Goal: Task Accomplishment & Management: Use online tool/utility

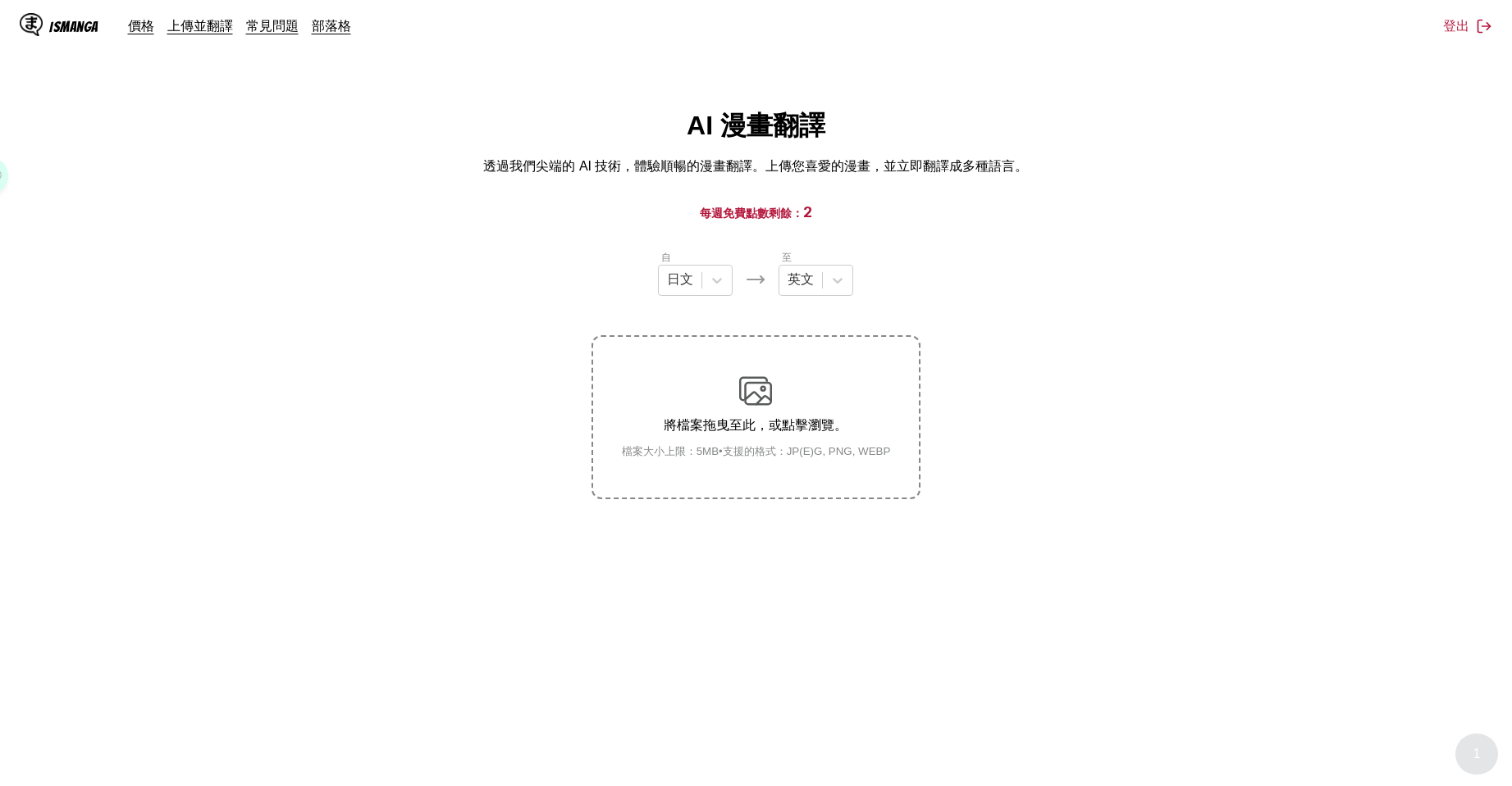
drag, startPoint x: 1121, startPoint y: 163, endPoint x: 1141, endPoint y: 156, distance: 21.2
click at [1136, 158] on div "AI 漫畫翻譯 透過我們尖端的 AI 技術，體驗順暢的漫畫翻譯。上傳您喜愛的漫畫，並立即翻譯成多種語言。" at bounding box center [756, 142] width 1485 height 67
drag, startPoint x: 990, startPoint y: 356, endPoint x: 821, endPoint y: 272, distance: 188.7
click at [990, 356] on section "自 日文 至 英文 將檔案拖曳至此，或點擊瀏覽。 檔案大小上限：5MB • 支援的格式：JP(E)G, PNG, WEBP" at bounding box center [756, 374] width 1485 height 250
click at [816, 292] on div "英文" at bounding box center [800, 281] width 42 height 25
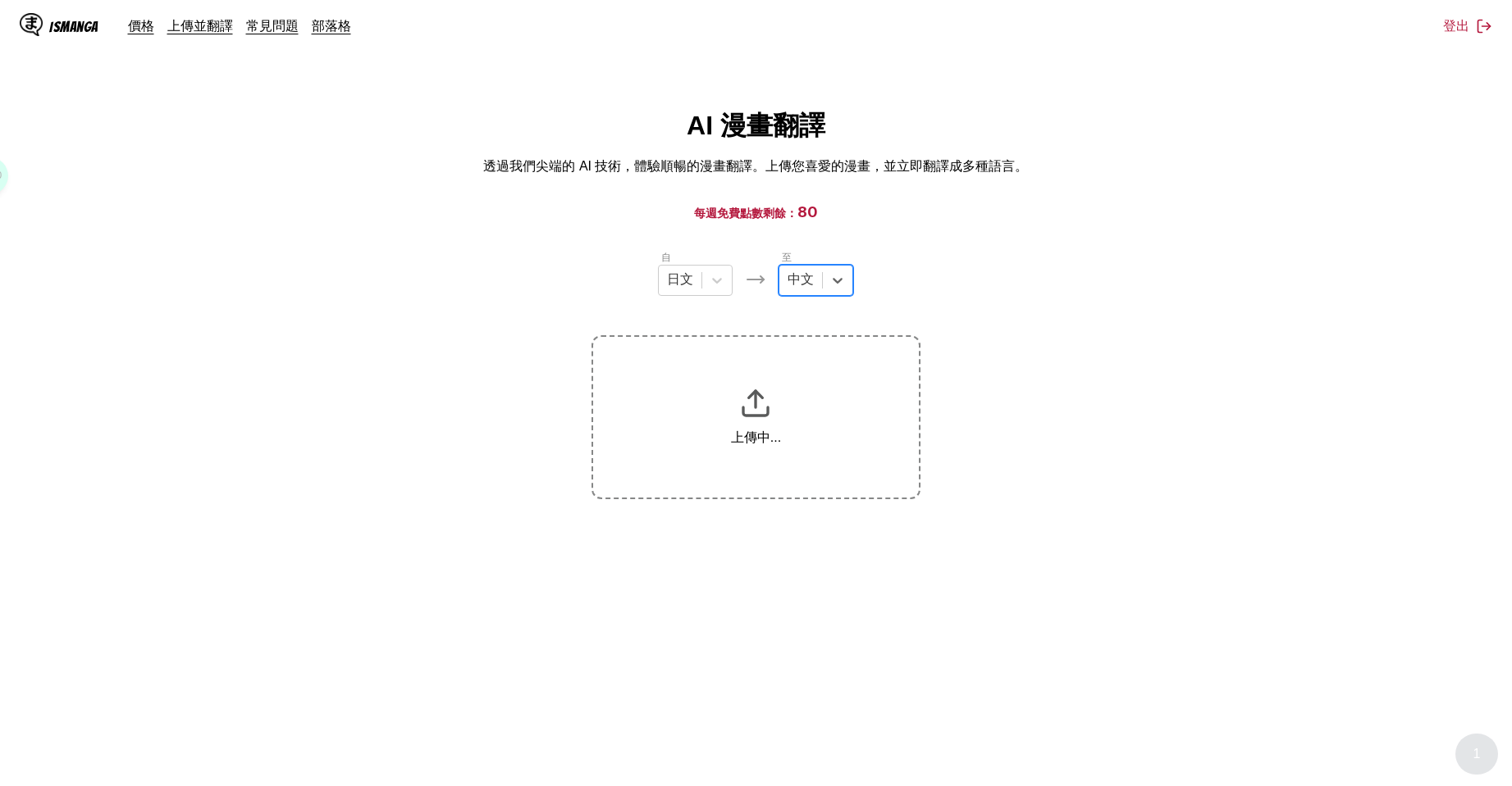
click at [1126, 376] on section "自 日文 至 option 中文, selected. 中文 上傳中..." at bounding box center [756, 374] width 1485 height 250
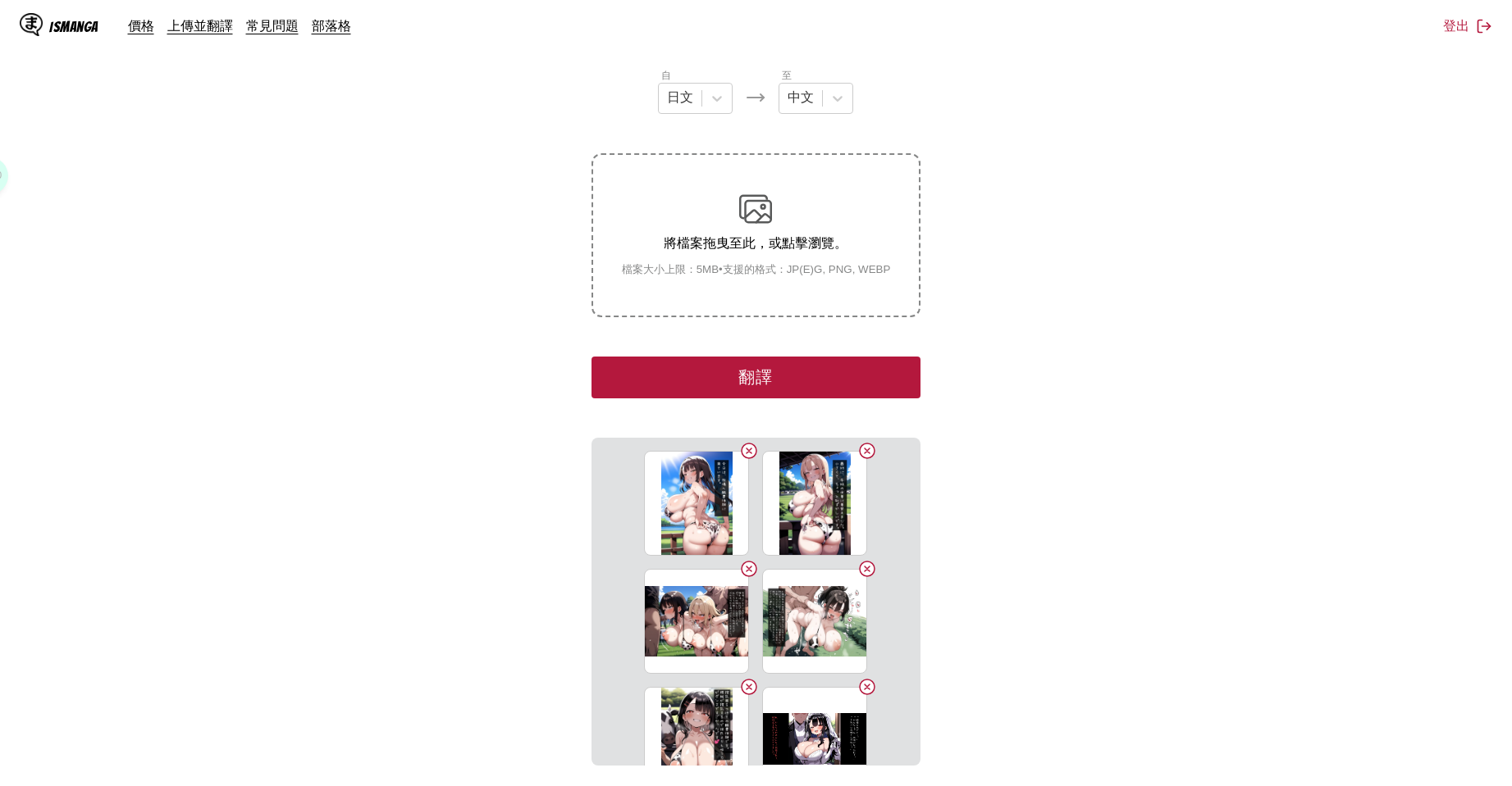
drag, startPoint x: 1035, startPoint y: 377, endPoint x: 1011, endPoint y: 372, distance: 24.5
click at [1035, 377] on section "自 日文 至 中文 將檔案拖曳至此，或點擊瀏覽。 檔案大小上限：5MB • 支援的格式：JP(E)G, PNG, WEBP 翻譯 120107617_p0_搾…" at bounding box center [756, 416] width 1485 height 699
click at [851, 395] on button "翻譯" at bounding box center [756, 377] width 328 height 42
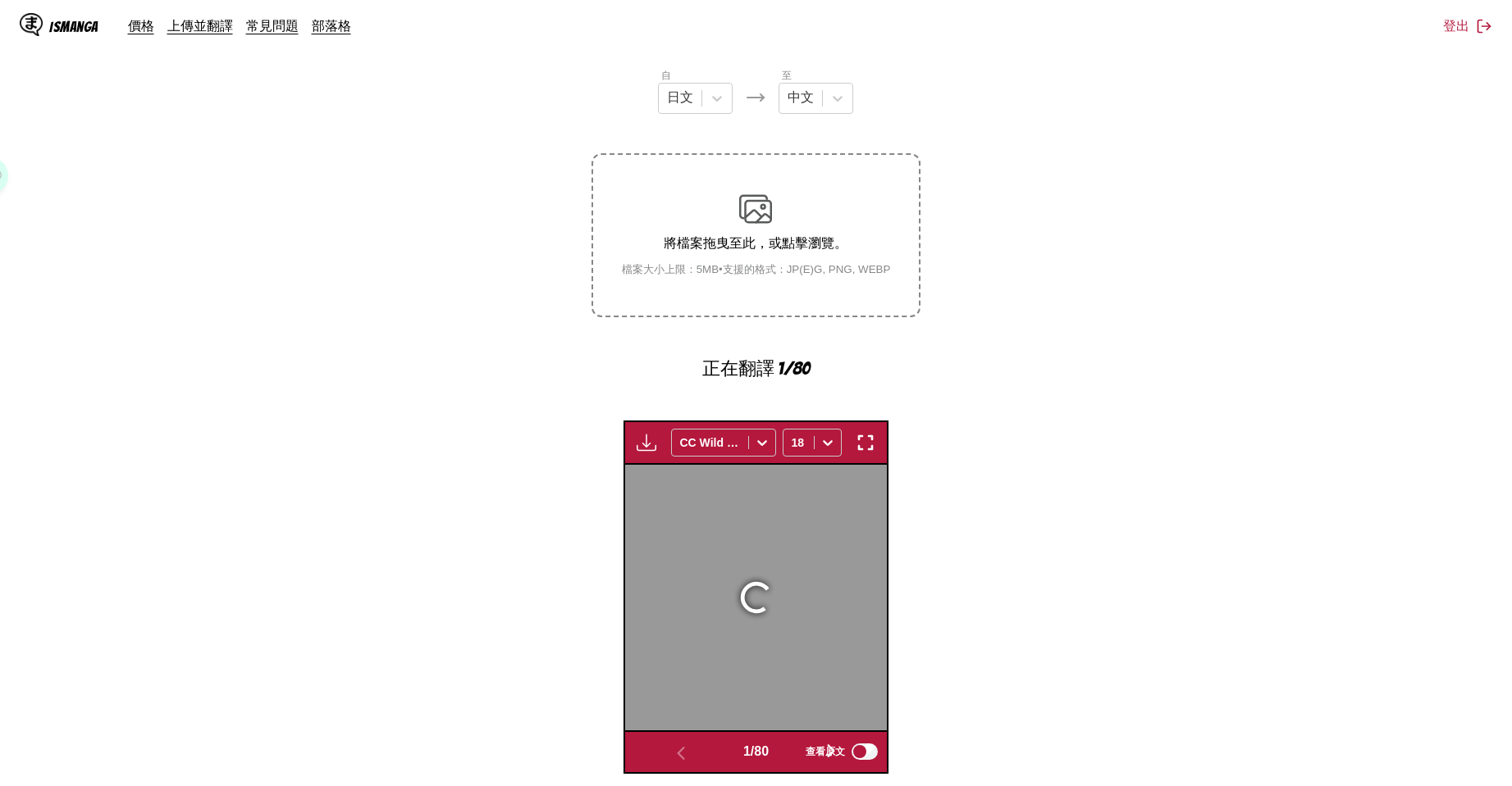
scroll to position [476, 0]
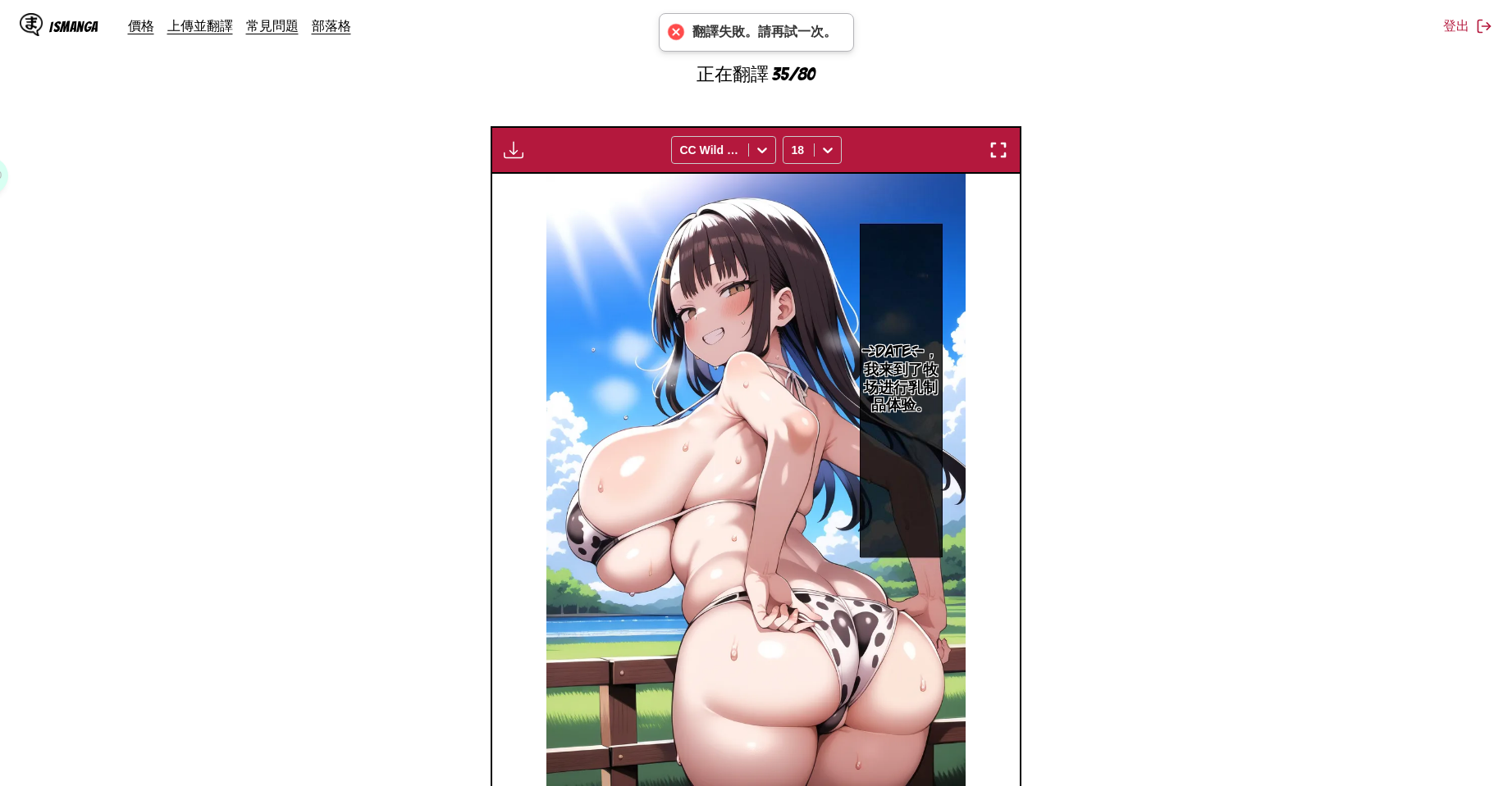
click at [1140, 333] on section "自 日文 至 中文 將檔案拖曳至此，或點擊瀏覽。 檔案大小上限：5MB • 支援的格式：JP(E)G, PNG, WEBP 正在翻譯 35/80 等待翻譯完成…" at bounding box center [756, 303] width 1485 height 1061
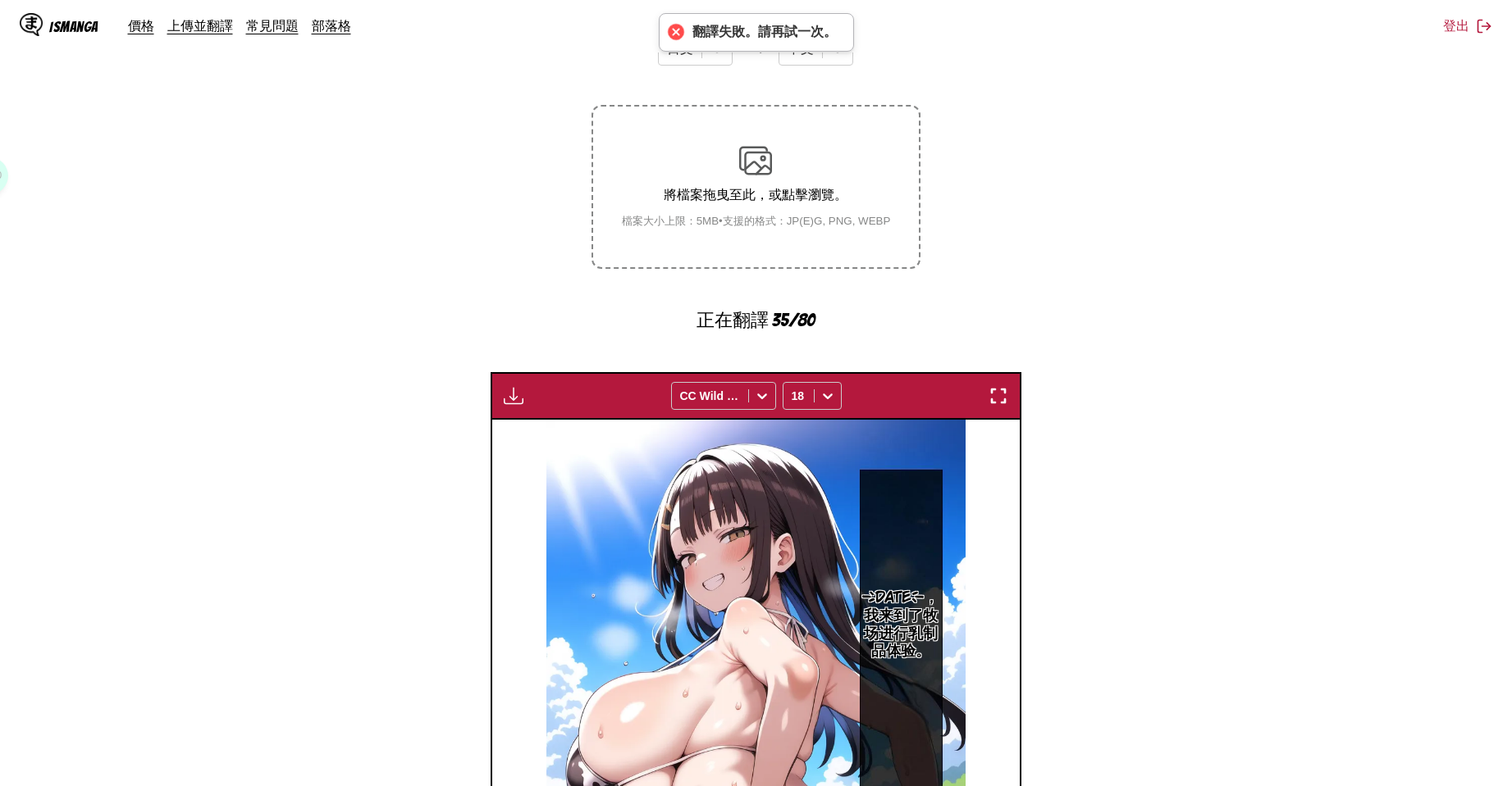
scroll to position [0, 0]
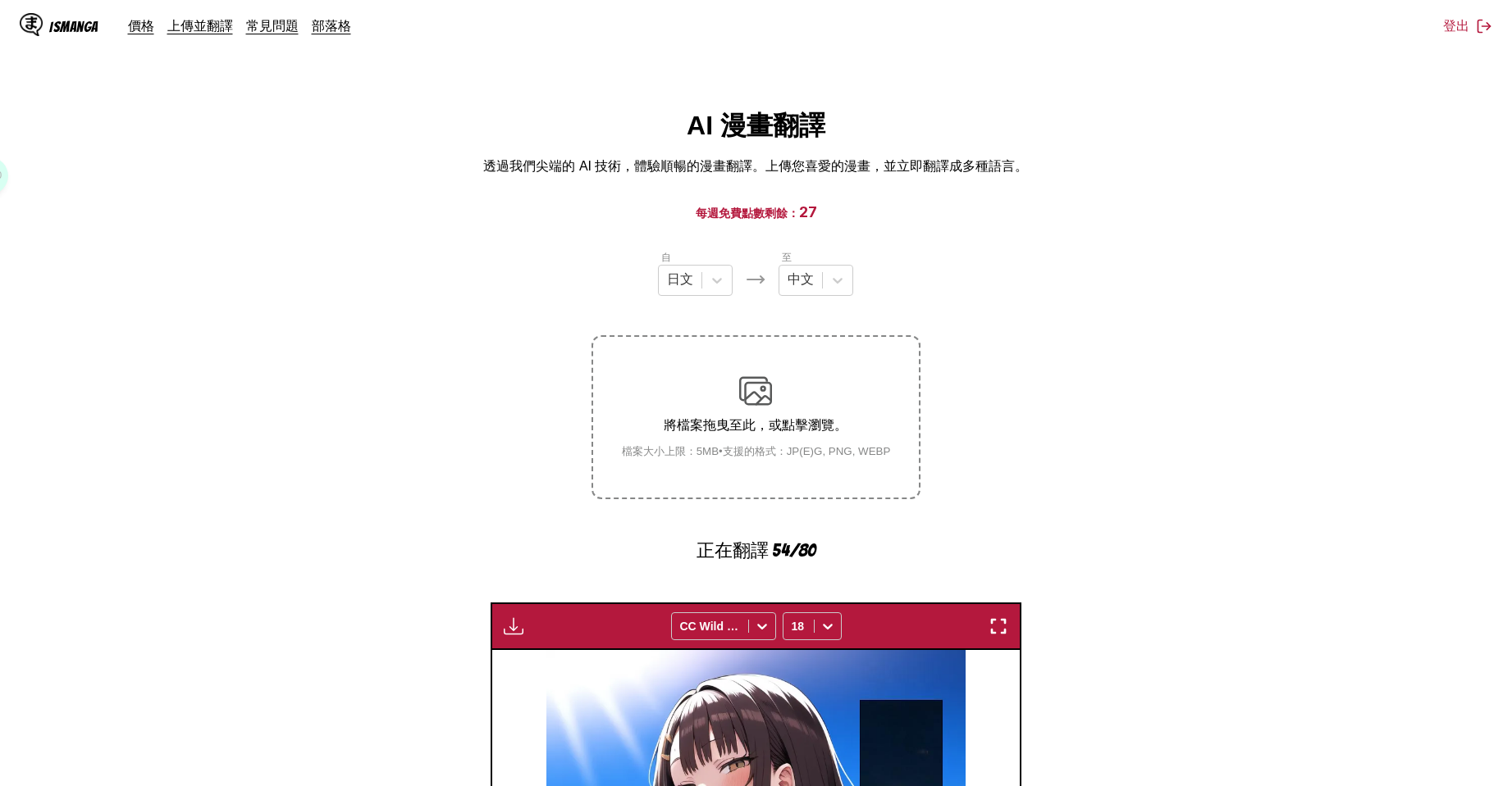
click at [1112, 418] on section "自 日文 至 中文 將檔案拖曳至此，或點擊瀏覽。 檔案大小上限：5MB • 支援的格式：JP(E)G, PNG, WEBP 正在翻譯 54/80 等待翻譯完成…" at bounding box center [756, 779] width 1485 height 1061
click at [1185, 393] on section "自 日文 至 中文 將檔案拖曳至此，或點擊瀏覽。 檔案大小上限：5MB • 支援的格式：JP(E)G, PNG, WEBP 正在翻譯 78/80 等待翻譯完成…" at bounding box center [756, 779] width 1485 height 1061
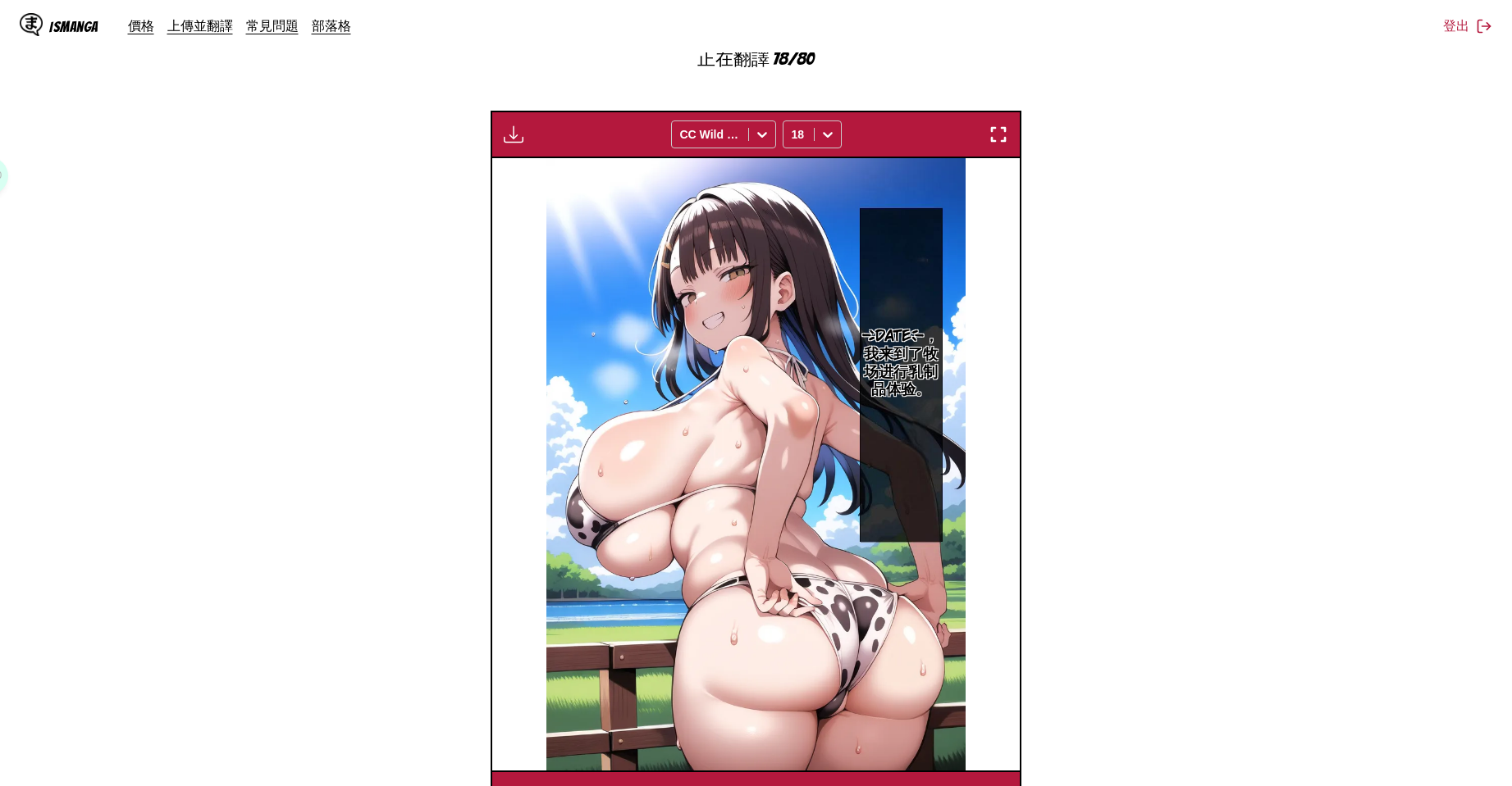
scroll to position [676, 0]
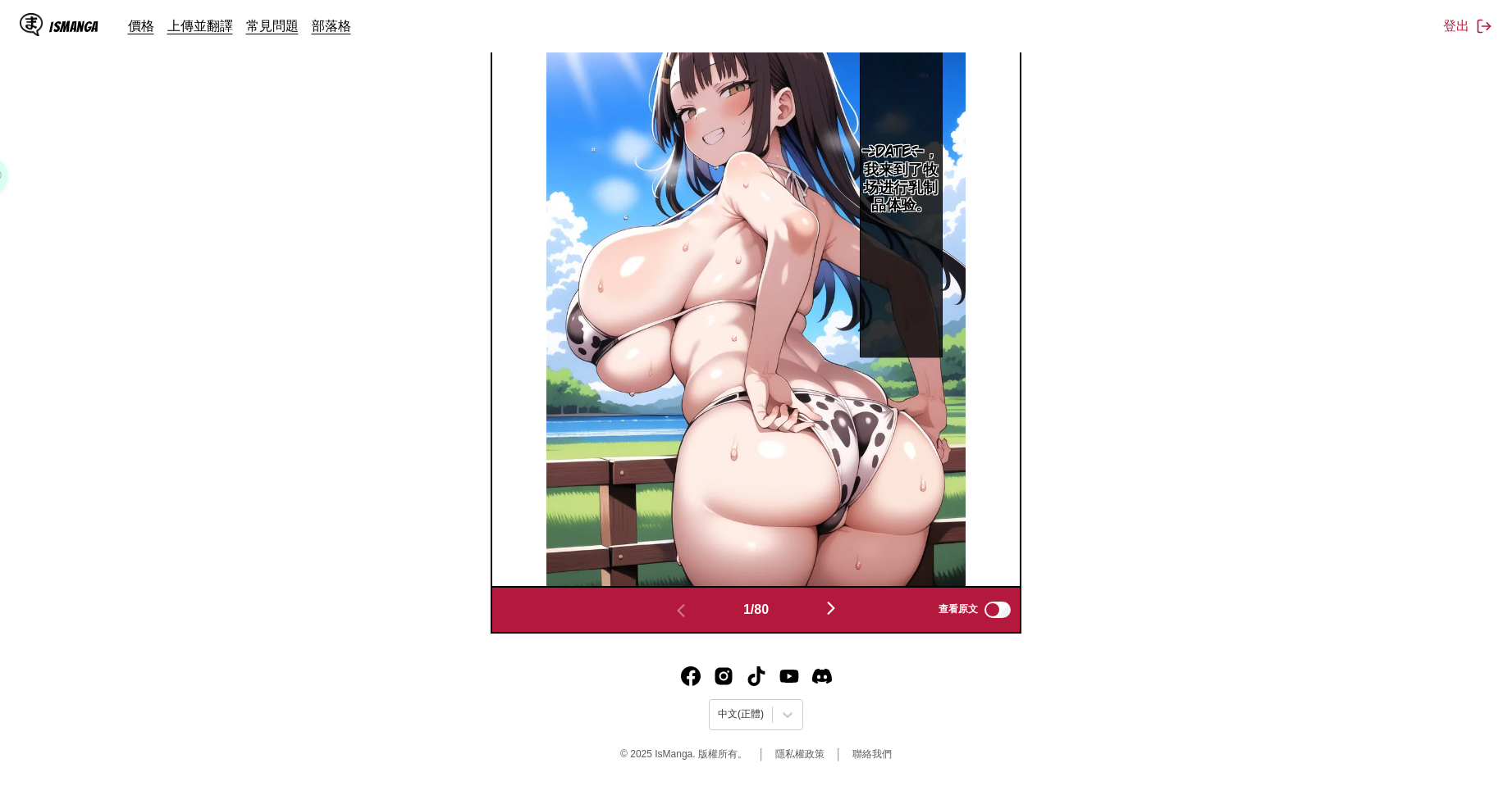
click at [841, 614] on img "button" at bounding box center [831, 609] width 20 height 20
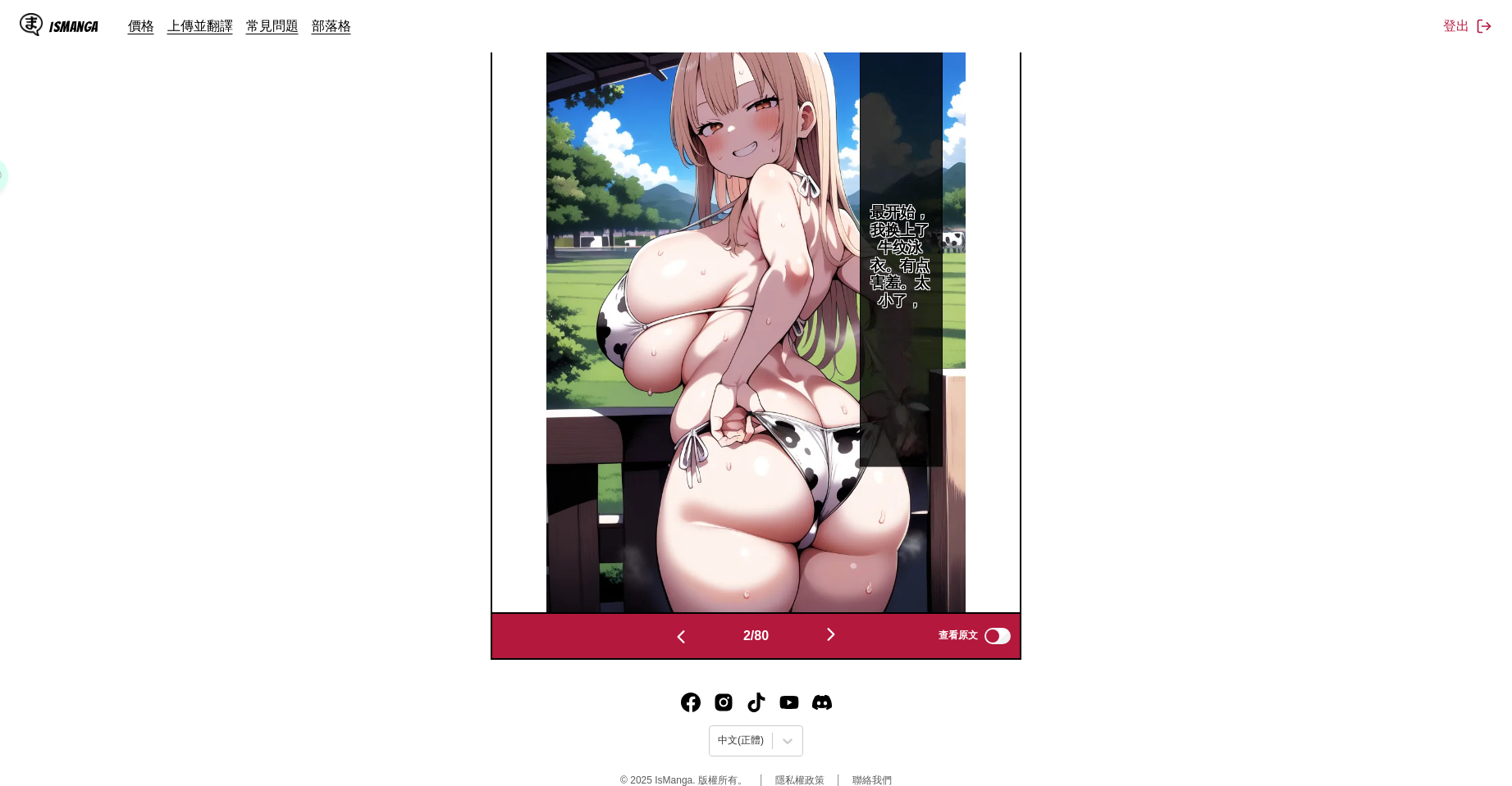
click at [839, 634] on img "button" at bounding box center [831, 634] width 20 height 20
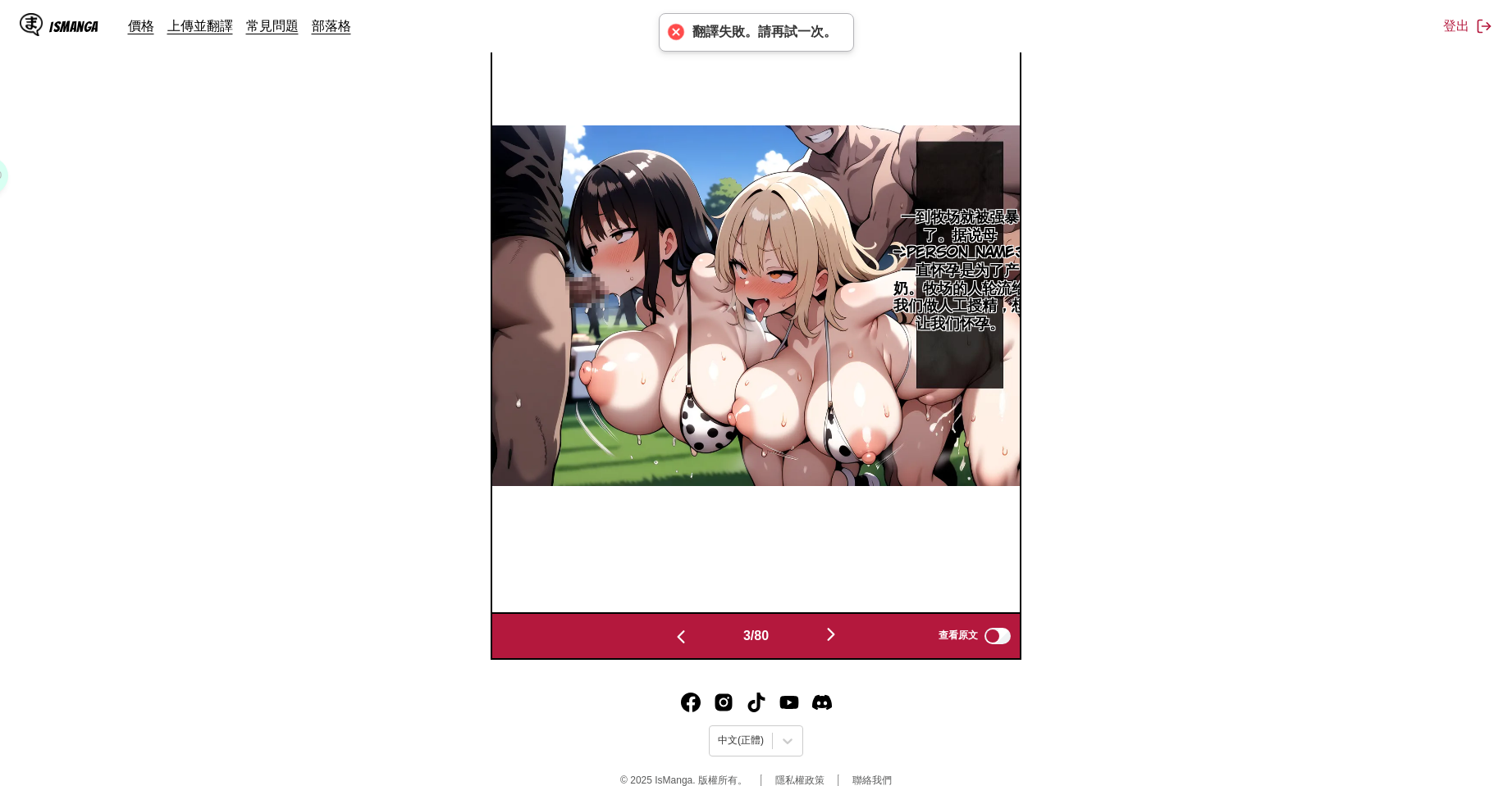
click at [838, 639] on img "button" at bounding box center [831, 634] width 20 height 20
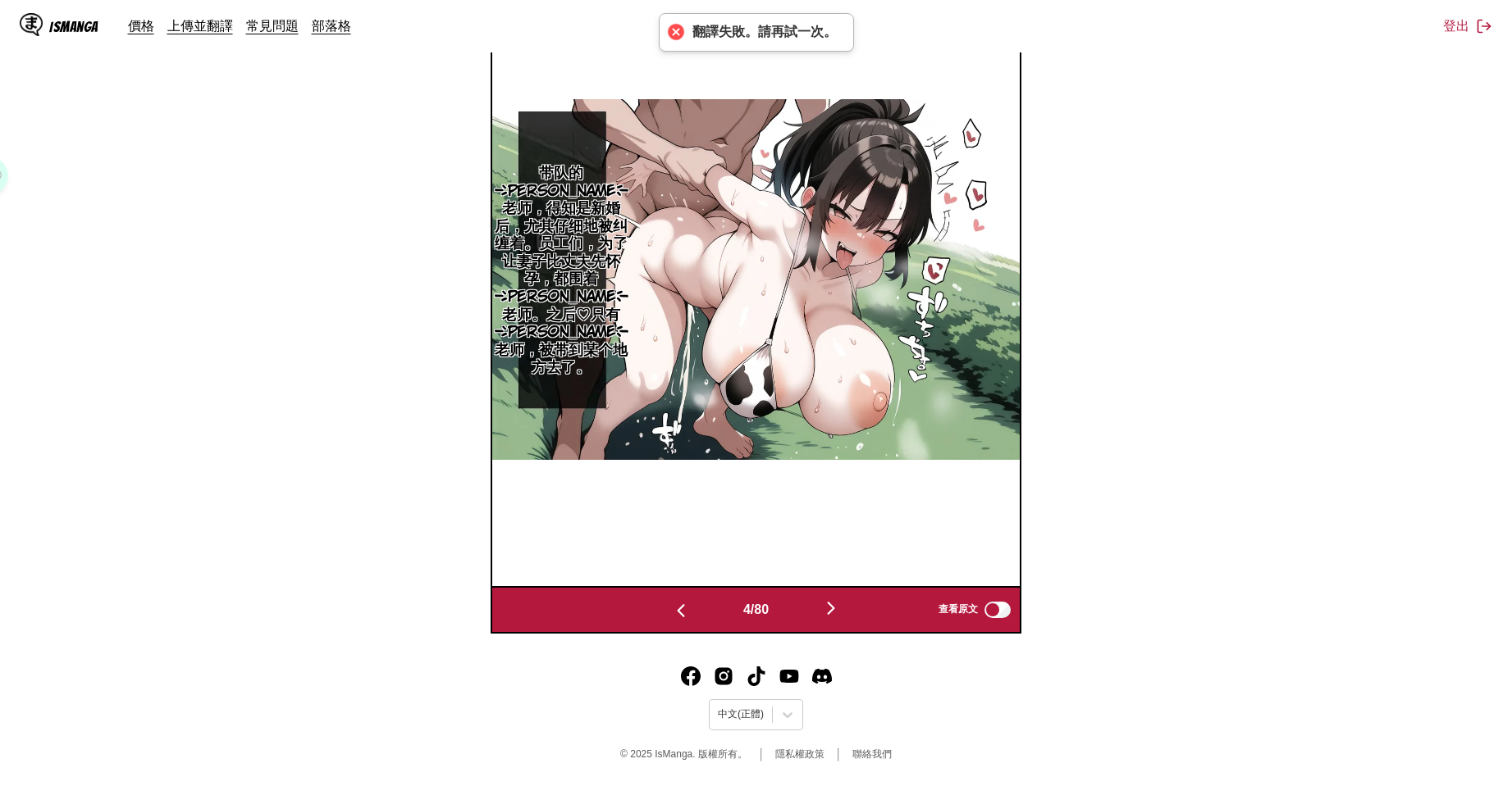
scroll to position [585, 0]
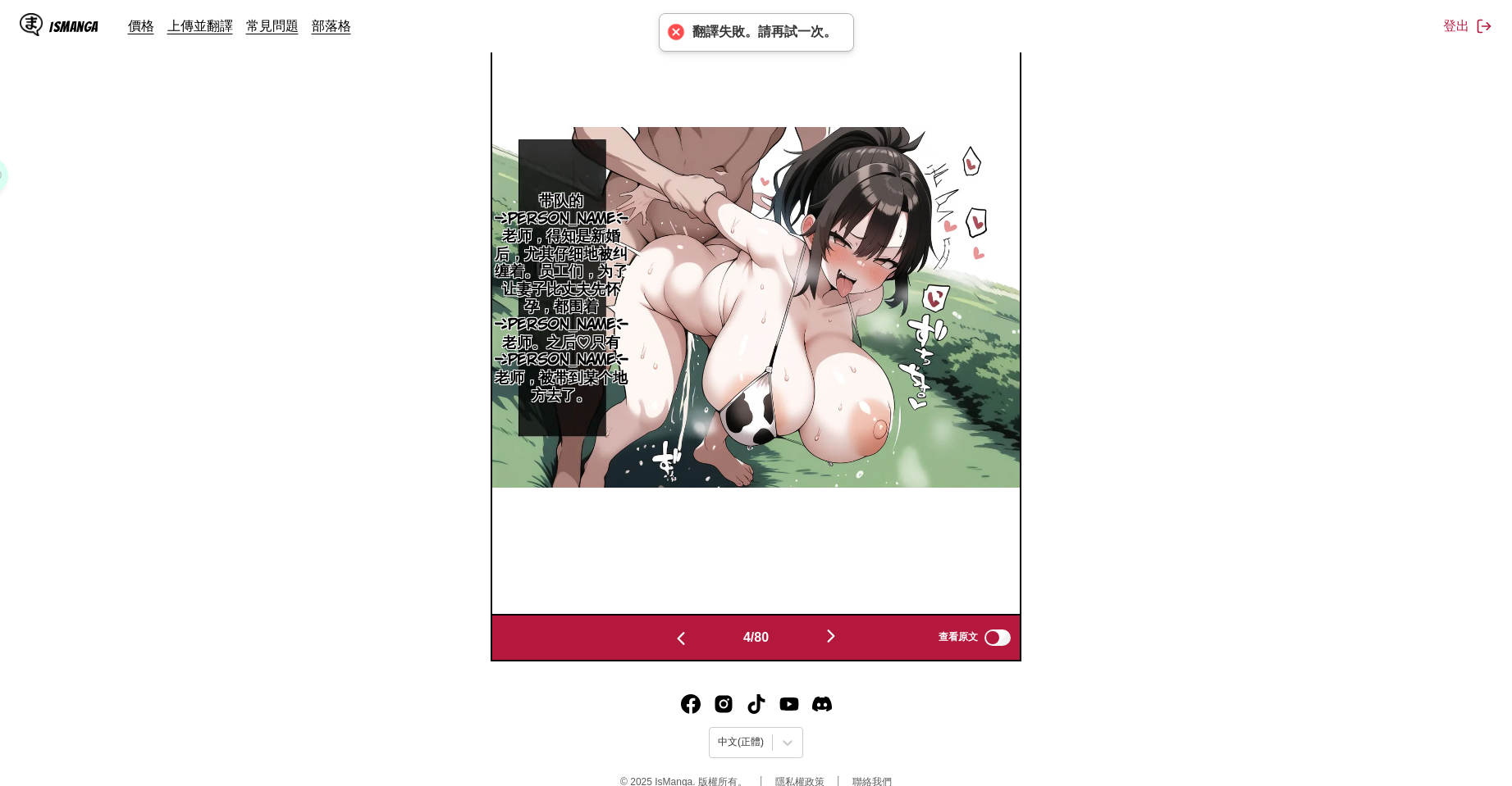
click at [841, 644] on img "button" at bounding box center [831, 636] width 20 height 20
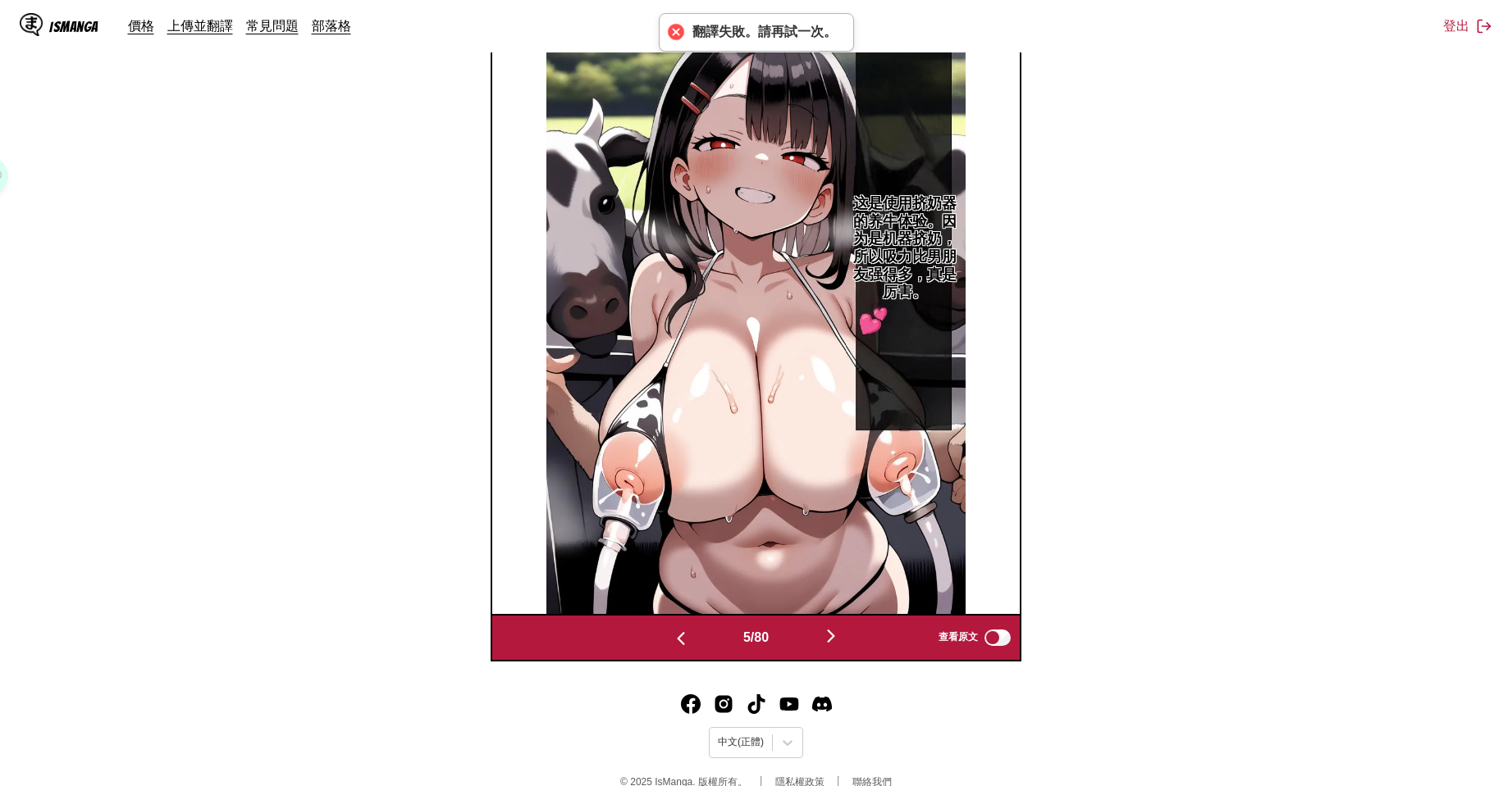
click at [673, 648] on div "5 / 80" at bounding box center [756, 637] width 248 height 24
click at [673, 644] on img "button" at bounding box center [681, 639] width 20 height 20
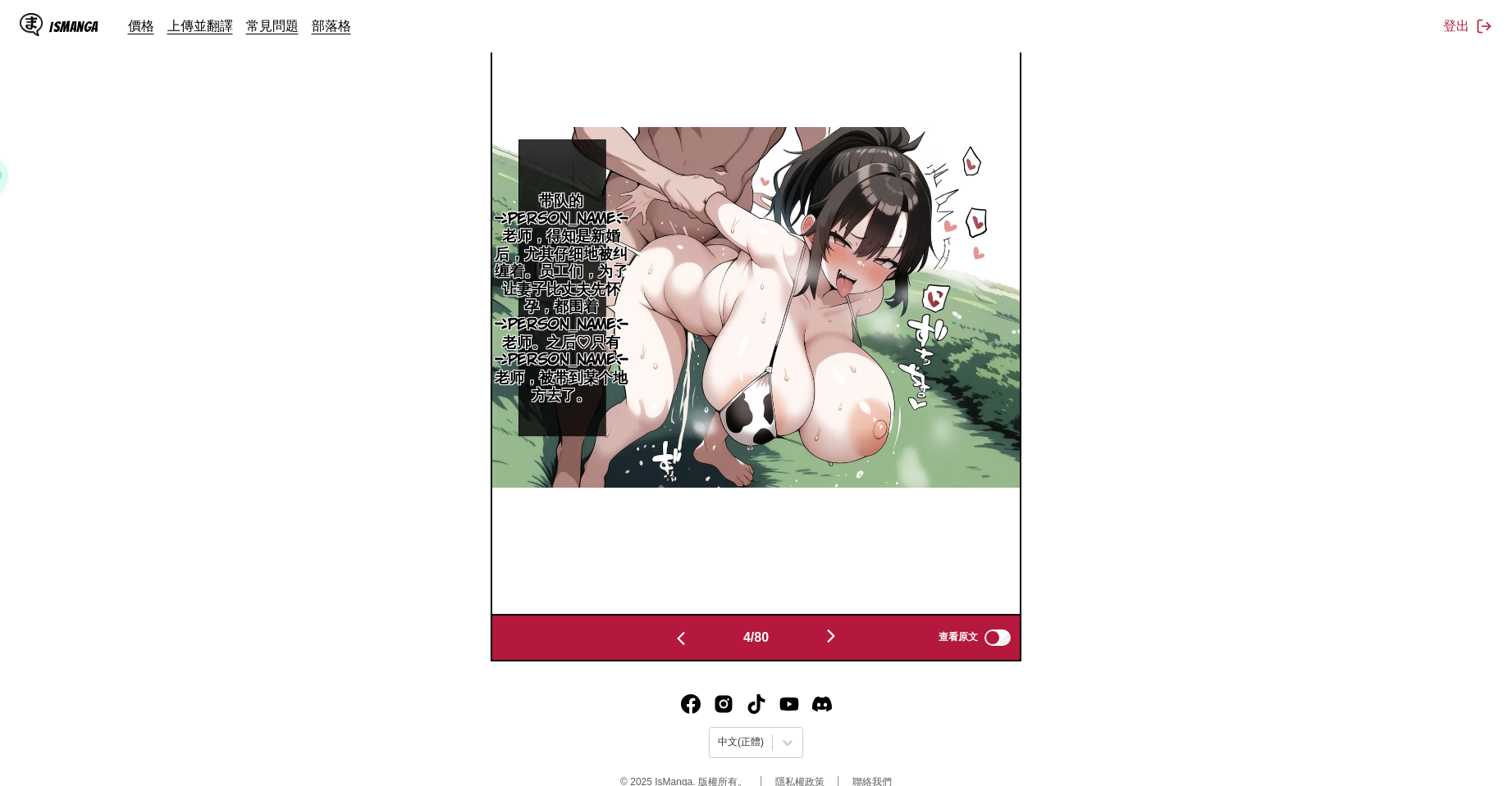
click at [830, 639] on img "button" at bounding box center [831, 636] width 20 height 20
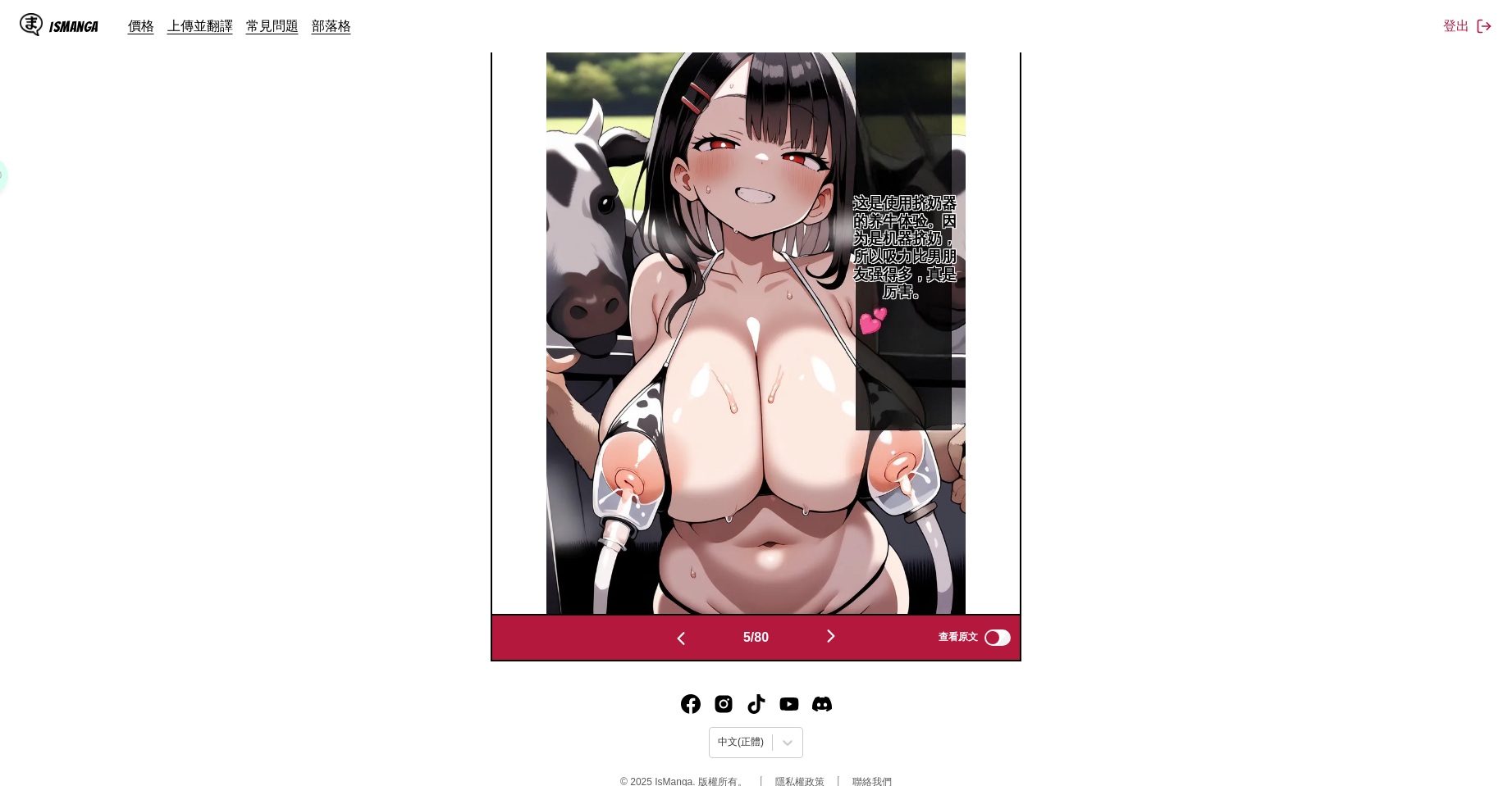
click at [835, 634] on img "button" at bounding box center [831, 636] width 20 height 20
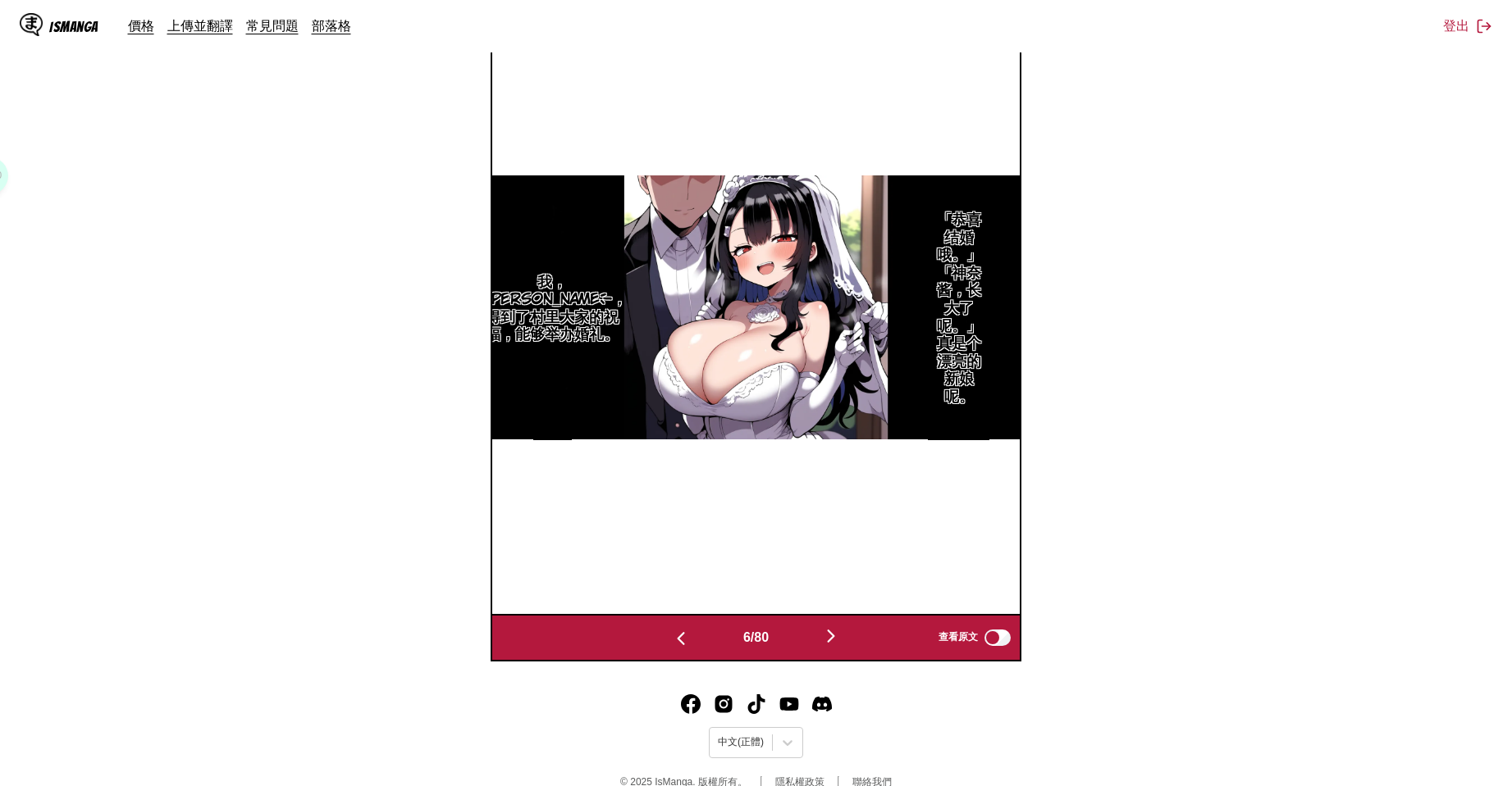
click at [835, 634] on img "button" at bounding box center [831, 636] width 20 height 20
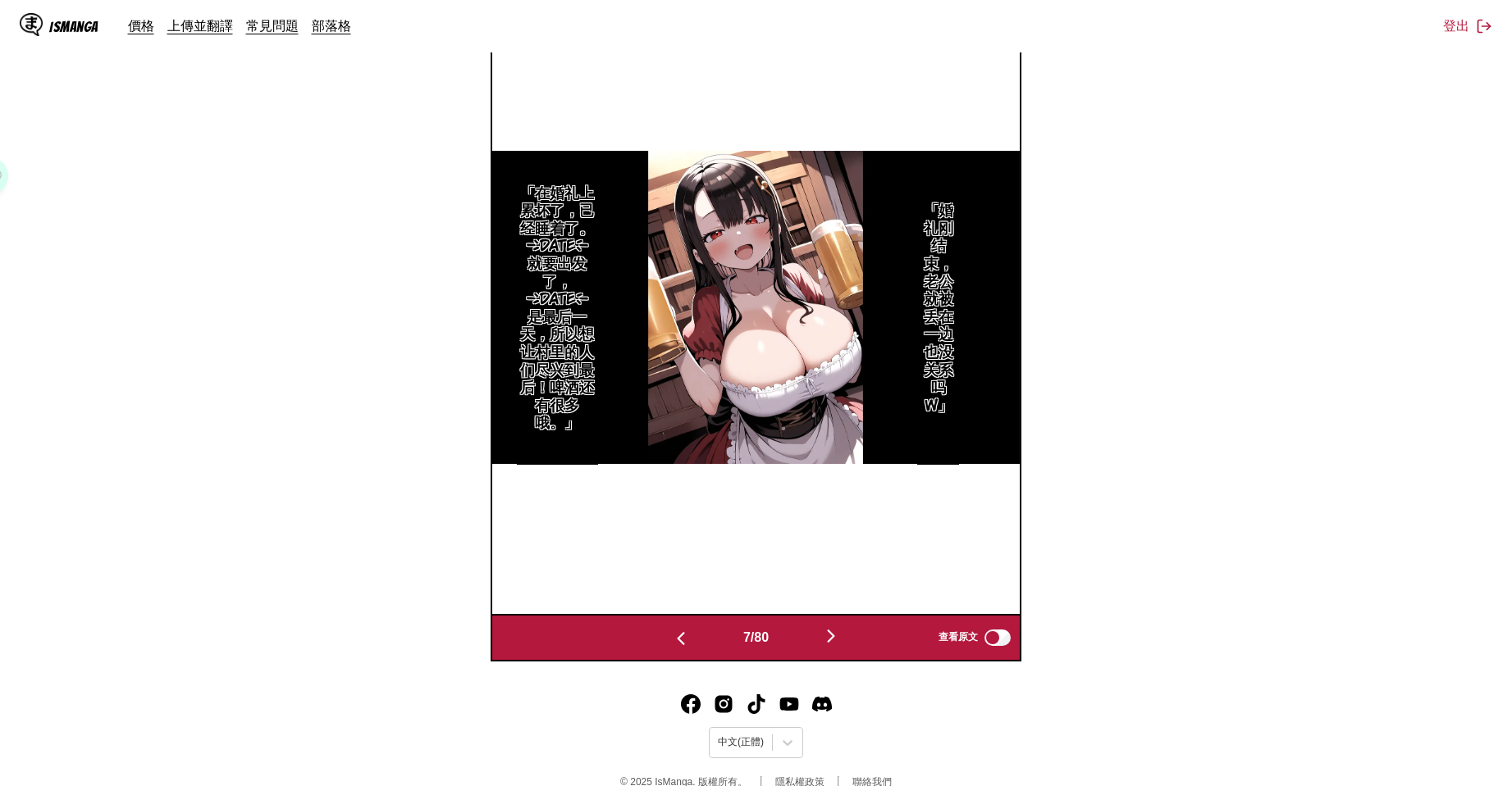
click at [835, 634] on img "button" at bounding box center [831, 636] width 20 height 20
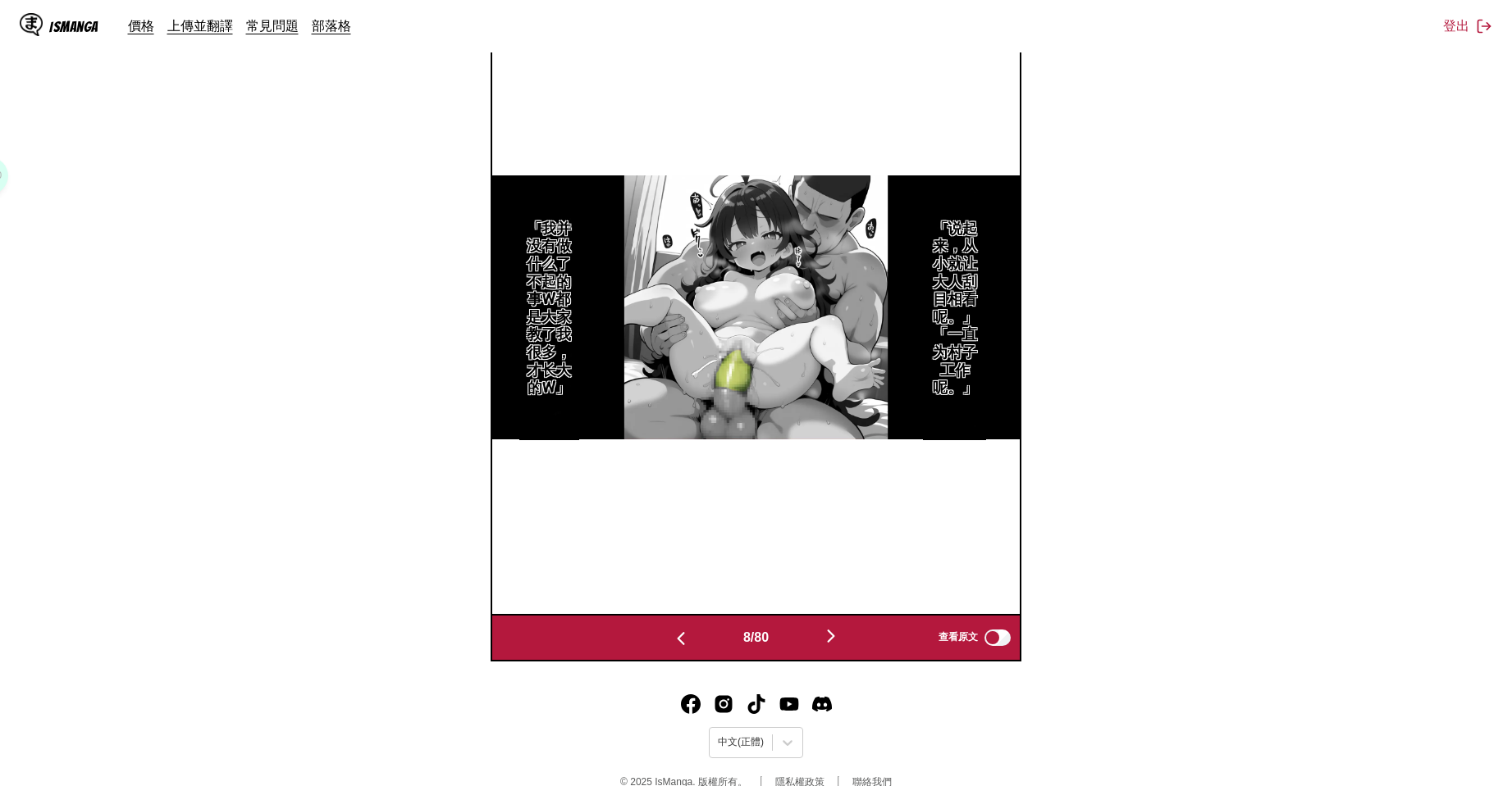
click at [835, 634] on img "button" at bounding box center [831, 636] width 20 height 20
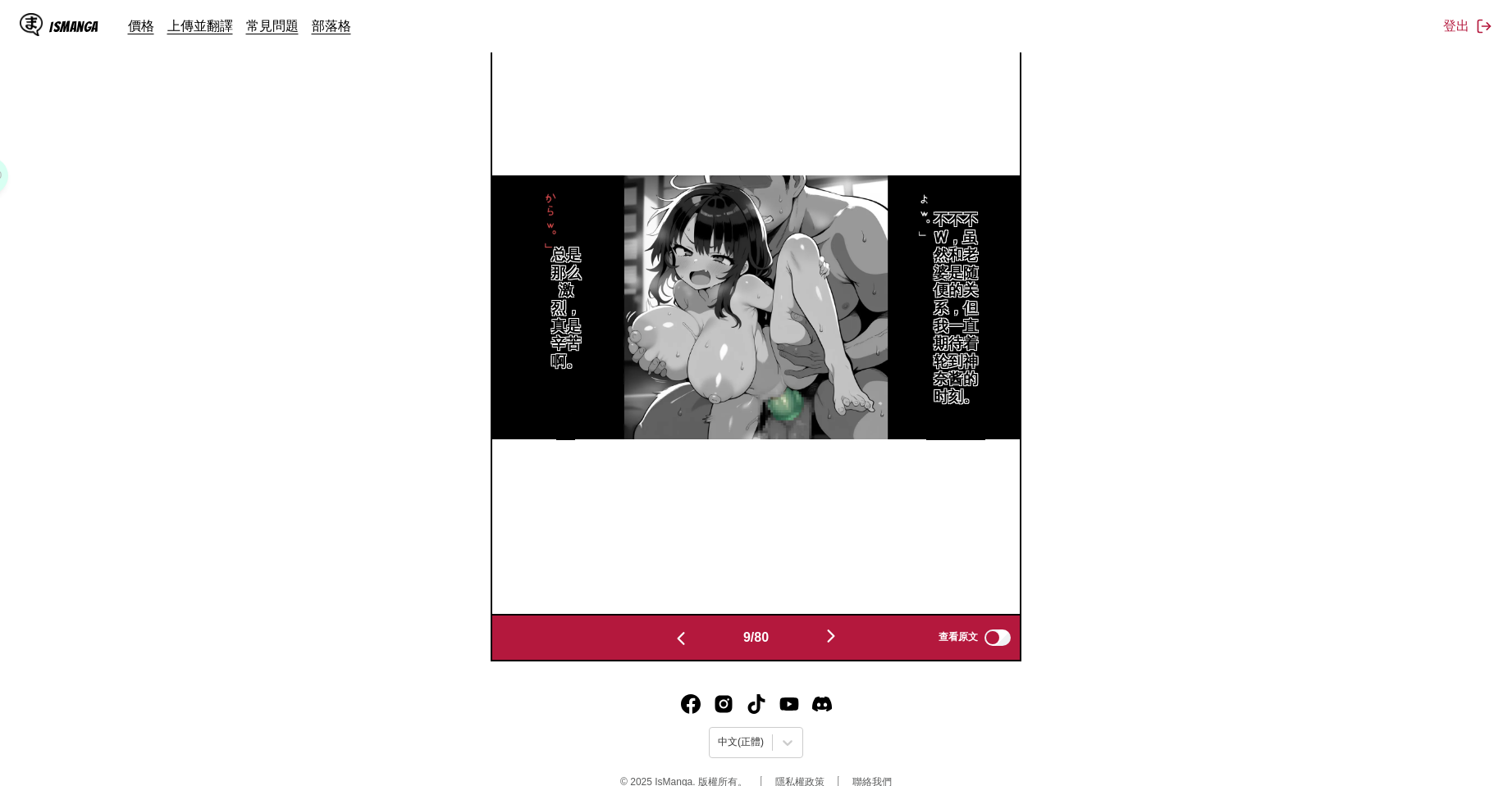
click at [835, 634] on img "button" at bounding box center [831, 636] width 20 height 20
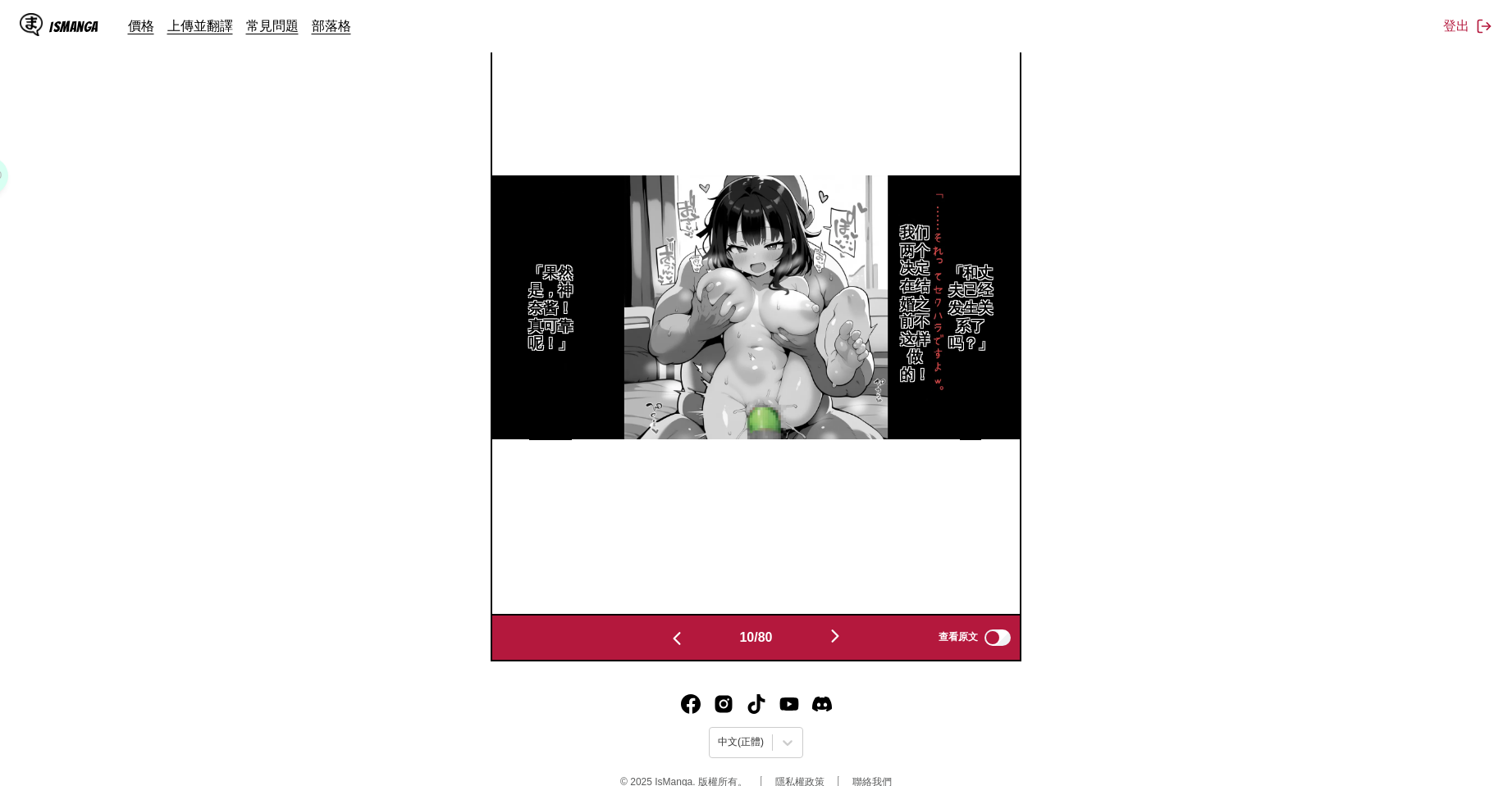
click at [835, 634] on img "button" at bounding box center [836, 636] width 20 height 20
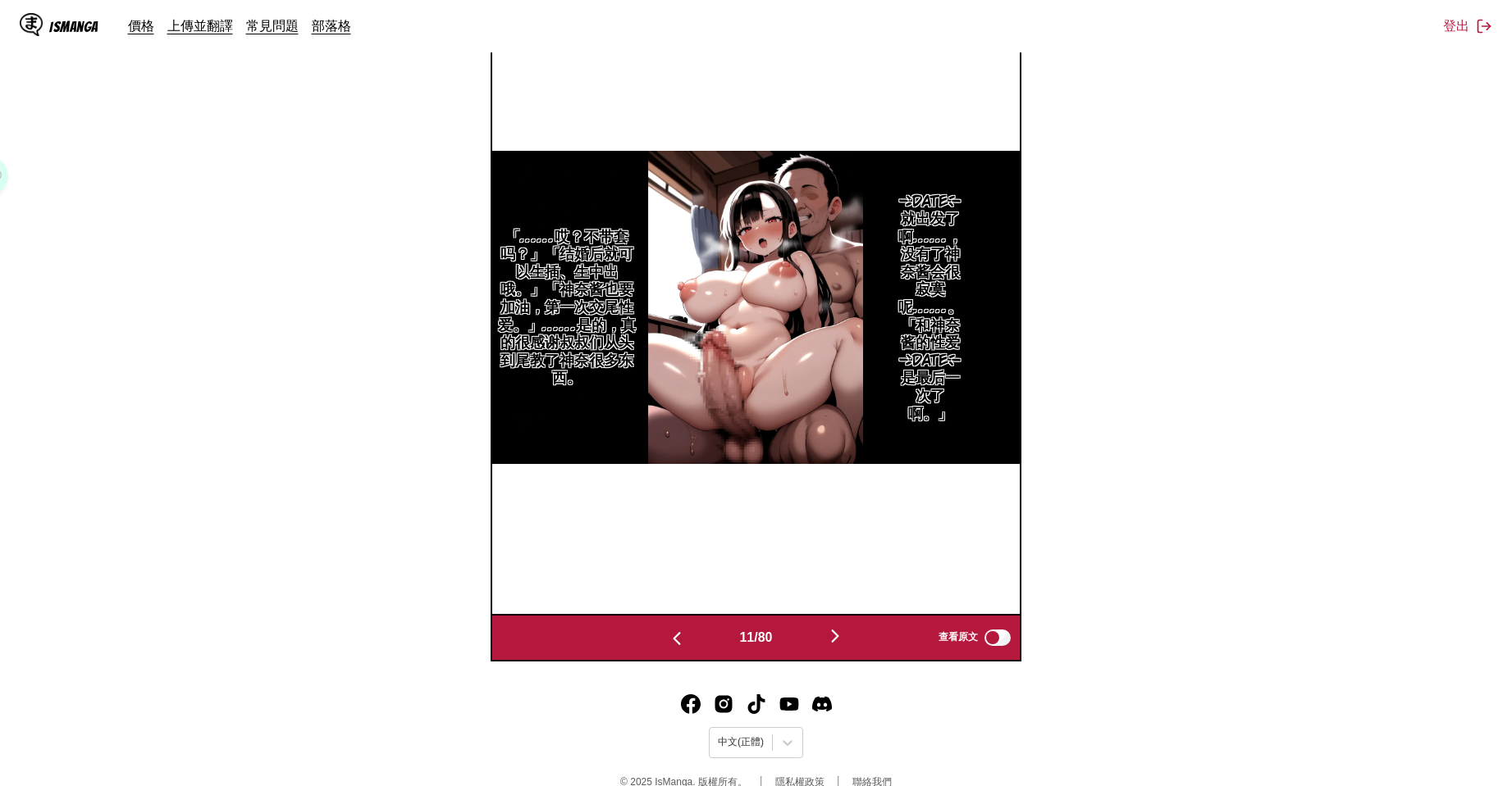
scroll to position [92, 0]
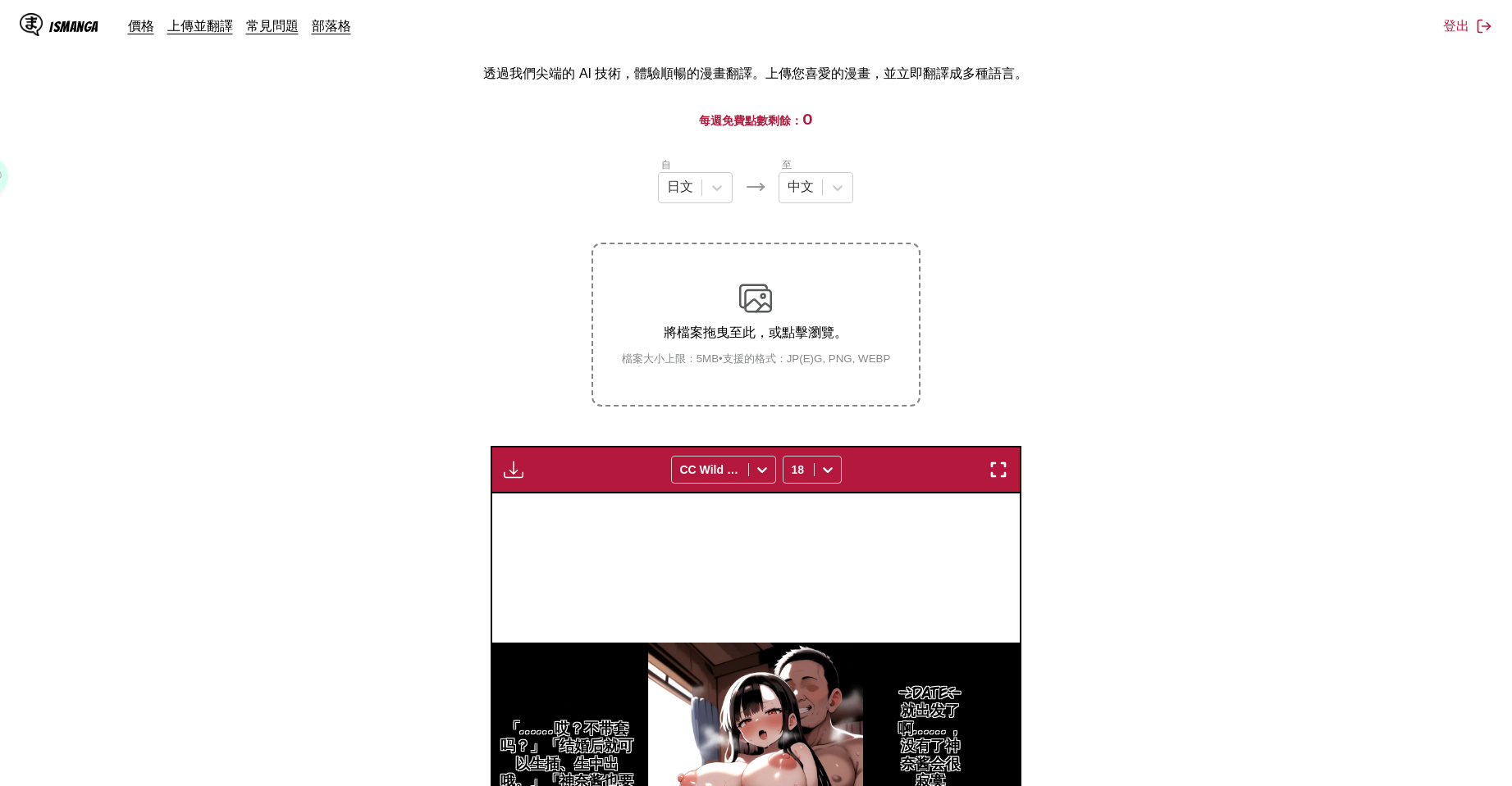
click at [512, 460] on img "button" at bounding box center [514, 470] width 20 height 20
click at [542, 516] on button "下載全部" at bounding box center [558, 525] width 105 height 39
click at [1240, 513] on section "自 日文 至 中文 將檔案拖曳至此，或點擊瀏覽。 檔案大小上限：5MB • 支援的格式：JP(E)G, PNG, WEBP 下載面板 下載全部 CC Wild…" at bounding box center [756, 654] width 1485 height 997
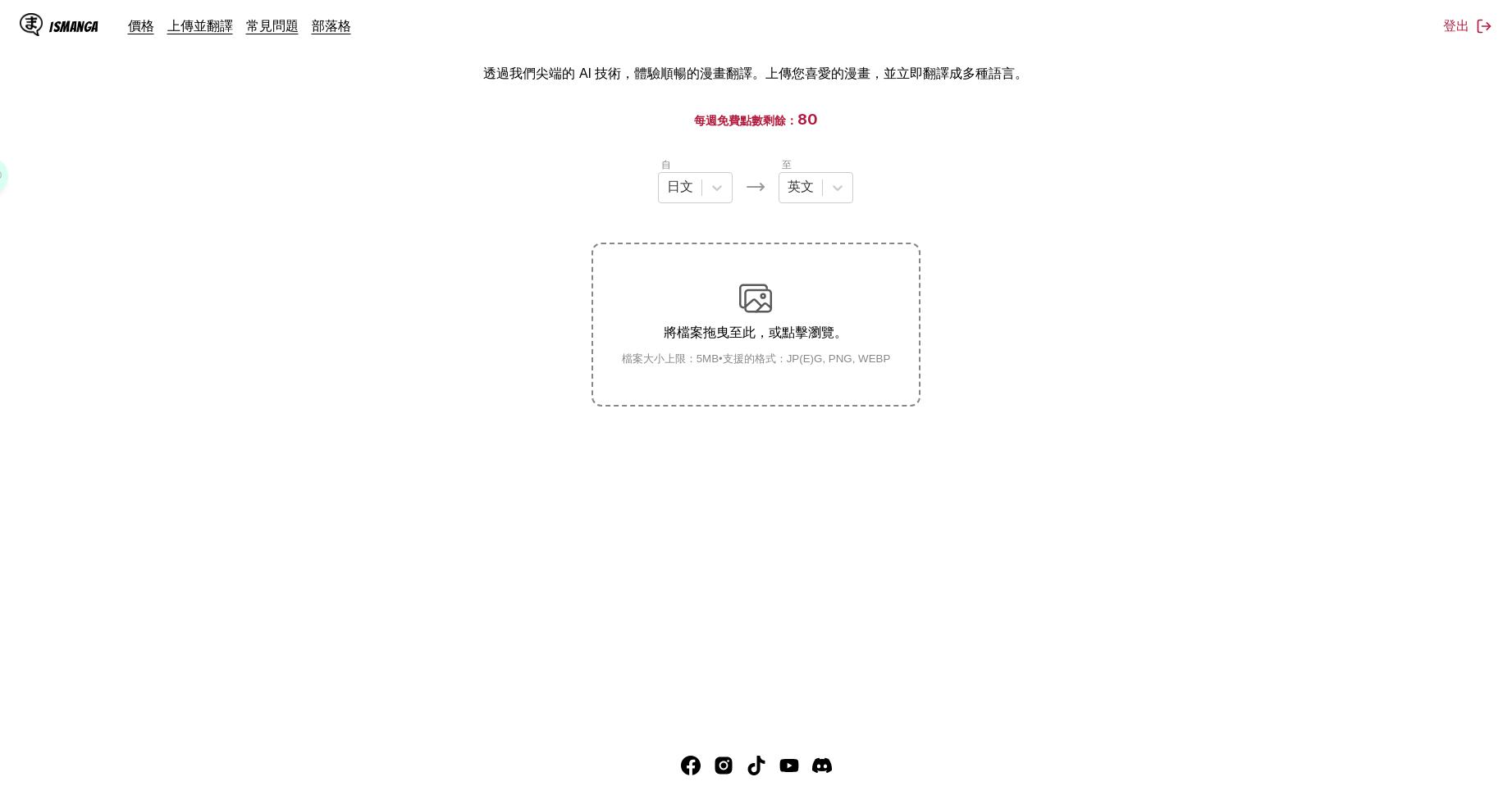
click at [962, 415] on main "AI 漫畫翻譯 透過我們尖端的 AI 技術，體驗順暢的漫畫翻譯。上傳您喜愛的漫畫，並立即翻譯成多種語言。 每週免費點數剩餘： 80 自 日文 至 英文 將檔案…" at bounding box center [756, 370] width 1512 height 708
drag, startPoint x: 1162, startPoint y: 505, endPoint x: 1080, endPoint y: 295, distance: 225.4
click at [1162, 505] on main "AI 漫畫翻譯 透過我們尖端的 AI 技術，體驗順暢的漫畫翻譯。上傳您喜愛的漫畫，並立即翻譯成多種語言。 每週免費點數剩餘： 80 自 日文 至 英文 將檔案…" at bounding box center [756, 370] width 1512 height 708
click at [841, 201] on div at bounding box center [837, 187] width 29 height 29
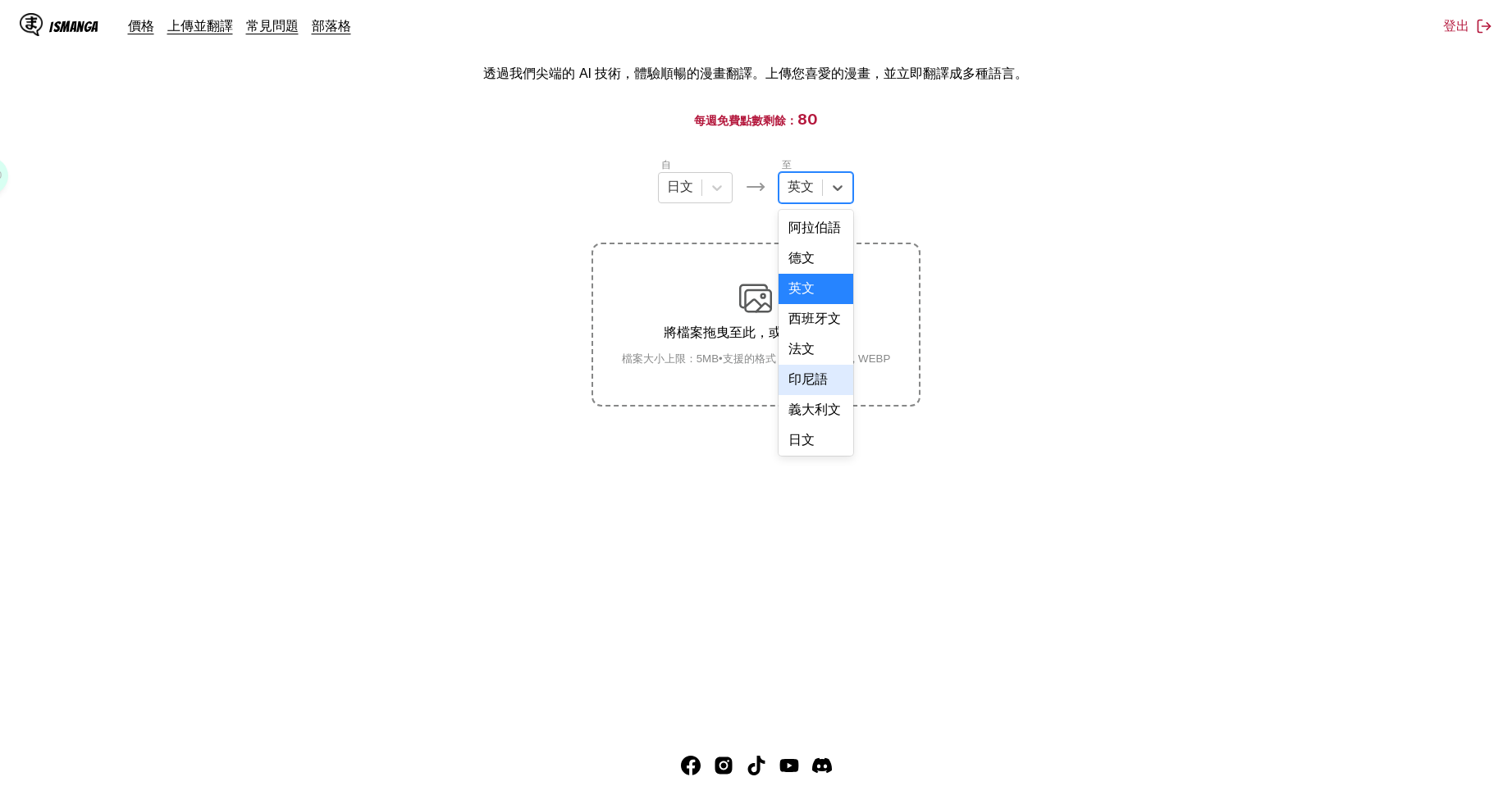
scroll to position [416, 0]
click at [811, 437] on div "中文" at bounding box center [816, 437] width 75 height 30
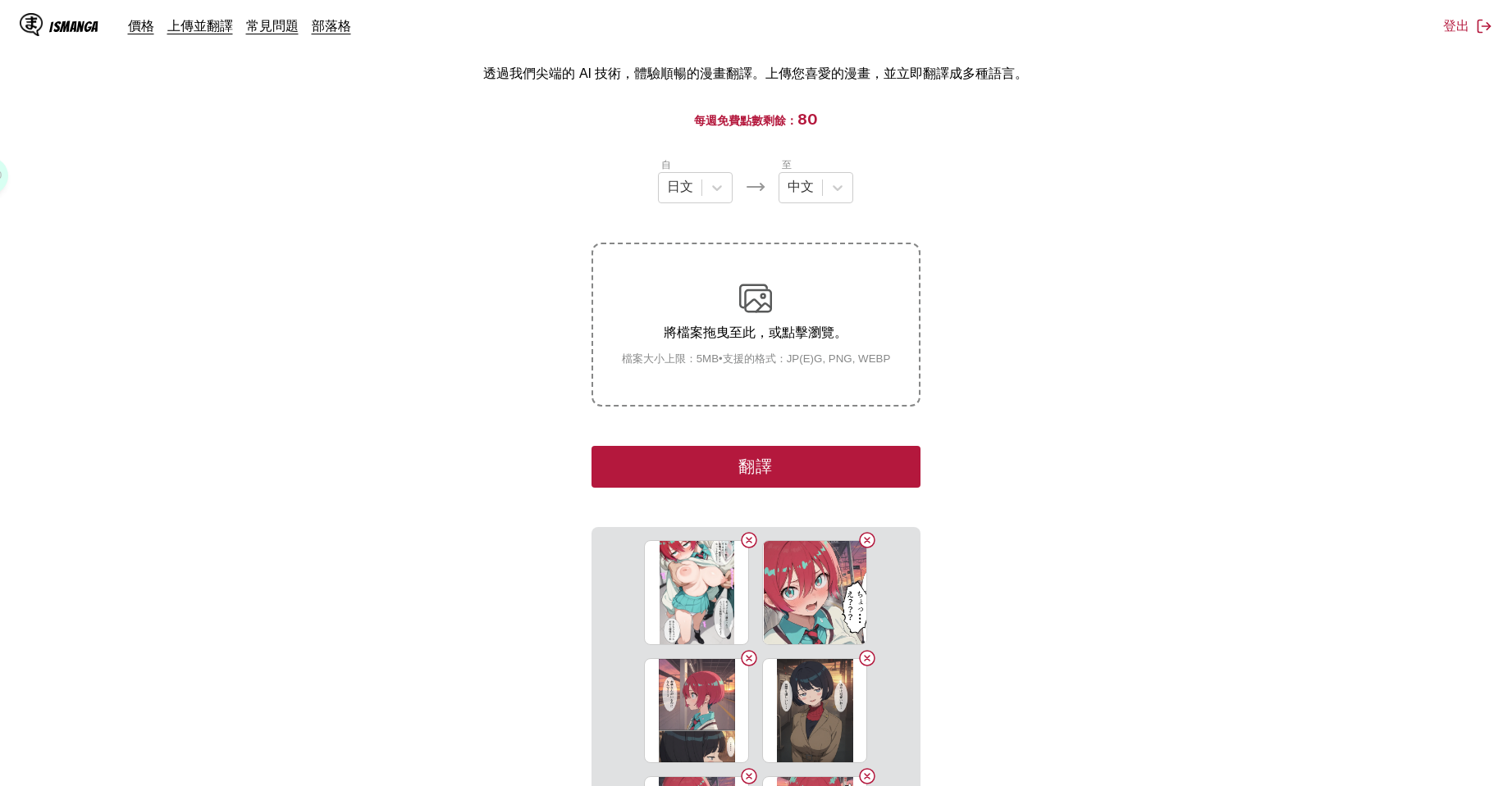
click at [719, 457] on button "翻譯" at bounding box center [756, 467] width 328 height 42
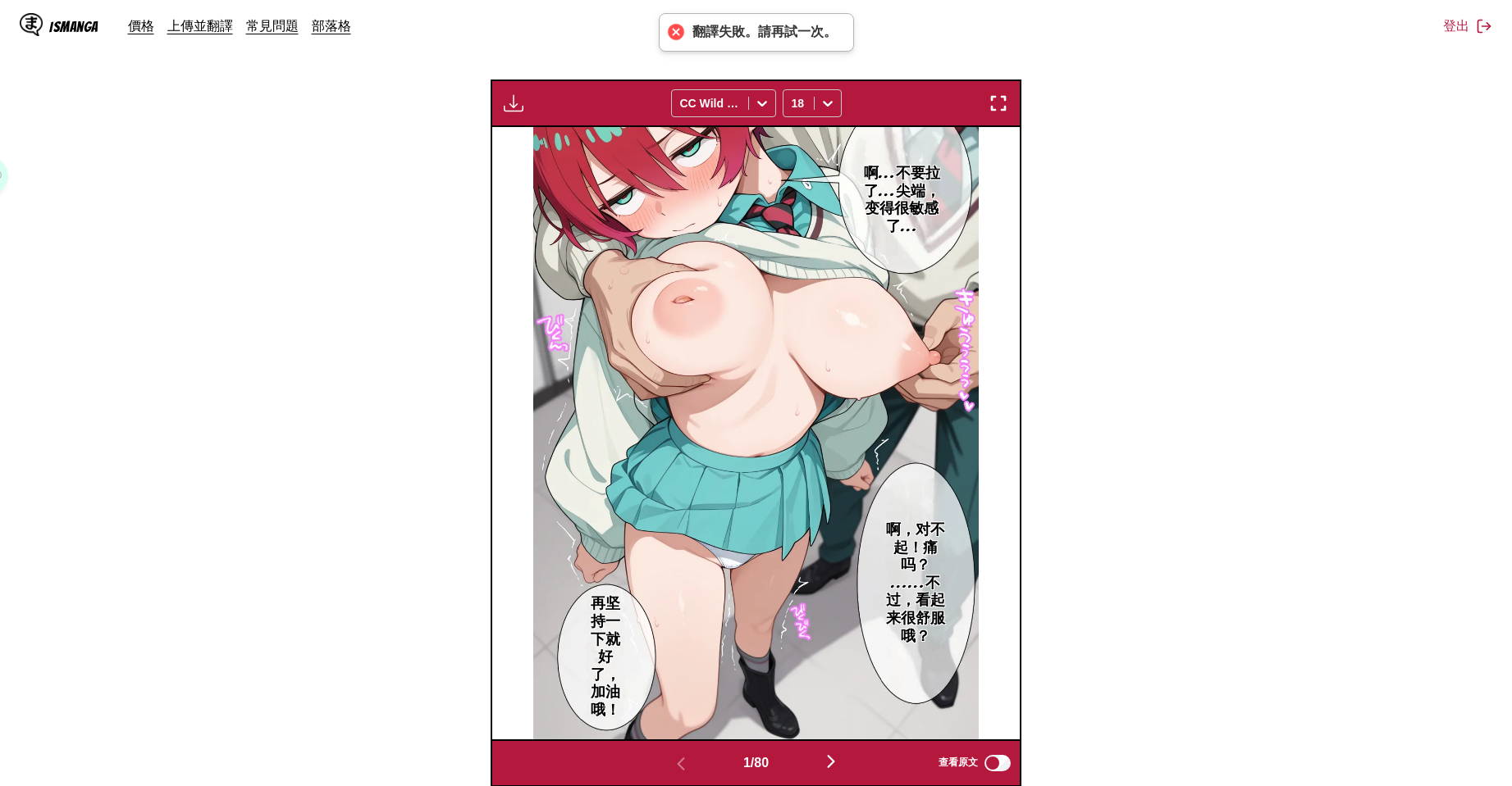
scroll to position [550, 0]
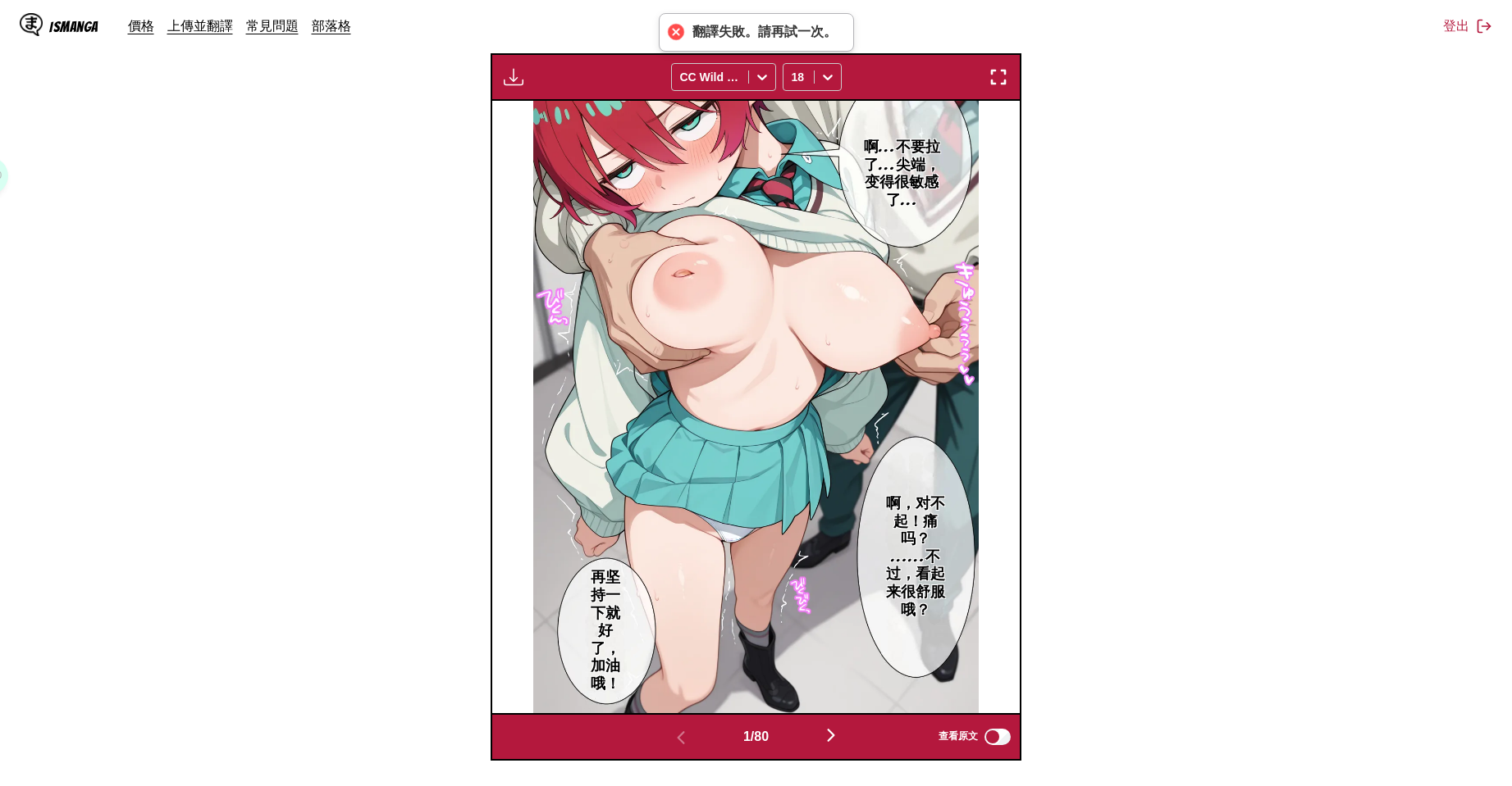
click at [837, 738] on img "button" at bounding box center [831, 735] width 20 height 20
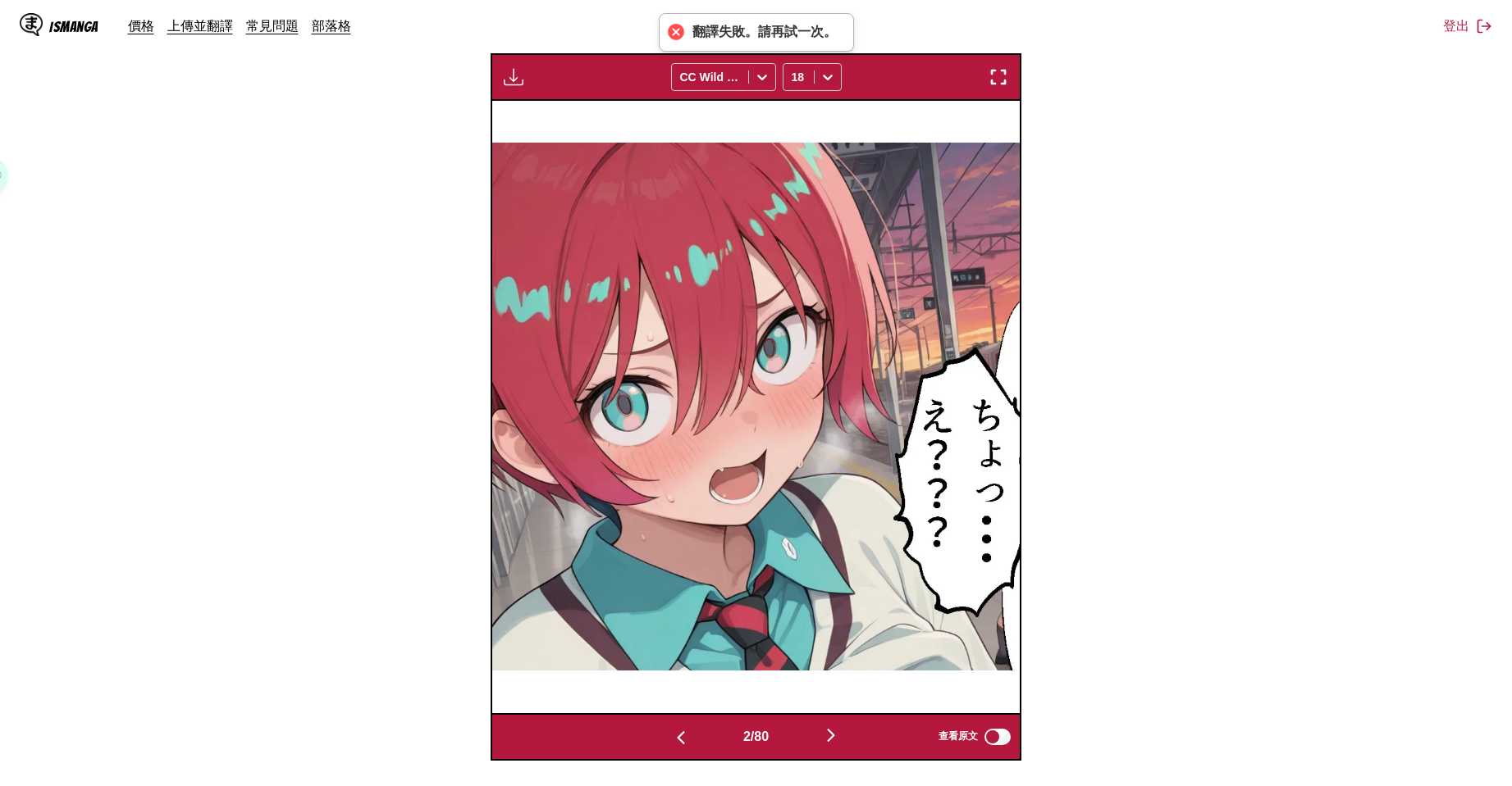
click at [837, 738] on img "button" at bounding box center [831, 735] width 20 height 20
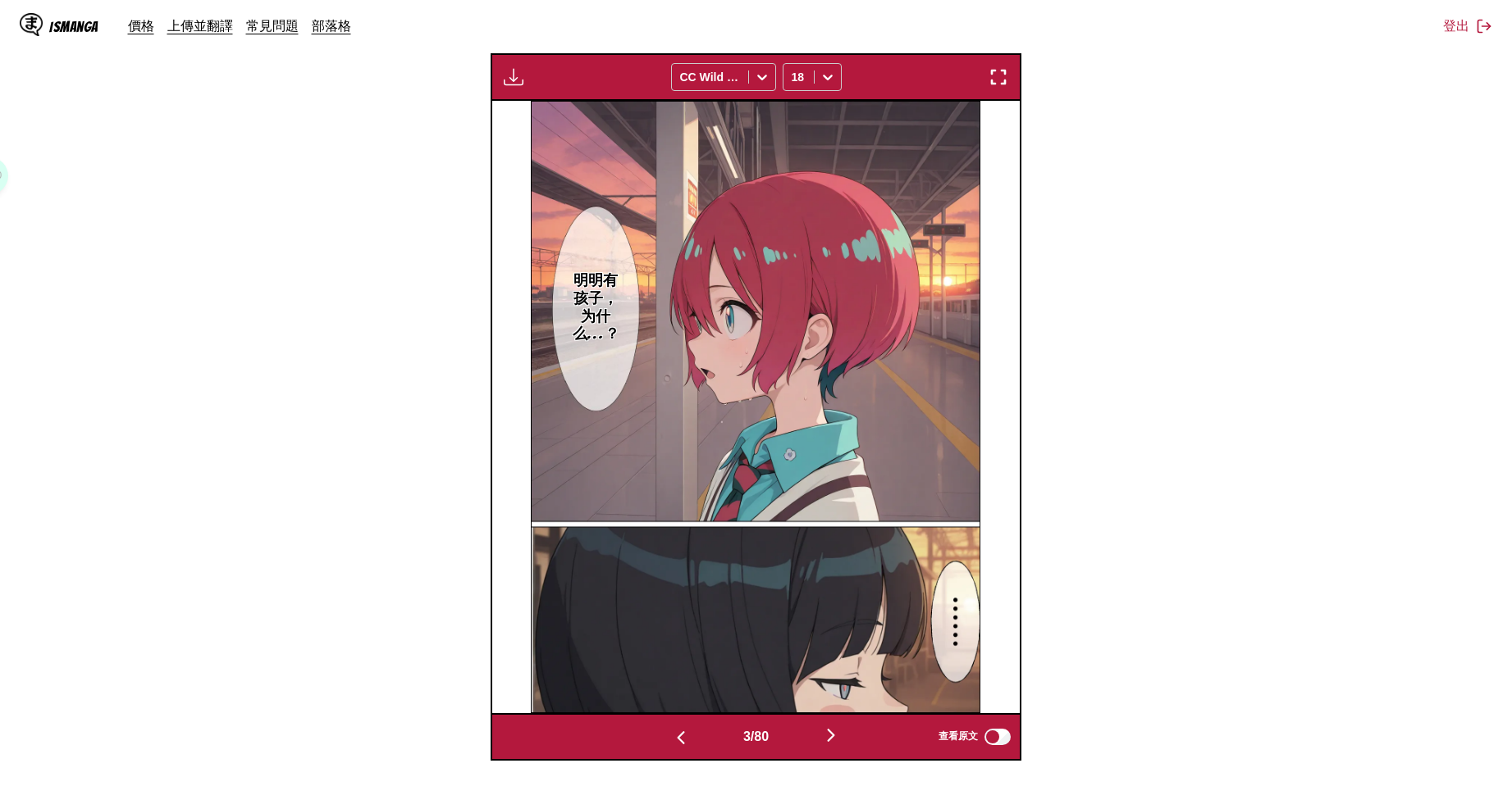
click at [837, 738] on img "button" at bounding box center [831, 735] width 20 height 20
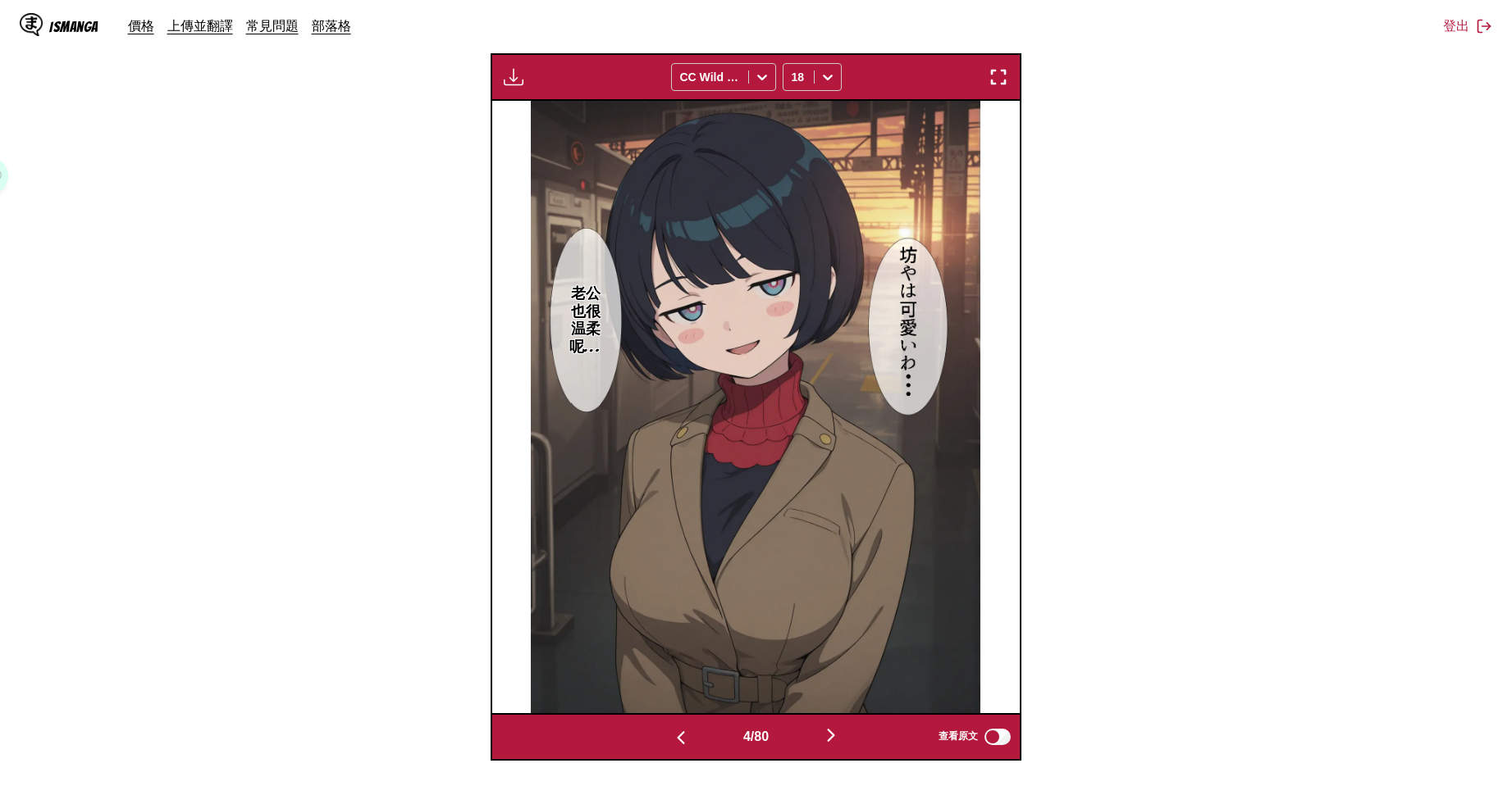
click at [837, 738] on img "button" at bounding box center [831, 735] width 20 height 20
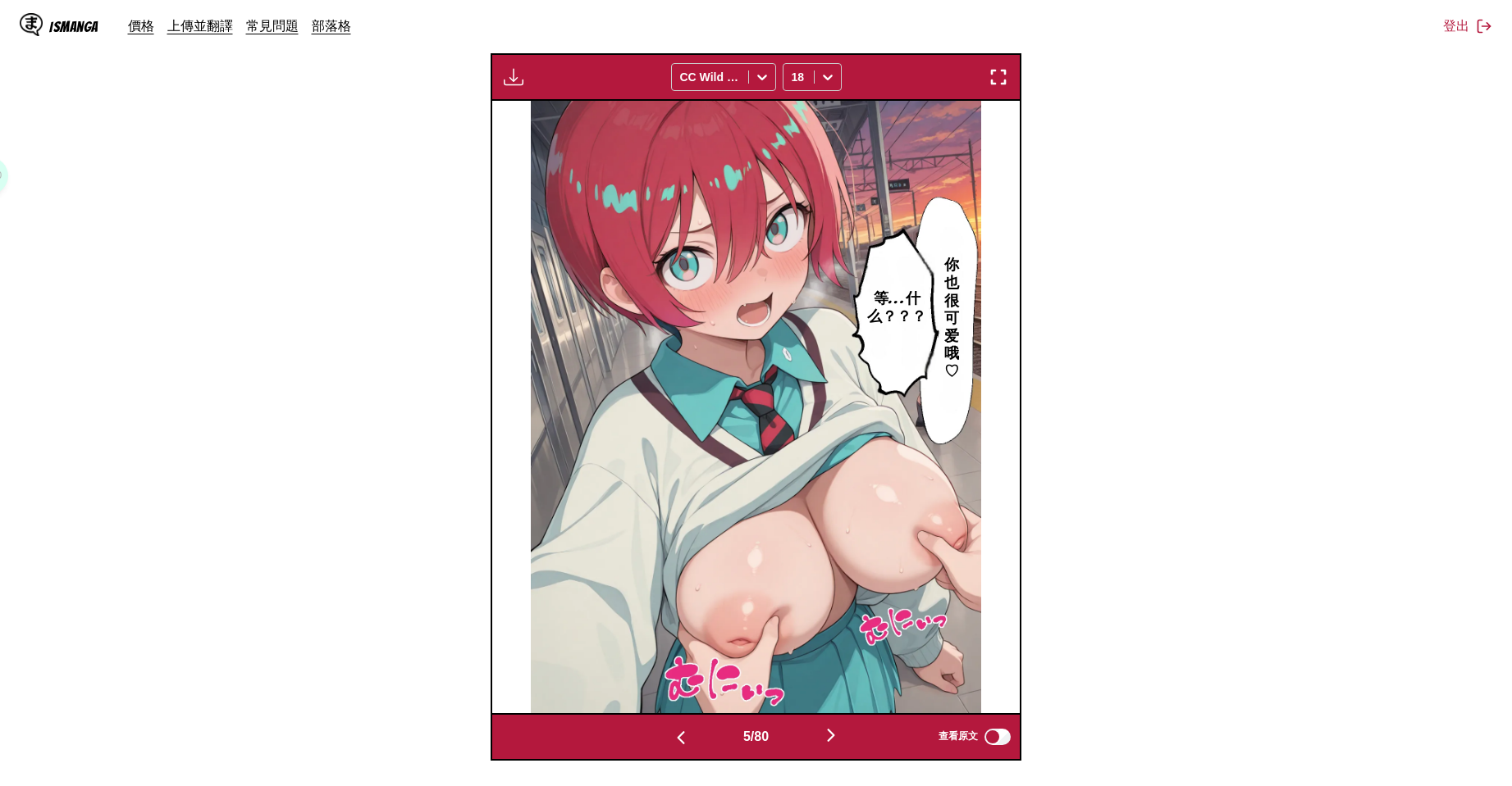
click at [839, 738] on img "button" at bounding box center [831, 735] width 20 height 20
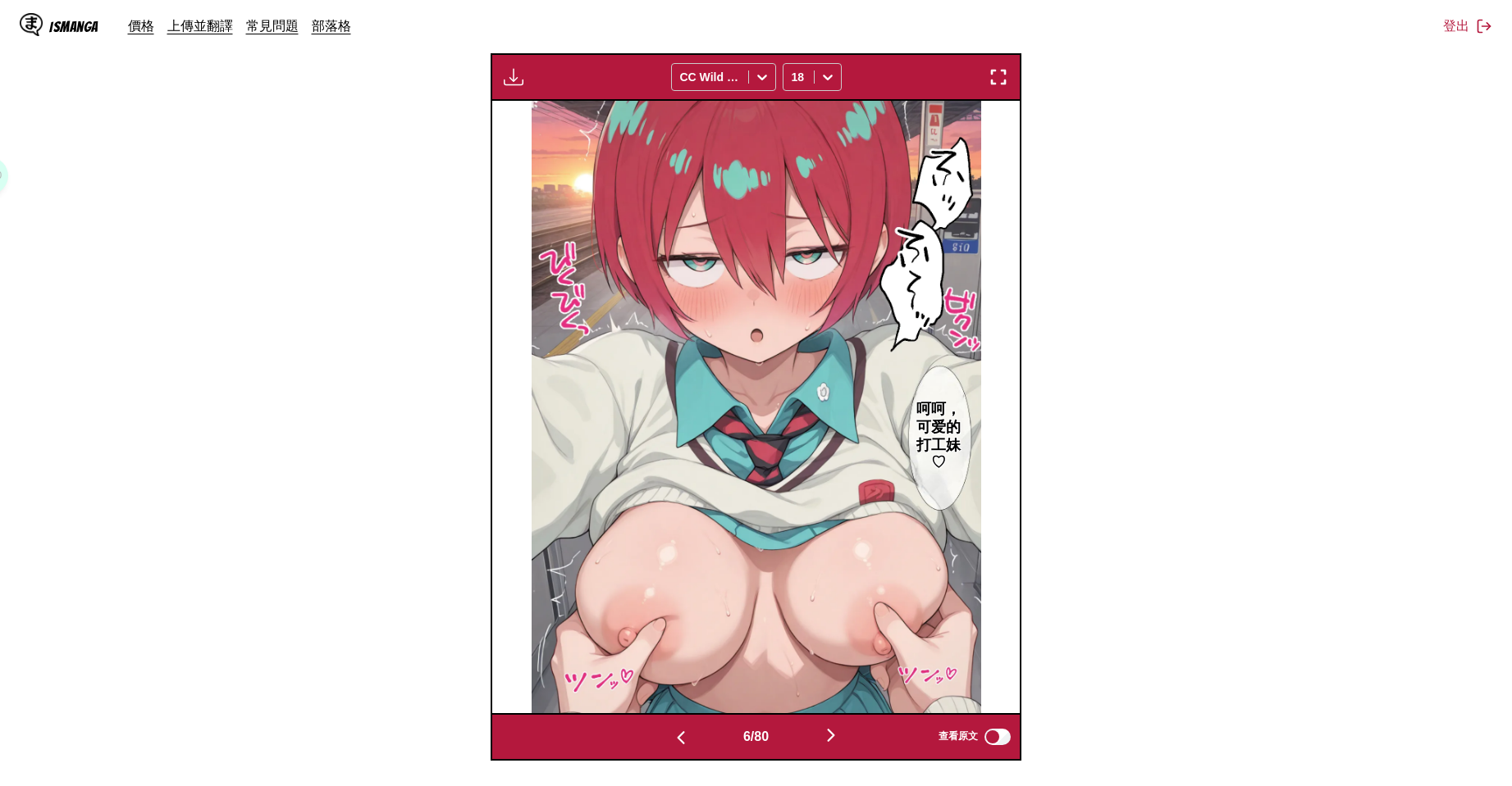
click at [839, 738] on img "button" at bounding box center [831, 735] width 20 height 20
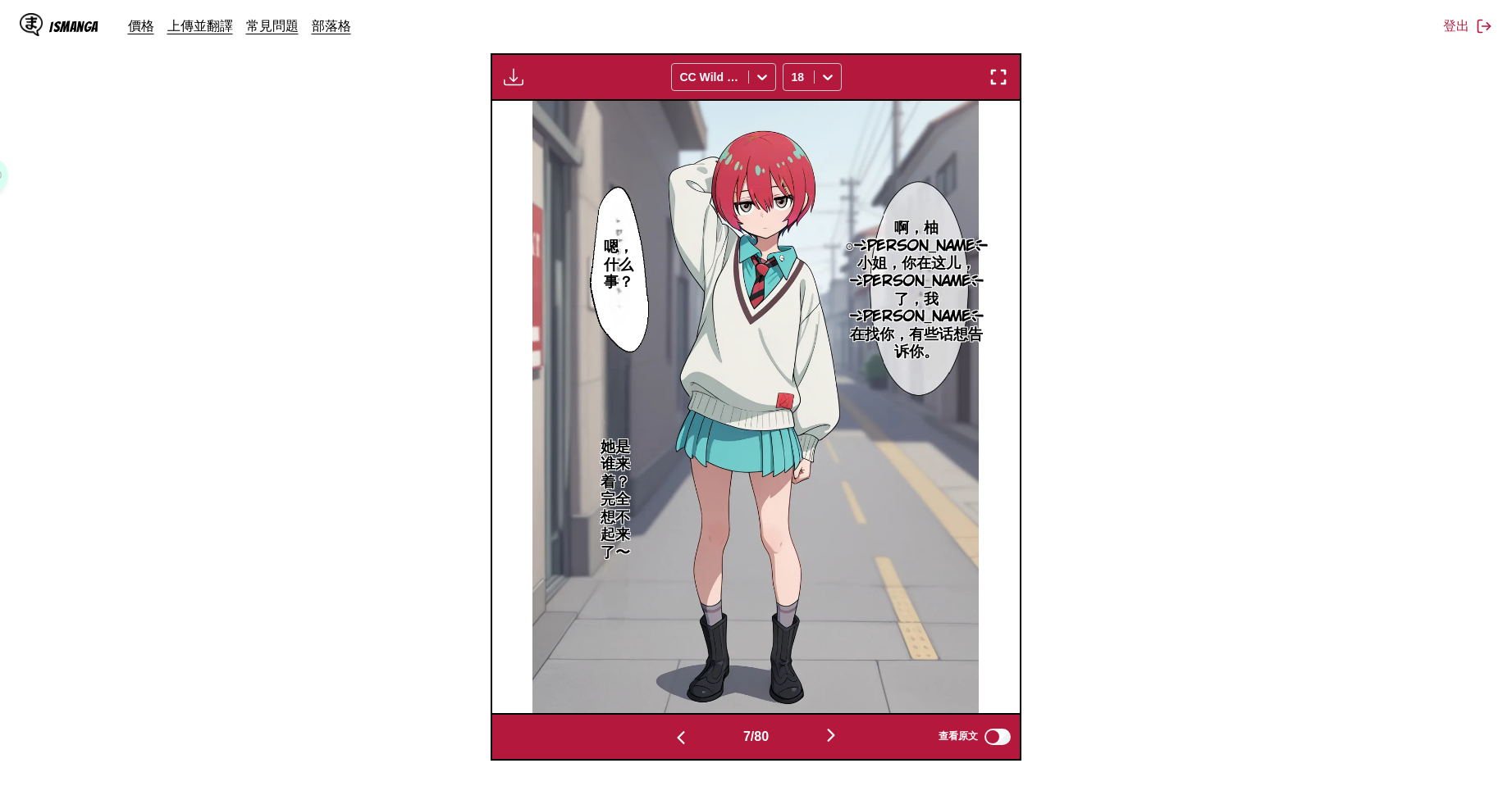
click at [839, 738] on img "button" at bounding box center [831, 735] width 20 height 20
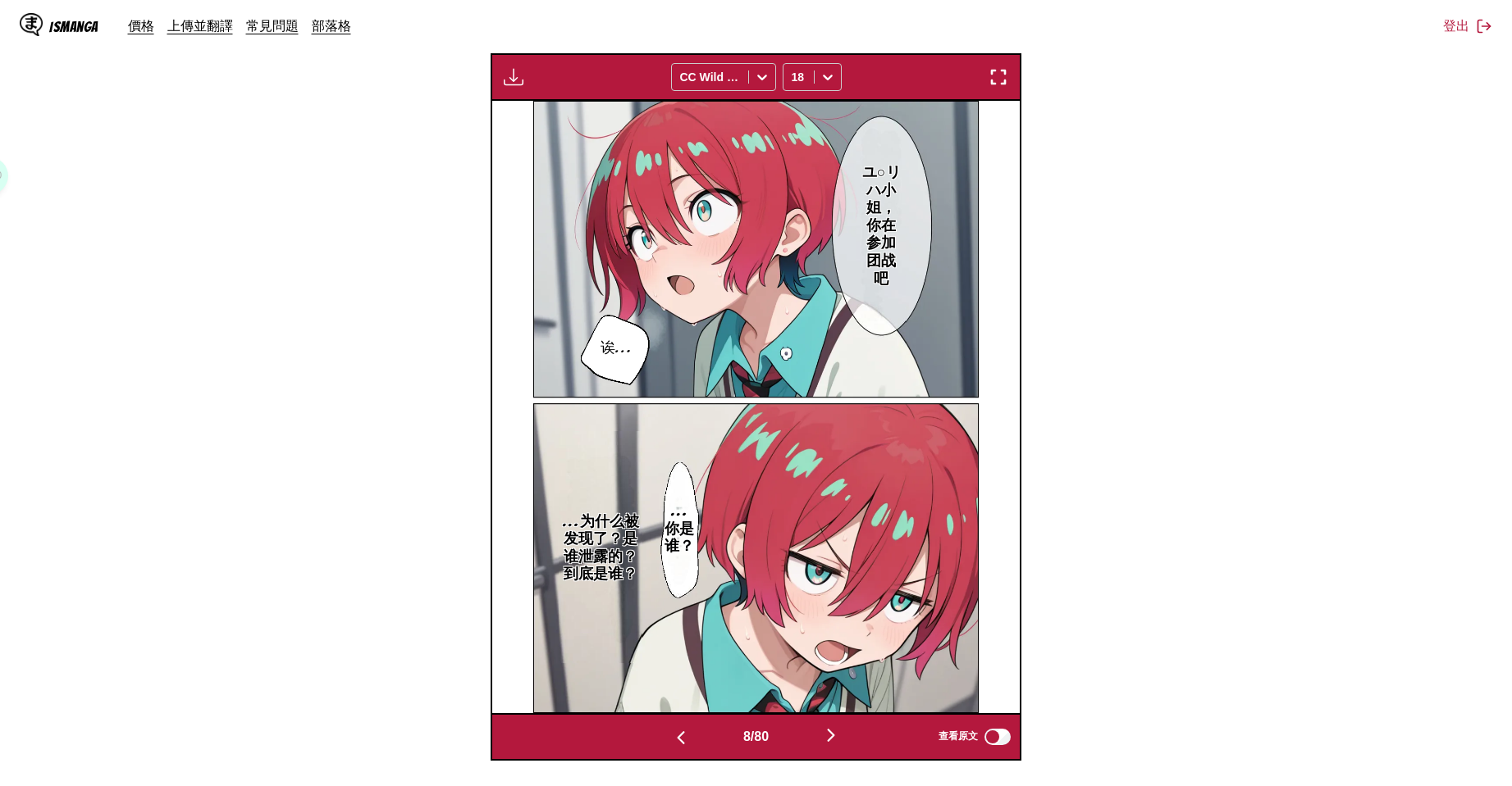
click at [839, 738] on img "button" at bounding box center [831, 735] width 20 height 20
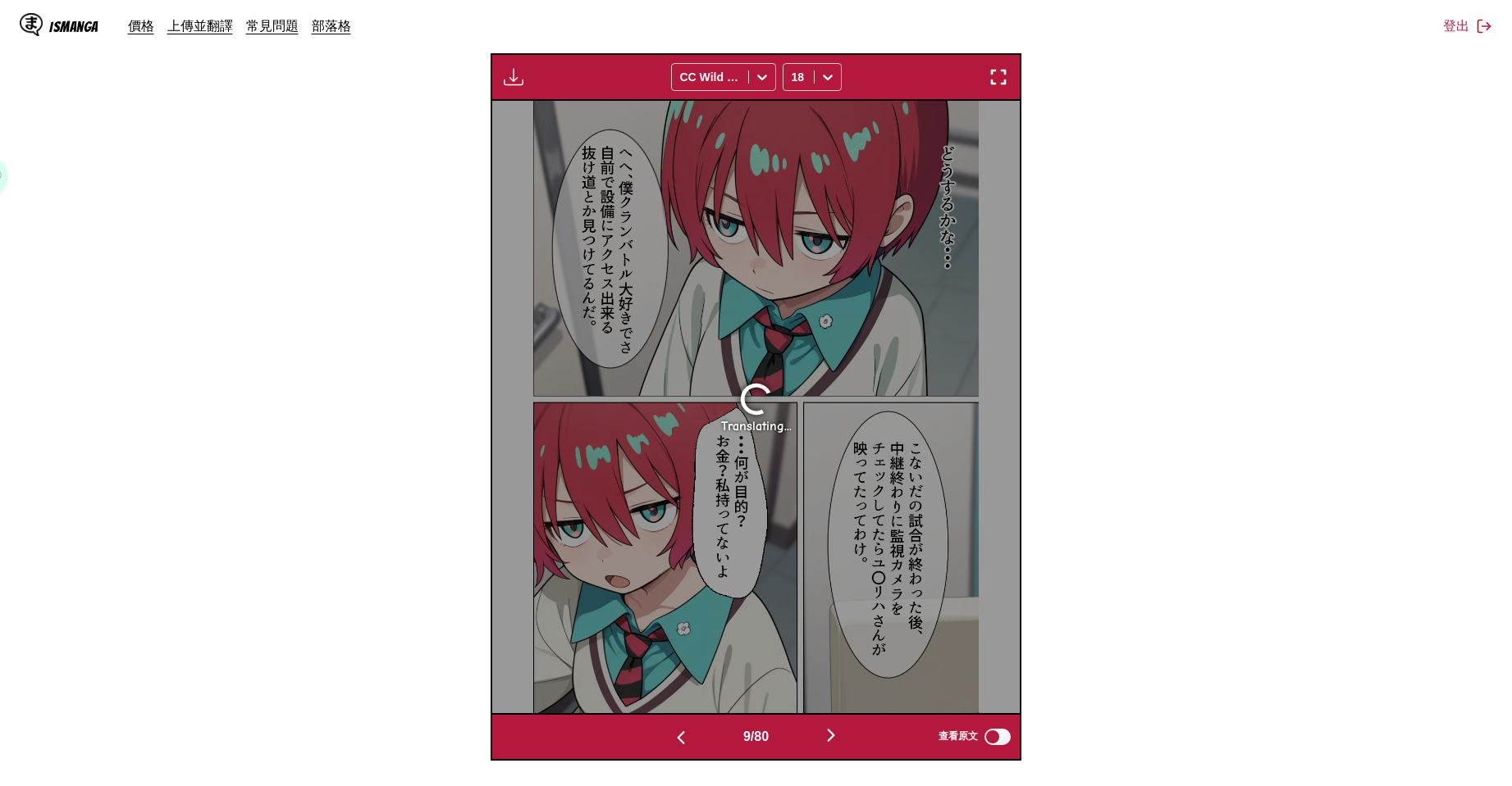
click at [839, 738] on img "button" at bounding box center [831, 735] width 20 height 20
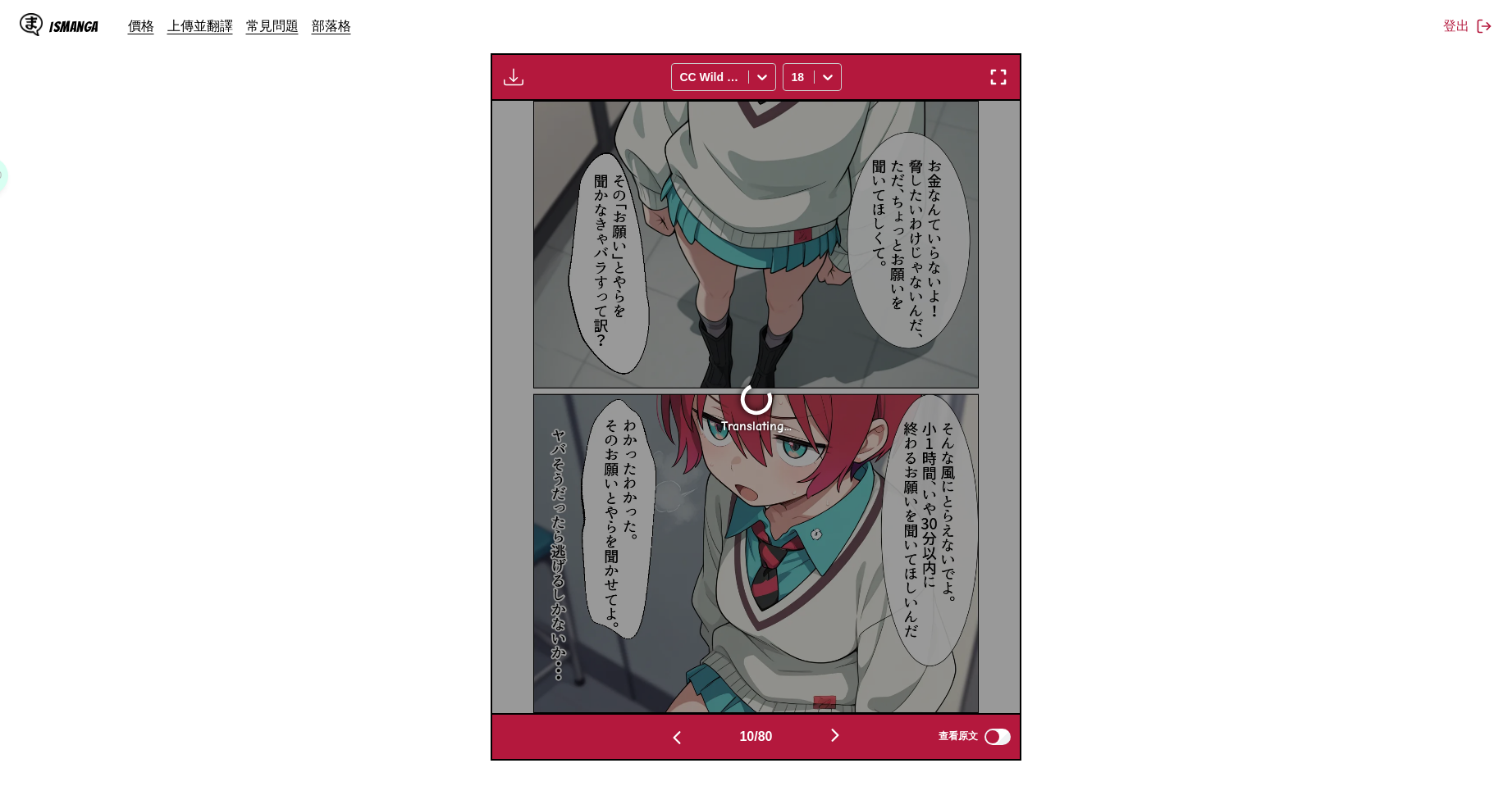
click at [839, 738] on img "button" at bounding box center [836, 735] width 20 height 20
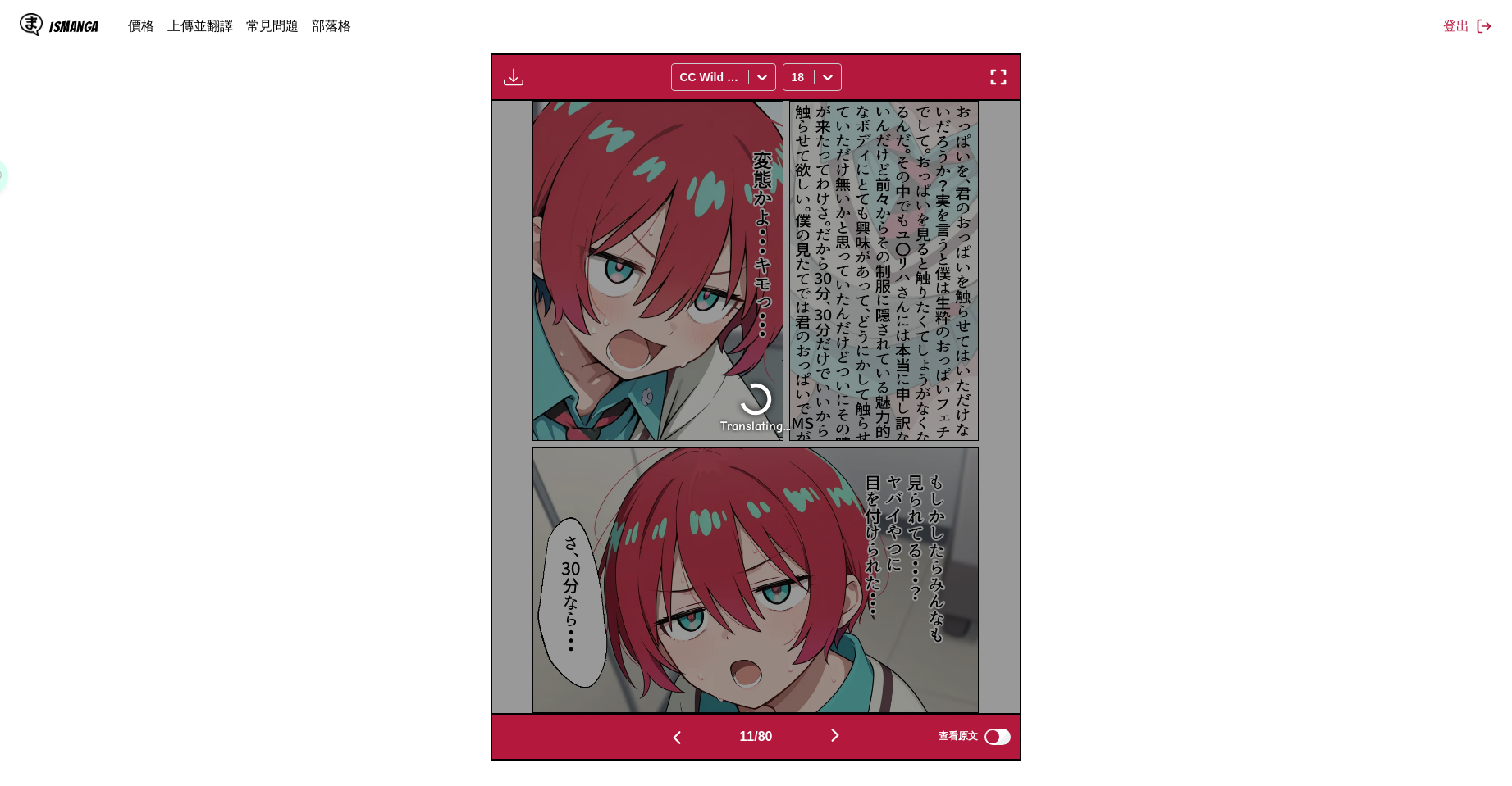
click at [839, 738] on img "button" at bounding box center [836, 735] width 20 height 20
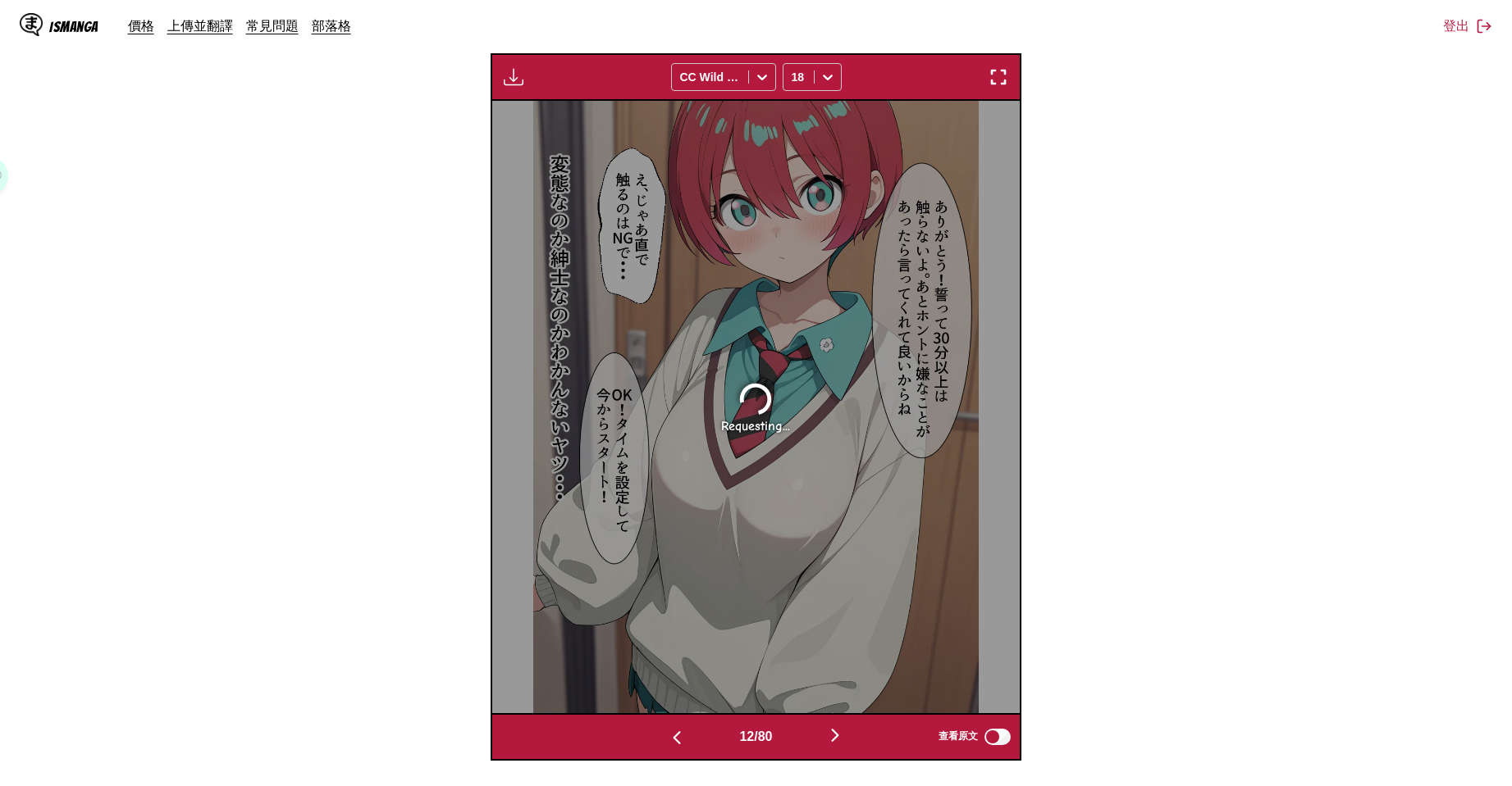
click at [839, 738] on img "button" at bounding box center [836, 735] width 20 height 20
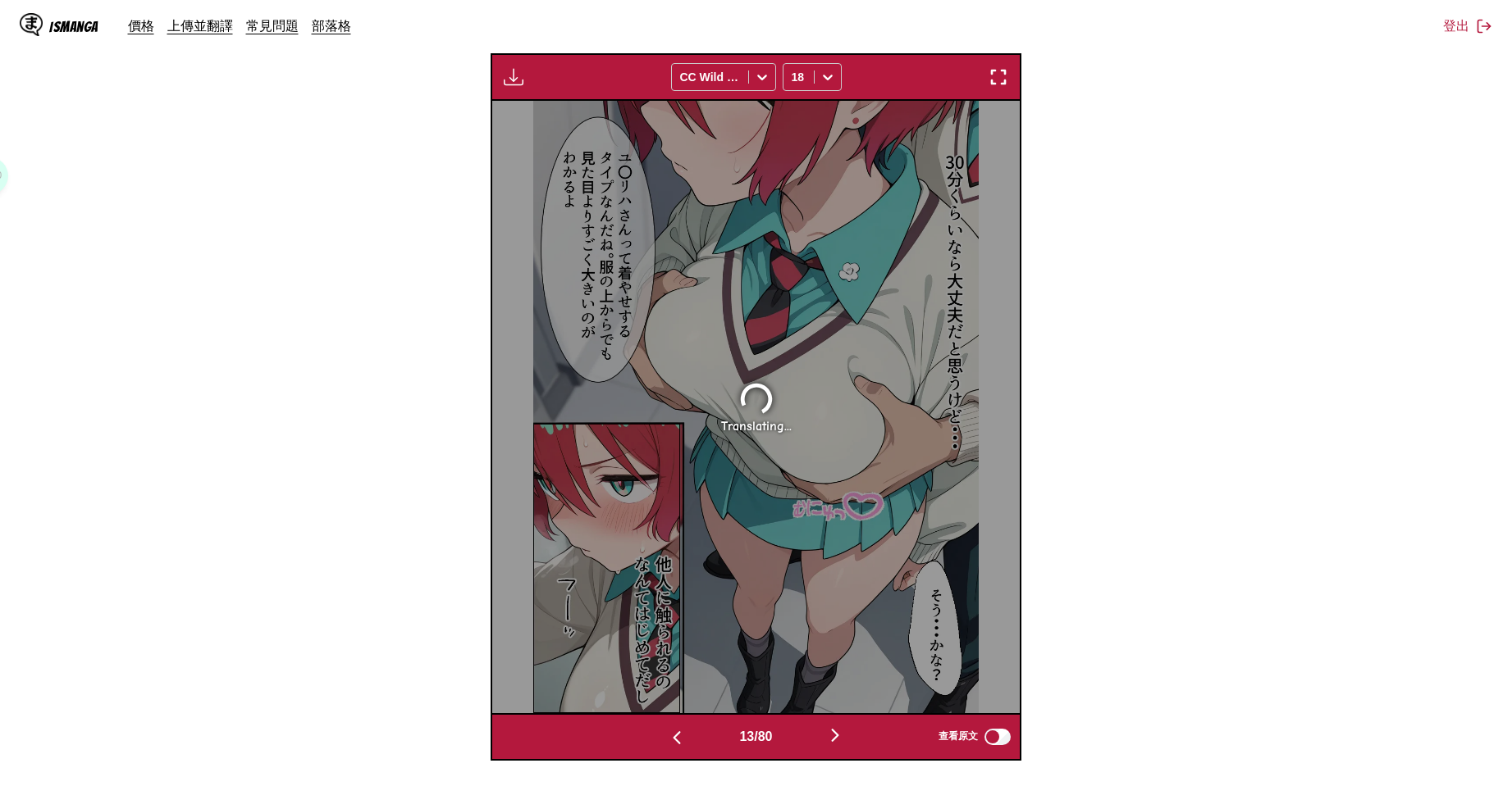
click at [839, 738] on img "button" at bounding box center [836, 735] width 20 height 20
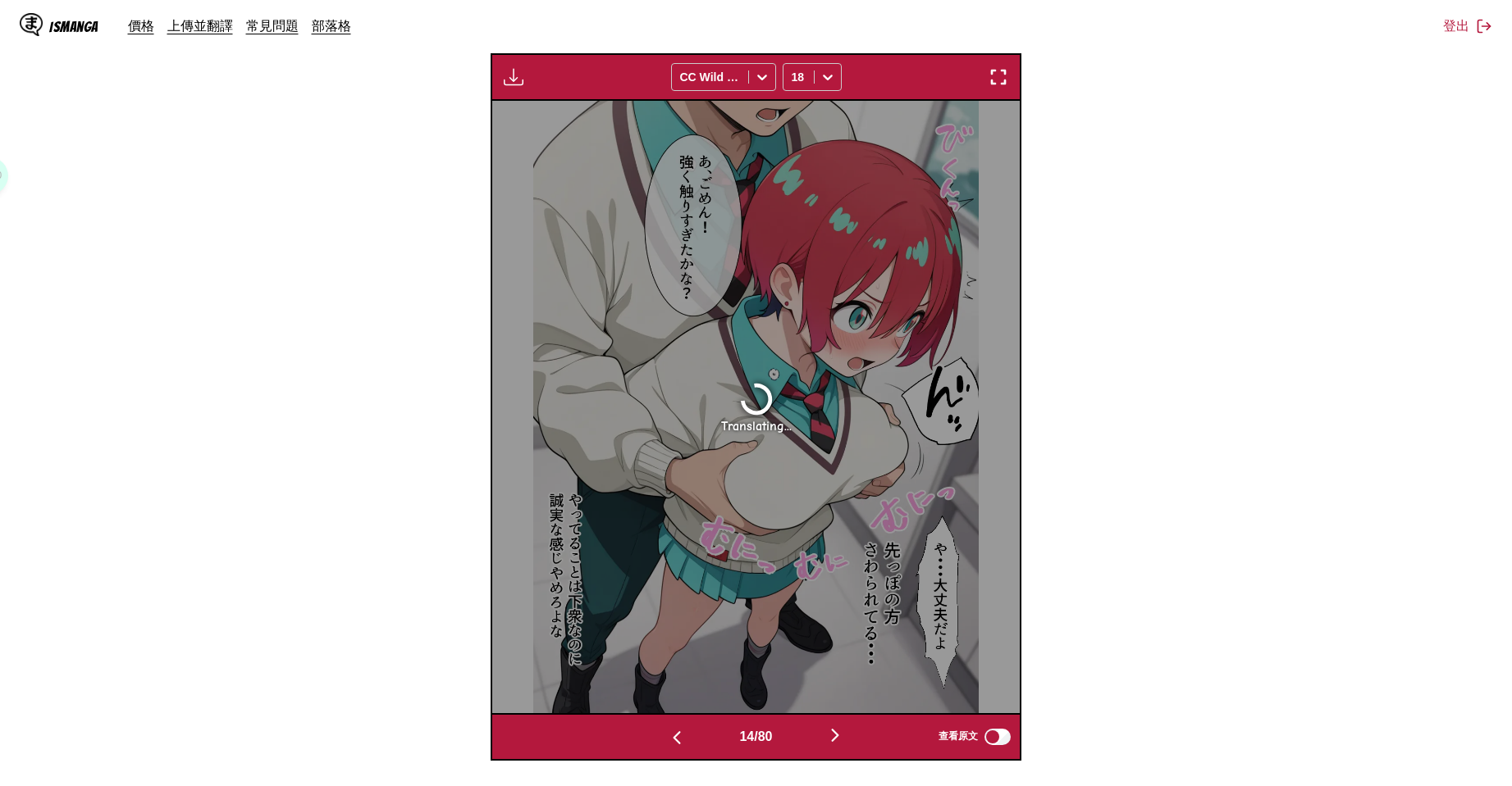
click at [839, 738] on img "button" at bounding box center [836, 735] width 20 height 20
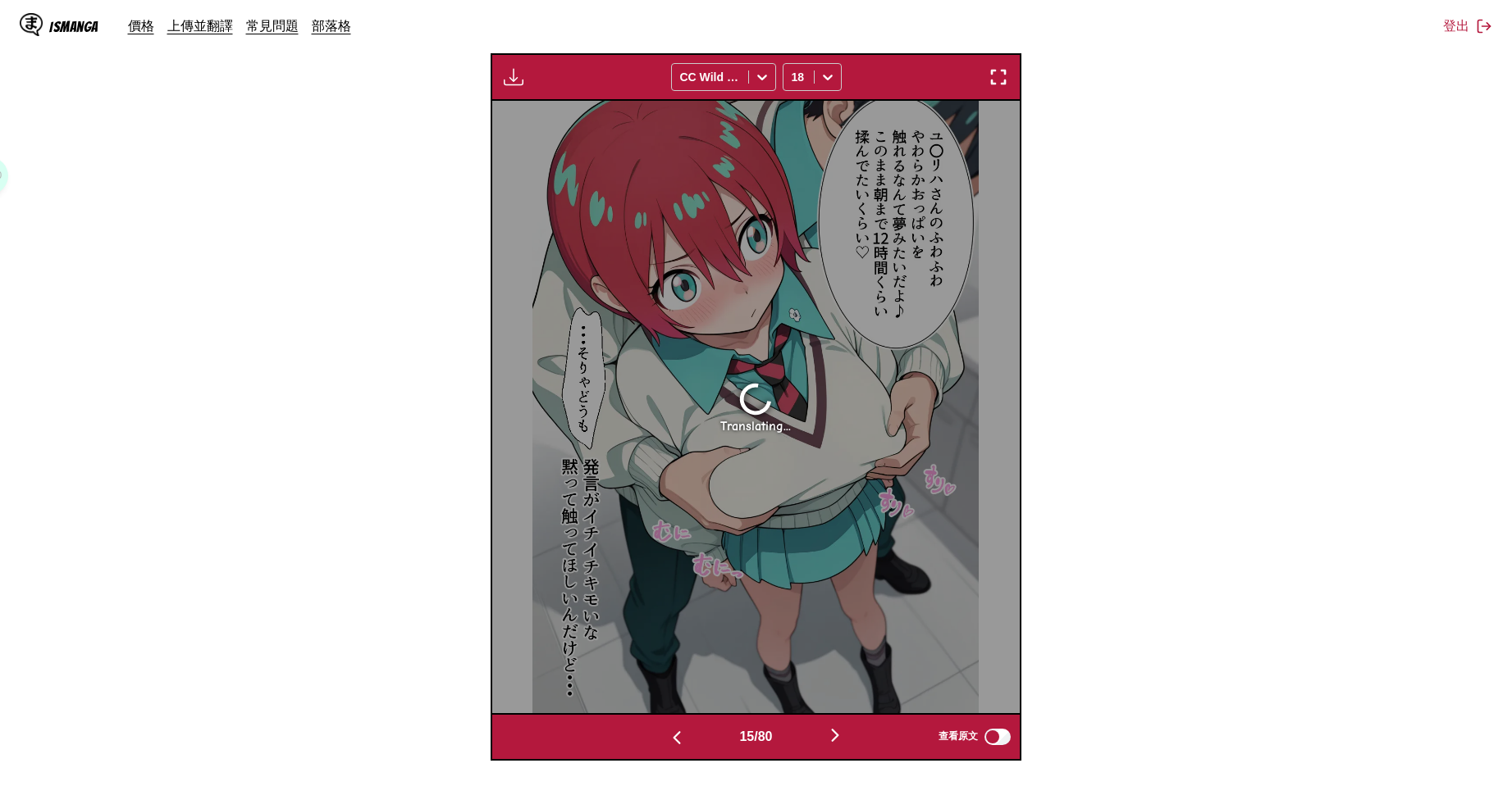
click at [661, 723] on div "15 / 80 查看原文" at bounding box center [756, 737] width 531 height 47
click at [668, 727] on button "button" at bounding box center [676, 736] width 98 height 24
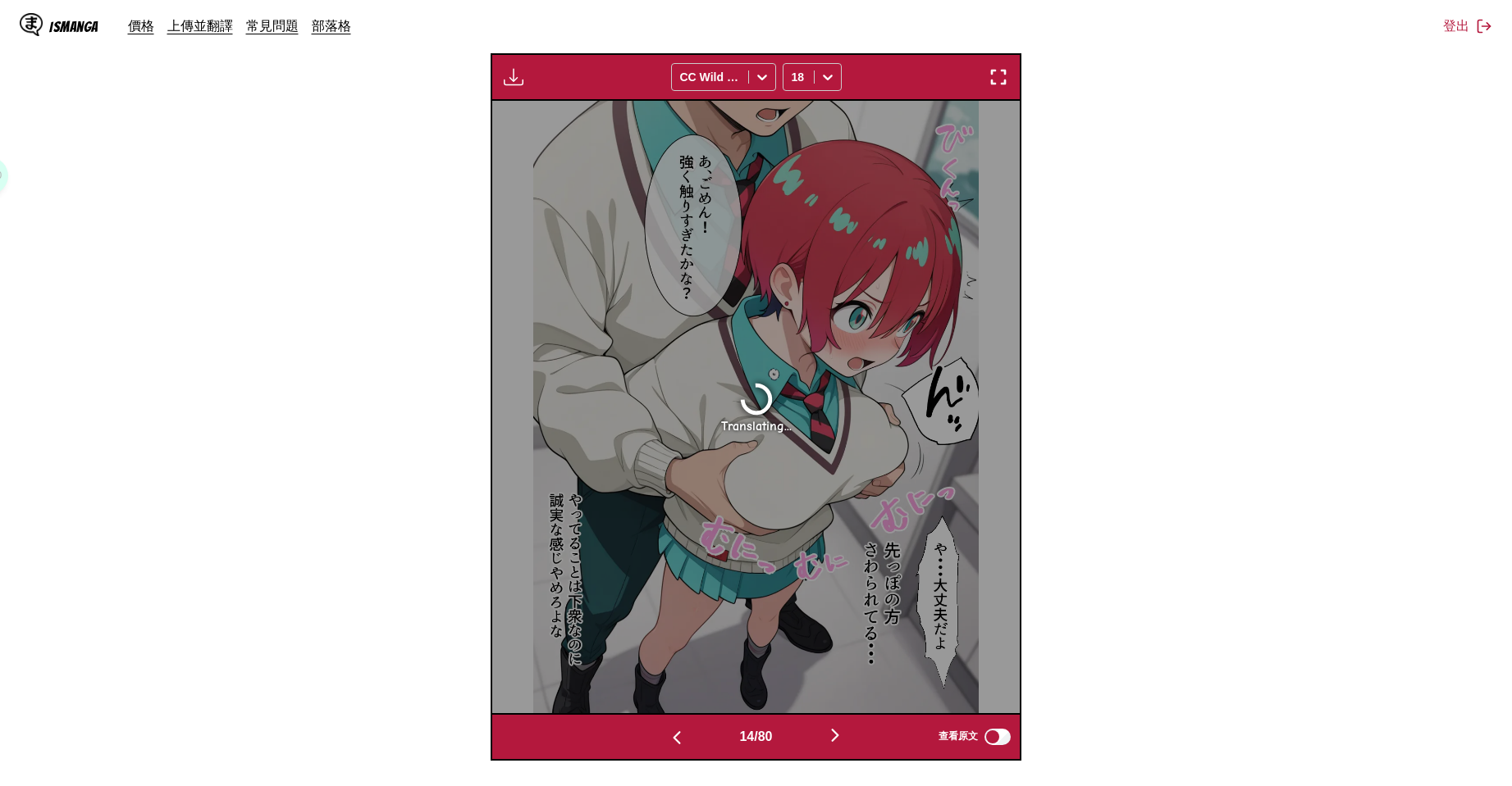
click at [668, 727] on button "button" at bounding box center [676, 736] width 98 height 24
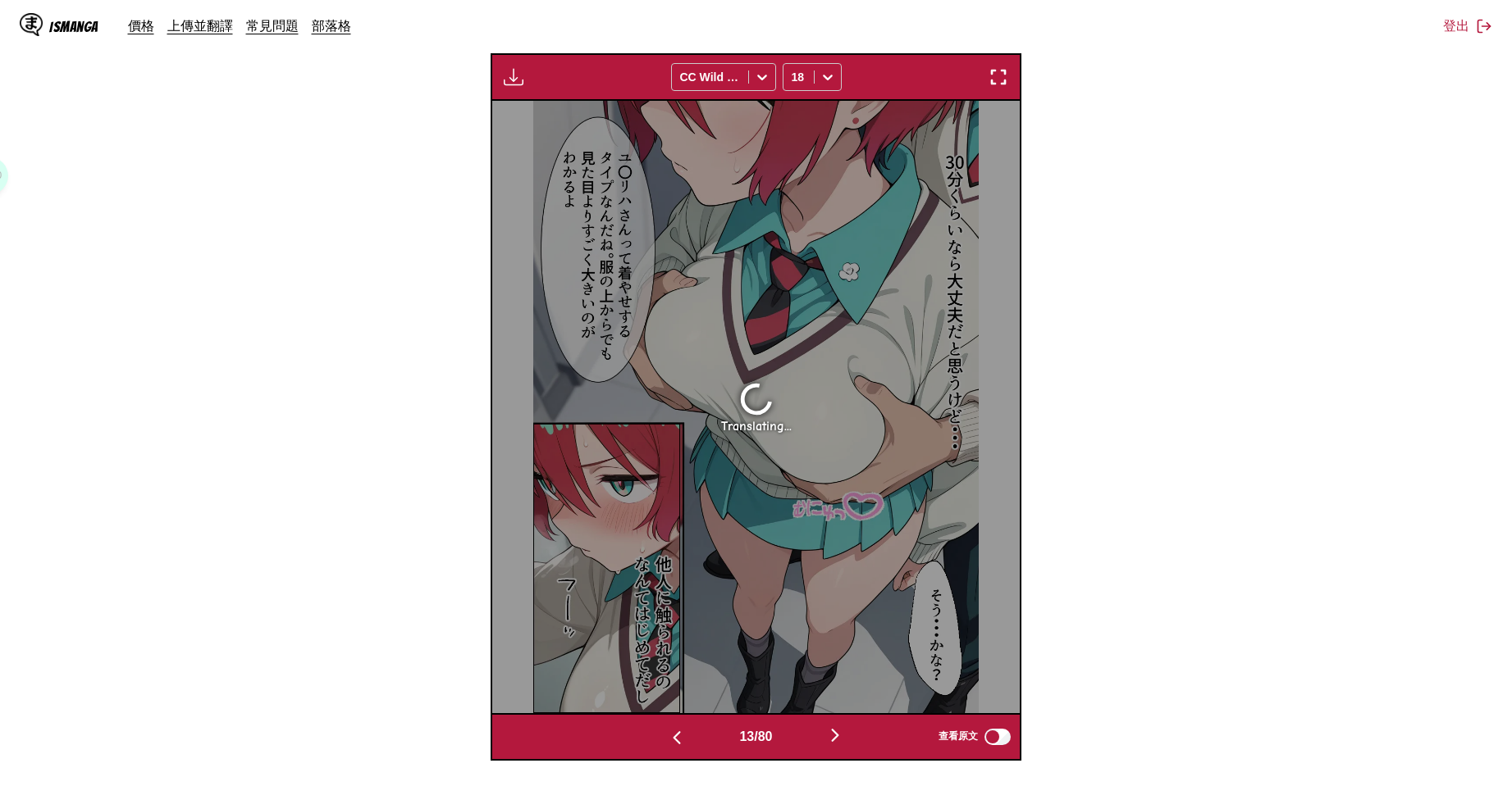
click at [668, 727] on button "button" at bounding box center [676, 736] width 98 height 24
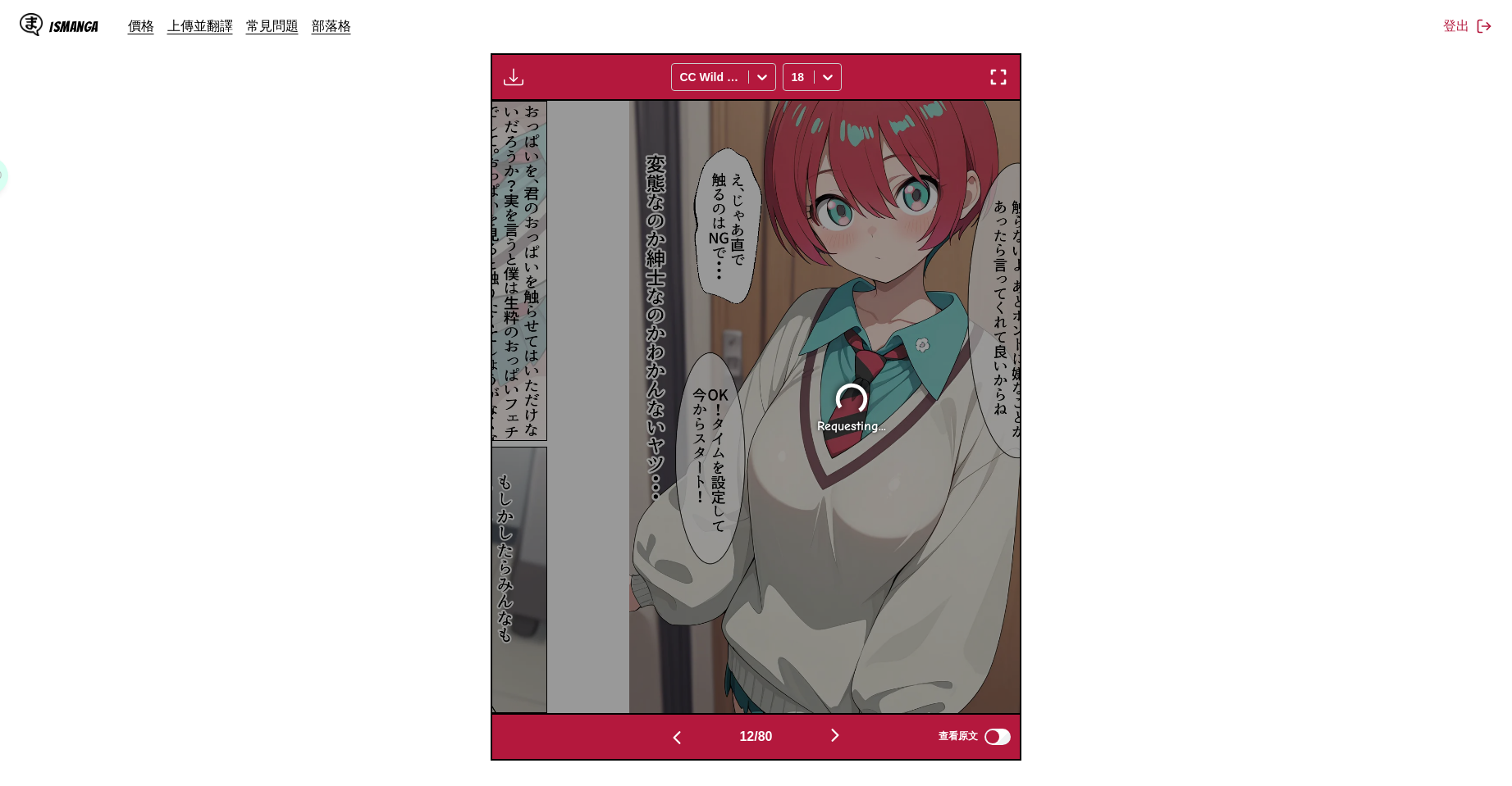
click at [668, 727] on button "button" at bounding box center [676, 736] width 98 height 24
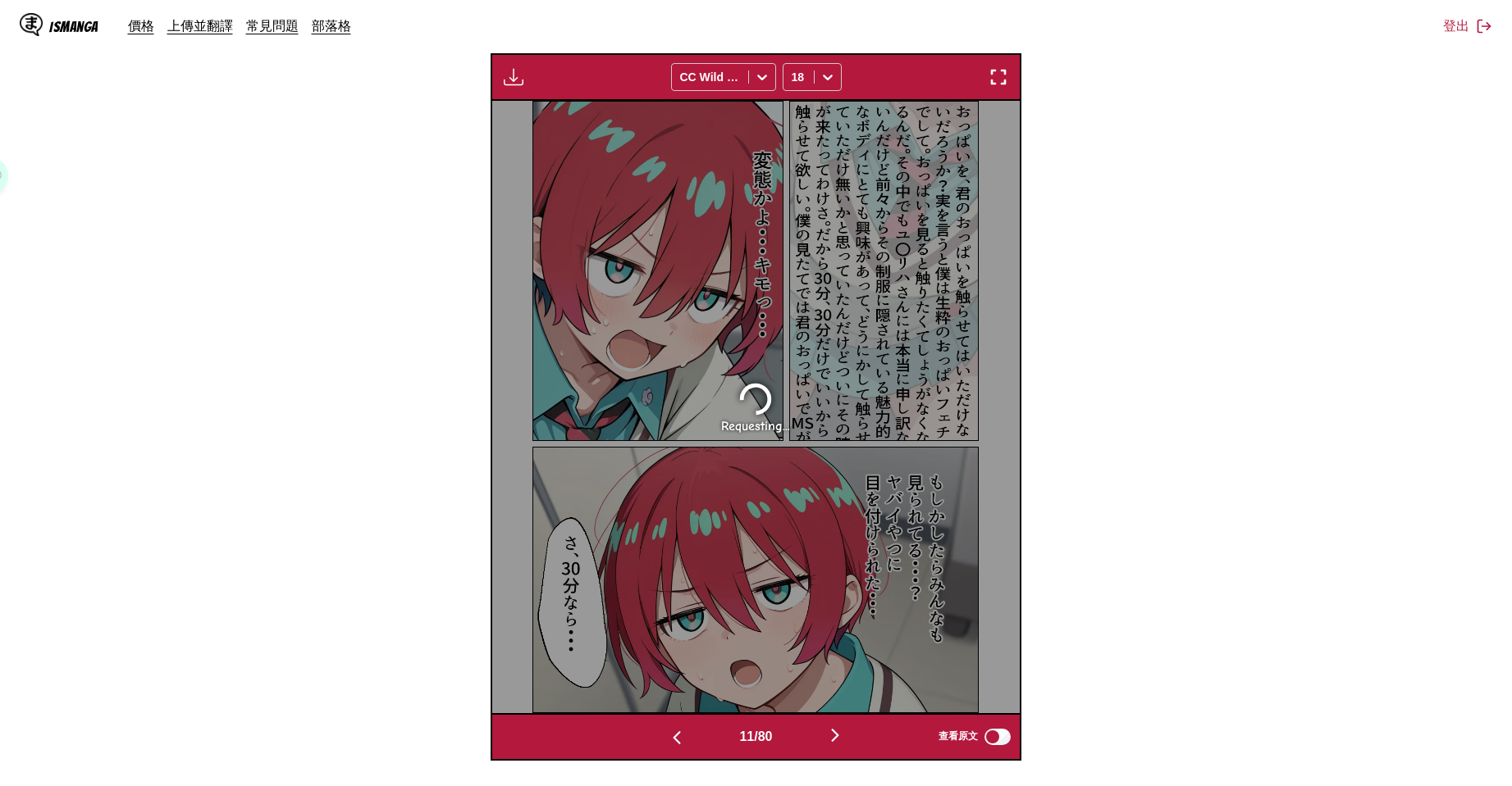
click at [668, 727] on button "button" at bounding box center [676, 736] width 98 height 24
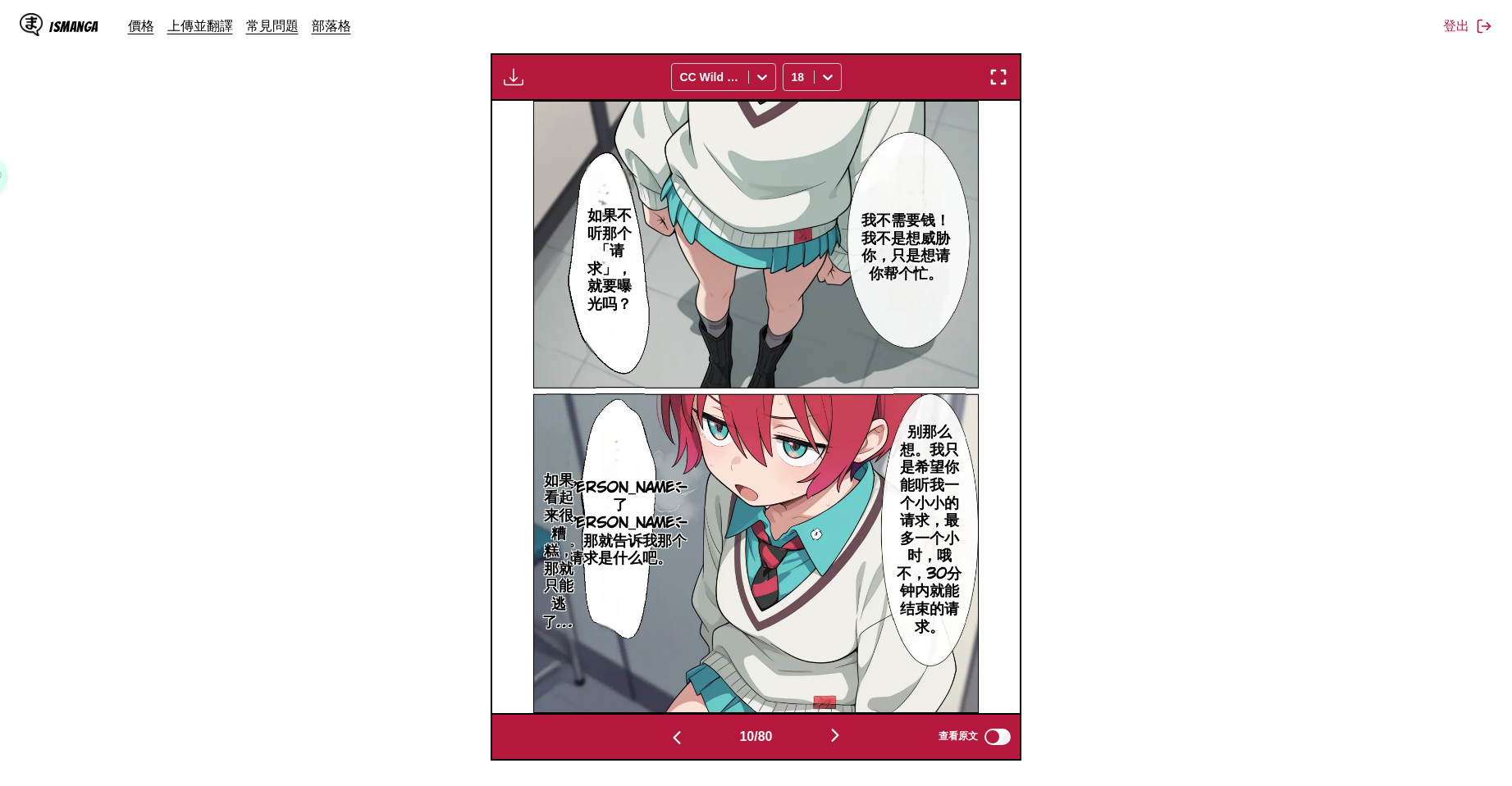
click at [828, 730] on button "button" at bounding box center [835, 736] width 98 height 24
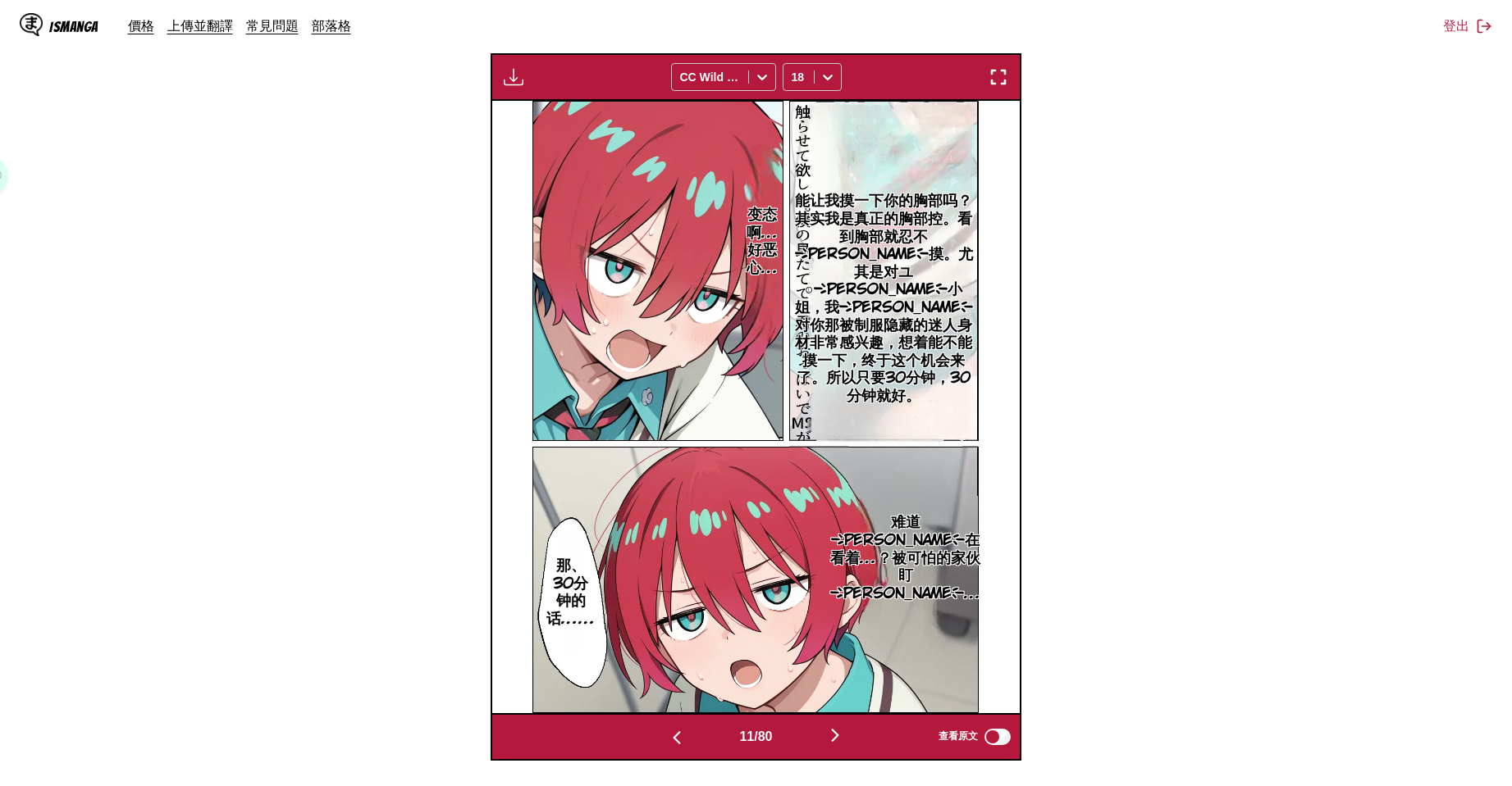
click at [844, 745] on img "button" at bounding box center [836, 735] width 20 height 20
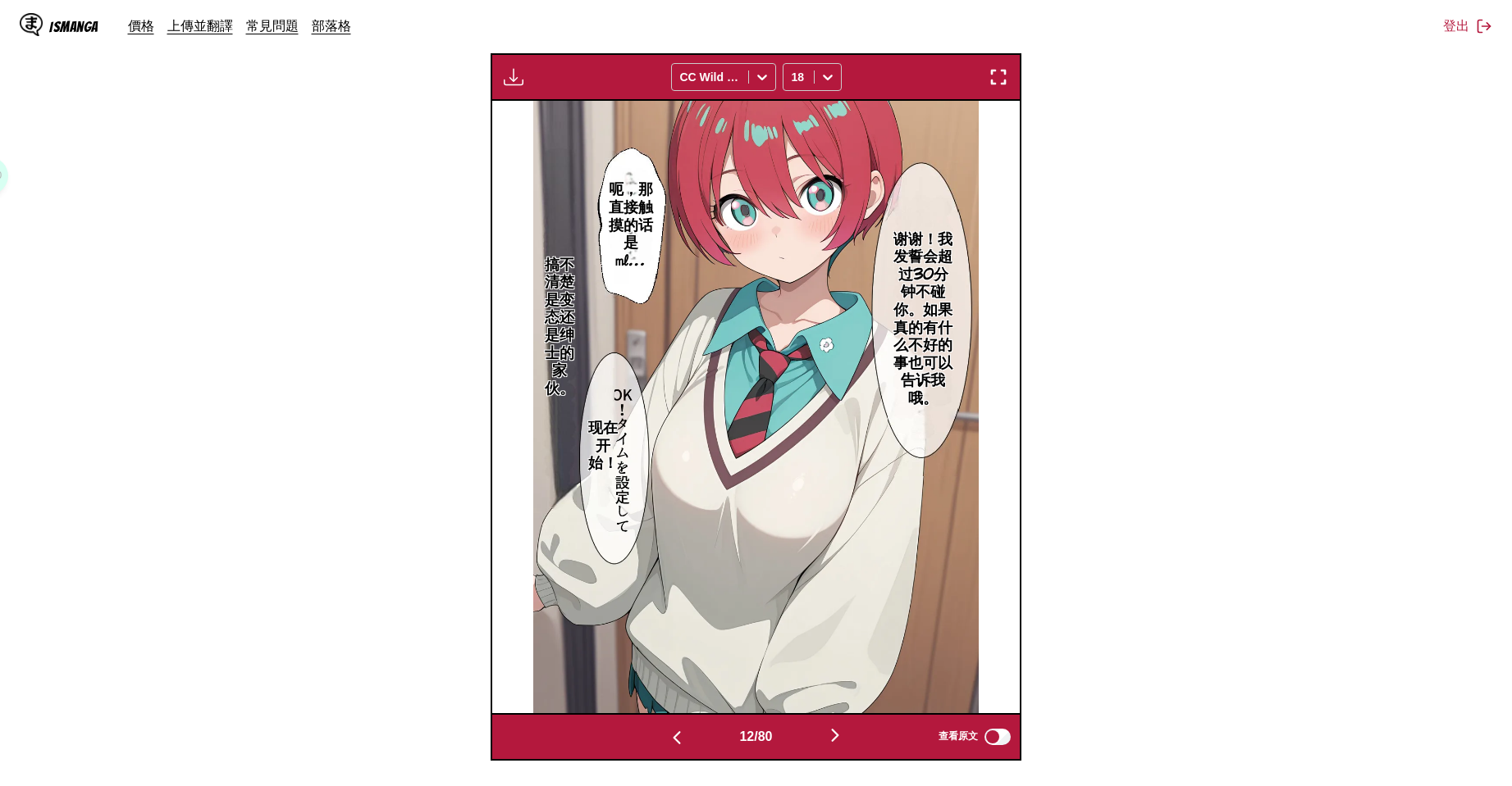
click at [844, 744] on img "button" at bounding box center [836, 735] width 20 height 20
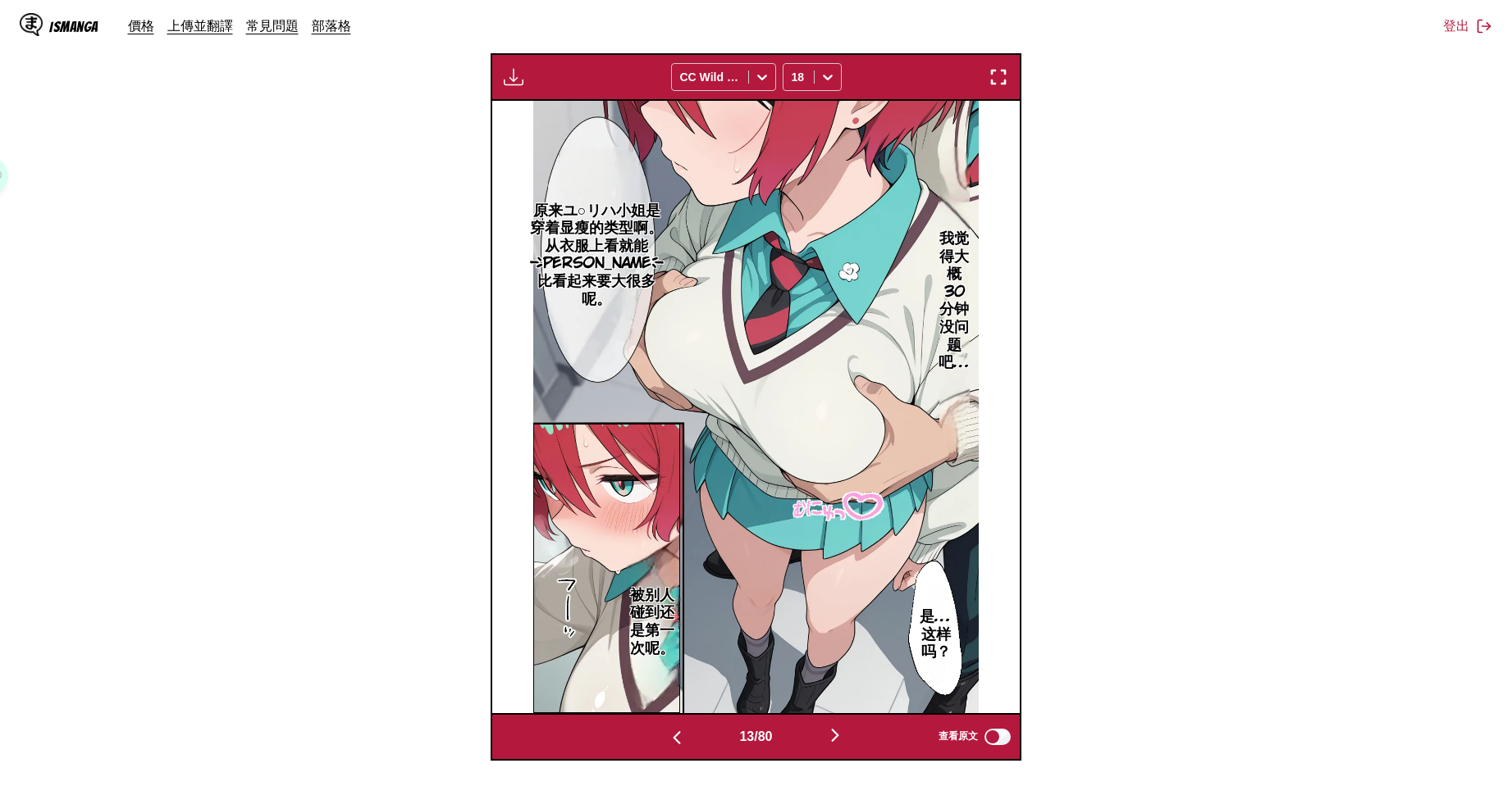
click at [844, 744] on img "button" at bounding box center [836, 735] width 20 height 20
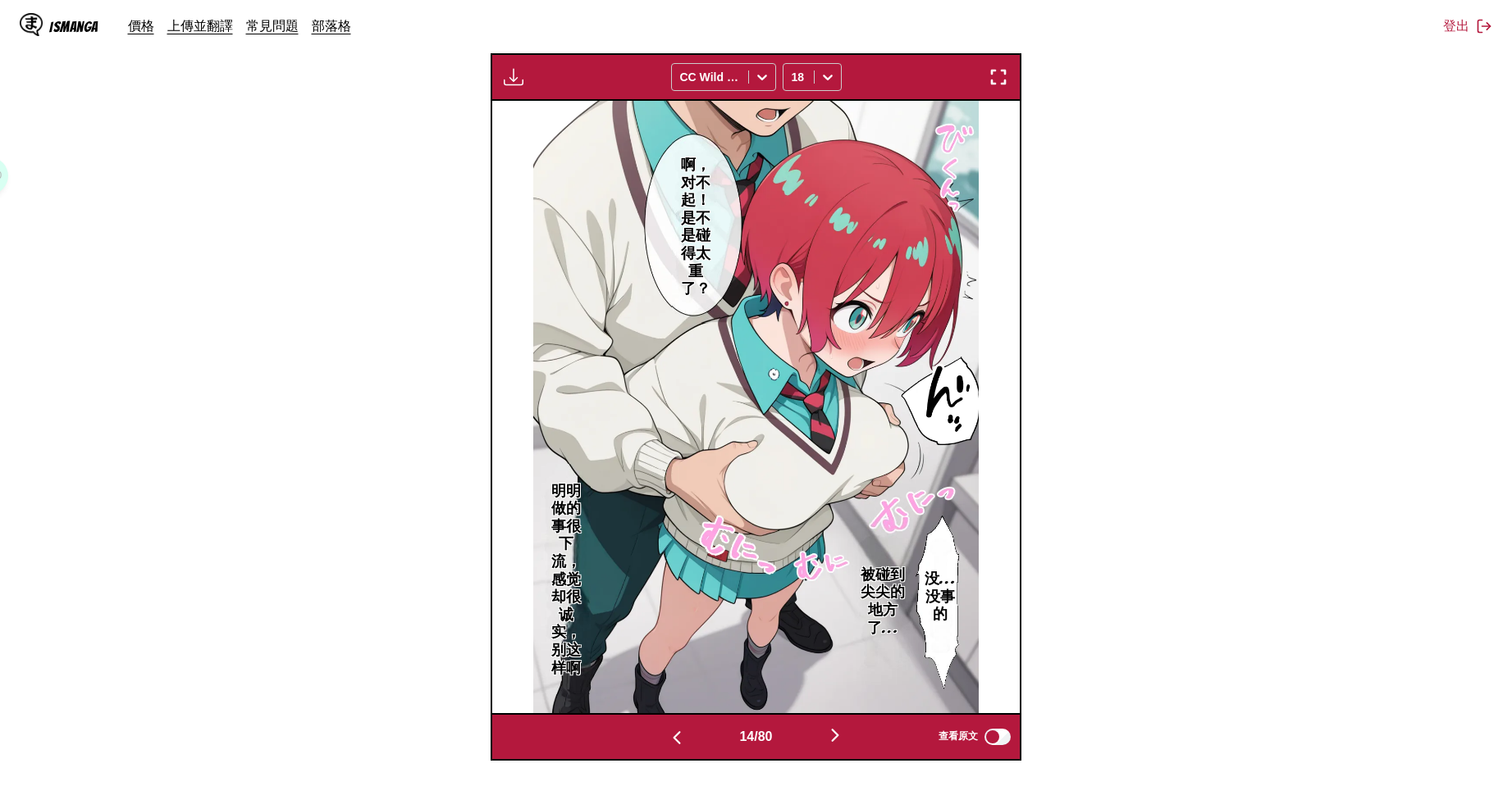
click at [844, 744] on img "button" at bounding box center [836, 735] width 20 height 20
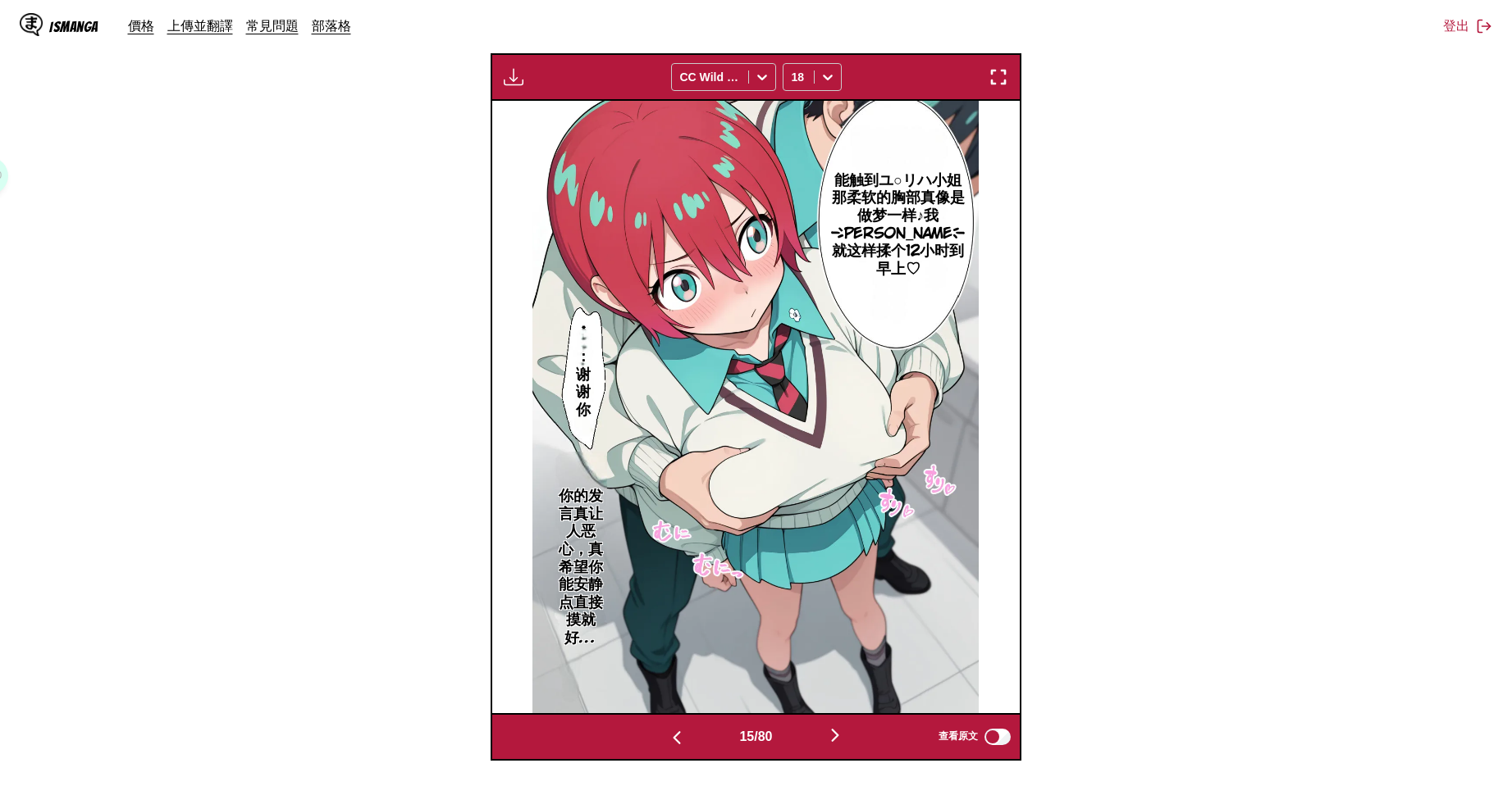
click at [844, 744] on img "button" at bounding box center [836, 735] width 20 height 20
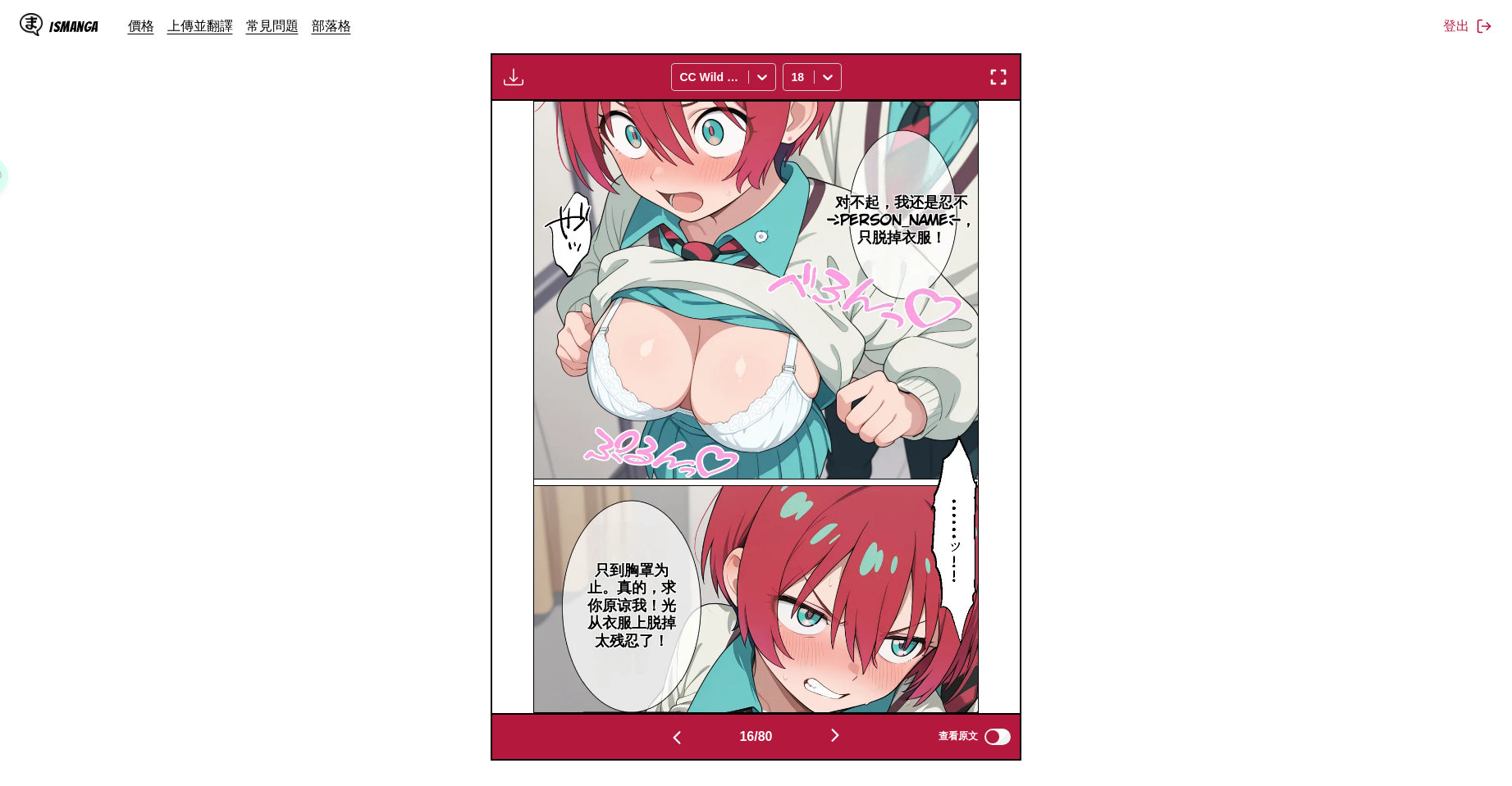
click at [839, 735] on img "button" at bounding box center [836, 735] width 20 height 20
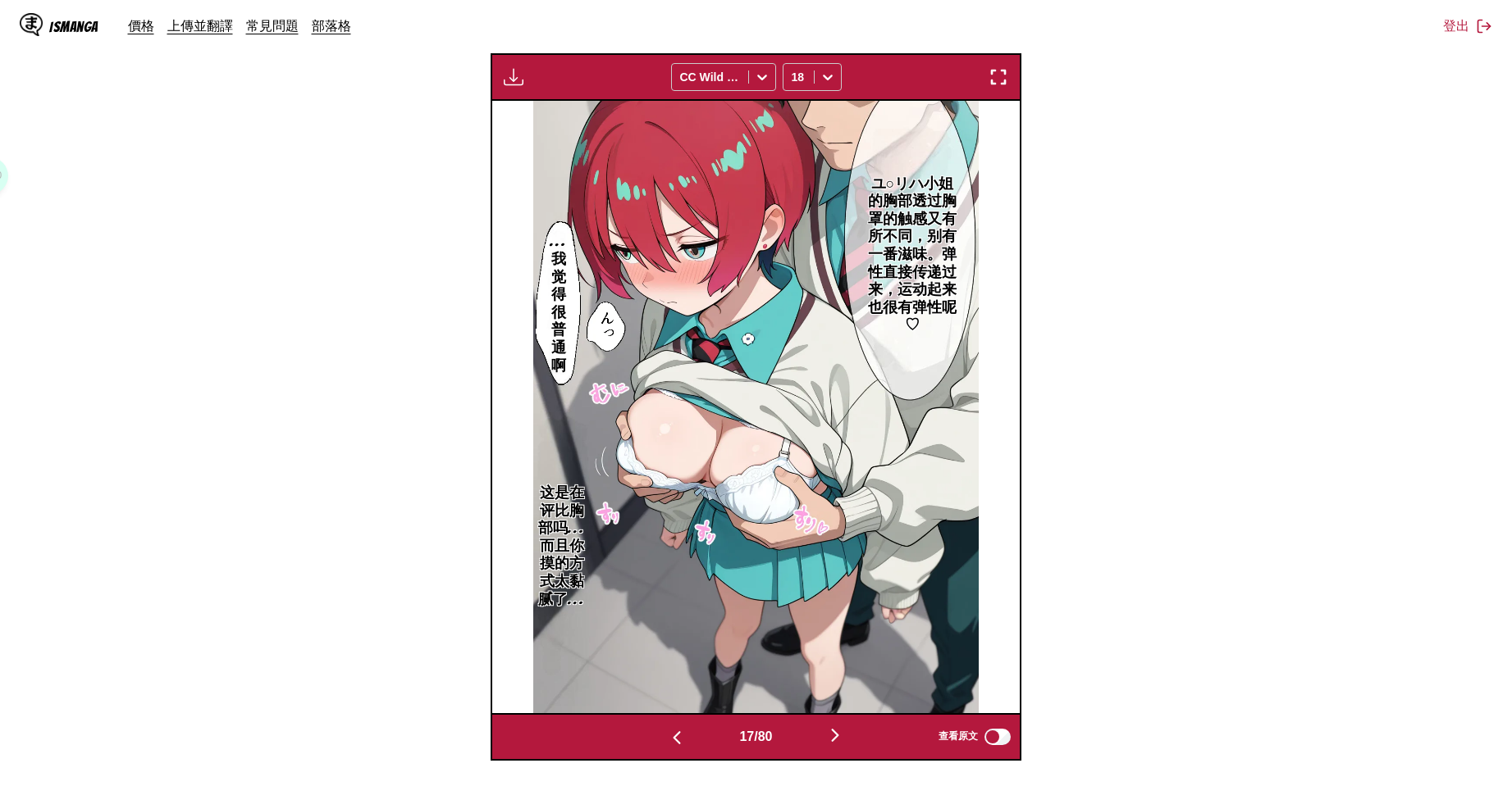
click at [839, 735] on img "button" at bounding box center [836, 735] width 20 height 20
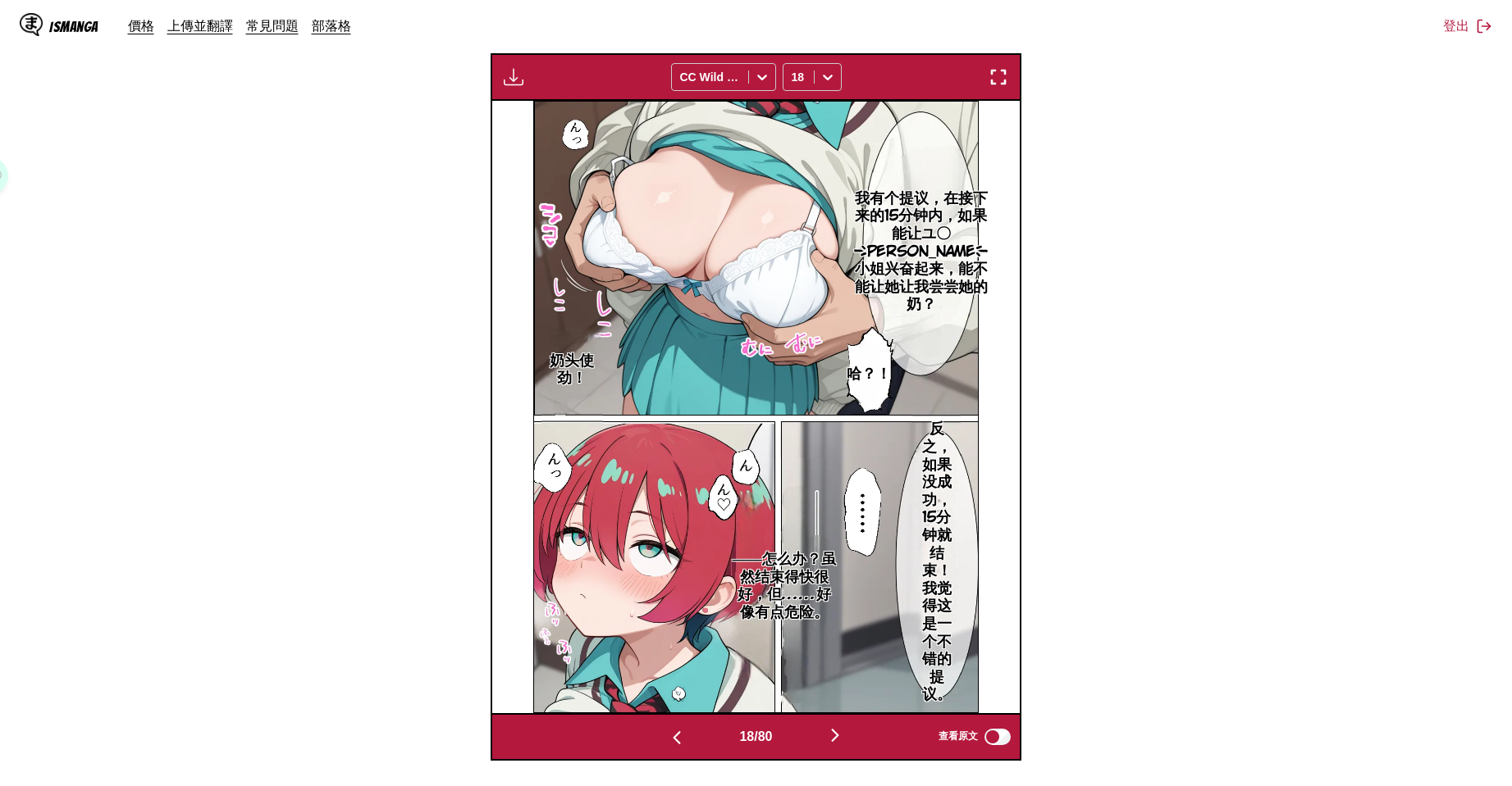
click at [839, 735] on img "button" at bounding box center [836, 735] width 20 height 20
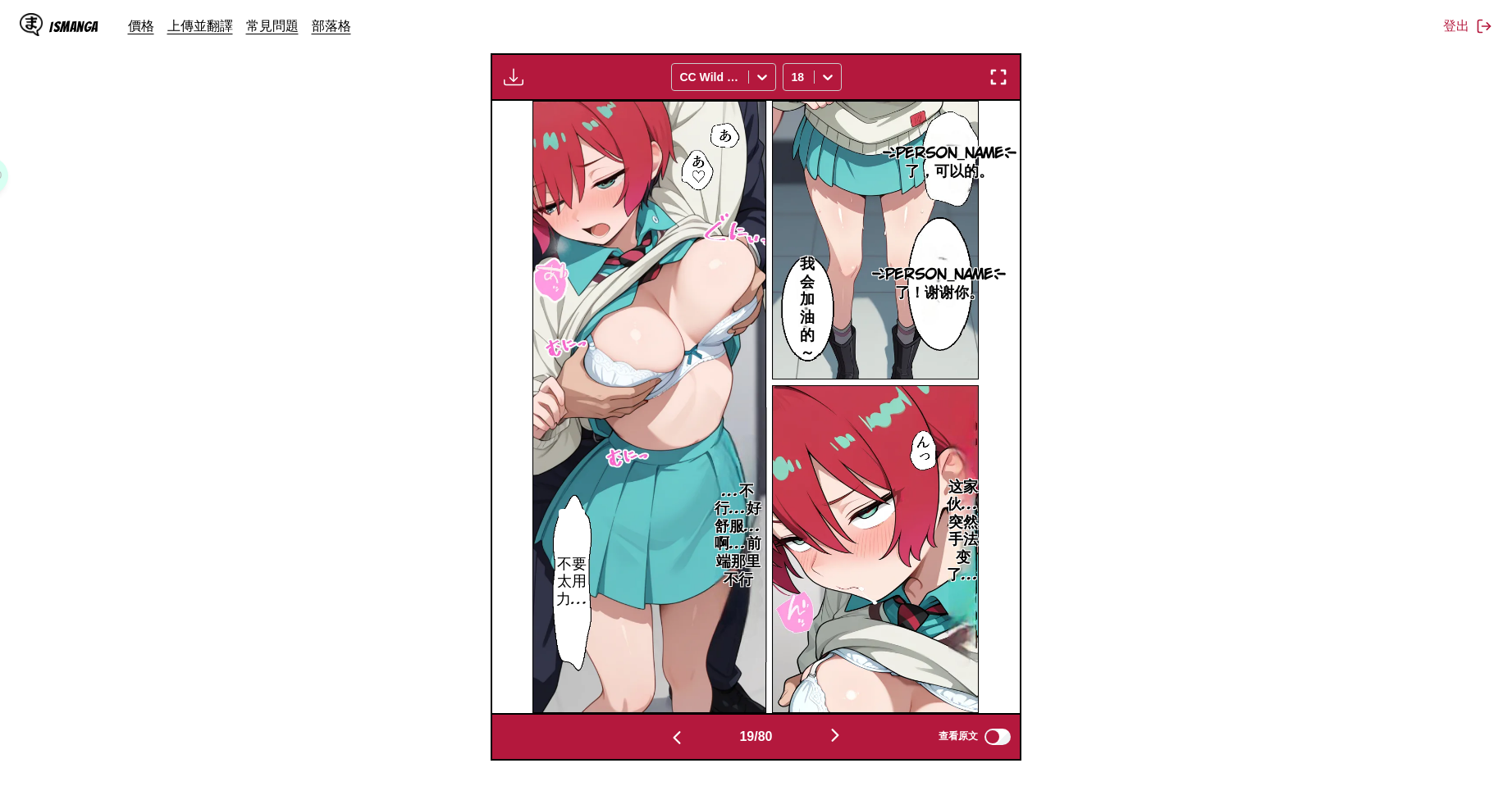
click at [839, 734] on img "button" at bounding box center [836, 735] width 20 height 20
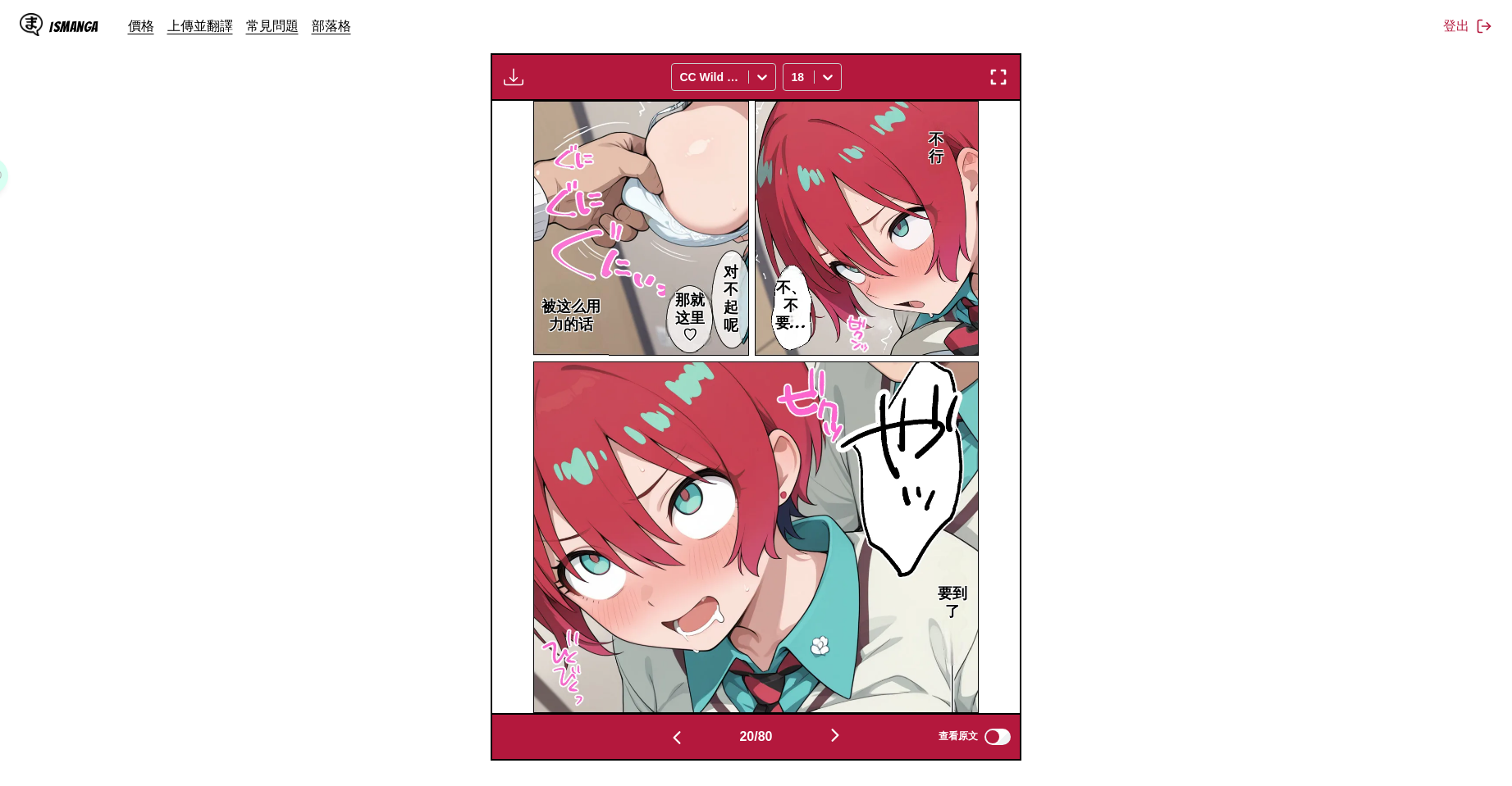
click at [839, 734] on img "button" at bounding box center [836, 735] width 20 height 20
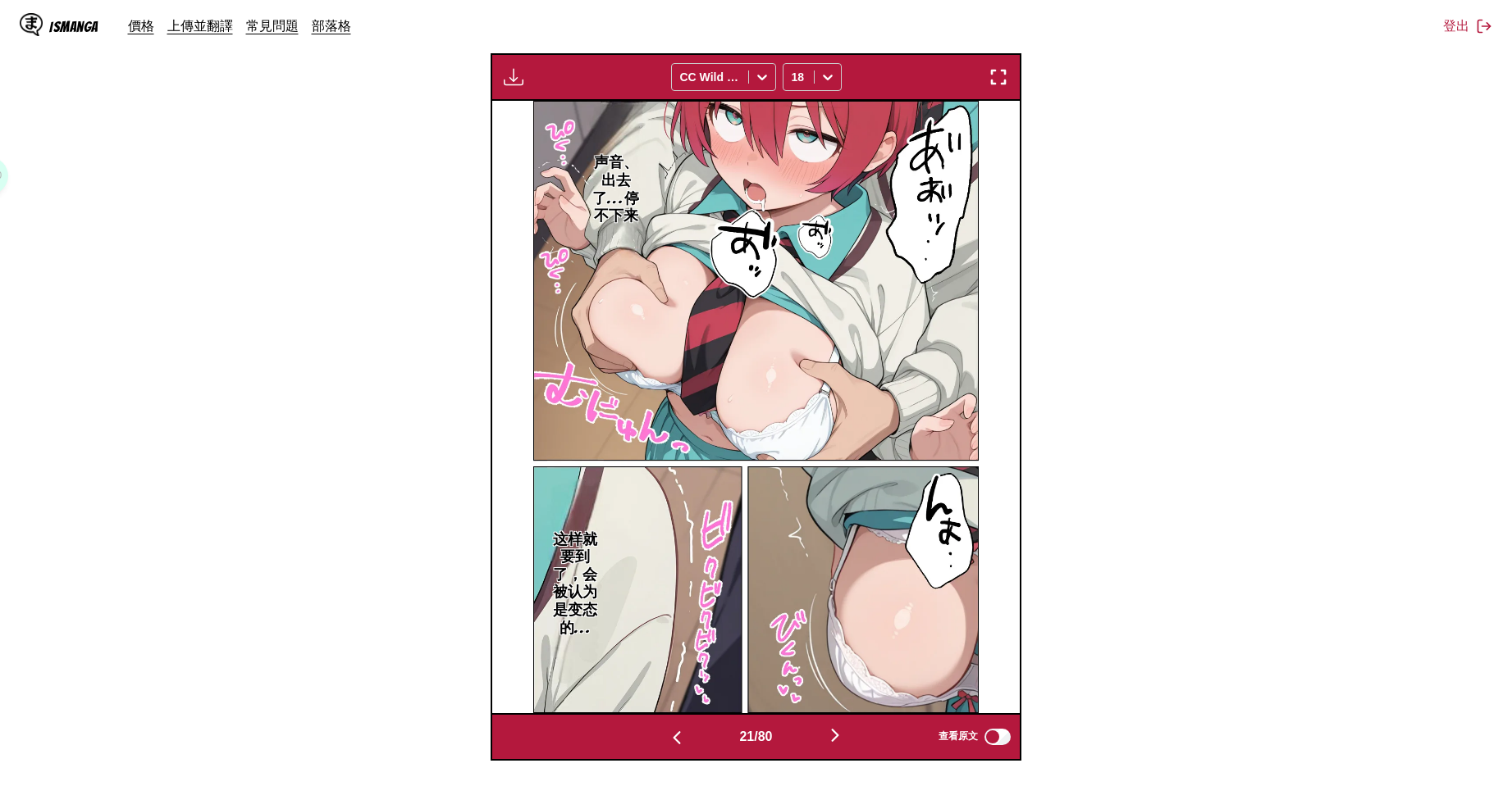
click at [839, 734] on img "button" at bounding box center [836, 735] width 20 height 20
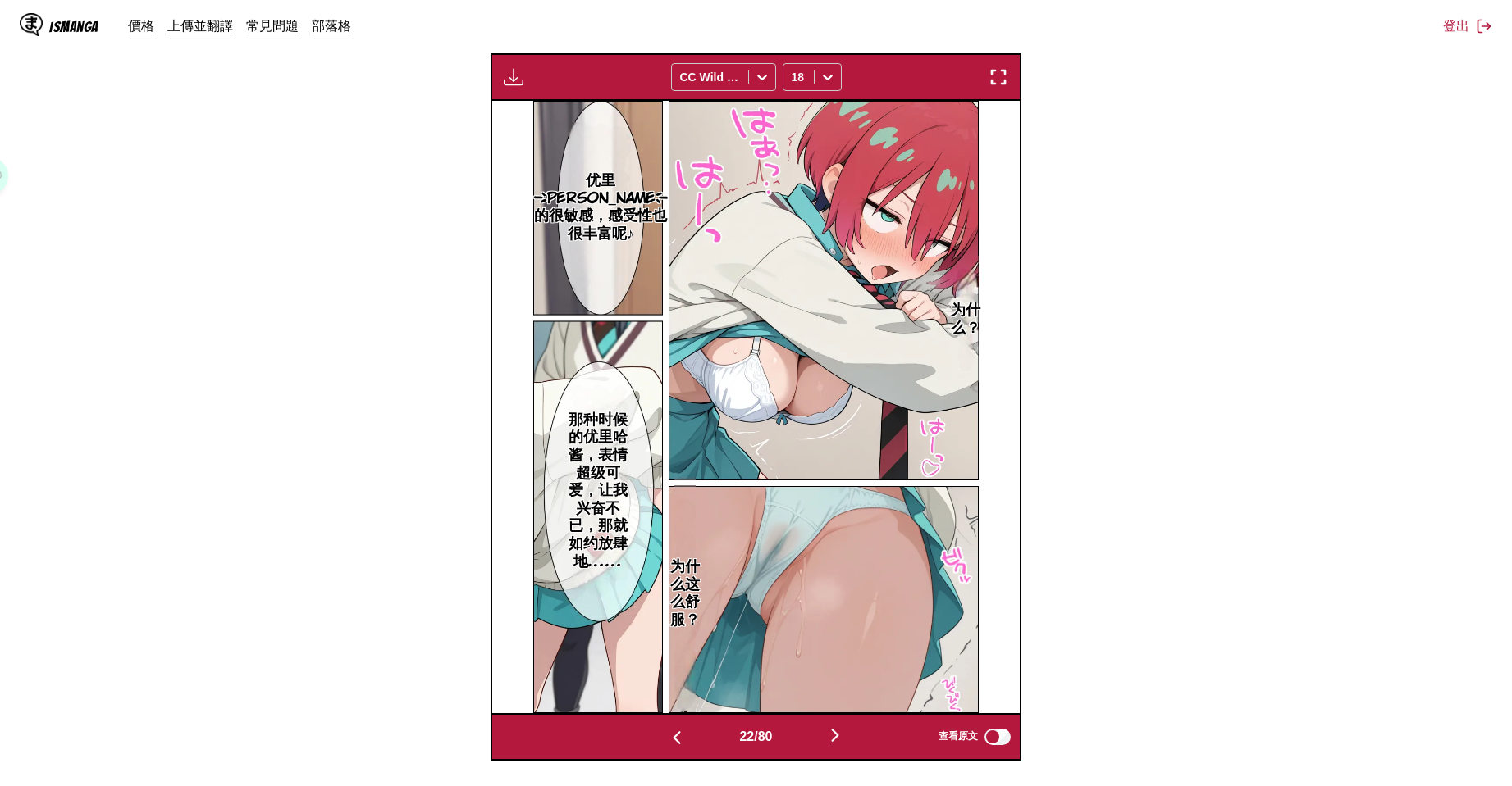
click at [832, 738] on img "button" at bounding box center [836, 735] width 20 height 20
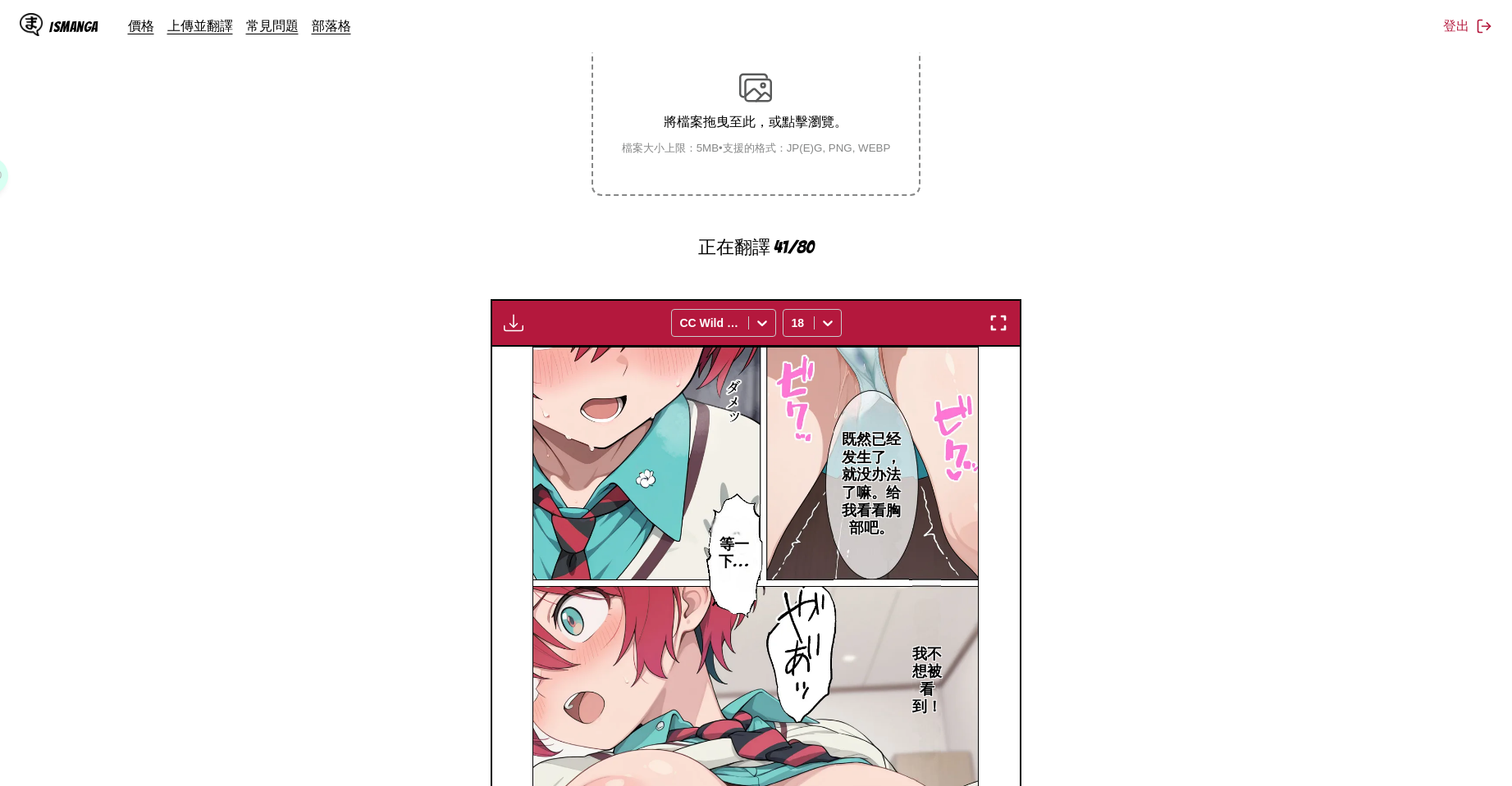
scroll to position [550, 0]
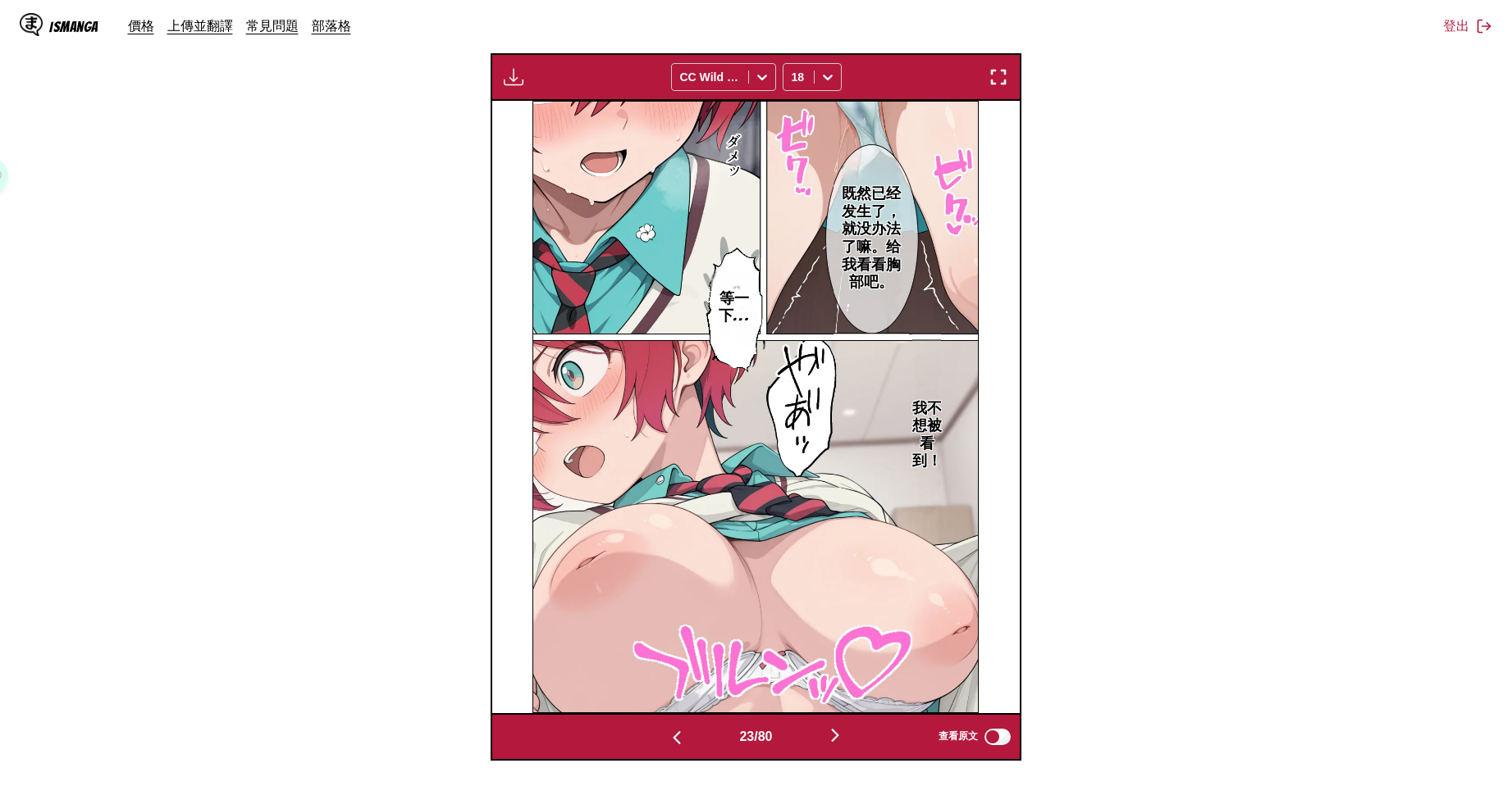
click at [845, 738] on img "button" at bounding box center [836, 735] width 20 height 20
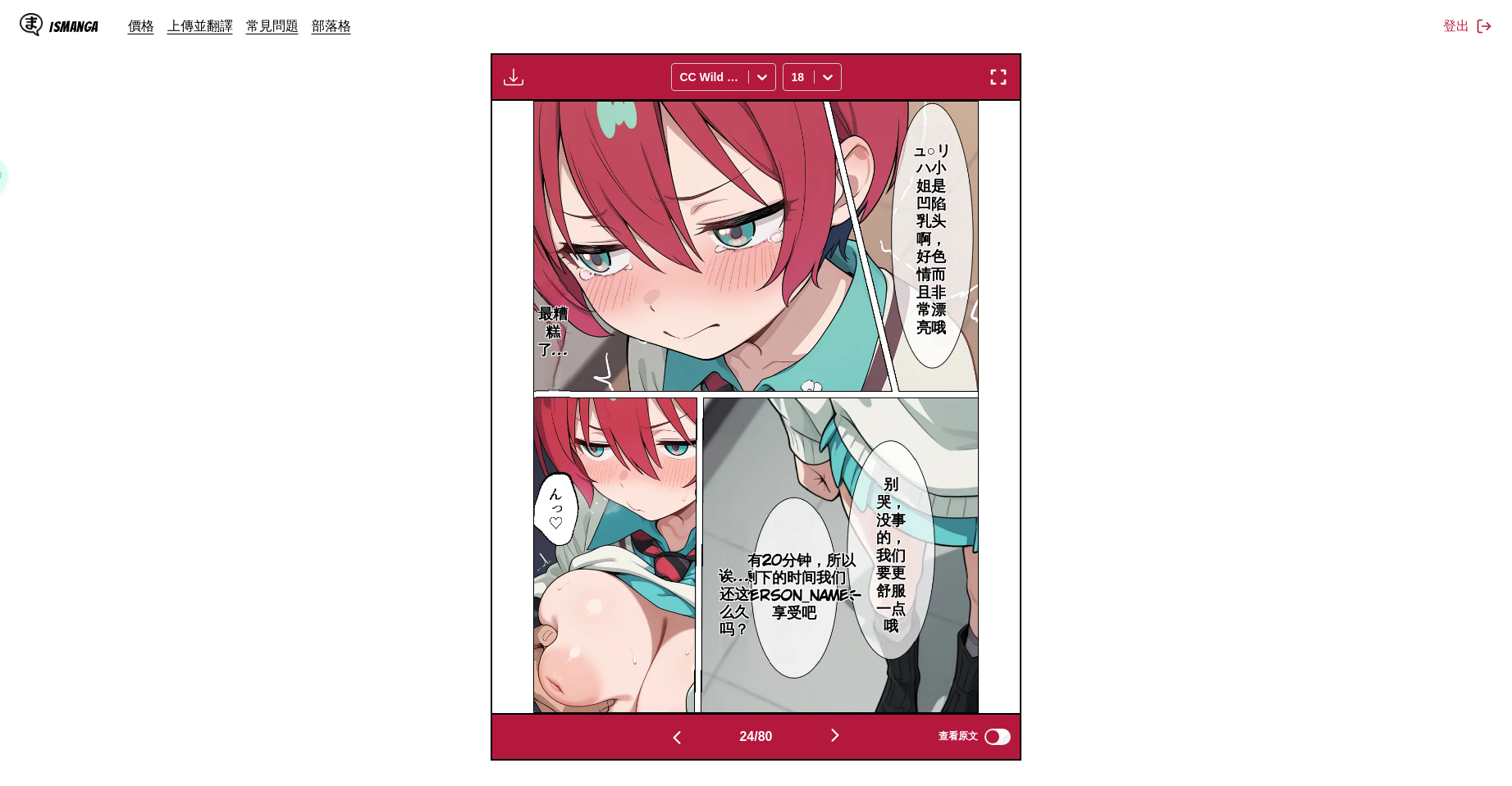
click at [844, 724] on button "button" at bounding box center [835, 736] width 98 height 24
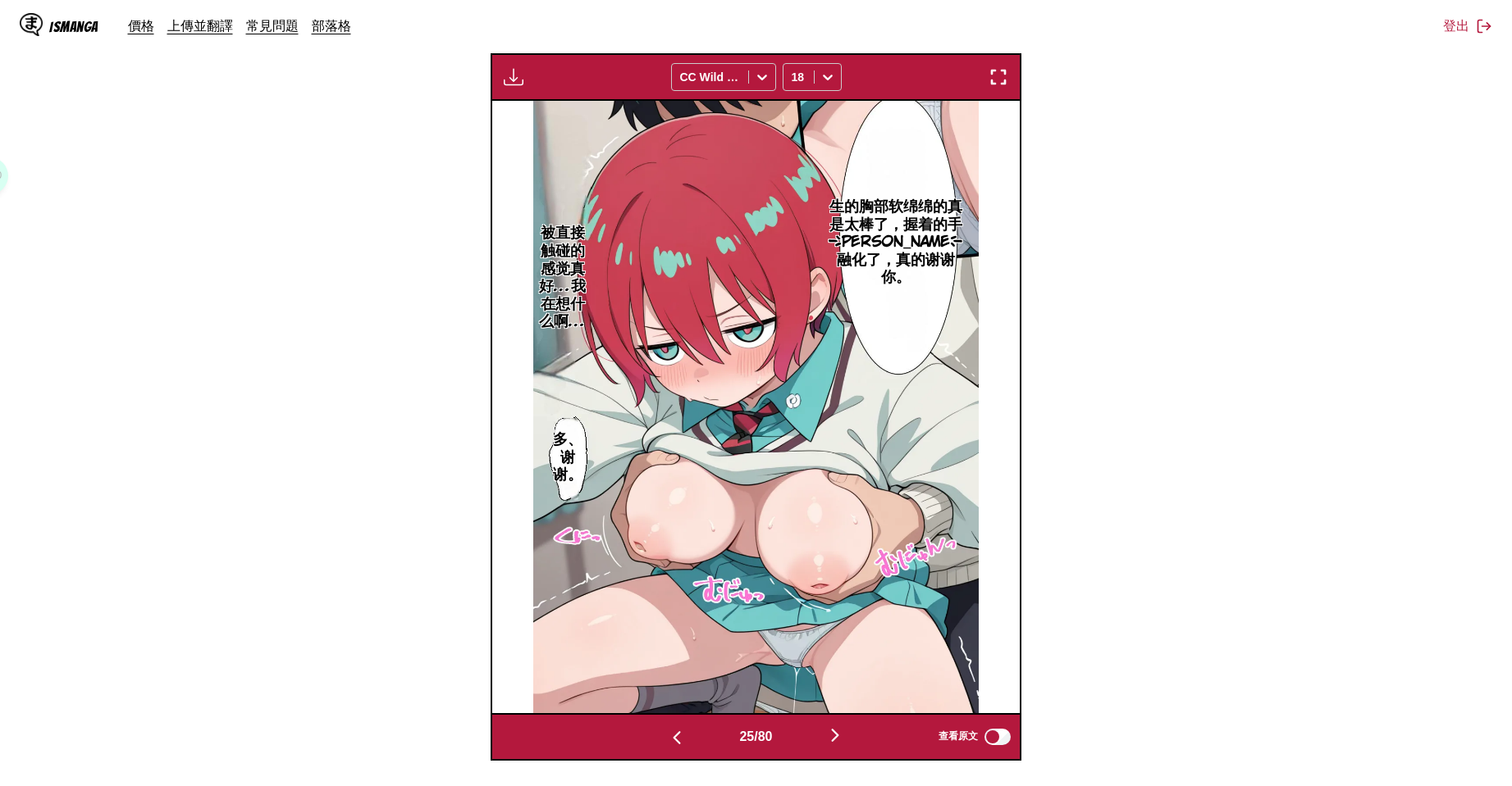
click at [841, 732] on img "button" at bounding box center [836, 735] width 20 height 20
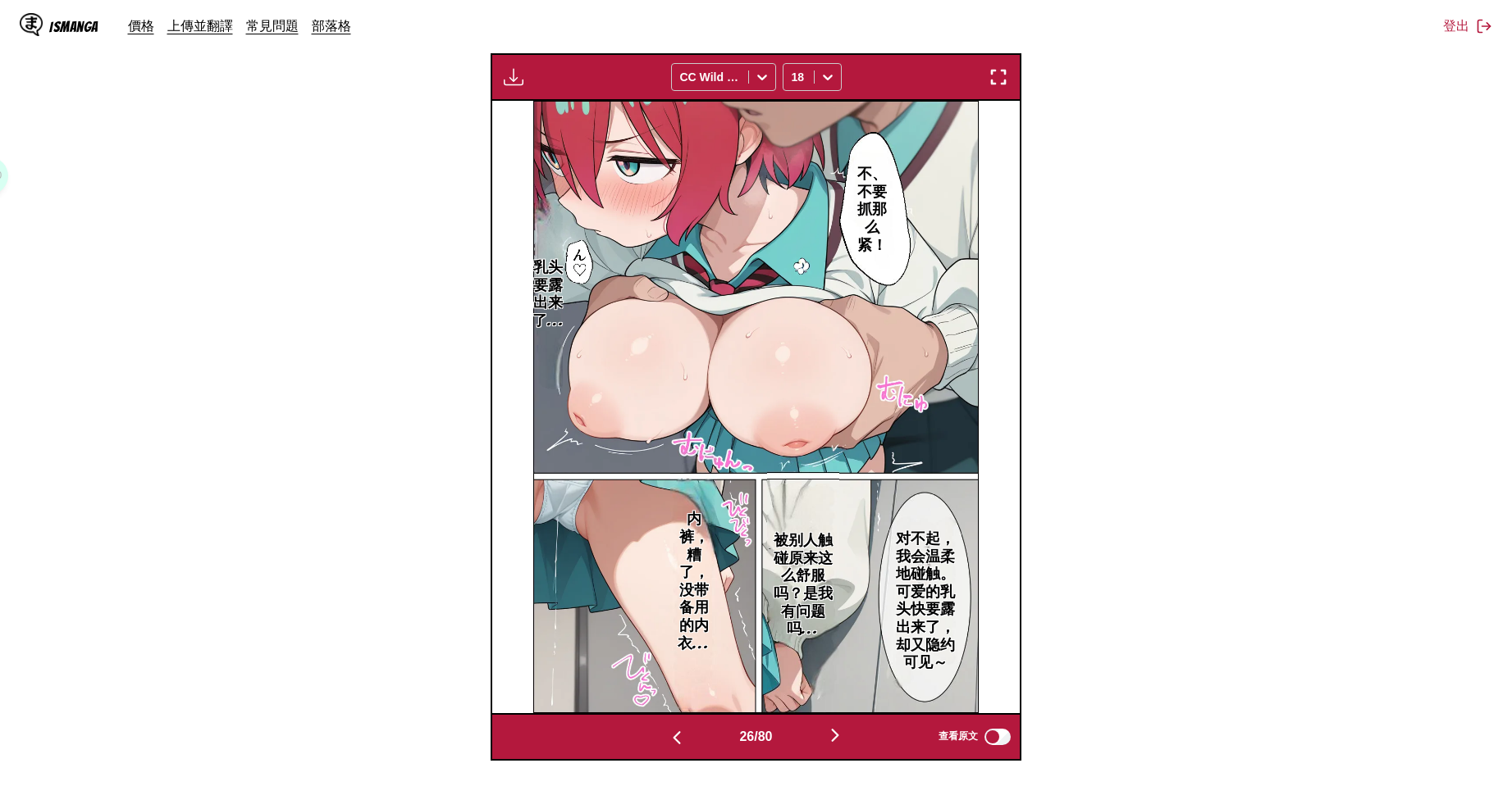
click at [687, 725] on button "button" at bounding box center [676, 736] width 98 height 24
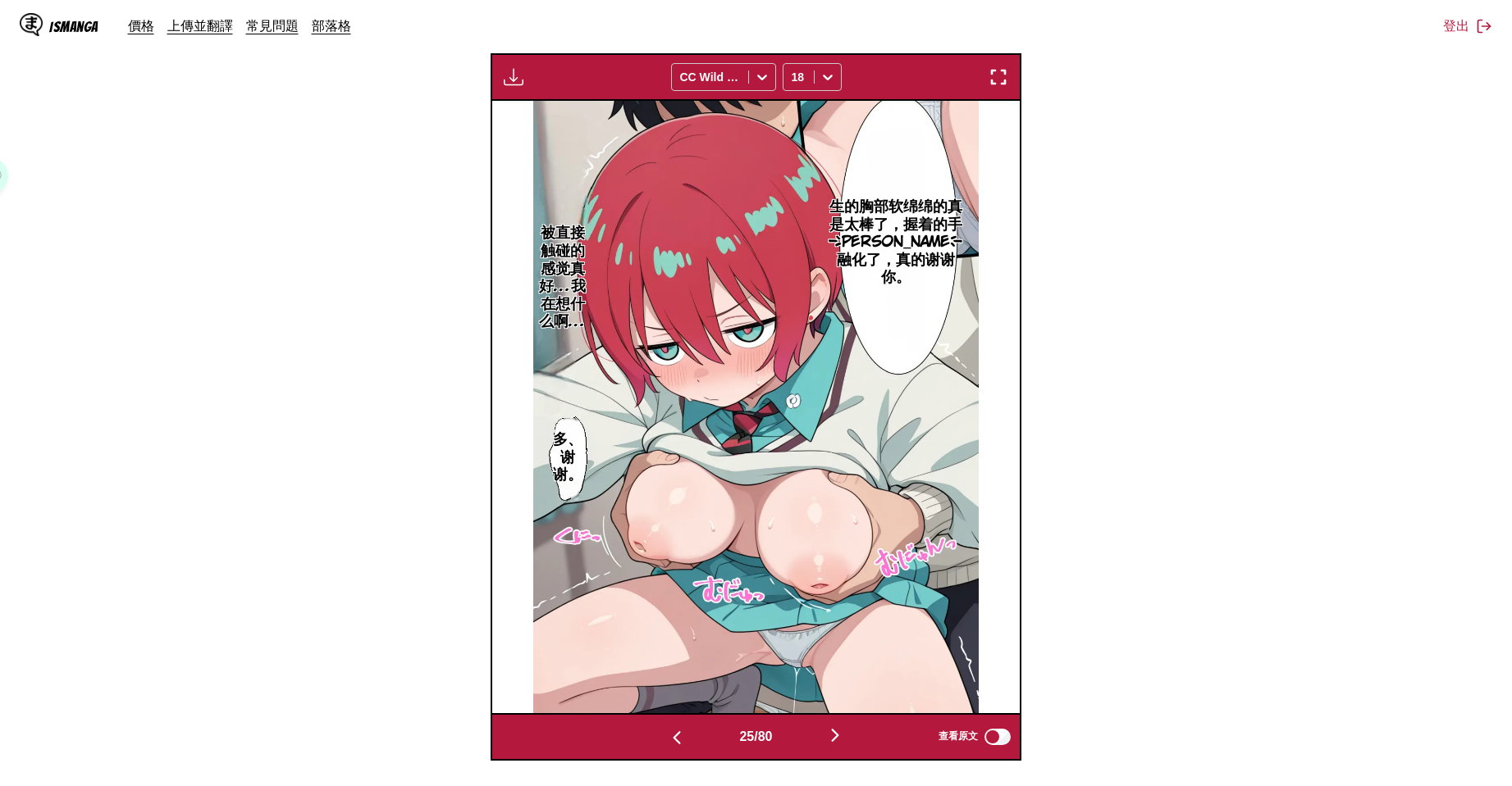
click at [827, 727] on button "button" at bounding box center [835, 736] width 98 height 24
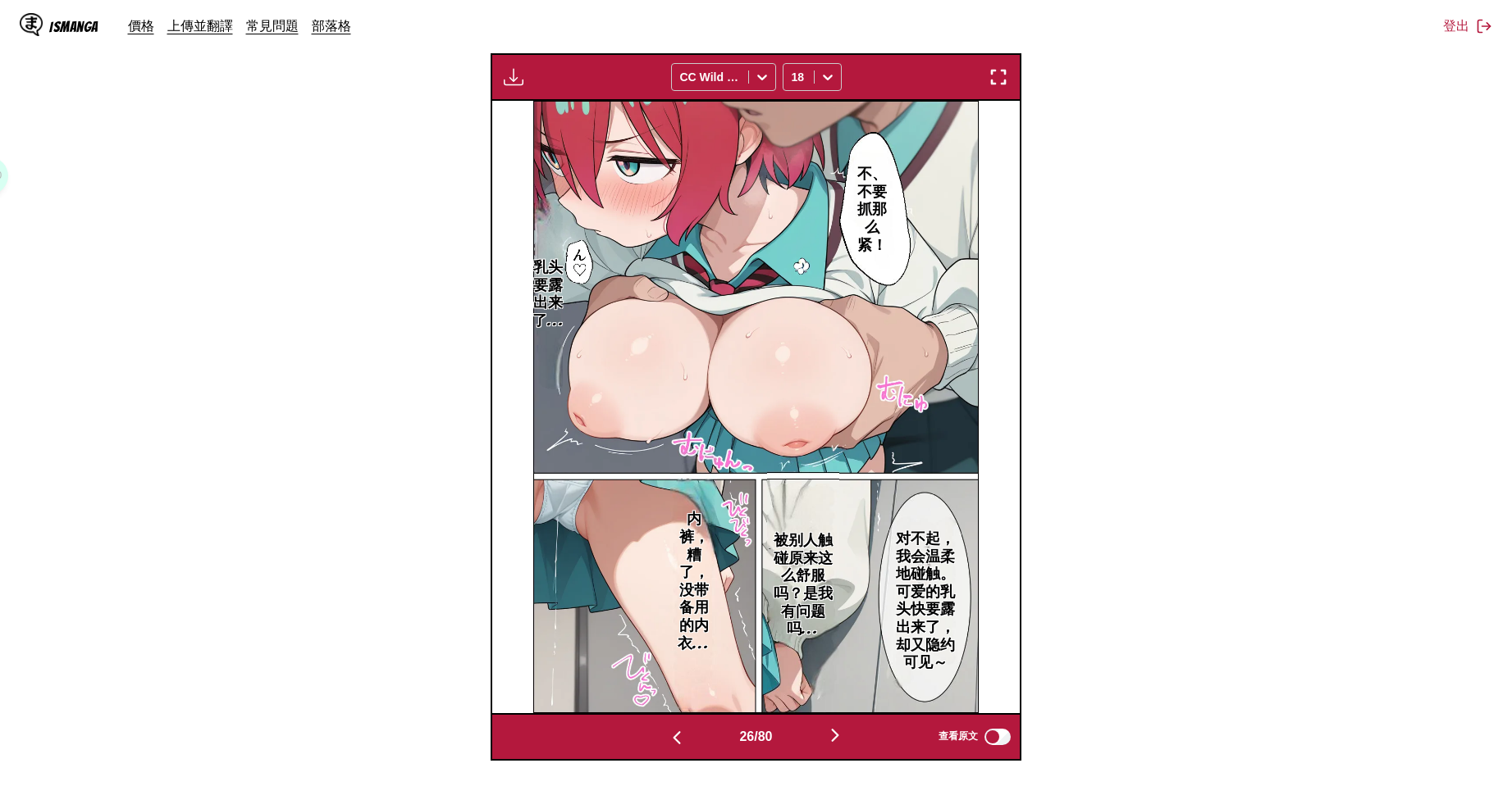
click at [827, 727] on button "button" at bounding box center [835, 736] width 98 height 24
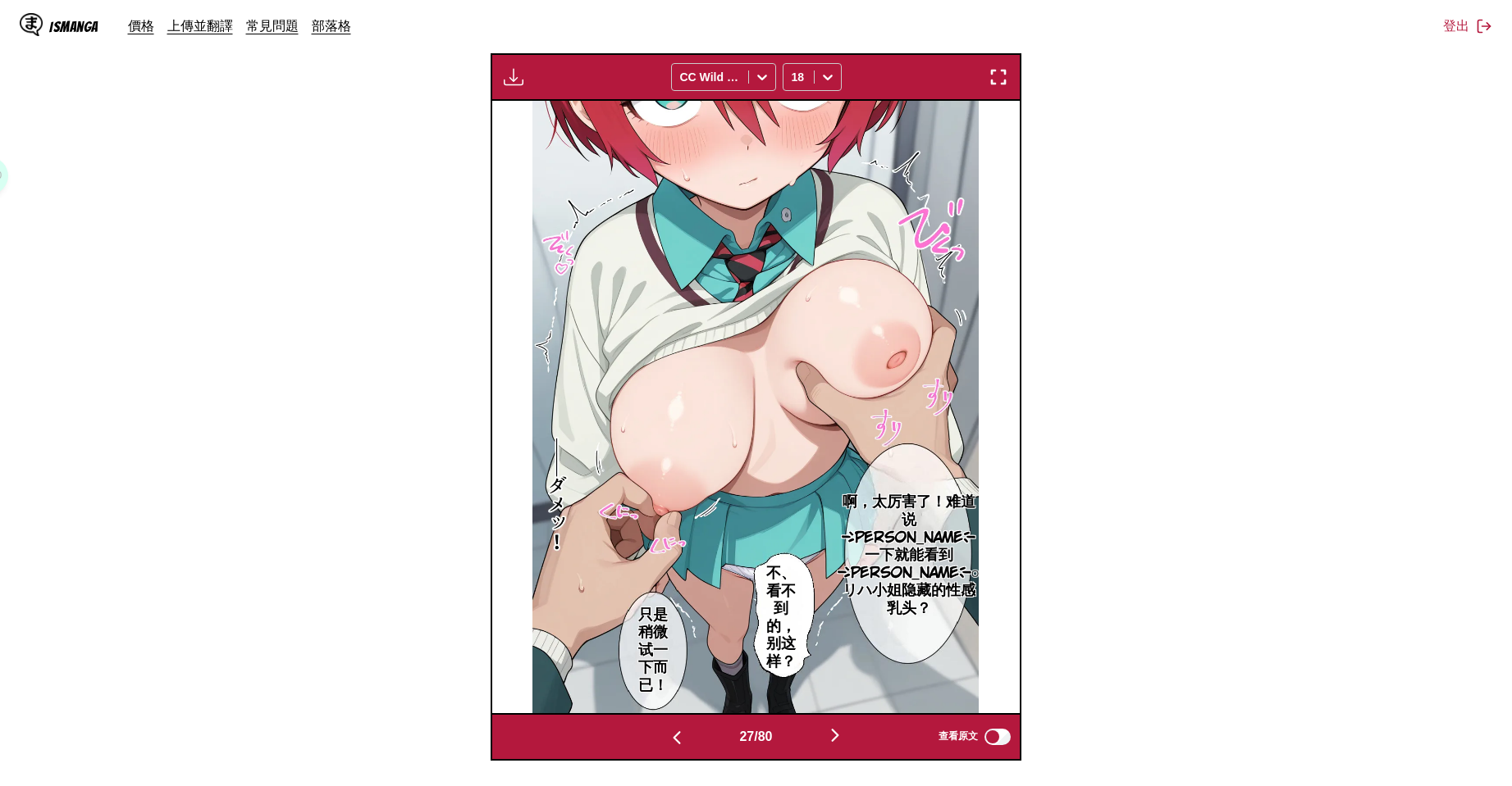
click at [829, 743] on button "button" at bounding box center [835, 736] width 98 height 24
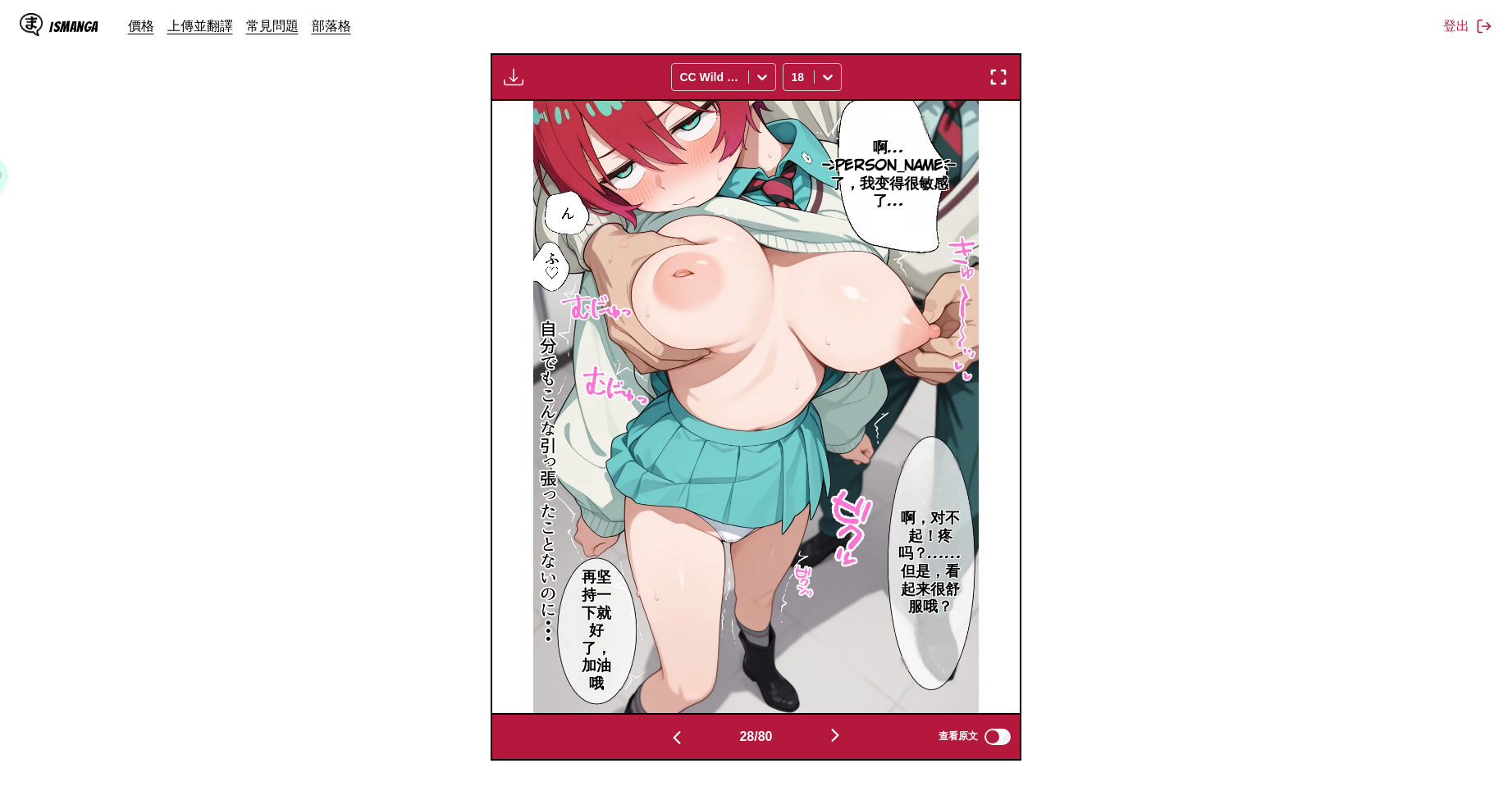
click at [829, 743] on button "button" at bounding box center [835, 736] width 98 height 24
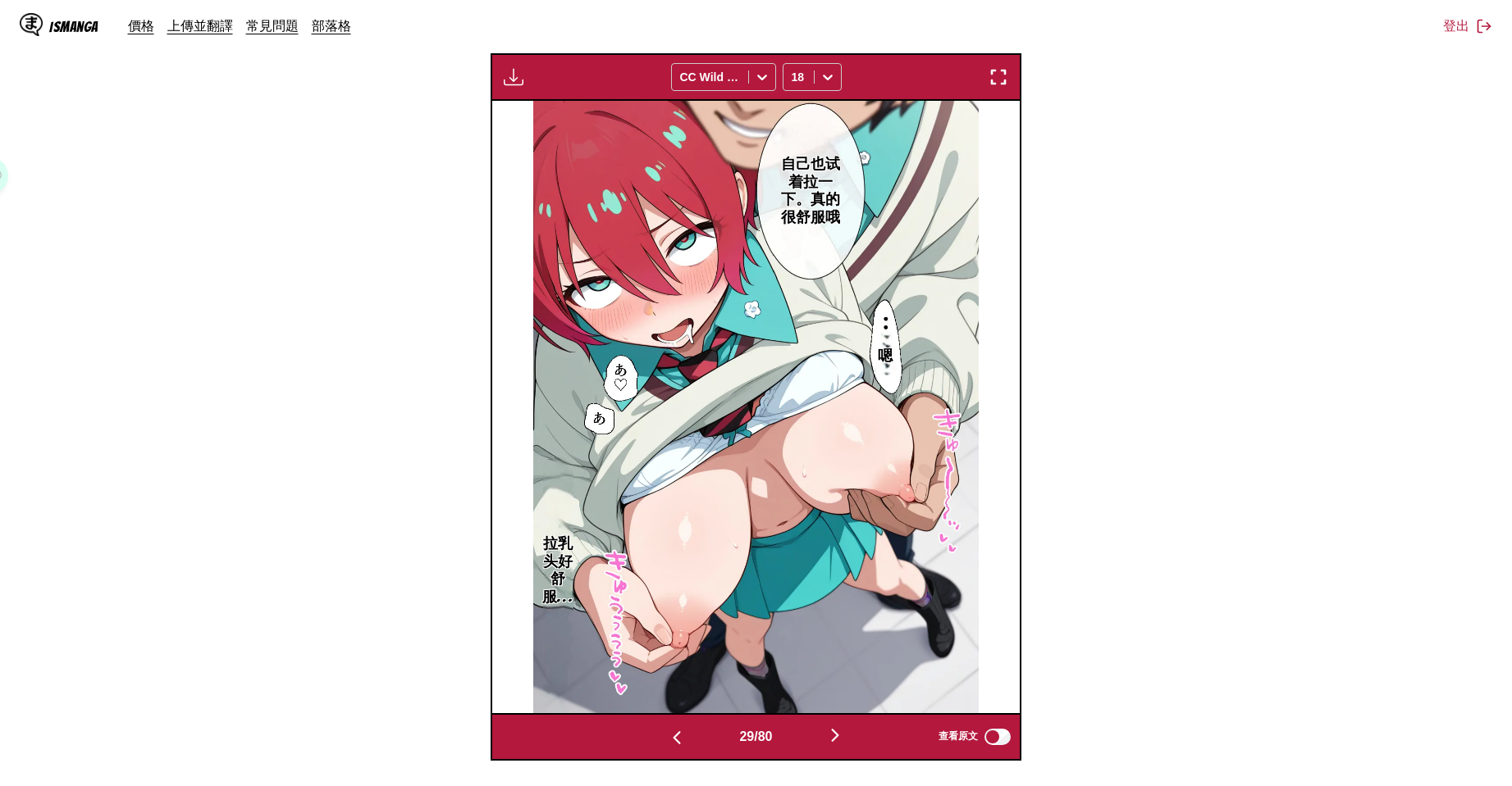
click at [830, 734] on img "button" at bounding box center [836, 735] width 20 height 20
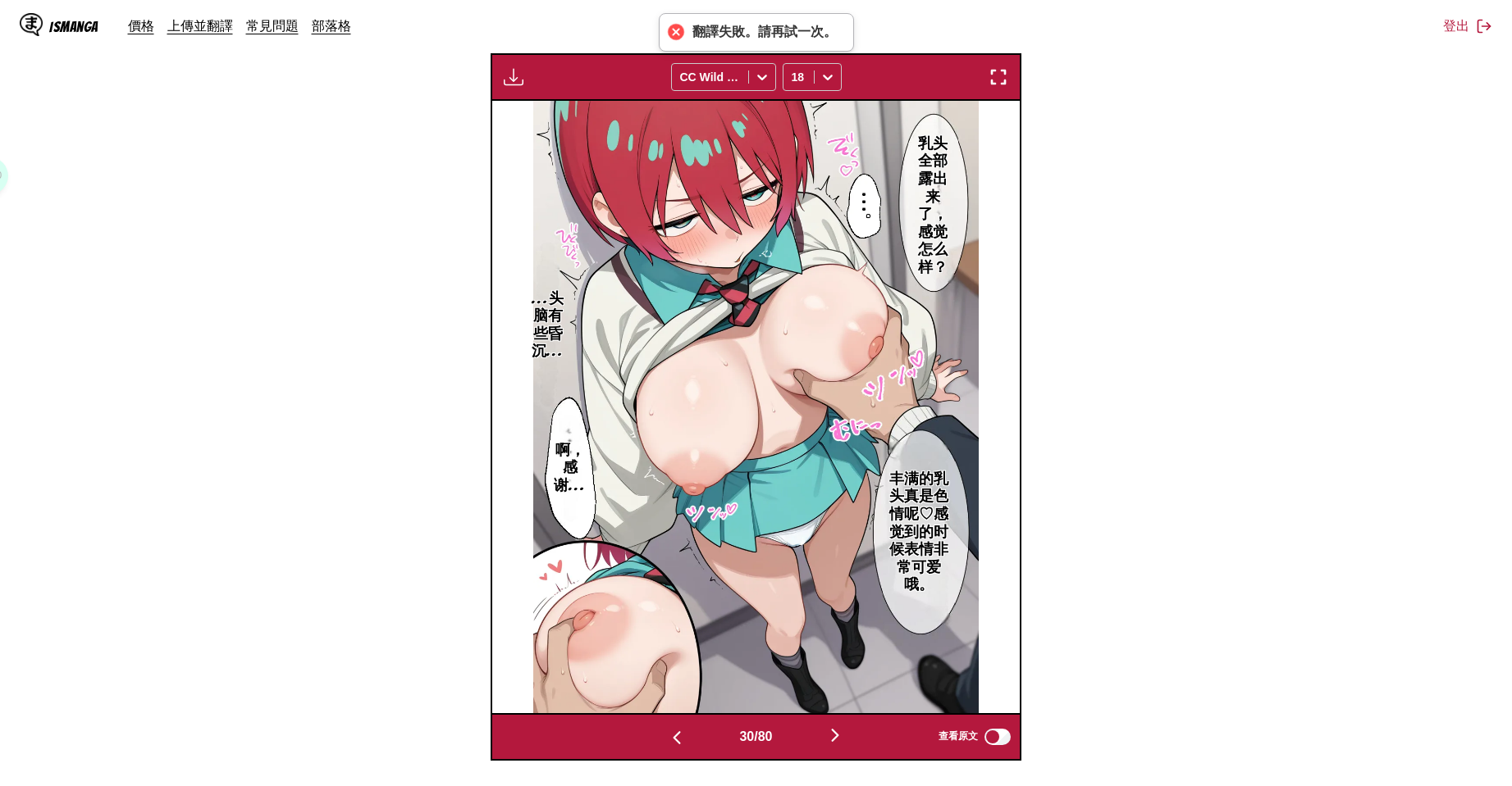
click at [830, 734] on img "button" at bounding box center [836, 735] width 20 height 20
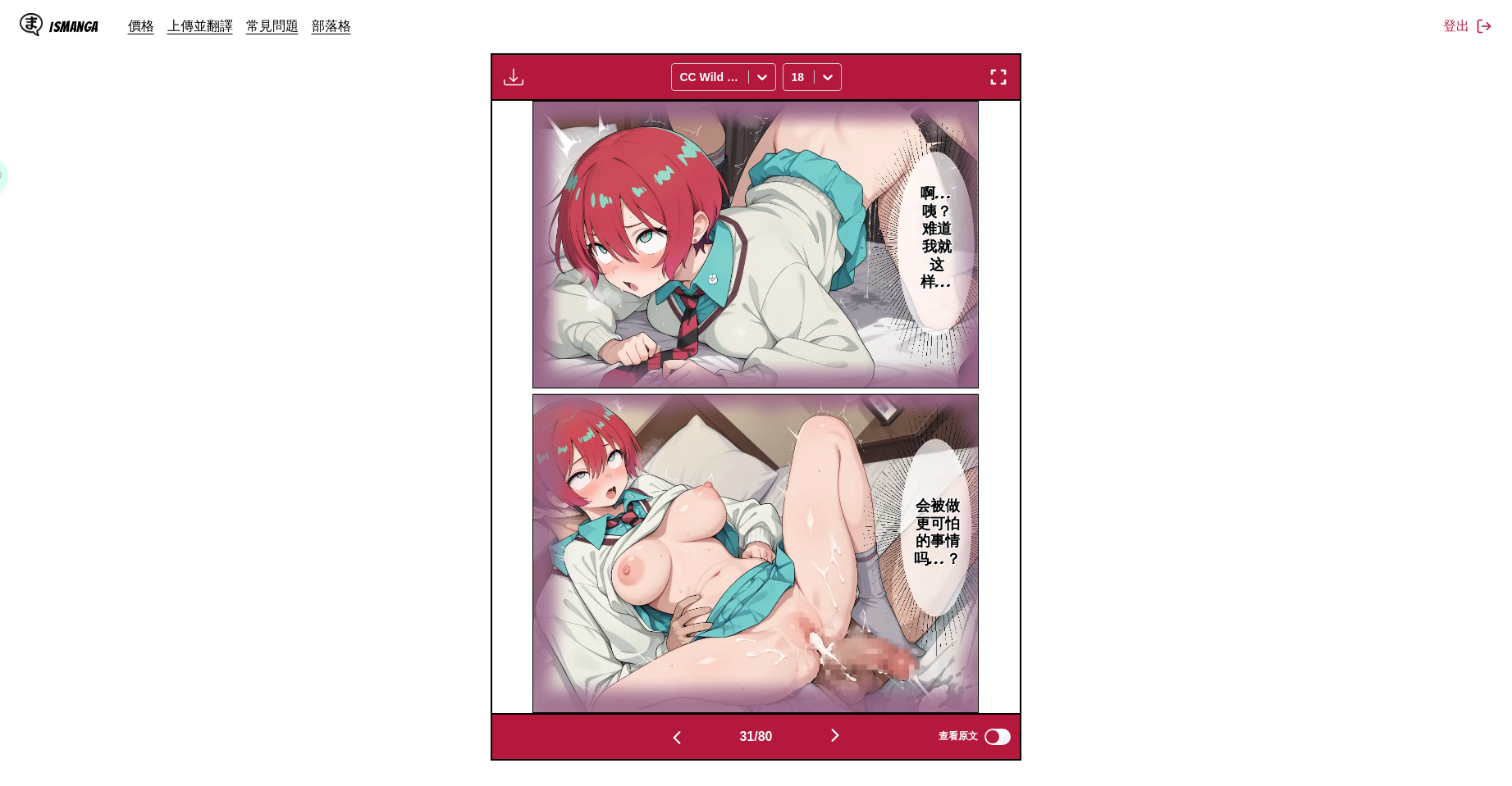
click at [830, 734] on img "button" at bounding box center [836, 735] width 20 height 20
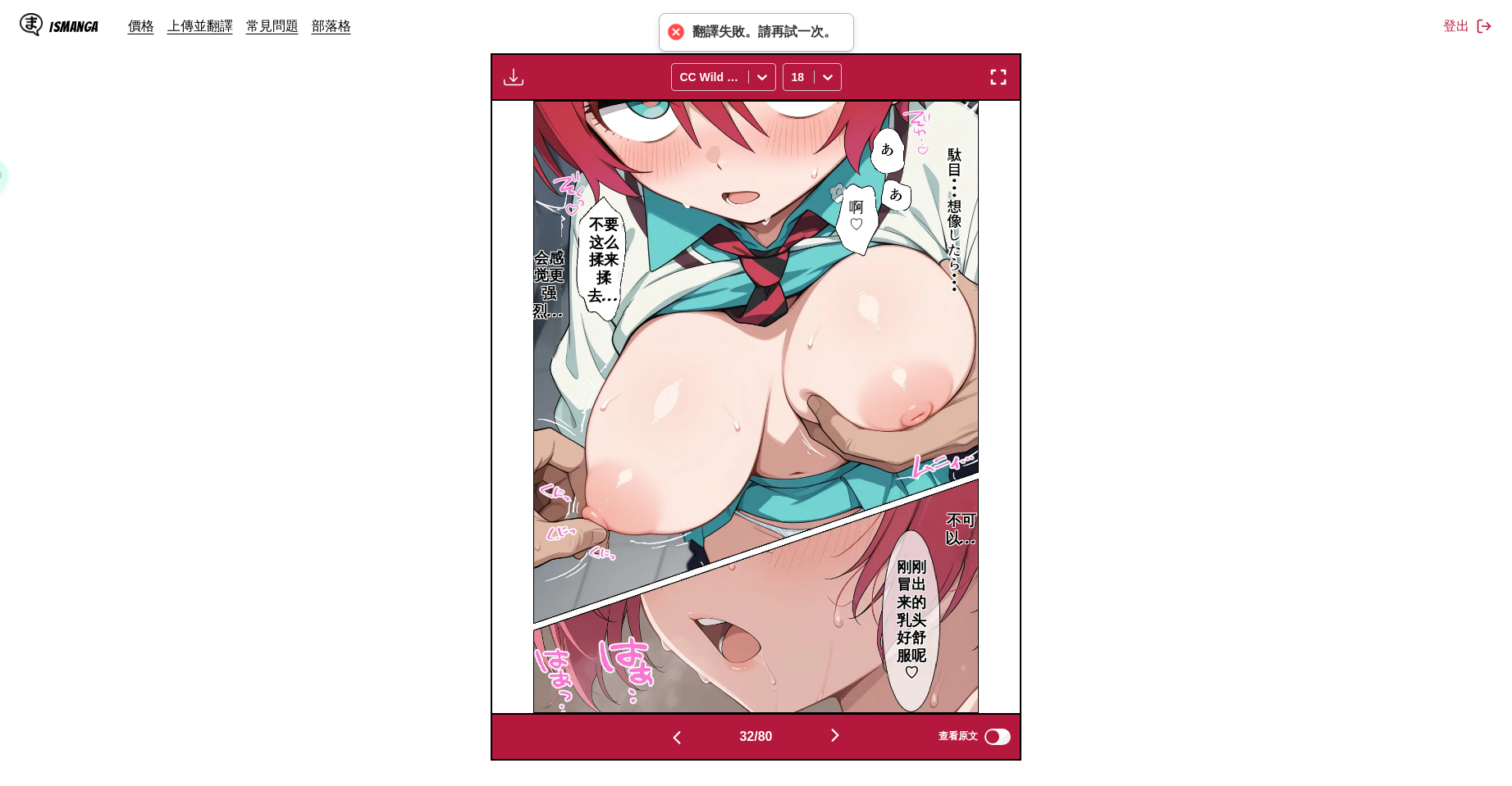
click at [678, 746] on img "button" at bounding box center [677, 738] width 20 height 20
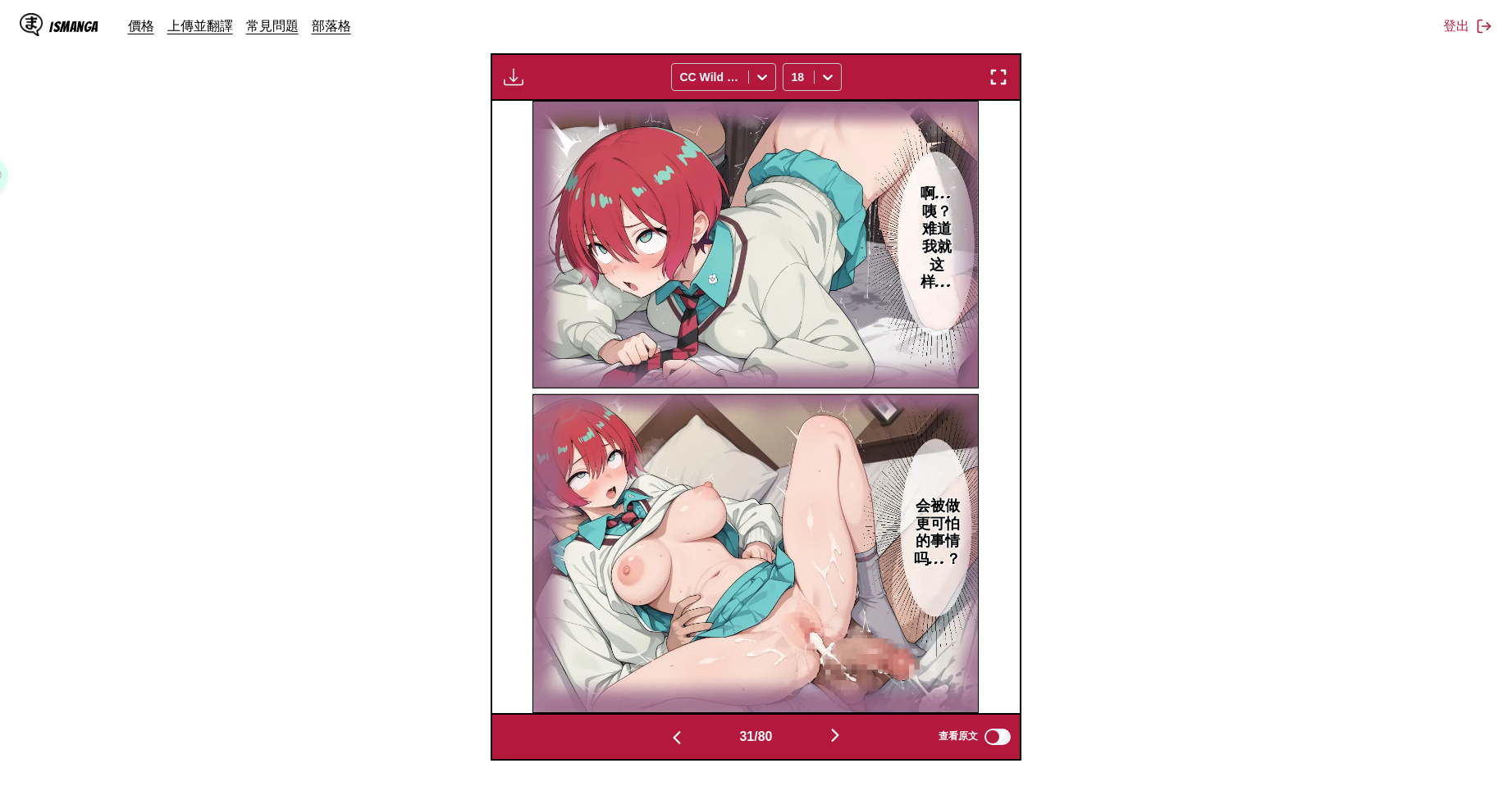
click at [835, 746] on button "button" at bounding box center [835, 736] width 98 height 24
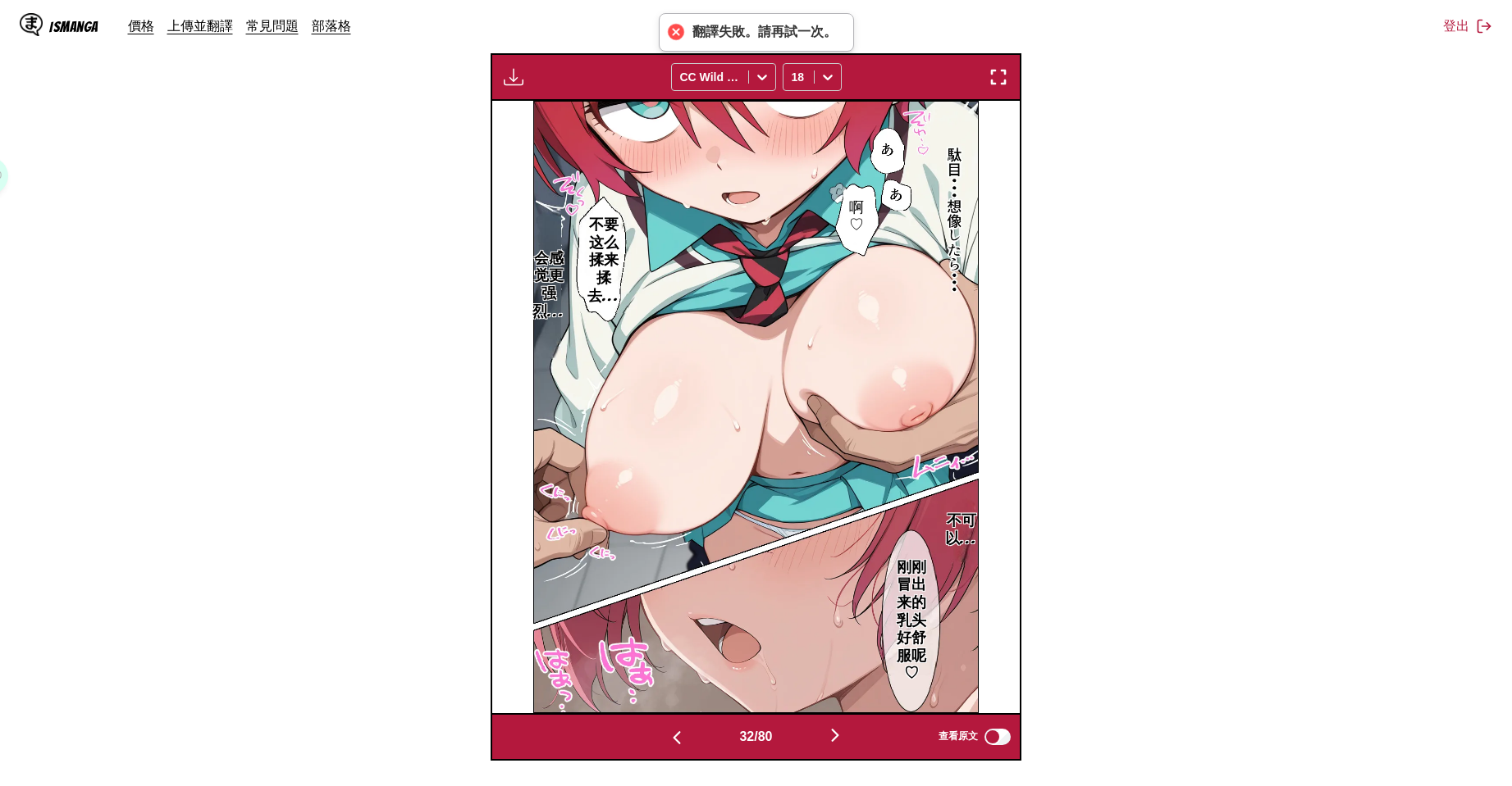
click at [835, 746] on button "button" at bounding box center [835, 736] width 98 height 24
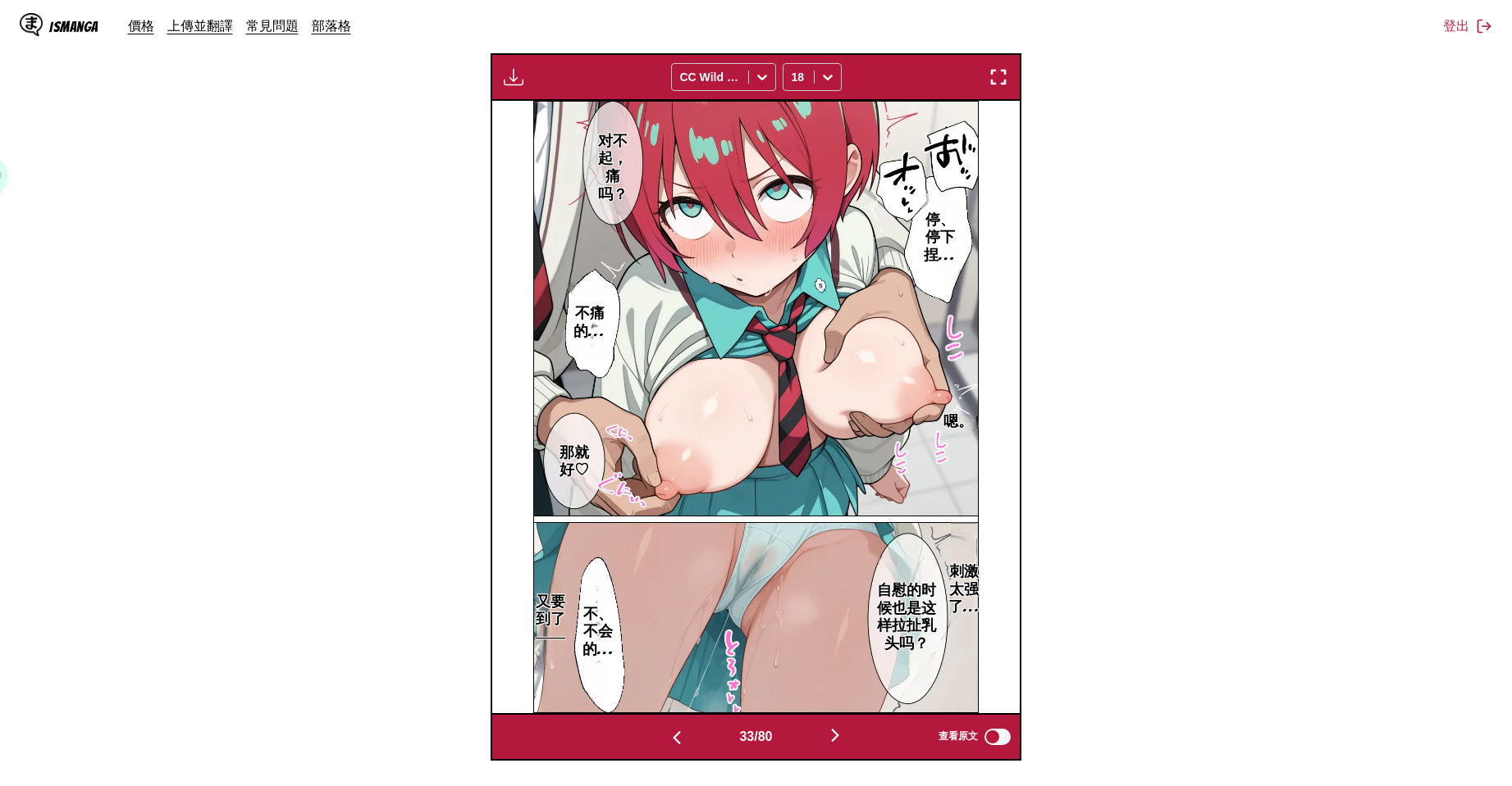
click at [835, 746] on button "button" at bounding box center [835, 736] width 98 height 24
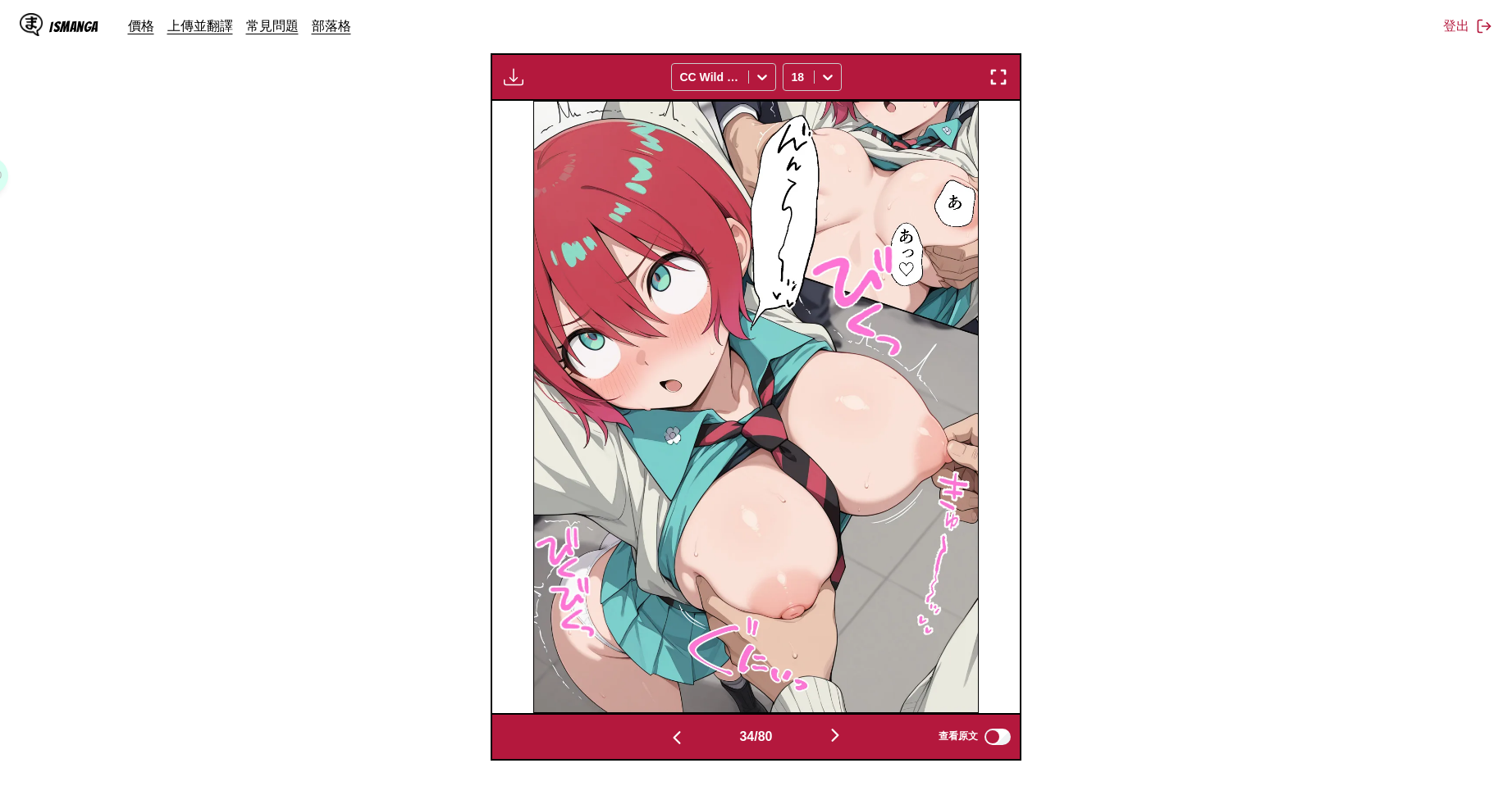
click at [835, 746] on button "button" at bounding box center [835, 736] width 98 height 24
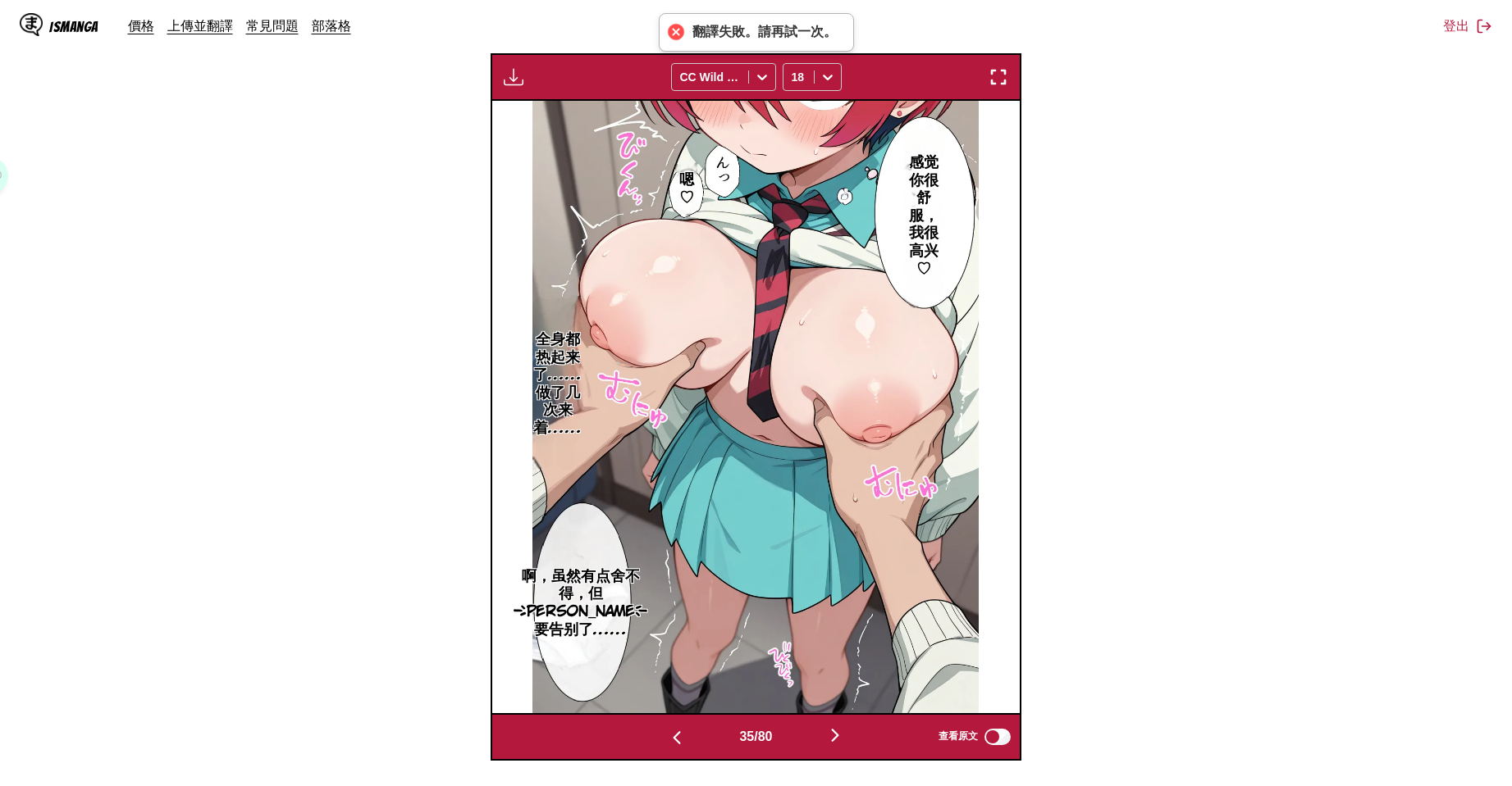
click at [835, 746] on button "button" at bounding box center [835, 736] width 98 height 24
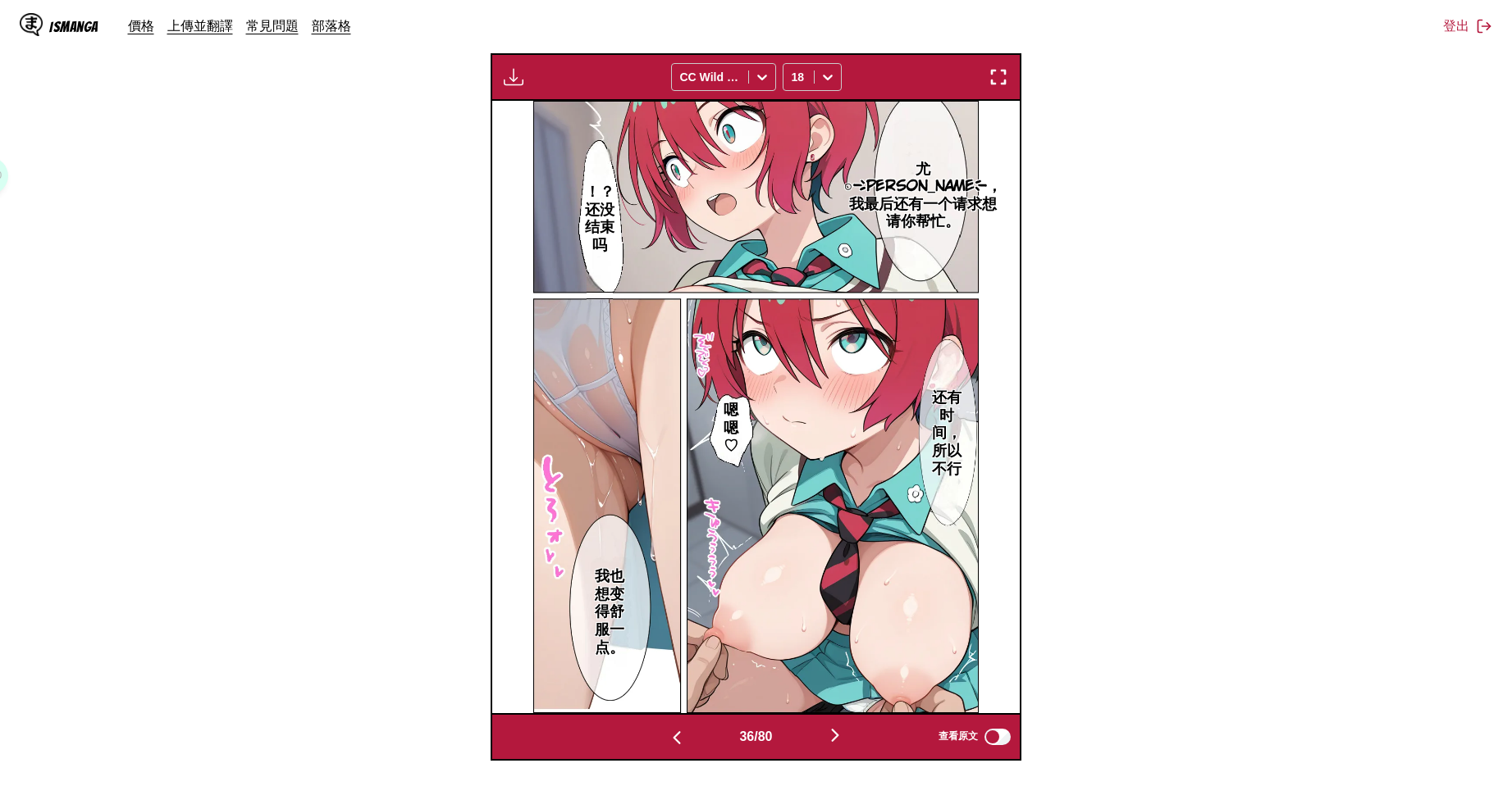
click at [835, 746] on button "button" at bounding box center [835, 736] width 98 height 24
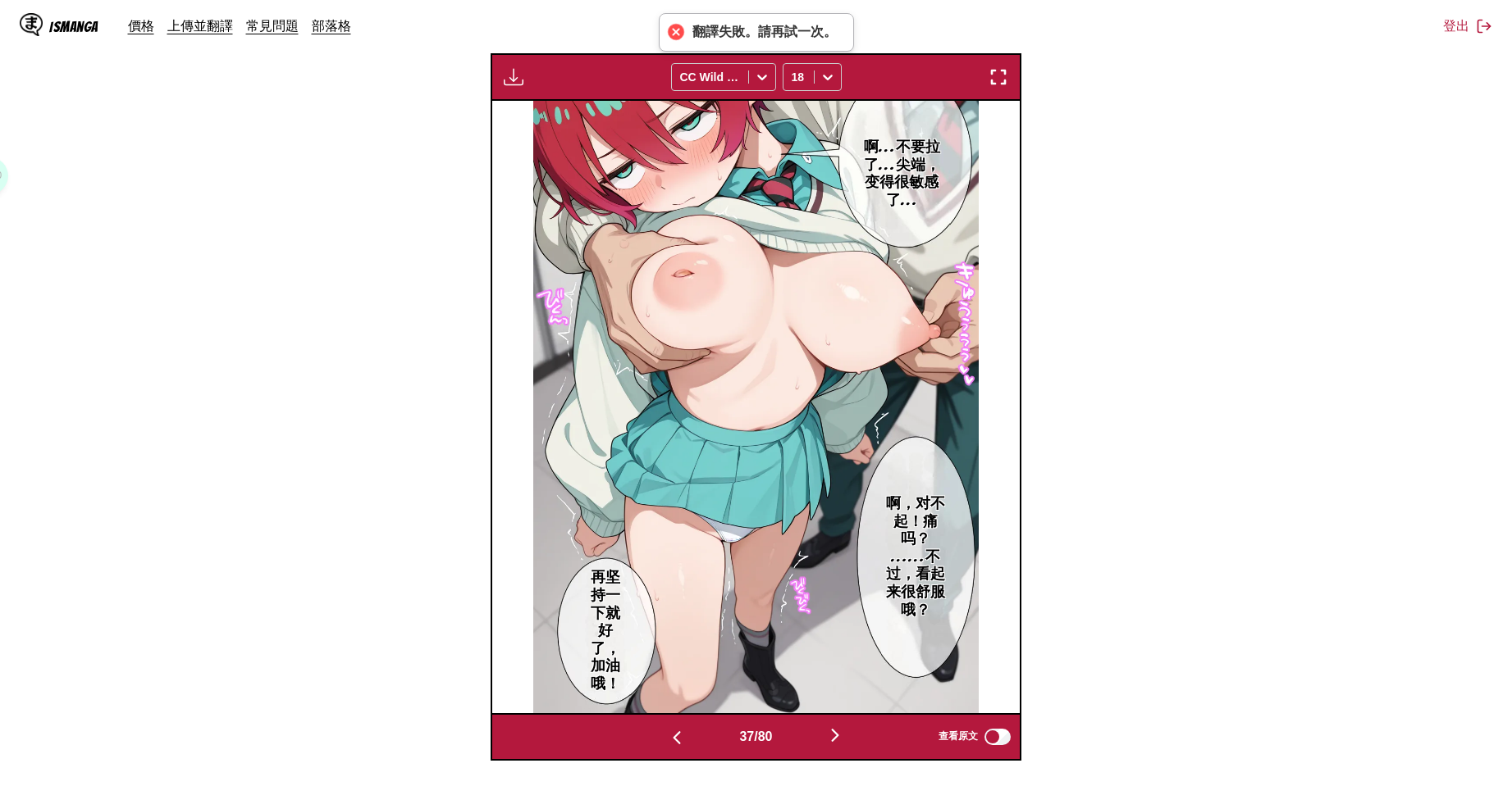
scroll to position [0, 18996]
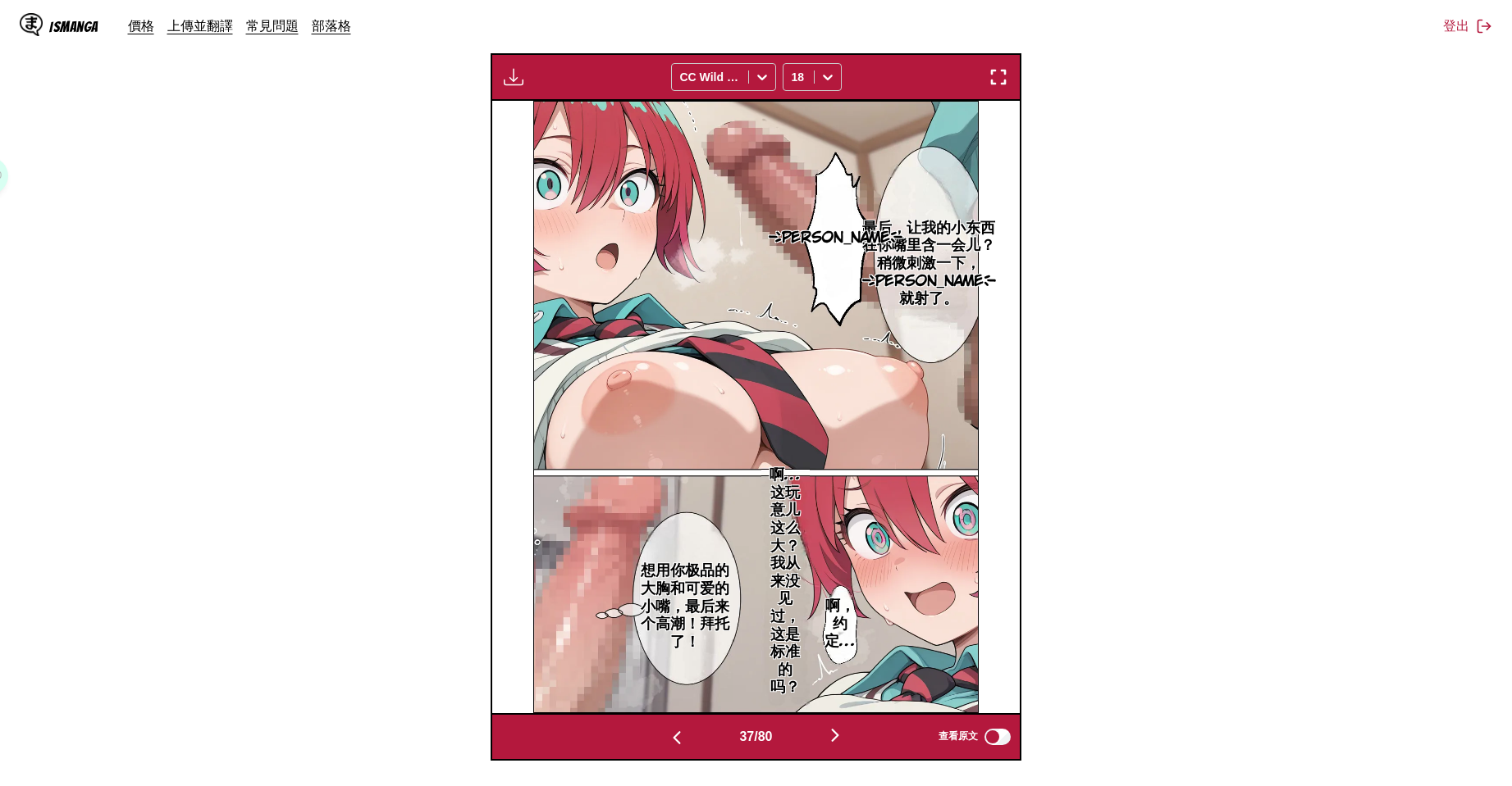
click at [835, 746] on button "button" at bounding box center [835, 736] width 98 height 24
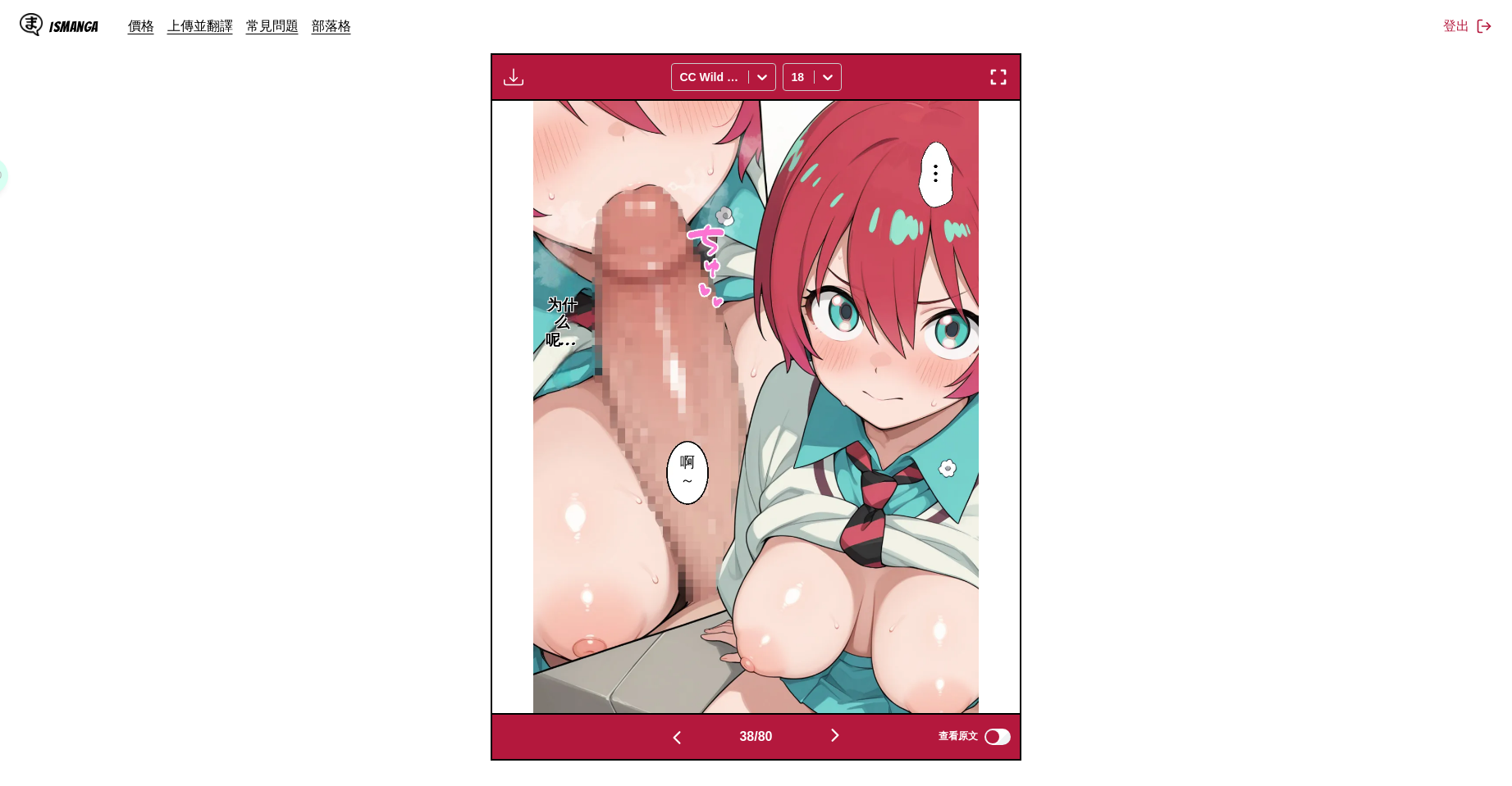
click at [835, 746] on button "button" at bounding box center [835, 736] width 98 height 24
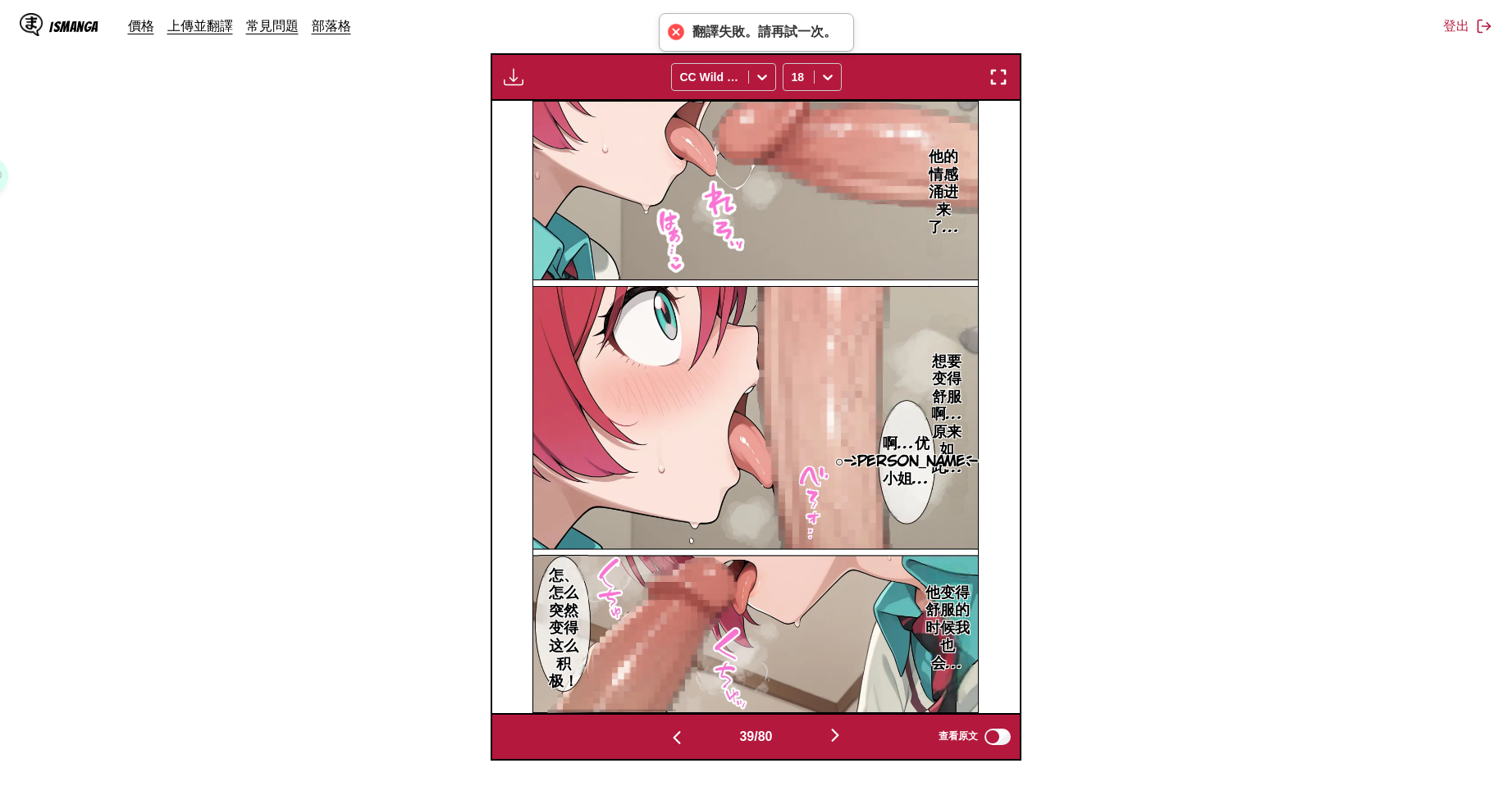
click at [835, 745] on img "button" at bounding box center [836, 735] width 20 height 20
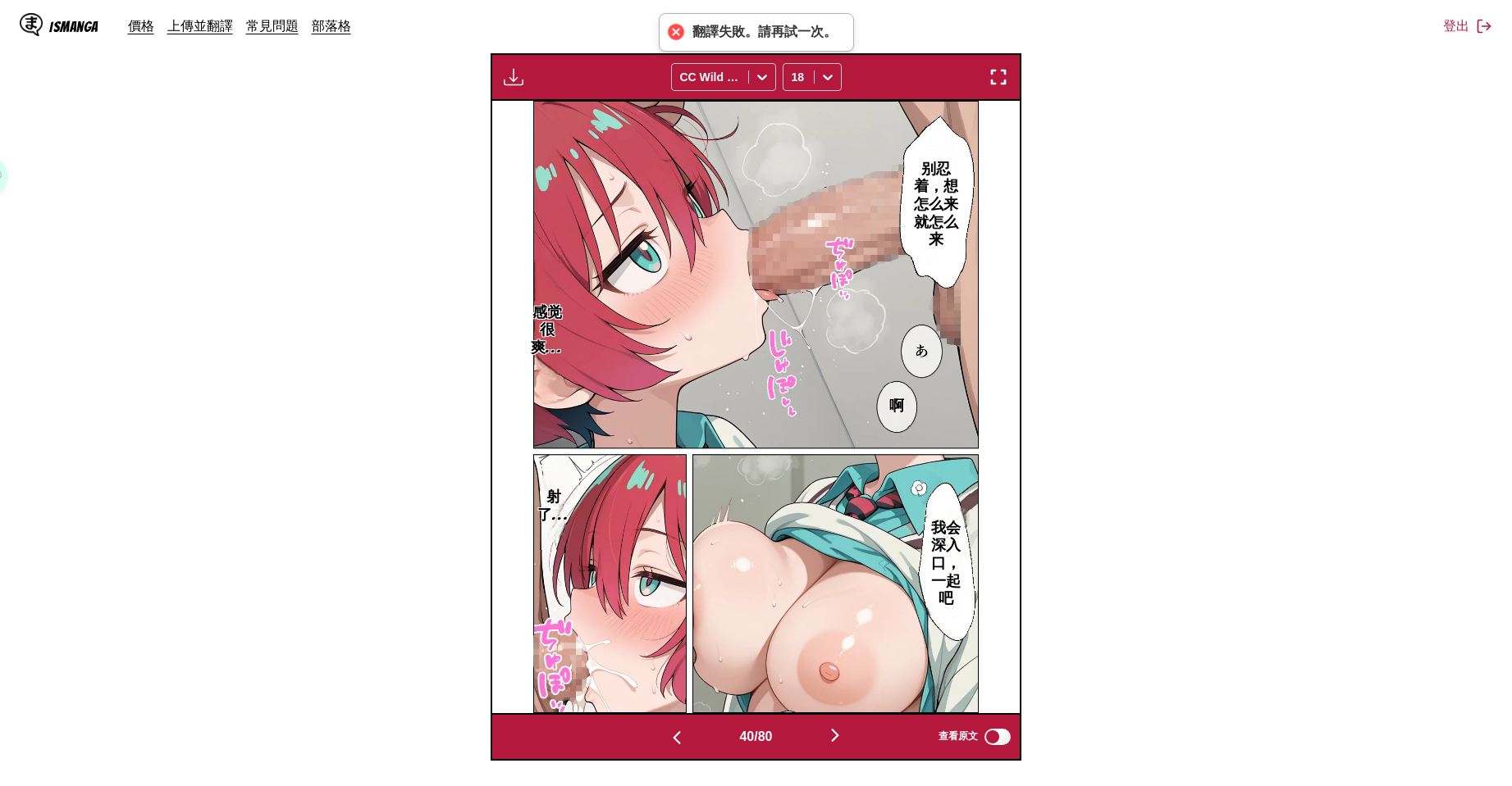
click at [835, 745] on img "button" at bounding box center [836, 735] width 20 height 20
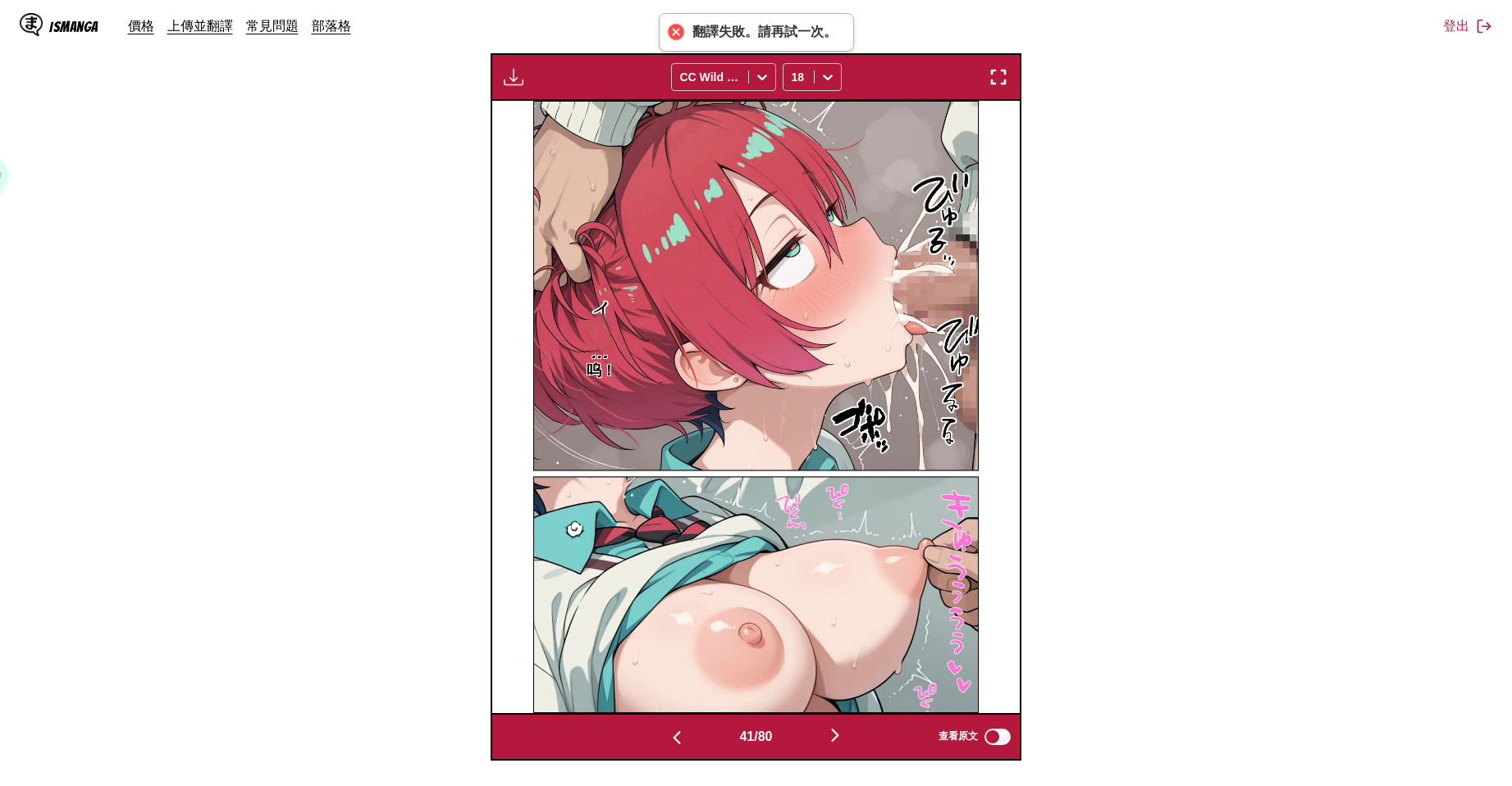
click at [835, 745] on img "button" at bounding box center [836, 735] width 20 height 20
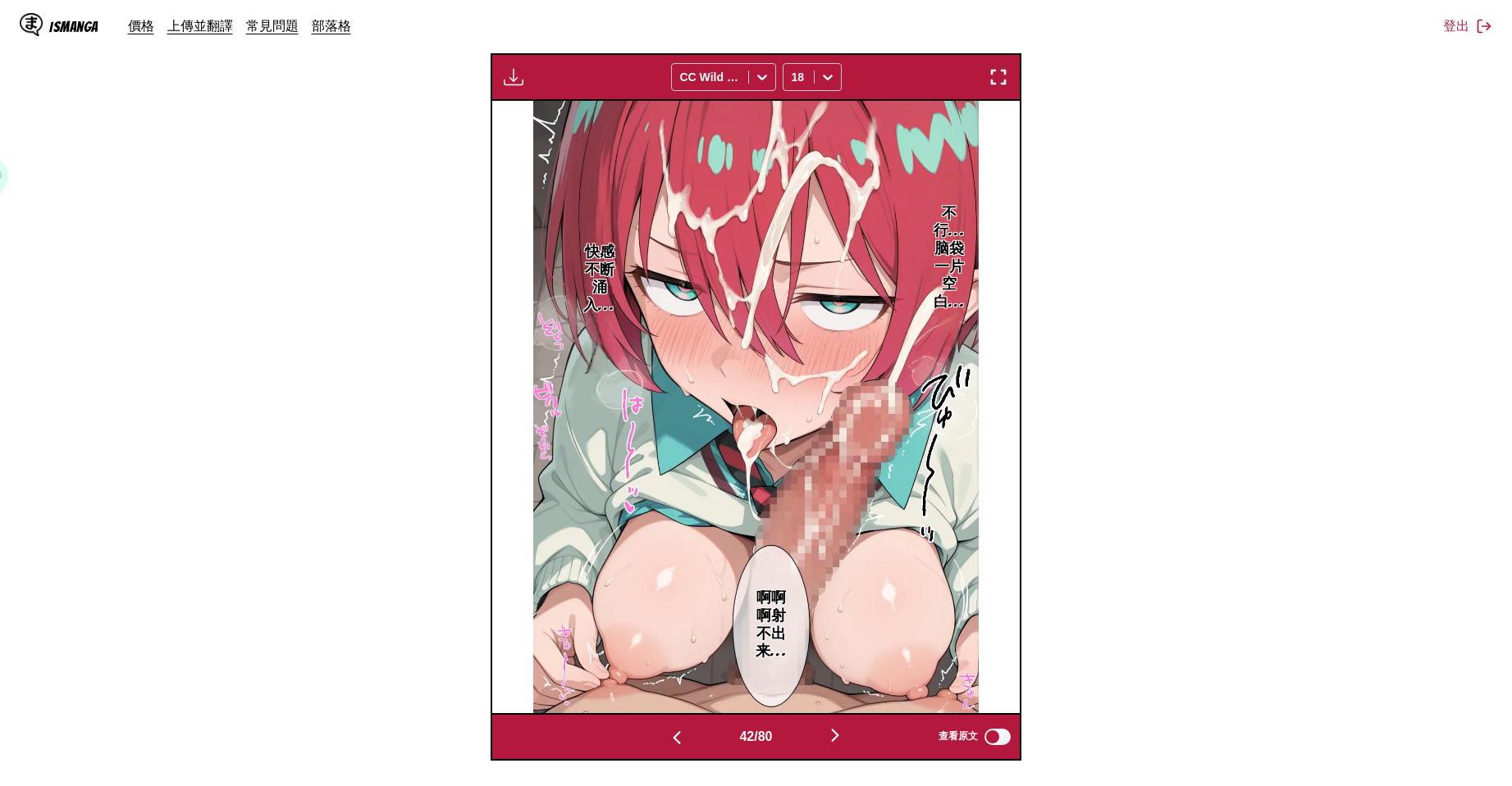
click at [835, 745] on img "button" at bounding box center [836, 735] width 20 height 20
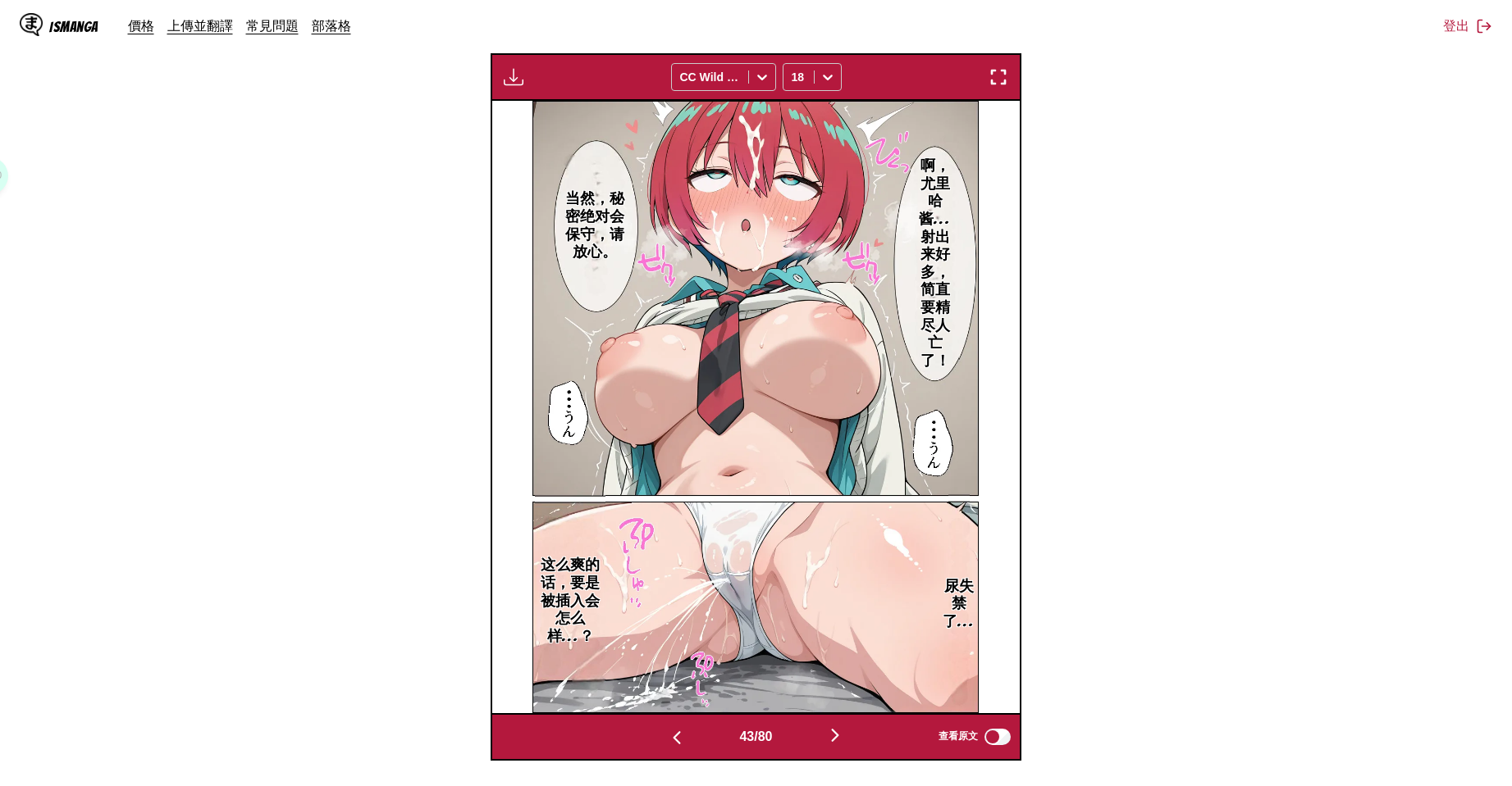
click at [835, 745] on img "button" at bounding box center [836, 735] width 20 height 20
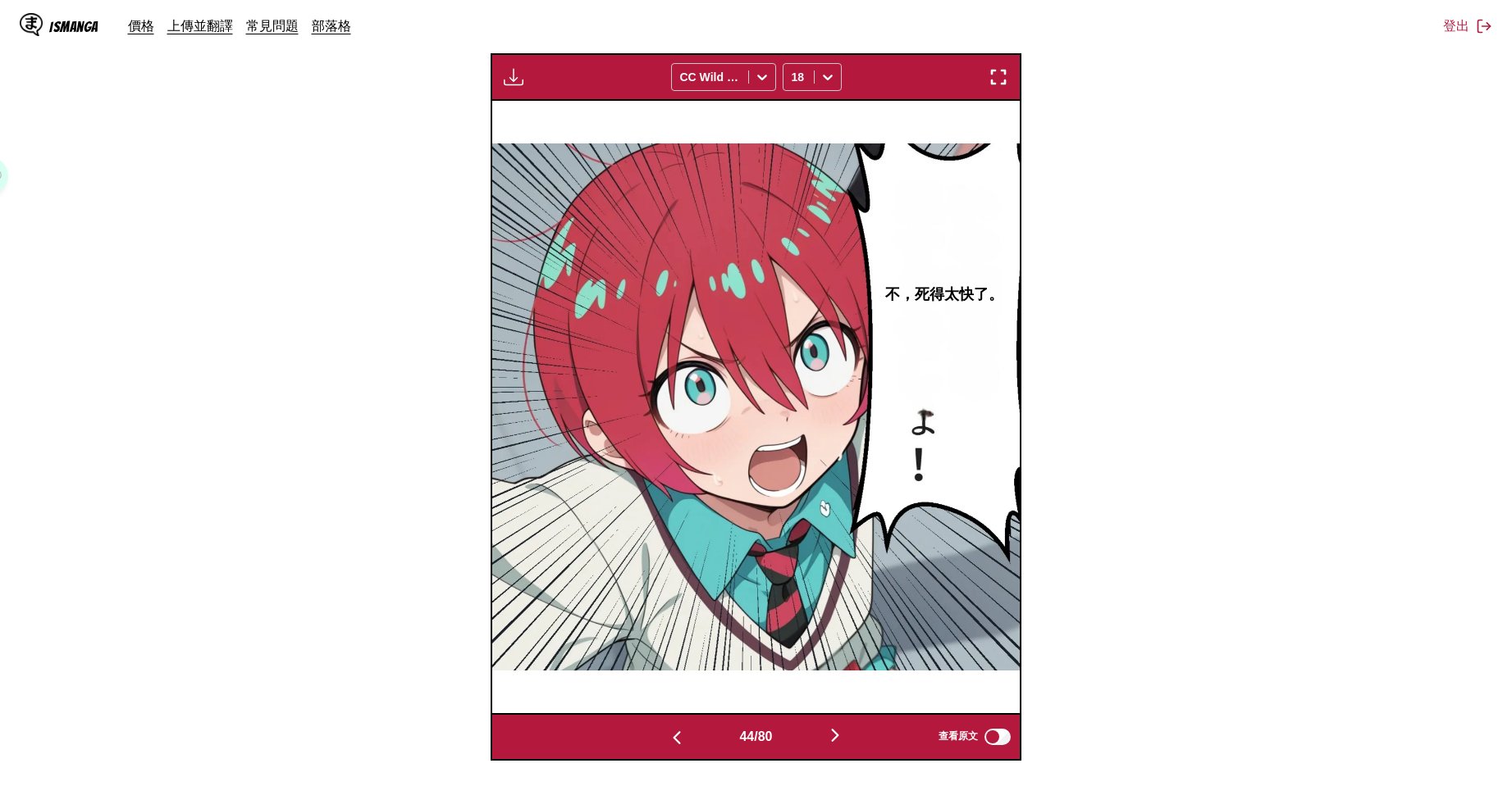
click at [835, 745] on img "button" at bounding box center [836, 735] width 20 height 20
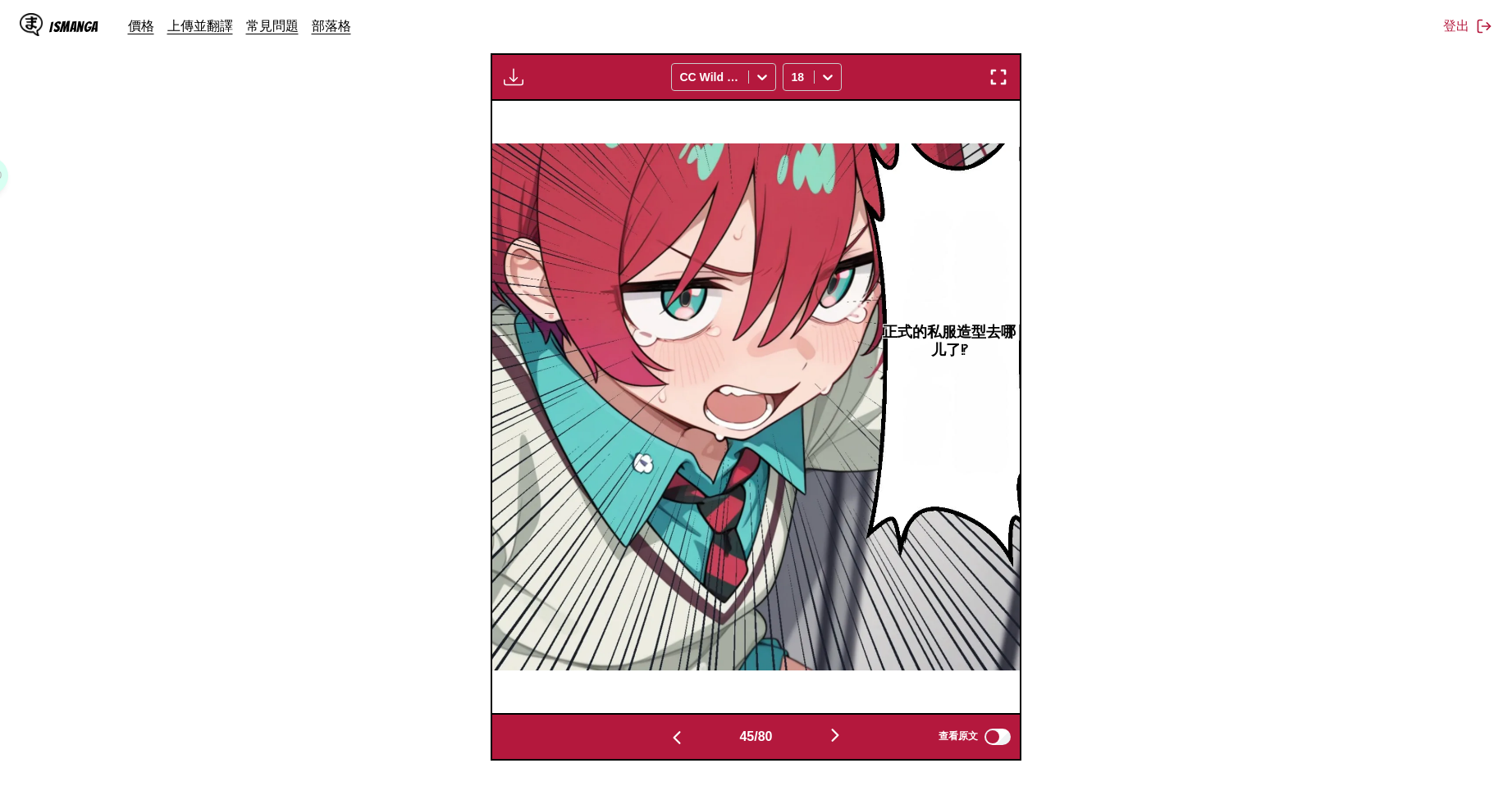
click at [835, 745] on img "button" at bounding box center [836, 735] width 20 height 20
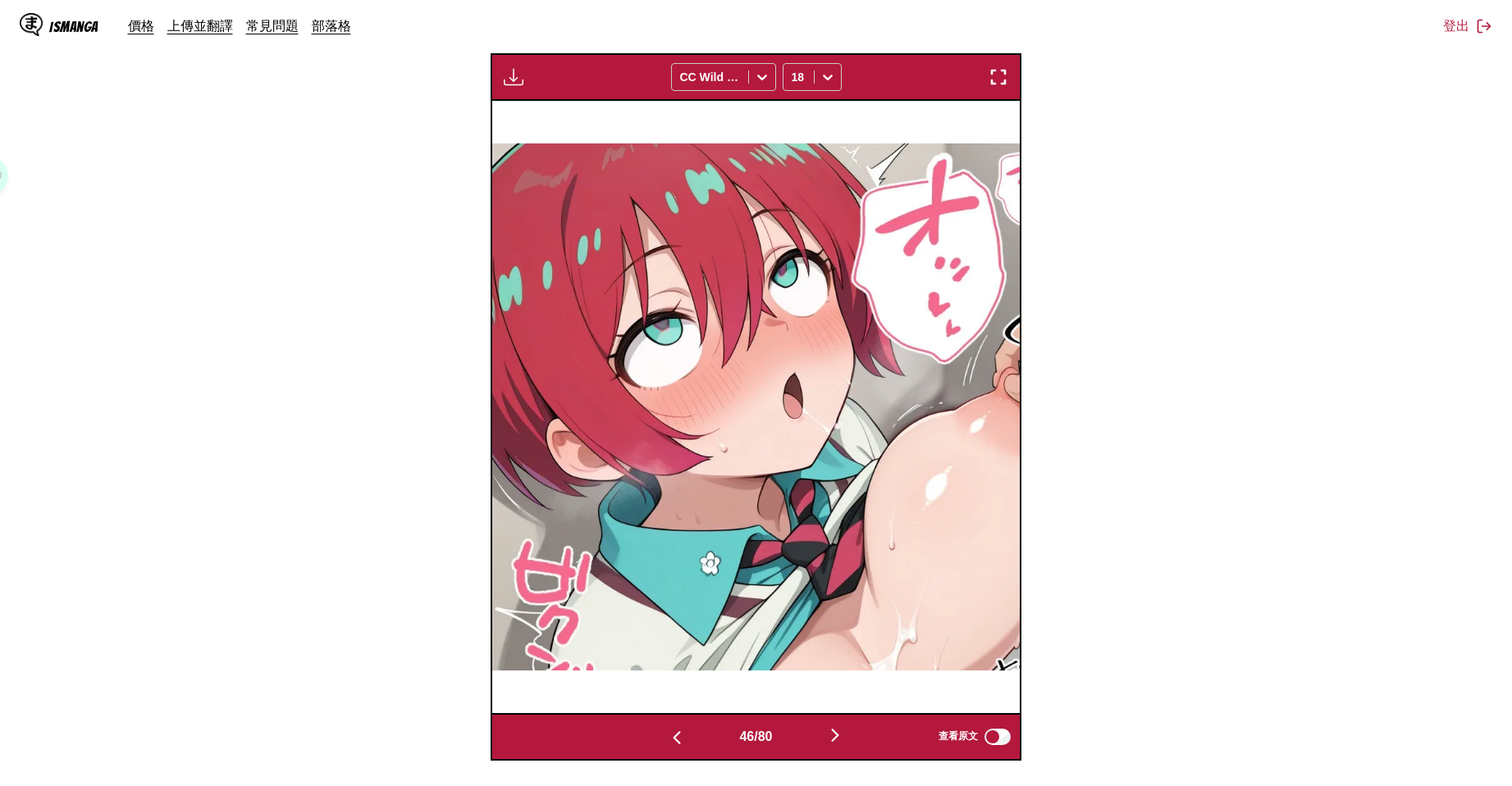
click at [835, 745] on img "button" at bounding box center [836, 735] width 20 height 20
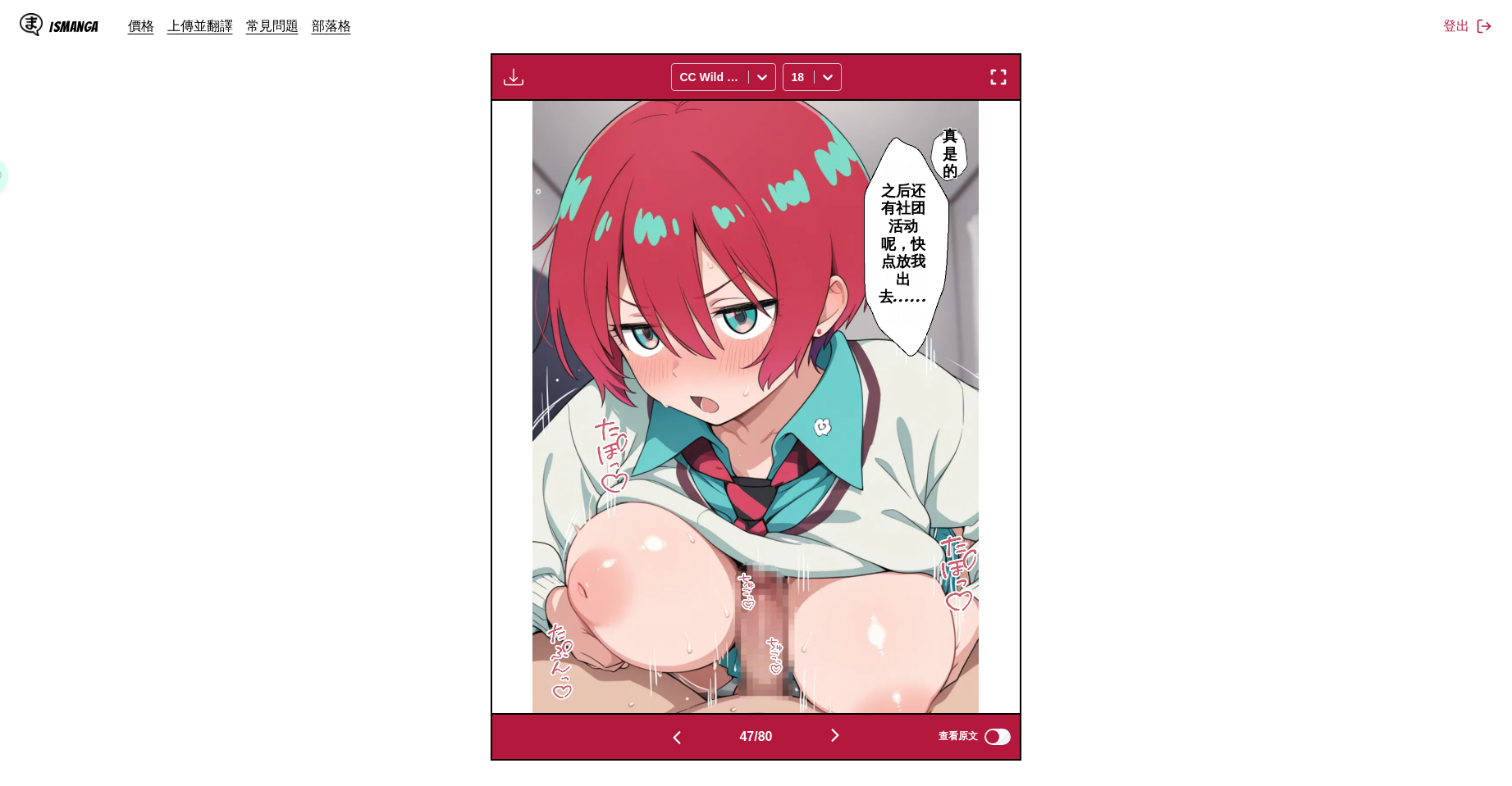
click at [835, 745] on img "button" at bounding box center [836, 735] width 20 height 20
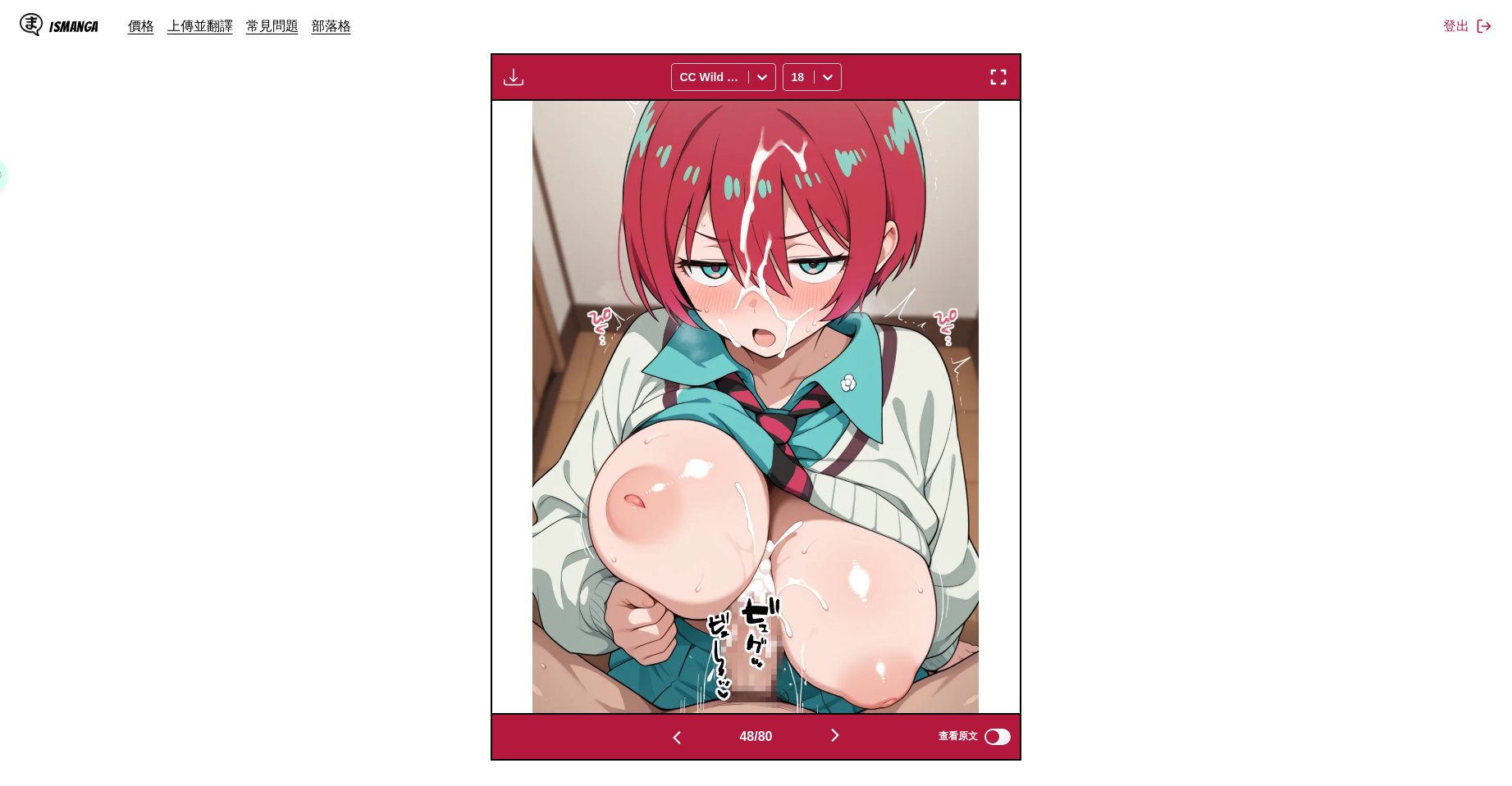
click at [661, 739] on button "button" at bounding box center [676, 736] width 98 height 24
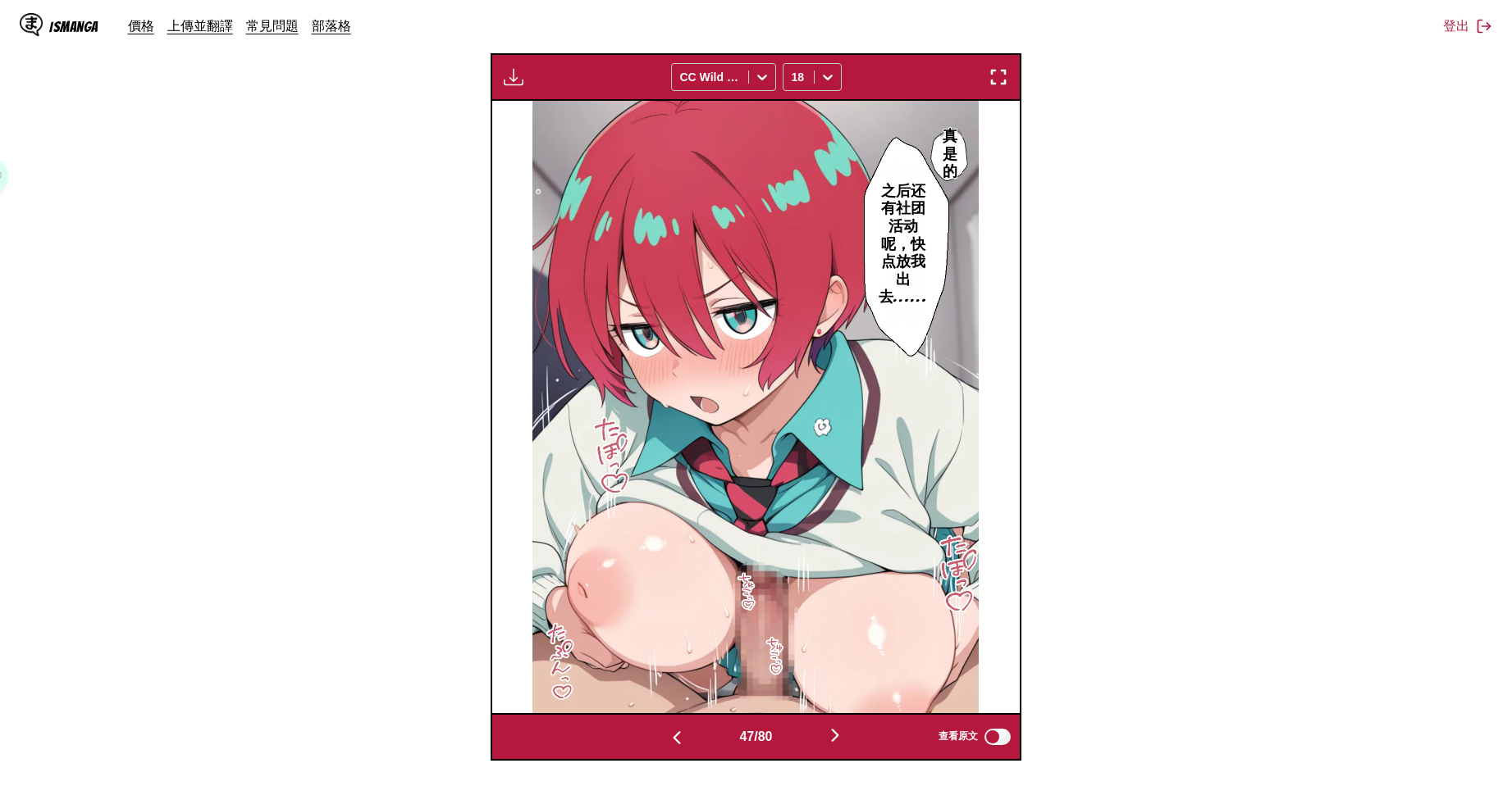
click at [661, 739] on button "button" at bounding box center [676, 736] width 98 height 24
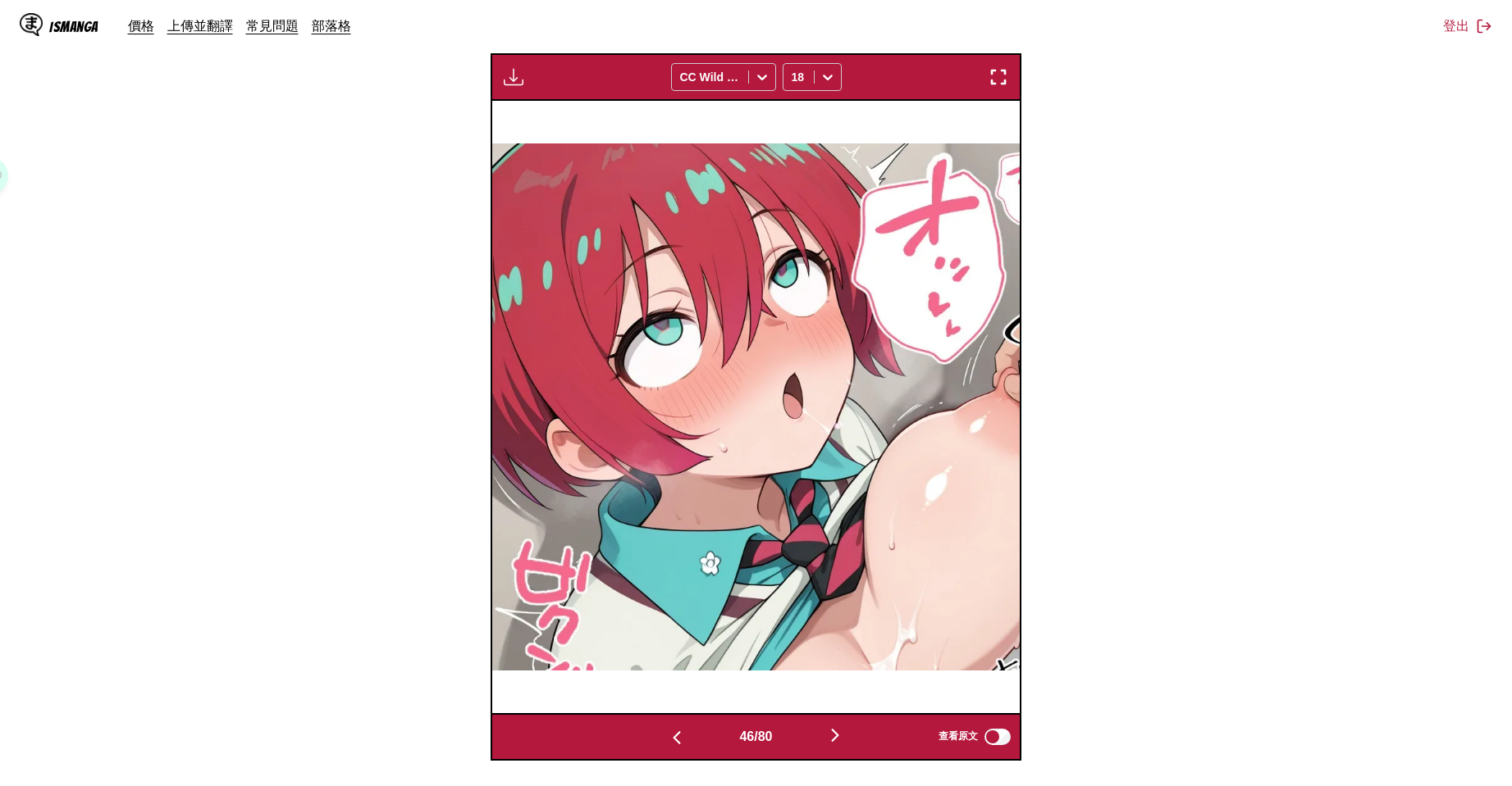
click at [661, 739] on button "button" at bounding box center [676, 736] width 98 height 24
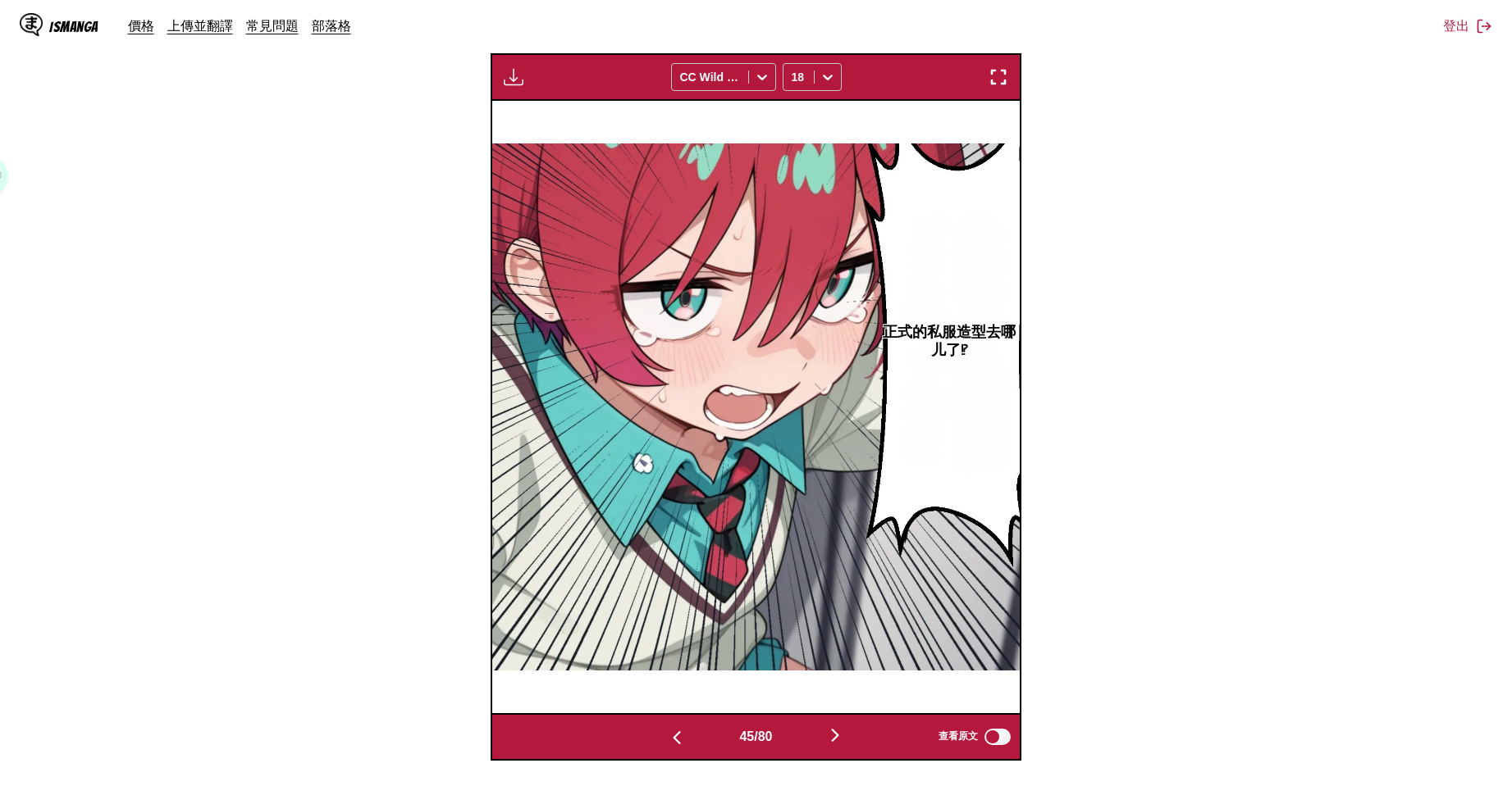
click at [661, 739] on button "button" at bounding box center [676, 736] width 98 height 24
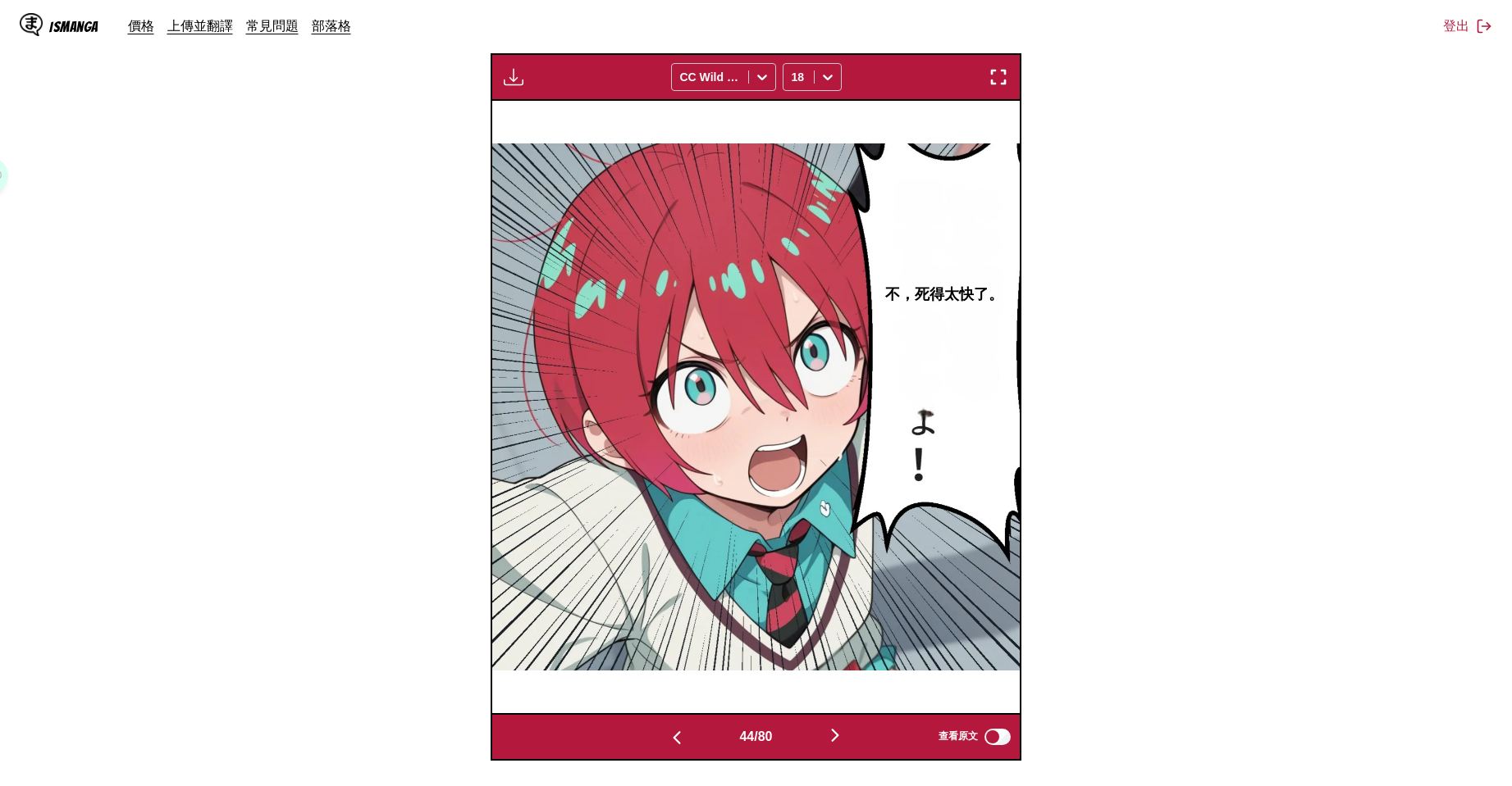
click at [661, 739] on button "button" at bounding box center [676, 736] width 98 height 24
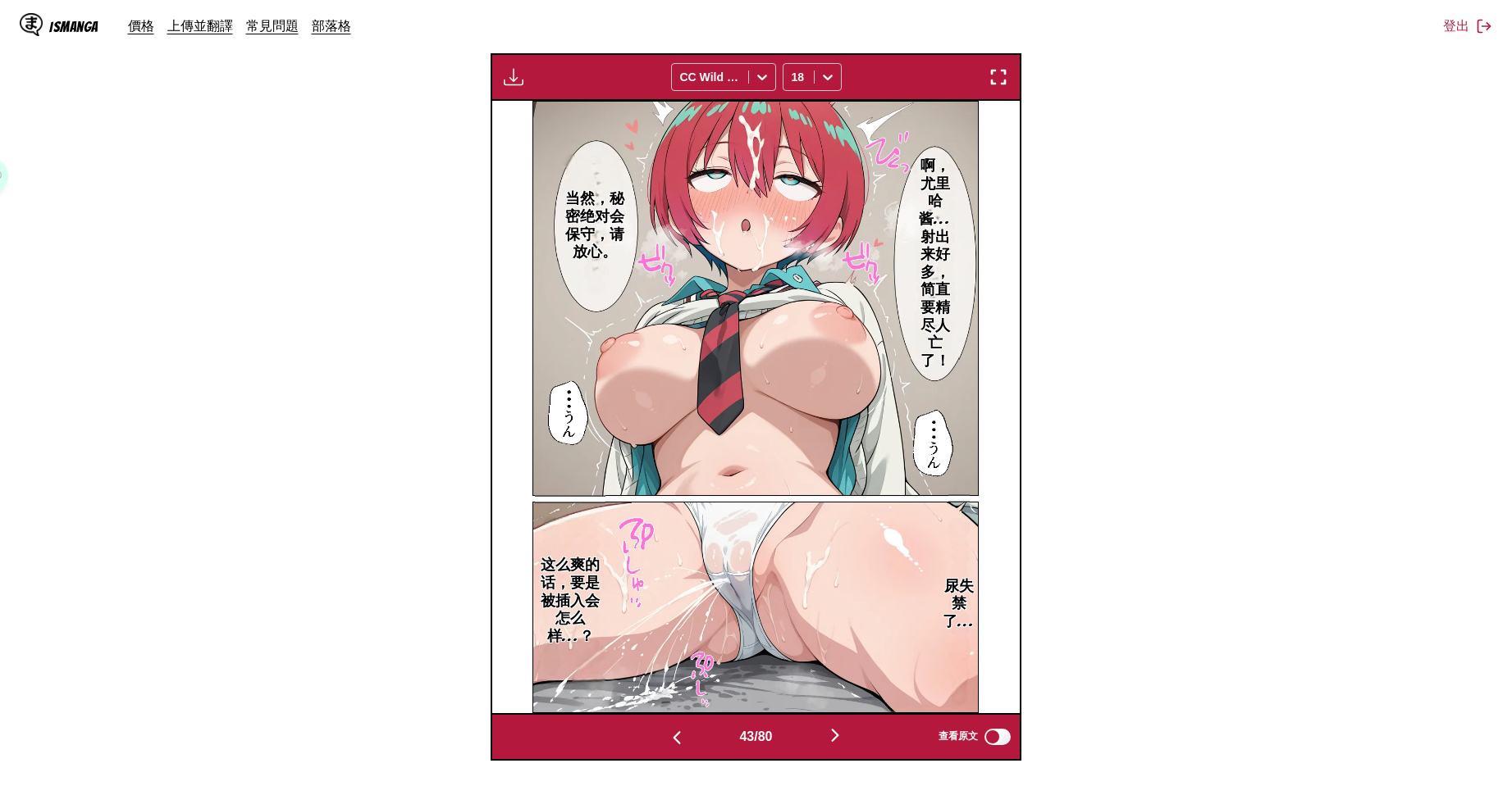
click at [661, 739] on button "button" at bounding box center [676, 736] width 98 height 24
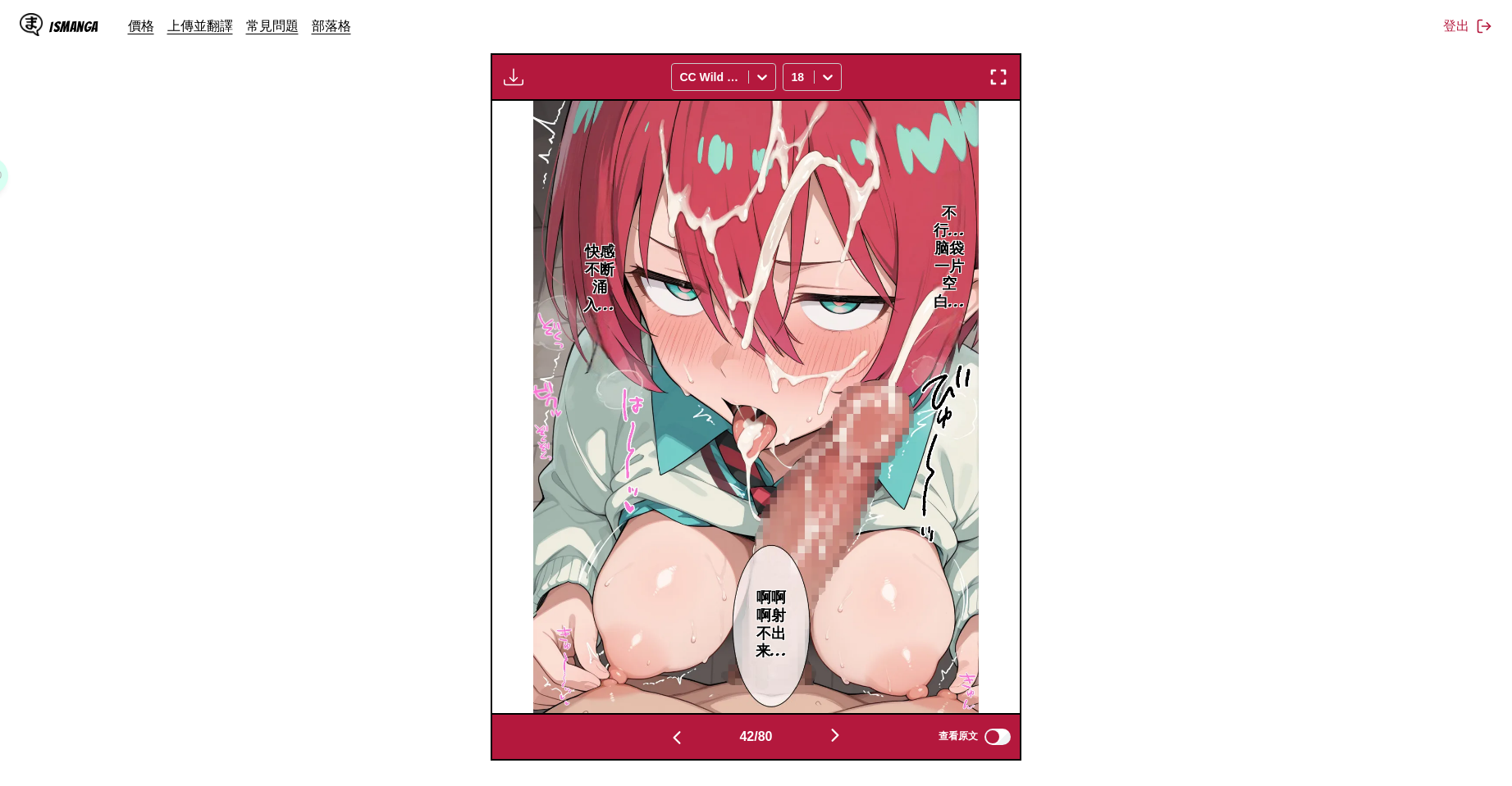
click at [674, 742] on img "button" at bounding box center [677, 738] width 20 height 20
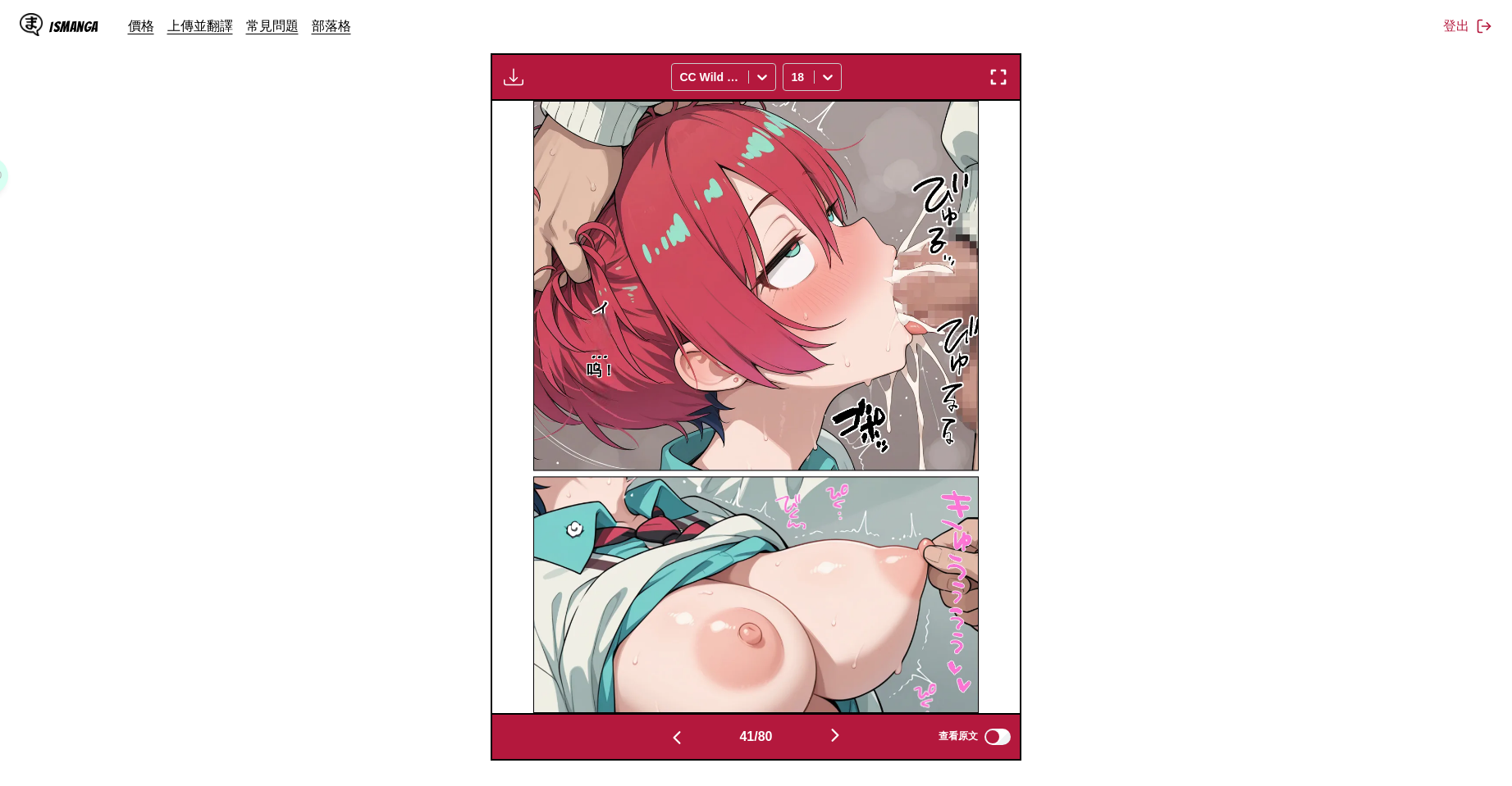
click at [830, 745] on img "button" at bounding box center [836, 735] width 20 height 20
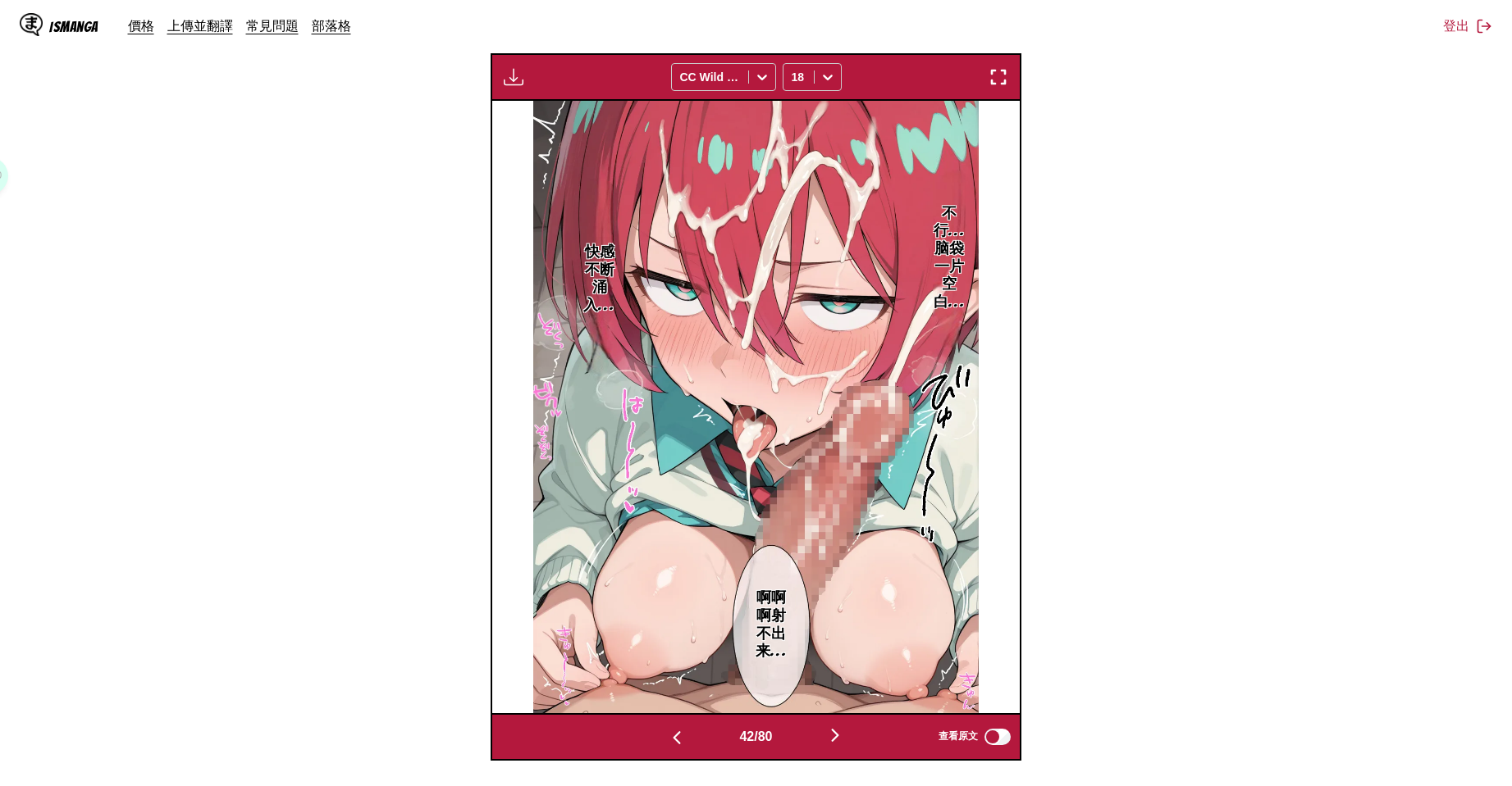
click at [830, 745] on img "button" at bounding box center [836, 735] width 20 height 20
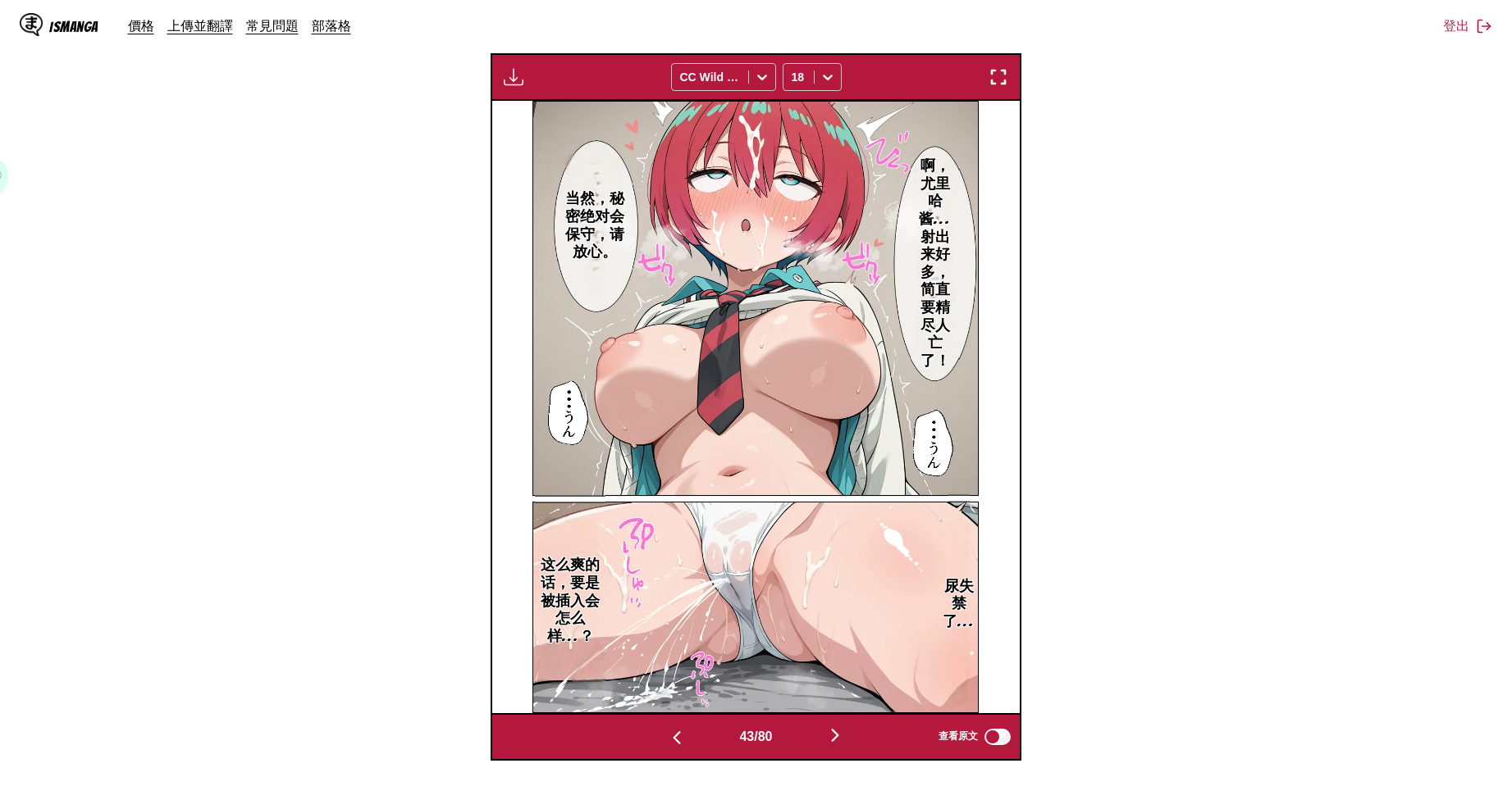
click at [830, 745] on img "button" at bounding box center [836, 735] width 20 height 20
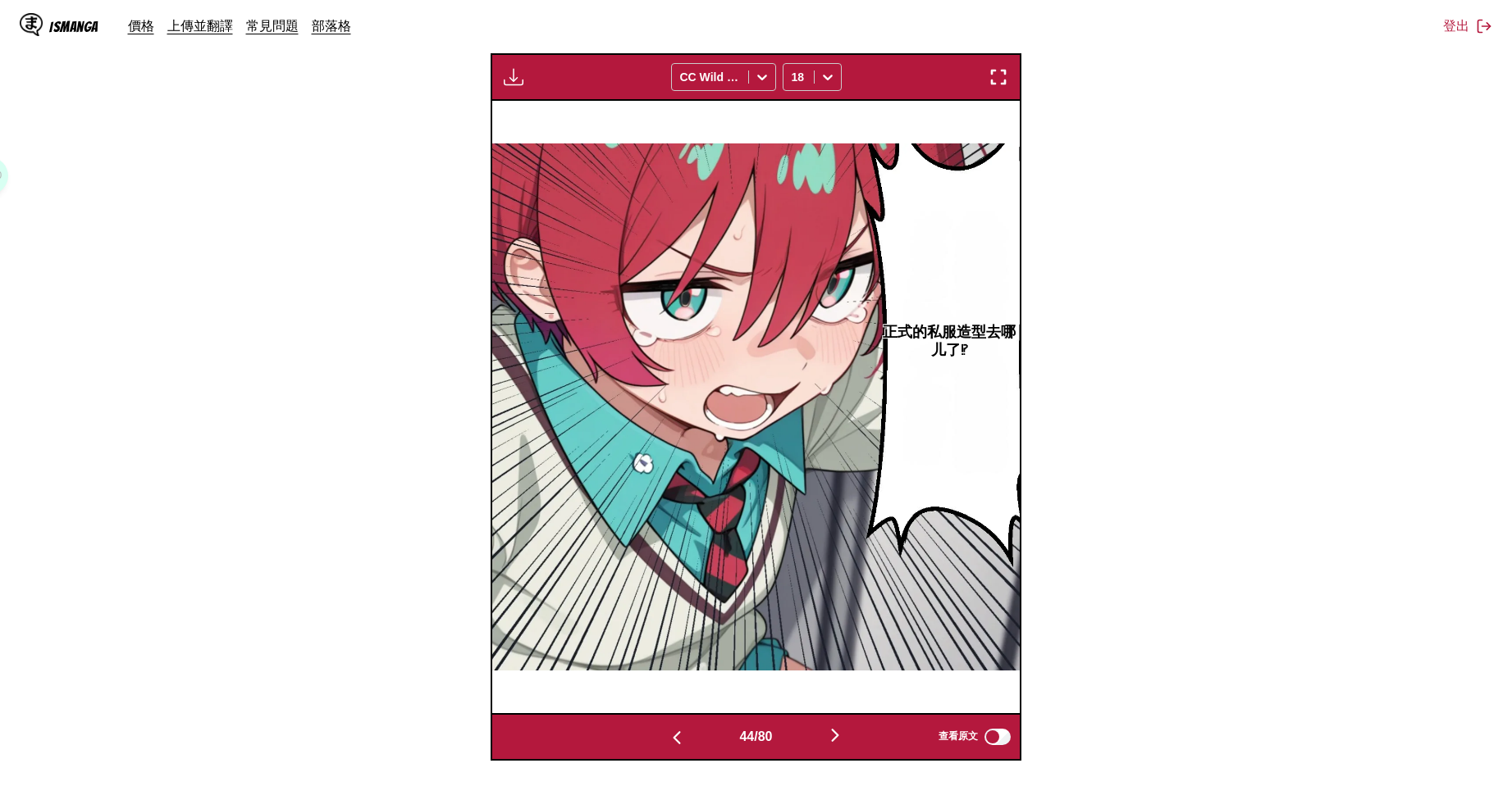
click at [830, 745] on img "button" at bounding box center [836, 735] width 20 height 20
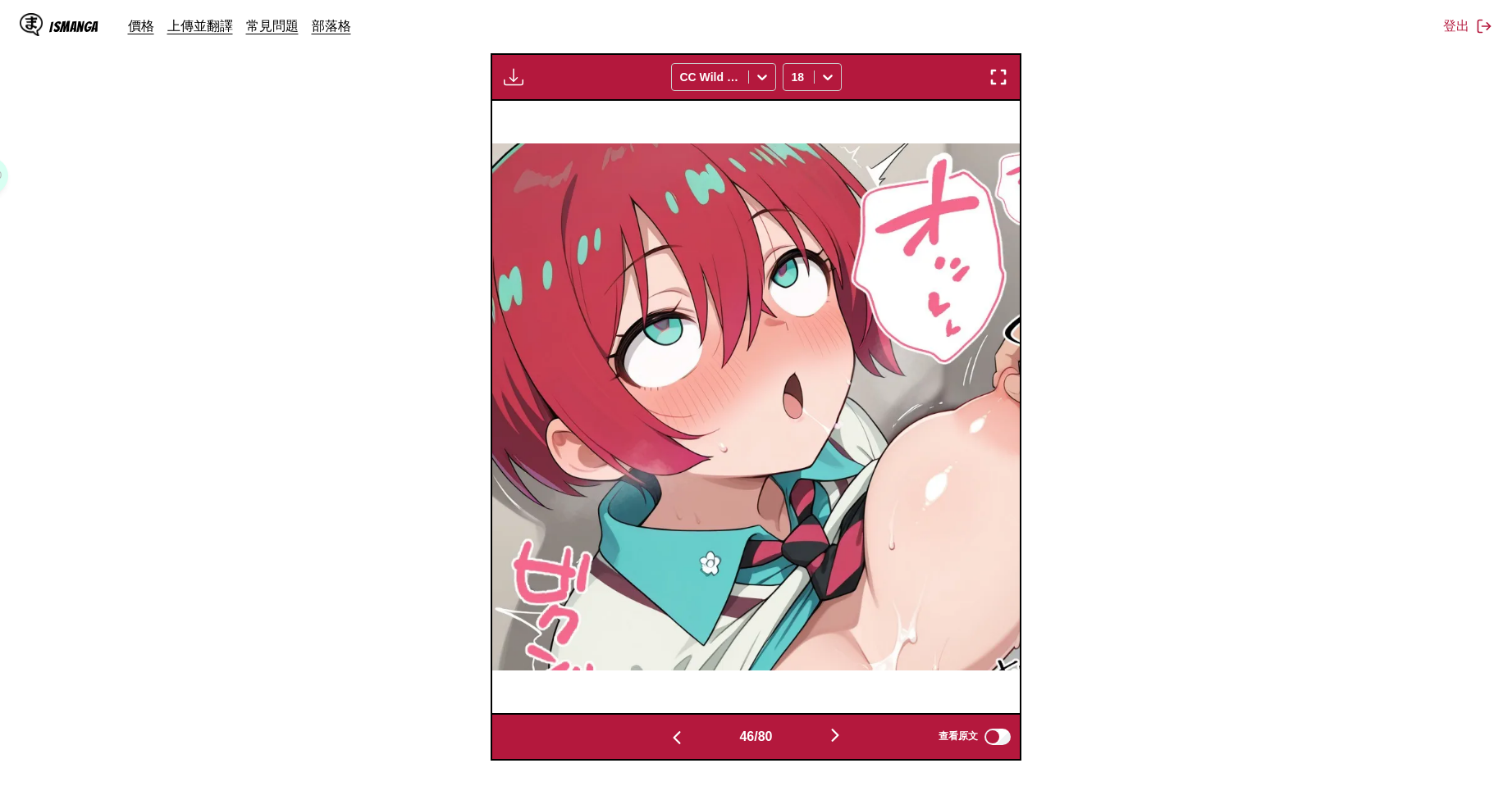
click at [830, 745] on img "button" at bounding box center [836, 735] width 20 height 20
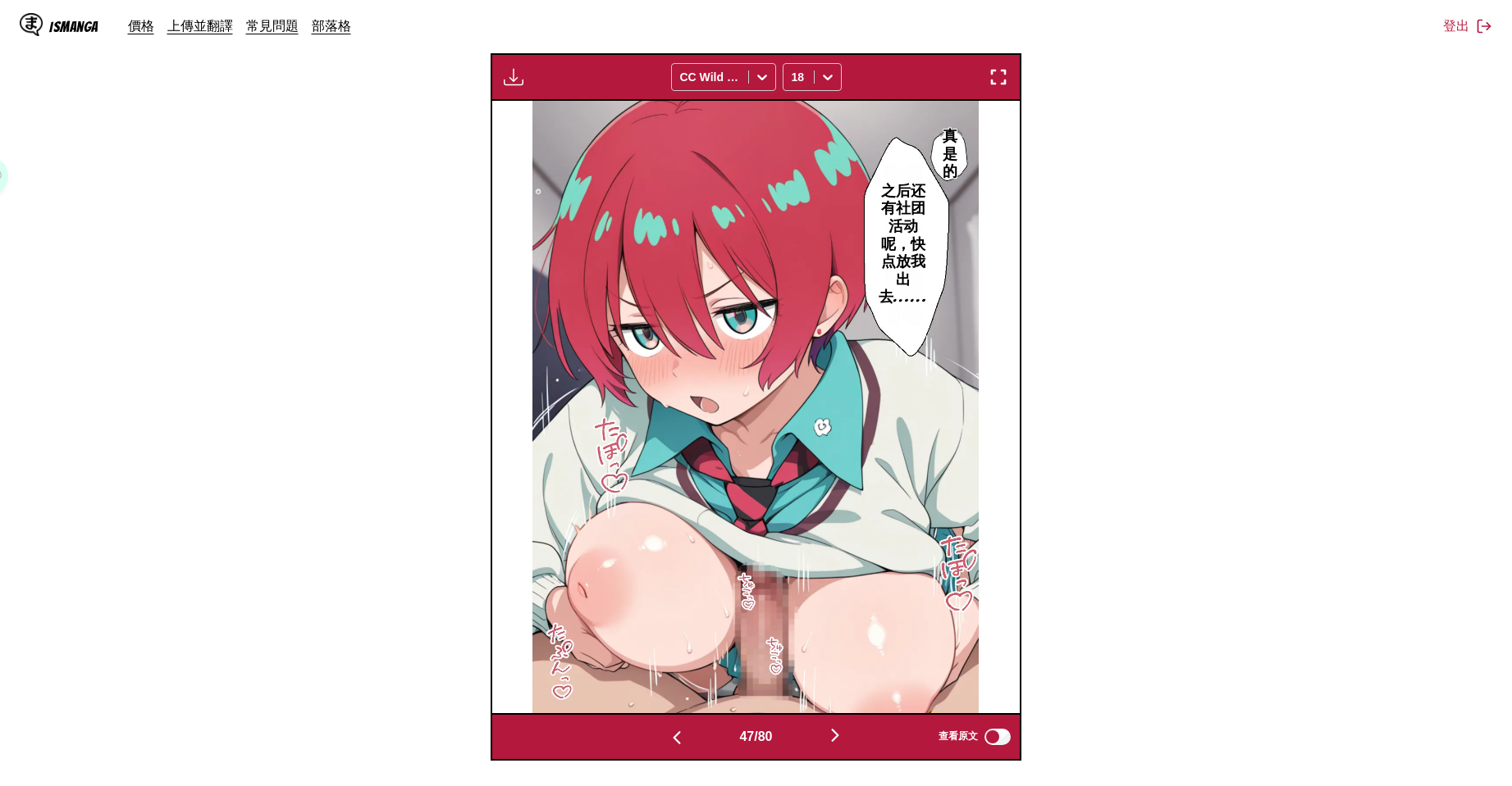
click at [830, 745] on img "button" at bounding box center [836, 735] width 20 height 20
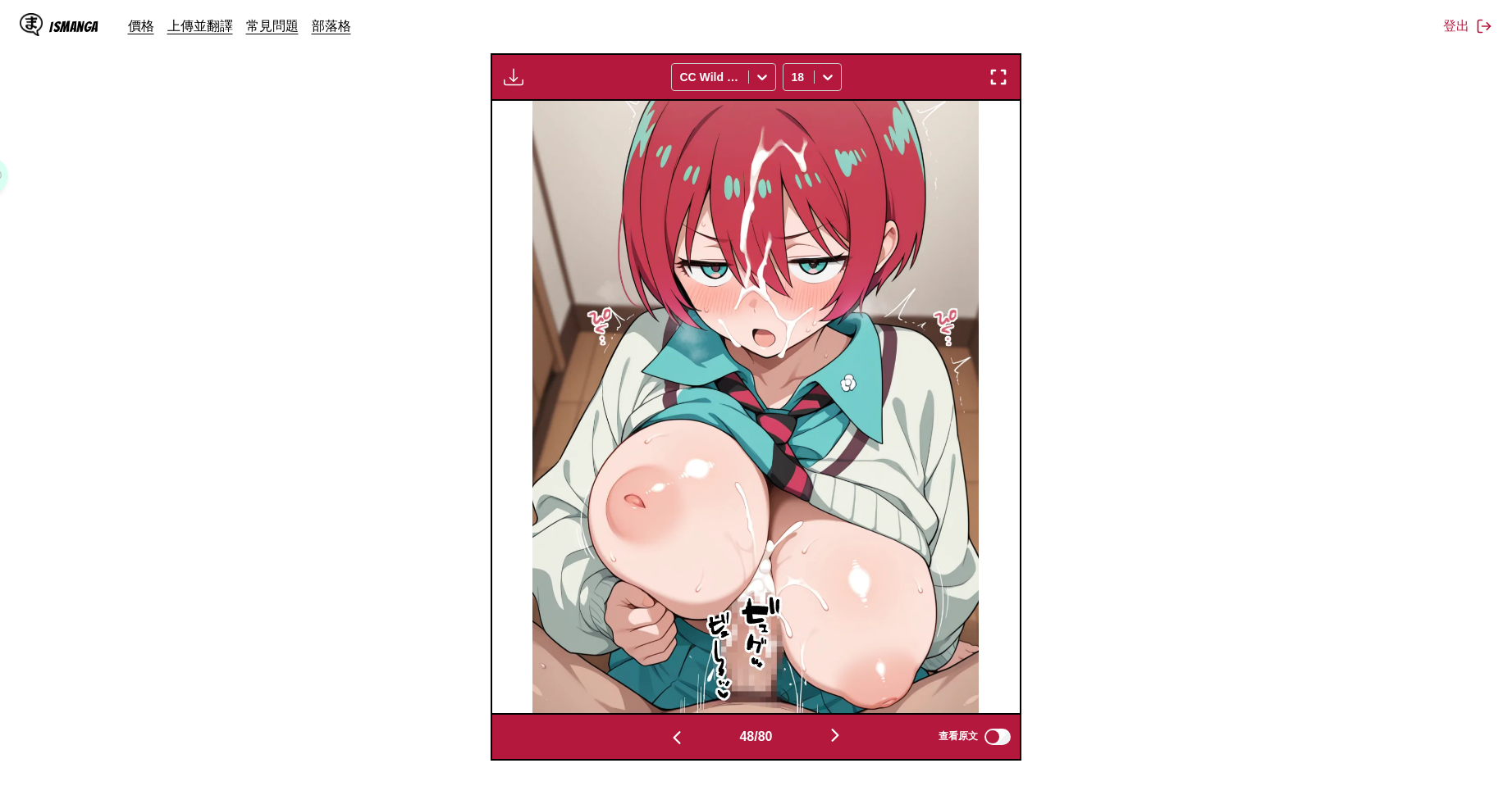
click at [830, 745] on img "button" at bounding box center [836, 735] width 20 height 20
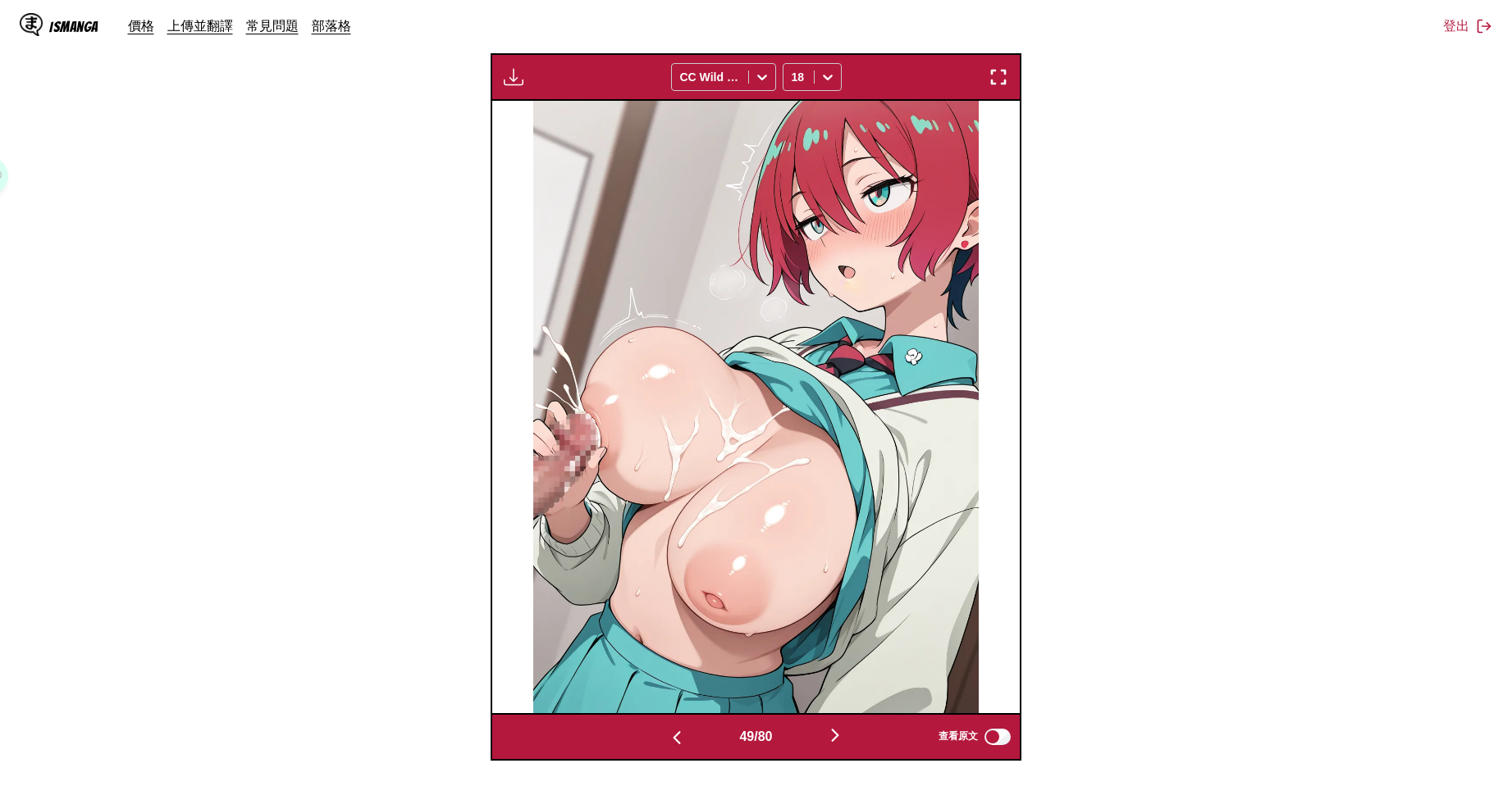
click at [830, 745] on img "button" at bounding box center [836, 735] width 20 height 20
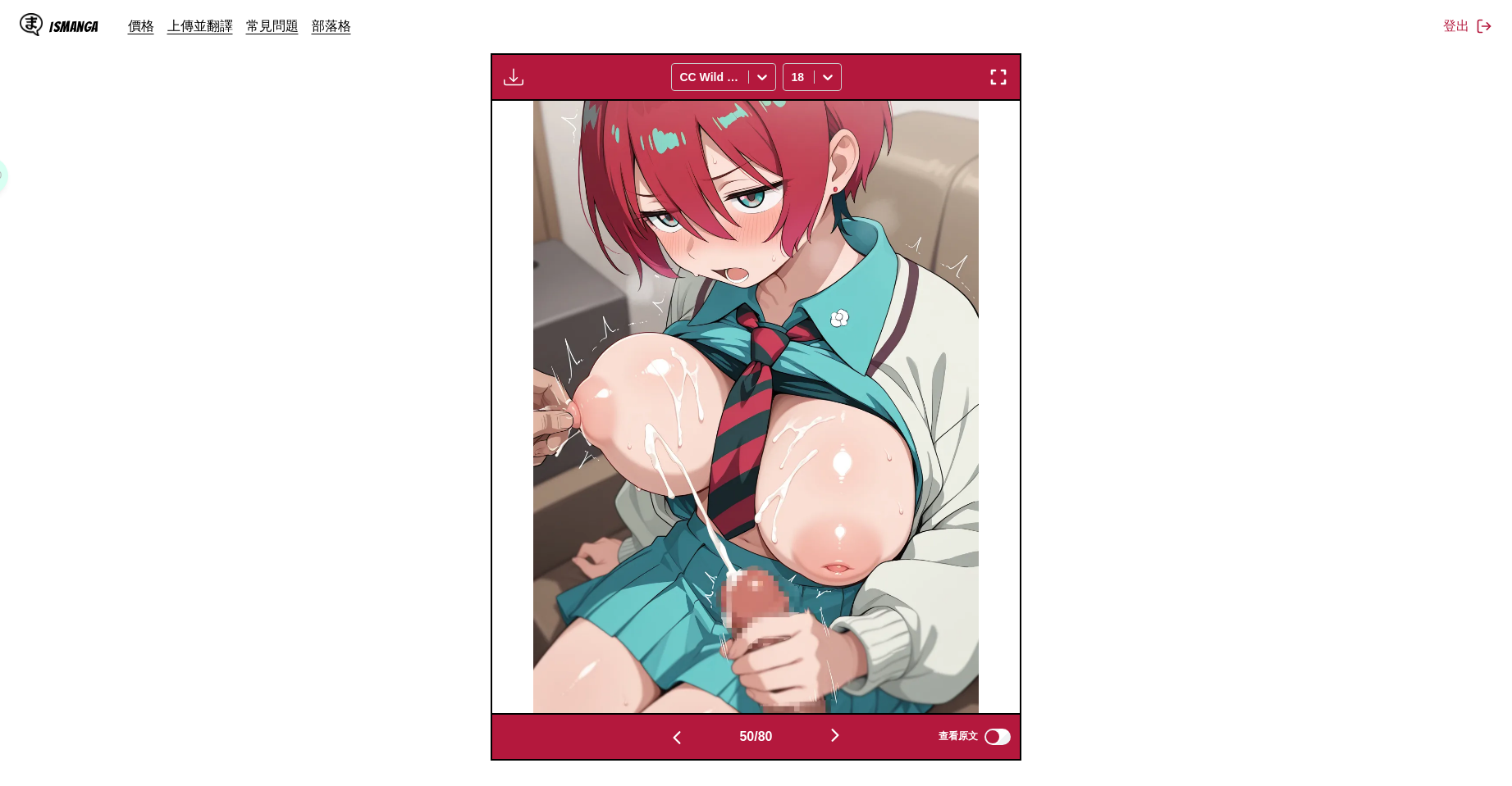
click at [830, 745] on img "button" at bounding box center [836, 735] width 20 height 20
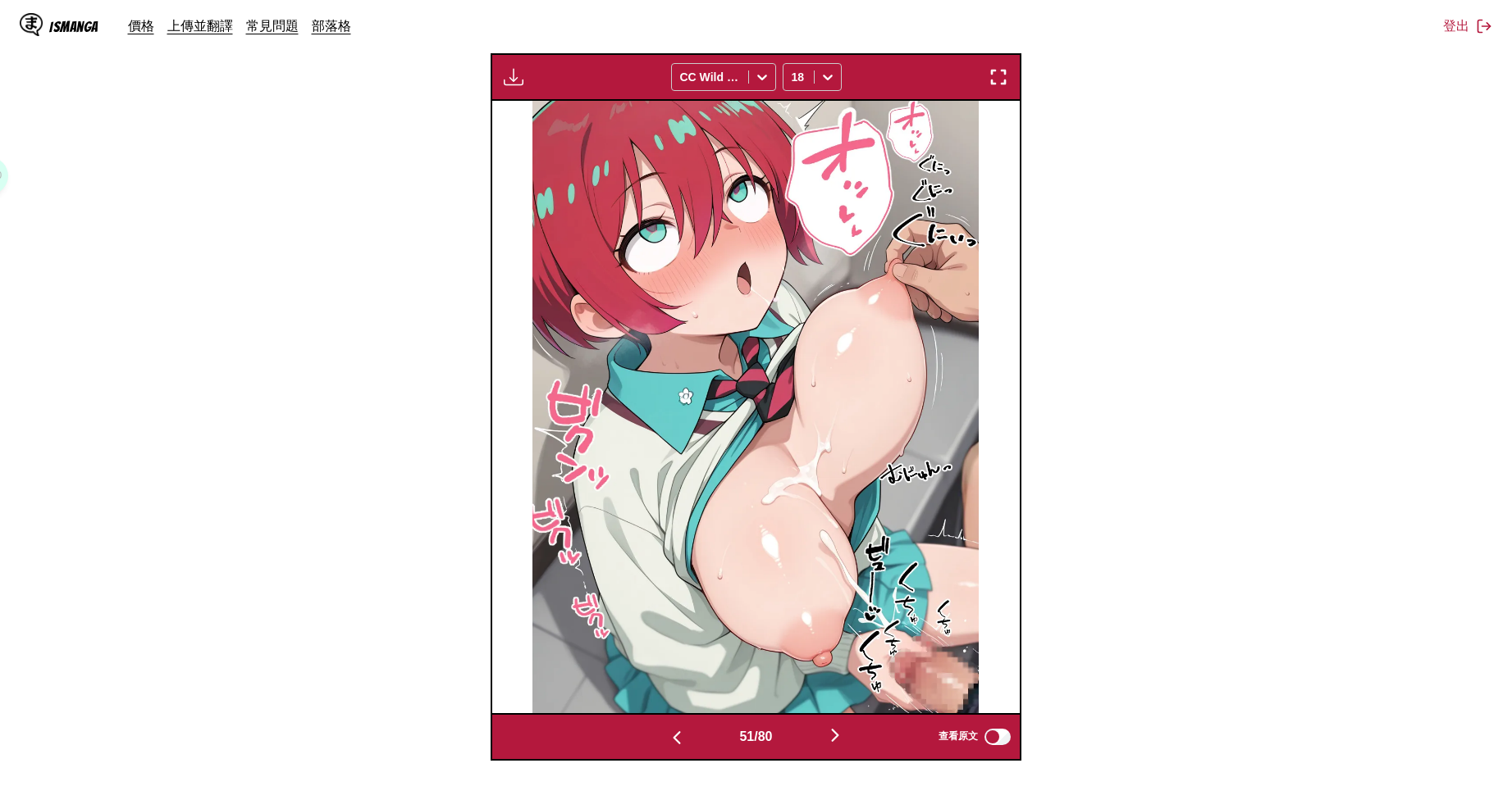
click at [830, 745] on img "button" at bounding box center [836, 735] width 20 height 20
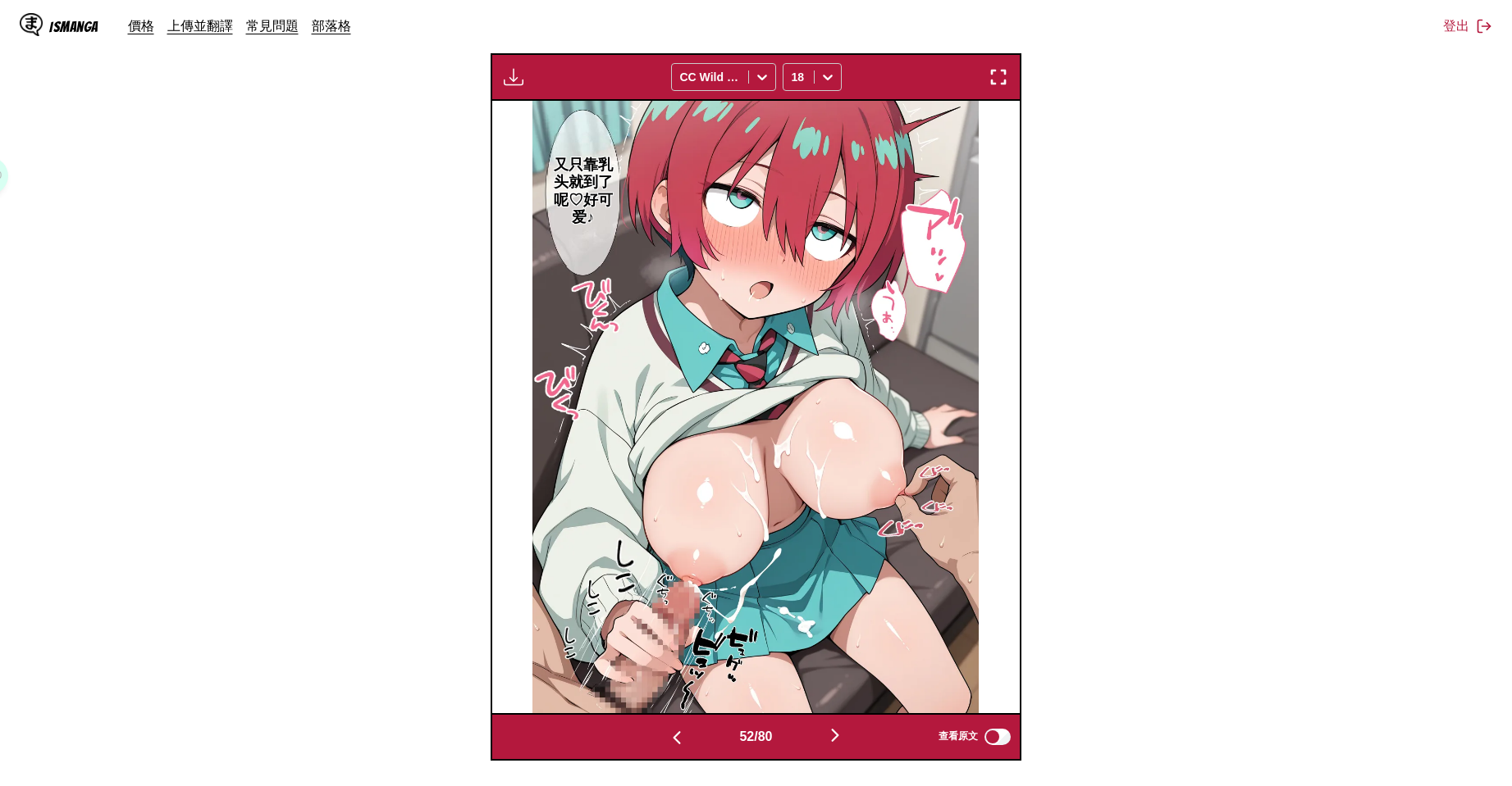
click at [830, 745] on img "button" at bounding box center [836, 735] width 20 height 20
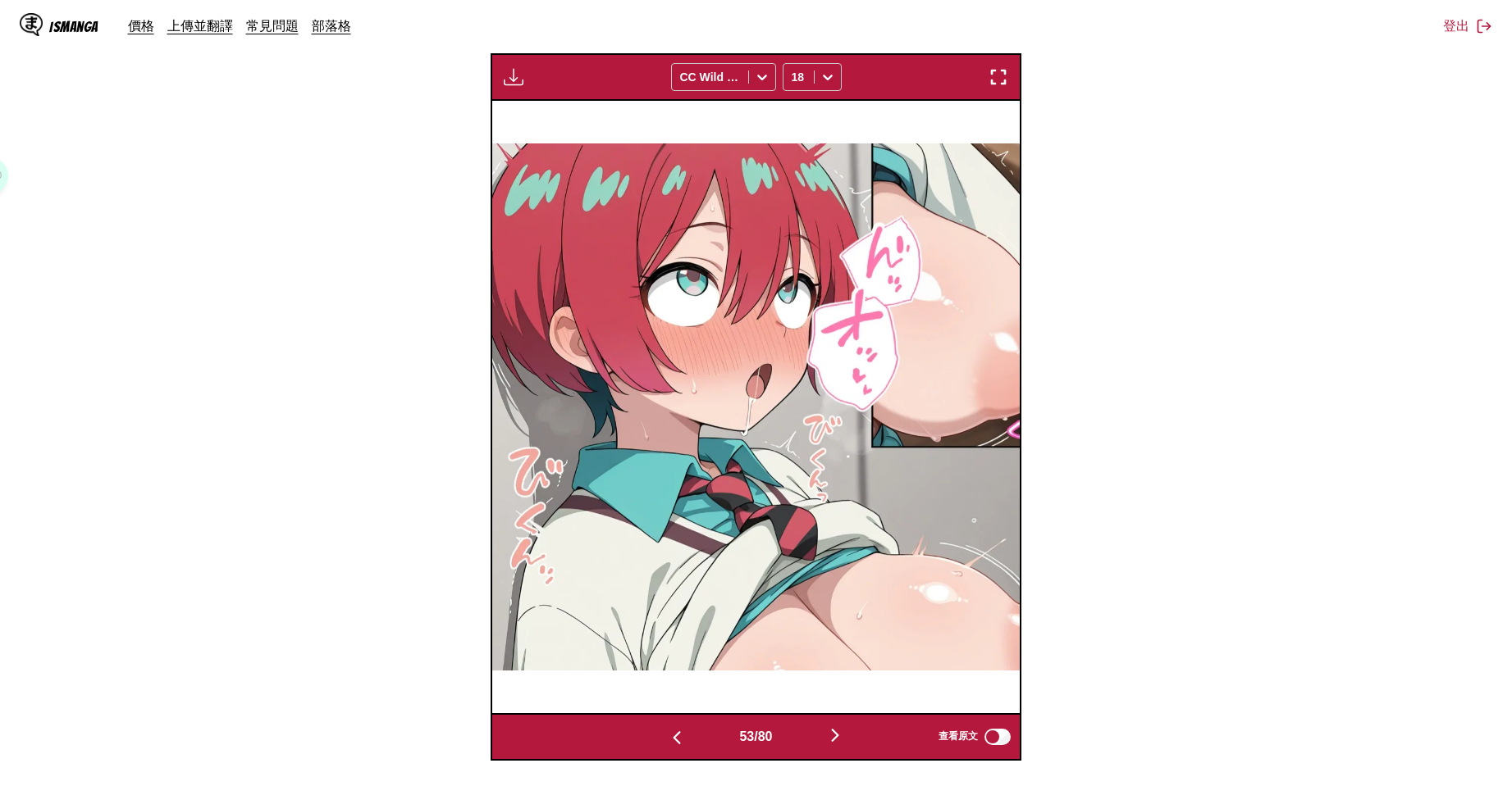
click at [650, 744] on button "button" at bounding box center [676, 736] width 98 height 24
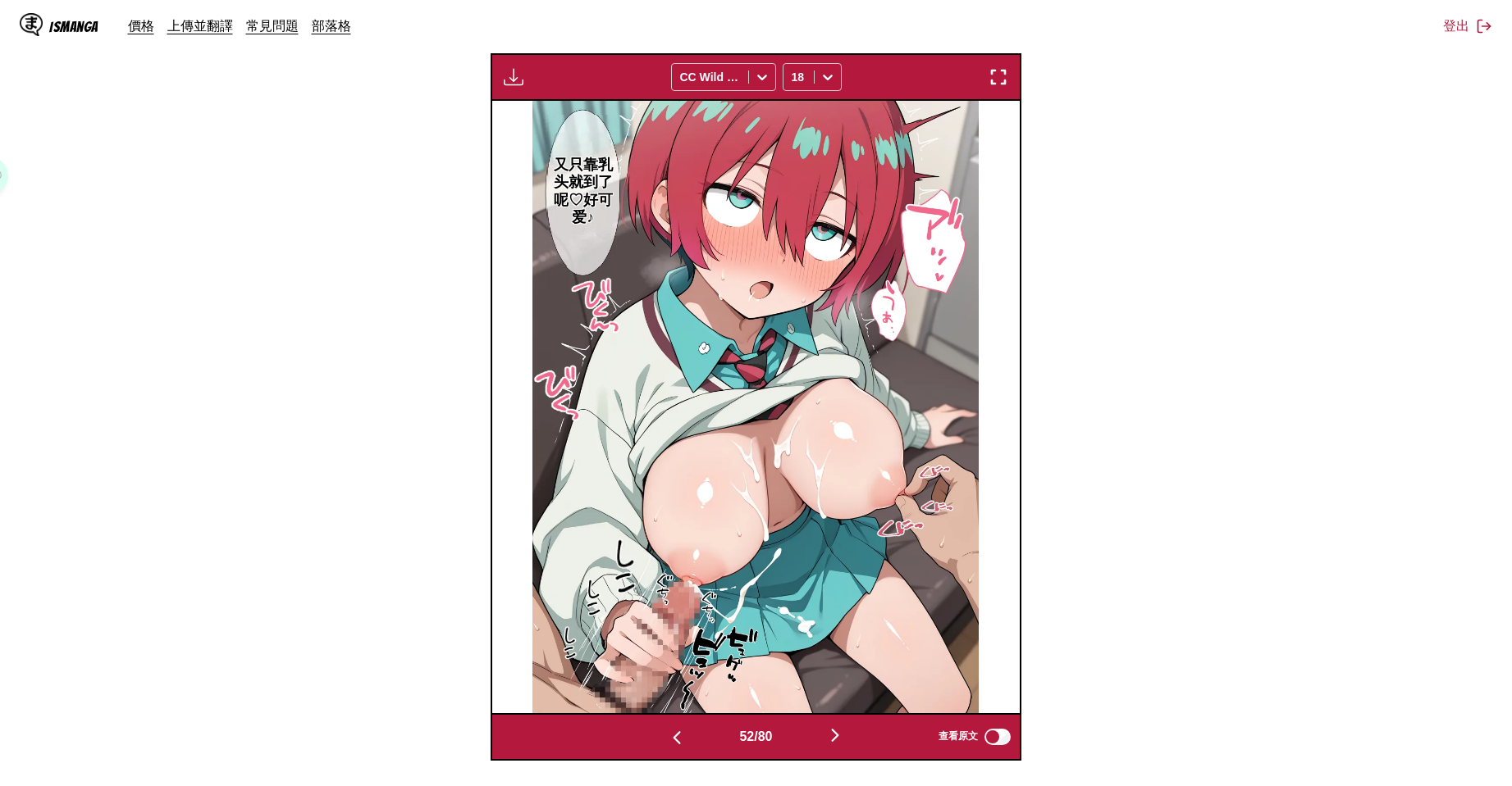
click at [841, 744] on img "button" at bounding box center [836, 735] width 20 height 20
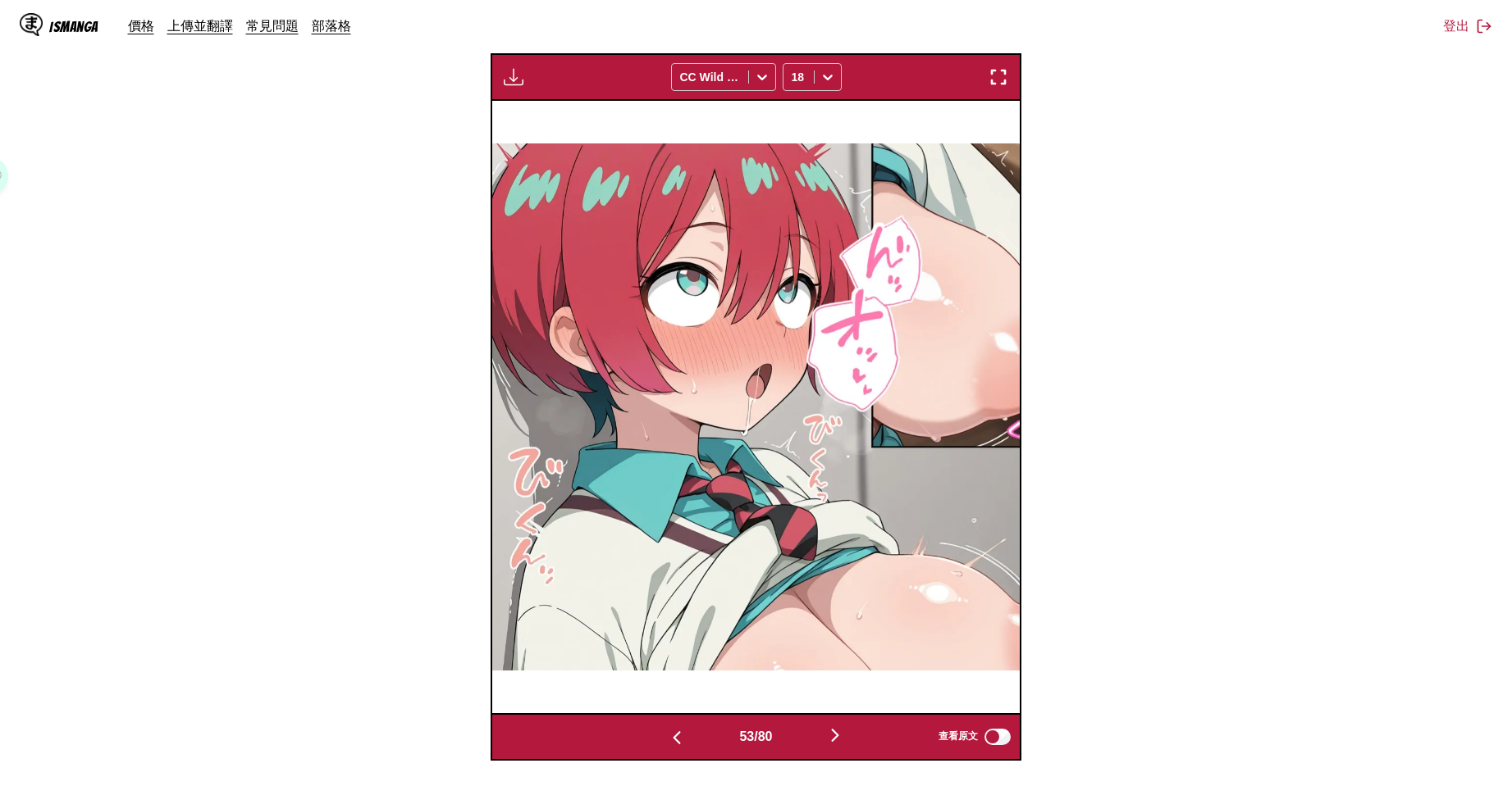
click at [841, 747] on button "button" at bounding box center [835, 736] width 98 height 24
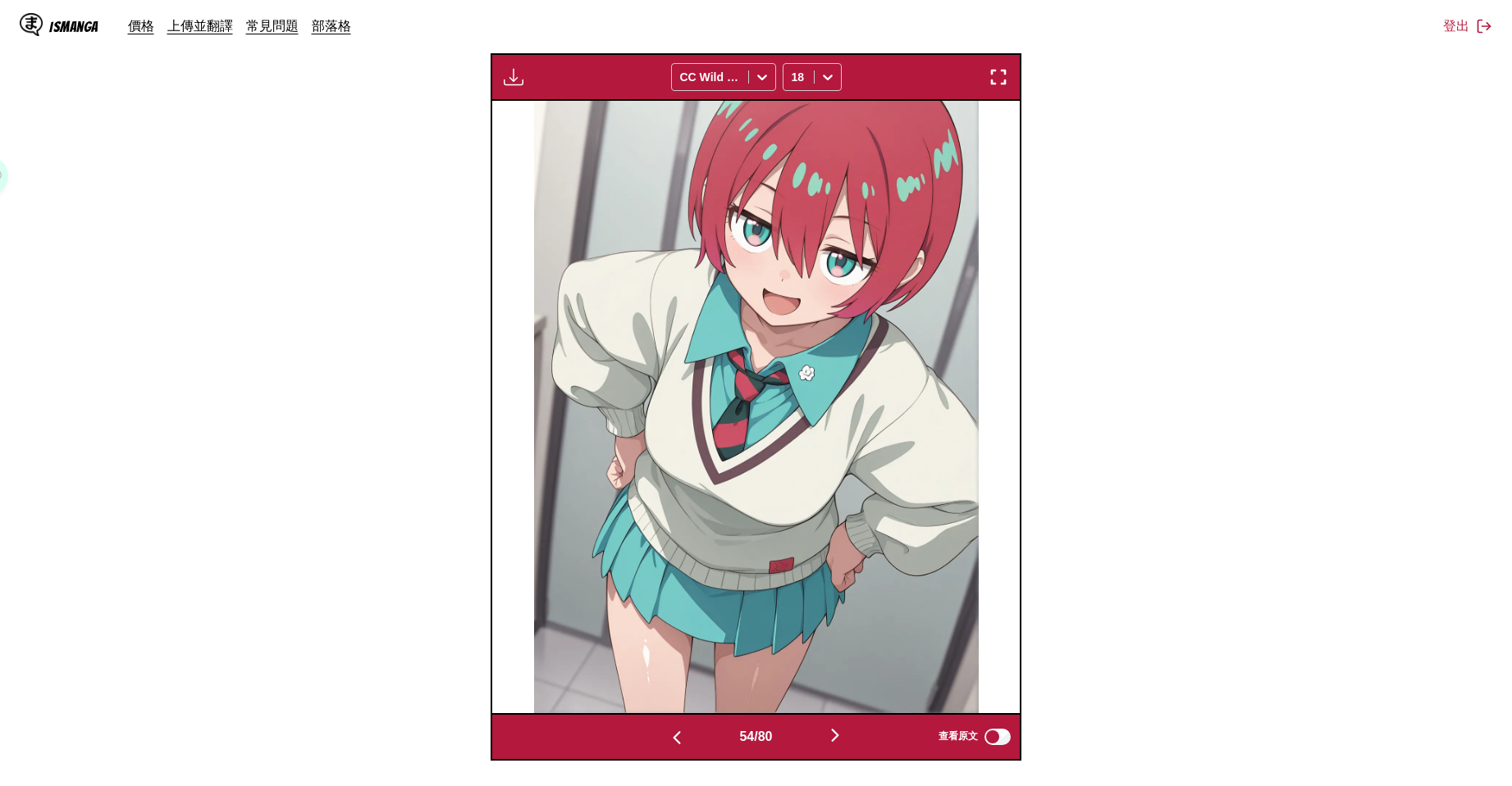
click at [841, 747] on button "button" at bounding box center [835, 736] width 98 height 24
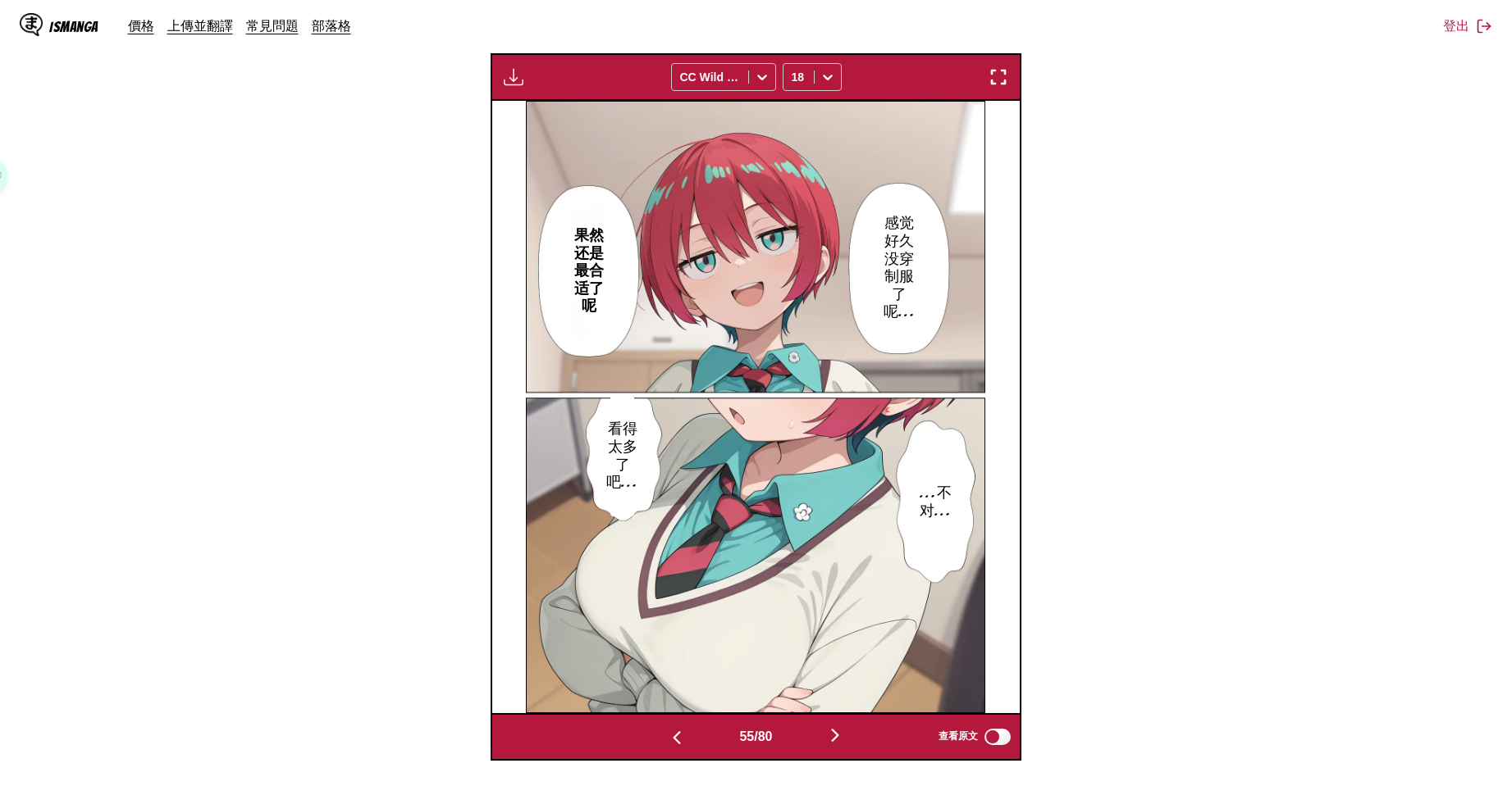
click at [841, 747] on button "button" at bounding box center [835, 736] width 98 height 24
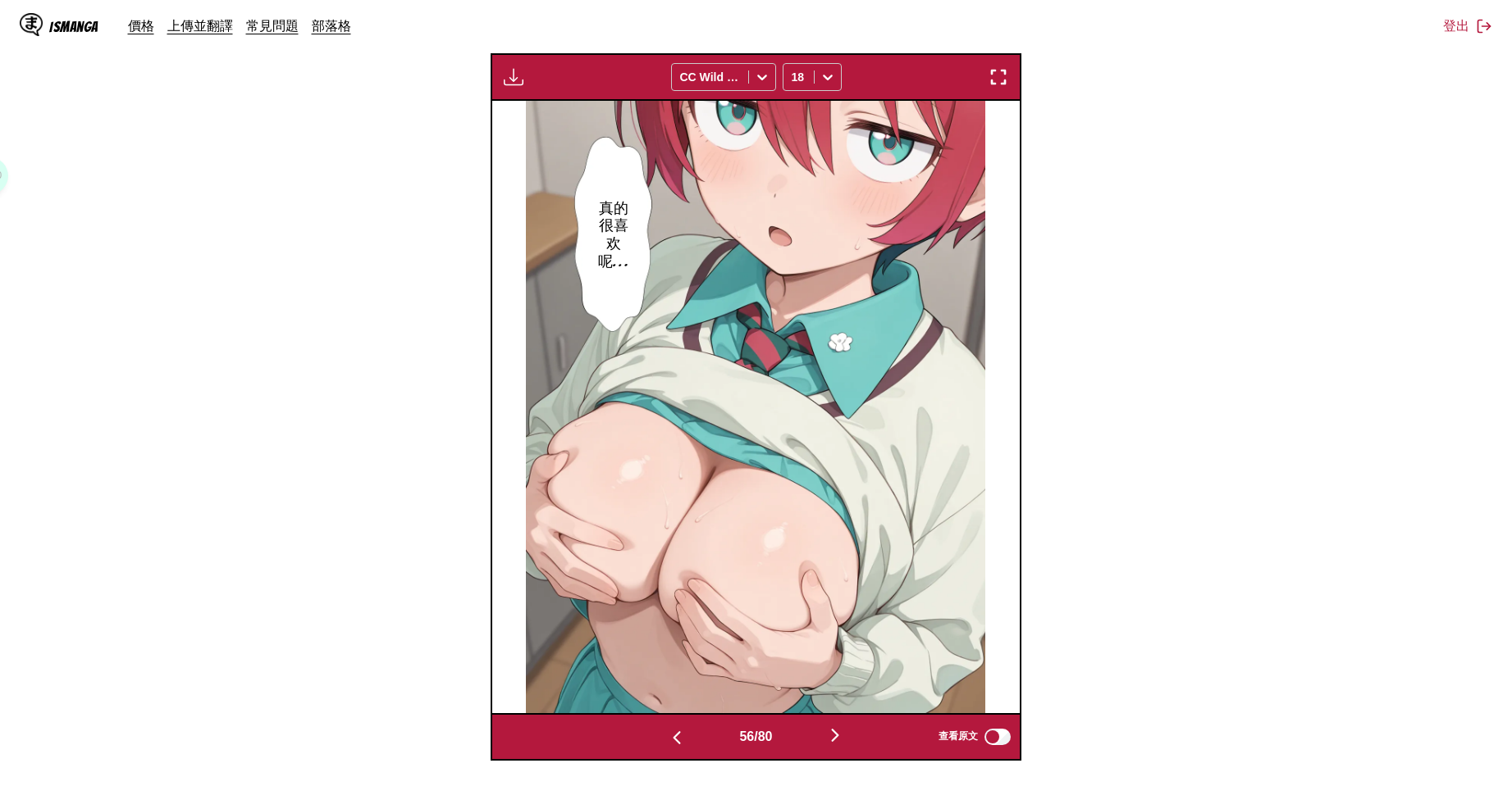
click at [841, 747] on button "button" at bounding box center [835, 736] width 98 height 24
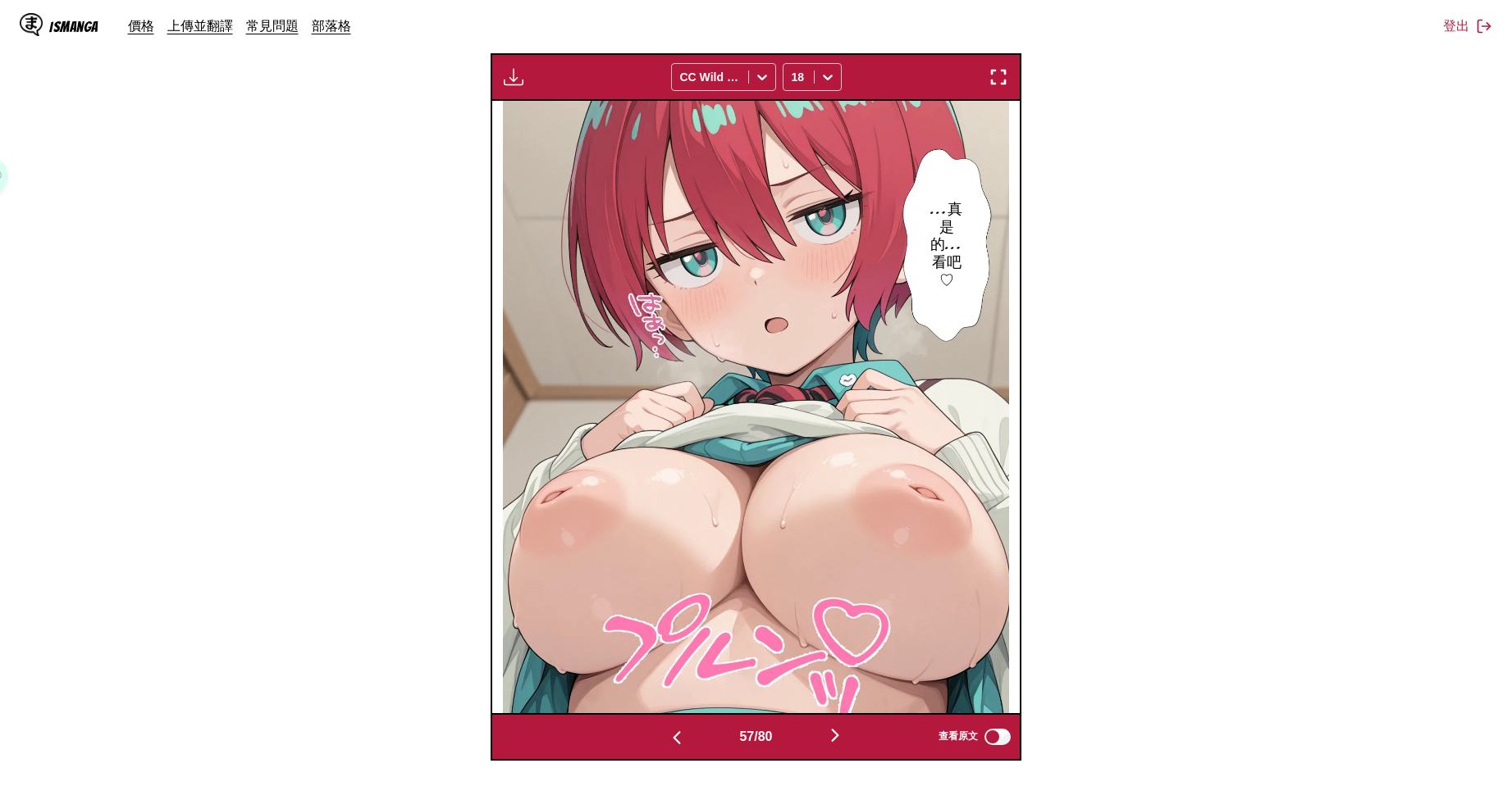
click at [841, 747] on button "button" at bounding box center [835, 736] width 98 height 24
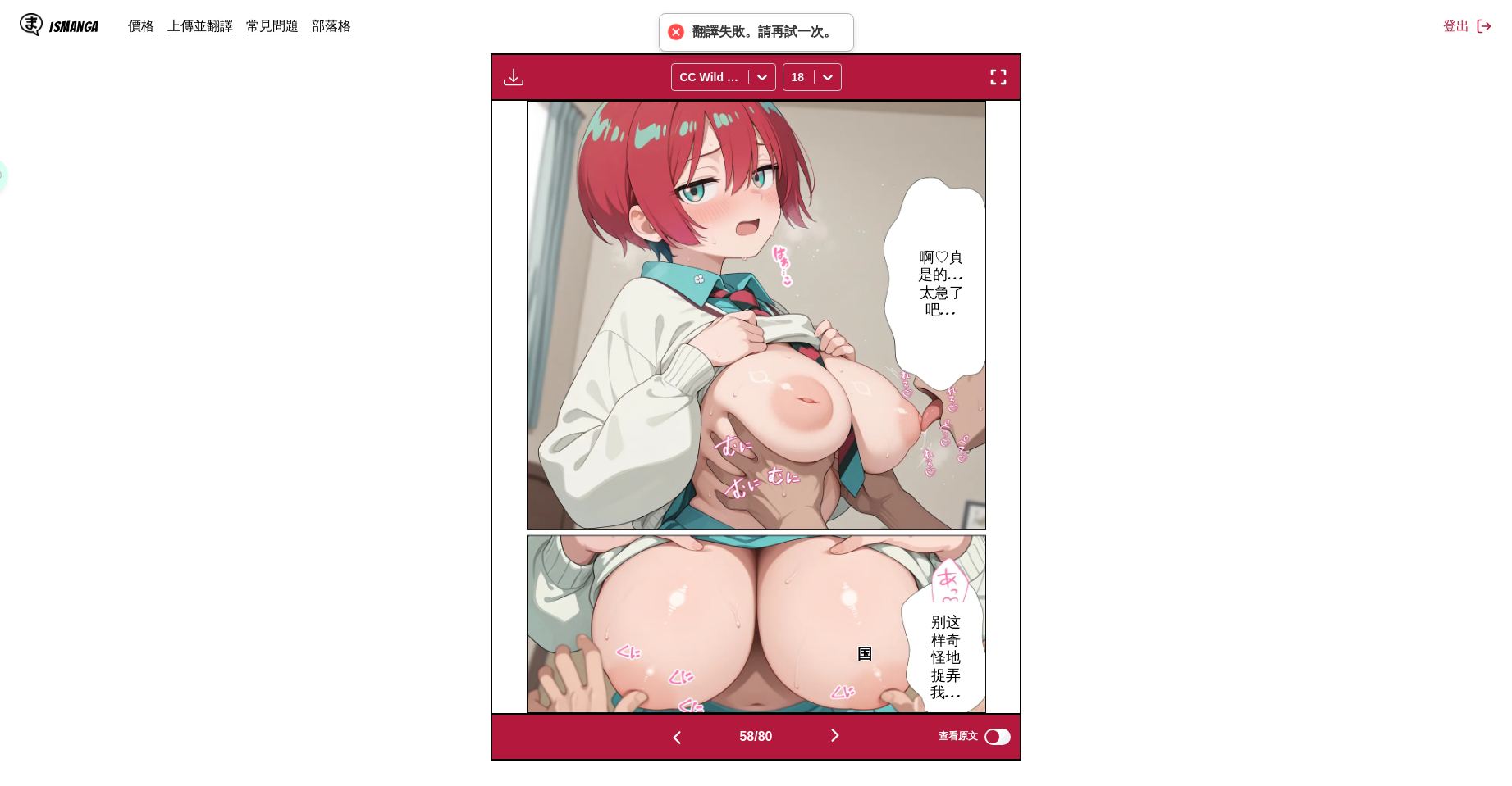
click at [841, 747] on button "button" at bounding box center [835, 736] width 98 height 24
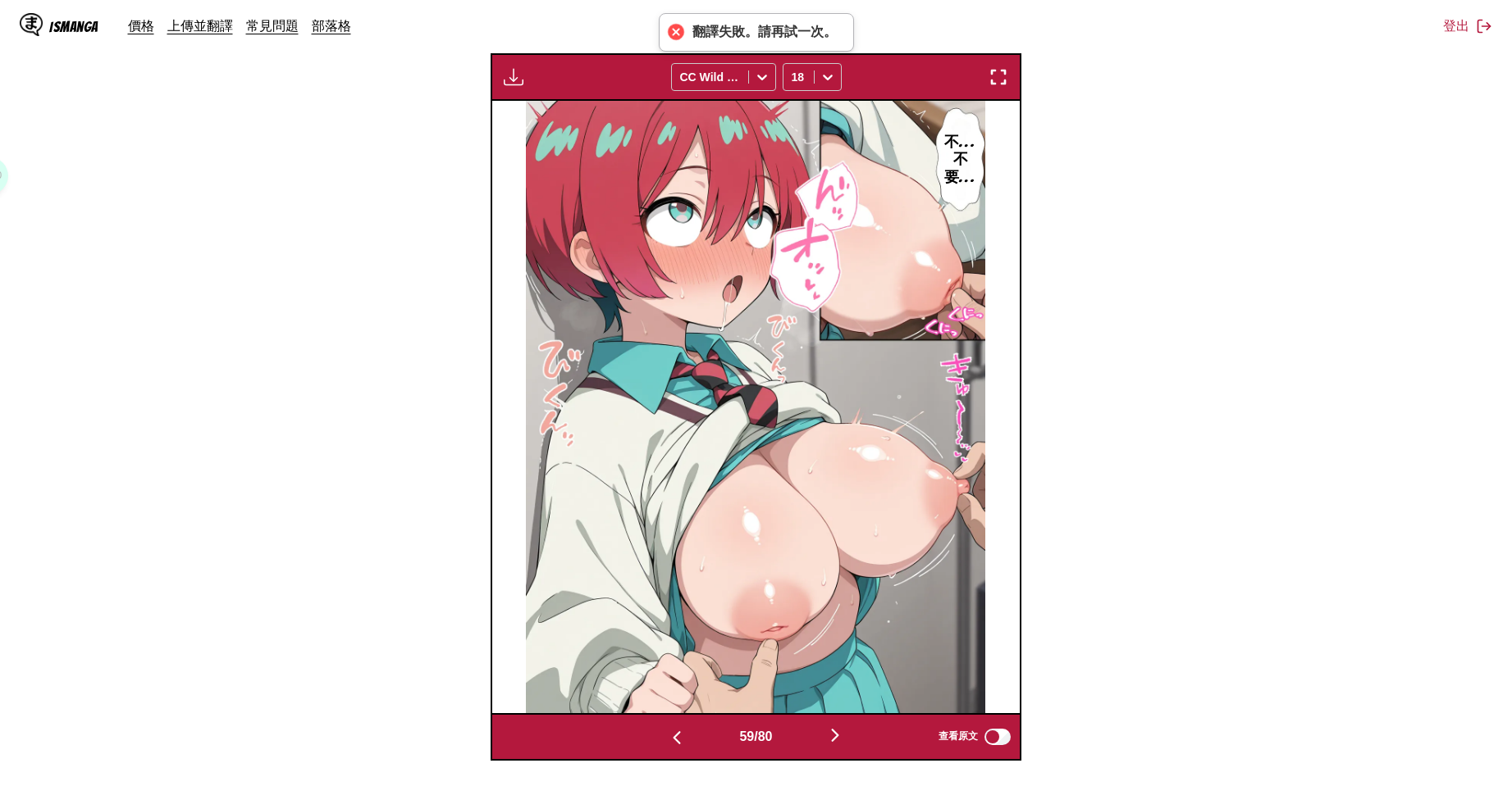
click at [841, 747] on button "button" at bounding box center [835, 736] width 98 height 24
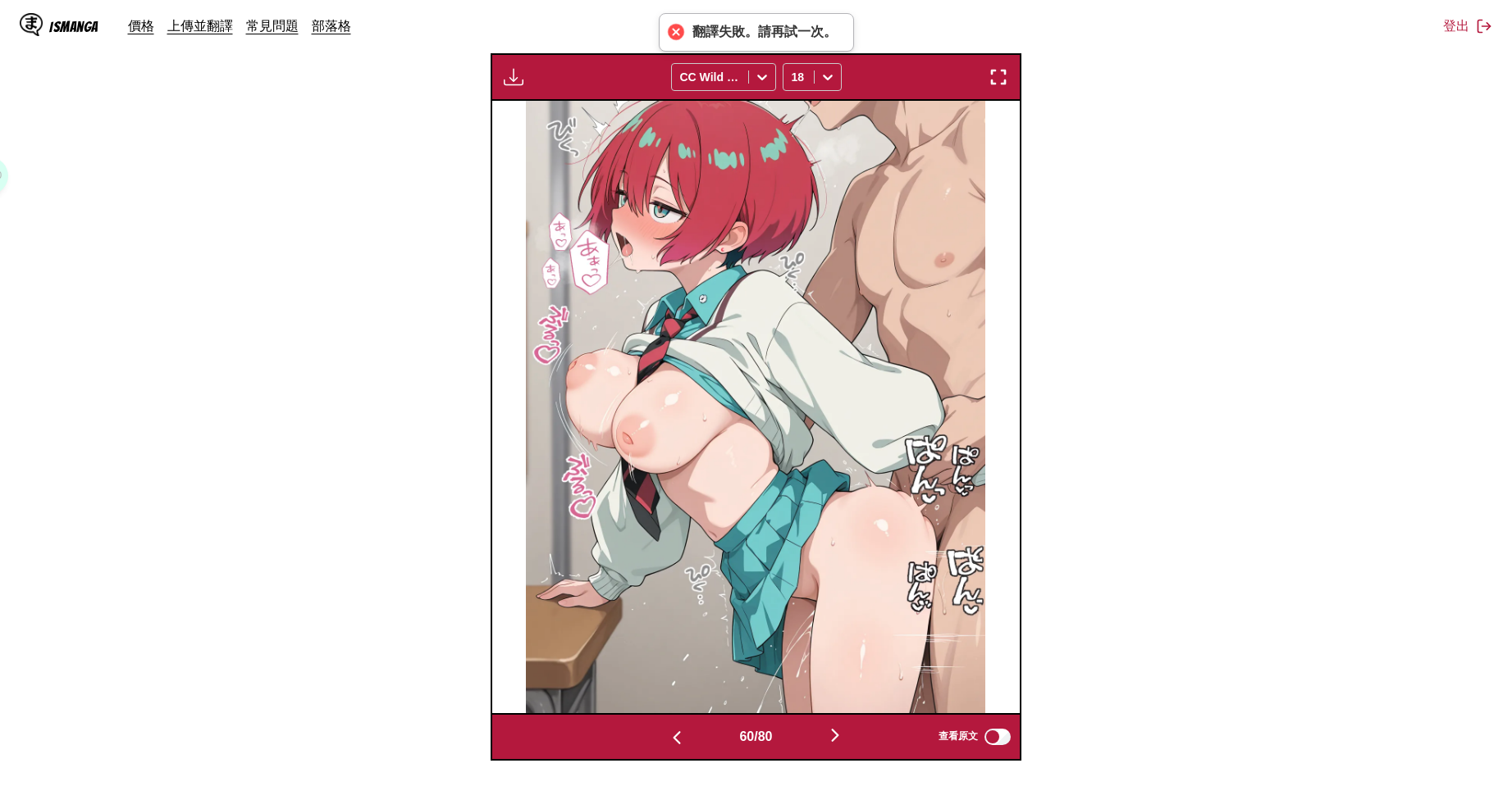
click at [841, 746] on button "button" at bounding box center [835, 736] width 98 height 24
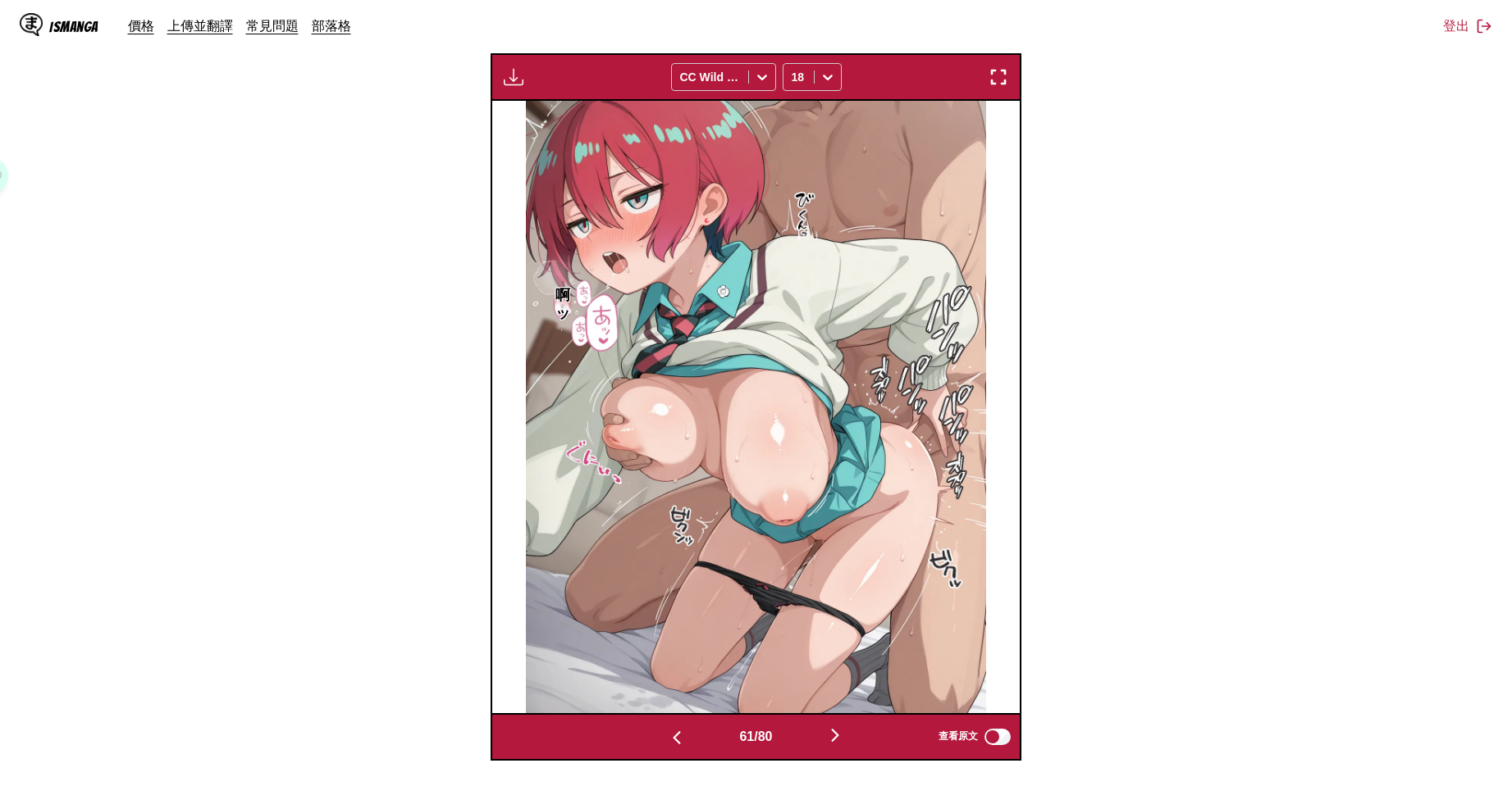
click at [845, 738] on img "button" at bounding box center [836, 735] width 20 height 20
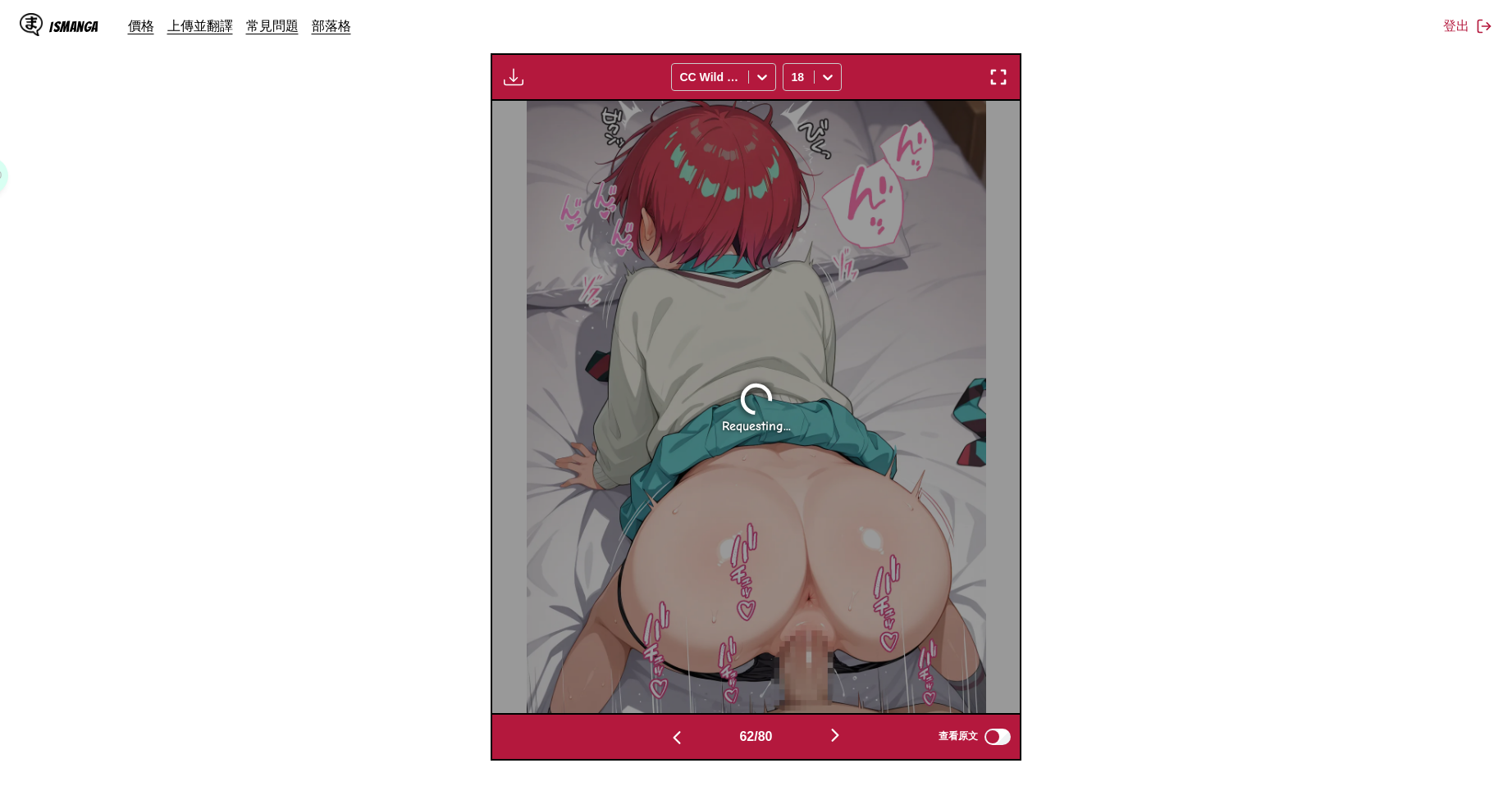
click at [845, 738] on img "button" at bounding box center [836, 735] width 20 height 20
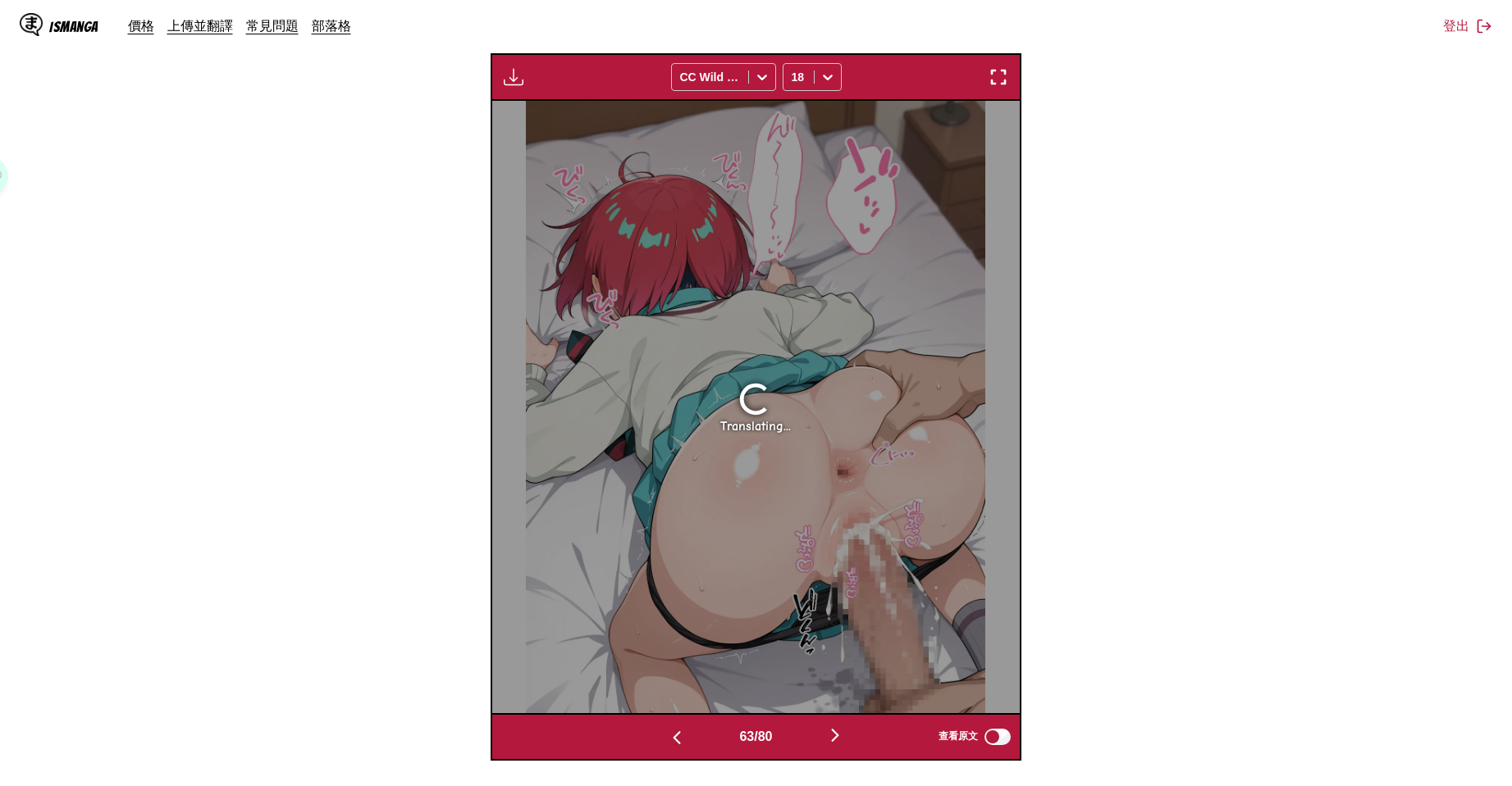
click at [845, 738] on img "button" at bounding box center [836, 735] width 20 height 20
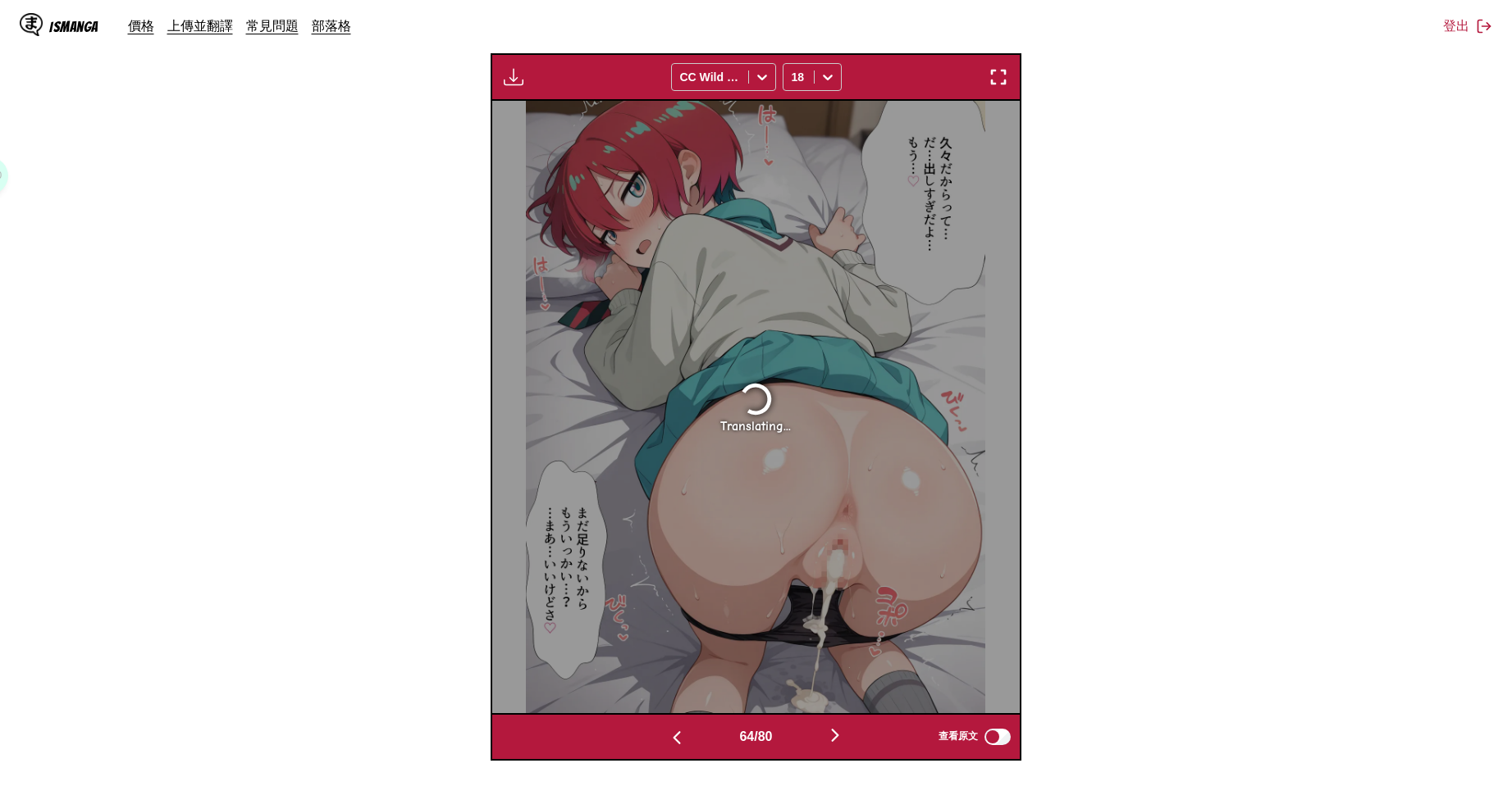
click at [845, 738] on img "button" at bounding box center [836, 735] width 20 height 20
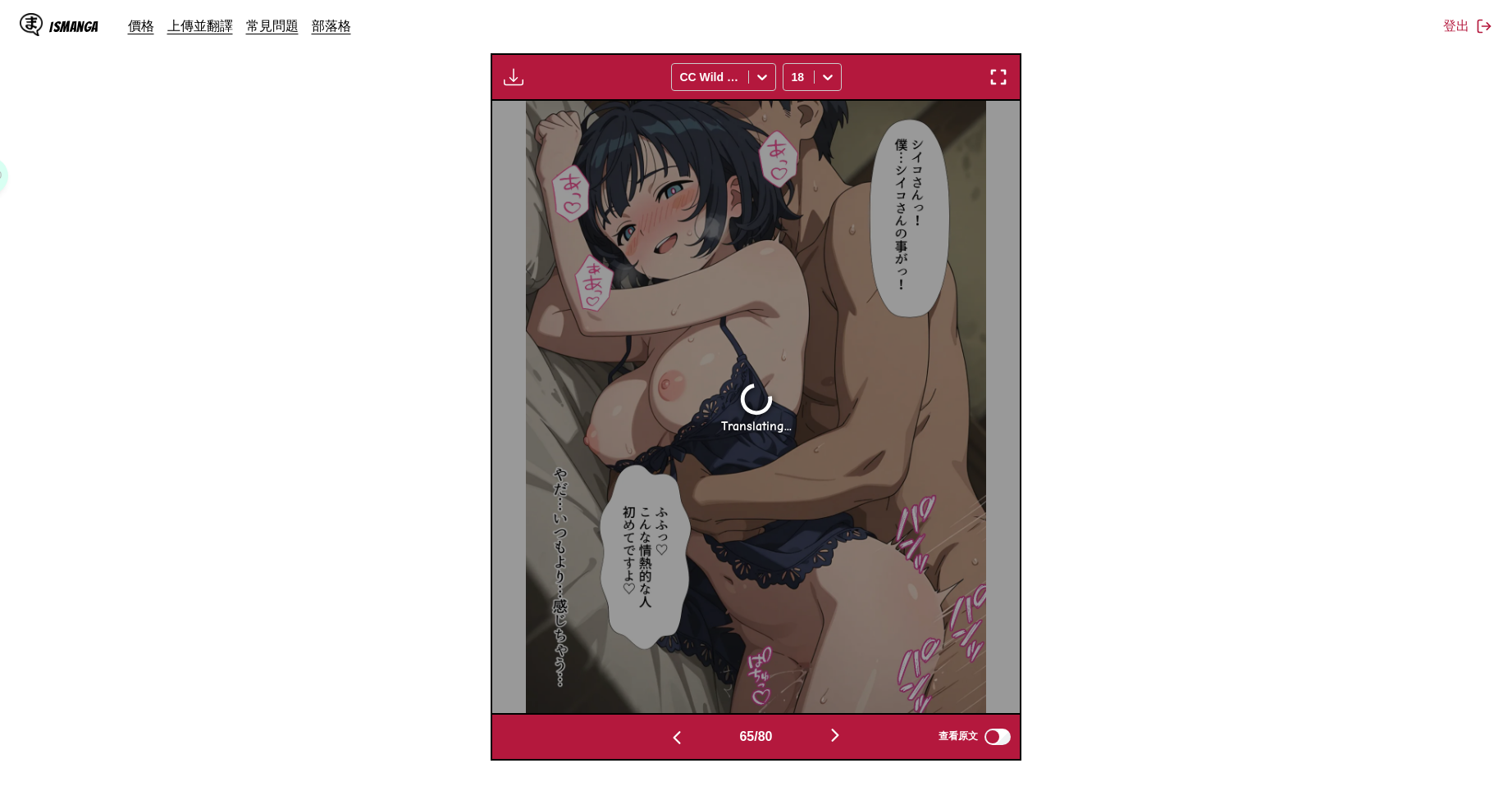
click at [845, 738] on img "button" at bounding box center [836, 735] width 20 height 20
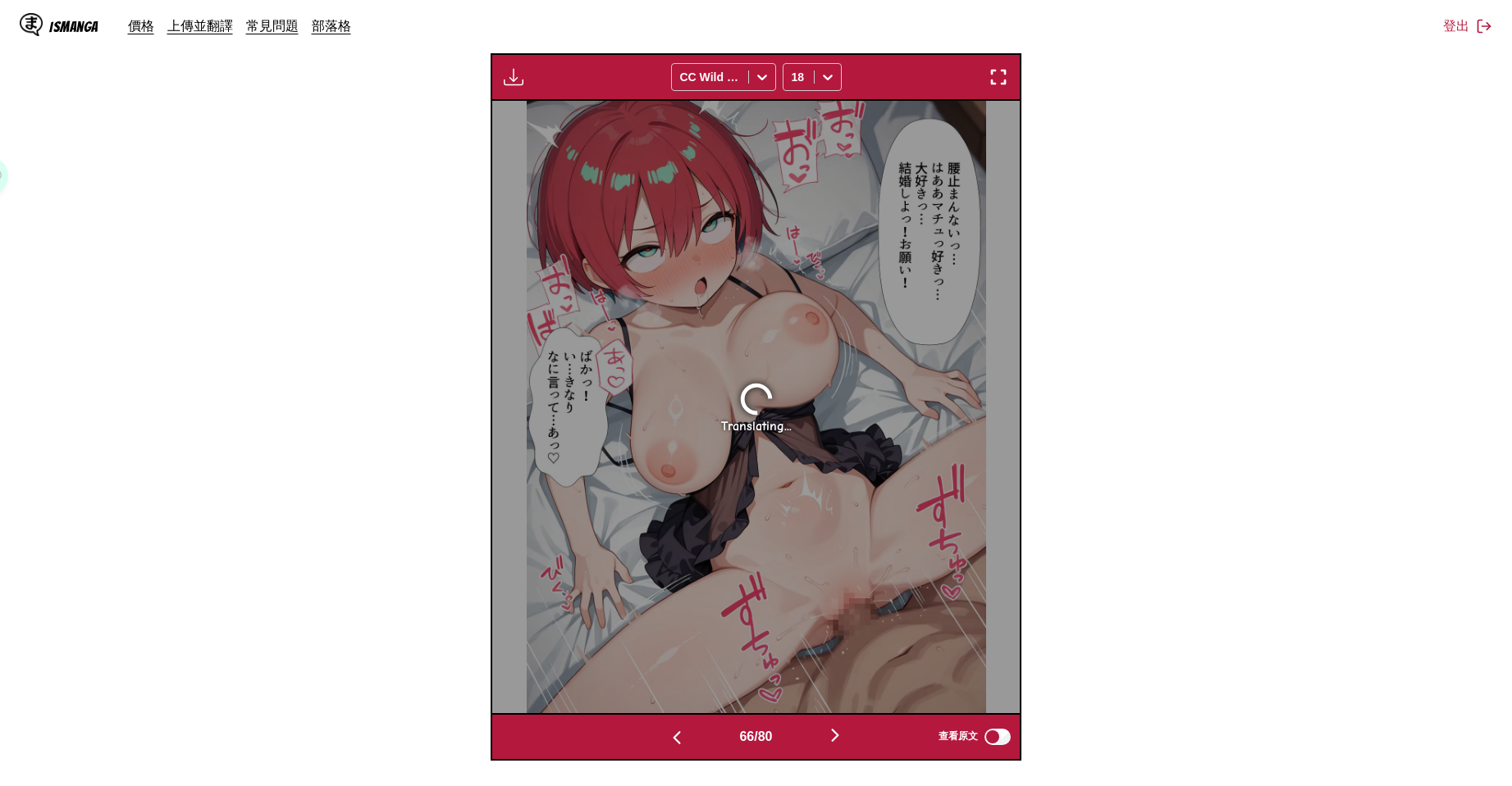
click at [845, 738] on img "button" at bounding box center [836, 735] width 20 height 20
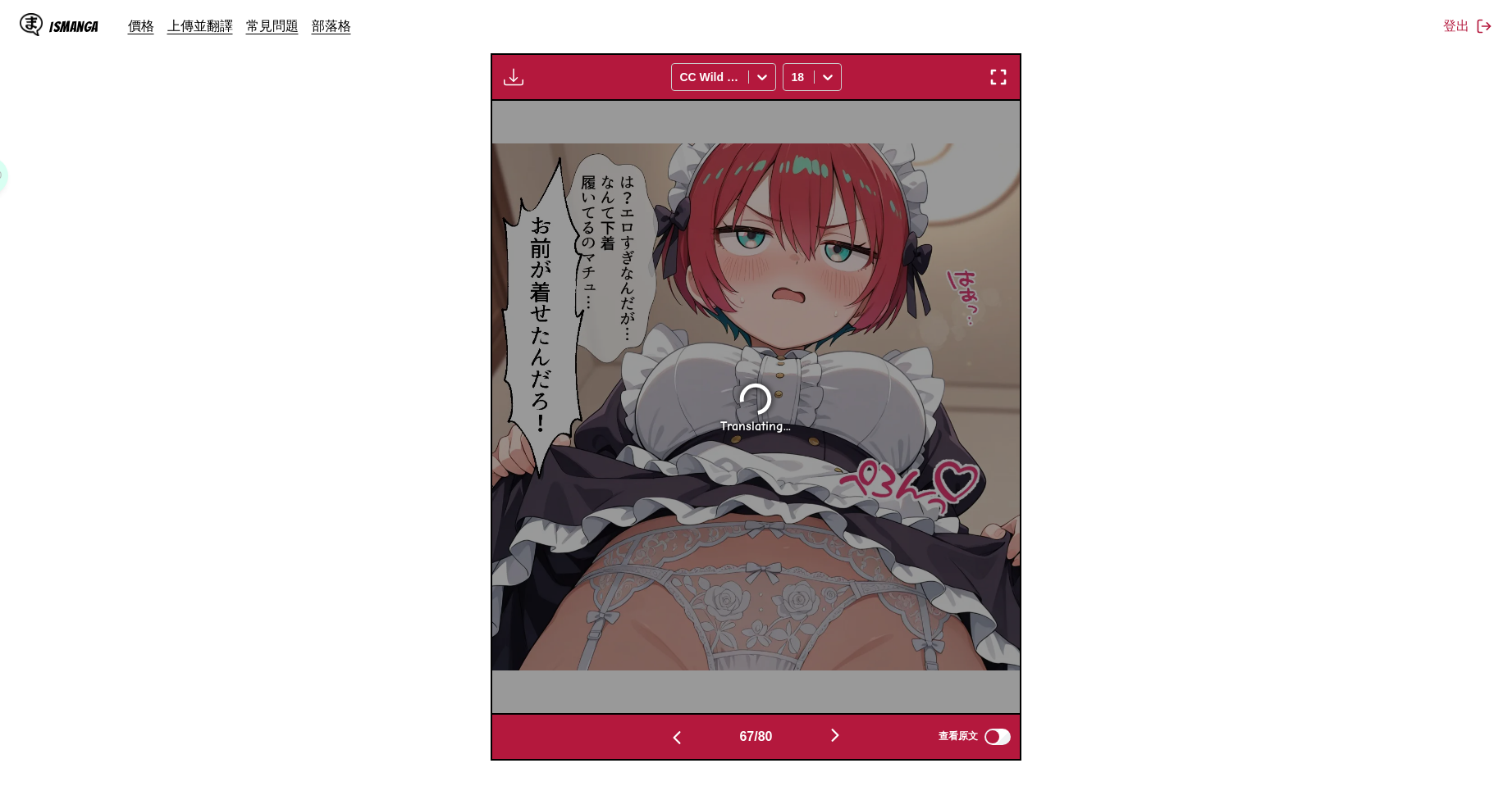
click at [845, 738] on img "button" at bounding box center [836, 735] width 20 height 20
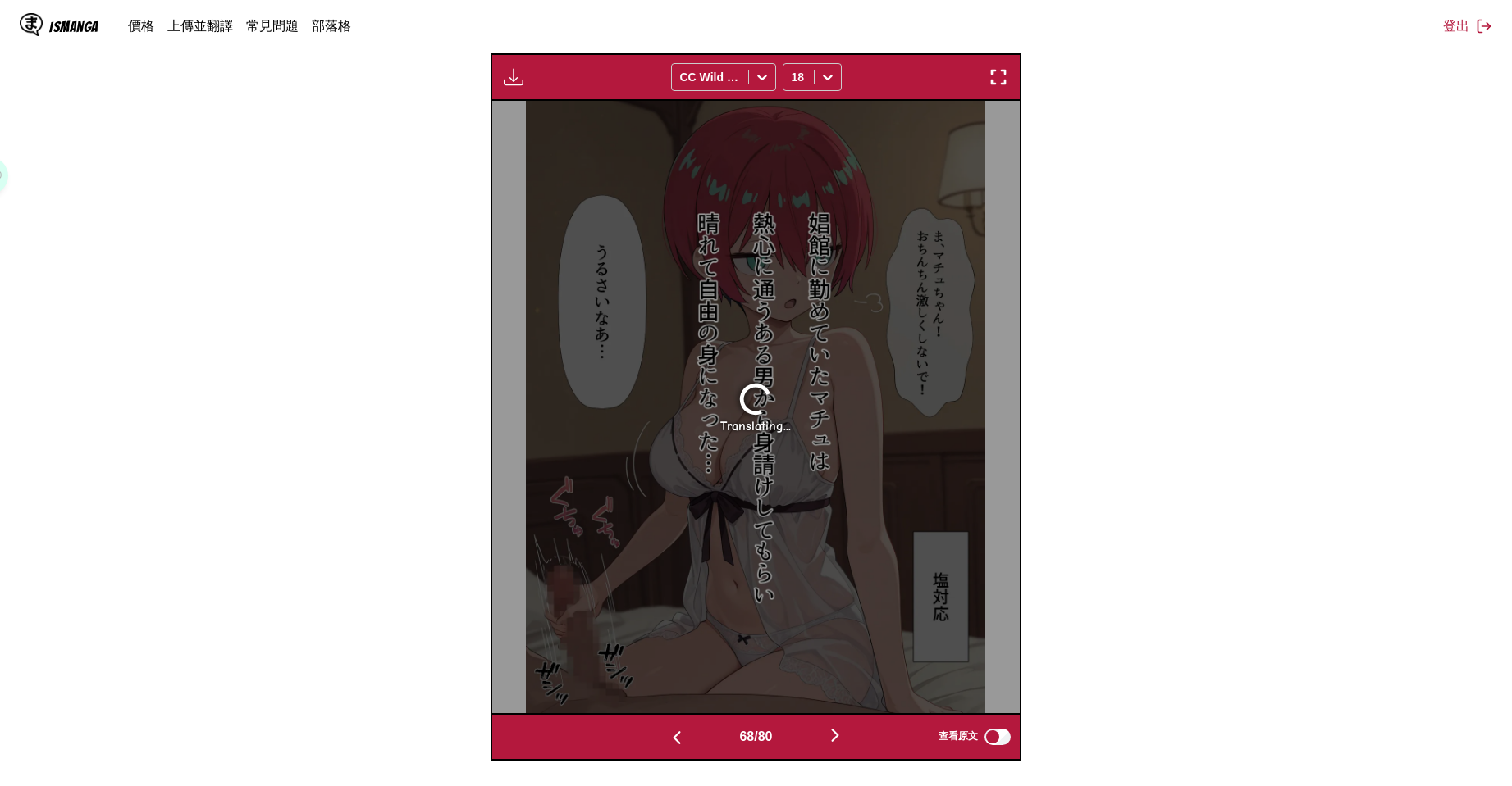
click at [845, 738] on img "button" at bounding box center [836, 735] width 20 height 20
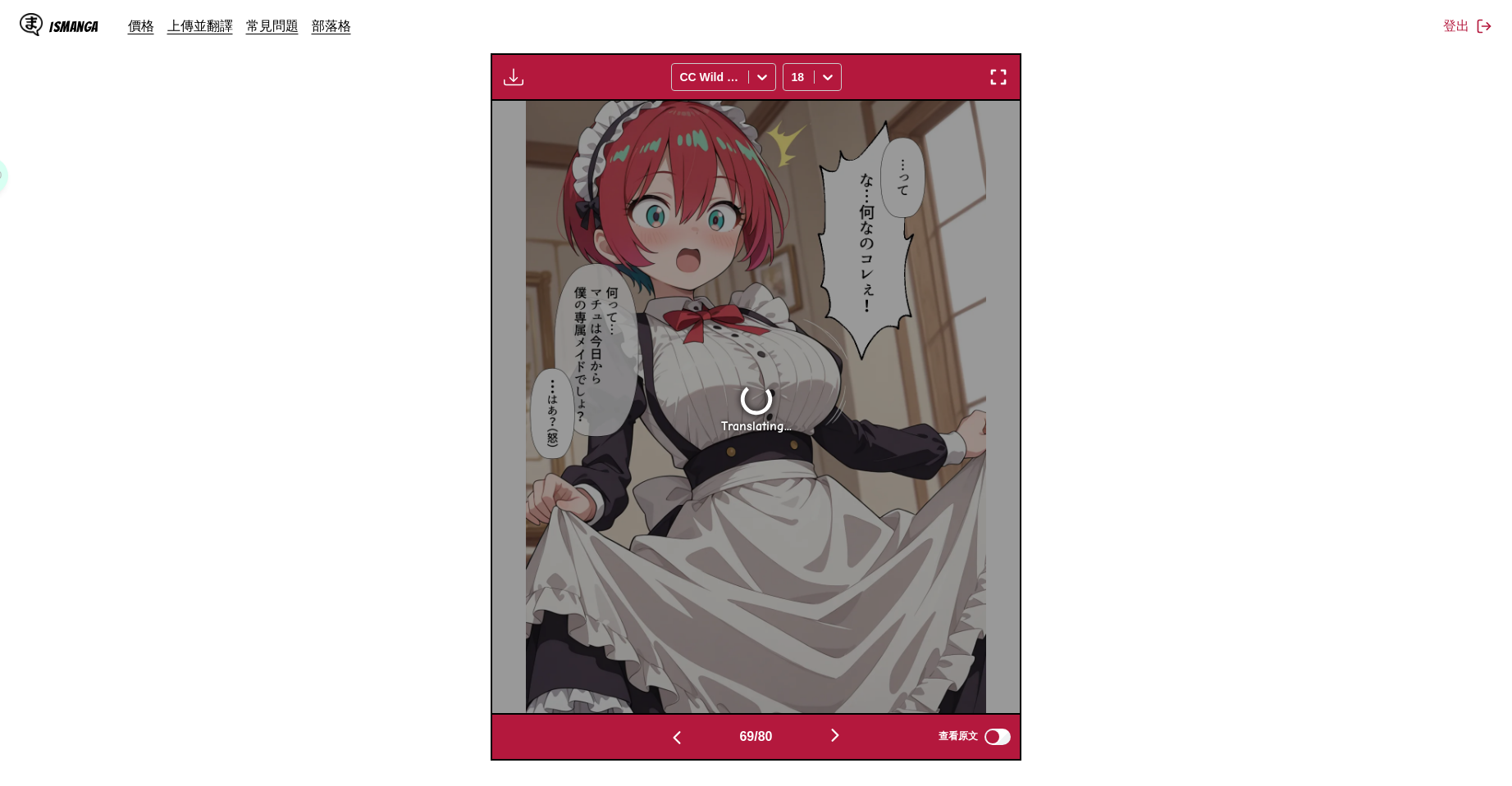
click at [845, 738] on img "button" at bounding box center [836, 735] width 20 height 20
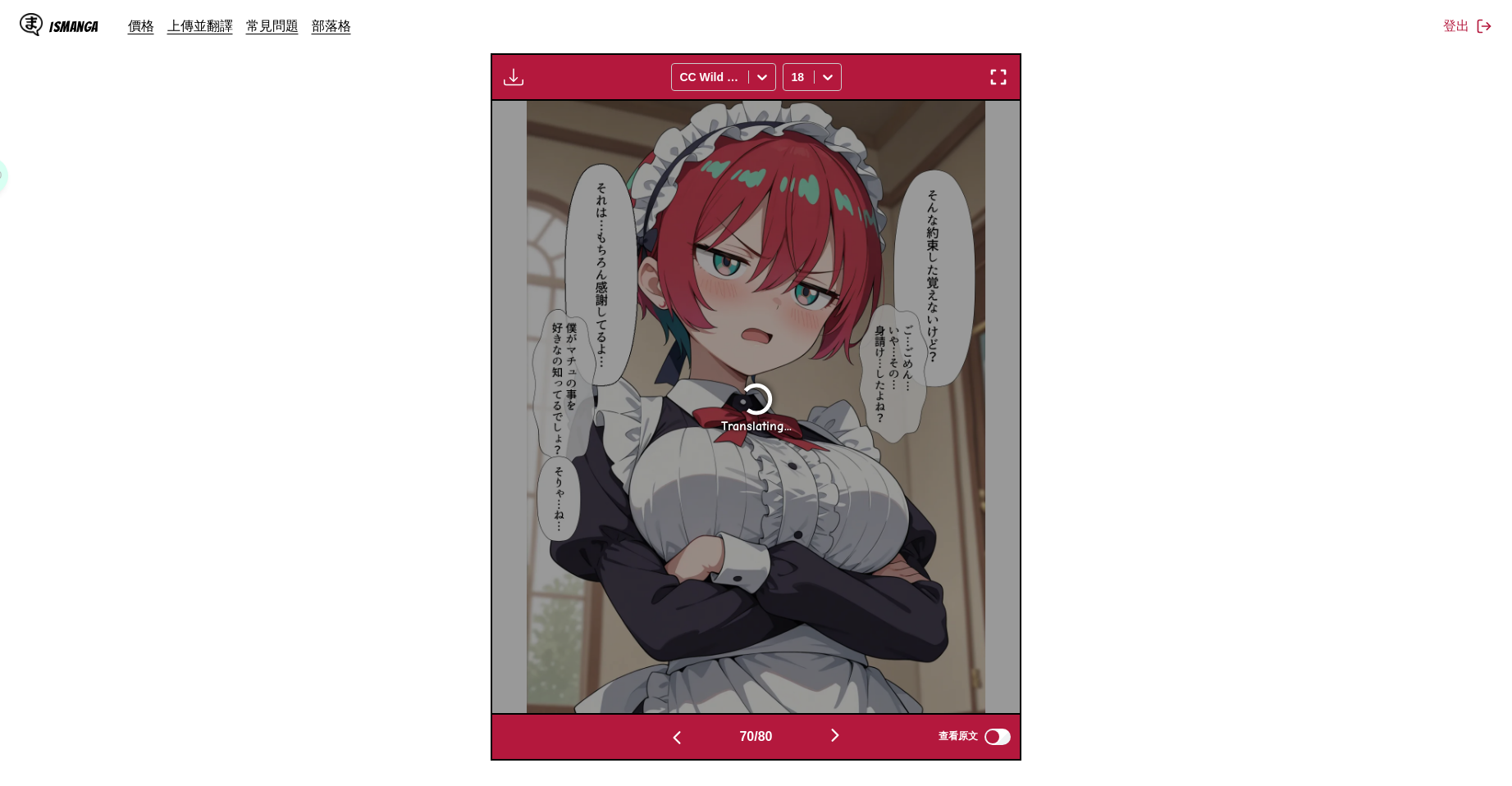
click at [845, 738] on img "button" at bounding box center [836, 735] width 20 height 20
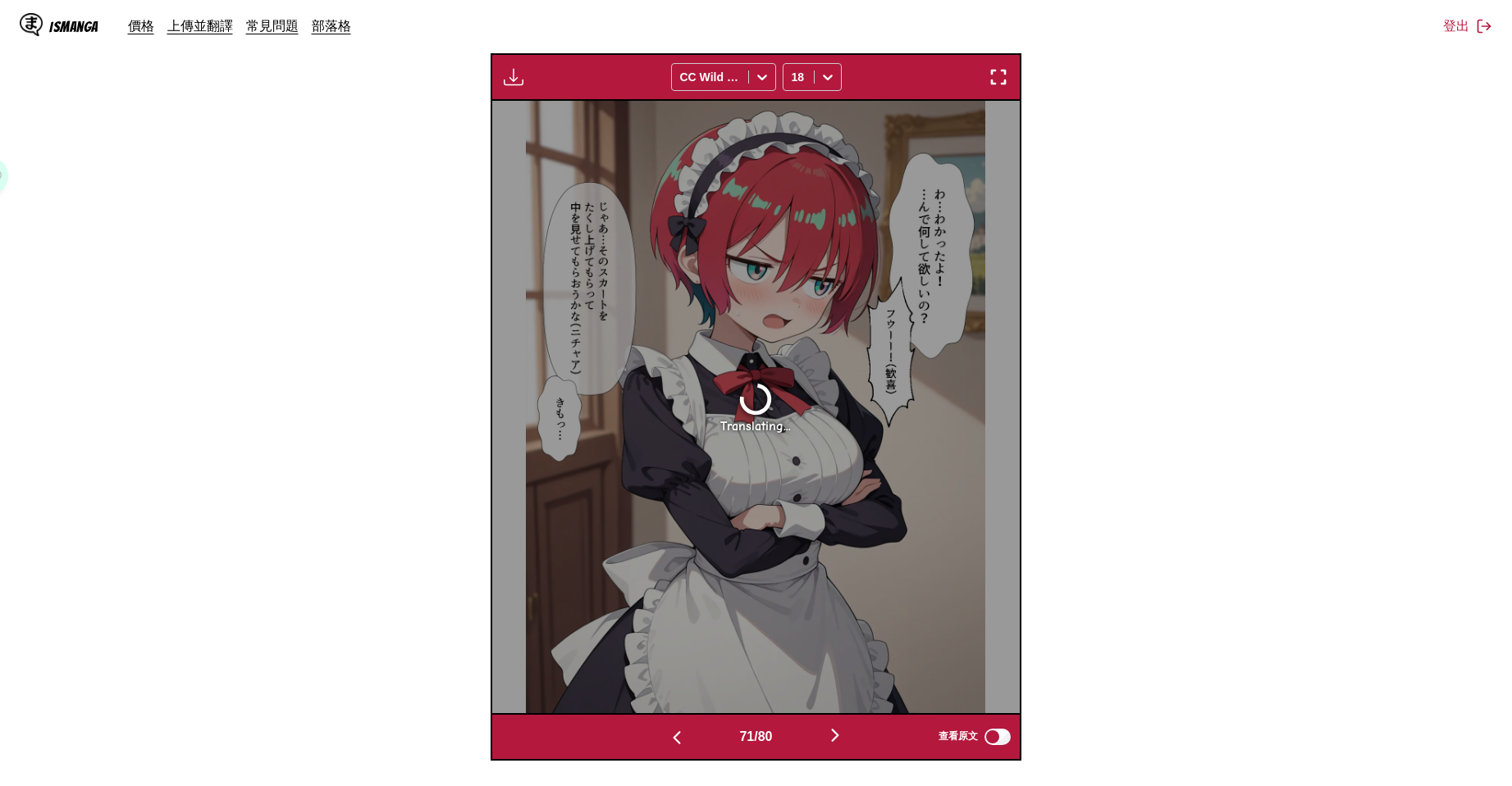
click at [845, 738] on img "button" at bounding box center [836, 735] width 20 height 20
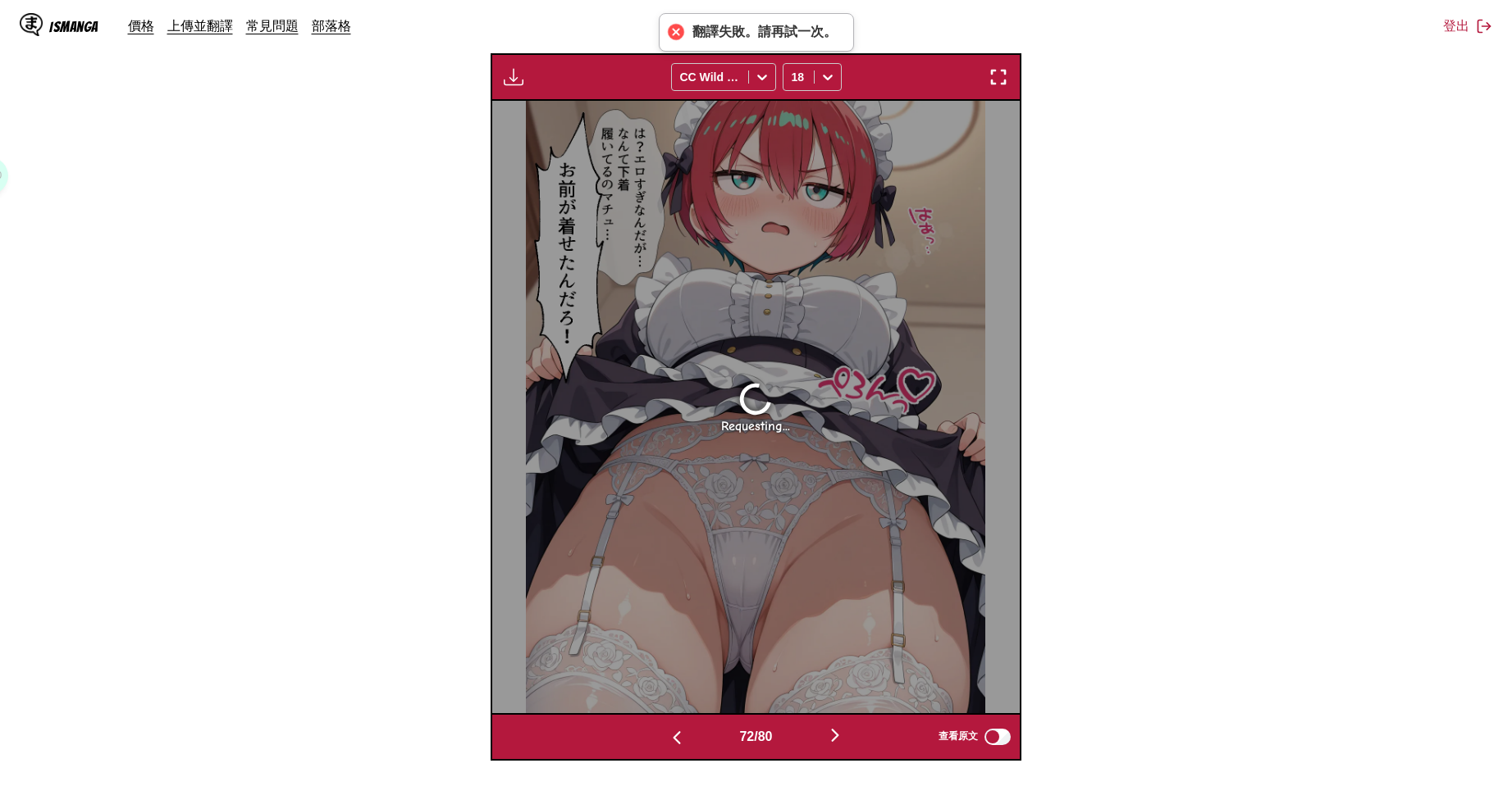
click at [845, 738] on img "button" at bounding box center [836, 735] width 20 height 20
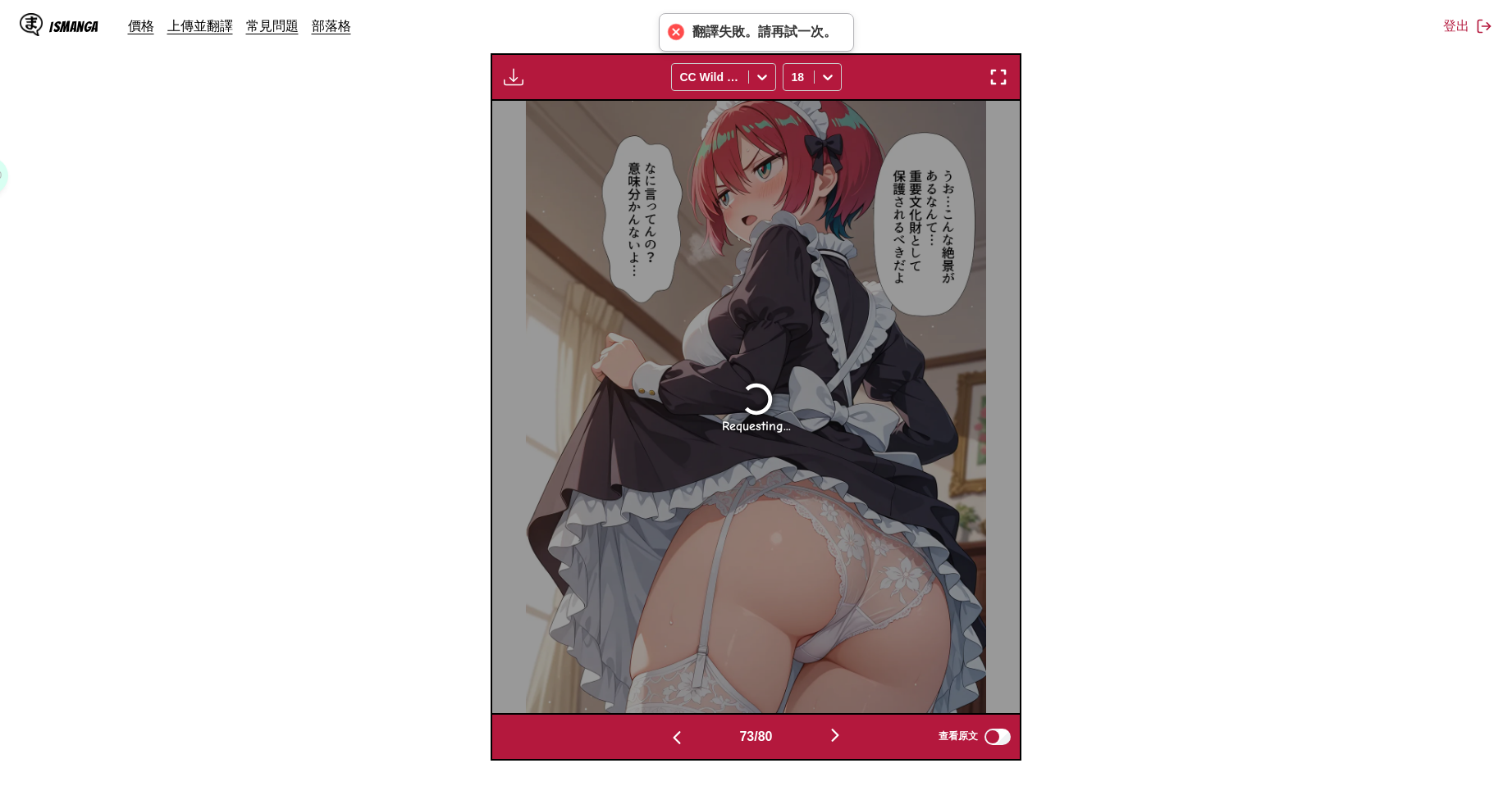
click at [845, 738] on img "button" at bounding box center [836, 735] width 20 height 20
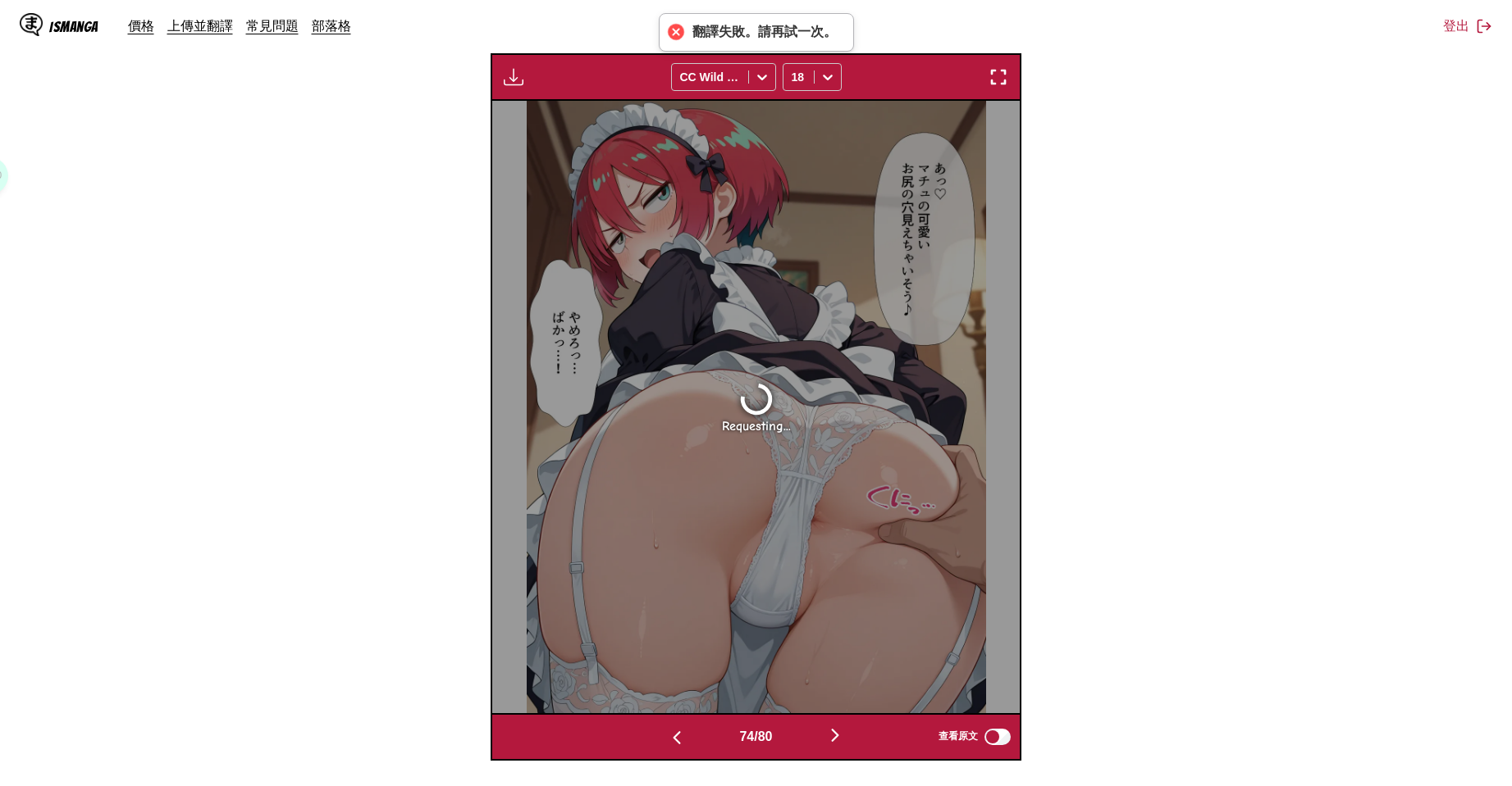
click at [845, 738] on img "button" at bounding box center [836, 735] width 20 height 20
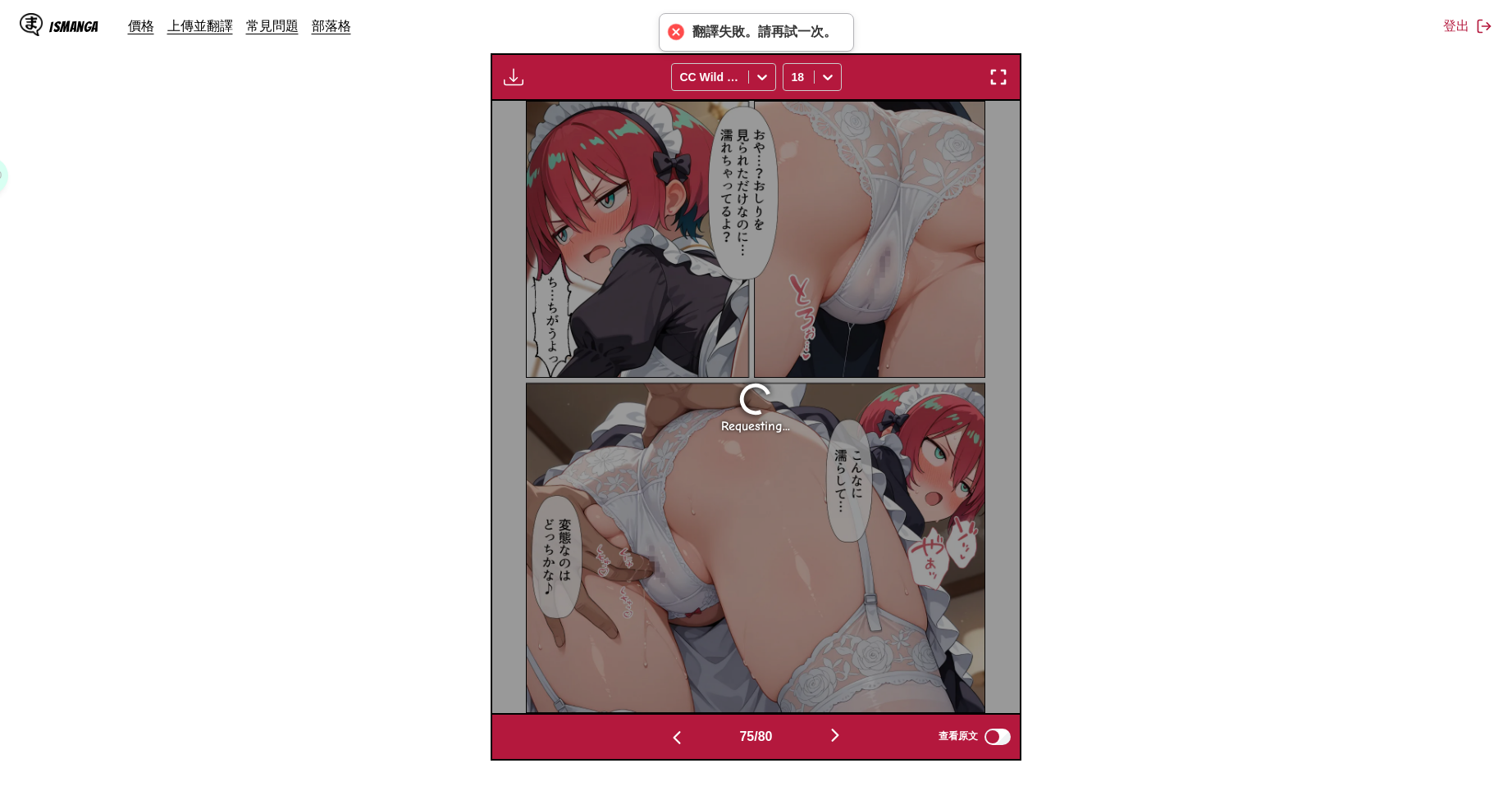
click at [845, 738] on img "button" at bounding box center [836, 735] width 20 height 20
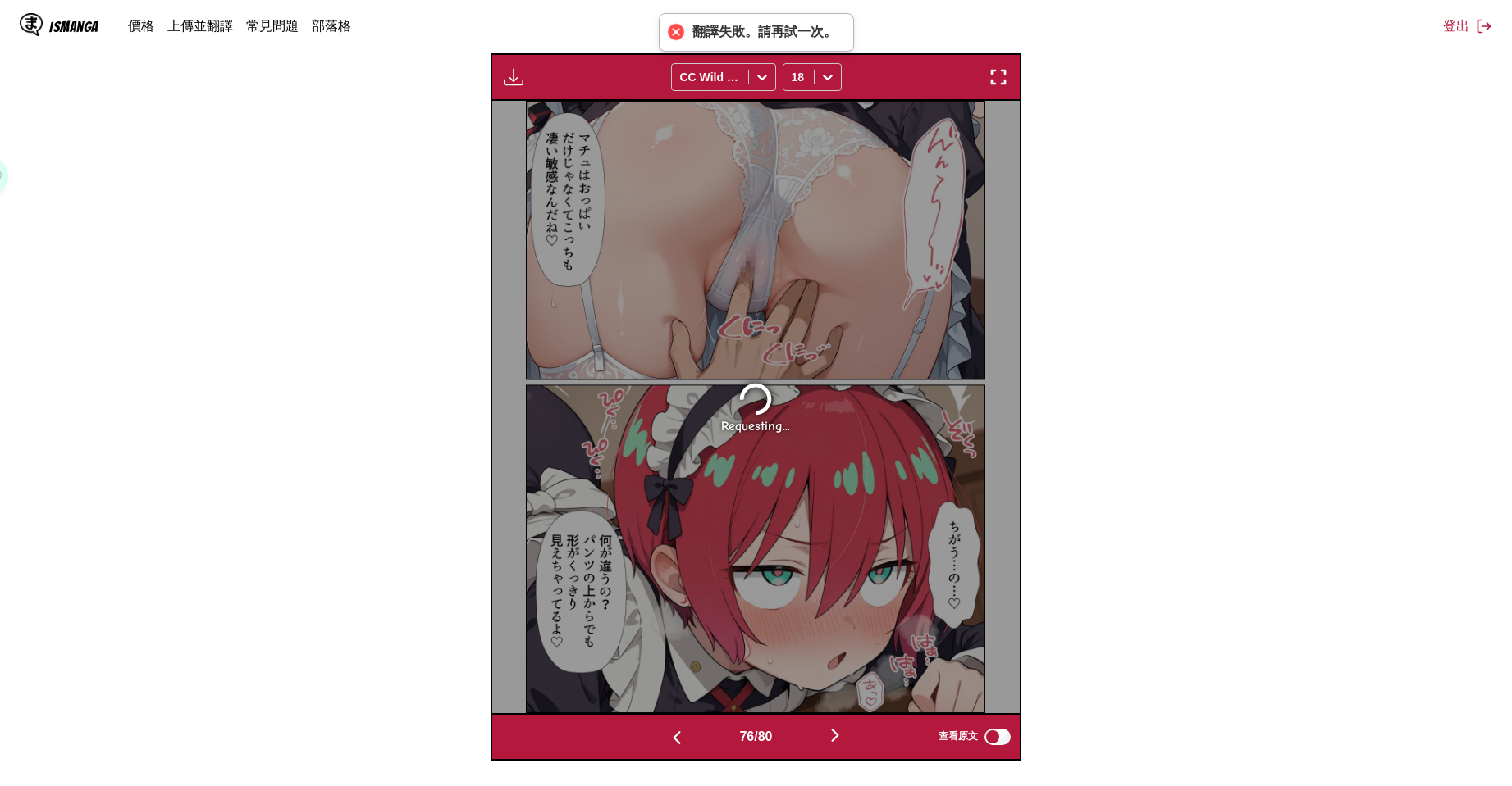
click at [845, 738] on img "button" at bounding box center [836, 735] width 20 height 20
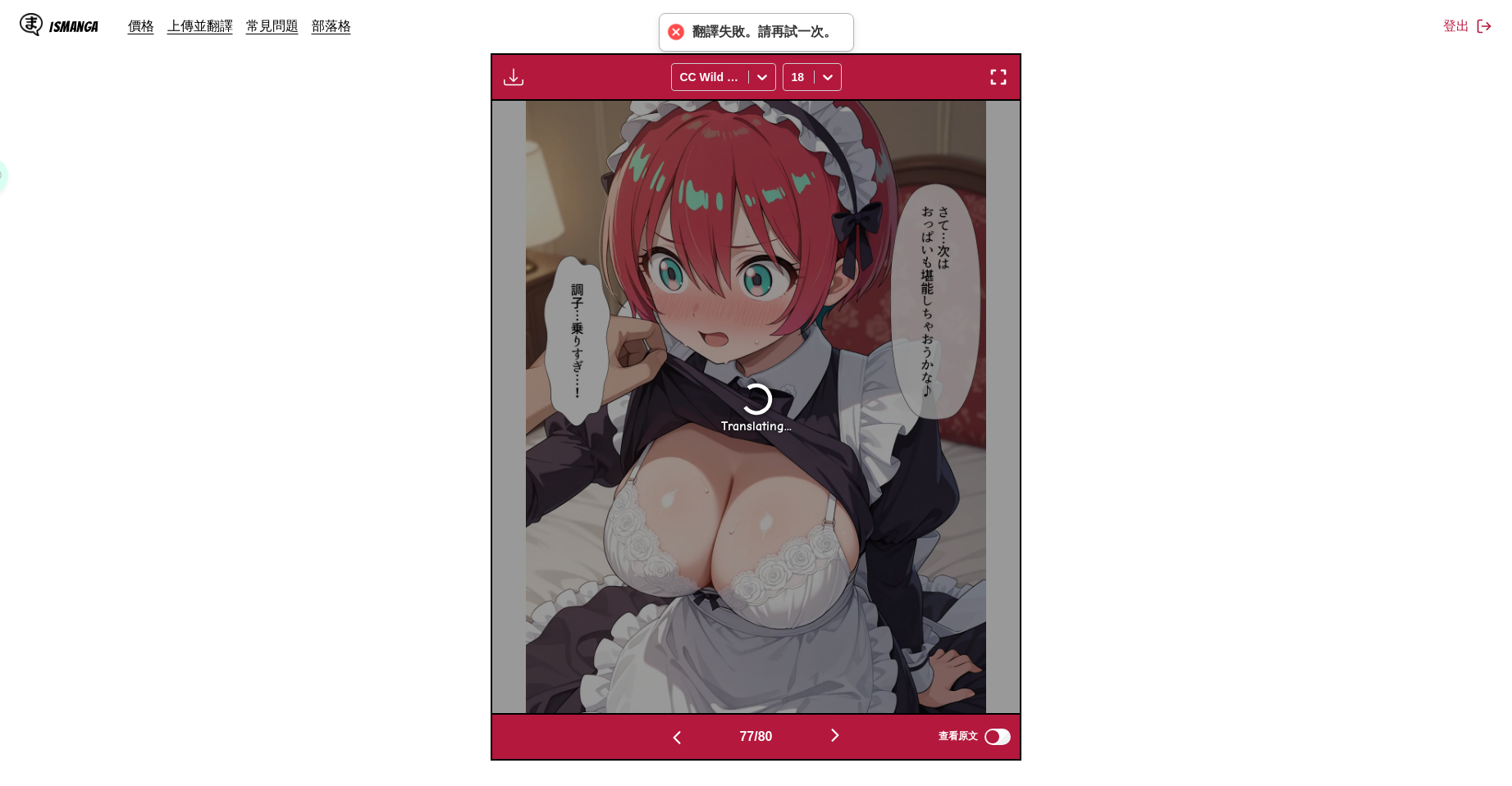
click at [845, 738] on img "button" at bounding box center [836, 735] width 20 height 20
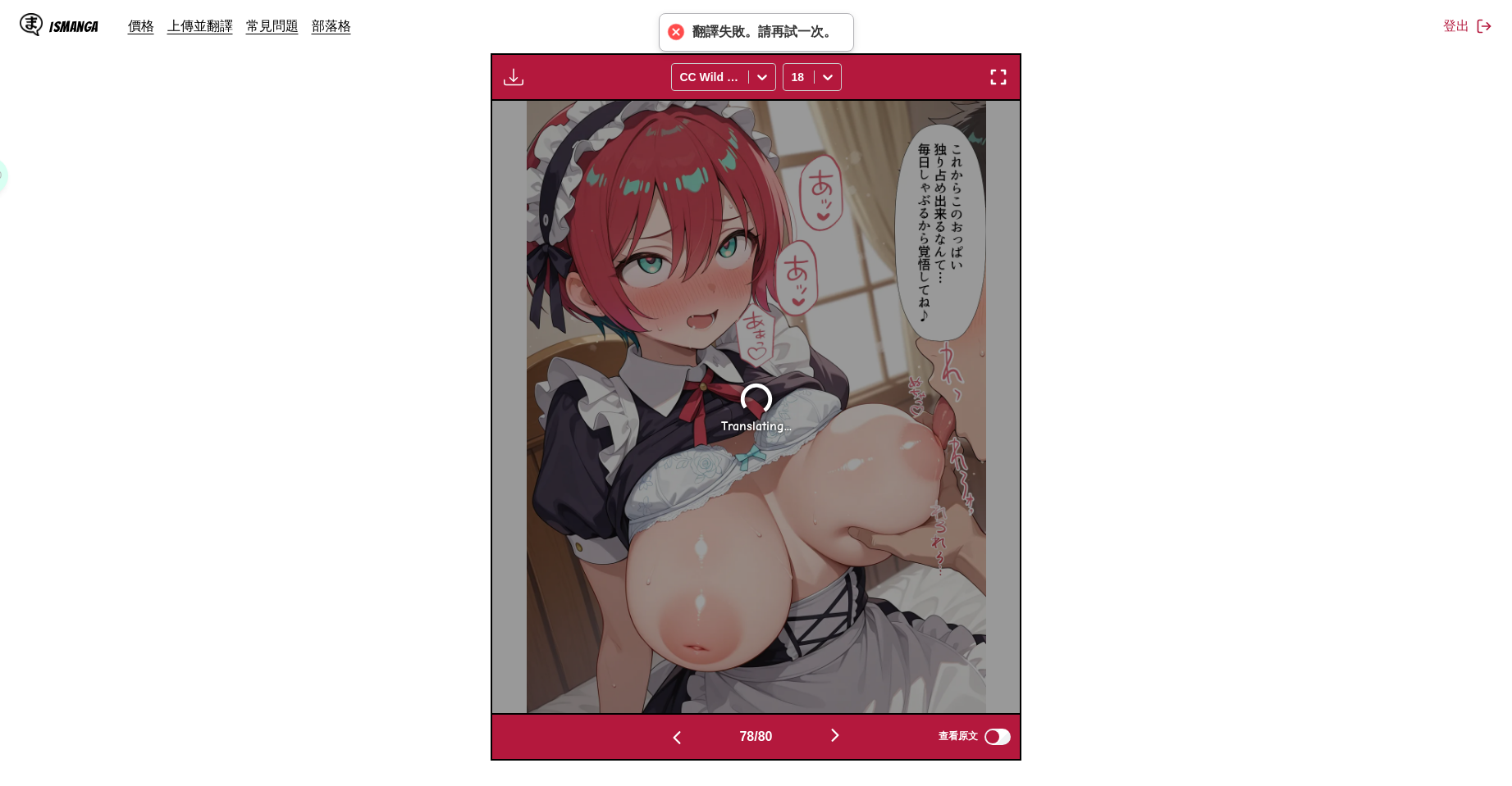
click at [845, 738] on img "button" at bounding box center [836, 735] width 20 height 20
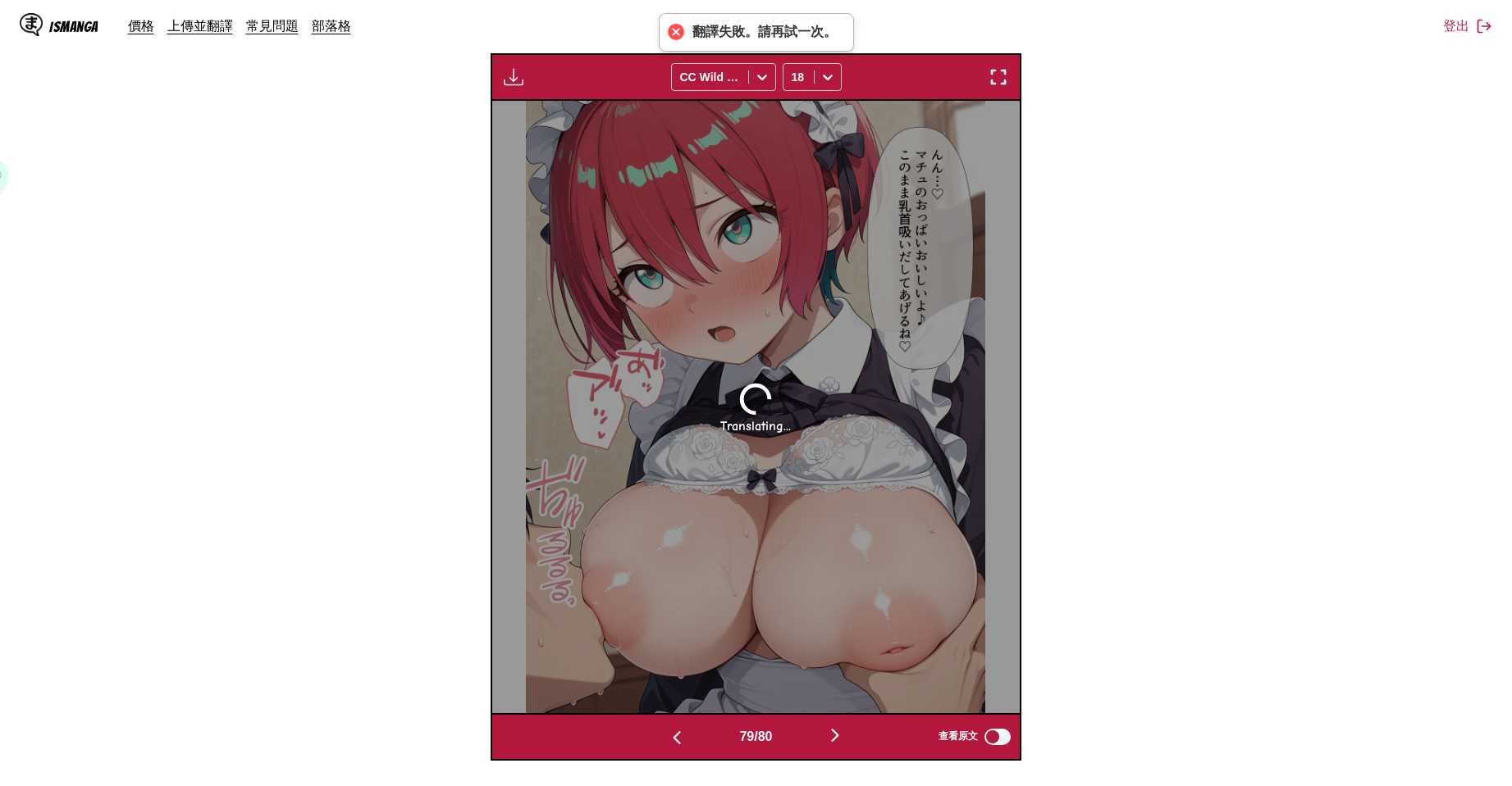
click at [845, 738] on img "button" at bounding box center [836, 735] width 20 height 20
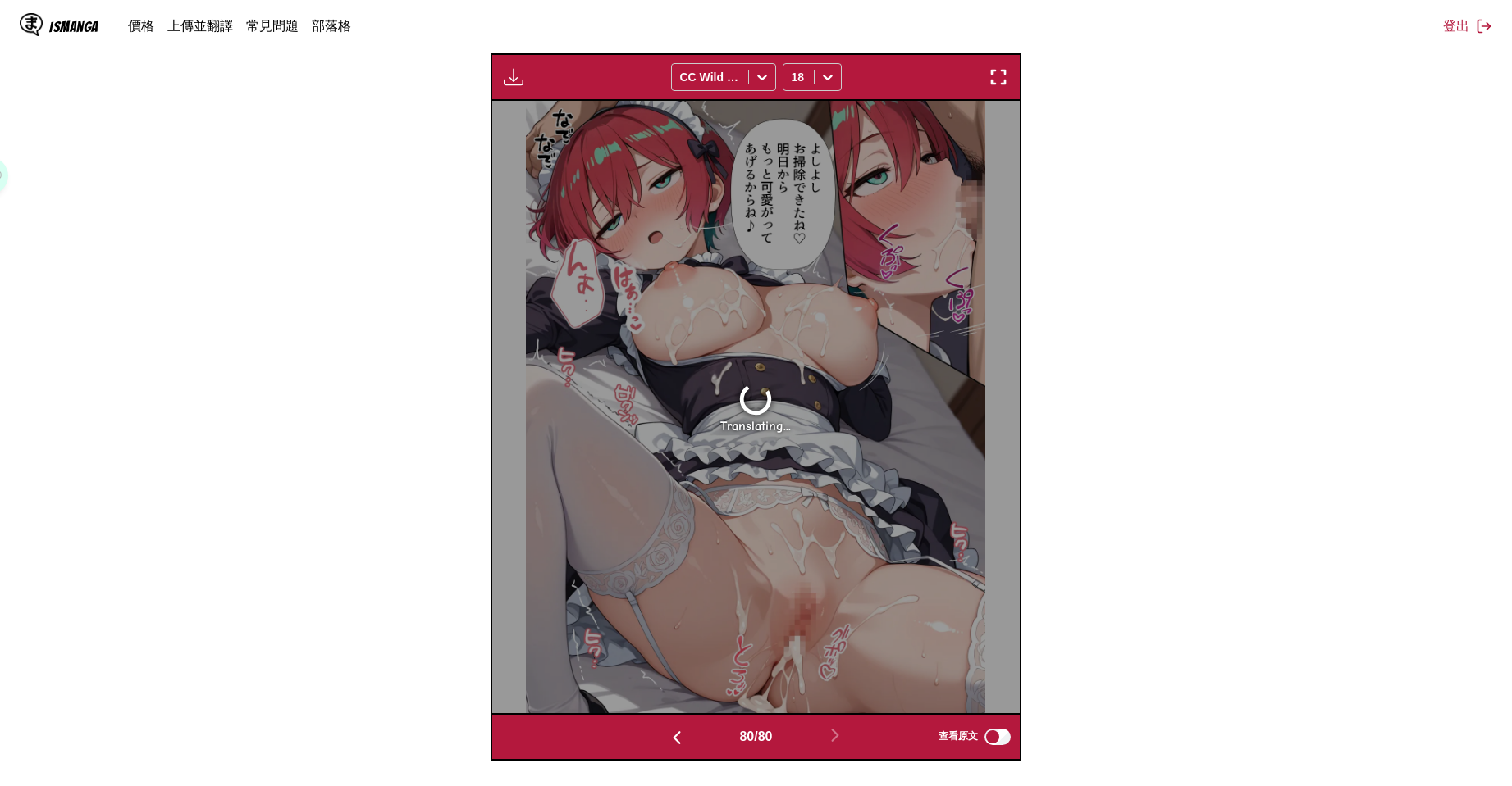
click at [667, 731] on img "button" at bounding box center [677, 738] width 20 height 20
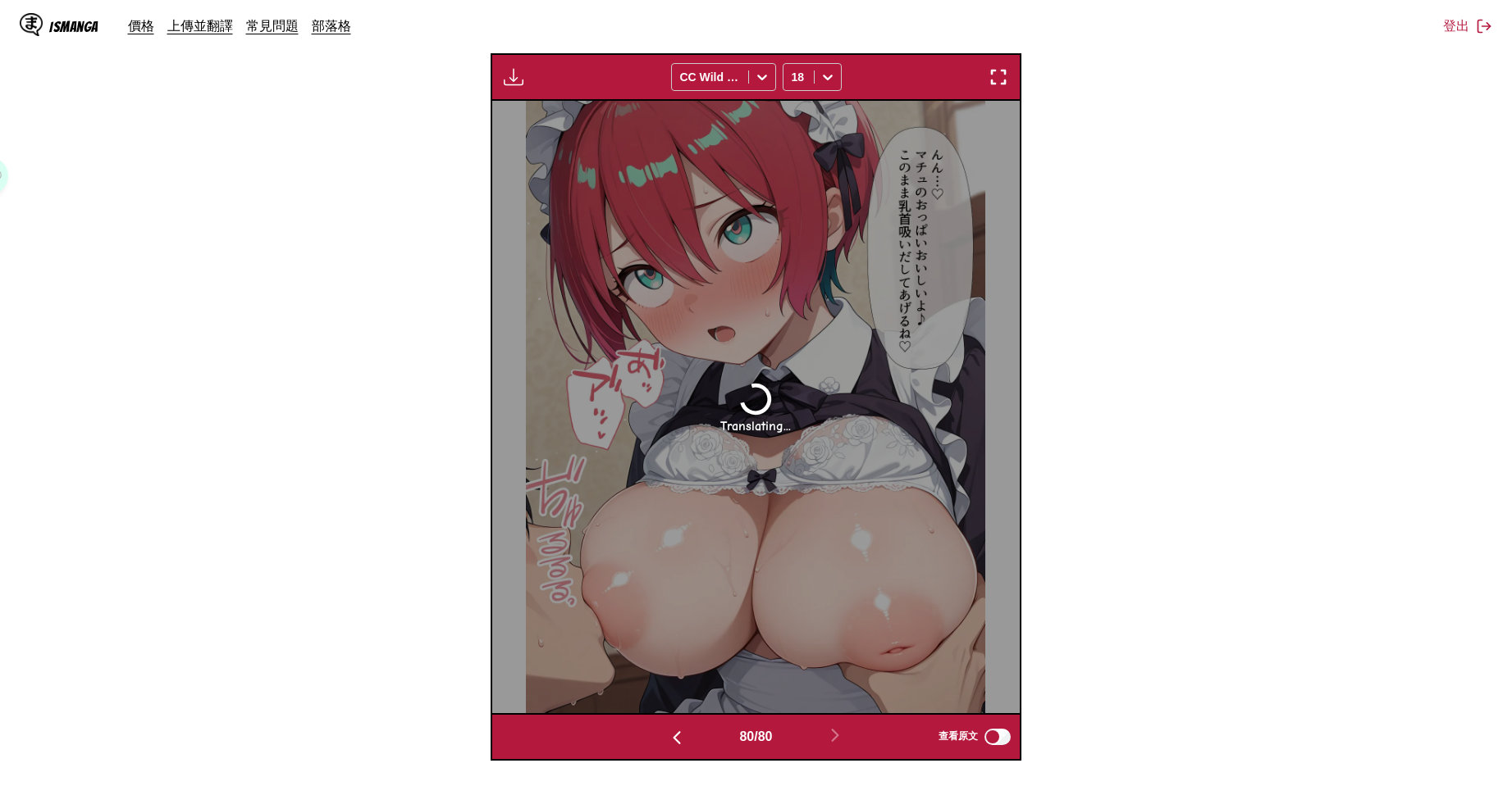
click at [667, 731] on img "button" at bounding box center [677, 738] width 20 height 20
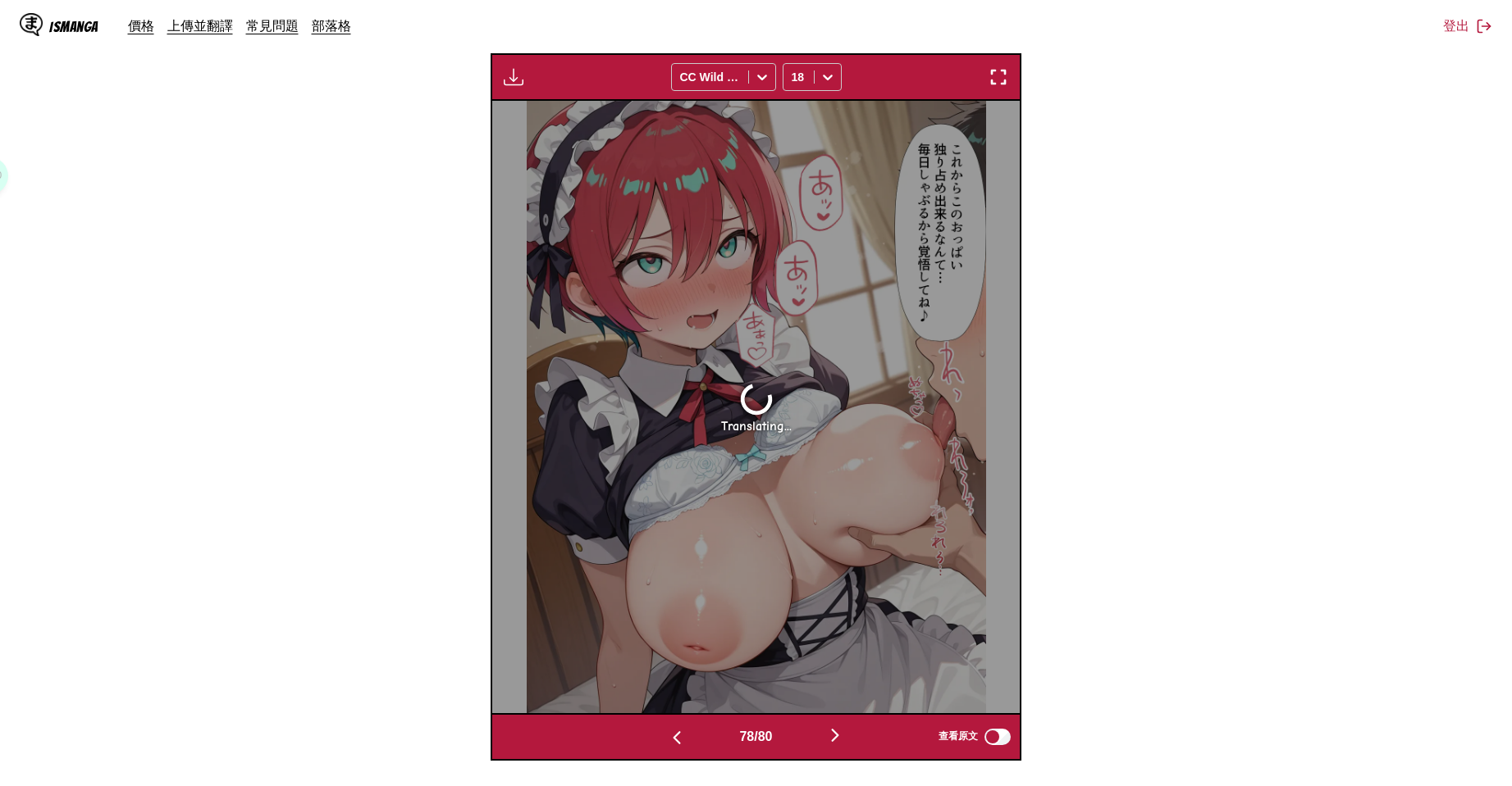
click at [667, 731] on img "button" at bounding box center [677, 738] width 20 height 20
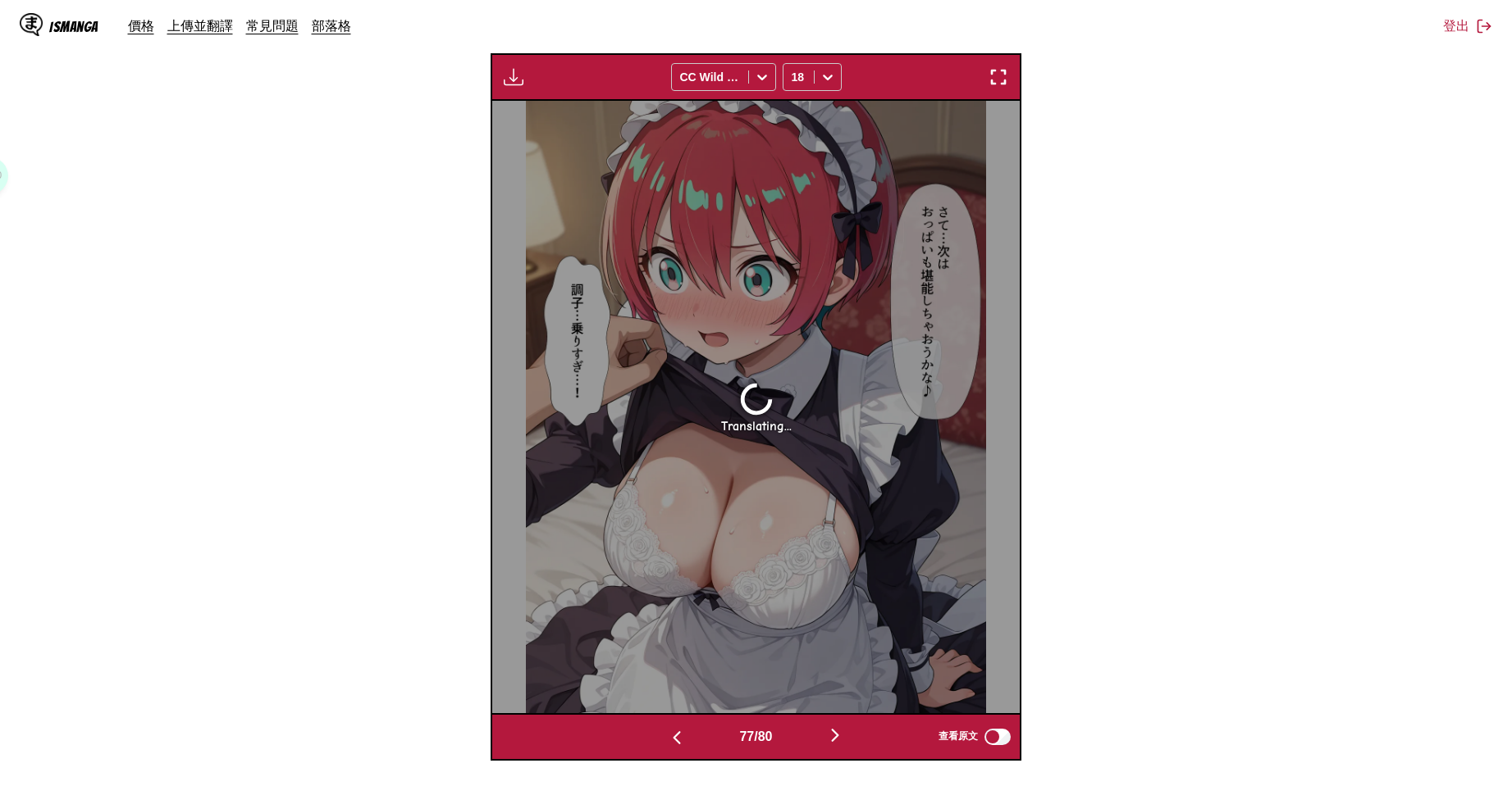
click at [667, 731] on img "button" at bounding box center [677, 738] width 20 height 20
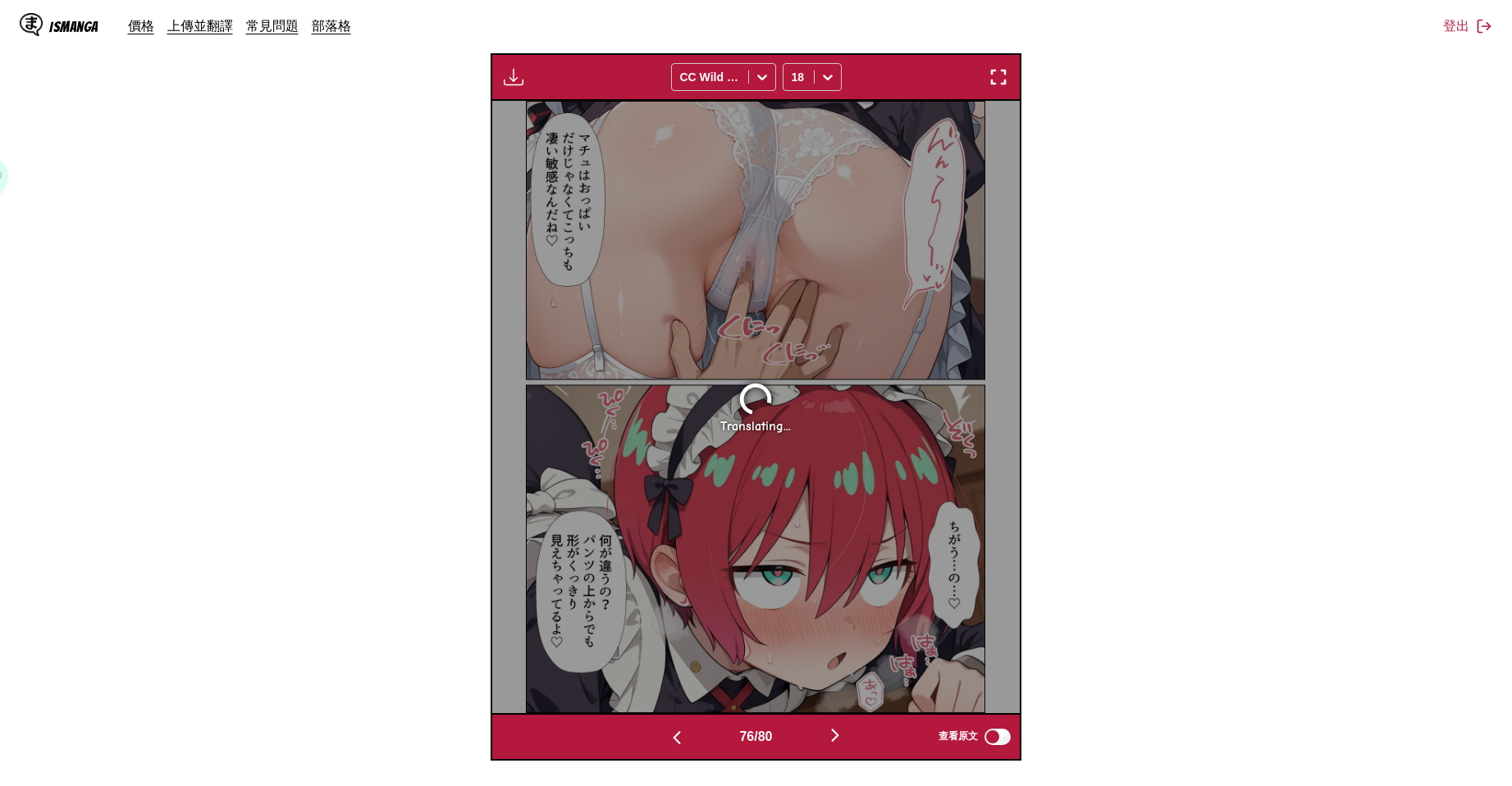
click at [667, 731] on img "button" at bounding box center [677, 738] width 20 height 20
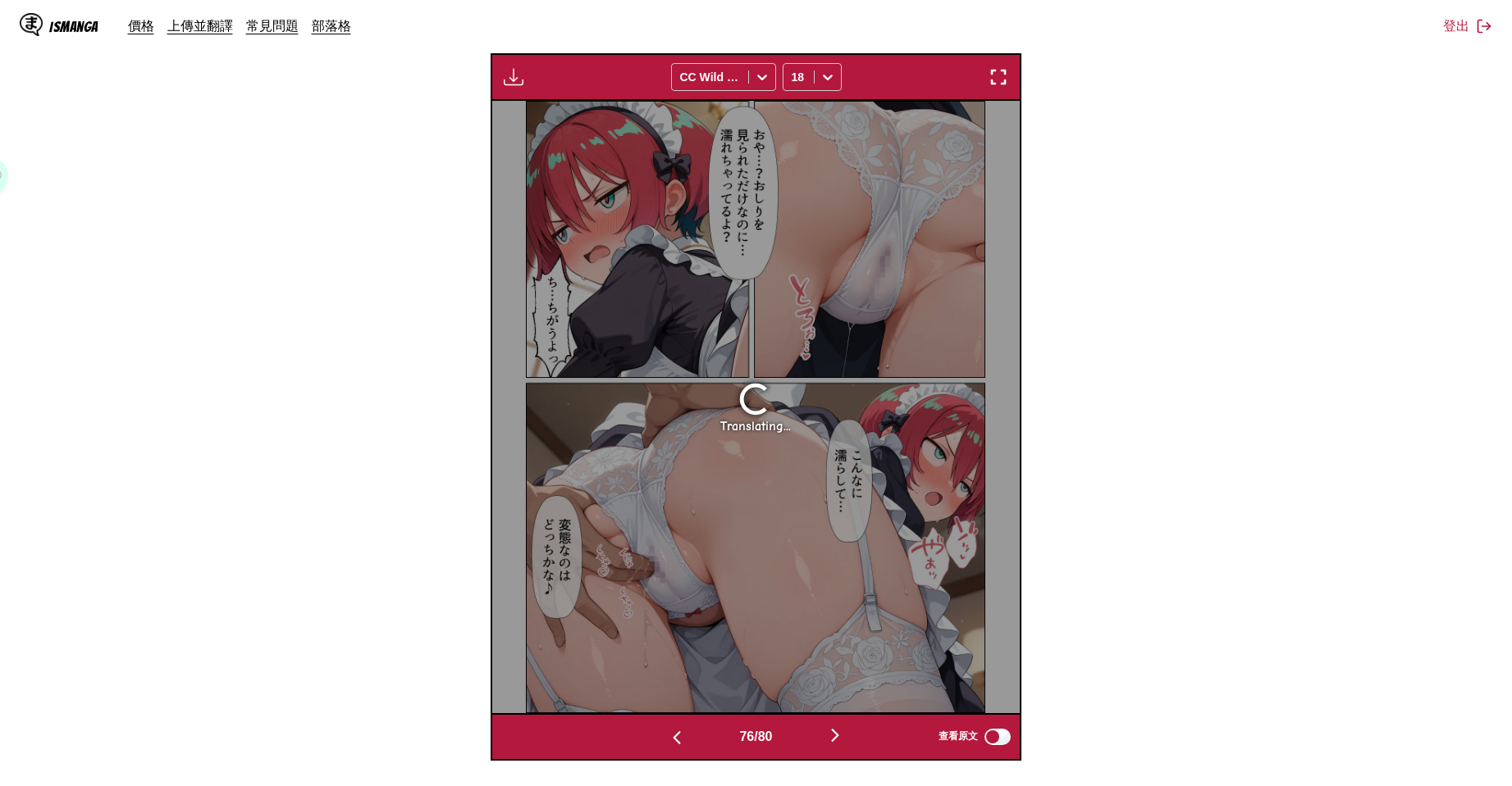
click at [667, 731] on img "button" at bounding box center [677, 738] width 20 height 20
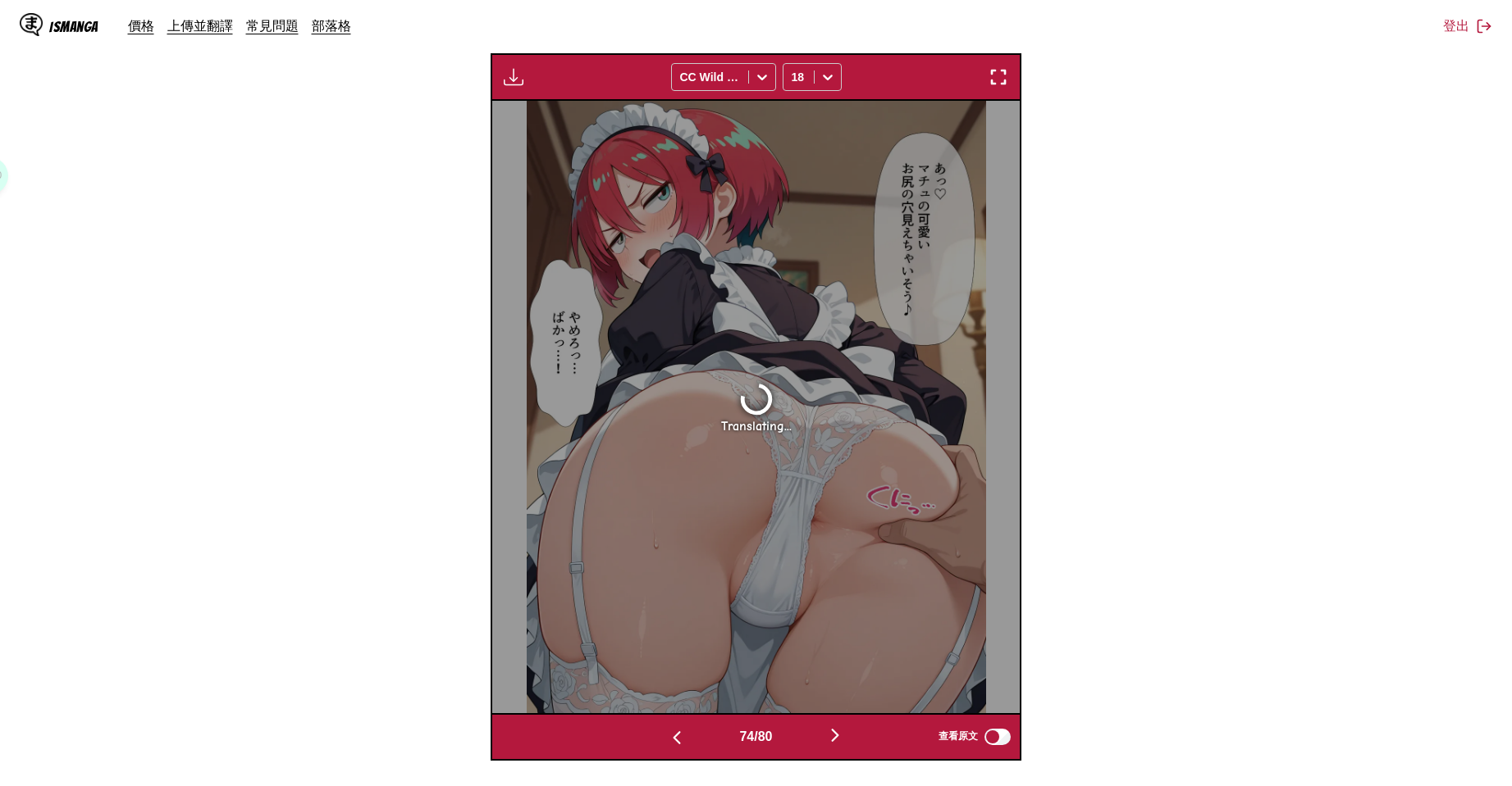
click at [667, 731] on img "button" at bounding box center [677, 738] width 20 height 20
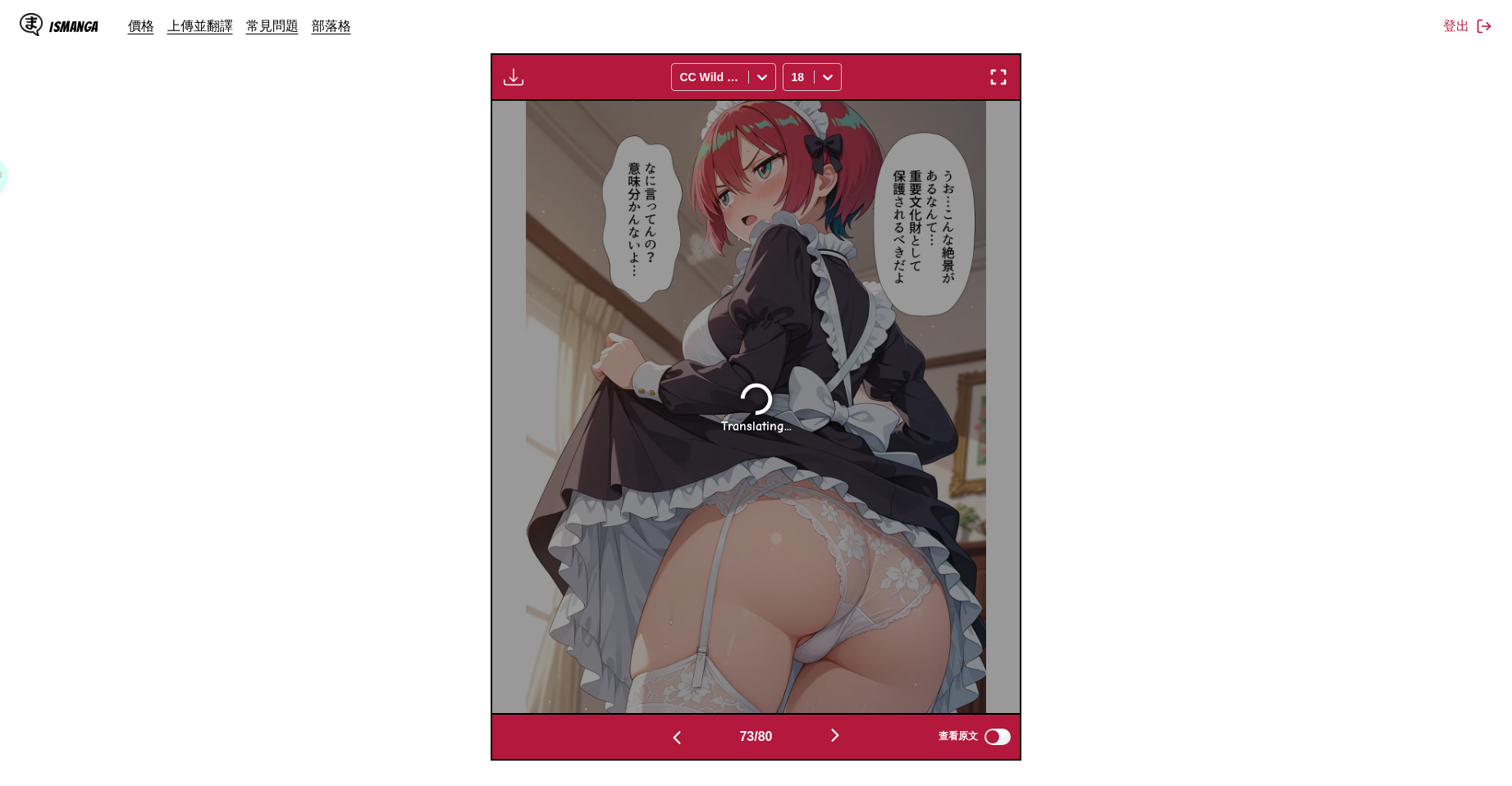
click at [667, 731] on img "button" at bounding box center [677, 738] width 20 height 20
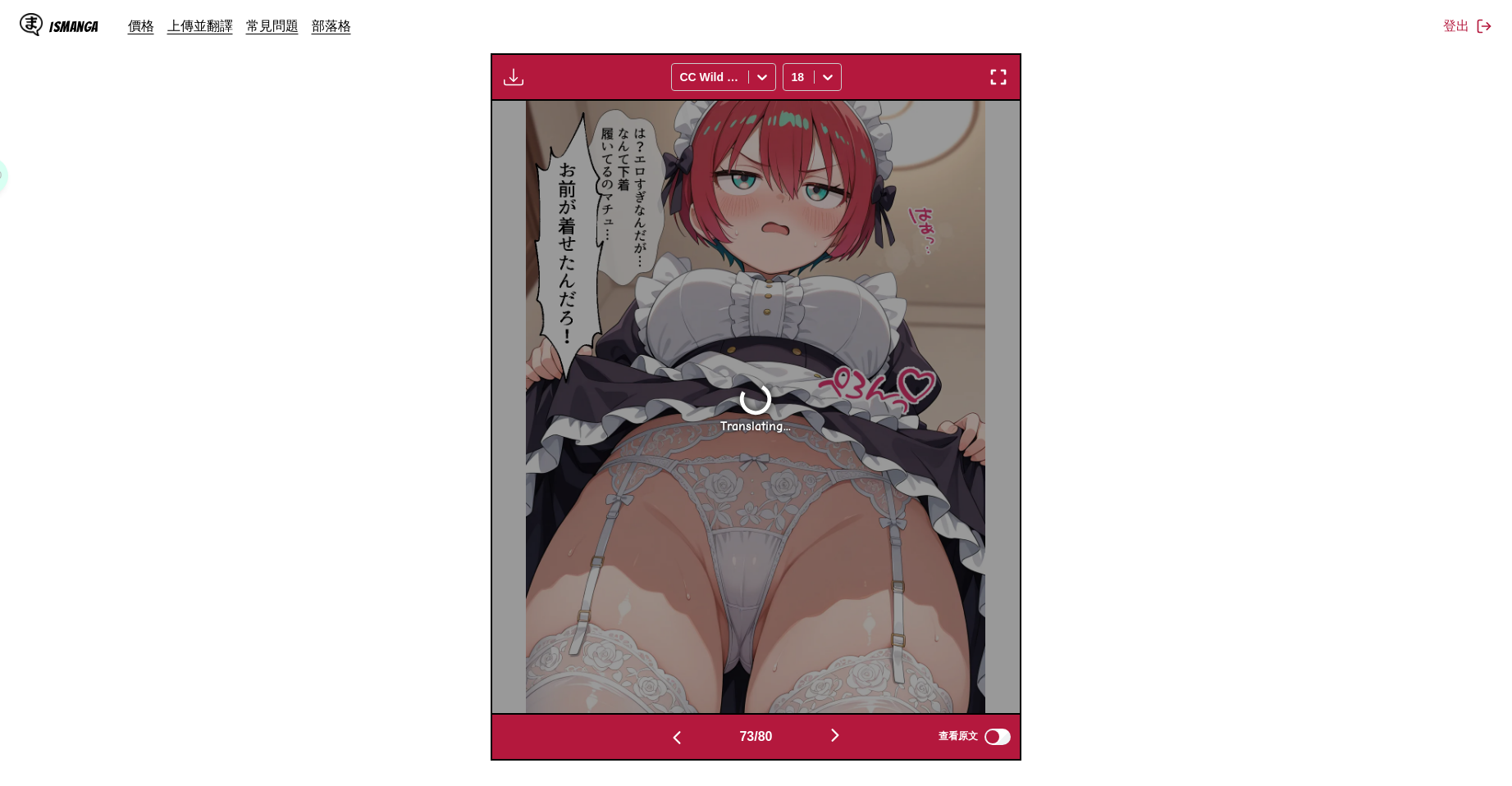
click at [667, 731] on img "button" at bounding box center [677, 738] width 20 height 20
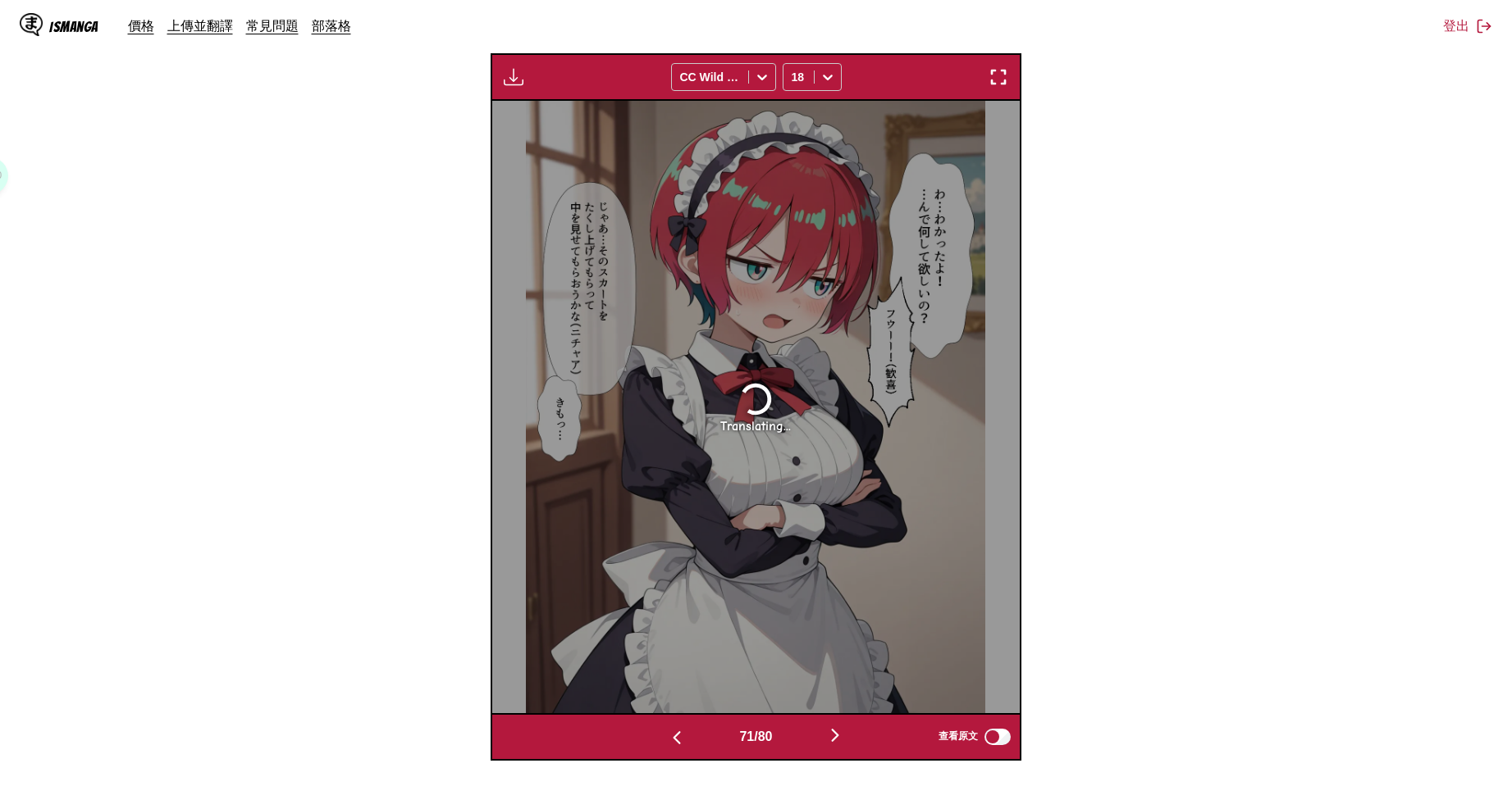
click at [667, 731] on img "button" at bounding box center [677, 738] width 20 height 20
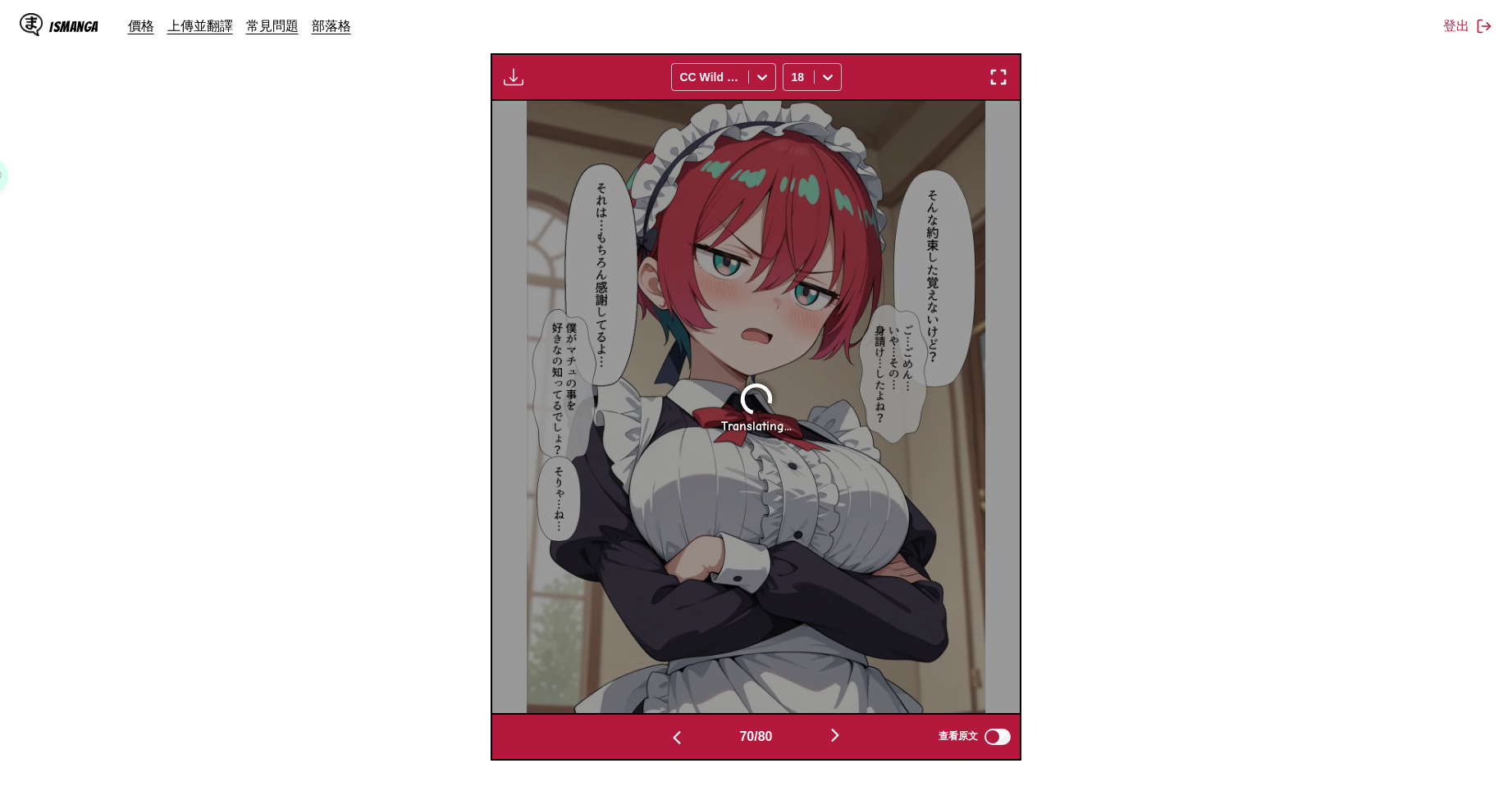
click at [667, 731] on img "button" at bounding box center [677, 738] width 20 height 20
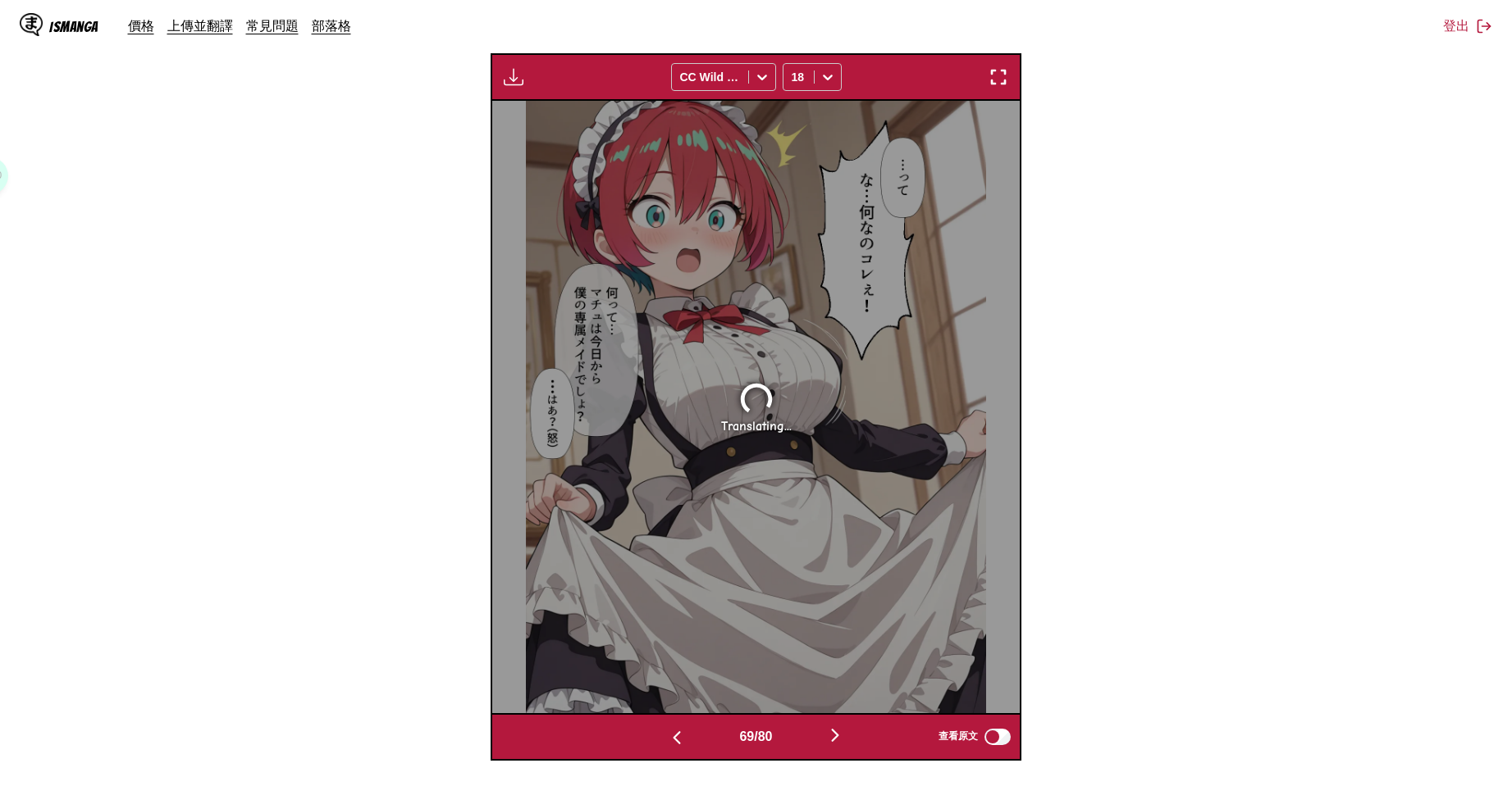
click at [667, 731] on img "button" at bounding box center [677, 738] width 20 height 20
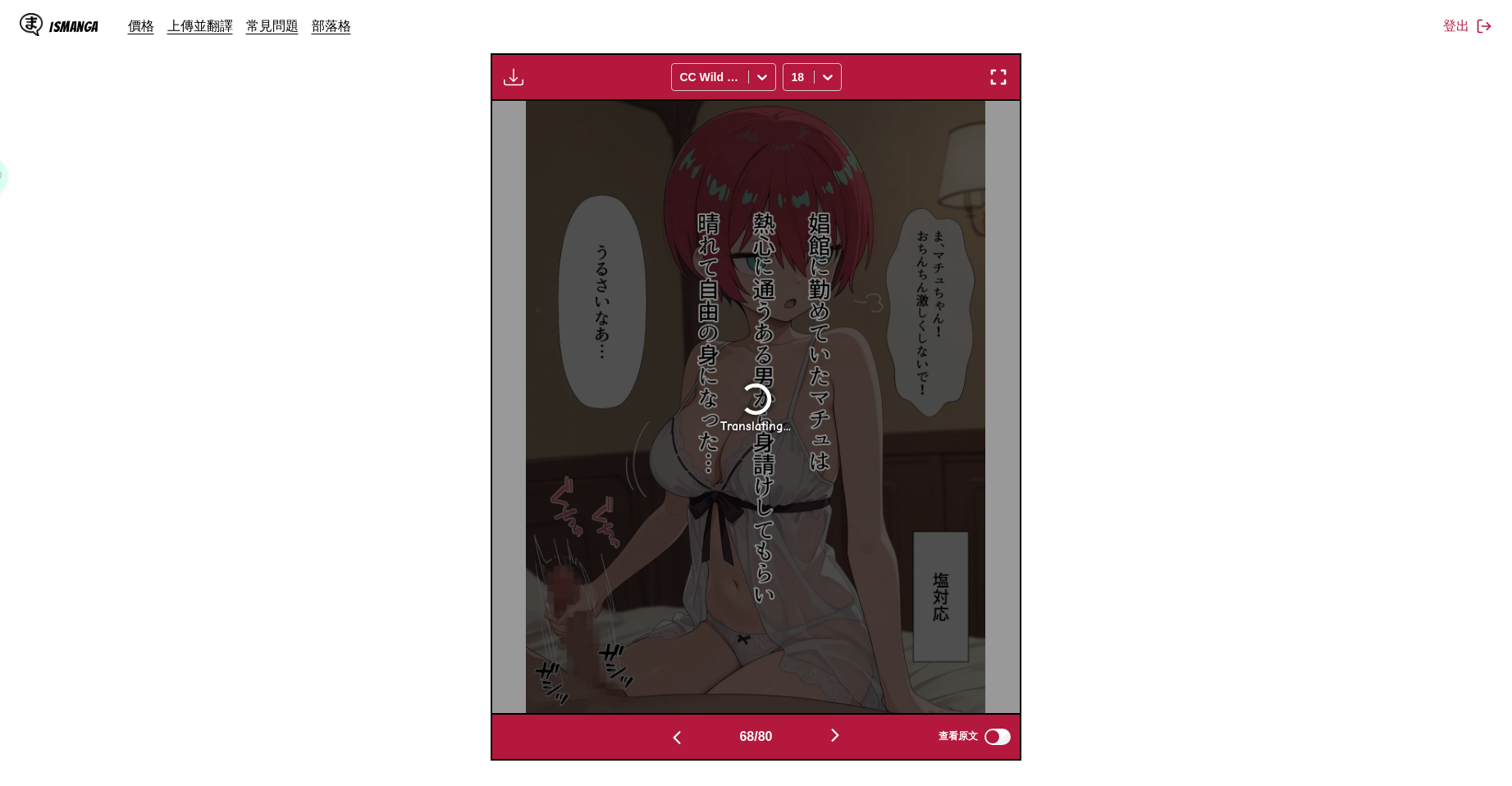
click at [667, 731] on img "button" at bounding box center [677, 738] width 20 height 20
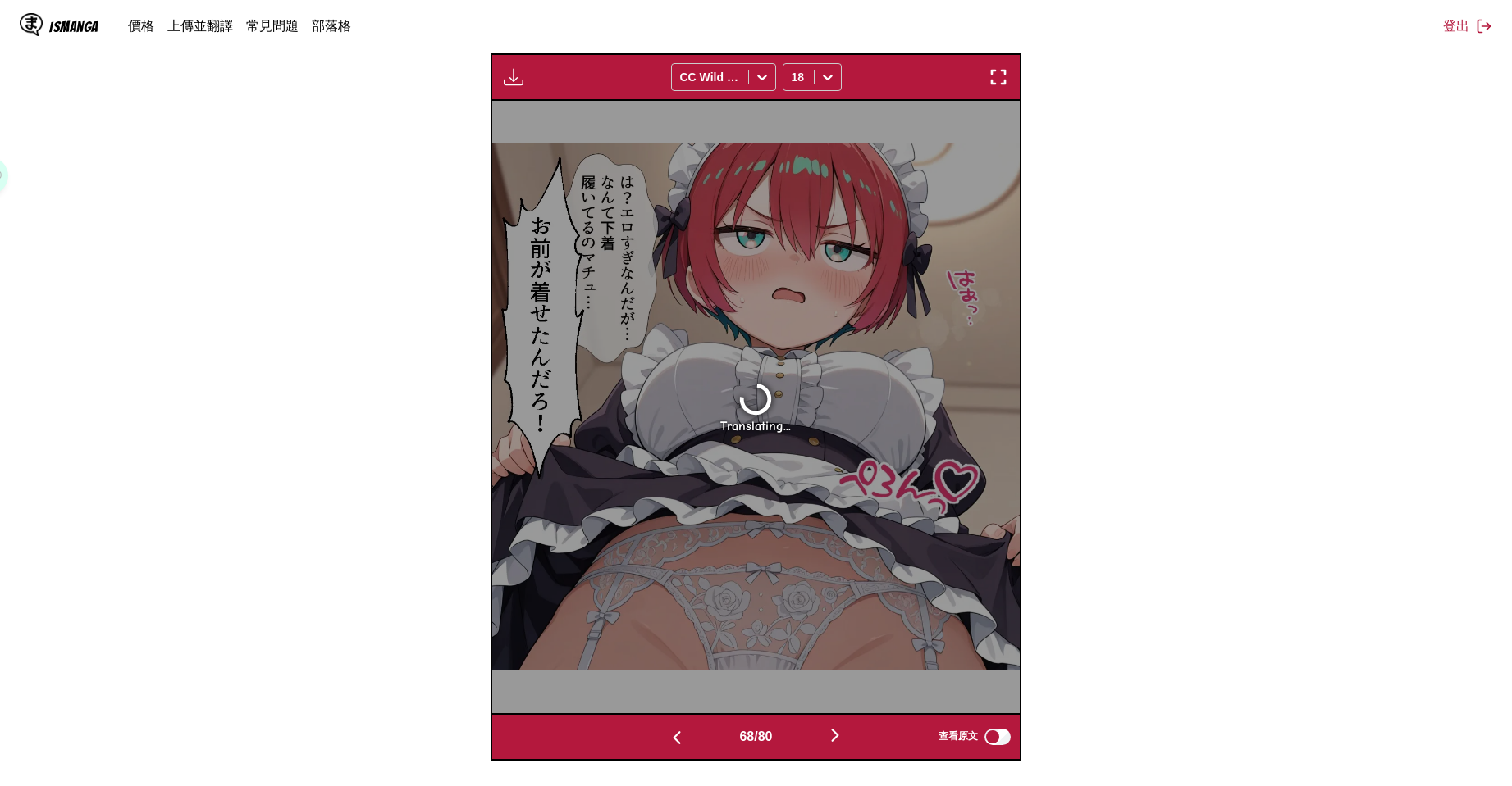
click at [667, 731] on img "button" at bounding box center [677, 738] width 20 height 20
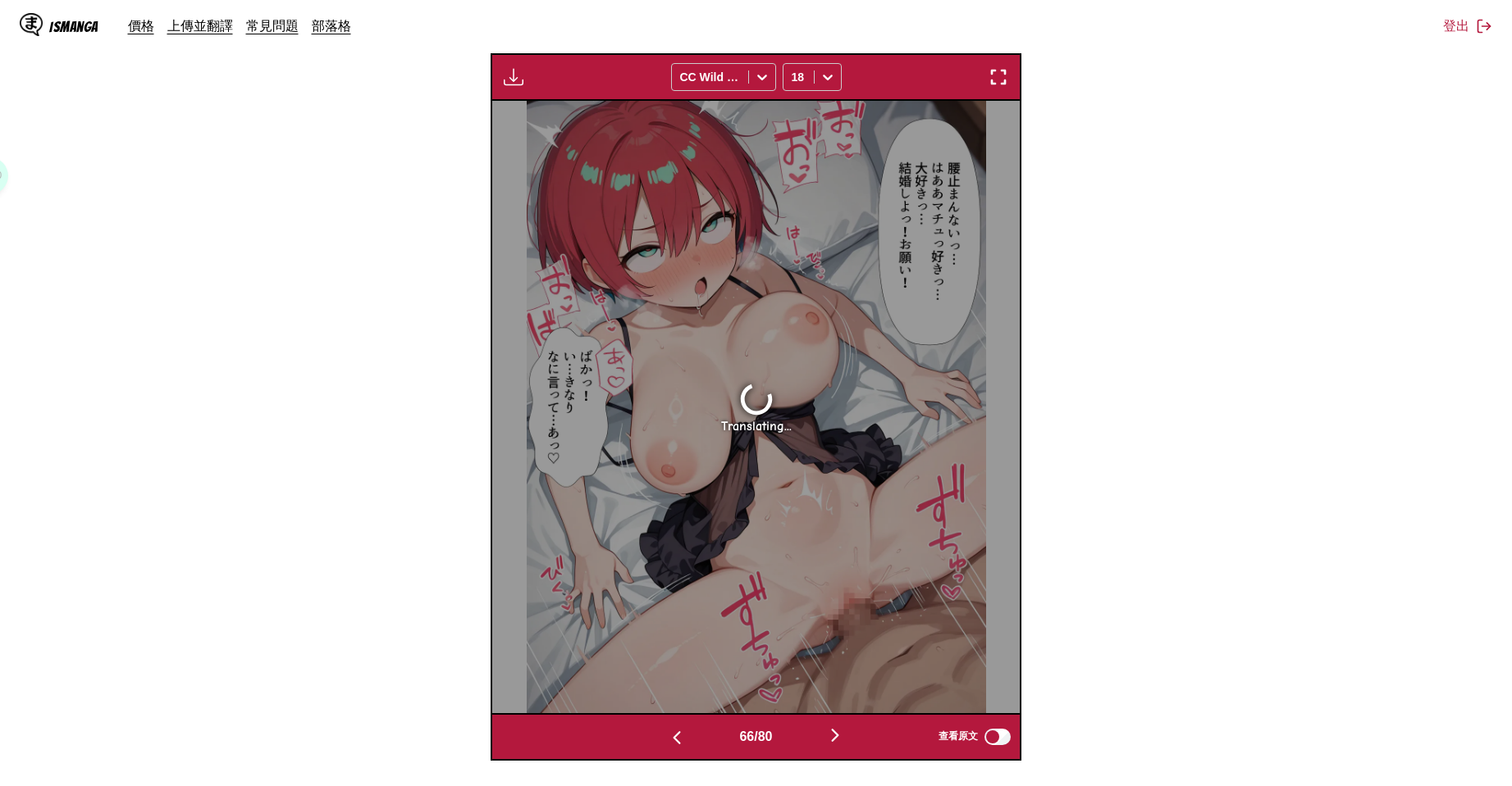
click at [667, 731] on img "button" at bounding box center [677, 738] width 20 height 20
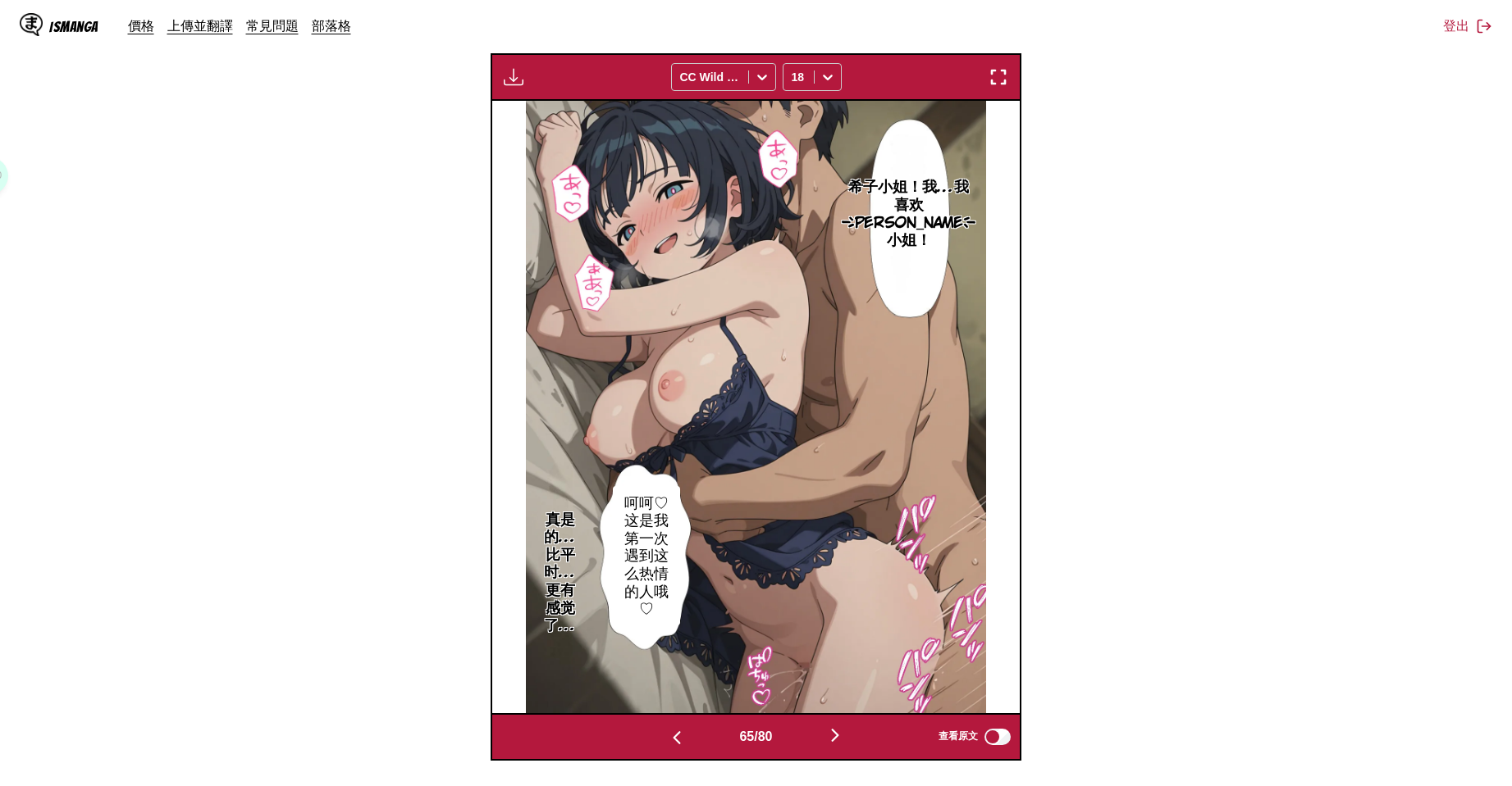
click at [667, 731] on img "button" at bounding box center [677, 738] width 20 height 20
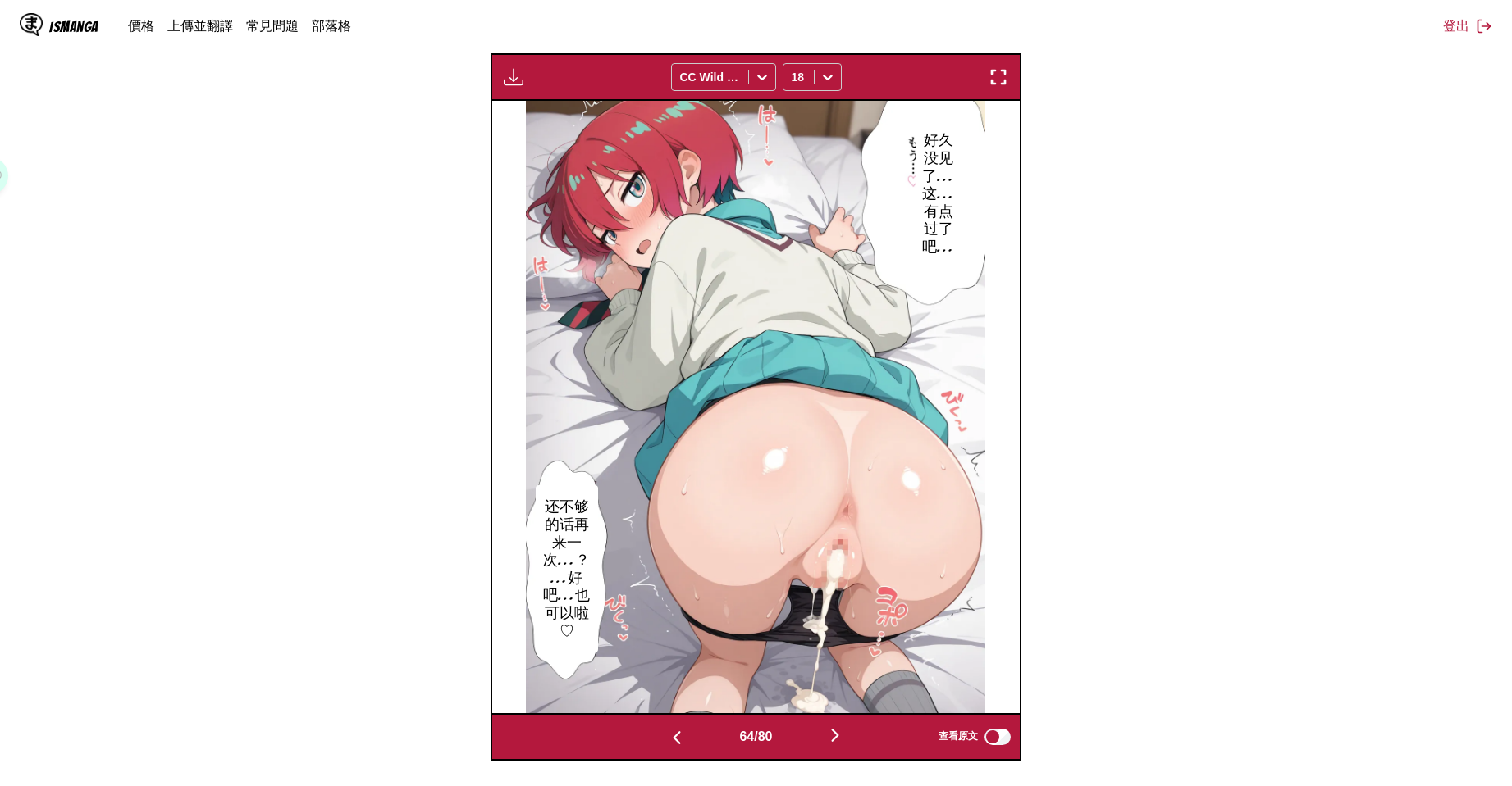
click at [667, 731] on img "button" at bounding box center [677, 738] width 20 height 20
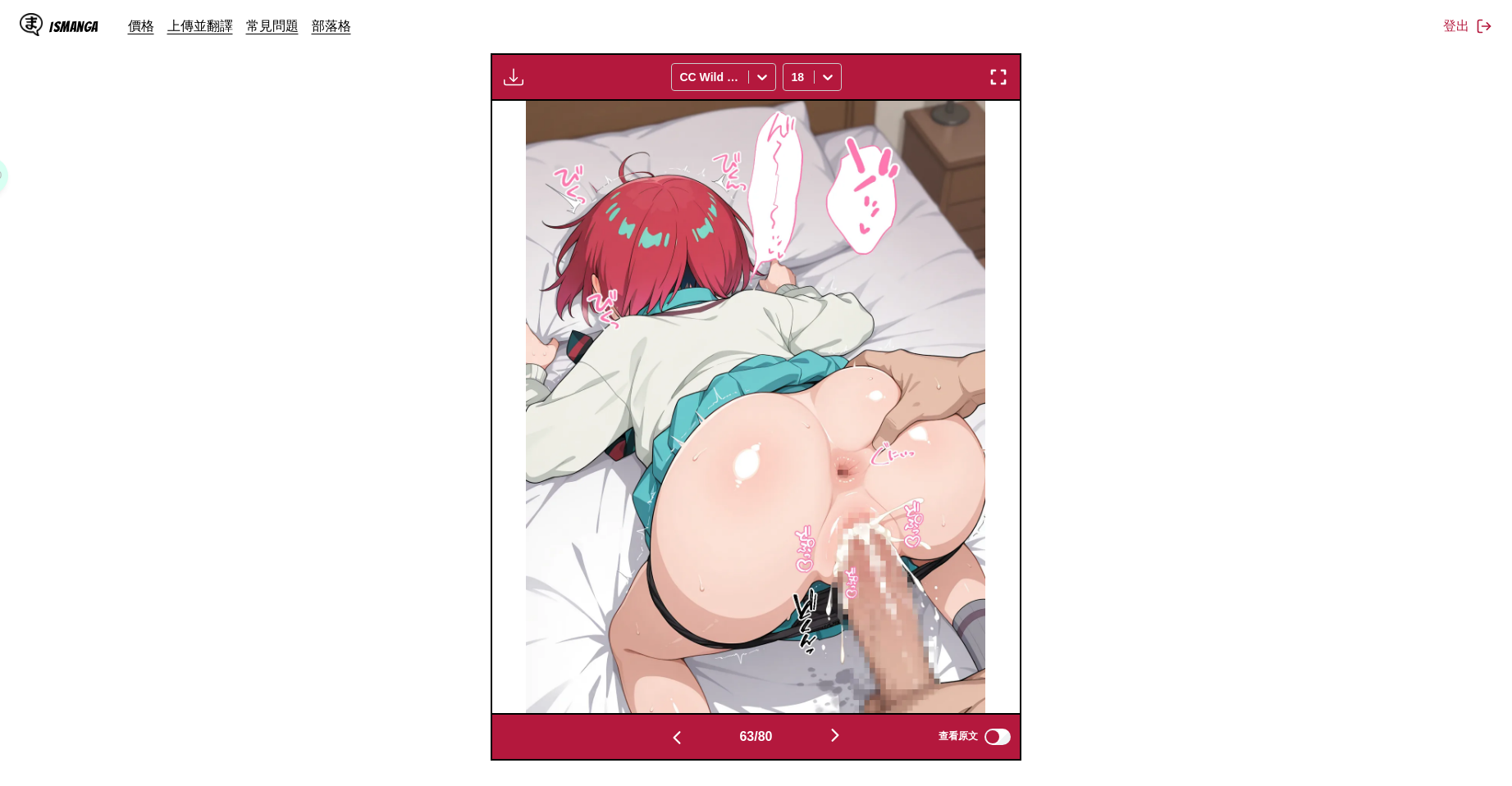
click at [667, 731] on img "button" at bounding box center [677, 738] width 20 height 20
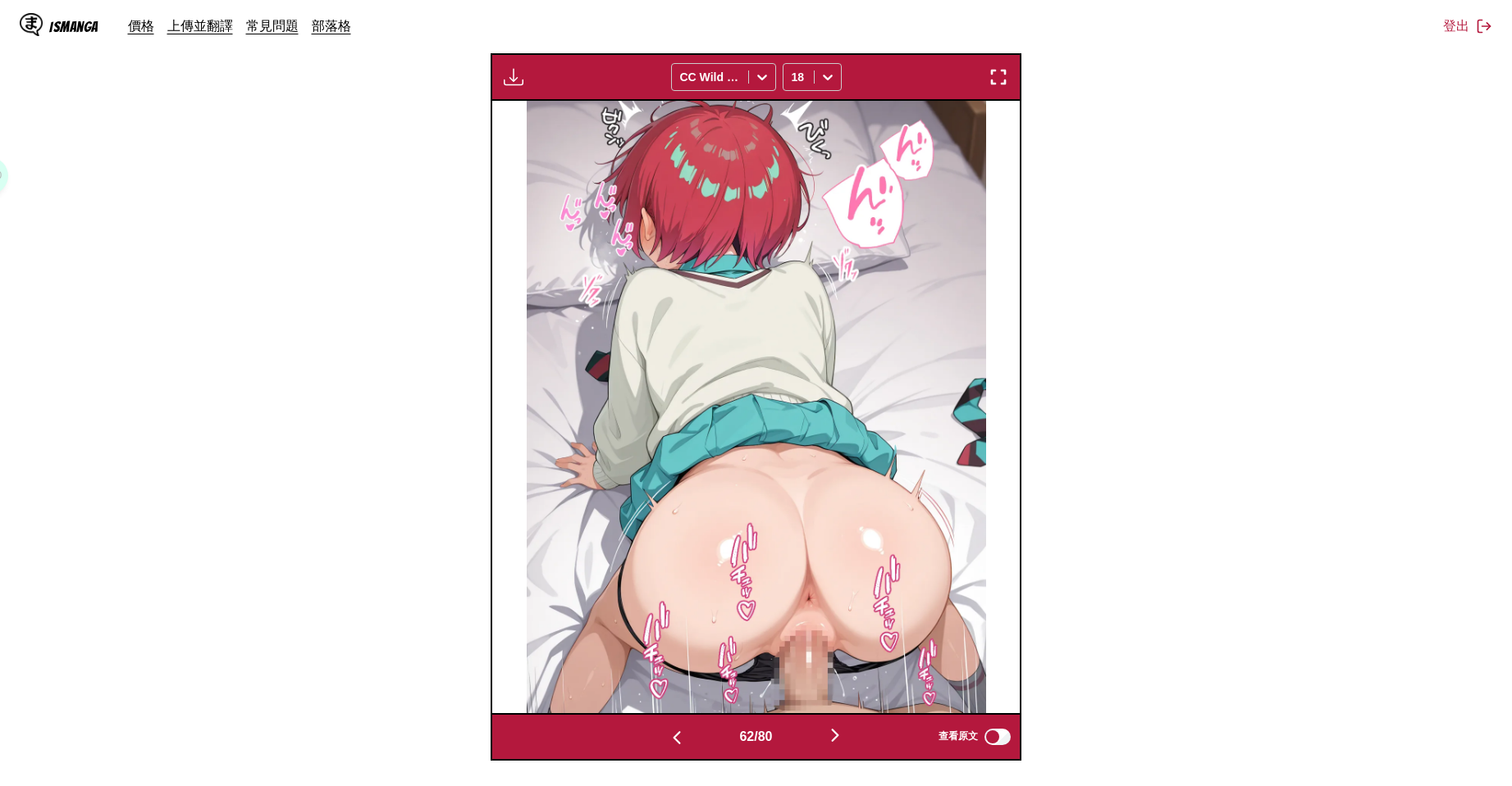
click at [667, 731] on img "button" at bounding box center [677, 738] width 20 height 20
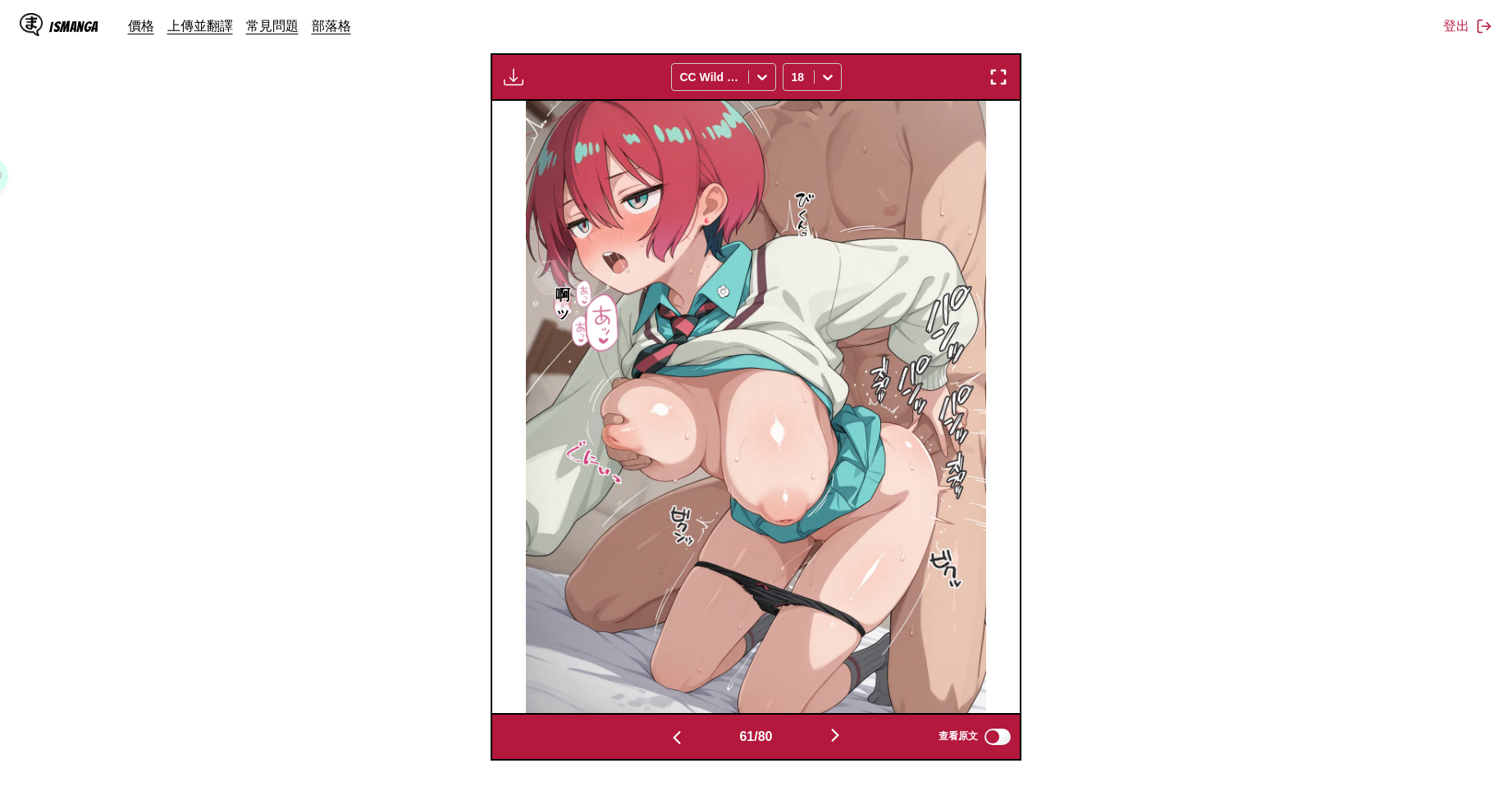
click at [667, 731] on img "button" at bounding box center [677, 738] width 20 height 20
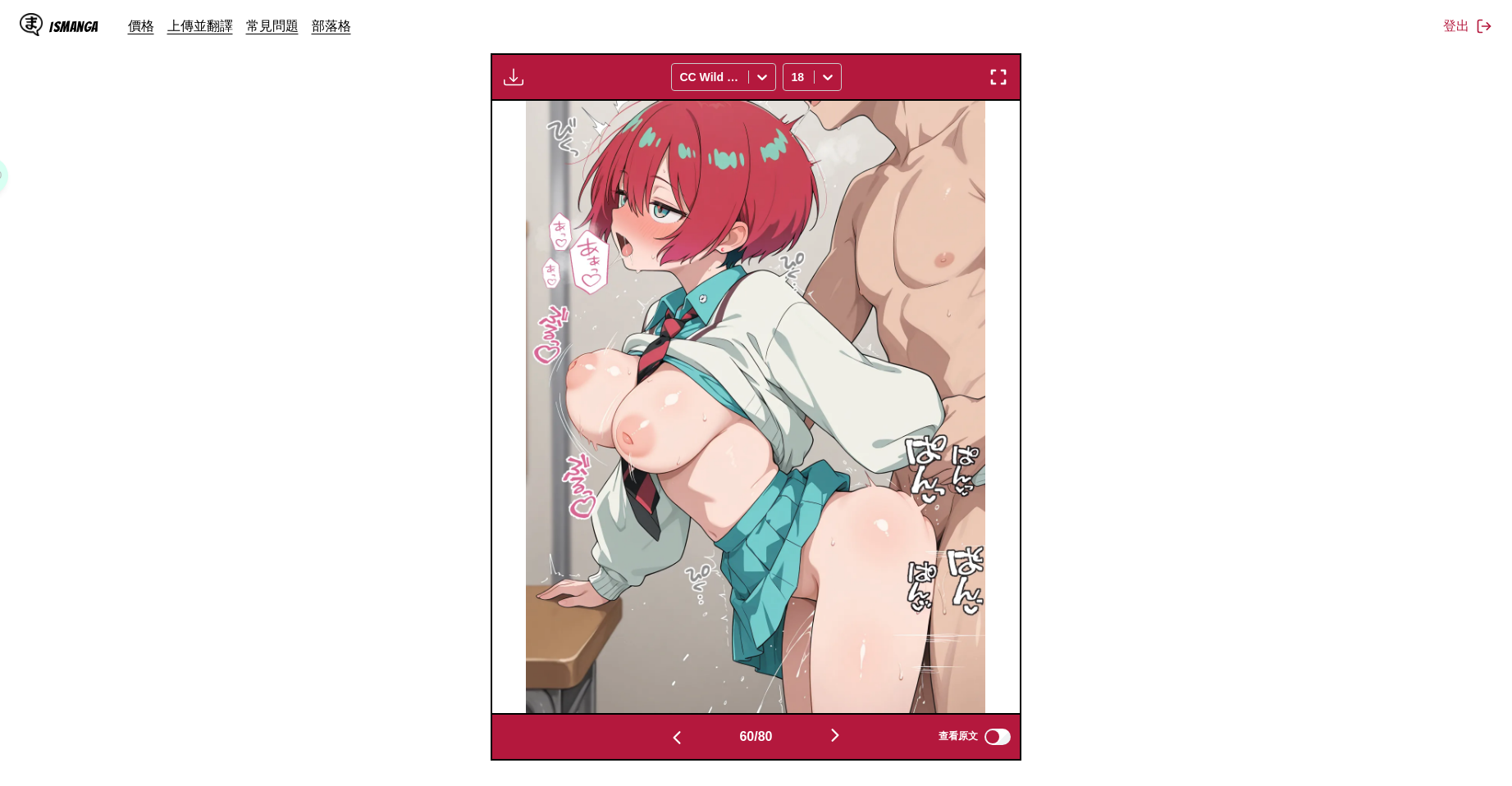
click at [667, 731] on img "button" at bounding box center [677, 738] width 20 height 20
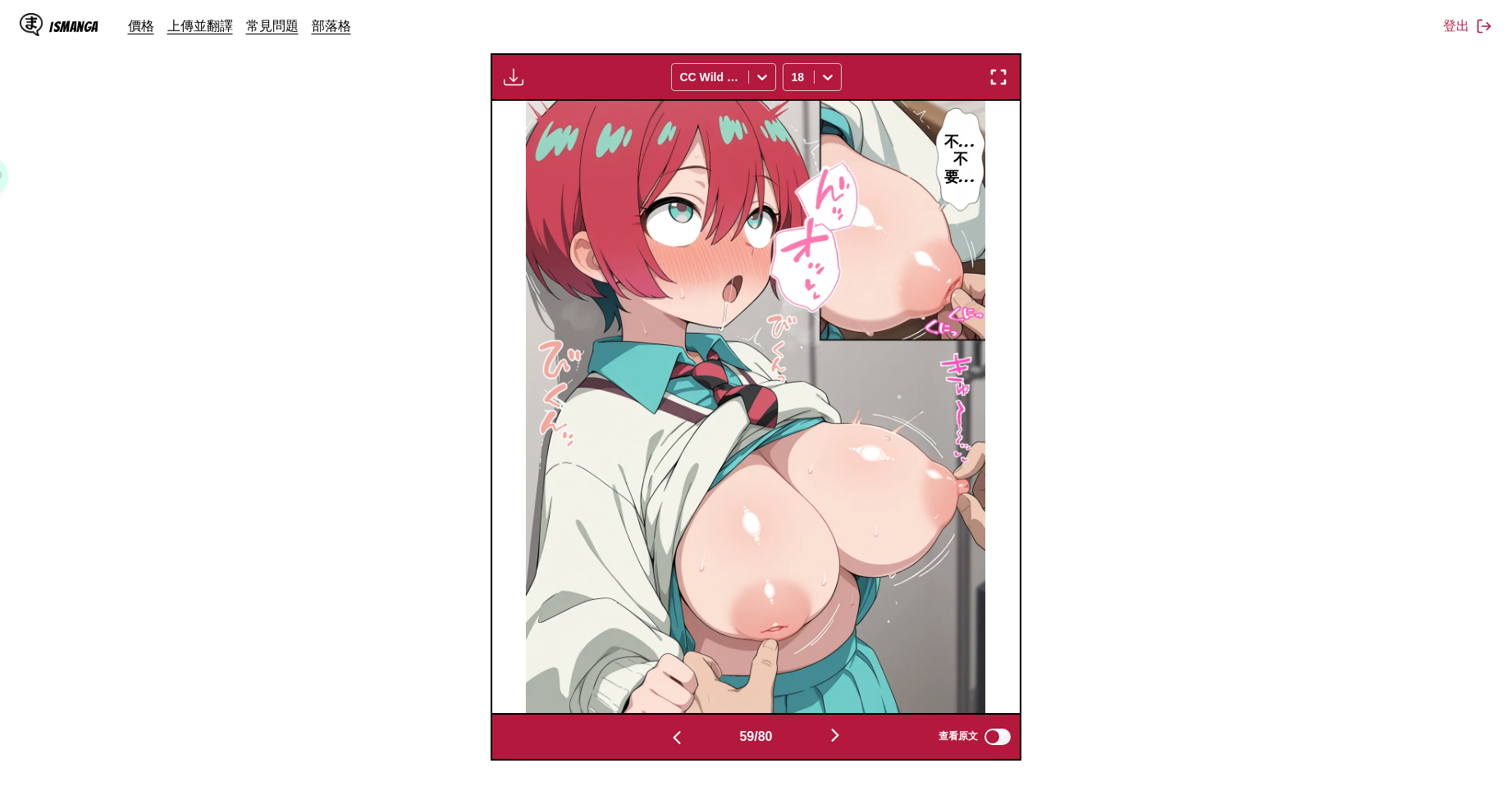
click at [667, 731] on img "button" at bounding box center [677, 738] width 20 height 20
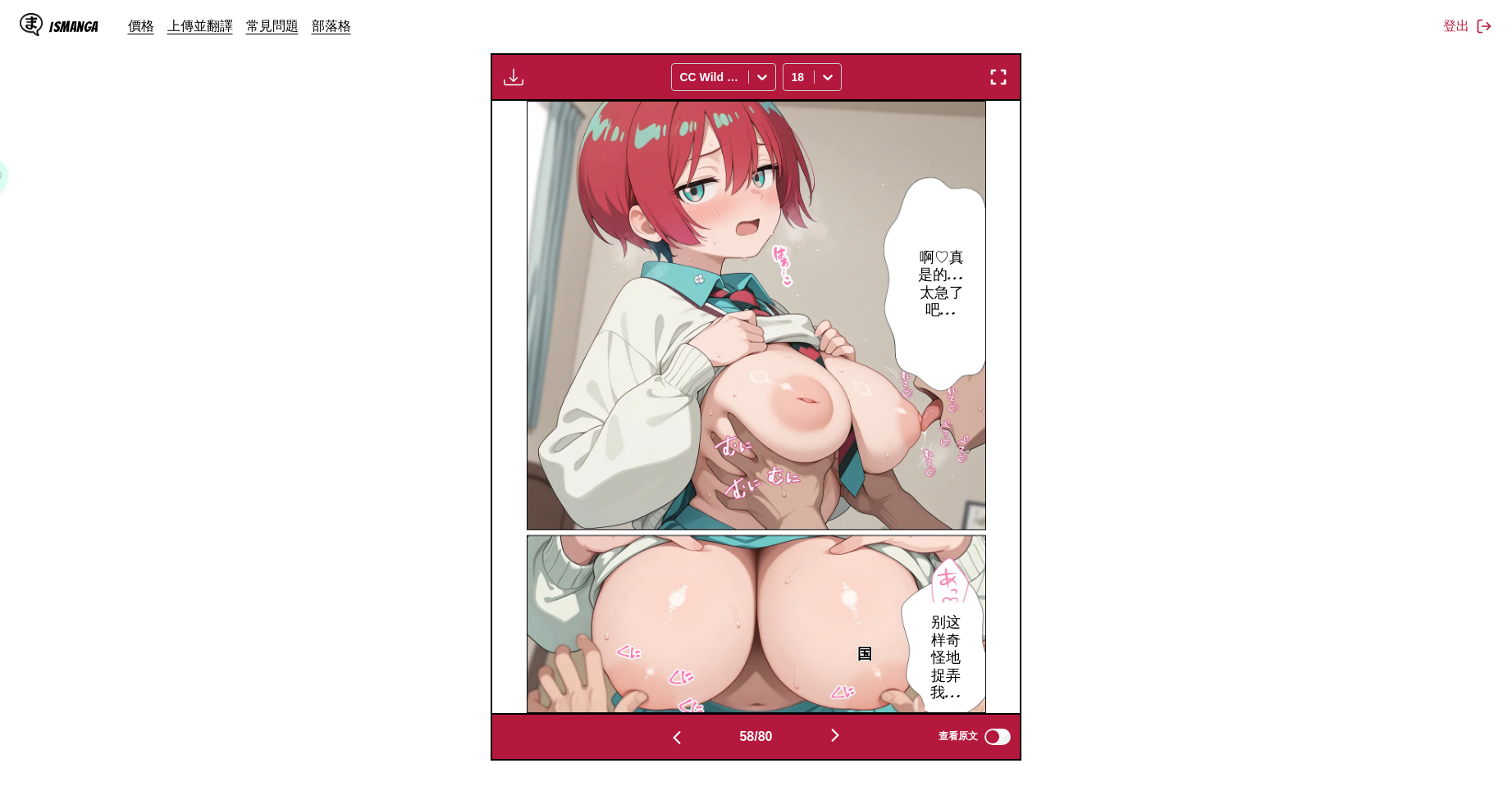
click at [667, 731] on img "button" at bounding box center [677, 738] width 20 height 20
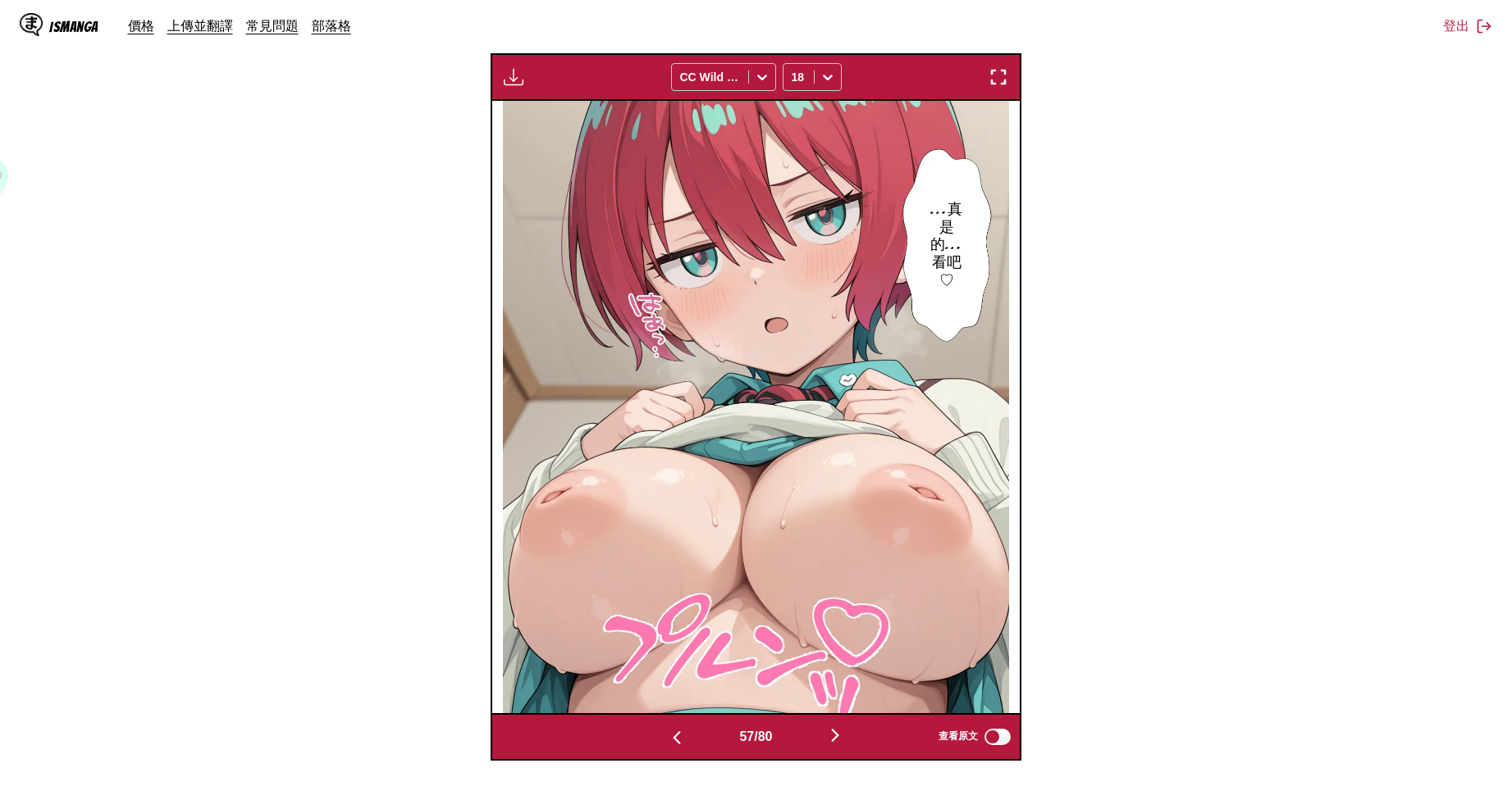
click at [667, 731] on img "button" at bounding box center [677, 738] width 20 height 20
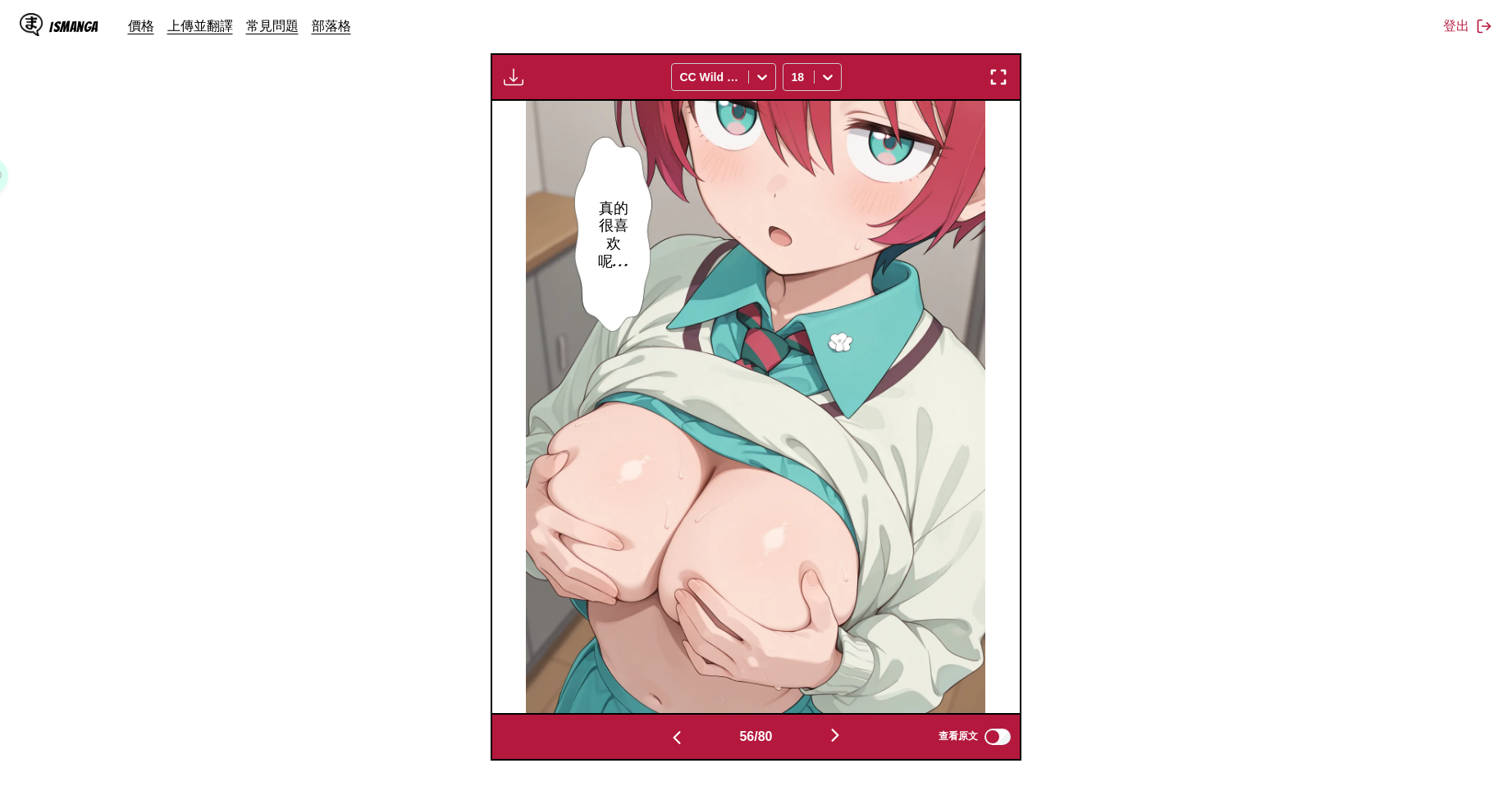
click at [667, 731] on img "button" at bounding box center [677, 738] width 20 height 20
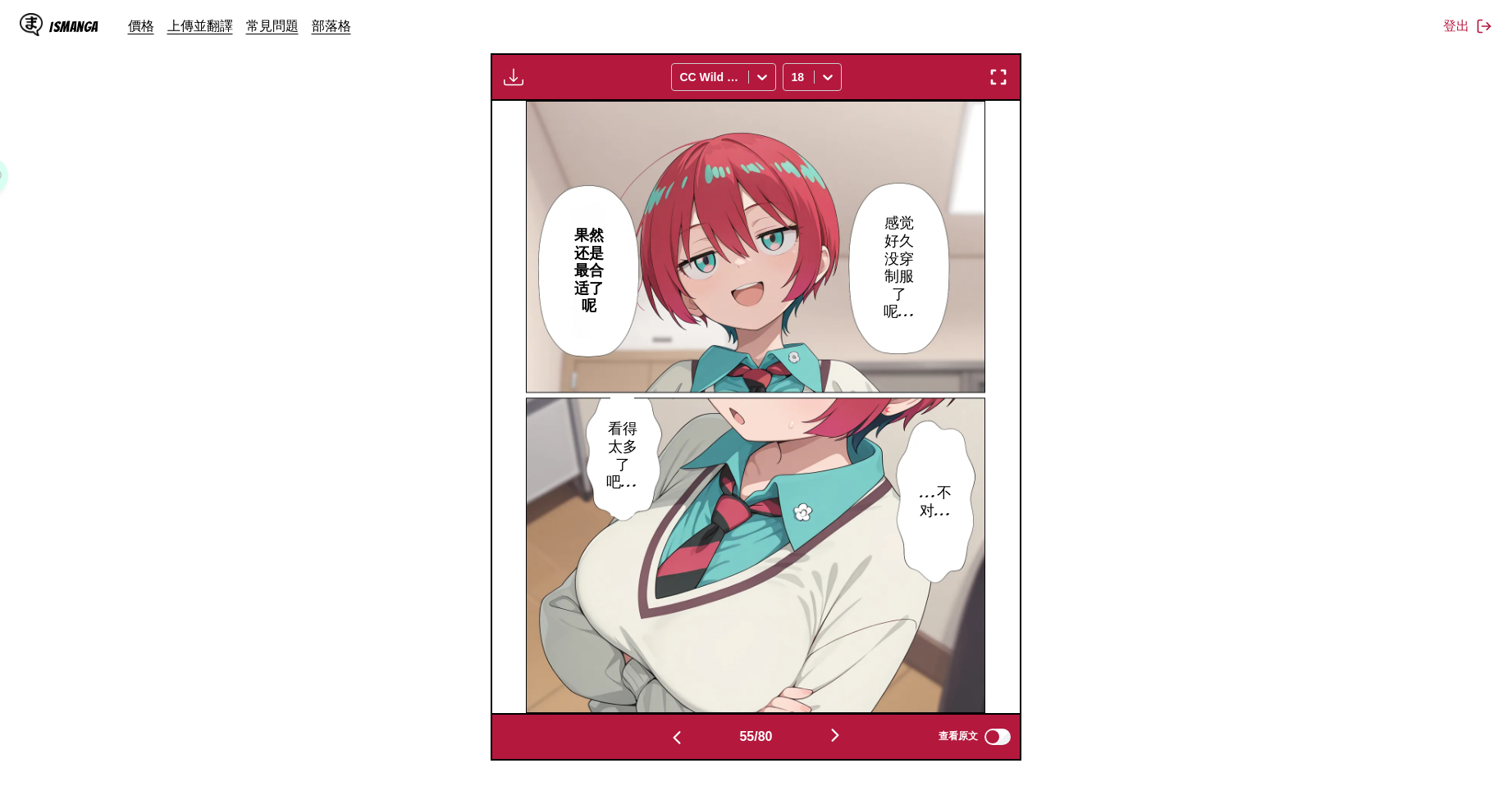
click at [667, 731] on img "button" at bounding box center [677, 738] width 20 height 20
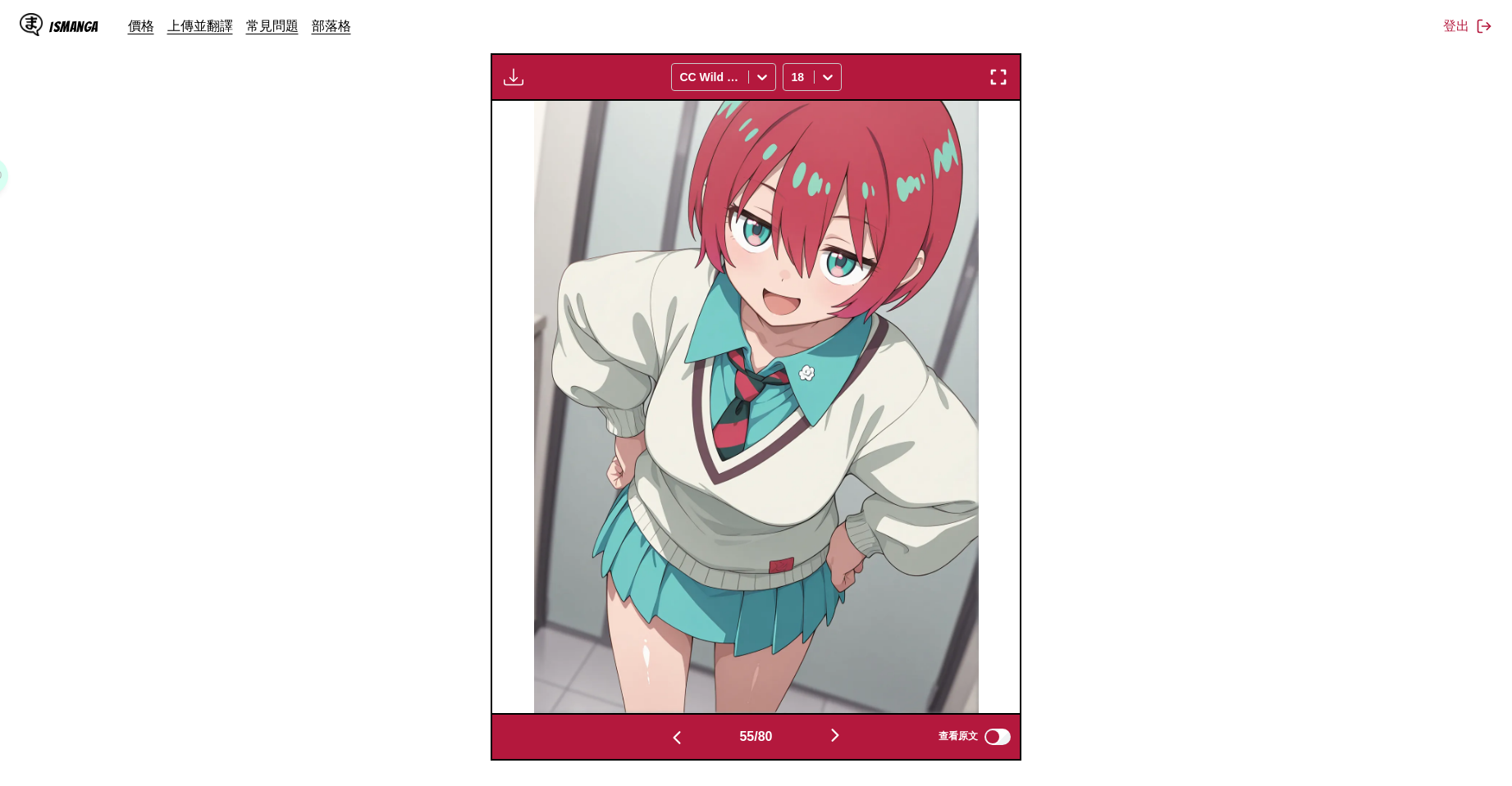
click at [667, 731] on img "button" at bounding box center [677, 738] width 20 height 20
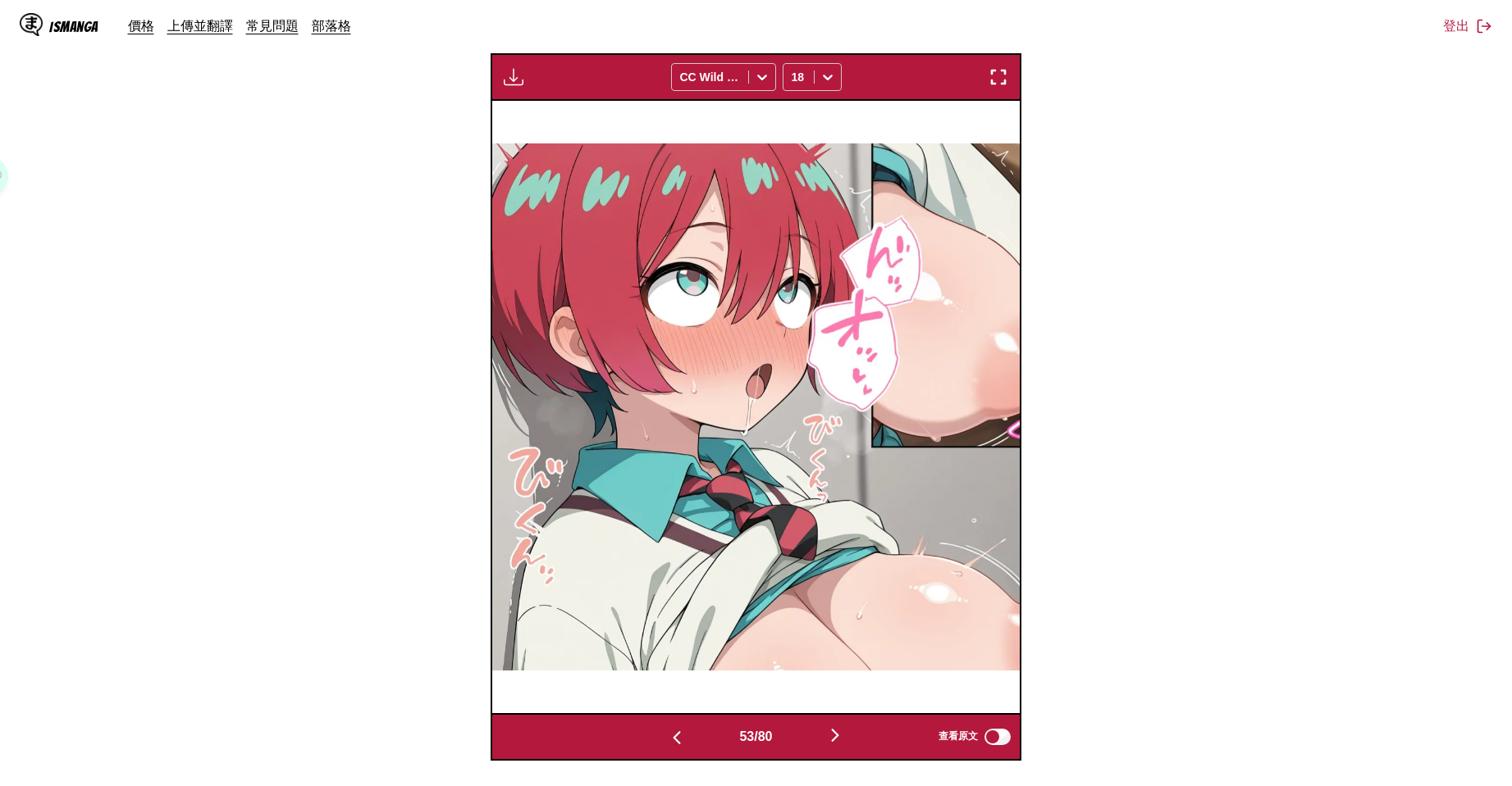
click at [667, 731] on img "button" at bounding box center [677, 738] width 20 height 20
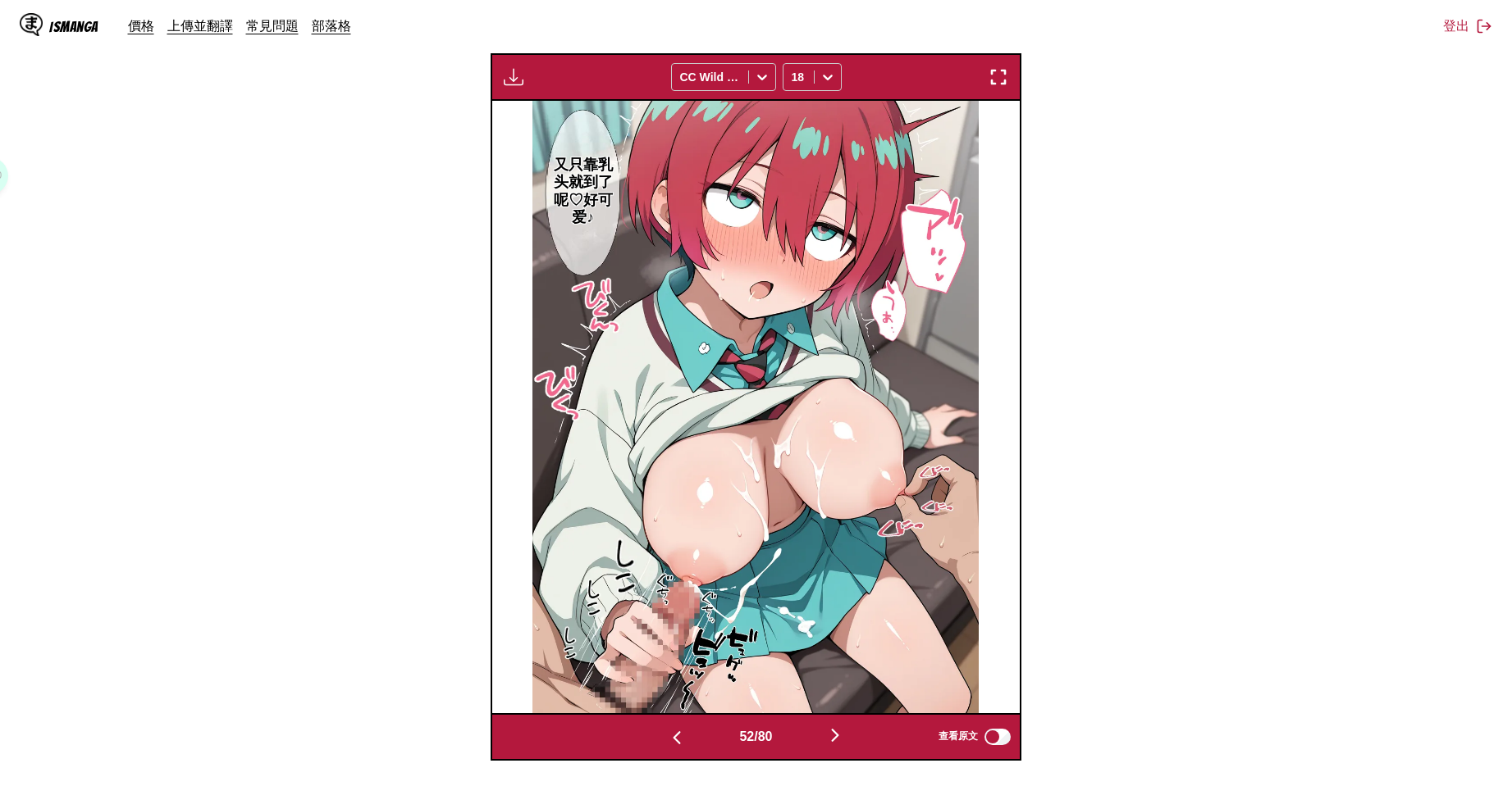
click at [667, 731] on img "button" at bounding box center [677, 738] width 20 height 20
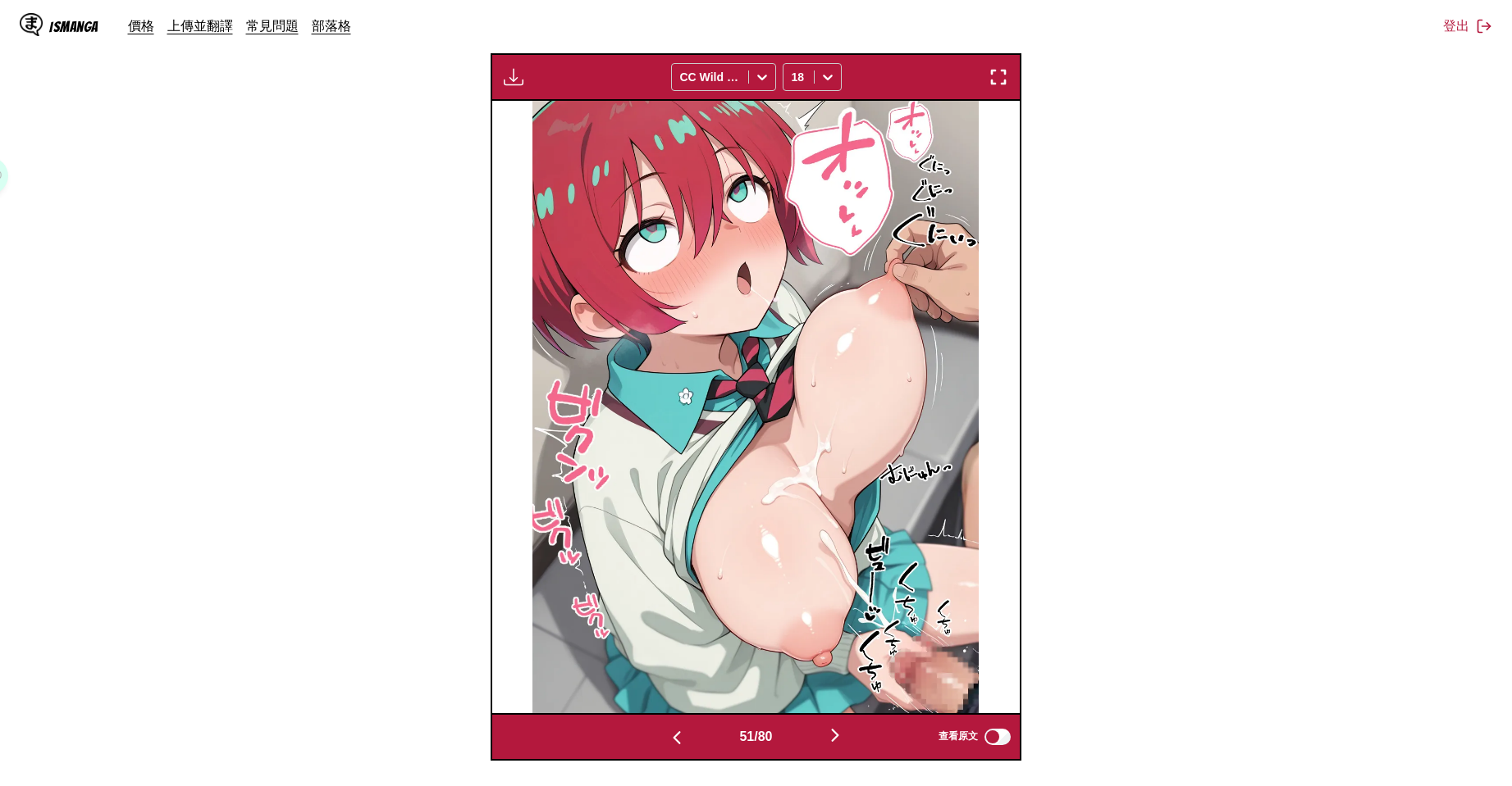
click at [667, 731] on img "button" at bounding box center [677, 738] width 20 height 20
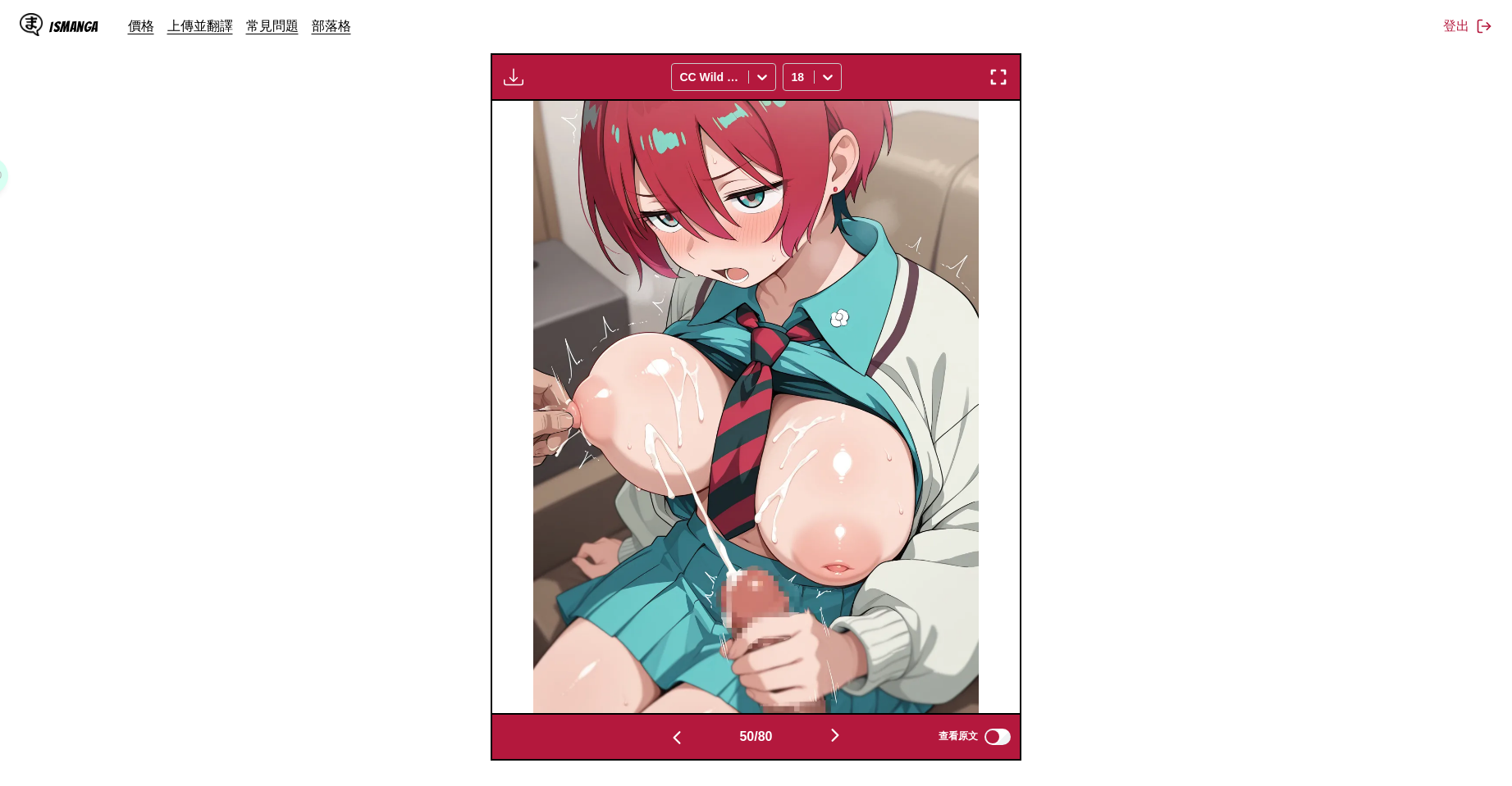
click at [667, 731] on img "button" at bounding box center [677, 738] width 20 height 20
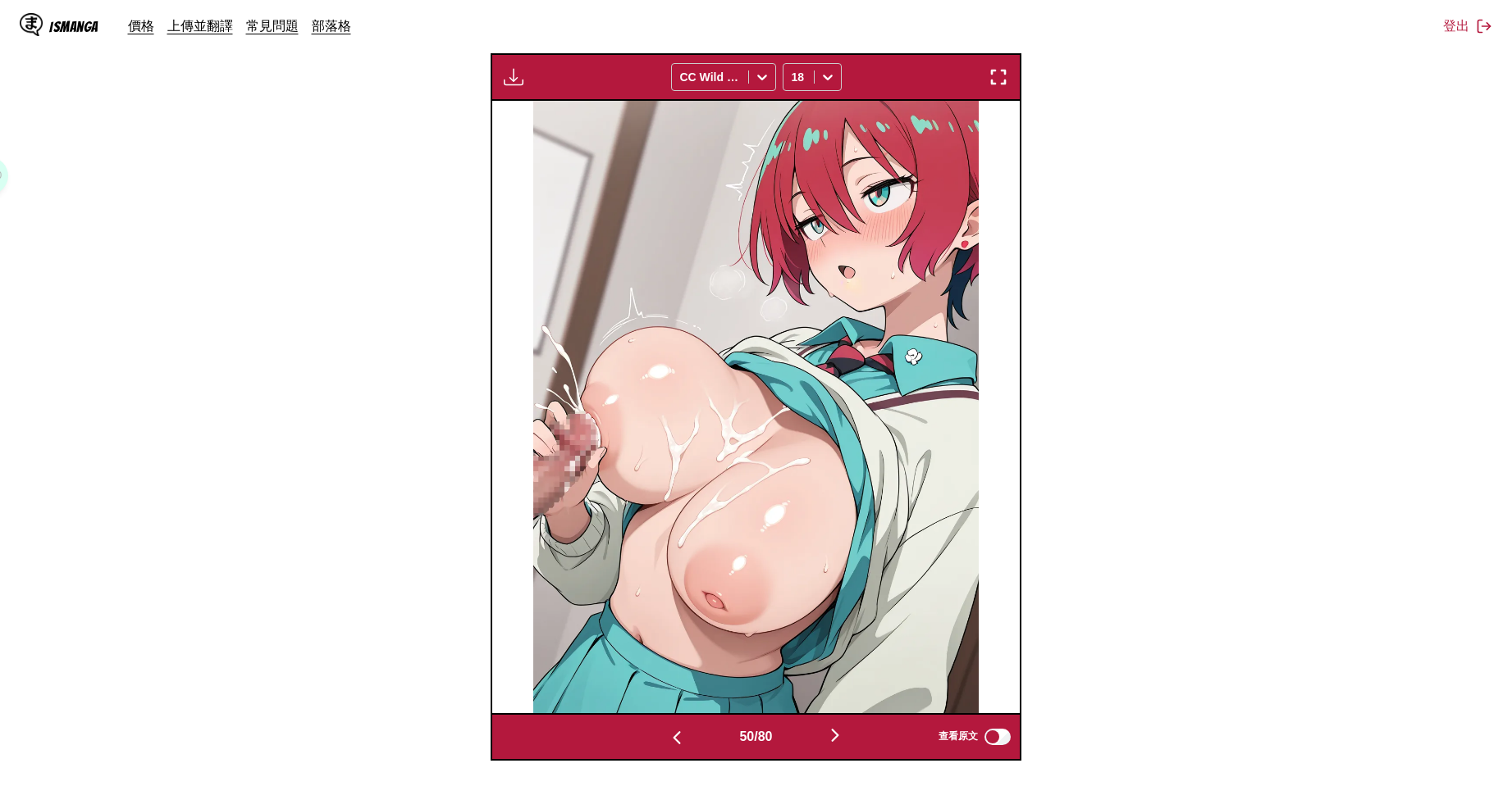
click at [667, 731] on img "button" at bounding box center [677, 738] width 20 height 20
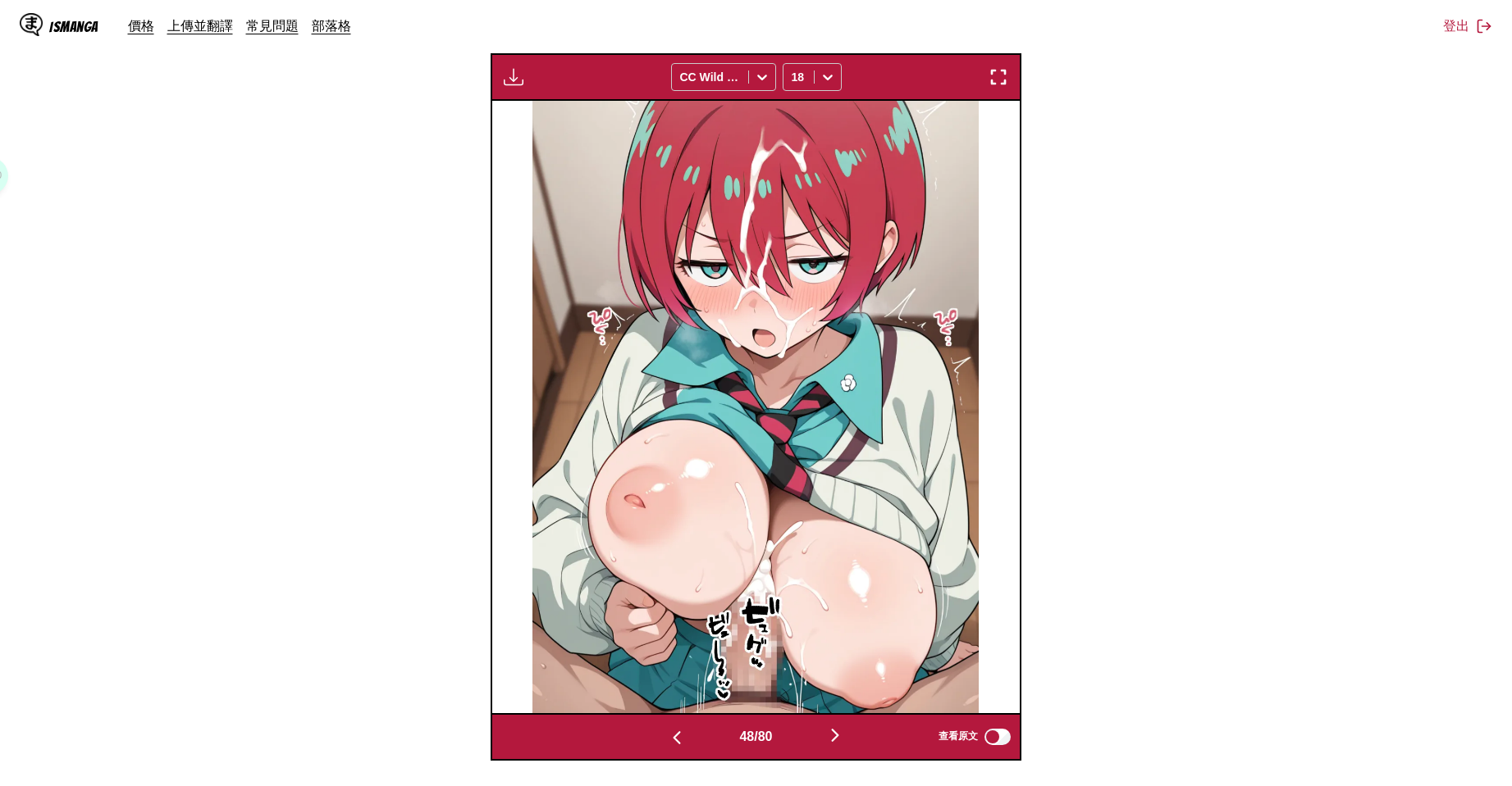
click at [667, 731] on img "button" at bounding box center [677, 738] width 20 height 20
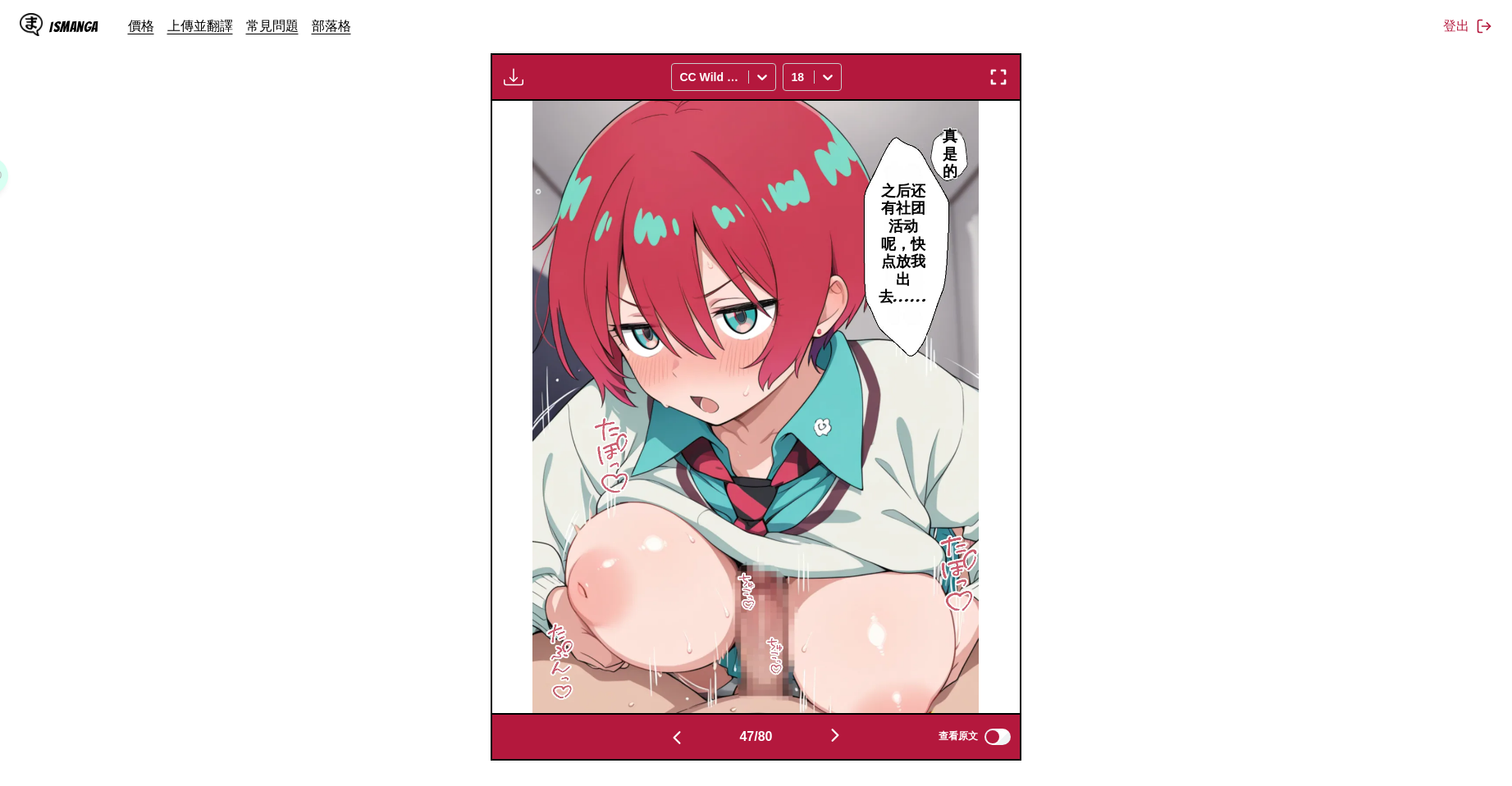
click at [667, 731] on img "button" at bounding box center [677, 738] width 20 height 20
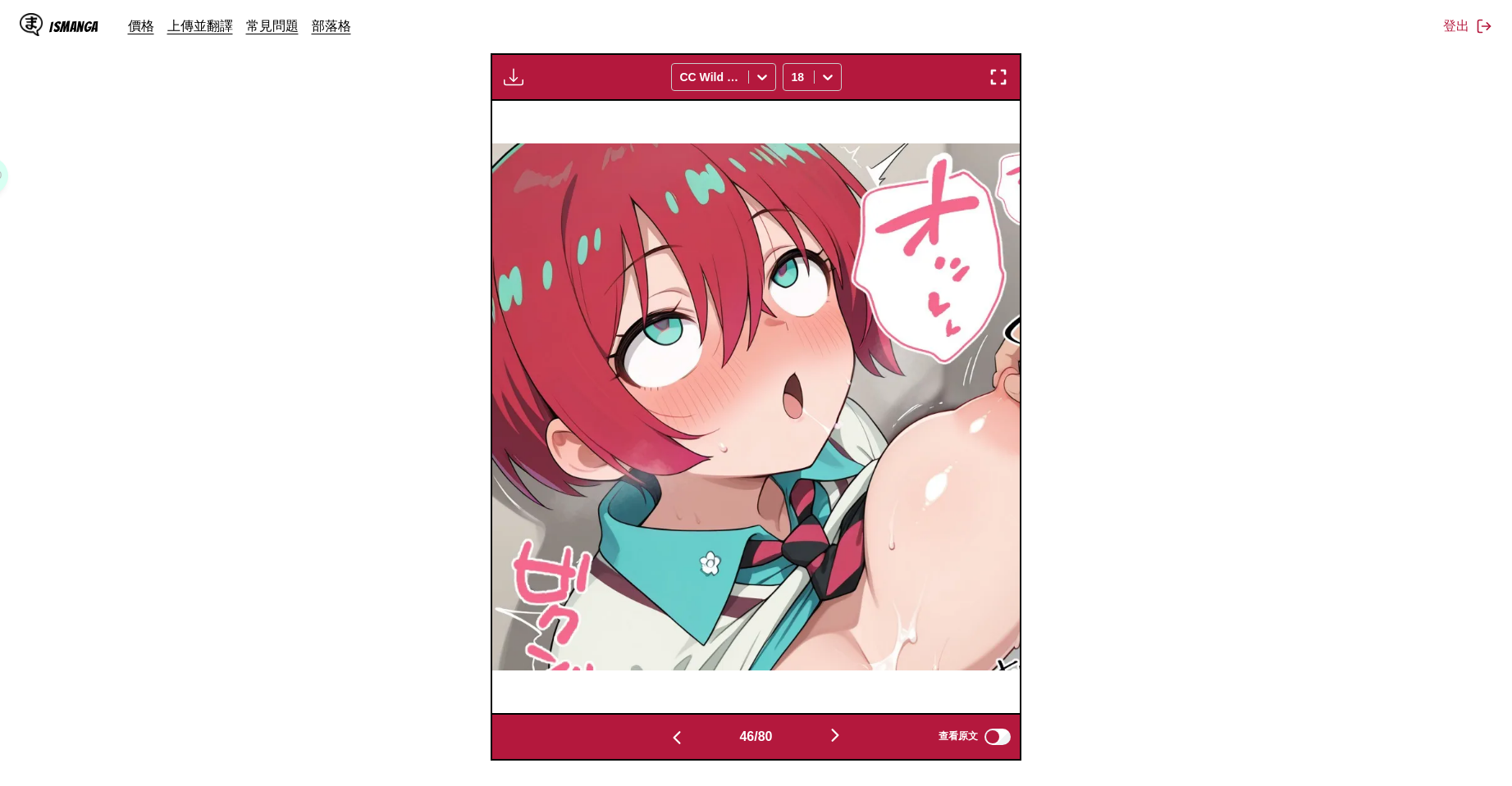
click at [667, 731] on img "button" at bounding box center [677, 738] width 20 height 20
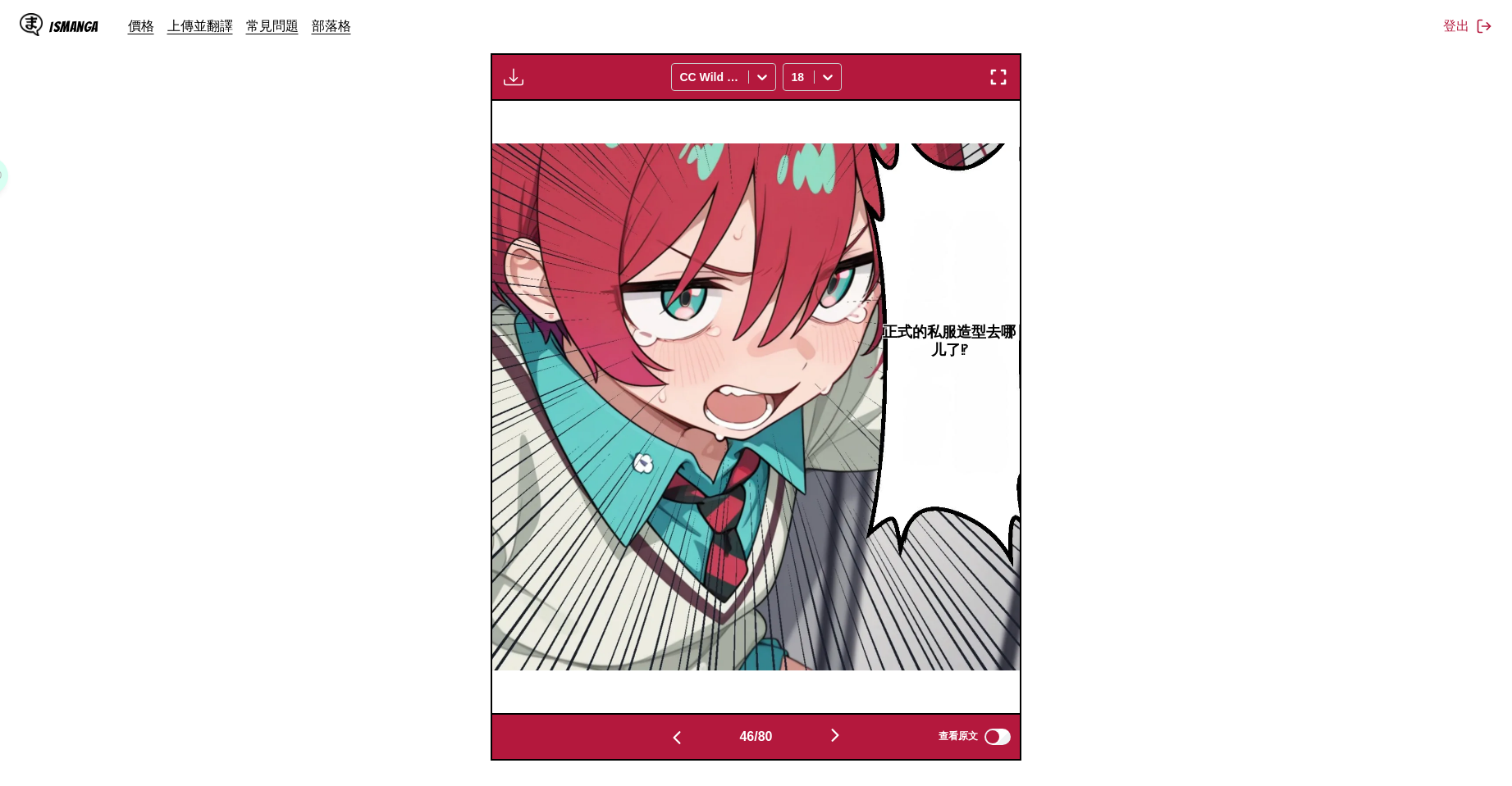
click at [667, 731] on img "button" at bounding box center [677, 738] width 20 height 20
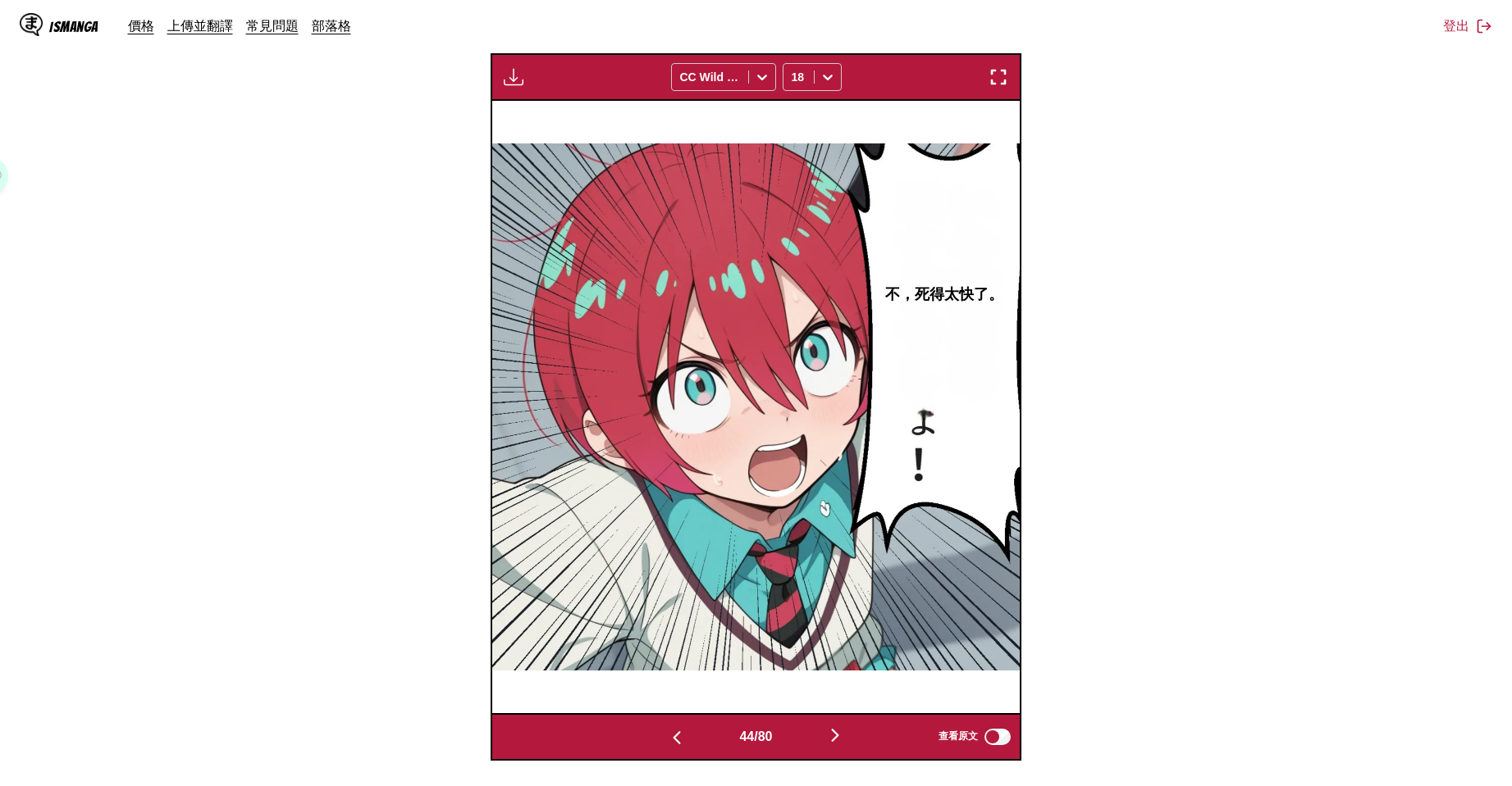
click at [667, 731] on img "button" at bounding box center [677, 738] width 20 height 20
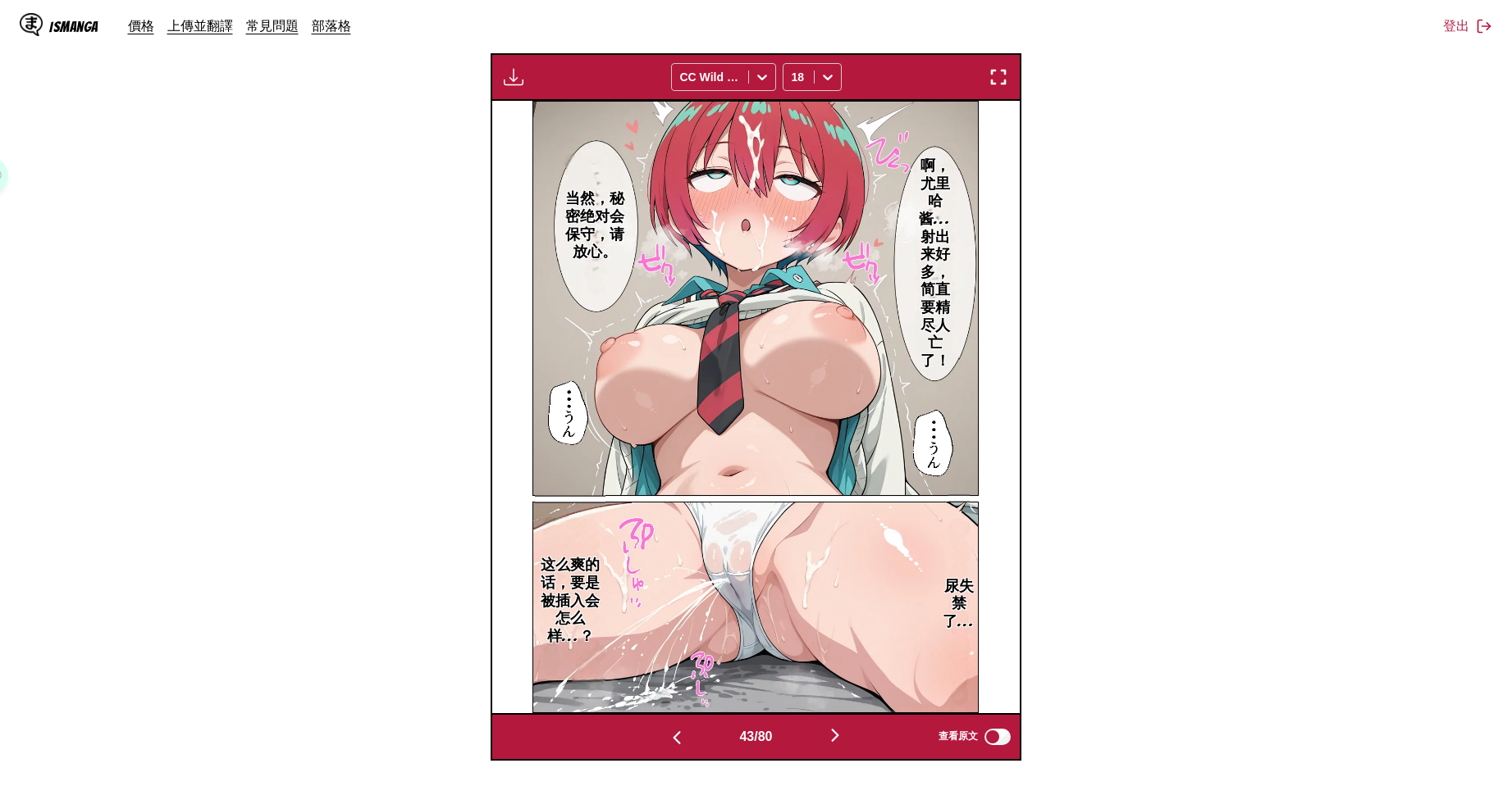
click at [667, 731] on img "button" at bounding box center [677, 738] width 20 height 20
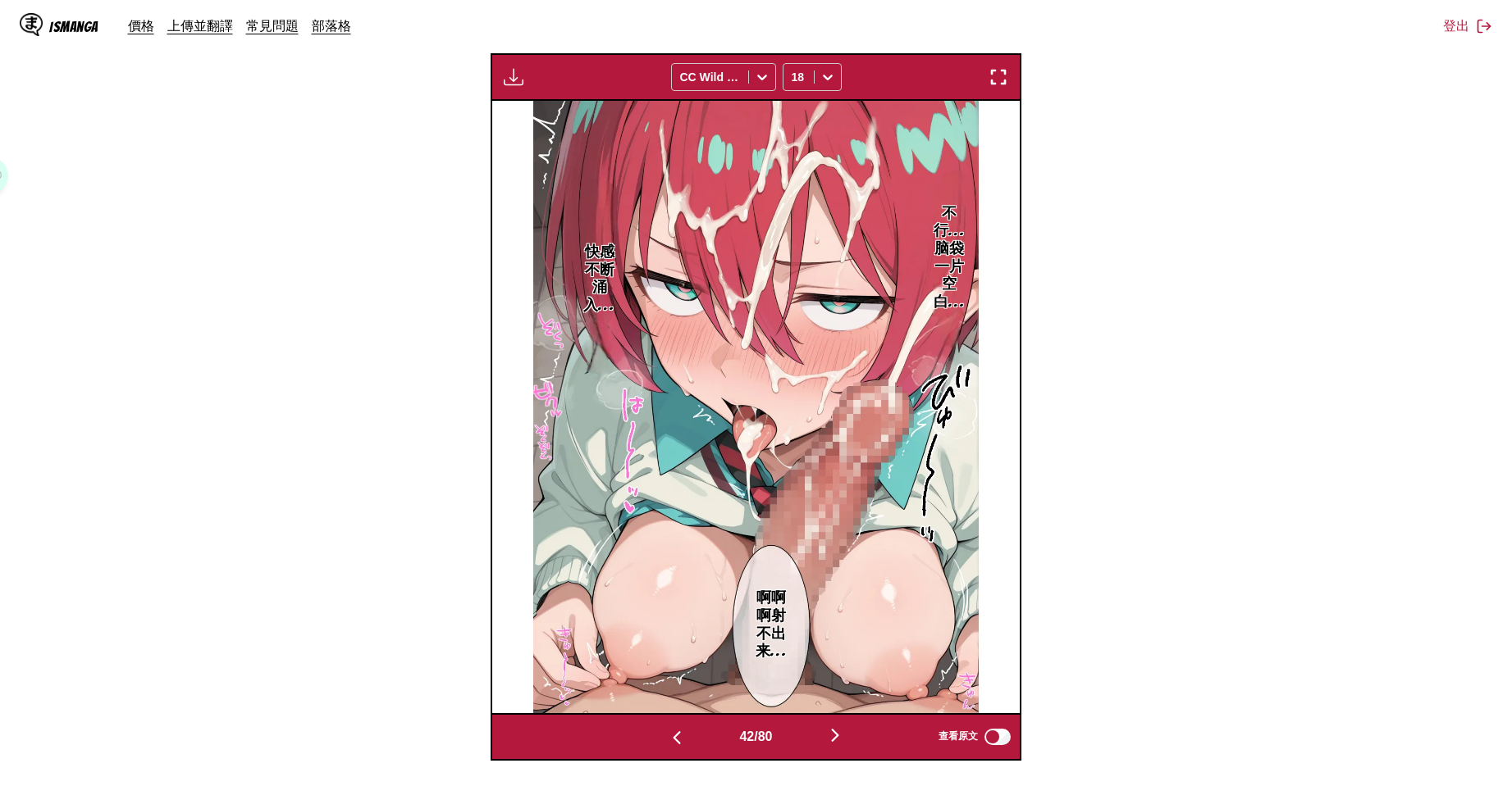
click at [667, 731] on img "button" at bounding box center [677, 738] width 20 height 20
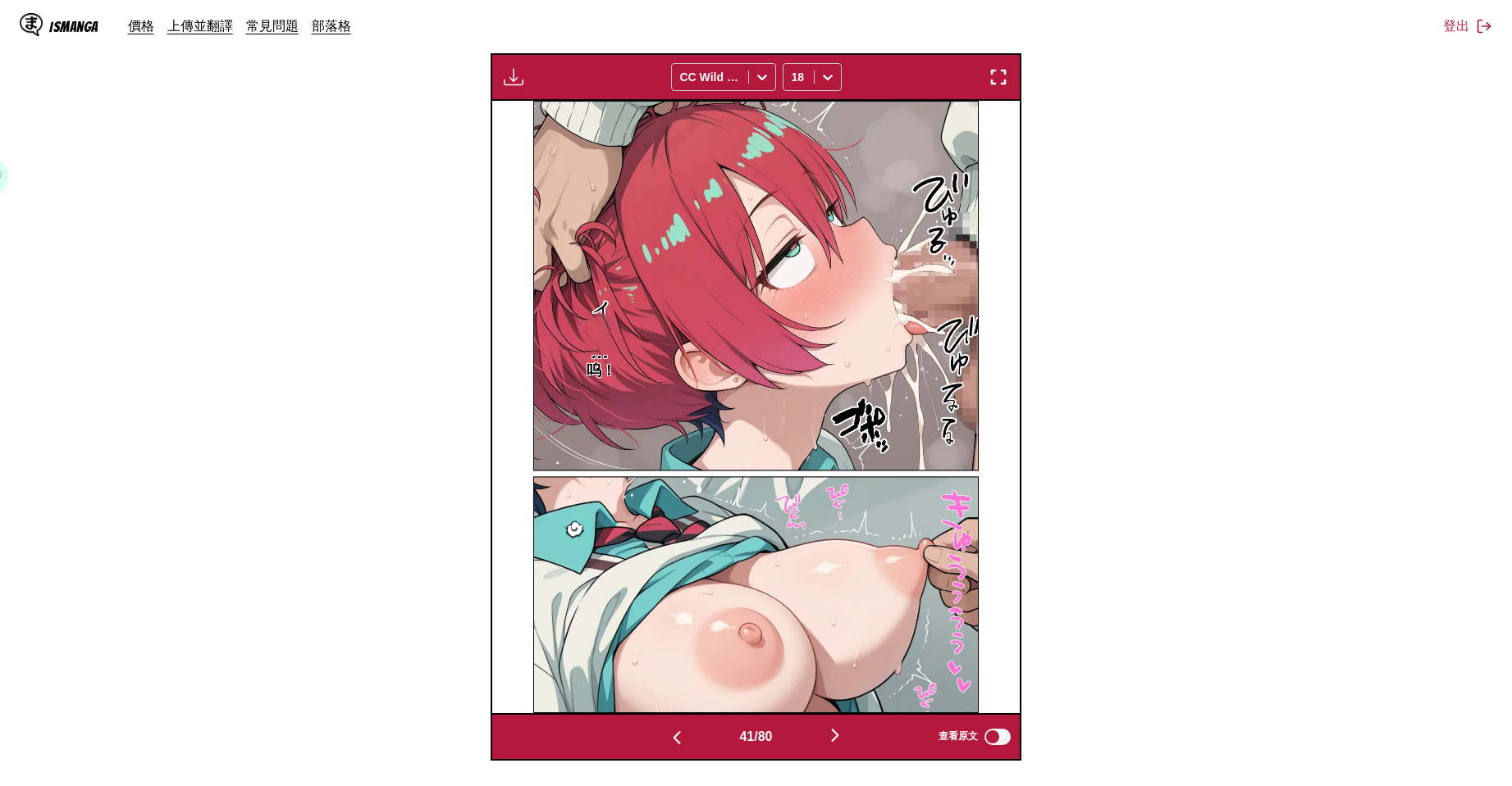
click at [835, 736] on img "button" at bounding box center [836, 735] width 20 height 20
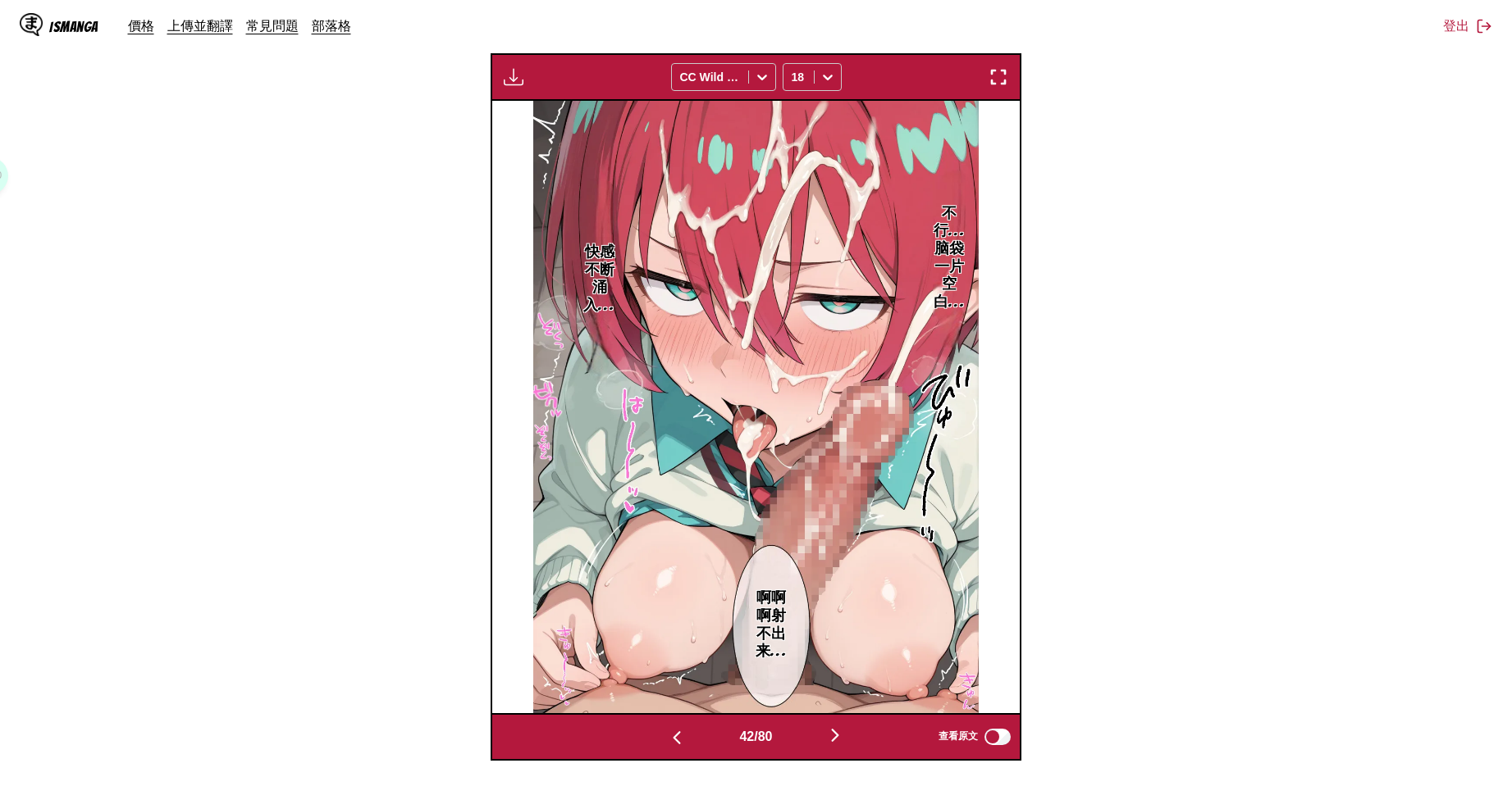
click at [831, 733] on img "button" at bounding box center [836, 735] width 20 height 20
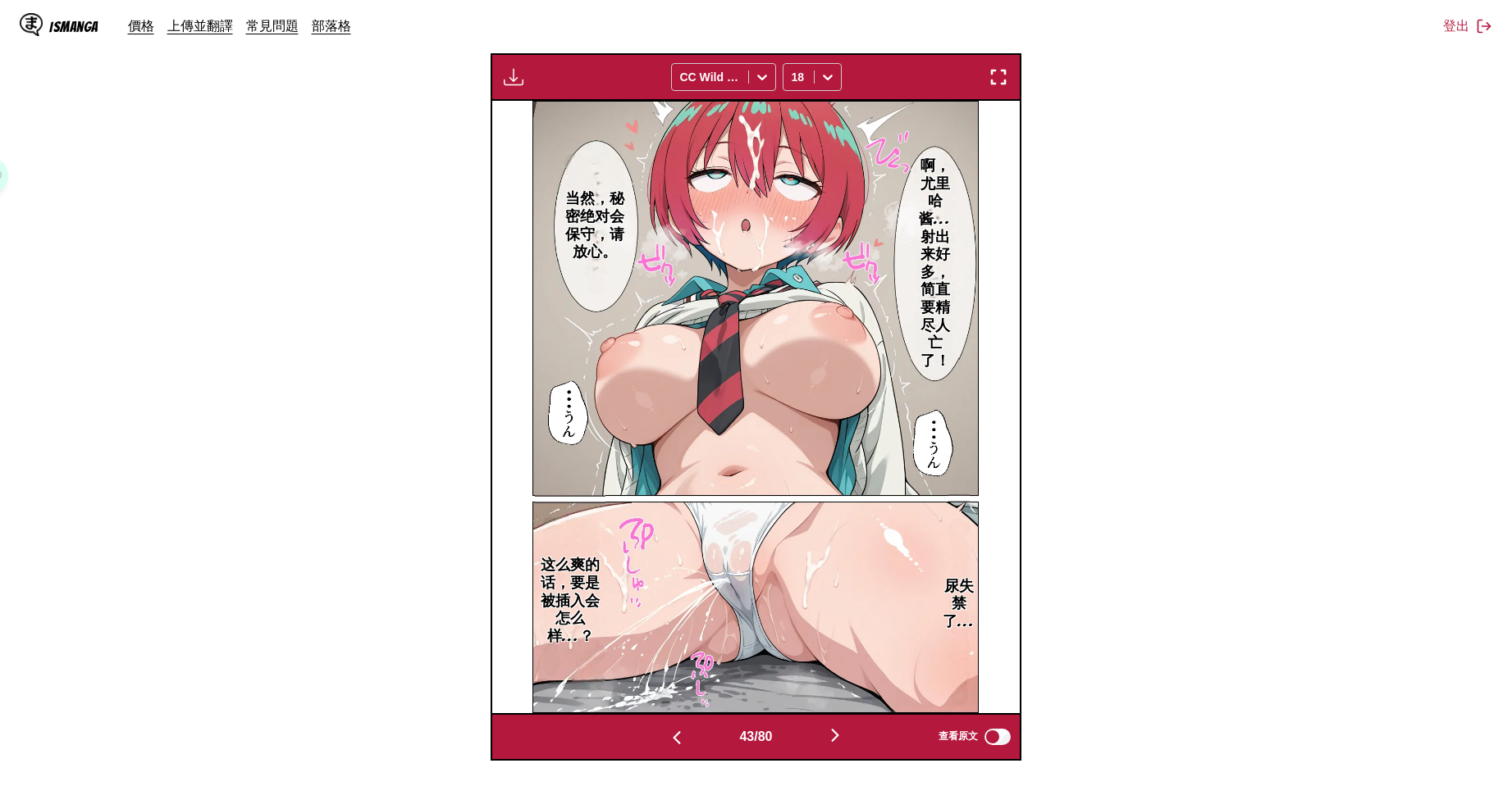
click at [831, 728] on img "button" at bounding box center [836, 735] width 20 height 20
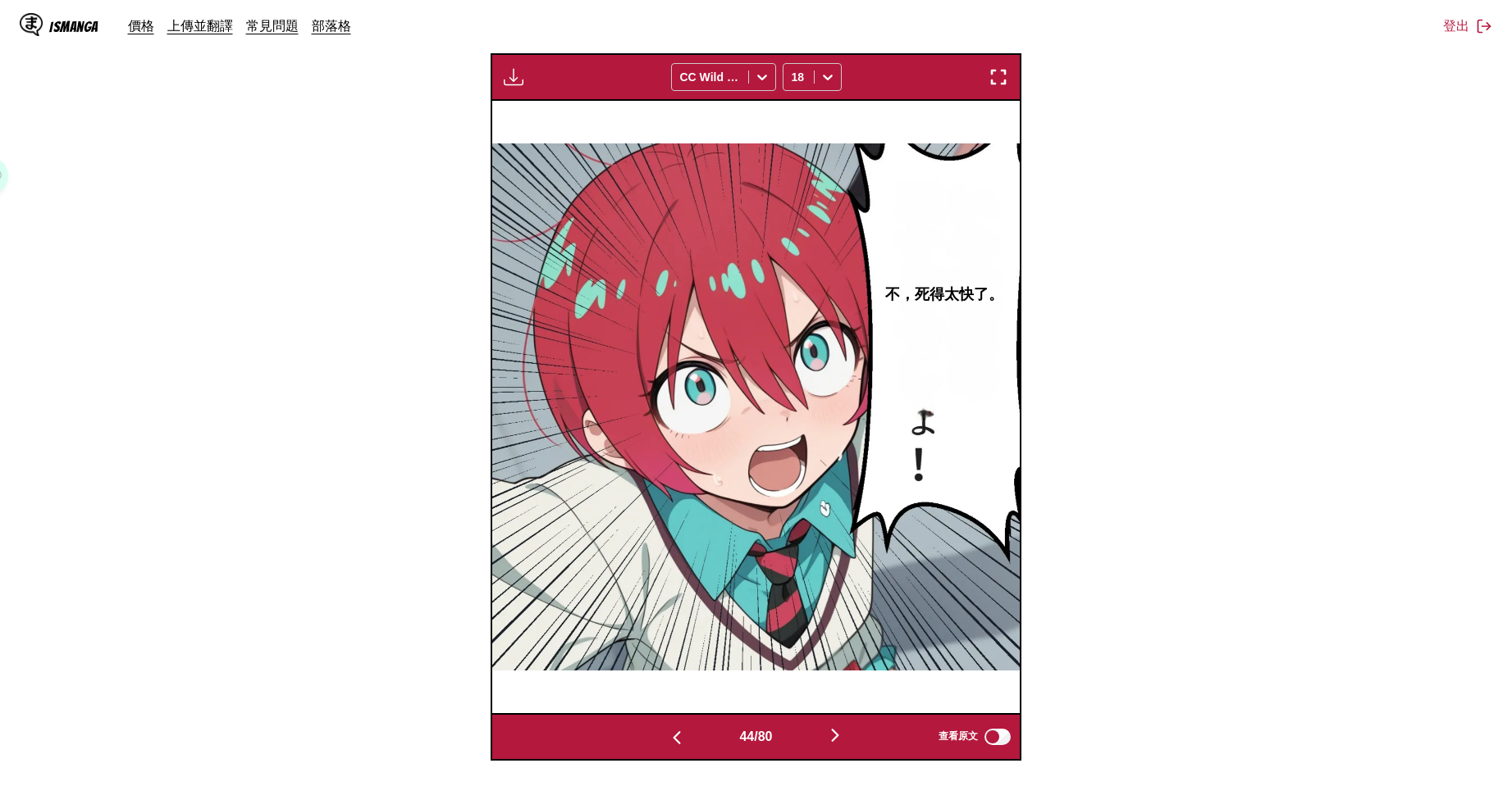
click at [831, 729] on img "button" at bounding box center [836, 735] width 20 height 20
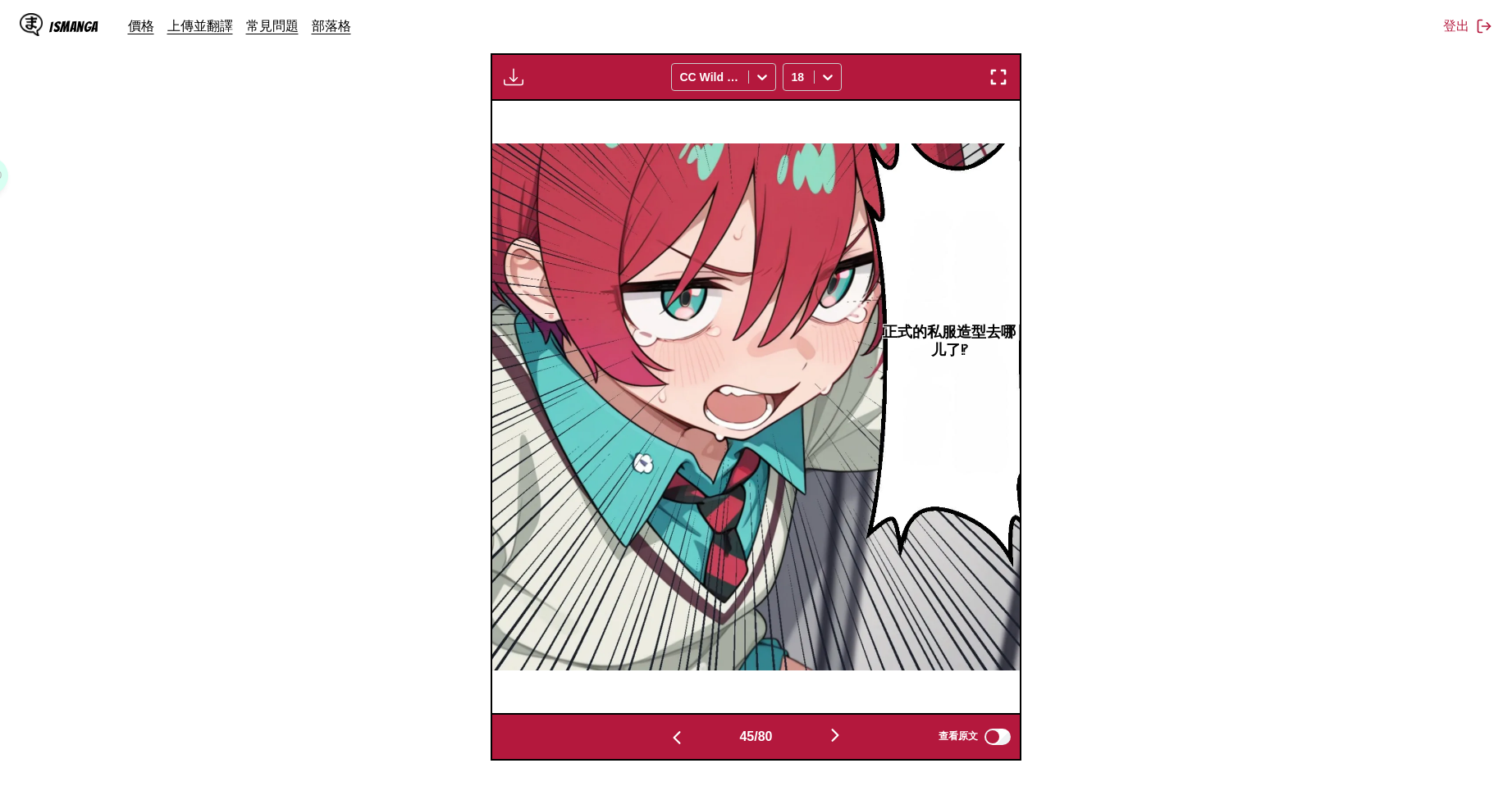
click at [831, 729] on img "button" at bounding box center [836, 735] width 20 height 20
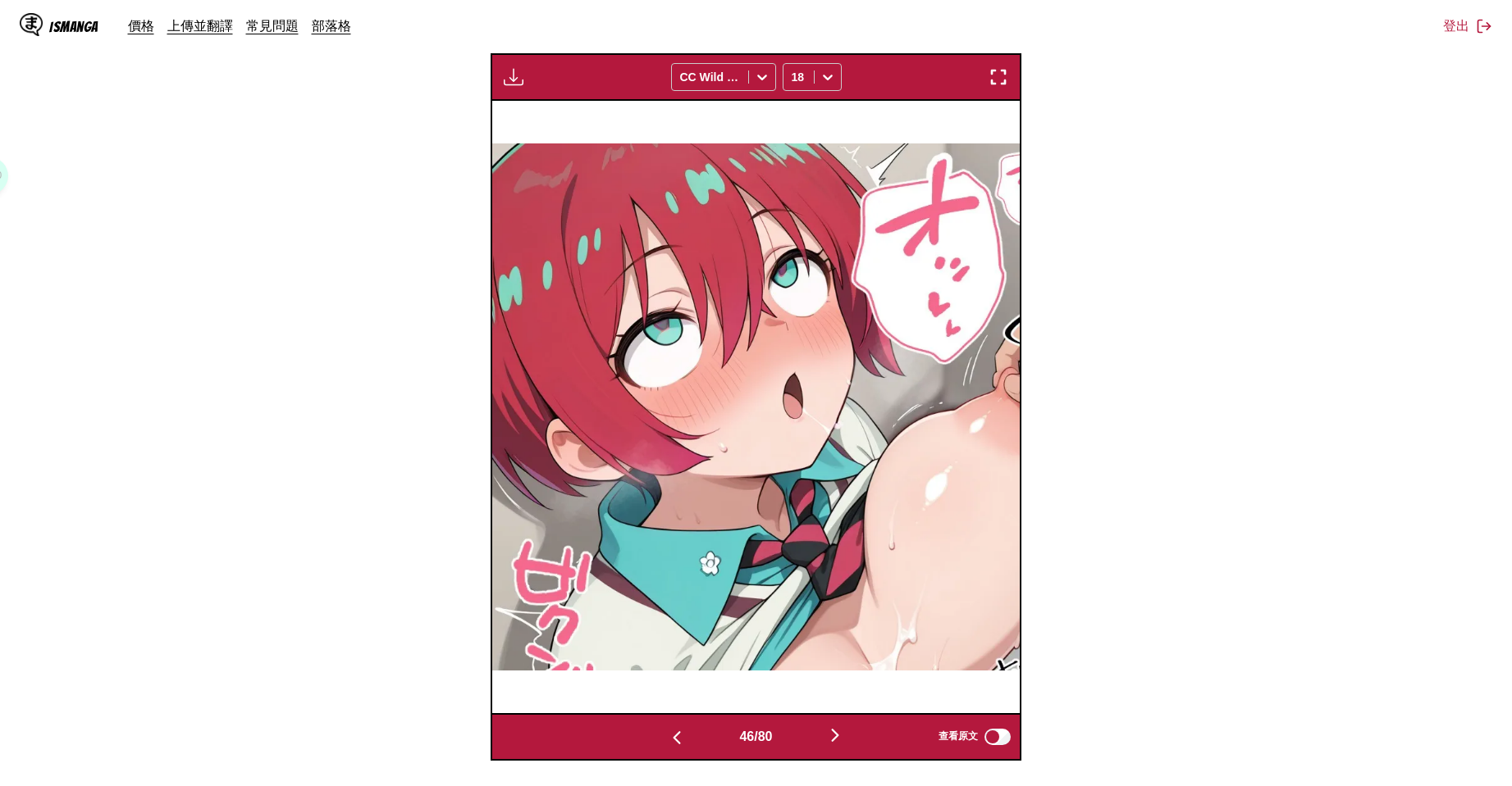
click at [831, 729] on img "button" at bounding box center [836, 735] width 20 height 20
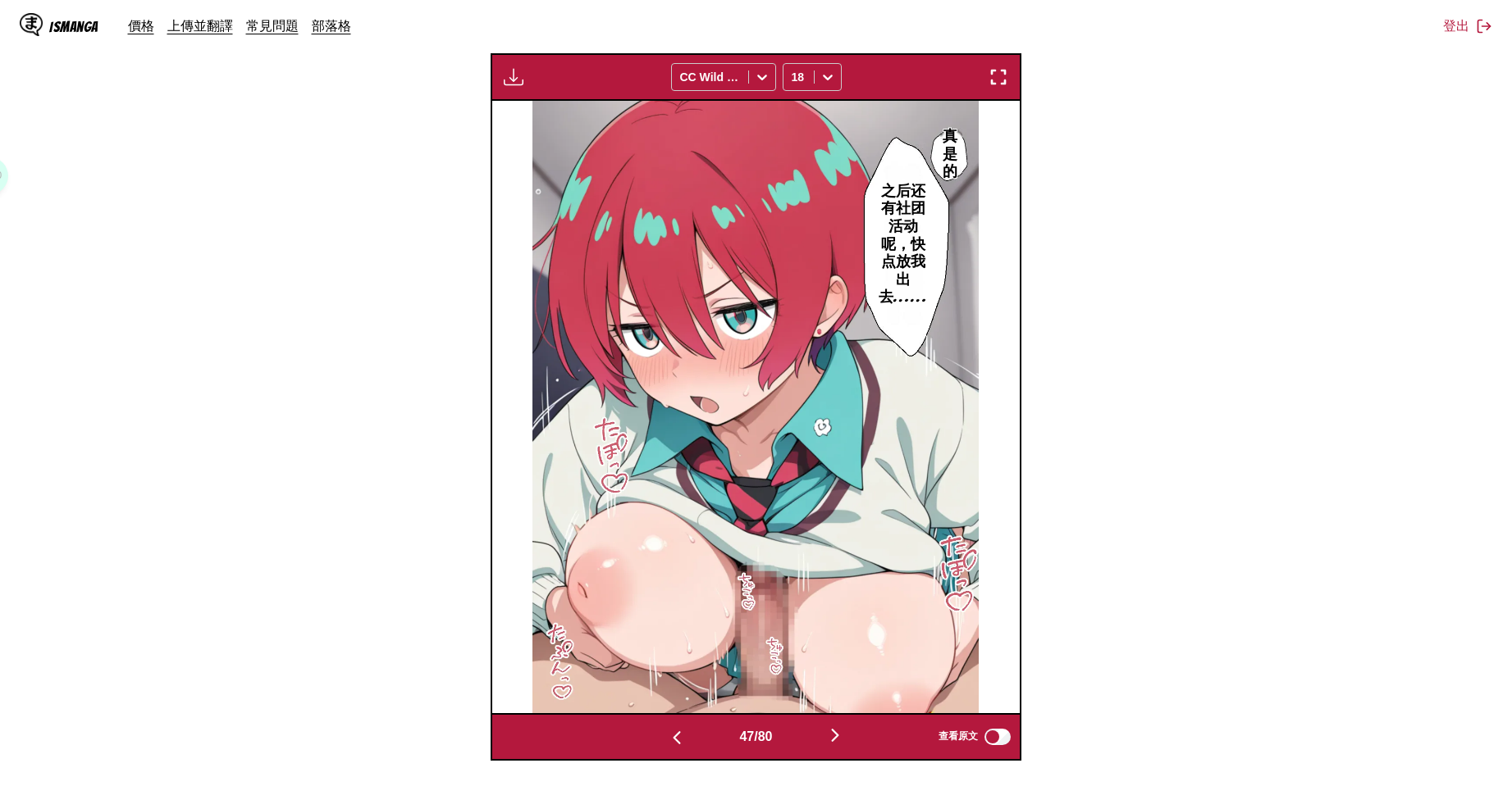
click at [831, 729] on img "button" at bounding box center [836, 735] width 20 height 20
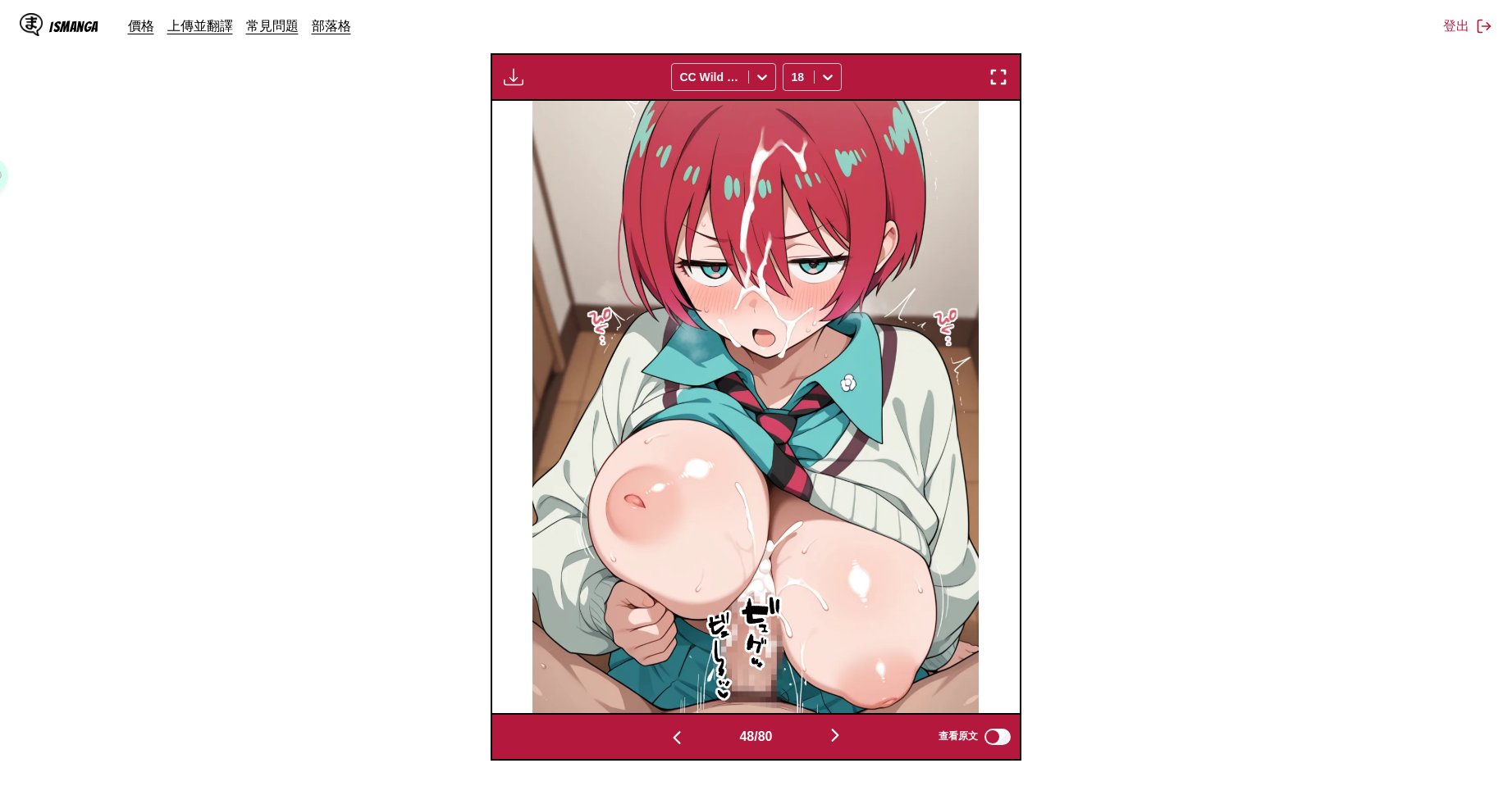
click at [831, 729] on img "button" at bounding box center [836, 735] width 20 height 20
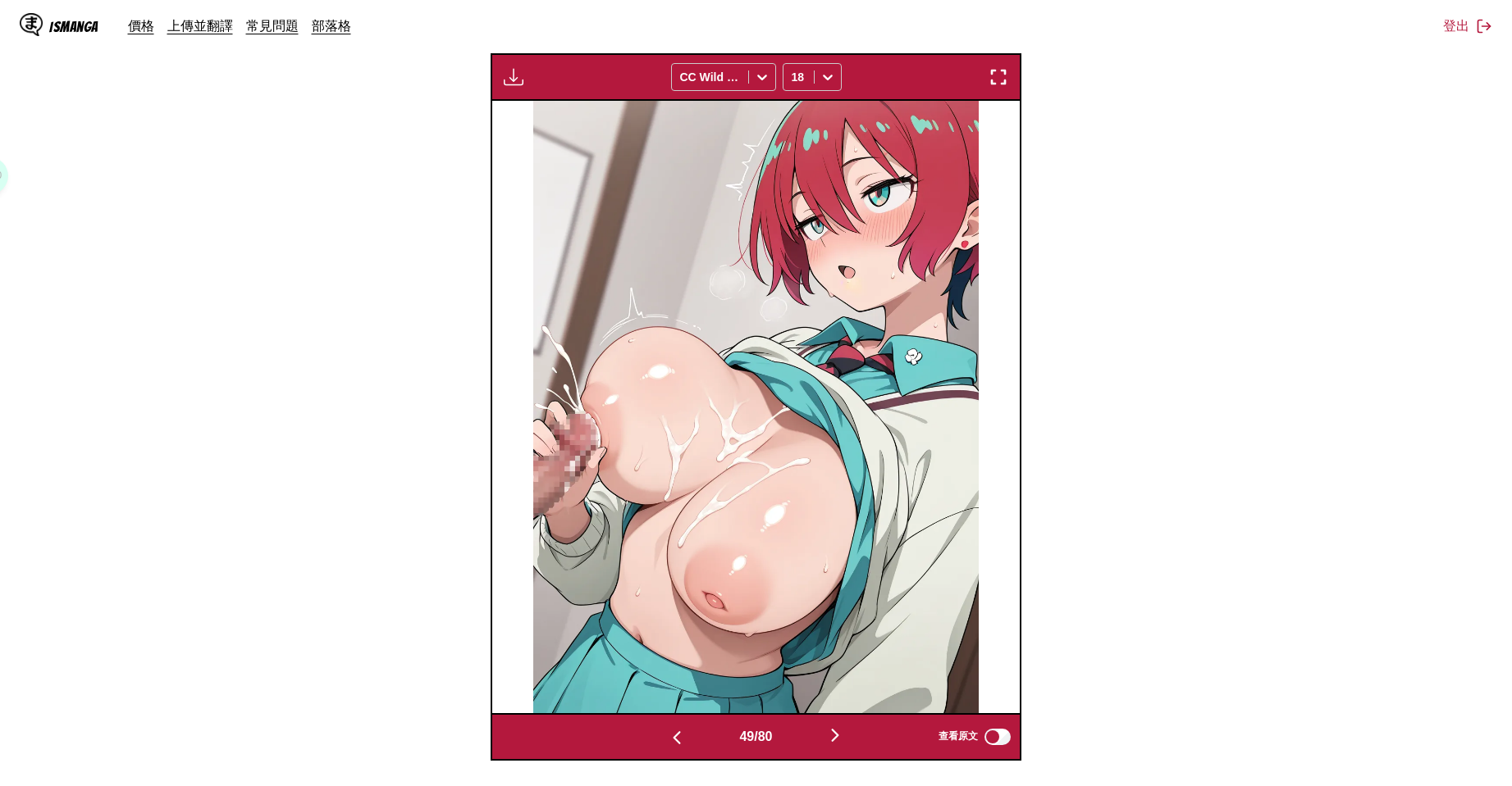
click at [831, 729] on img "button" at bounding box center [836, 735] width 20 height 20
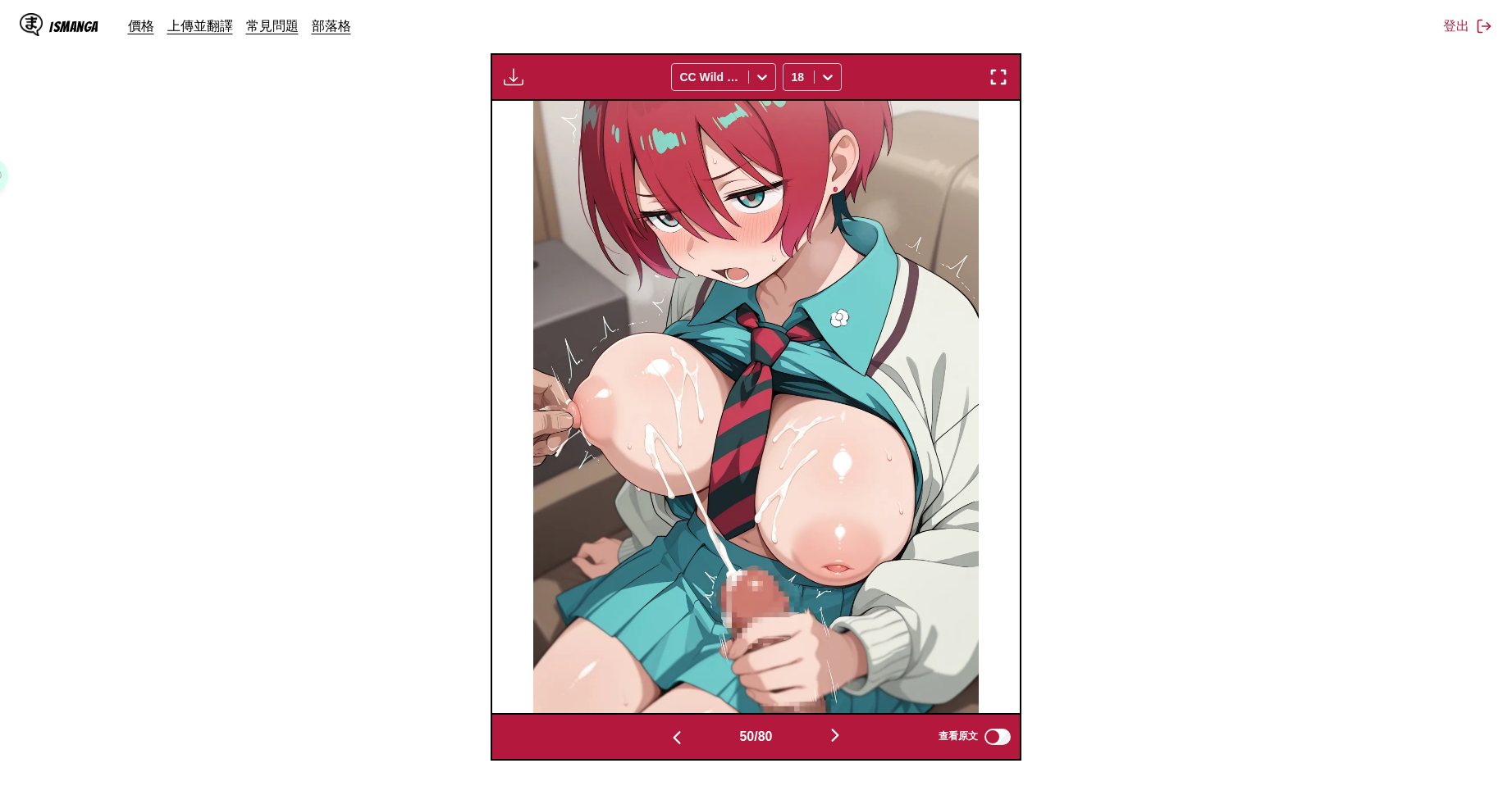
click at [831, 729] on img "button" at bounding box center [836, 735] width 20 height 20
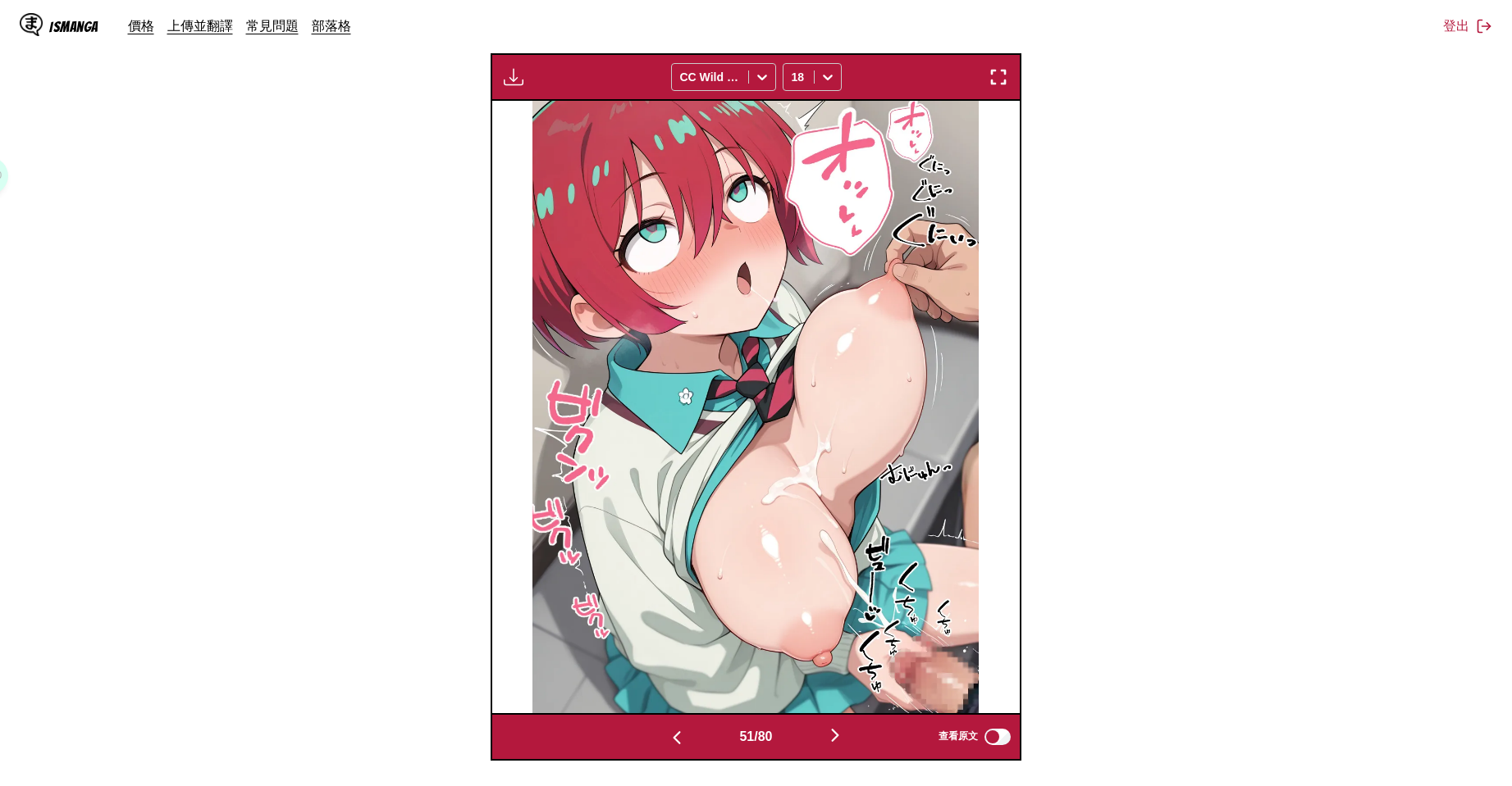
click at [667, 732] on img "button" at bounding box center [677, 738] width 20 height 20
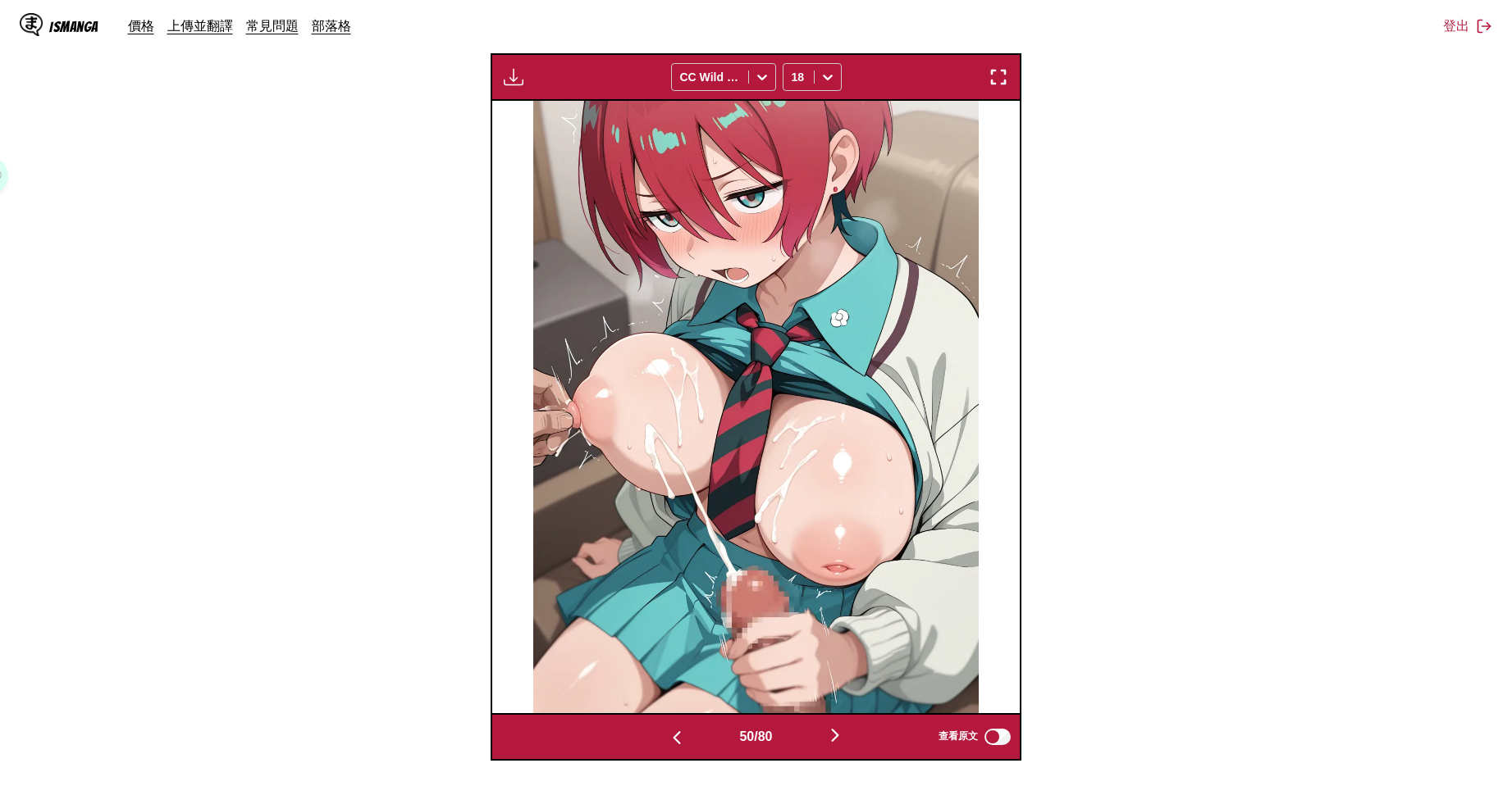
click at [667, 732] on img "button" at bounding box center [677, 738] width 20 height 20
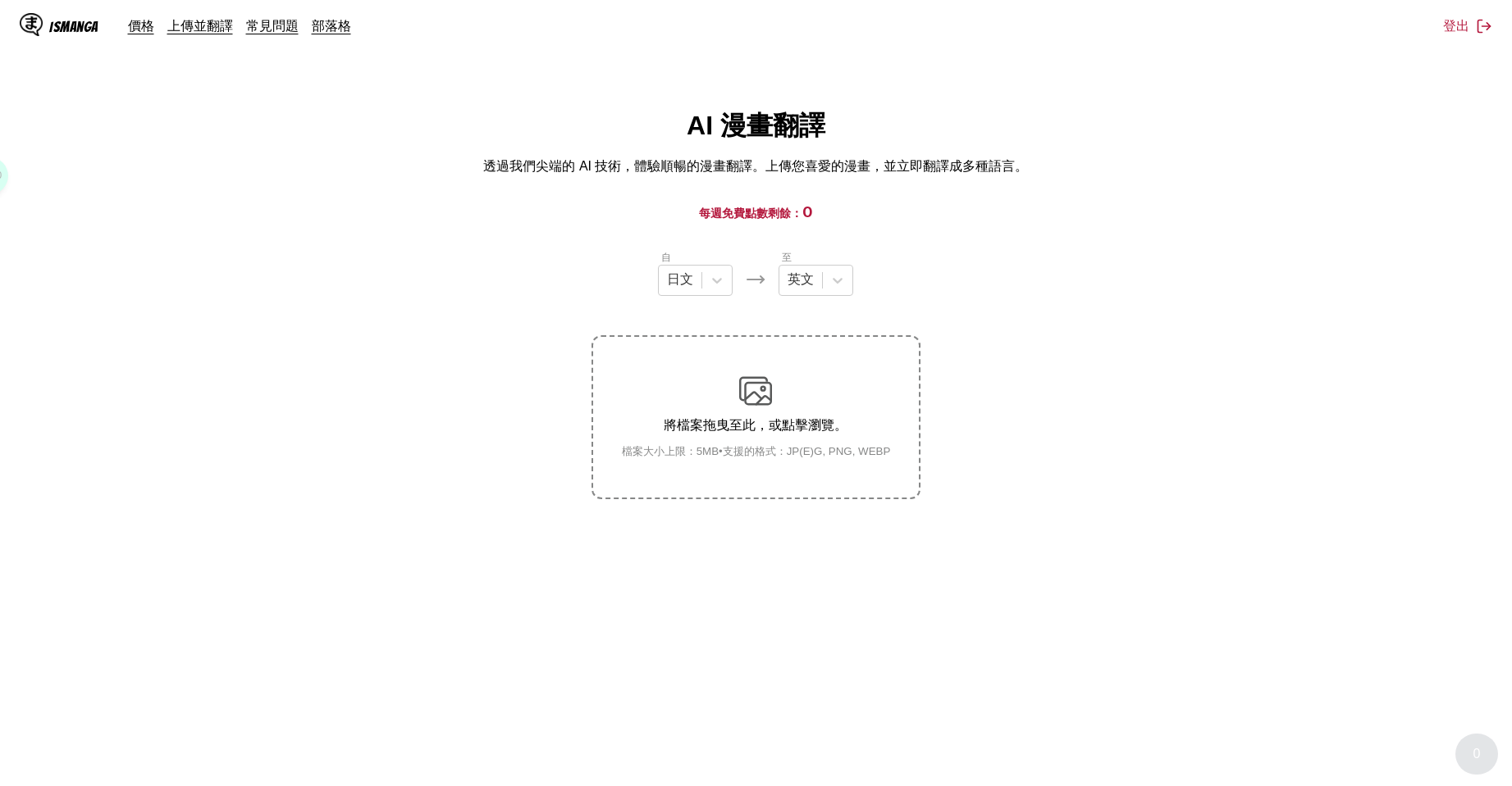
scroll to position [182, 0]
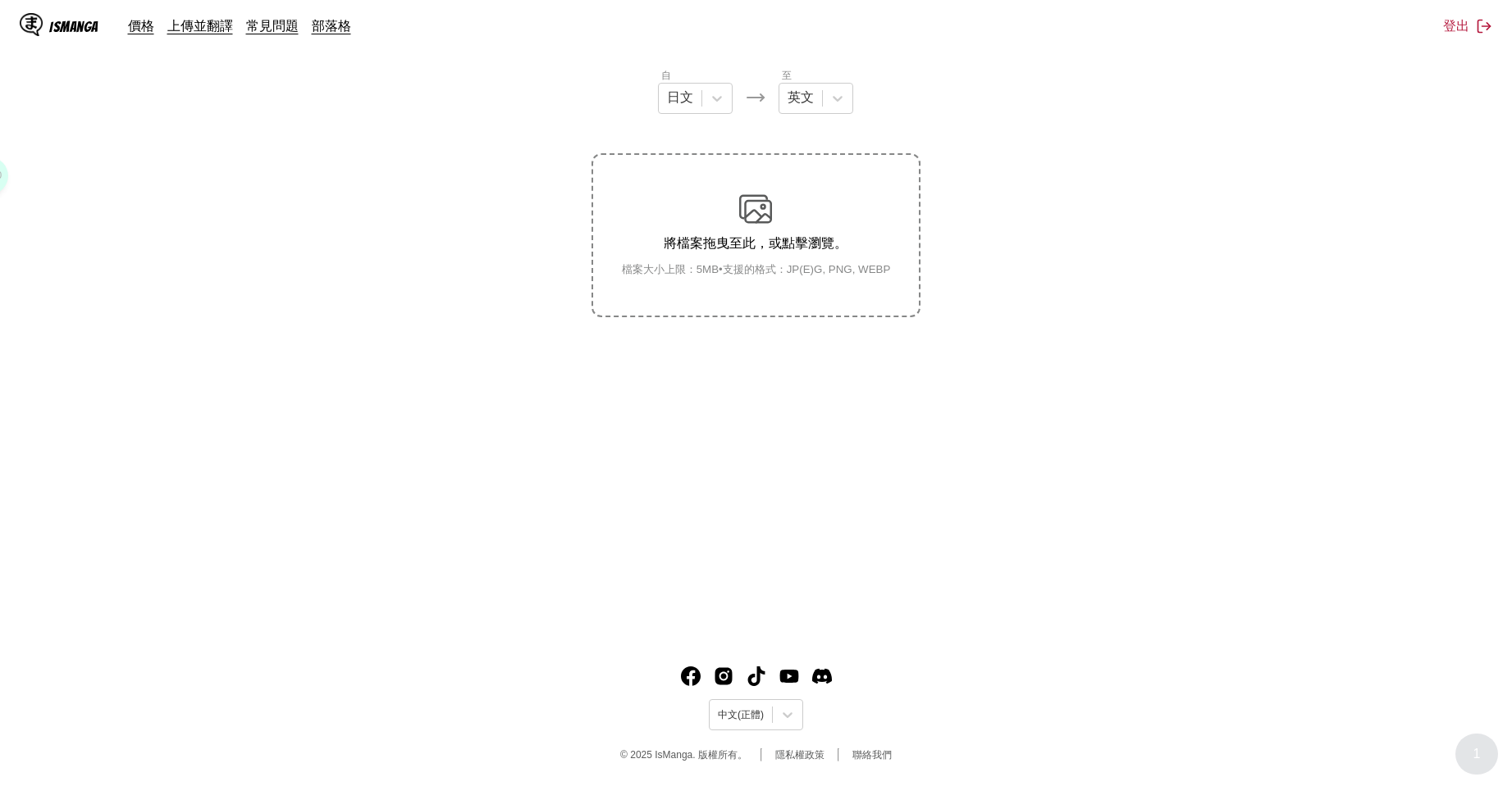
drag, startPoint x: 1078, startPoint y: 117, endPoint x: 1127, endPoint y: 125, distance: 49.6
click at [1078, 117] on section "自 日文 至 英文 將檔案拖曳至此，或點擊瀏覽。 檔案大小上限：5MB • 支援的格式：JP(E)G, PNG, WEBP" at bounding box center [756, 192] width 1485 height 250
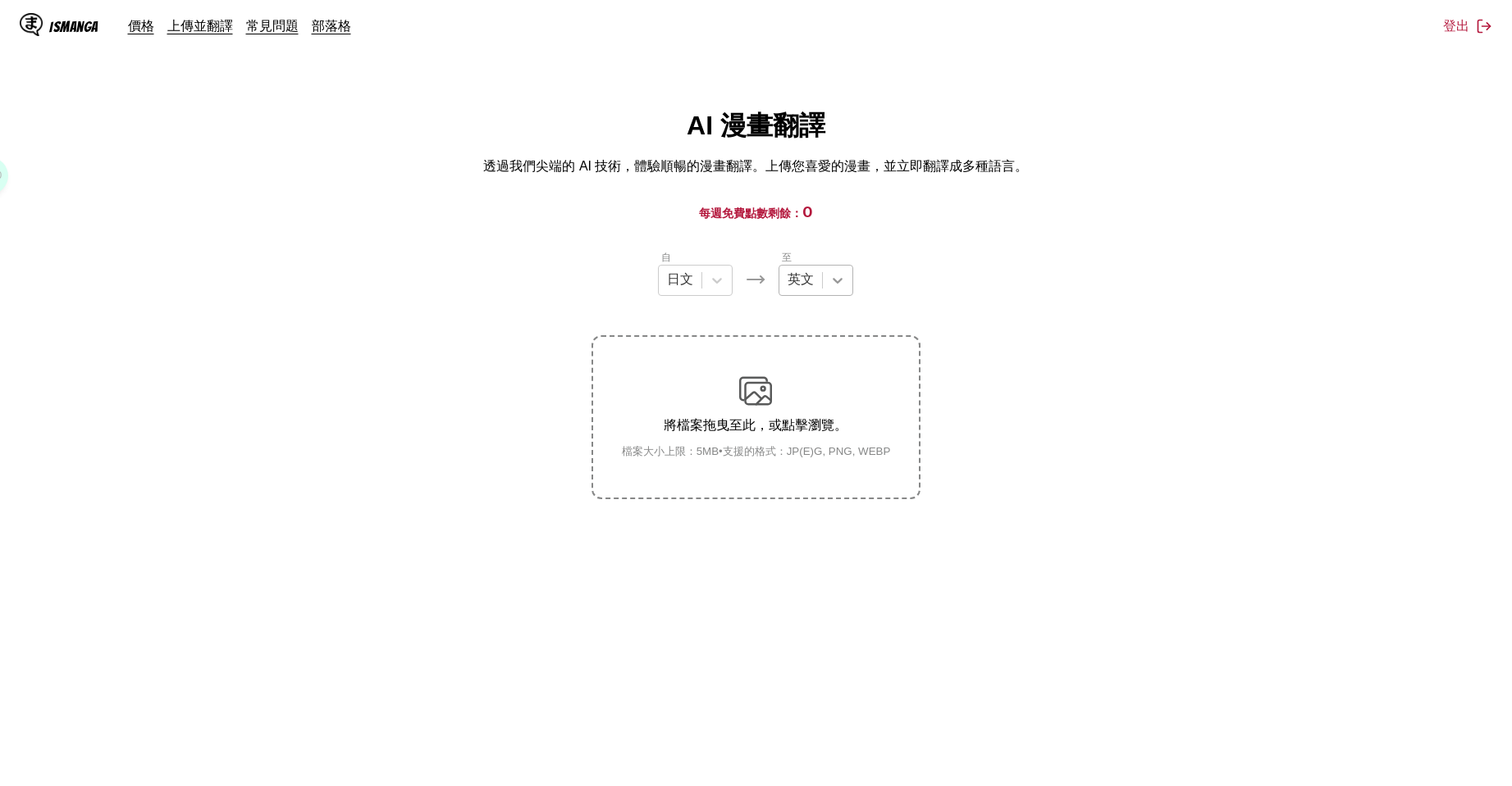
click at [828, 288] on div at bounding box center [837, 280] width 29 height 29
click at [1000, 222] on h3 "每週免費點數剩餘： 0" at bounding box center [756, 211] width 1433 height 21
click at [1015, 493] on section "自 日文 至 英文 將檔案拖曳至此，或點擊瀏覽。 檔案大小上限：5MB • 支援的格式：JP(E)G, PNG, WEBP" at bounding box center [756, 374] width 1485 height 250
click at [802, 293] on div "英文" at bounding box center [800, 281] width 42 height 25
click at [875, 256] on div "自 日文 至 1 result available. Use Up and Down to choose options, press Enter to se…" at bounding box center [756, 272] width 328 height 47
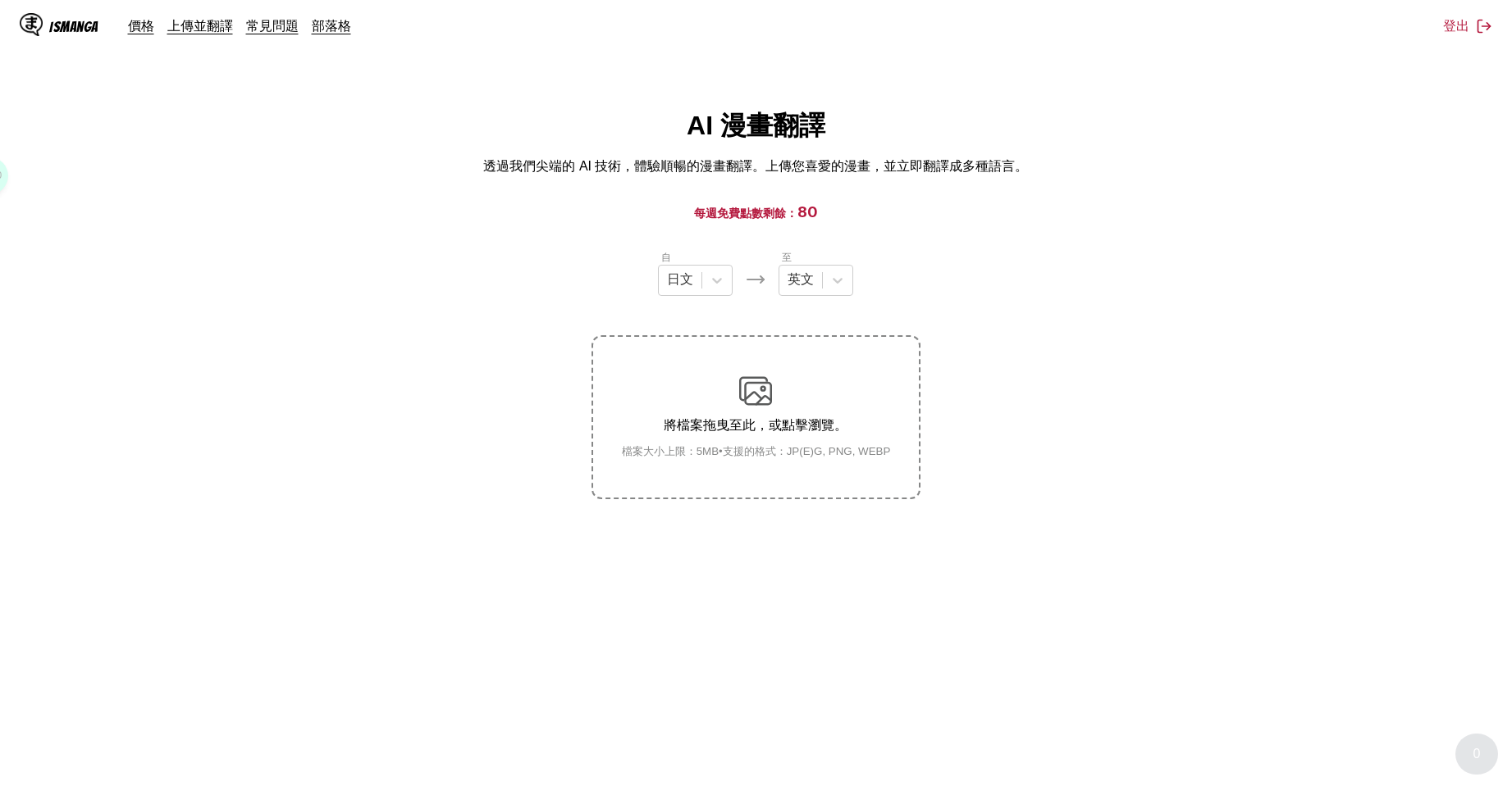
click at [799, 299] on div "自 日文 至 英文 將檔案拖曳至此，或點擊瀏覽。 檔案大小上限：5MB • 支援的格式：JP(E)G, PNG, WEBP" at bounding box center [756, 374] width 328 height 250
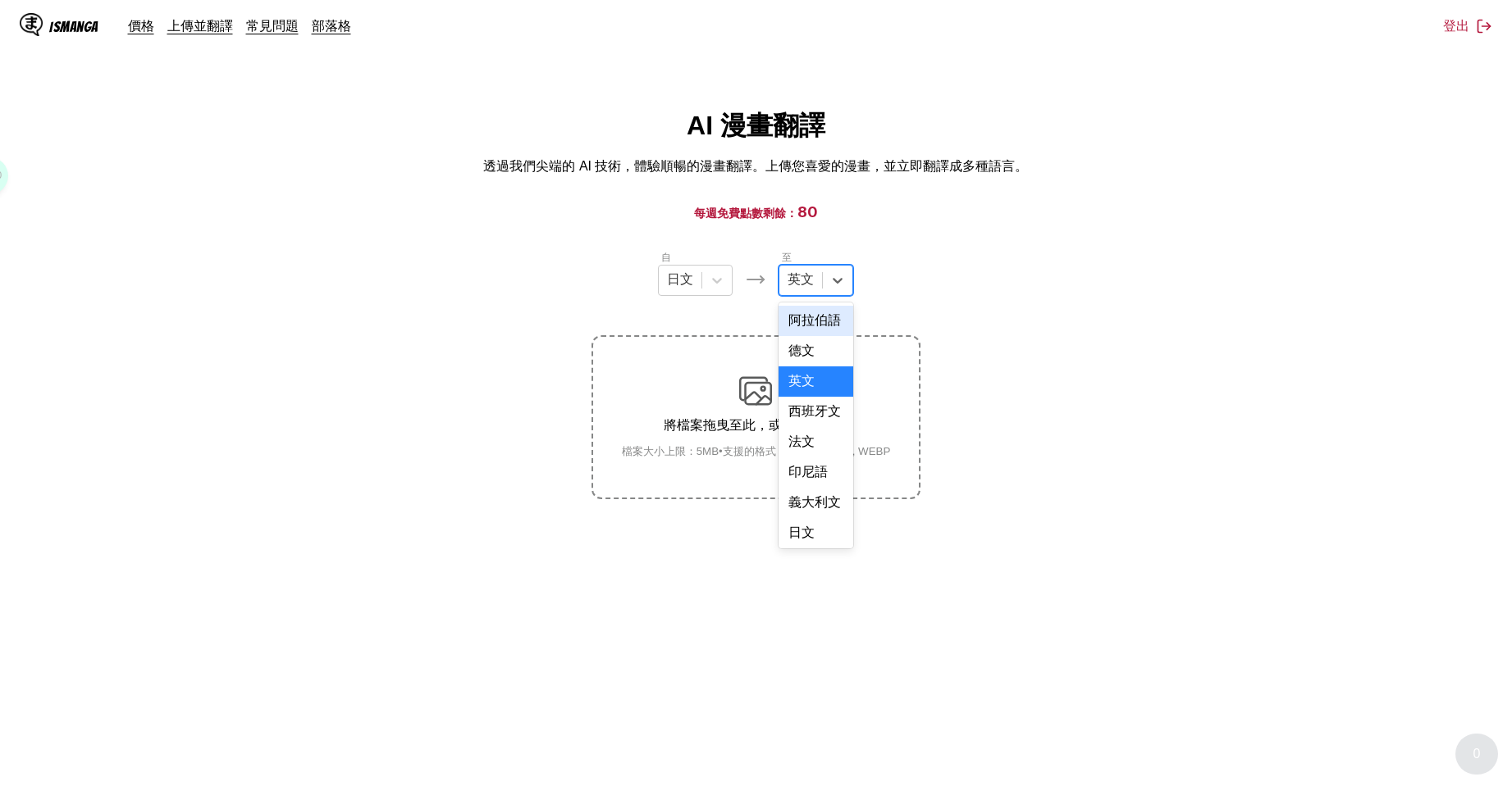
click at [799, 293] on div "英文" at bounding box center [800, 281] width 42 height 25
click at [820, 533] on div "中文" at bounding box center [816, 530] width 75 height 30
click at [1070, 440] on section "自 日文 至 option 中文, selected. 中文 將檔案拖曳至此，或點擊瀏覽。 檔案大小上限：5MB • 支援的格式：JP(E)G, PNG, W…" at bounding box center [756, 374] width 1485 height 250
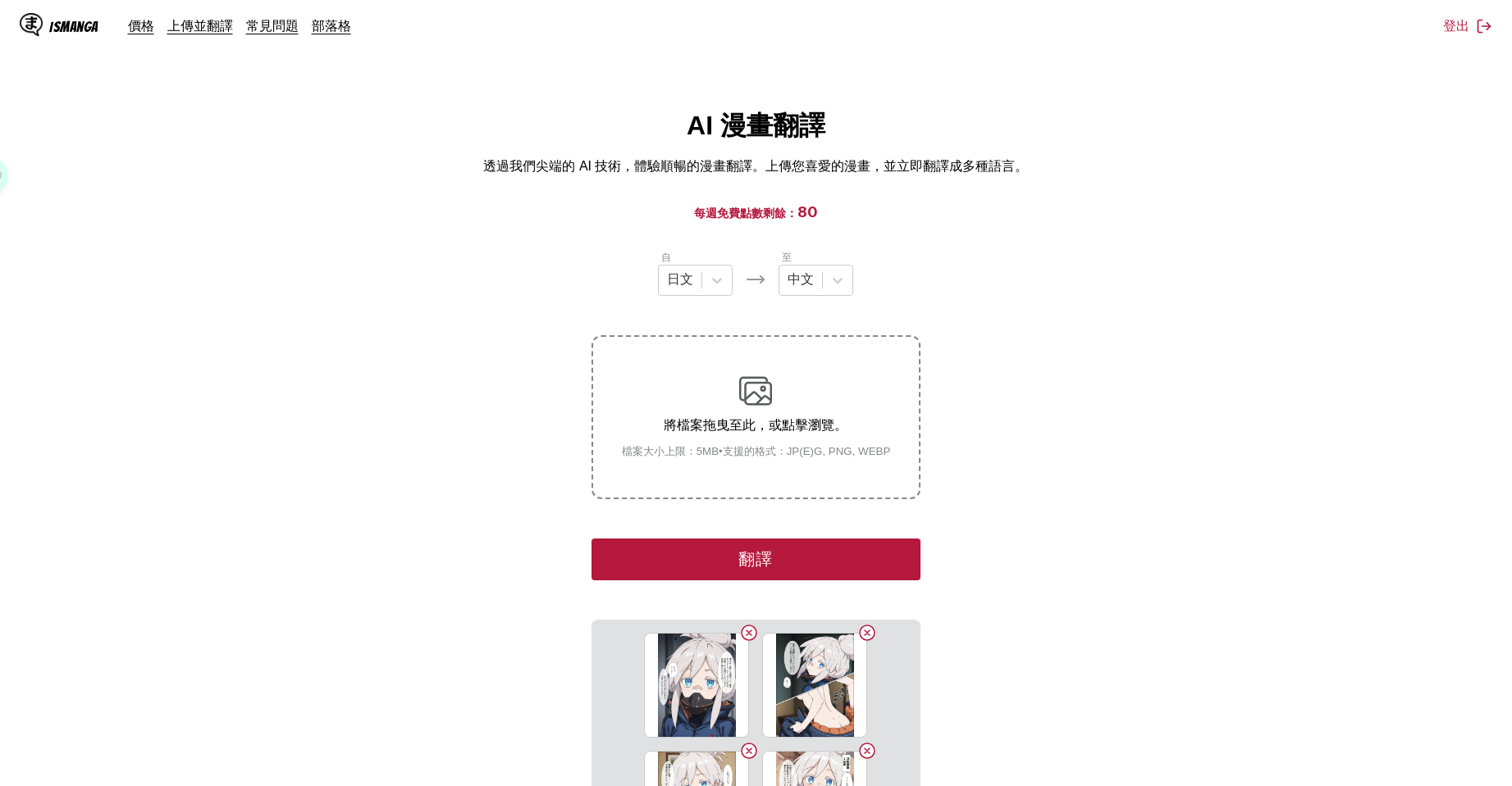
click at [1270, 473] on section "自 日文 至 中文 將檔案拖曳至此，或點擊瀏覽。 檔案大小上限：5MB • 支援的格式：JP(E)G, PNG, WEBP 翻譯 131135385_p1_ド…" at bounding box center [756, 598] width 1485 height 699
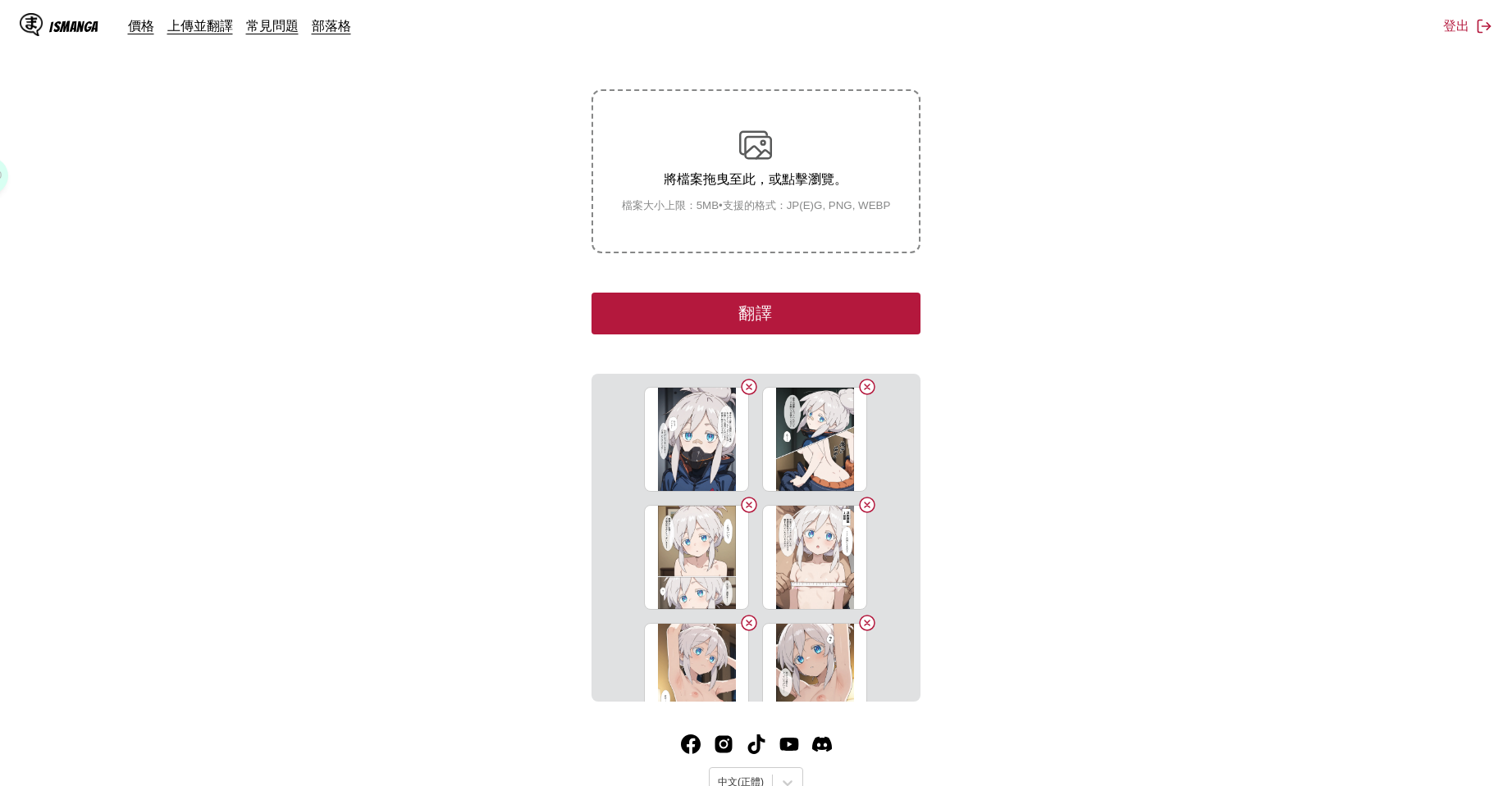
click at [882, 331] on button "翻譯" at bounding box center [756, 314] width 328 height 42
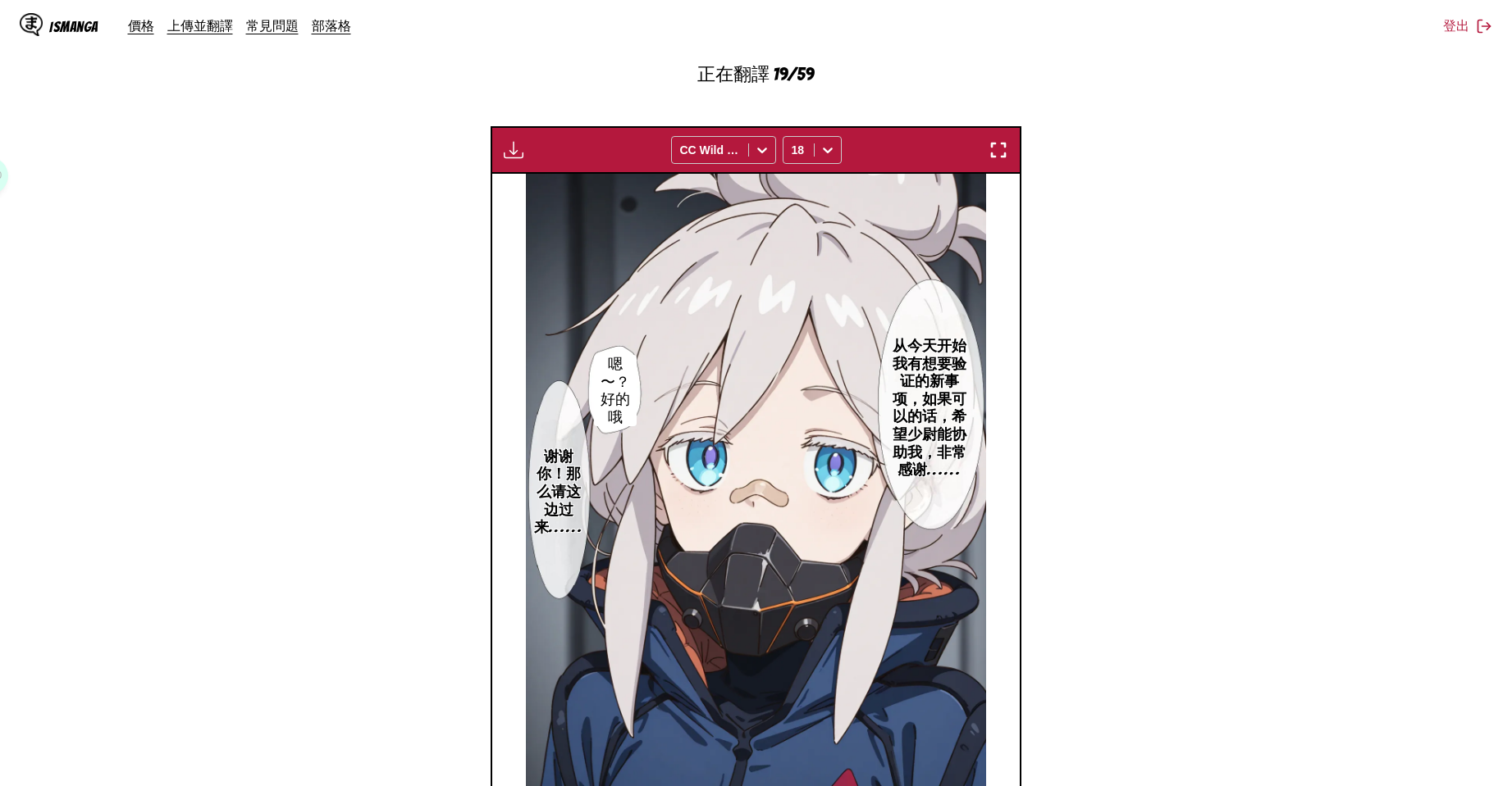
scroll to position [676, 0]
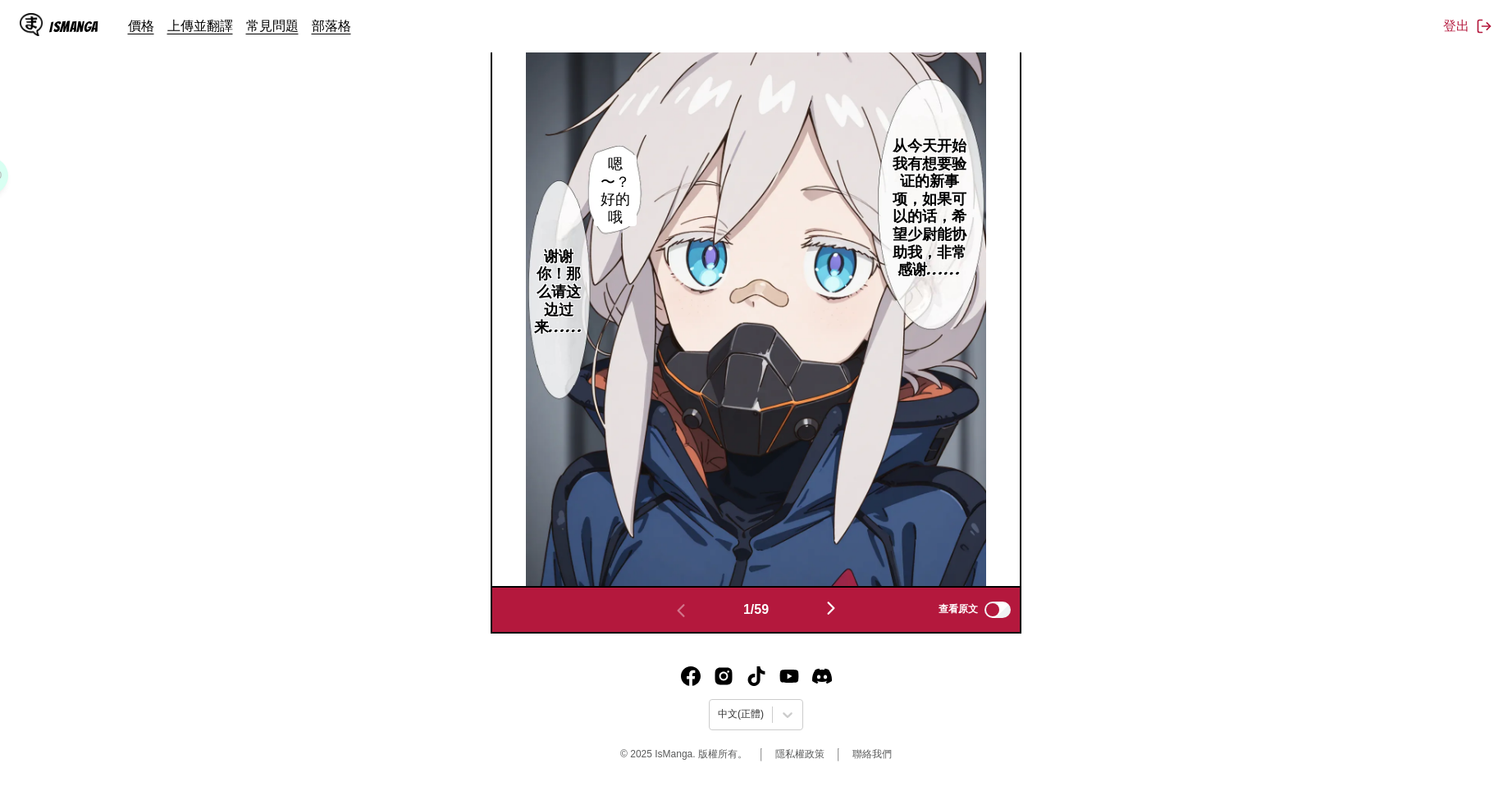
click at [835, 602] on img "button" at bounding box center [831, 609] width 20 height 20
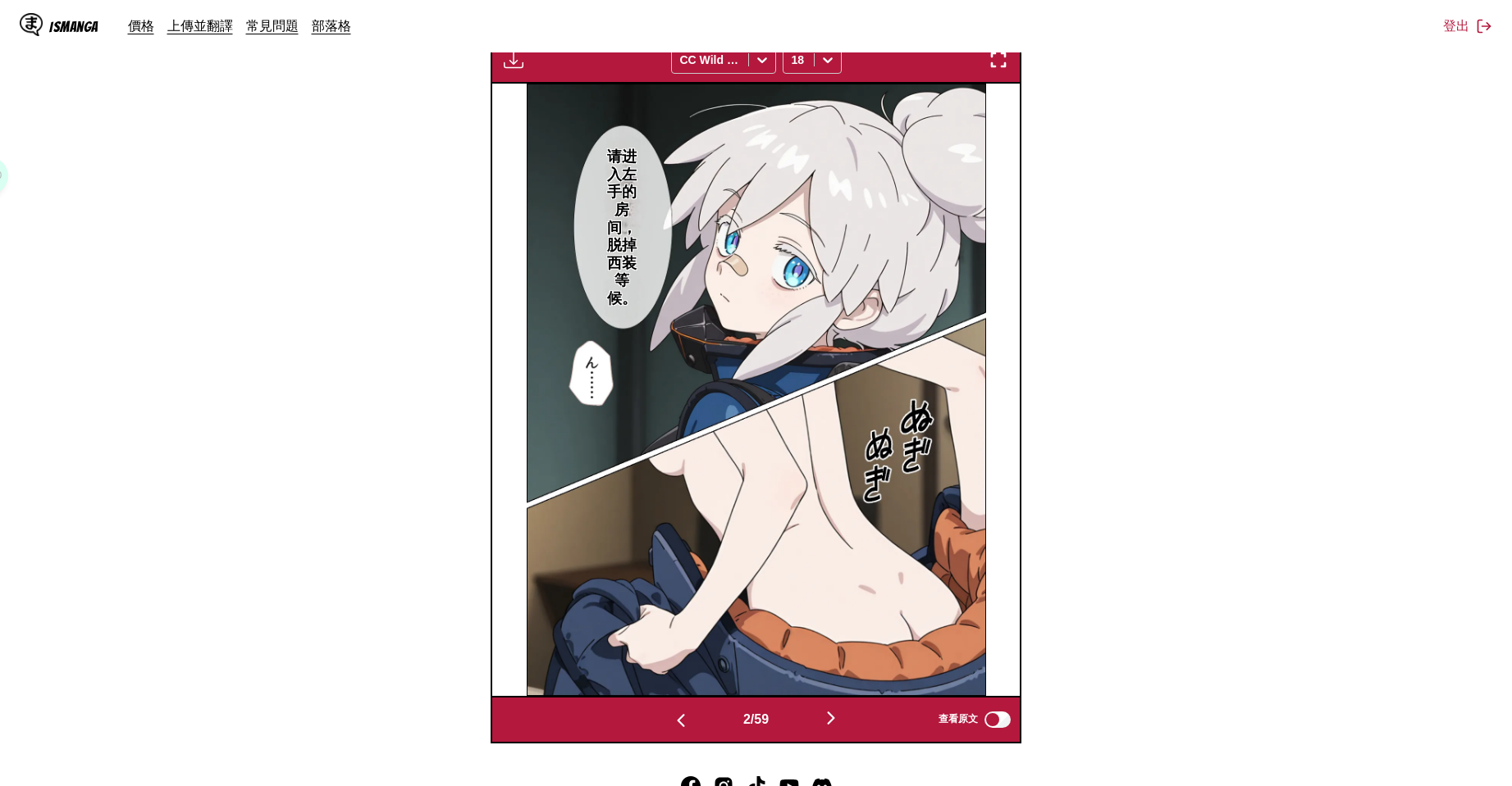
scroll to position [552, 0]
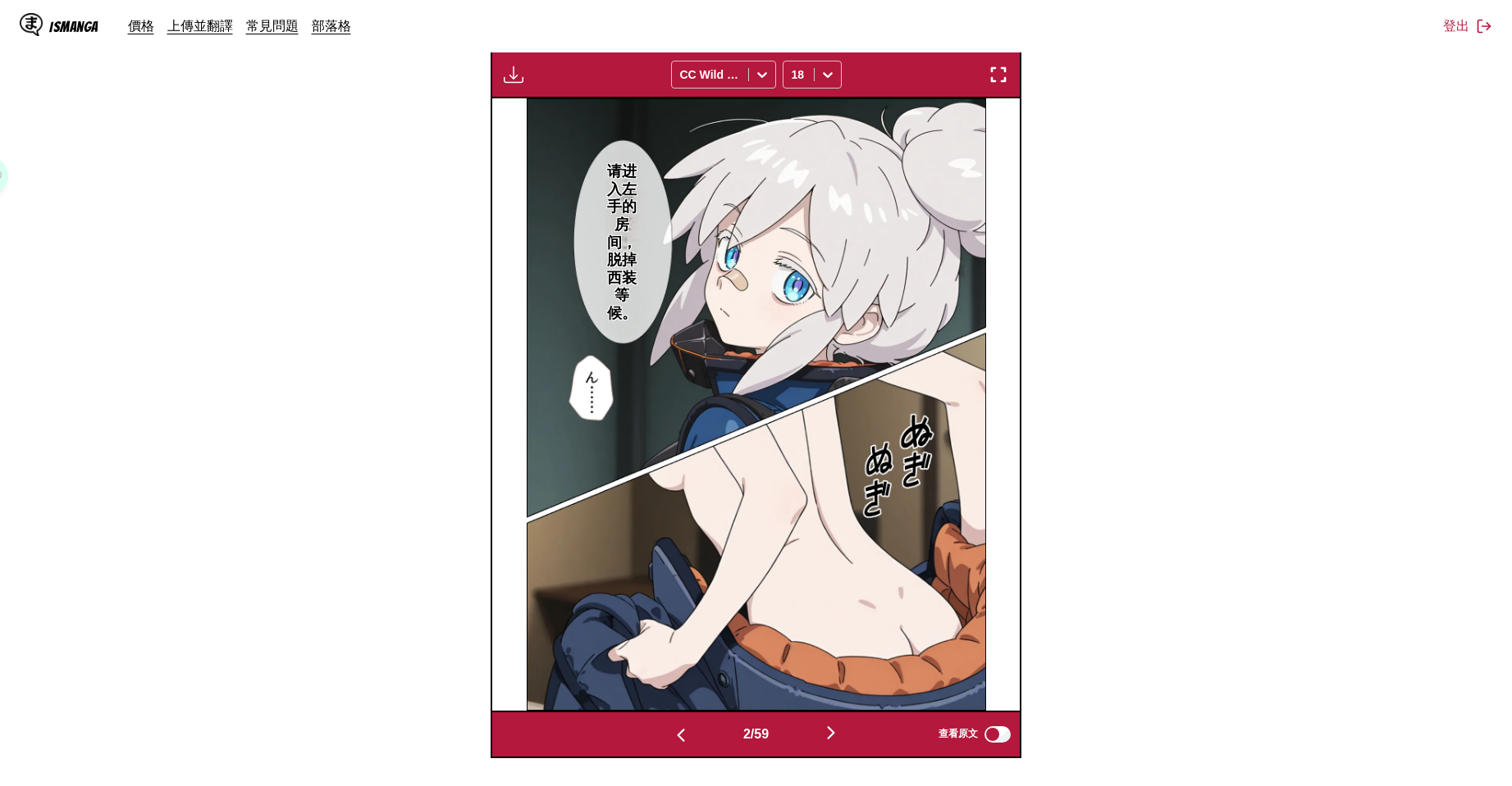
click at [840, 732] on img "button" at bounding box center [831, 734] width 20 height 20
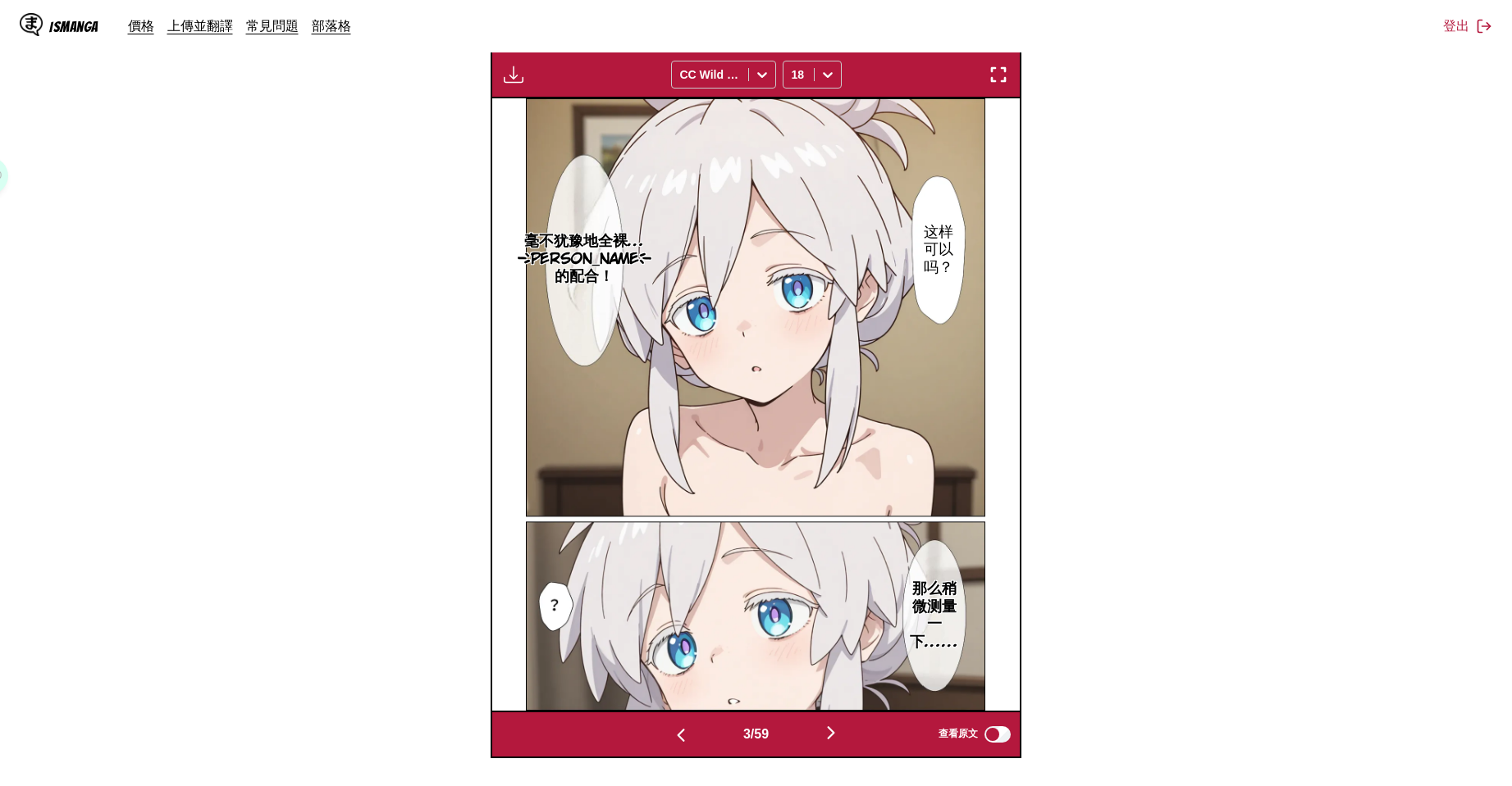
click at [840, 732] on img "button" at bounding box center [831, 734] width 20 height 20
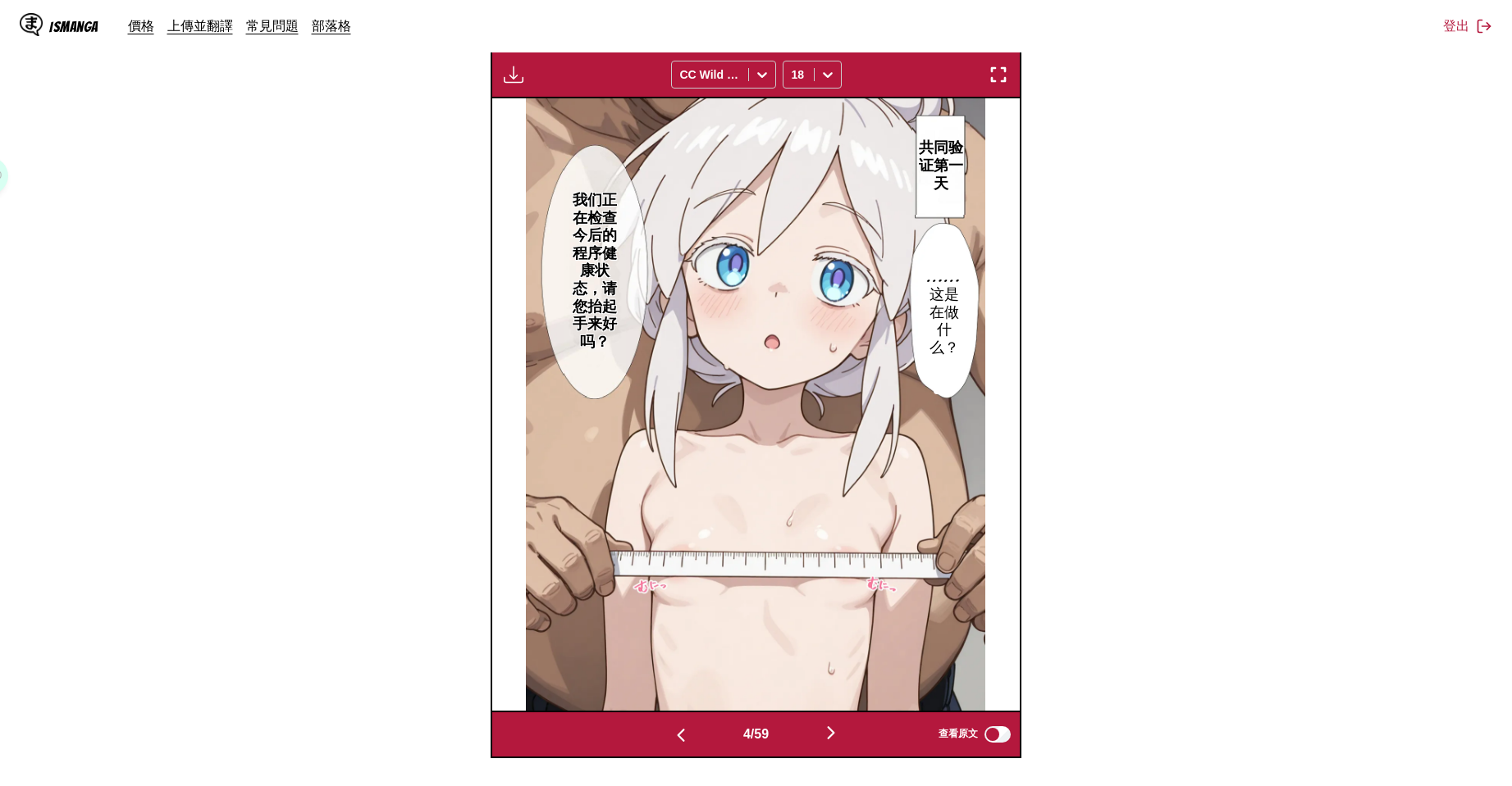
click at [840, 732] on img "button" at bounding box center [831, 734] width 20 height 20
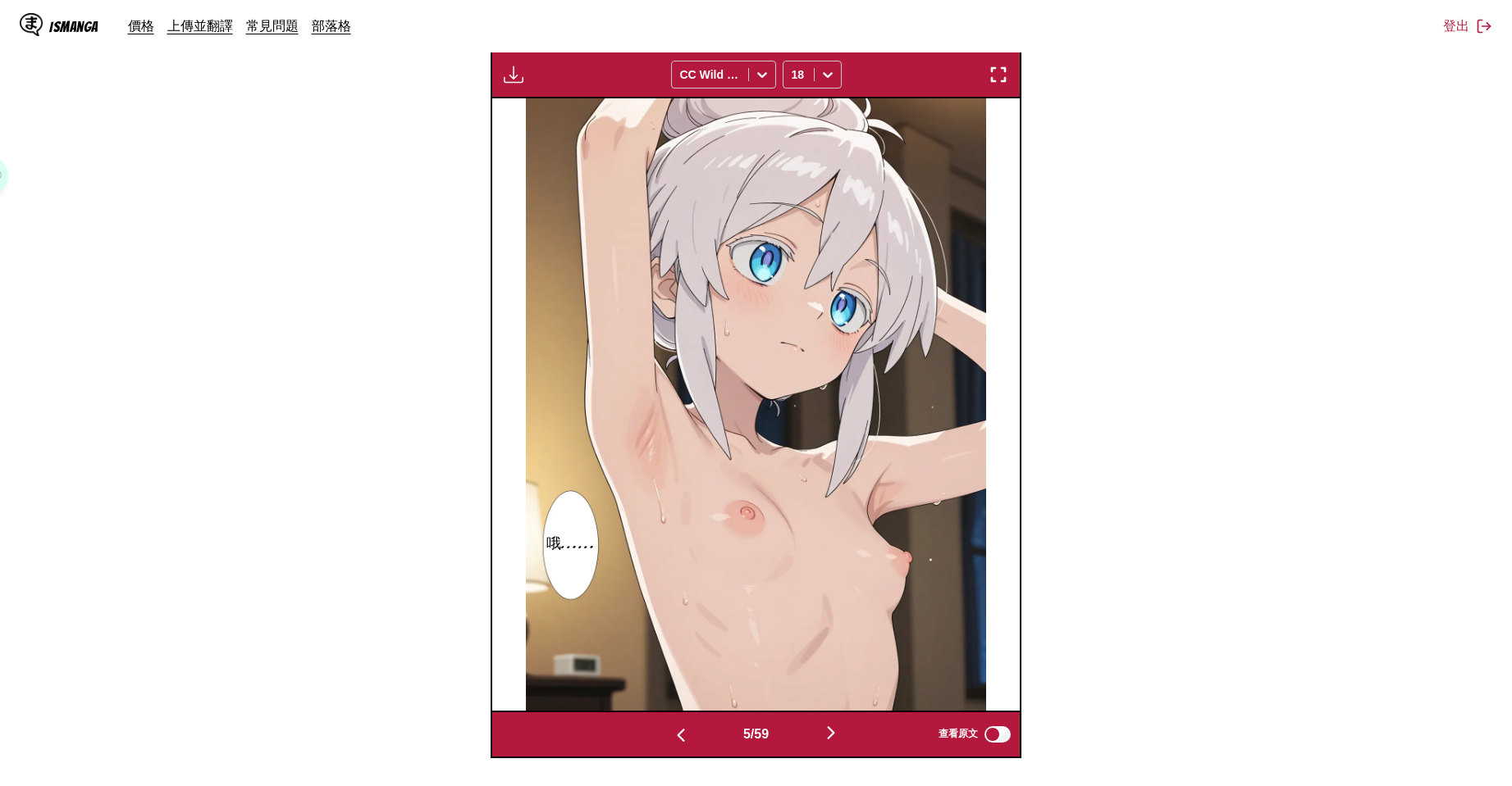
click at [840, 732] on img "button" at bounding box center [831, 734] width 20 height 20
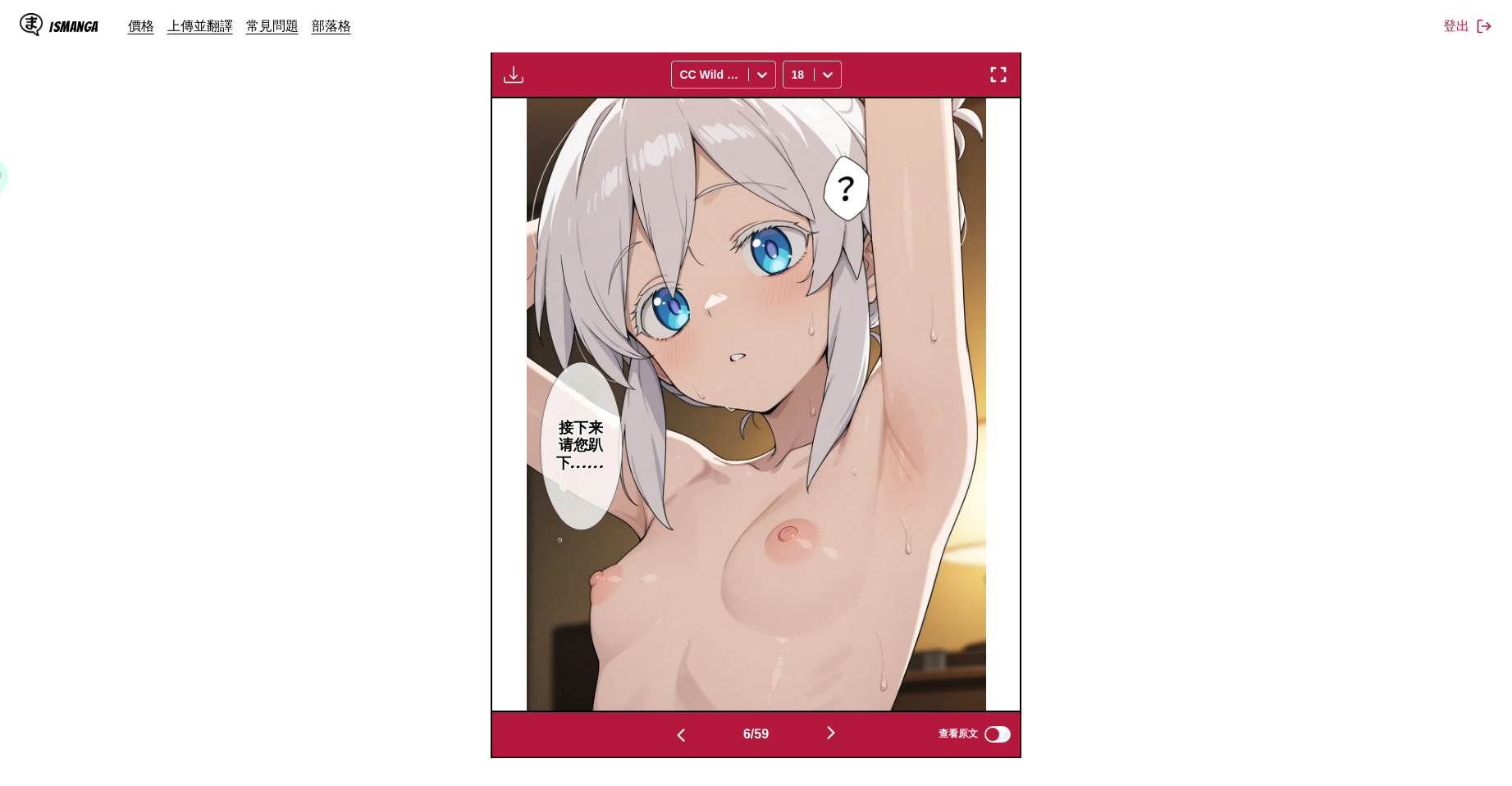
click at [840, 732] on img "button" at bounding box center [831, 734] width 20 height 20
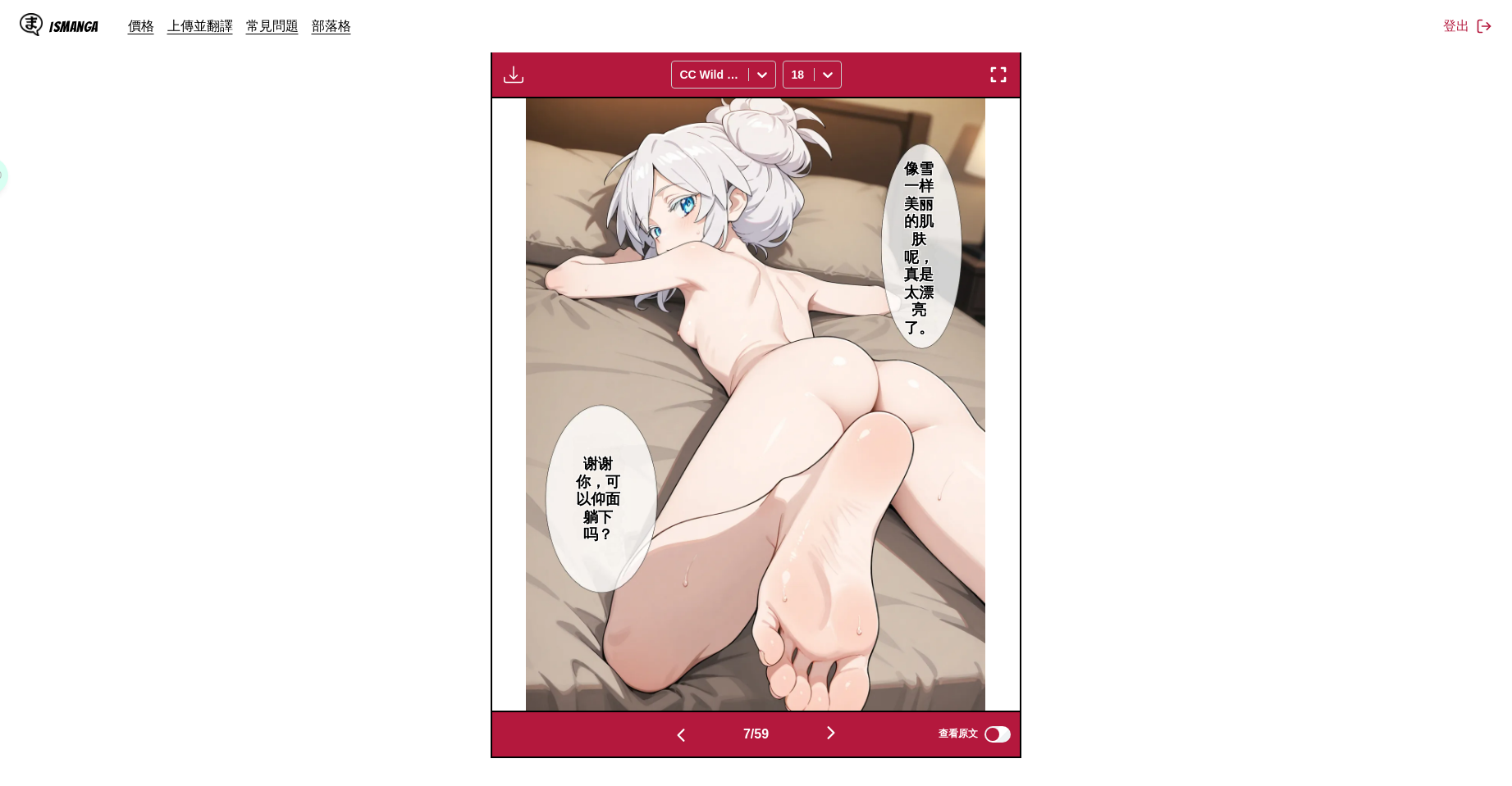
click at [676, 733] on img "button" at bounding box center [681, 735] width 20 height 20
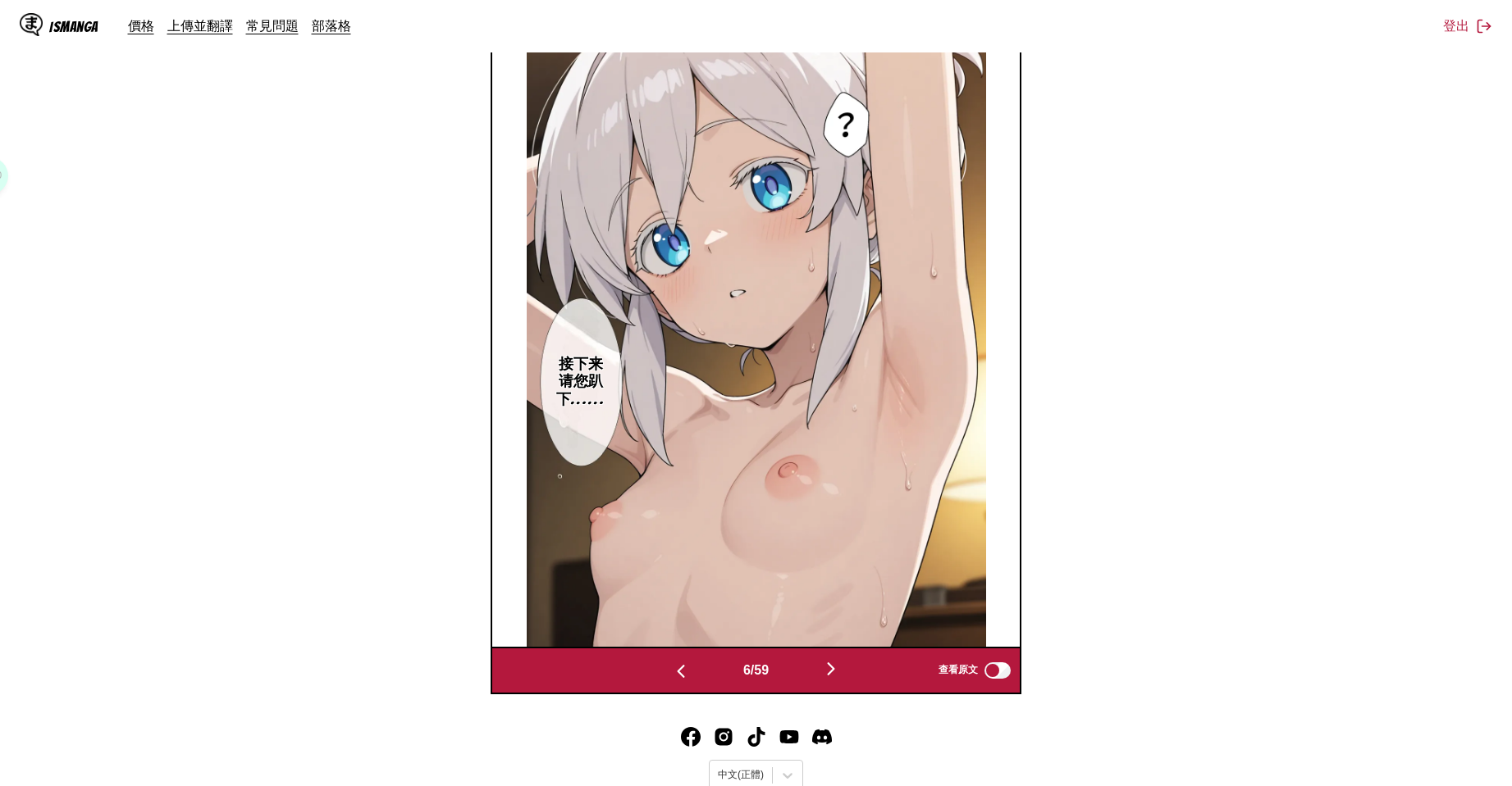
click at [834, 665] on img "button" at bounding box center [831, 669] width 20 height 20
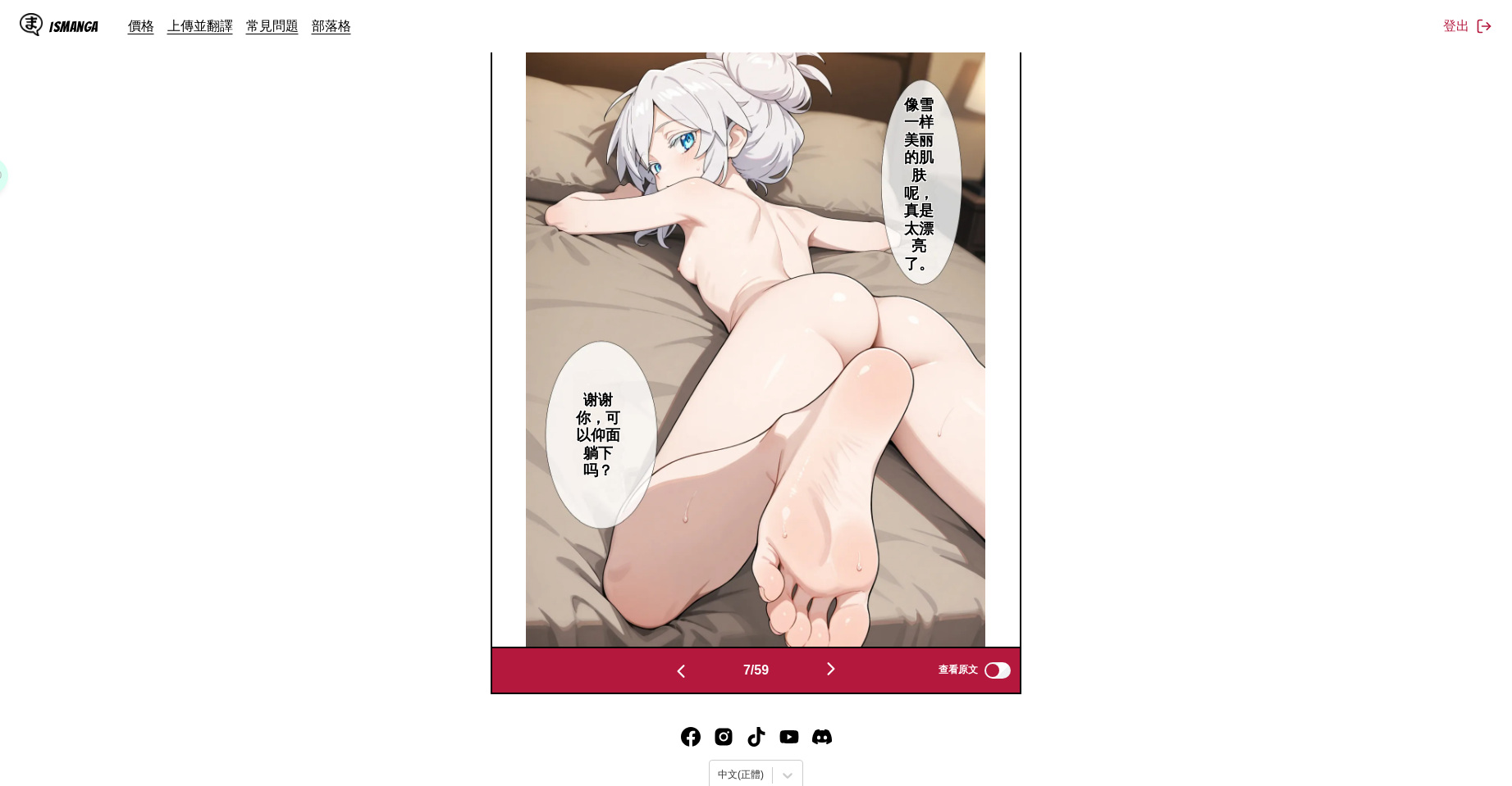
click at [656, 674] on button "button" at bounding box center [681, 670] width 98 height 24
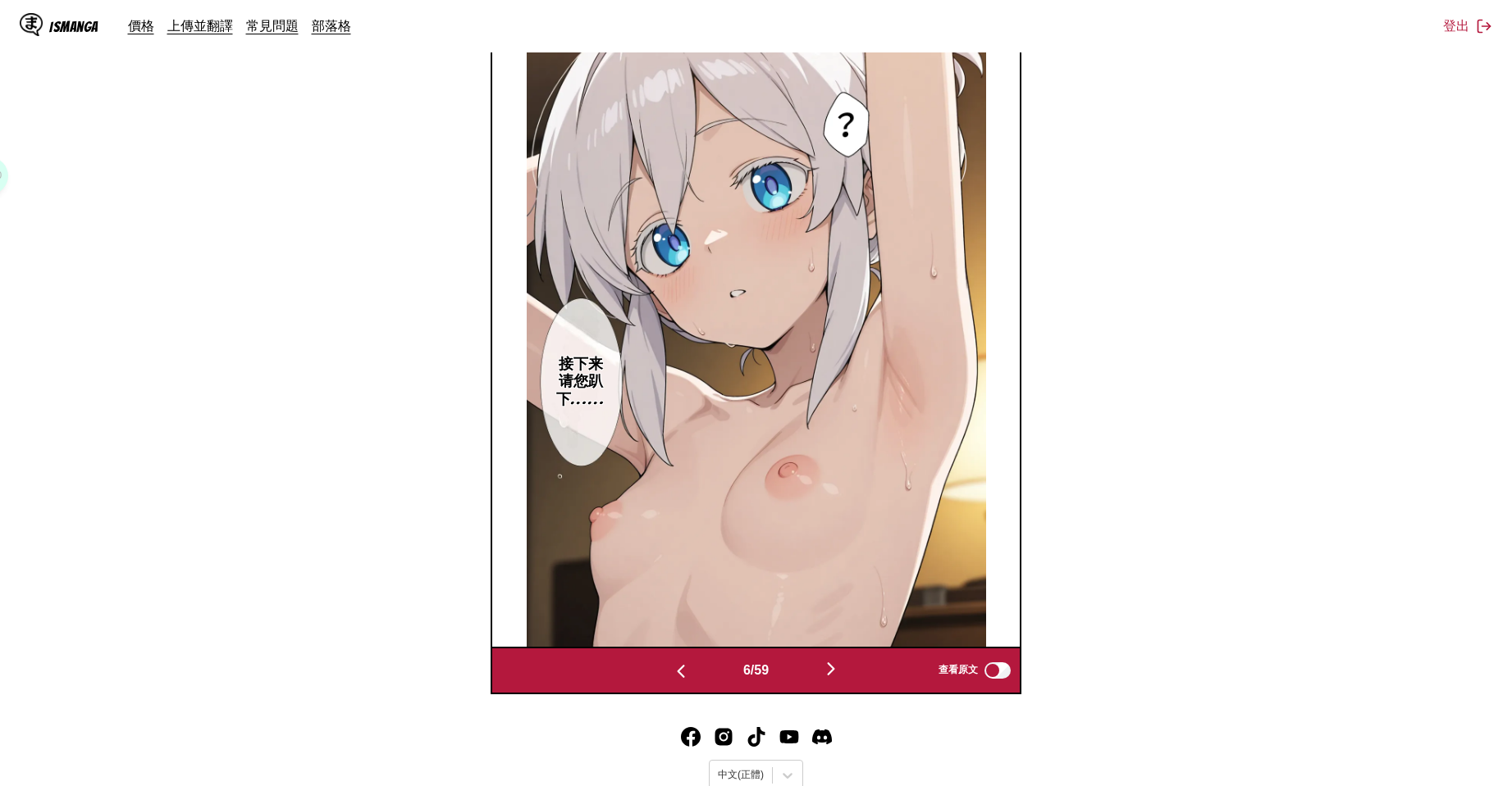
click at [665, 676] on button "button" at bounding box center [681, 670] width 98 height 24
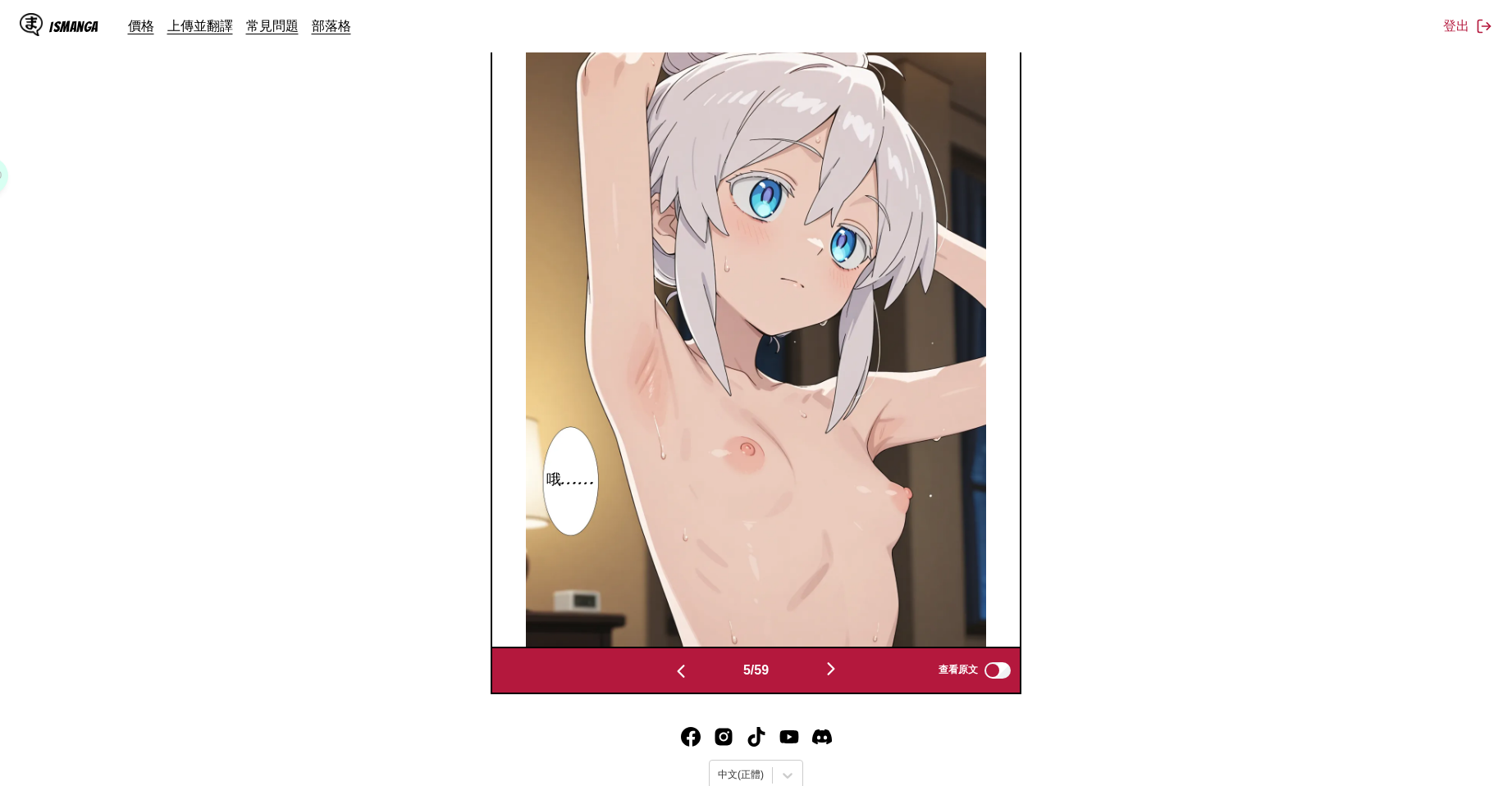
click at [665, 676] on button "button" at bounding box center [681, 670] width 98 height 24
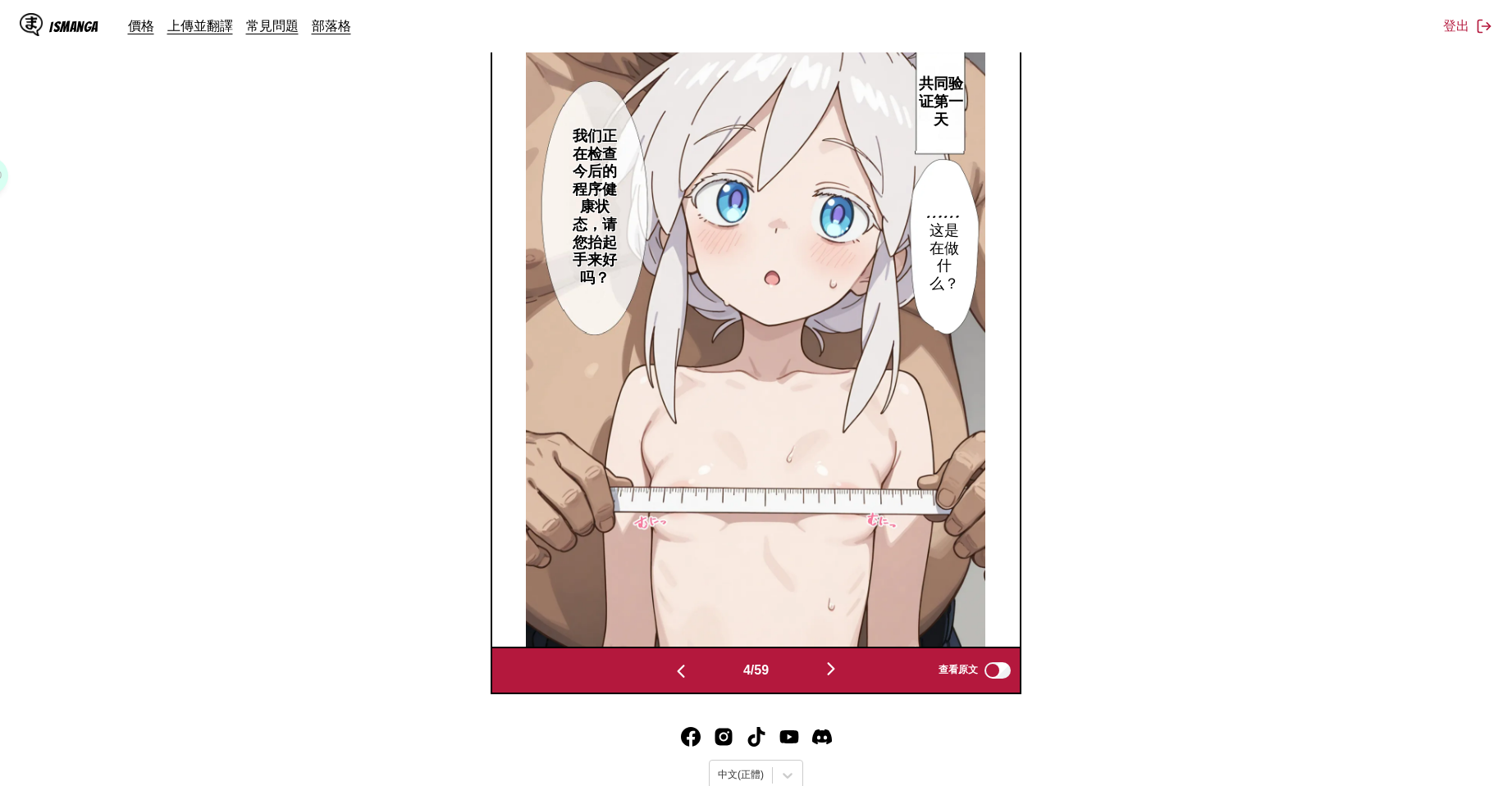
click at [821, 671] on button "button" at bounding box center [831, 670] width 98 height 24
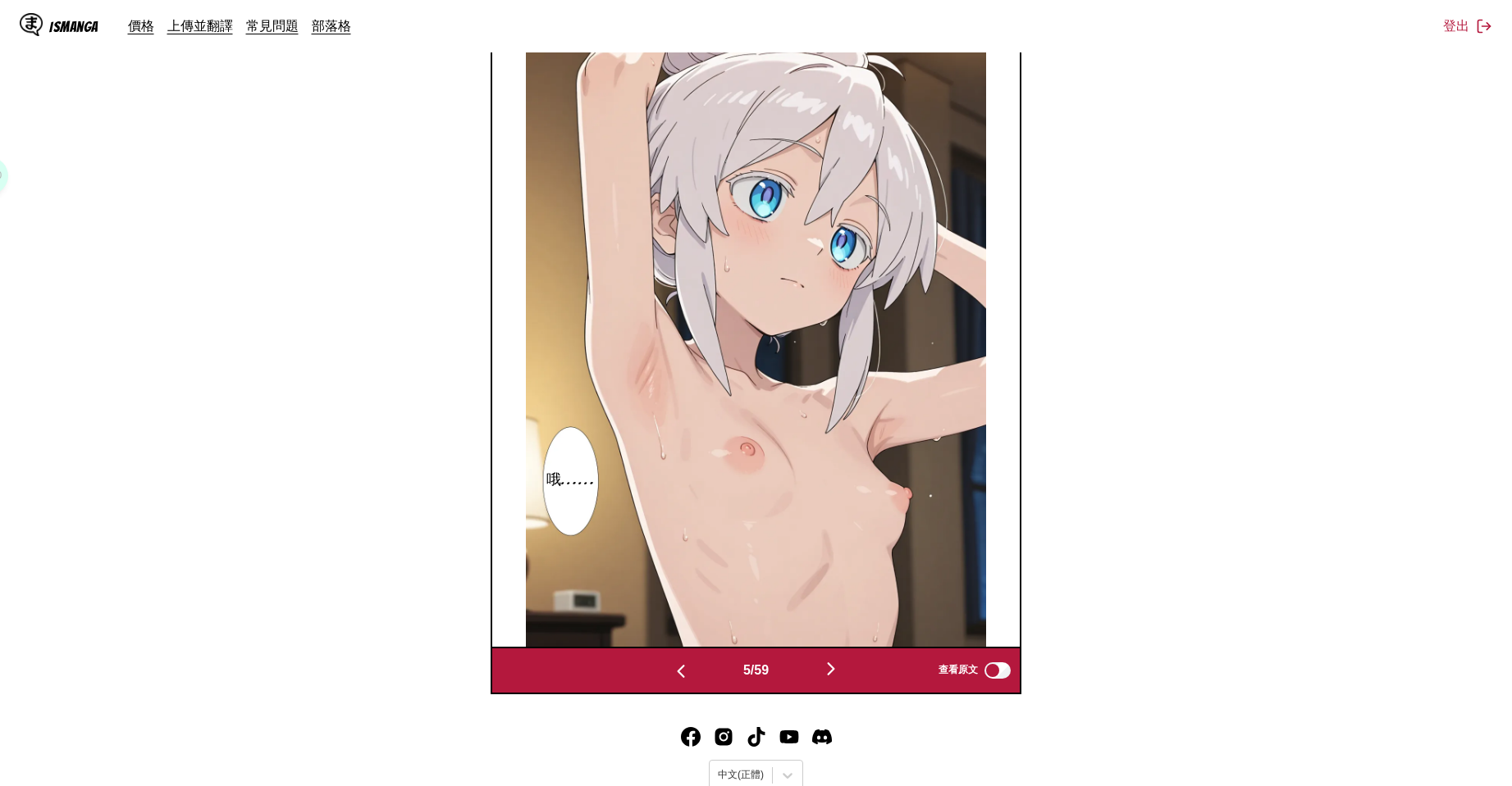
click at [827, 672] on img "button" at bounding box center [831, 669] width 20 height 20
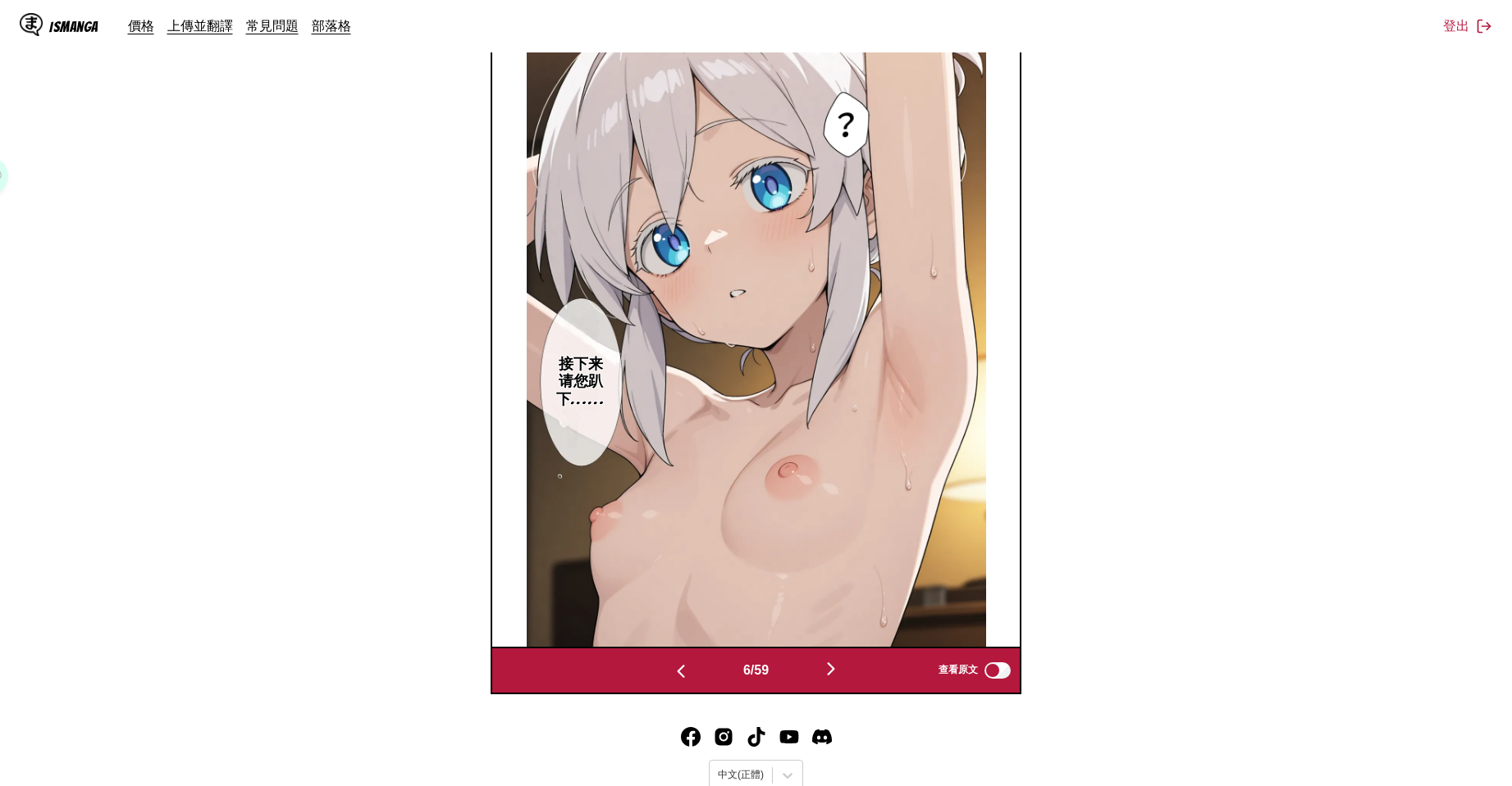
click at [827, 672] on img "button" at bounding box center [831, 669] width 20 height 20
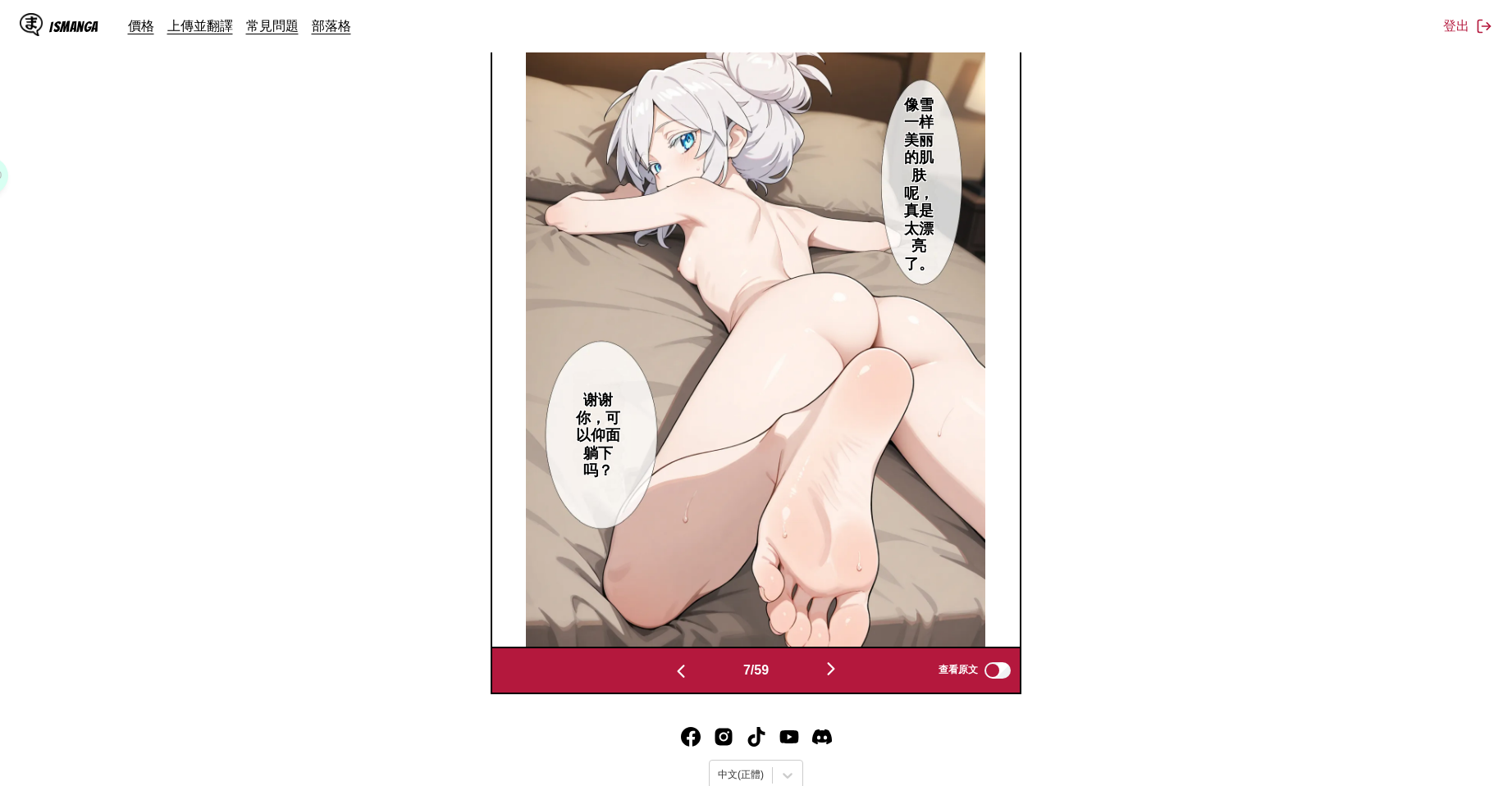
click at [827, 672] on img "button" at bounding box center [831, 669] width 20 height 20
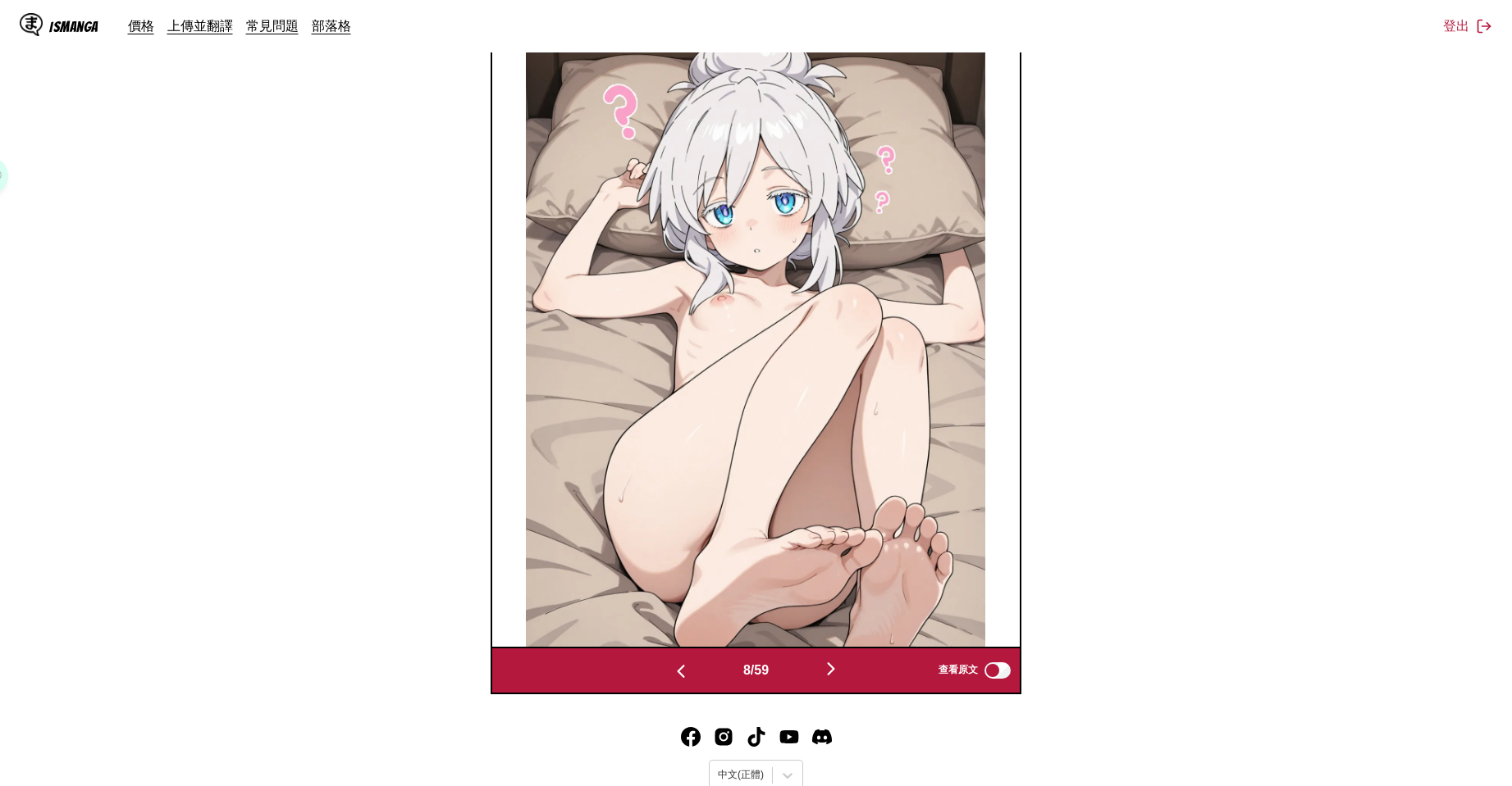
click at [827, 672] on img "button" at bounding box center [831, 669] width 20 height 20
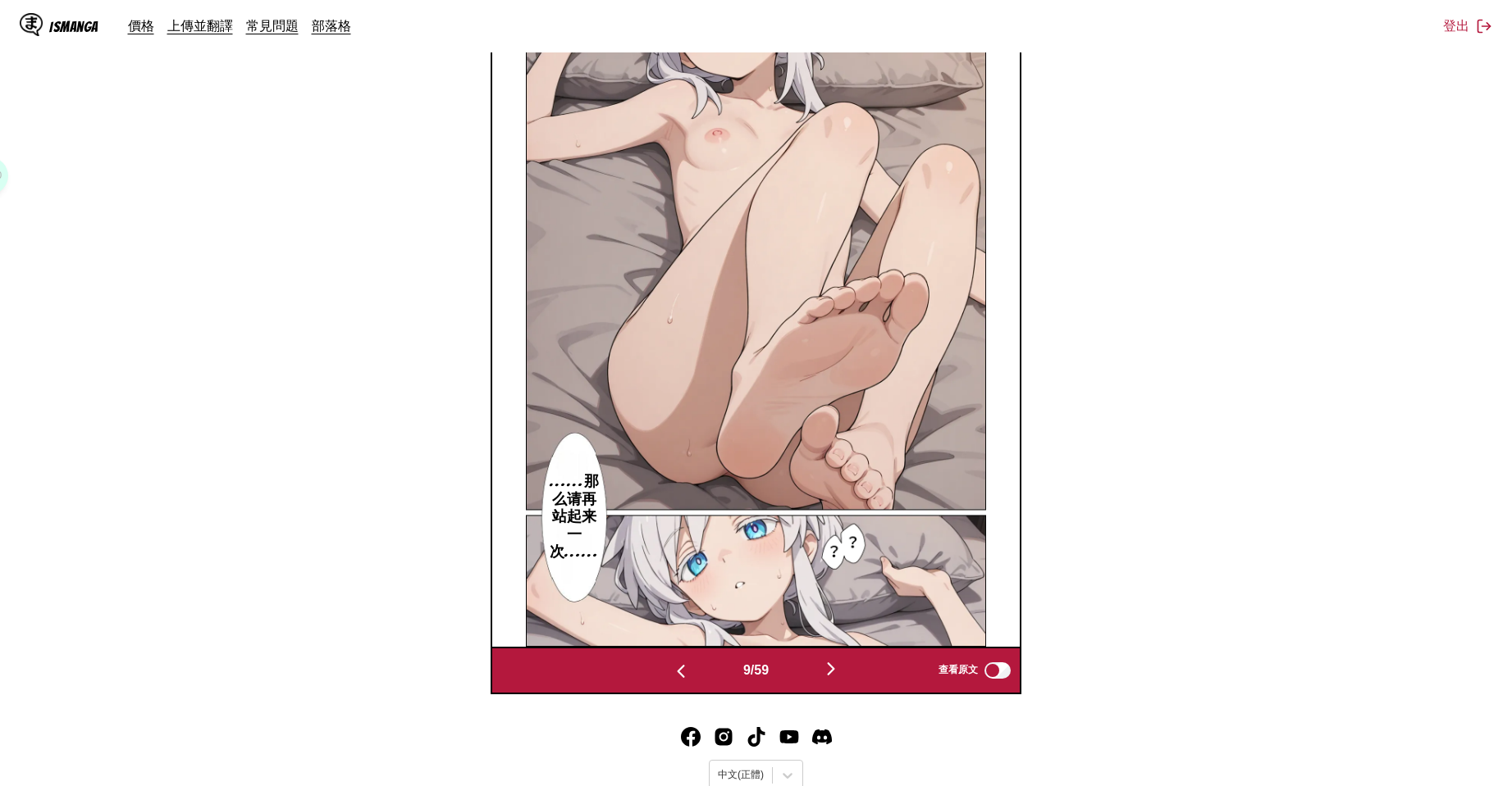
click at [827, 672] on img "button" at bounding box center [831, 669] width 20 height 20
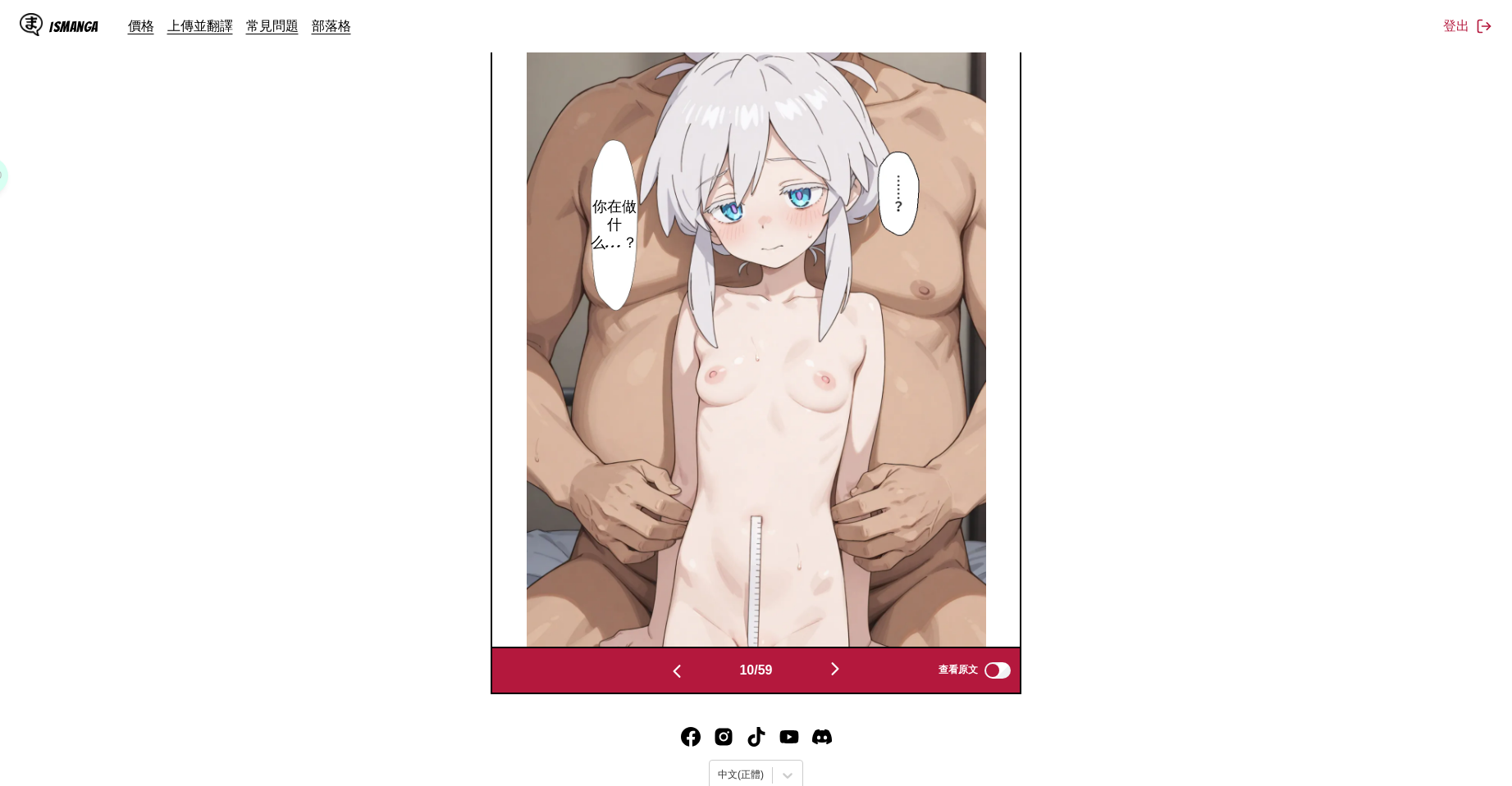
click at [826, 671] on button "button" at bounding box center [835, 670] width 98 height 24
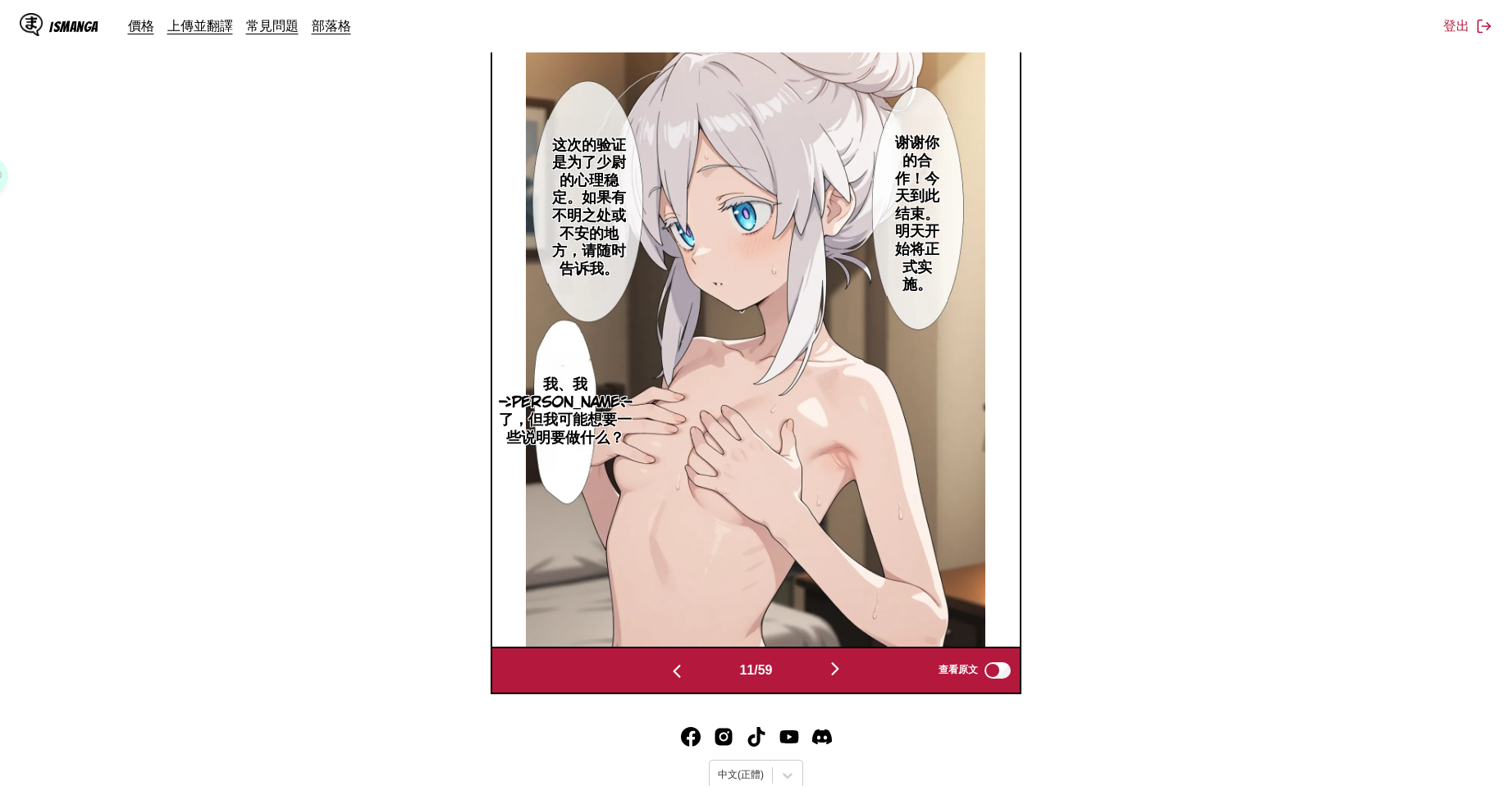
click at [826, 671] on button "button" at bounding box center [835, 670] width 98 height 24
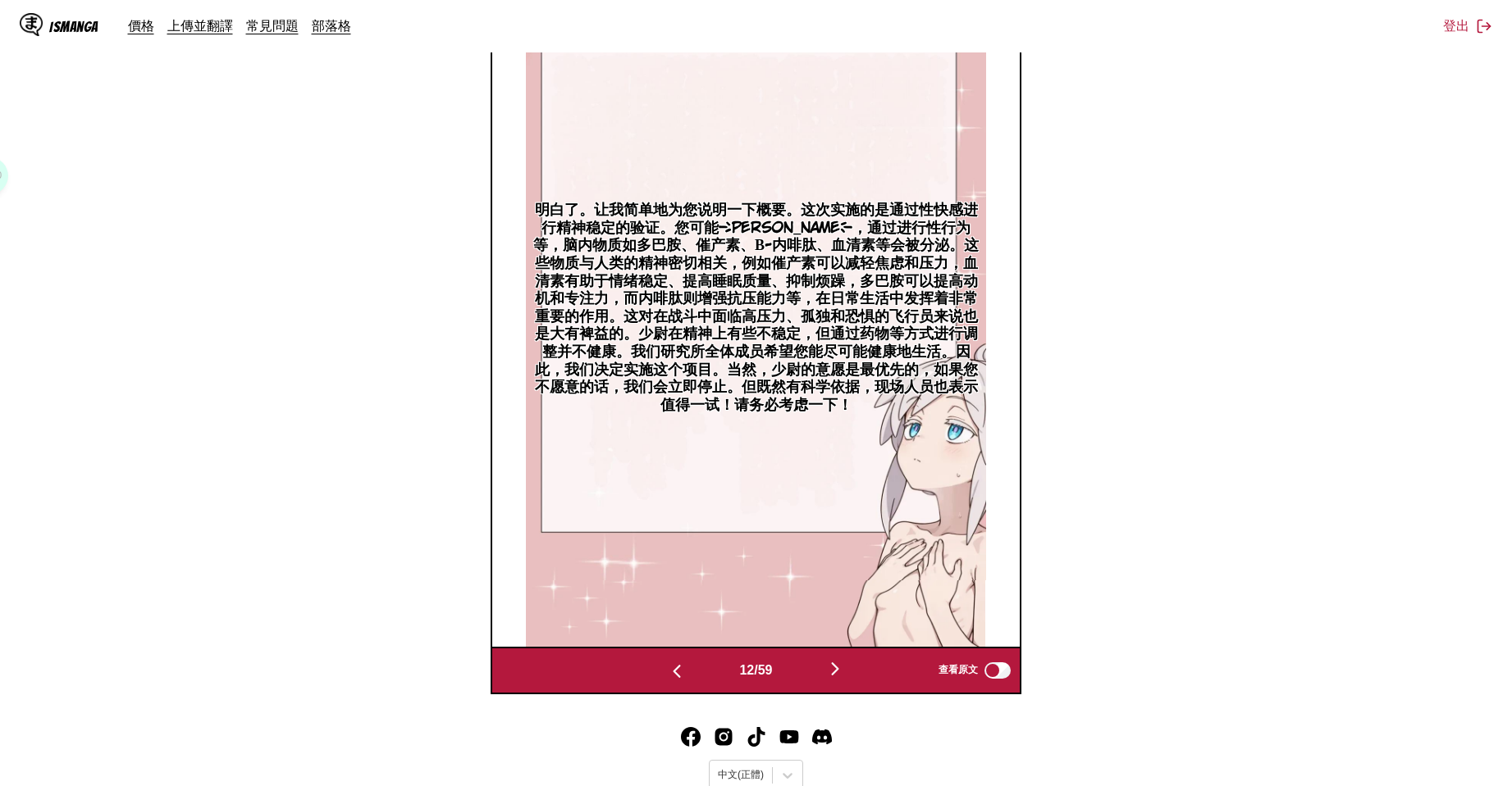
click at [826, 671] on button "button" at bounding box center [835, 670] width 98 height 24
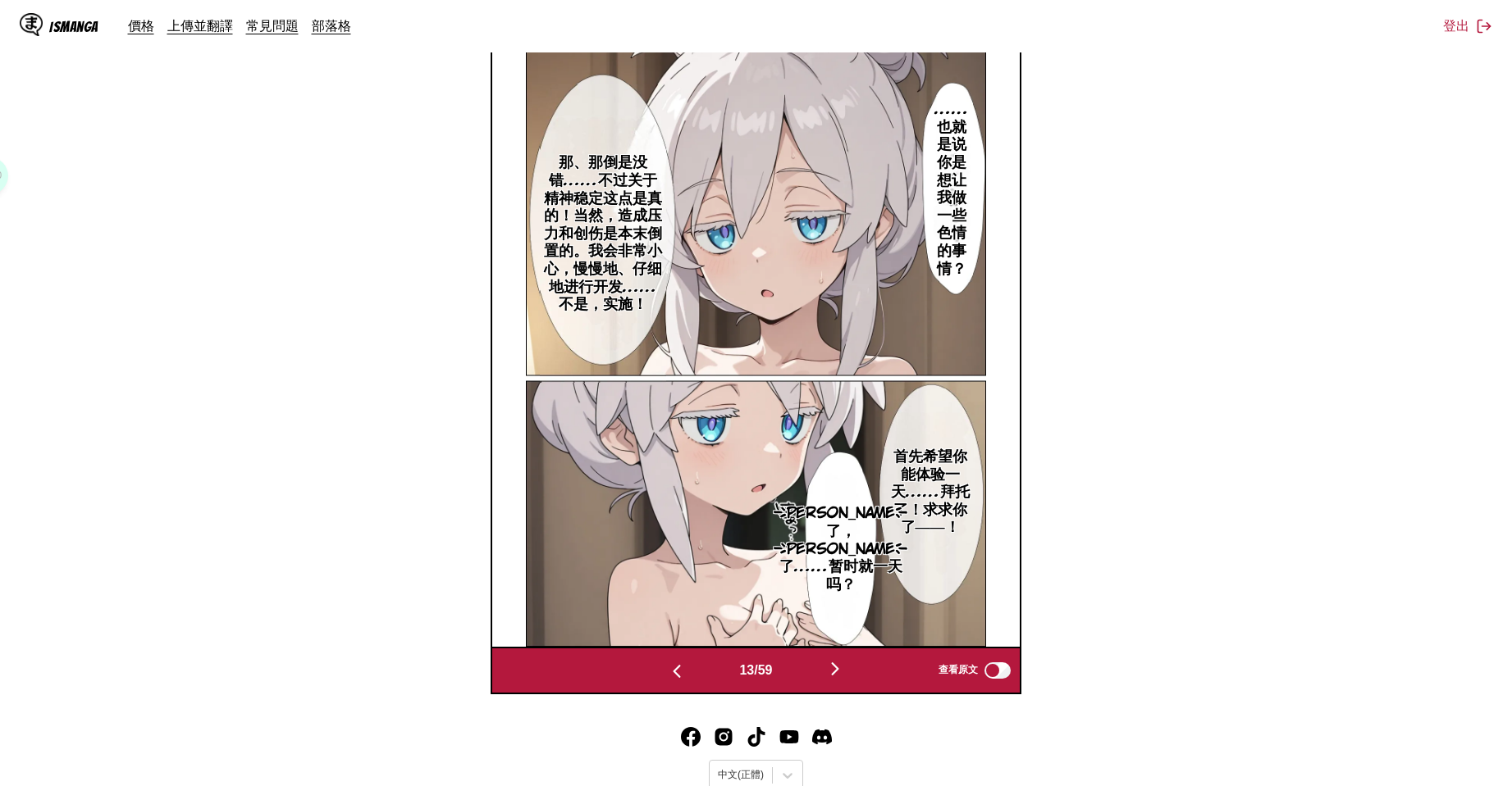
click at [1249, 500] on section "自 日文 至 中文 將檔案拖曳至此，或點擊瀏覽。 檔案大小上限：5MB • 支援的格式：JP(E)G, PNG, WEBP 下載面板 下載全部 CC Wild…" at bounding box center [756, 196] width 1485 height 997
click at [845, 659] on img "button" at bounding box center [836, 669] width 20 height 20
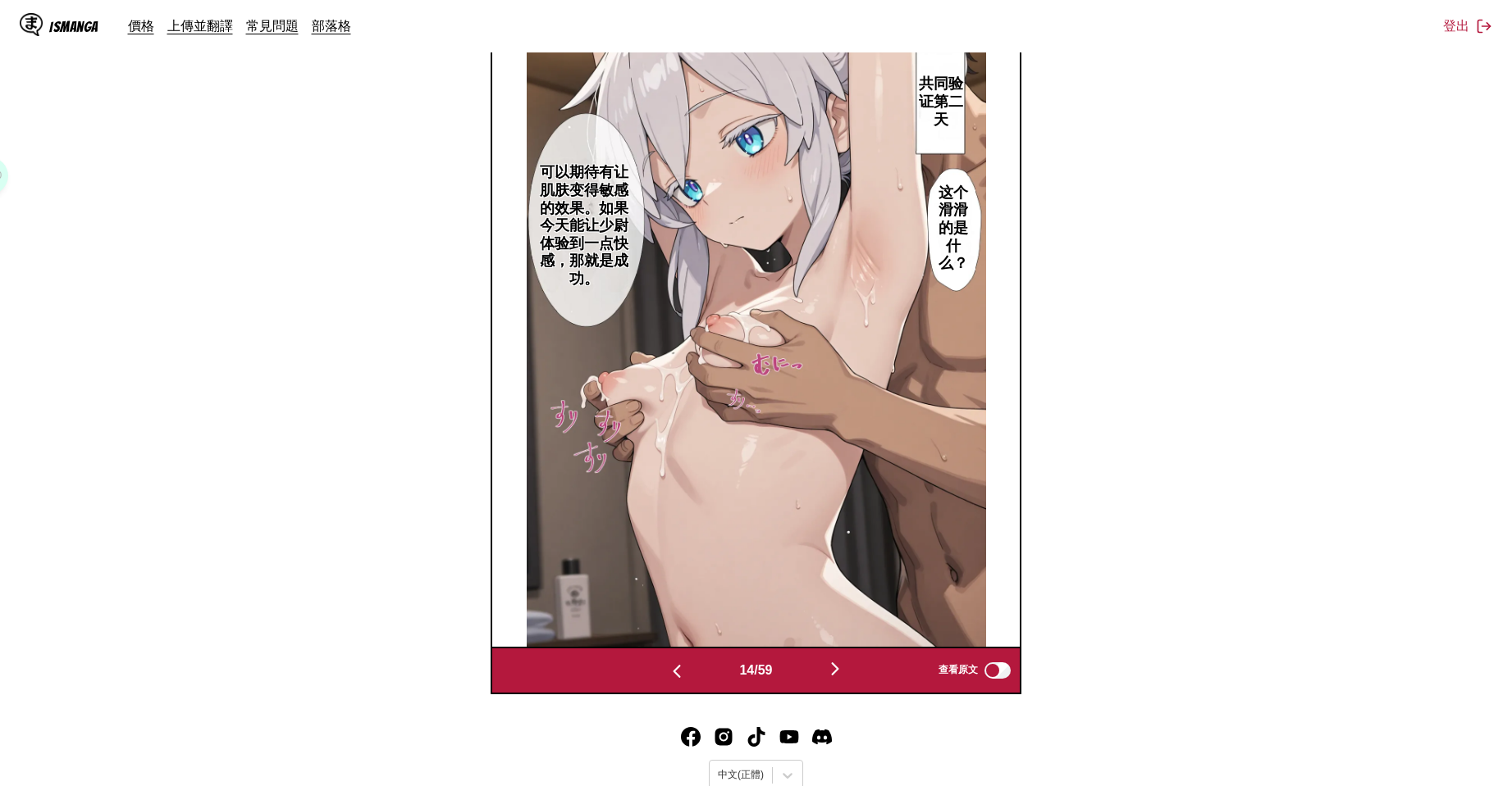
click at [845, 659] on img "button" at bounding box center [836, 669] width 20 height 20
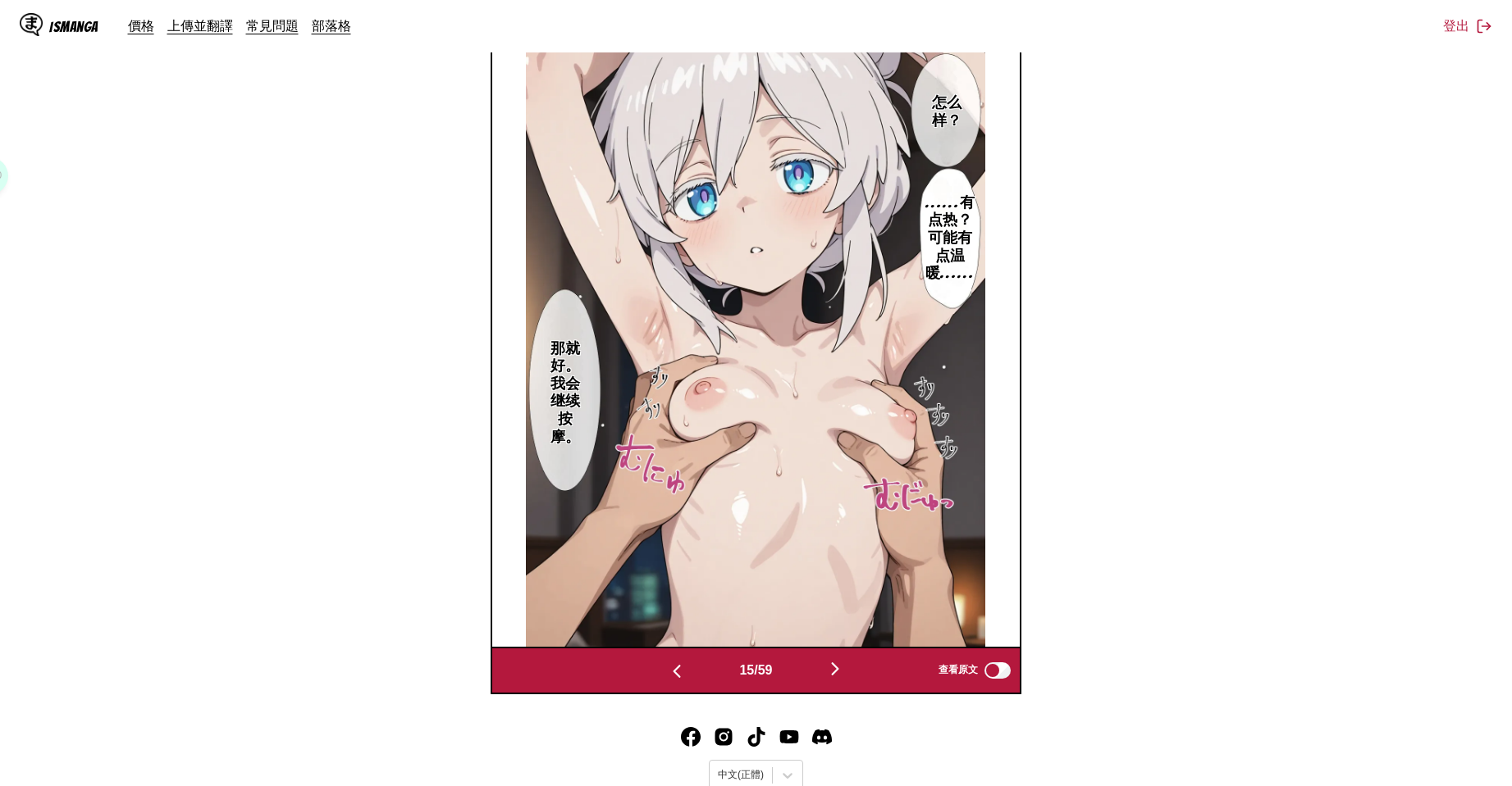
click at [845, 659] on img "button" at bounding box center [836, 669] width 20 height 20
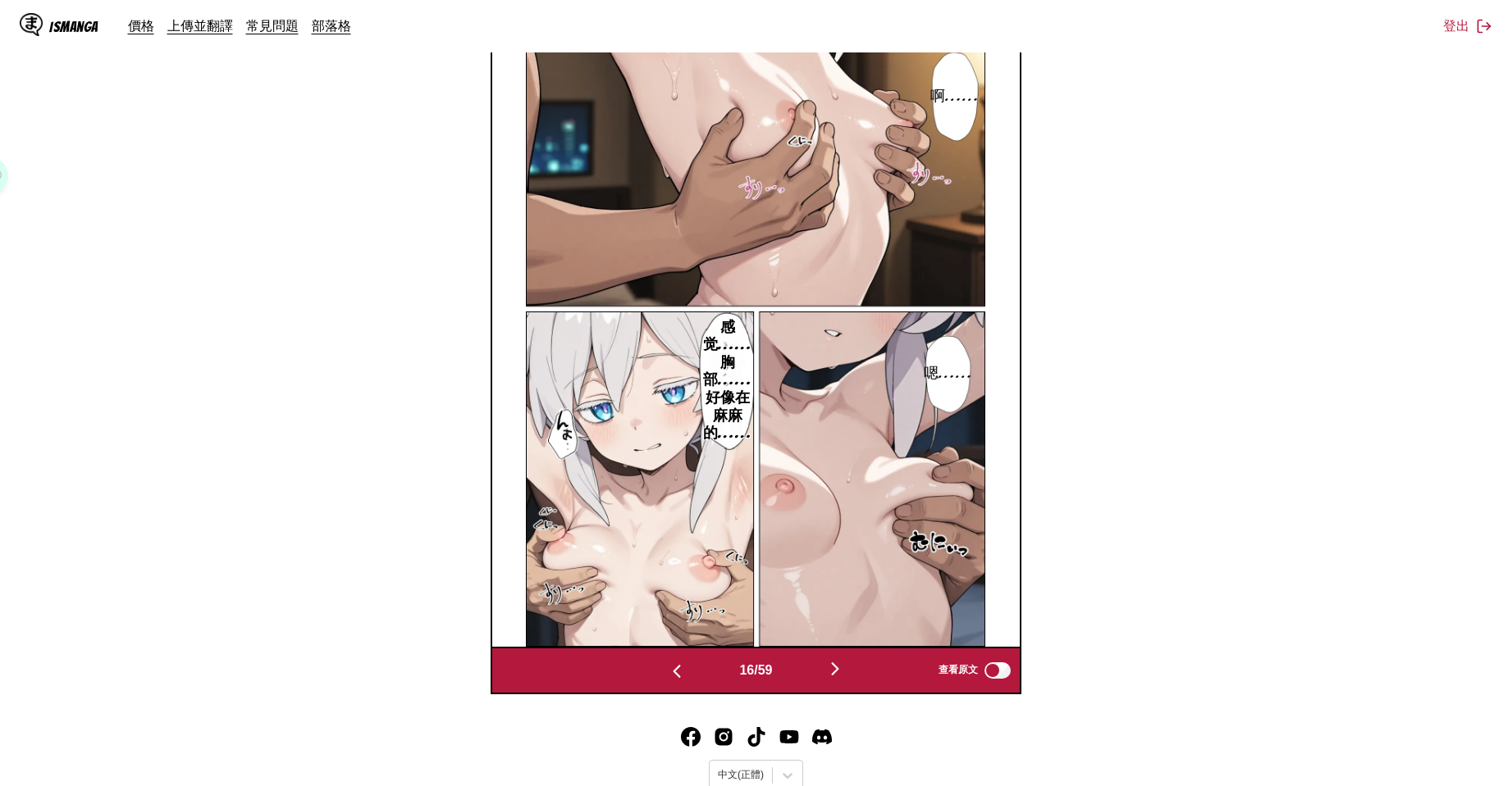
click at [851, 672] on button "button" at bounding box center [835, 670] width 98 height 24
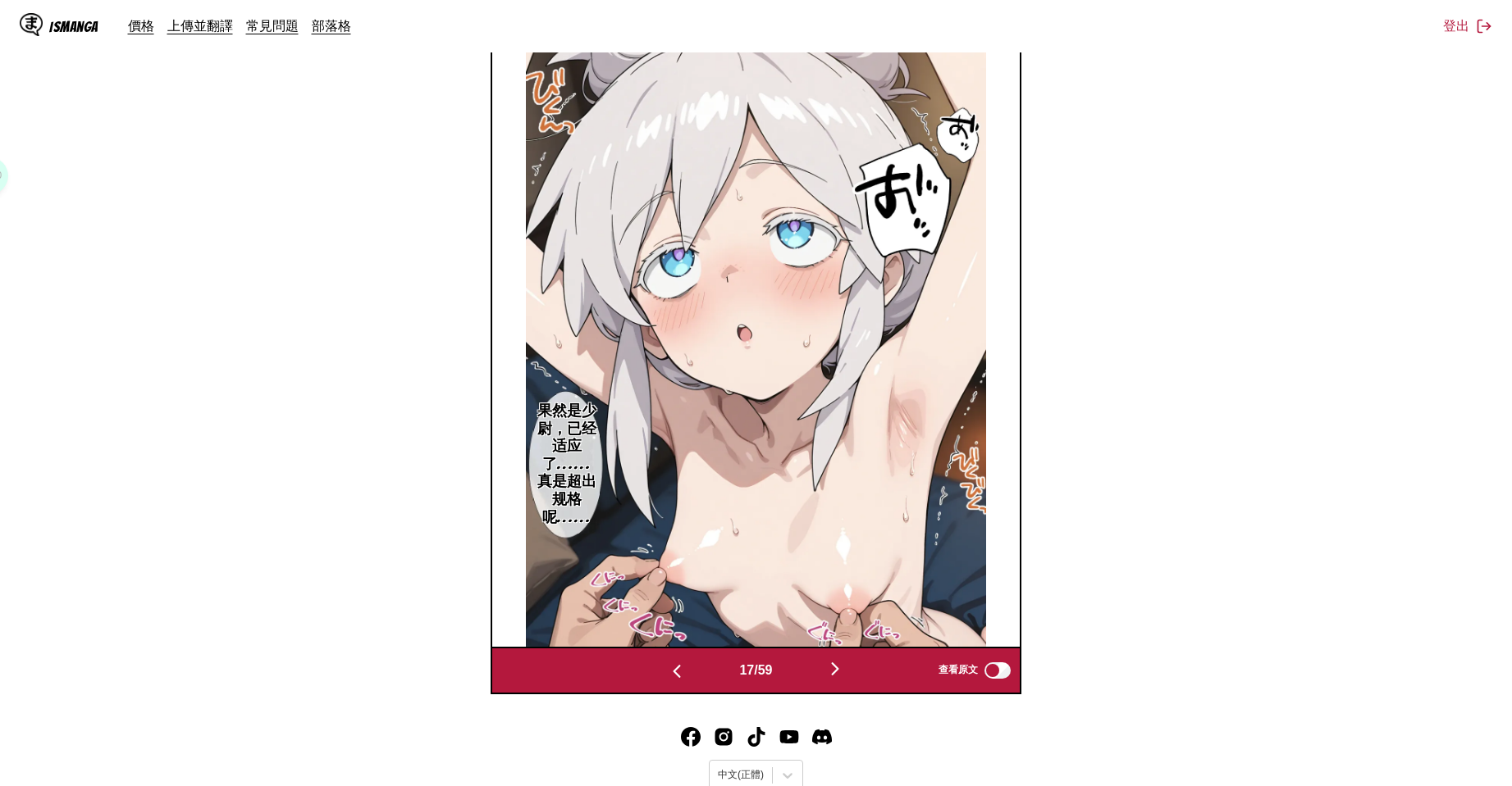
click at [851, 672] on button "button" at bounding box center [835, 670] width 98 height 24
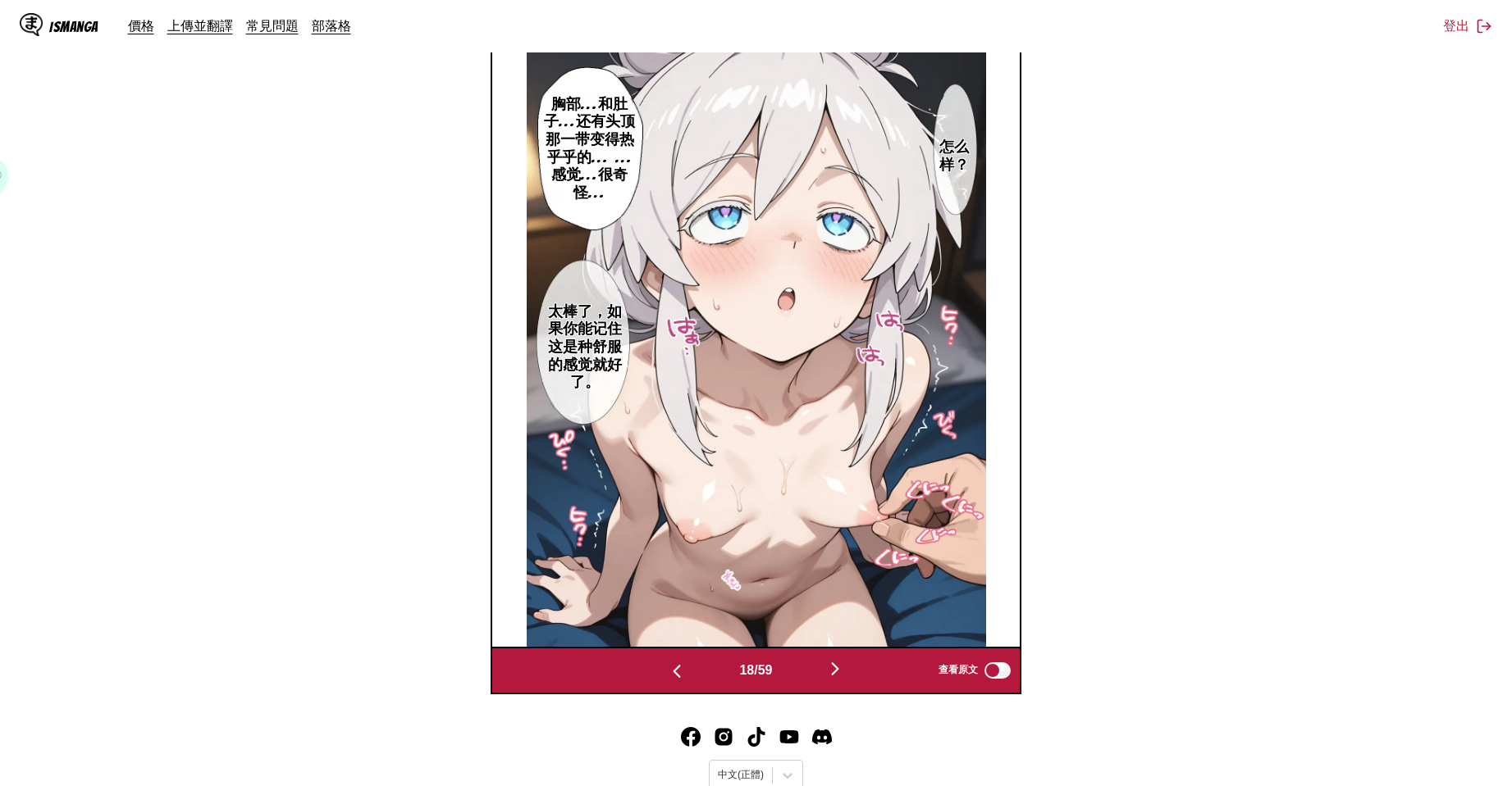
click at [827, 669] on button "button" at bounding box center [835, 670] width 98 height 24
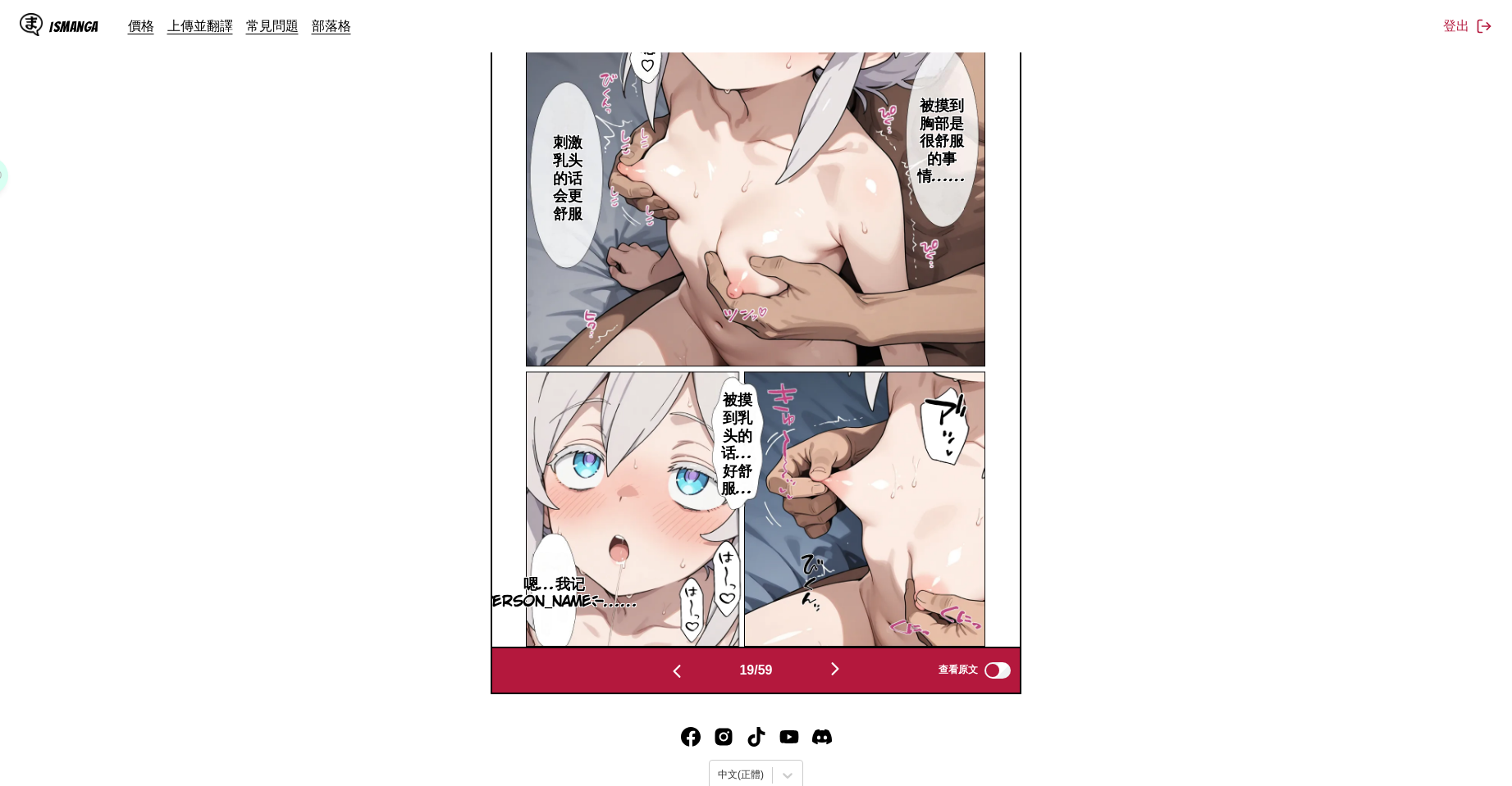
click at [1235, 378] on section "自 日文 至 中文 將檔案拖曳至此，或點擊瀏覽。 檔案大小上限：5MB • 支援的格式：JP(E)G, PNG, WEBP 下載面板 下載全部 CC Wild…" at bounding box center [756, 196] width 1485 height 997
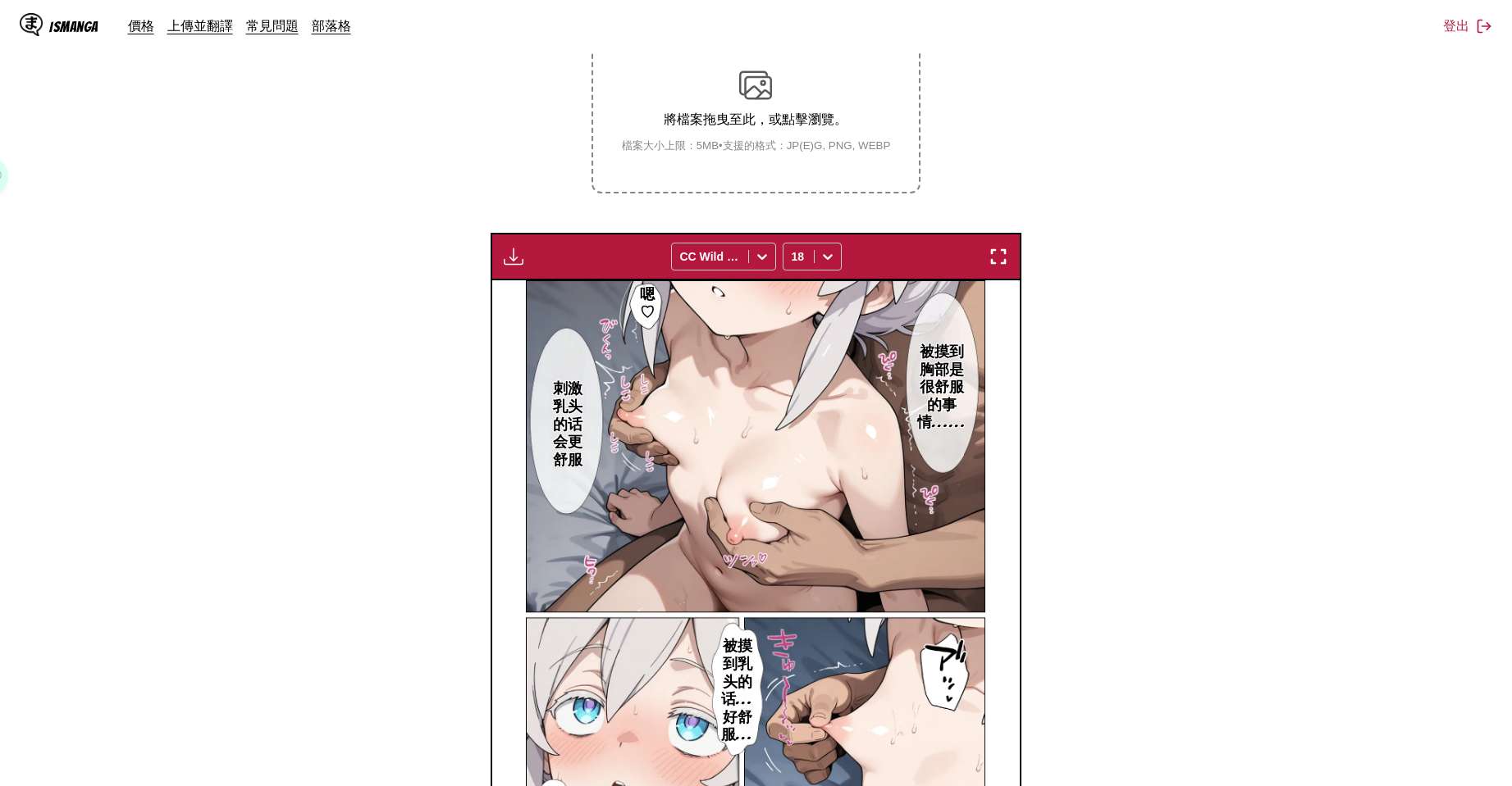
scroll to position [60, 0]
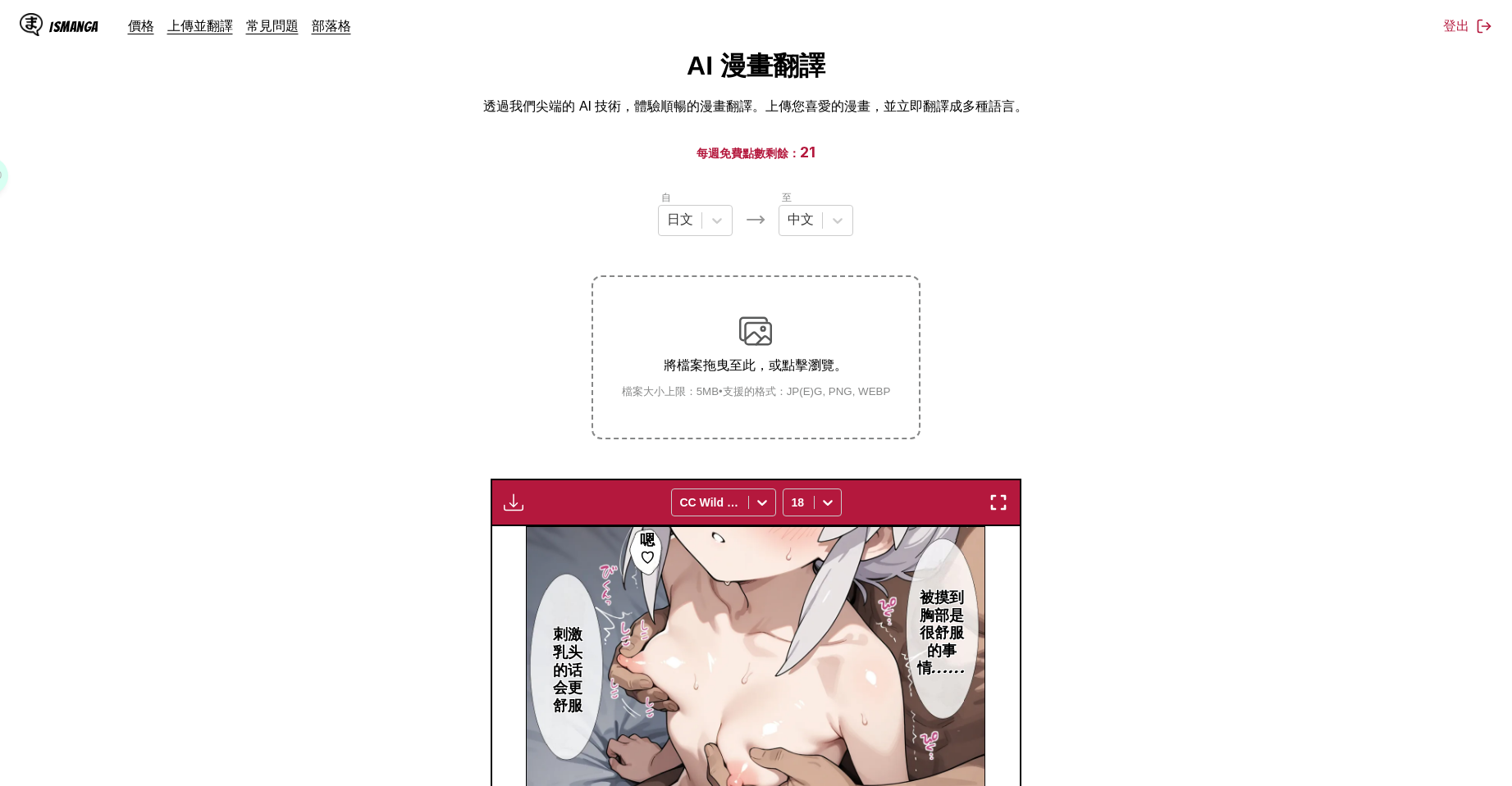
click at [512, 512] on div "下載面板 下載全部 CC Wild Words 18" at bounding box center [756, 502] width 531 height 47
click at [507, 501] on img "button" at bounding box center [514, 503] width 20 height 20
click at [561, 551] on button "下載全部" at bounding box center [558, 557] width 105 height 39
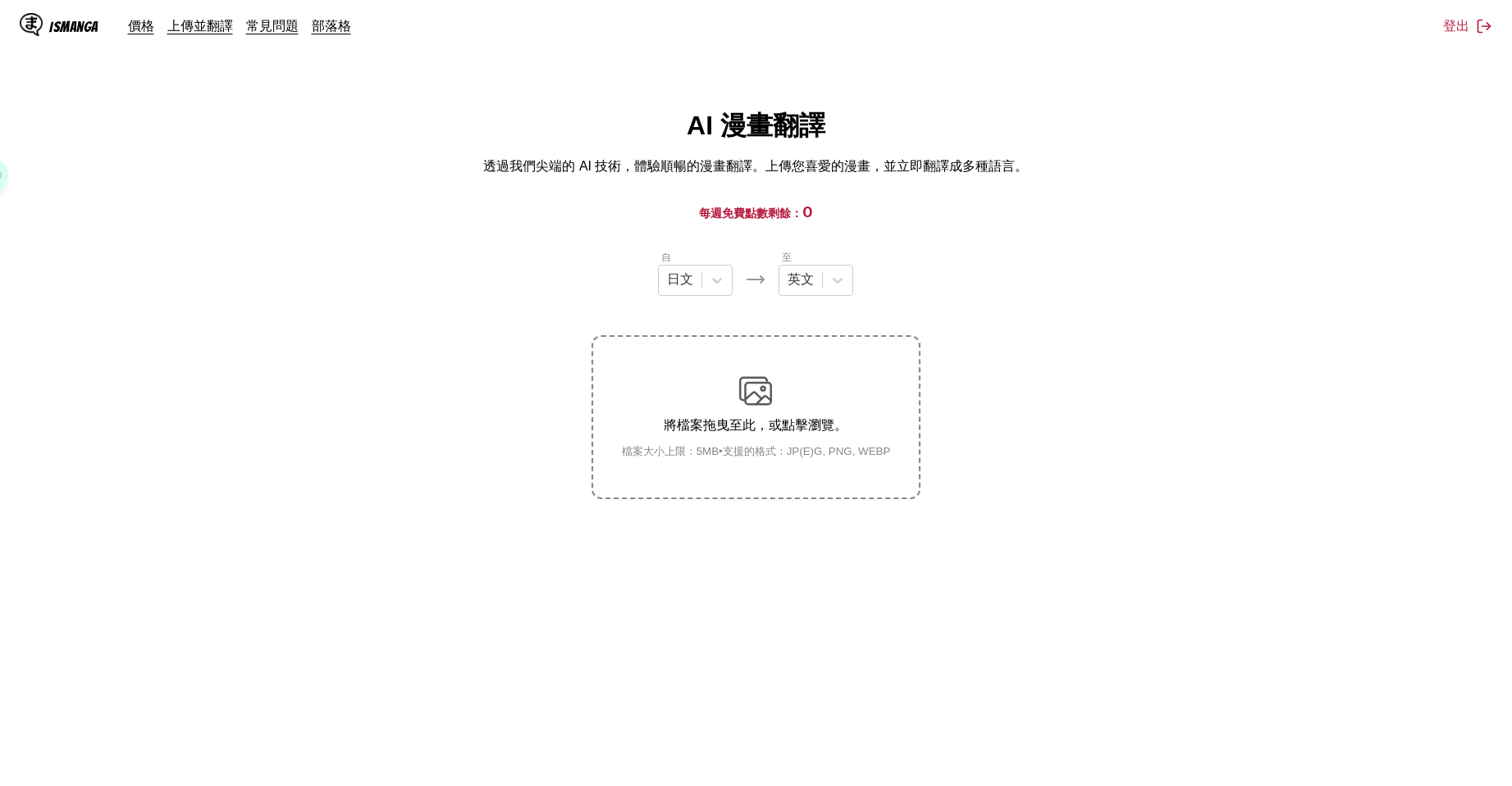
drag, startPoint x: 399, startPoint y: 182, endPoint x: 278, endPoint y: 45, distance: 182.8
click at [398, 182] on main "AI 漫畫翻譯 透過我們尖端的 AI 技術，體驗順暢的漫畫翻譯。上傳您喜愛的漫畫，並立即翻譯成多種語言。 每週免費點數剩餘： 0 自 日文 至 英文 將檔案拖…" at bounding box center [756, 462] width 1512 height 708
click at [825, 295] on div at bounding box center [837, 280] width 29 height 29
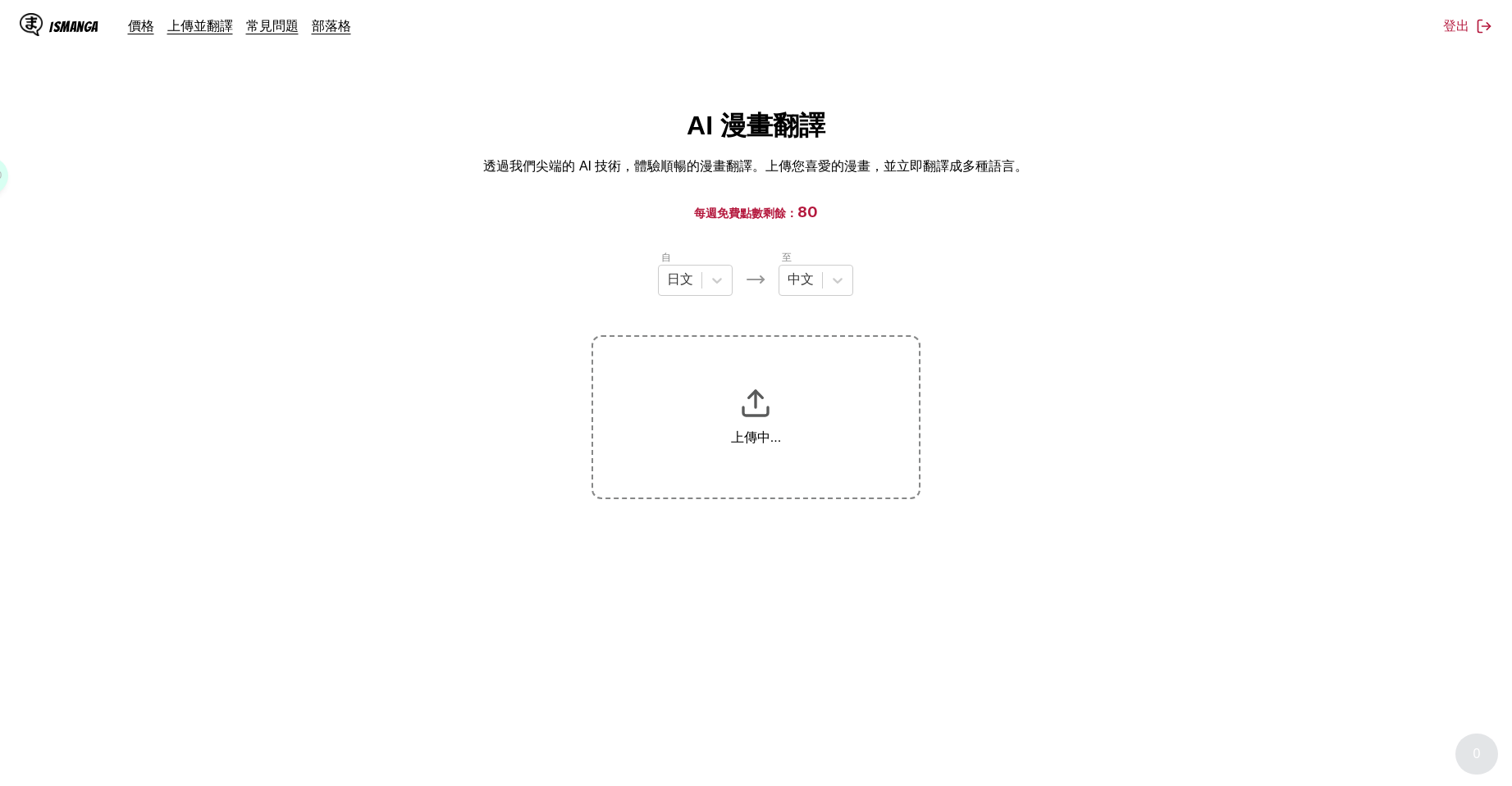
click at [1080, 441] on section "自 日文 至 中文 上傳中..." at bounding box center [756, 374] width 1485 height 250
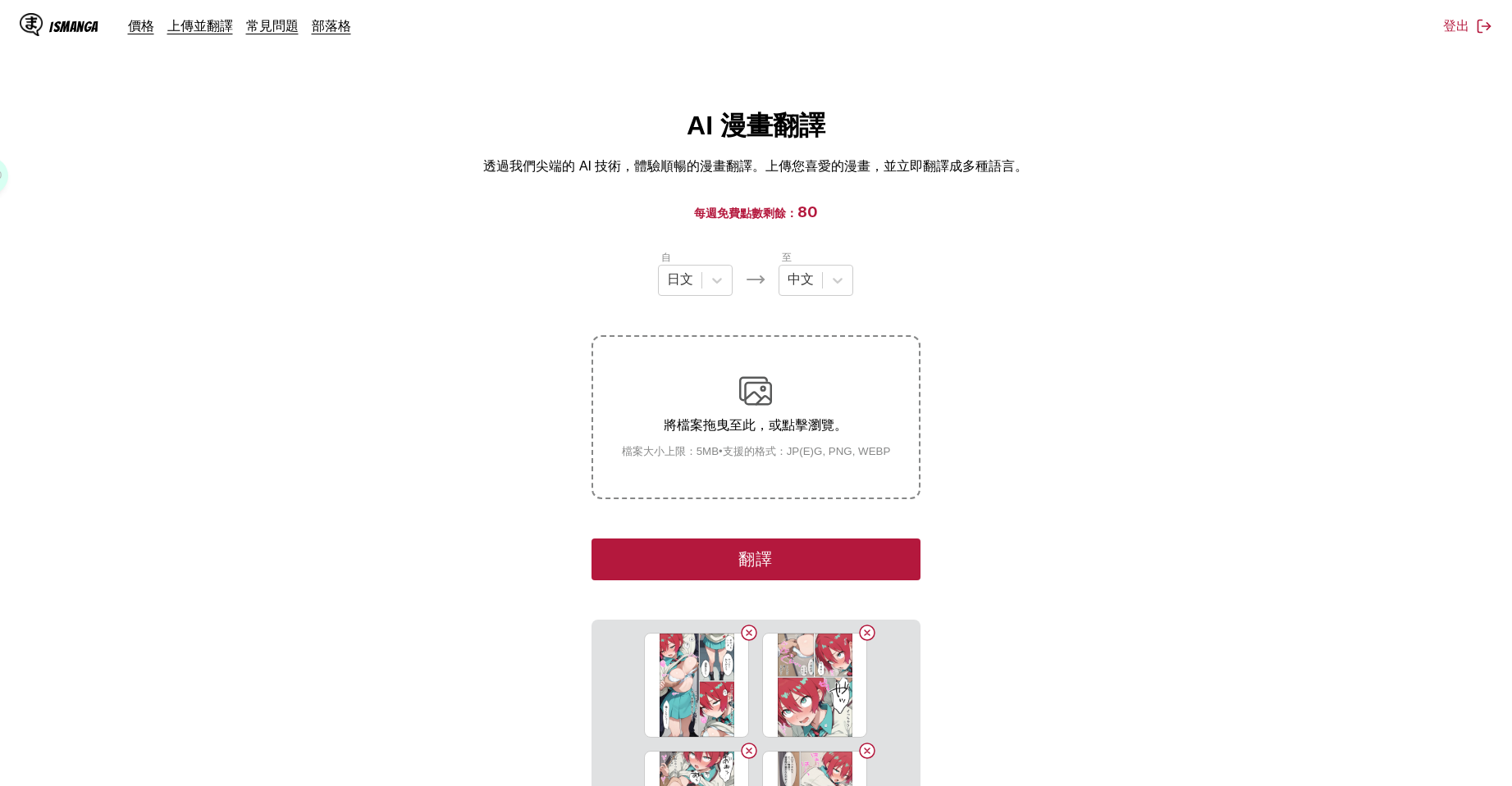
click at [836, 258] on div "至 中文" at bounding box center [816, 272] width 75 height 47
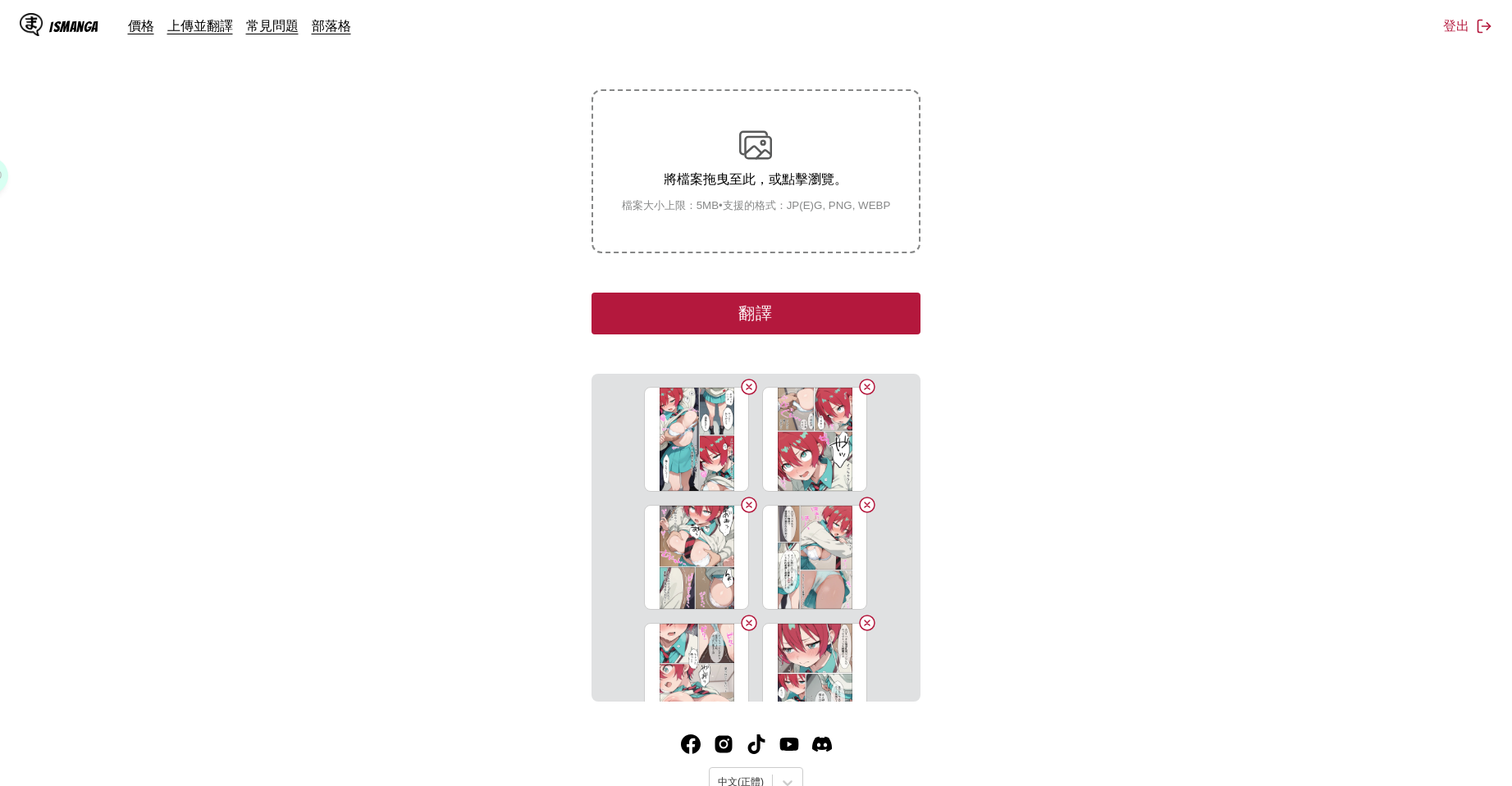
click at [848, 327] on button "翻譯" at bounding box center [756, 314] width 328 height 42
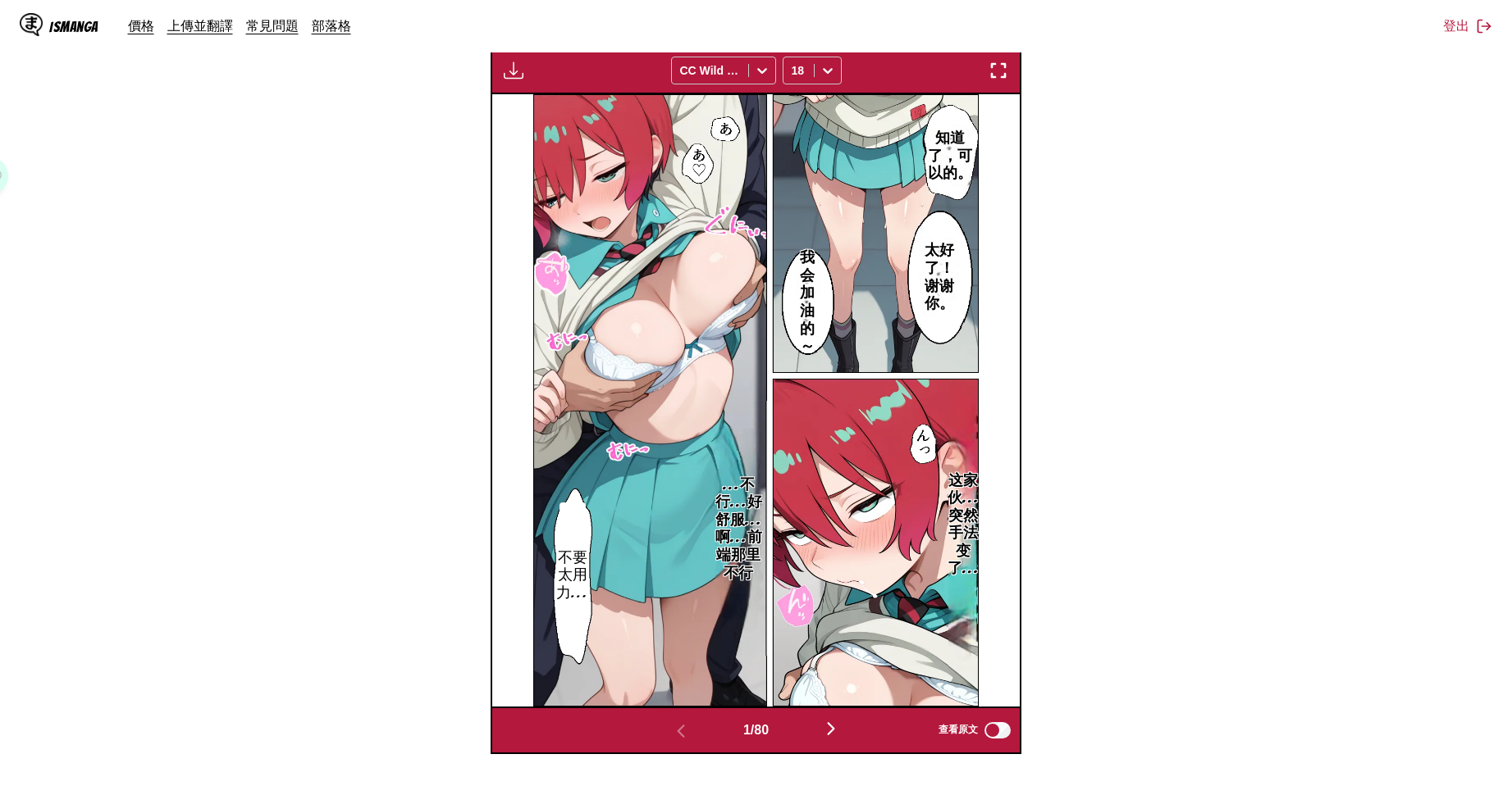
scroll to position [246, 0]
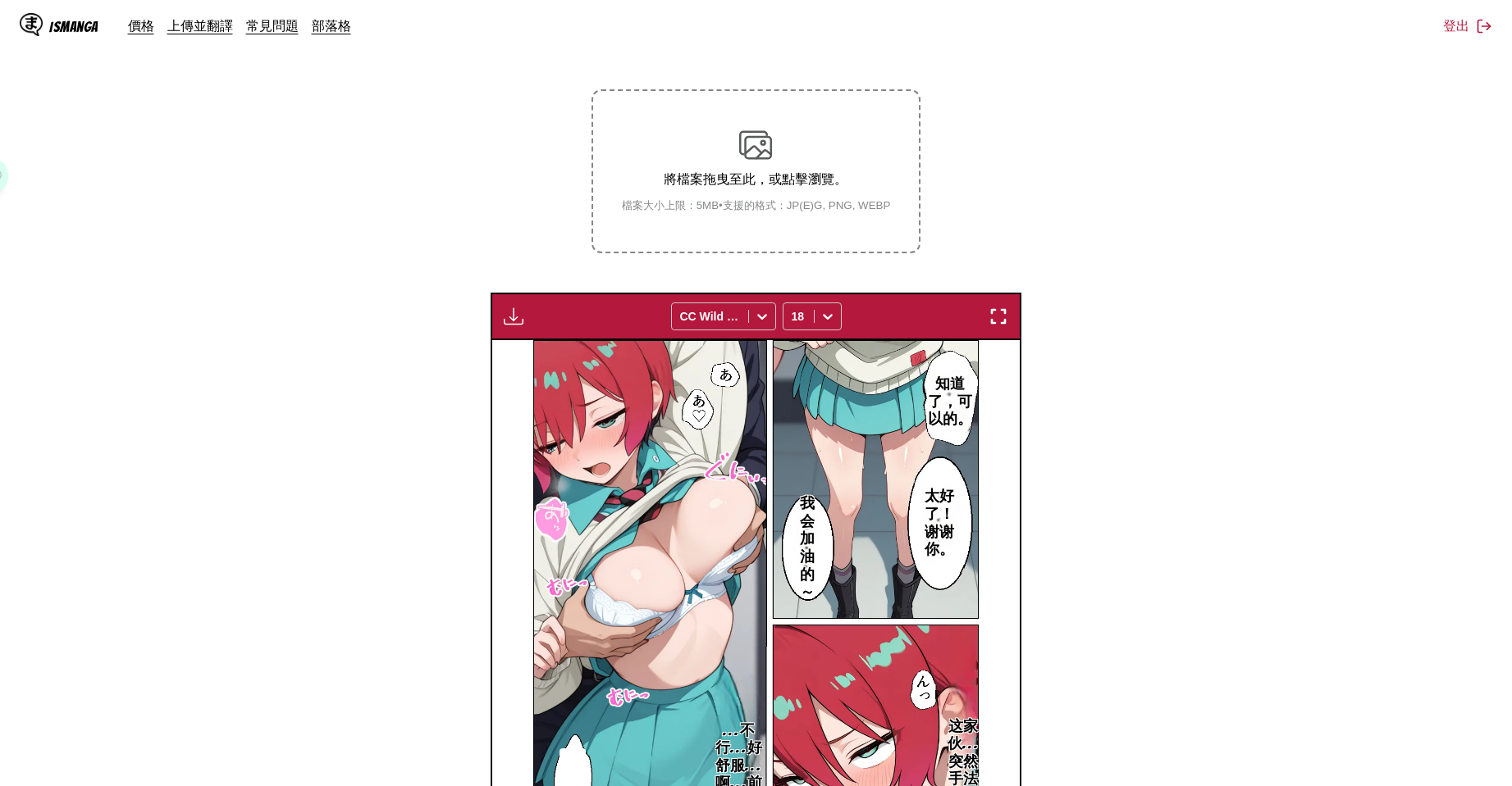
click at [522, 318] on img "button" at bounding box center [514, 316] width 20 height 20
click at [546, 361] on button "下載全部" at bounding box center [558, 371] width 105 height 39
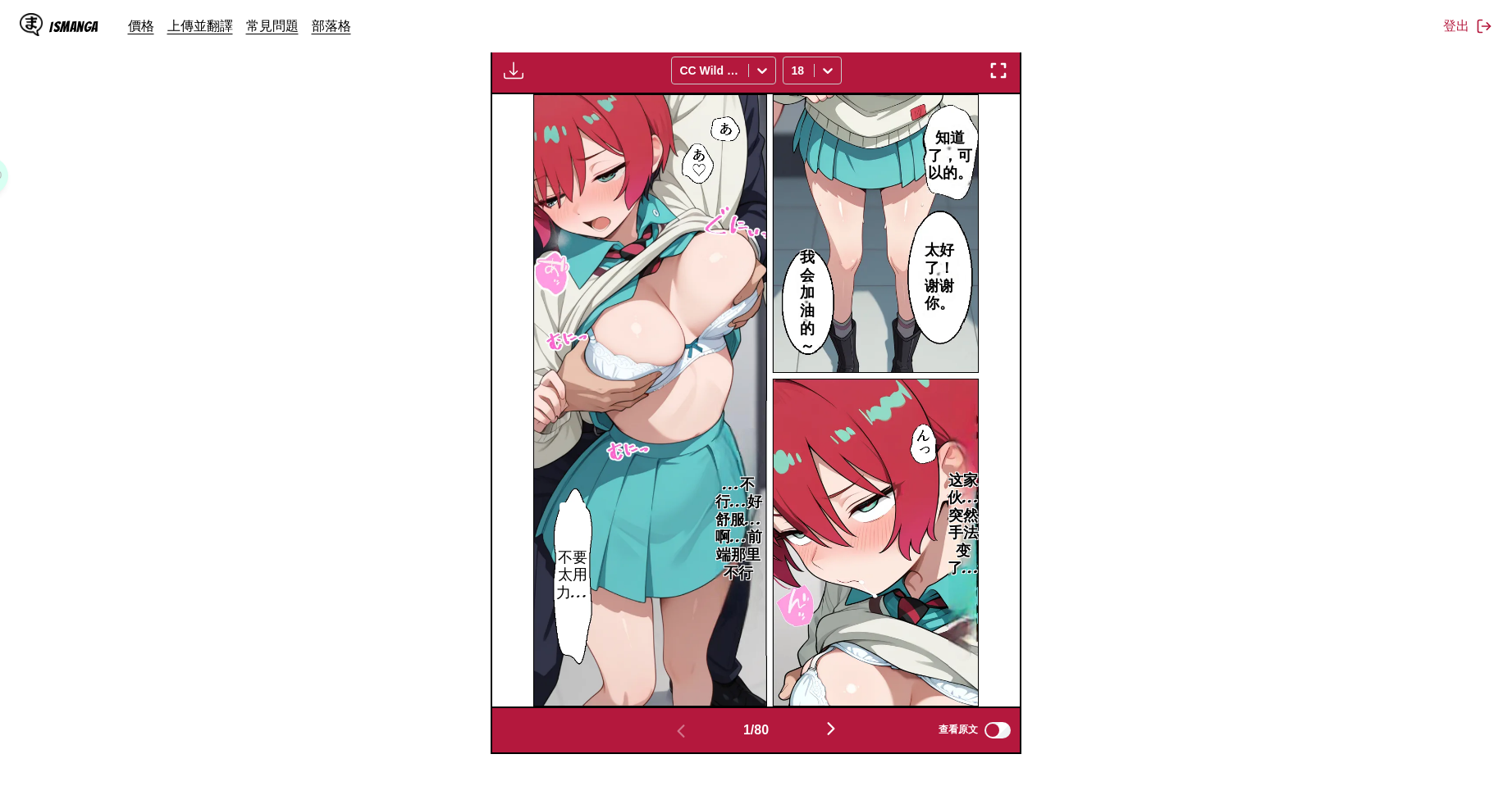
click at [841, 738] on button "button" at bounding box center [831, 730] width 98 height 24
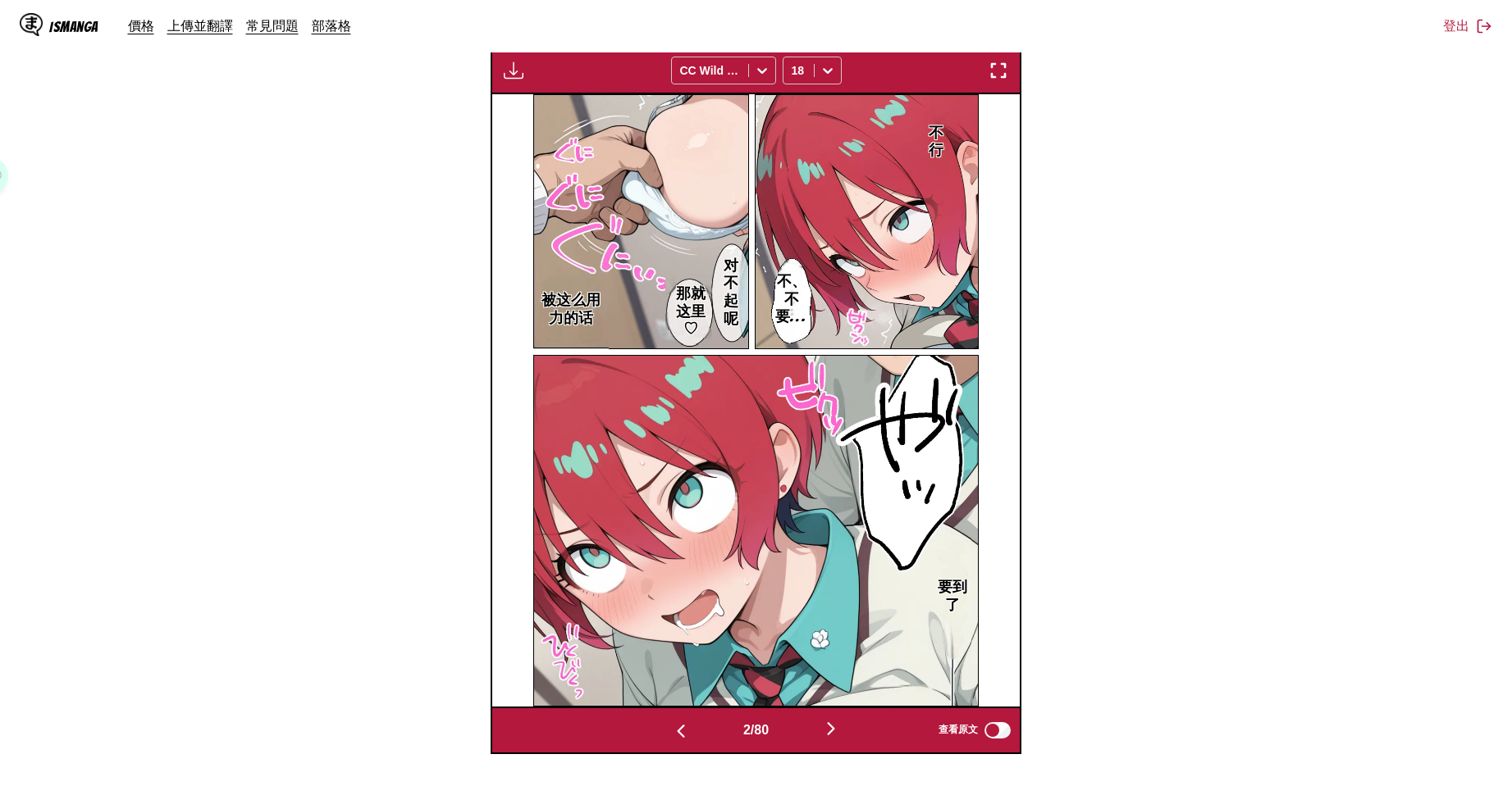
click at [841, 738] on button "button" at bounding box center [831, 730] width 98 height 24
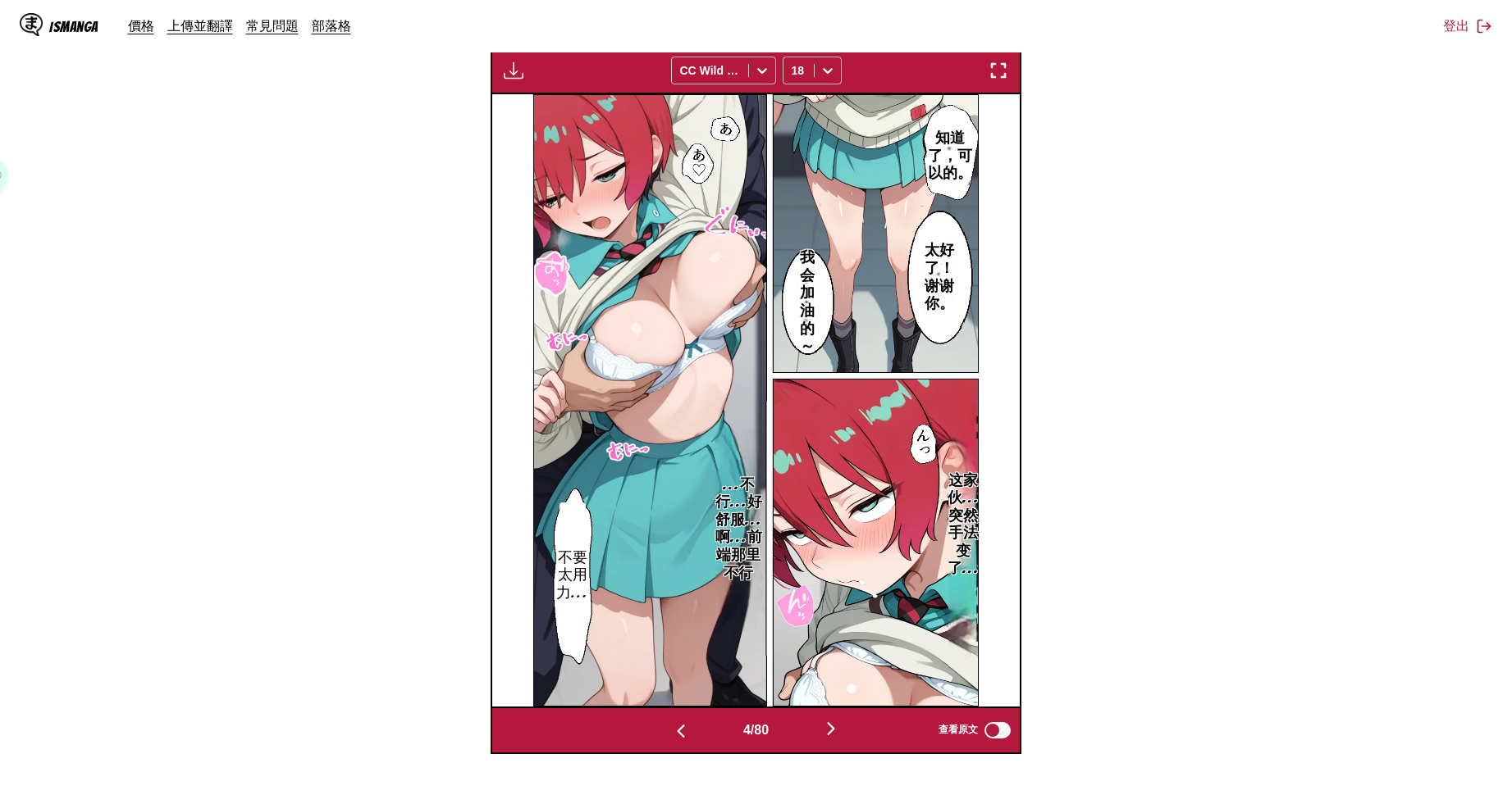
scroll to position [0, 1584]
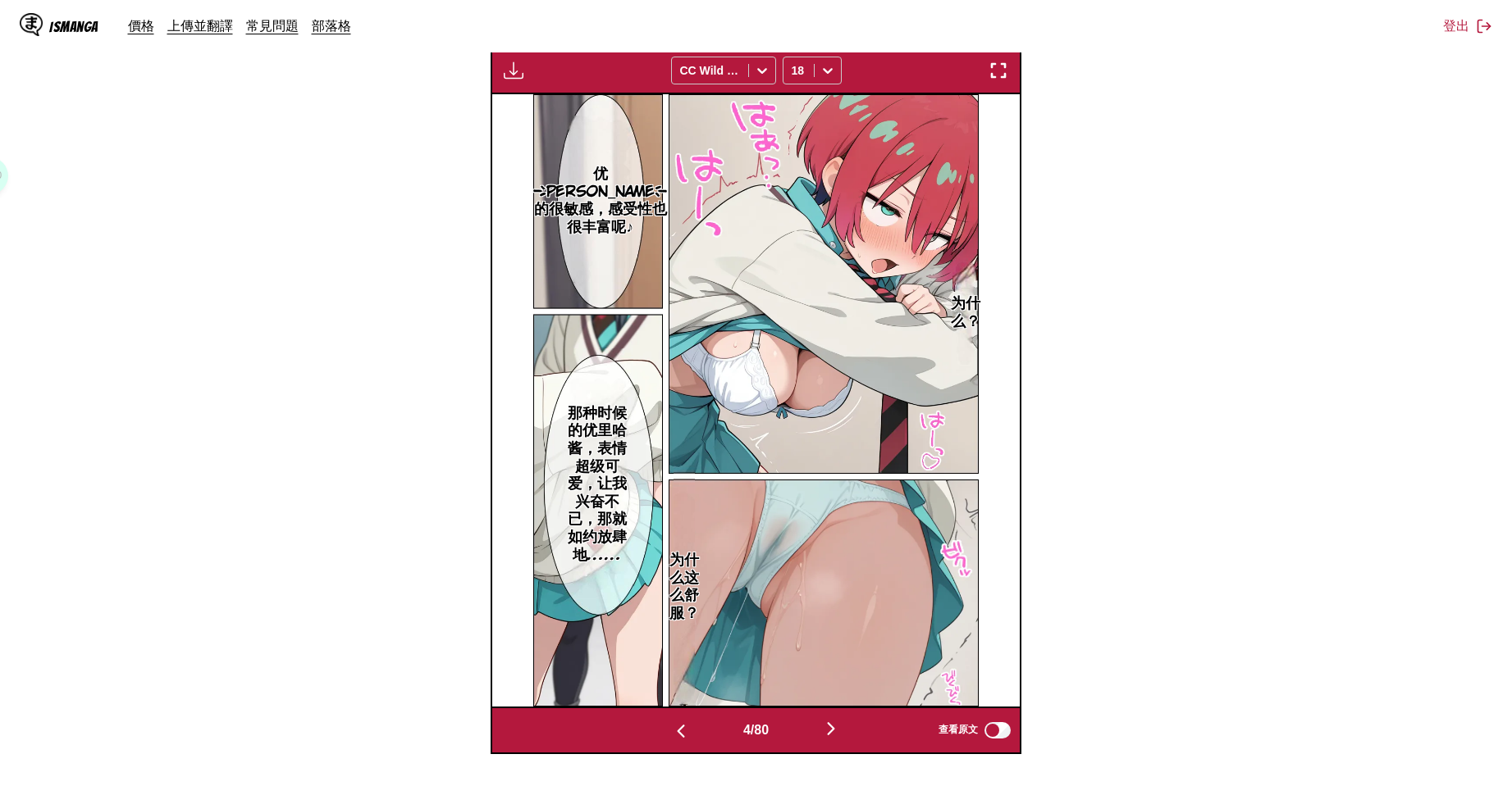
click at [1171, 585] on section "自 日文 至 中文 將檔案拖曳至此，或點擊瀏覽。 檔案大小上限：5MB • 支援的格式：JP(E)G, PNG, WEBP 下載面板 下載全部 CC Wild…" at bounding box center [756, 256] width 1485 height 997
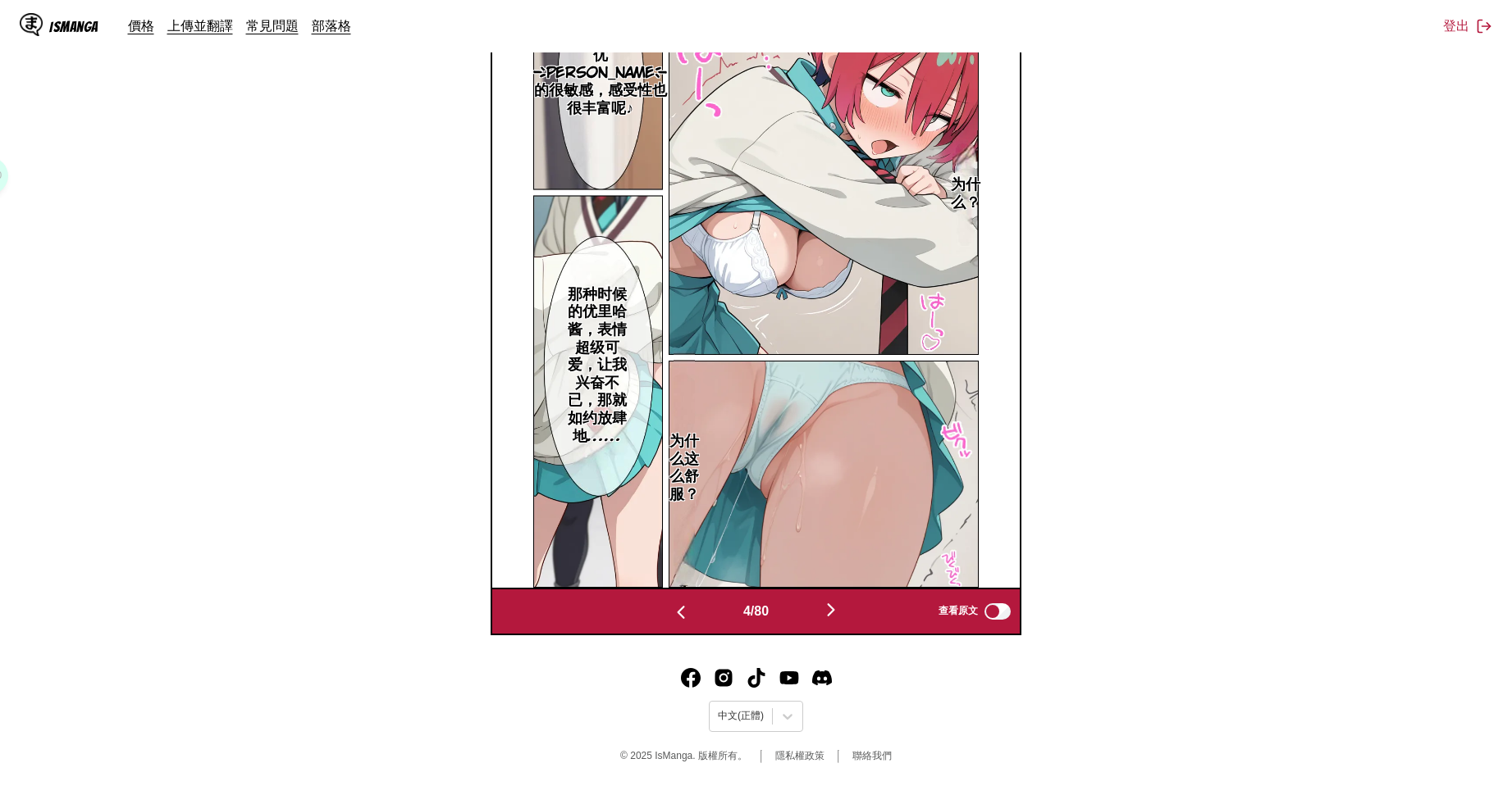
scroll to position [365, 0]
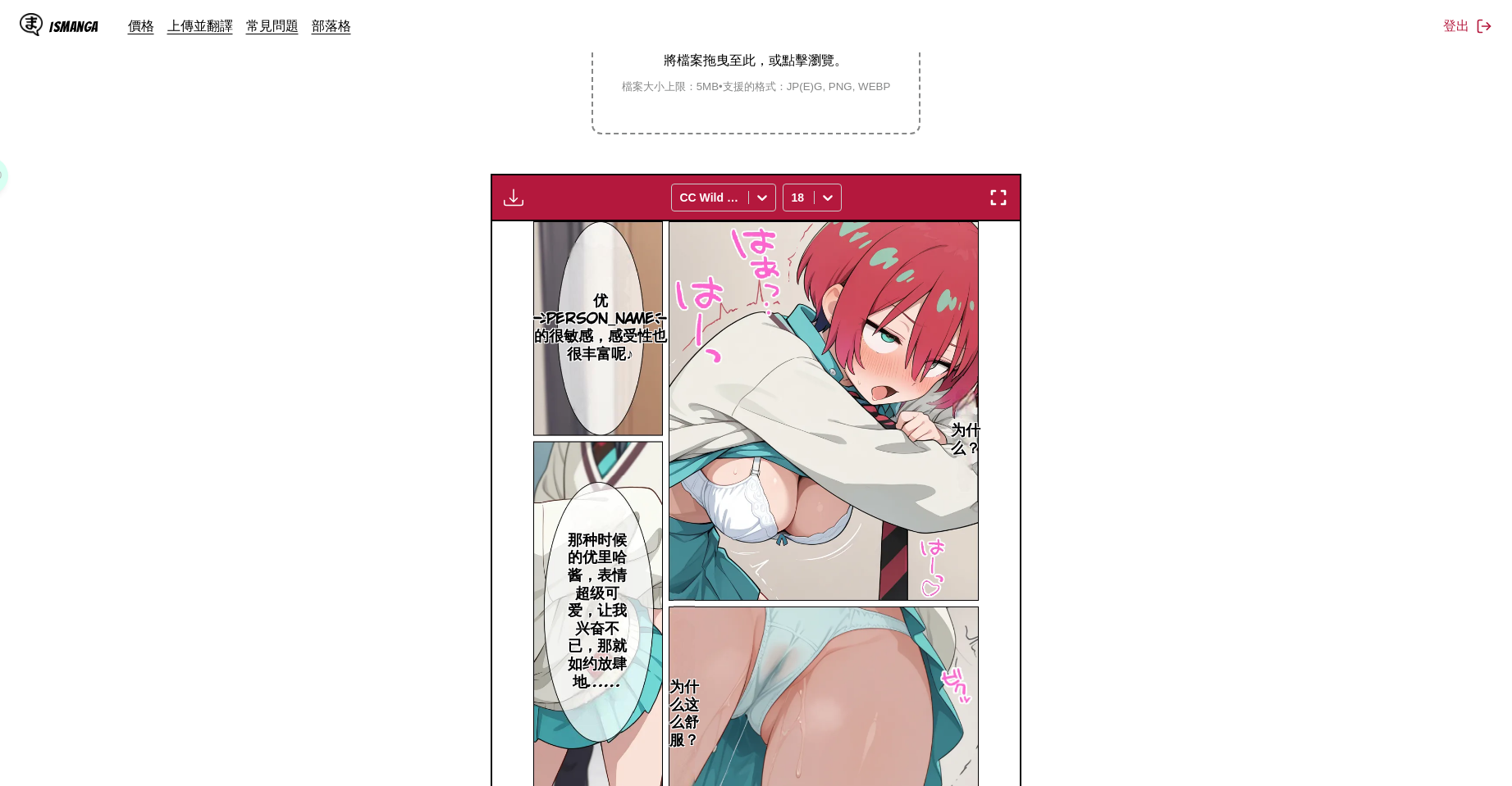
click at [1154, 612] on section "自 日文 至 中文 將檔案拖曳至此，或點擊瀏覽。 檔案大小上限：5MB • 支援的格式：JP(E)G, PNG, WEBP 下載面板 下載全部 CC Wild…" at bounding box center [756, 382] width 1485 height 997
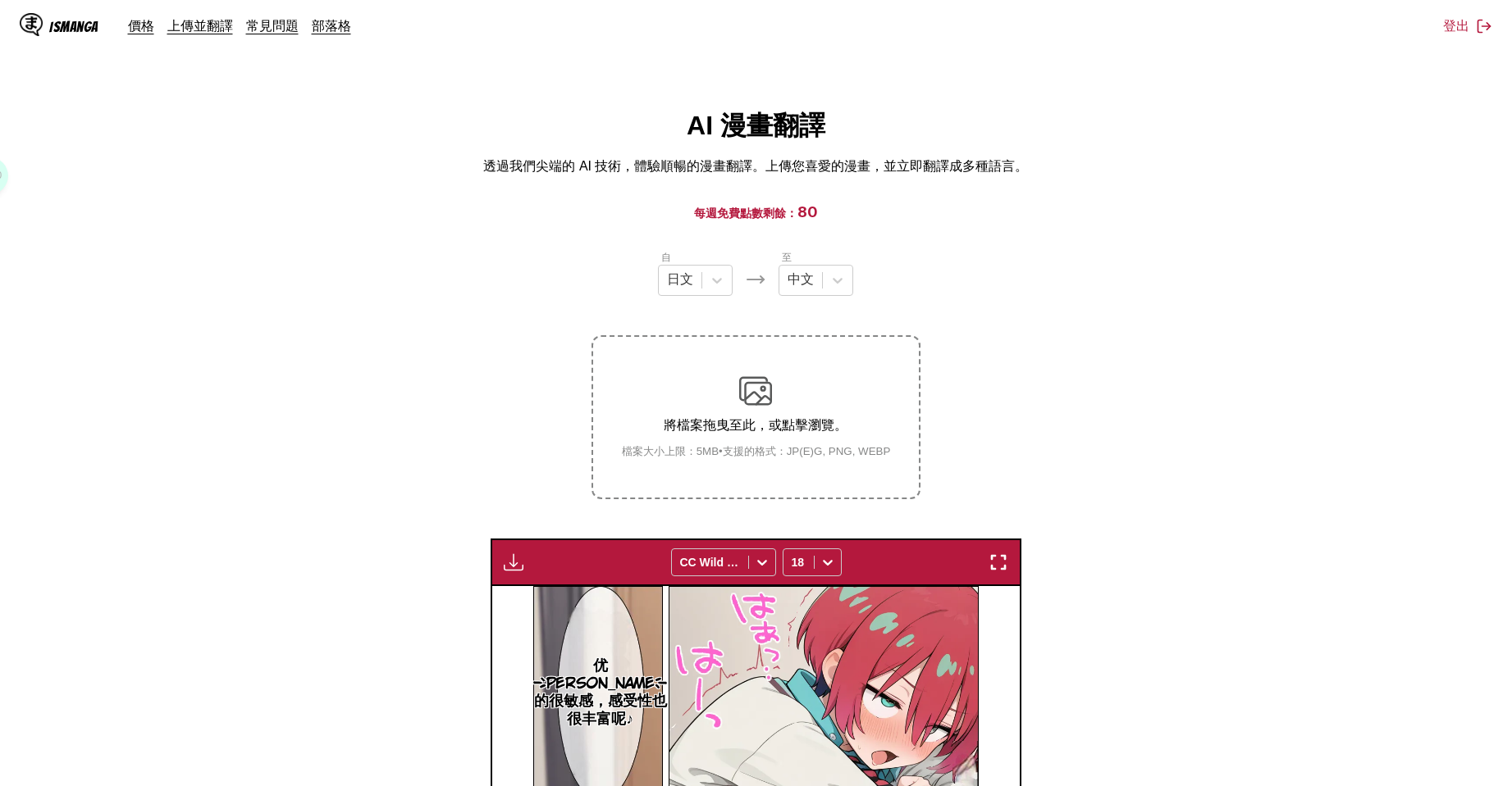
scroll to position [246, 0]
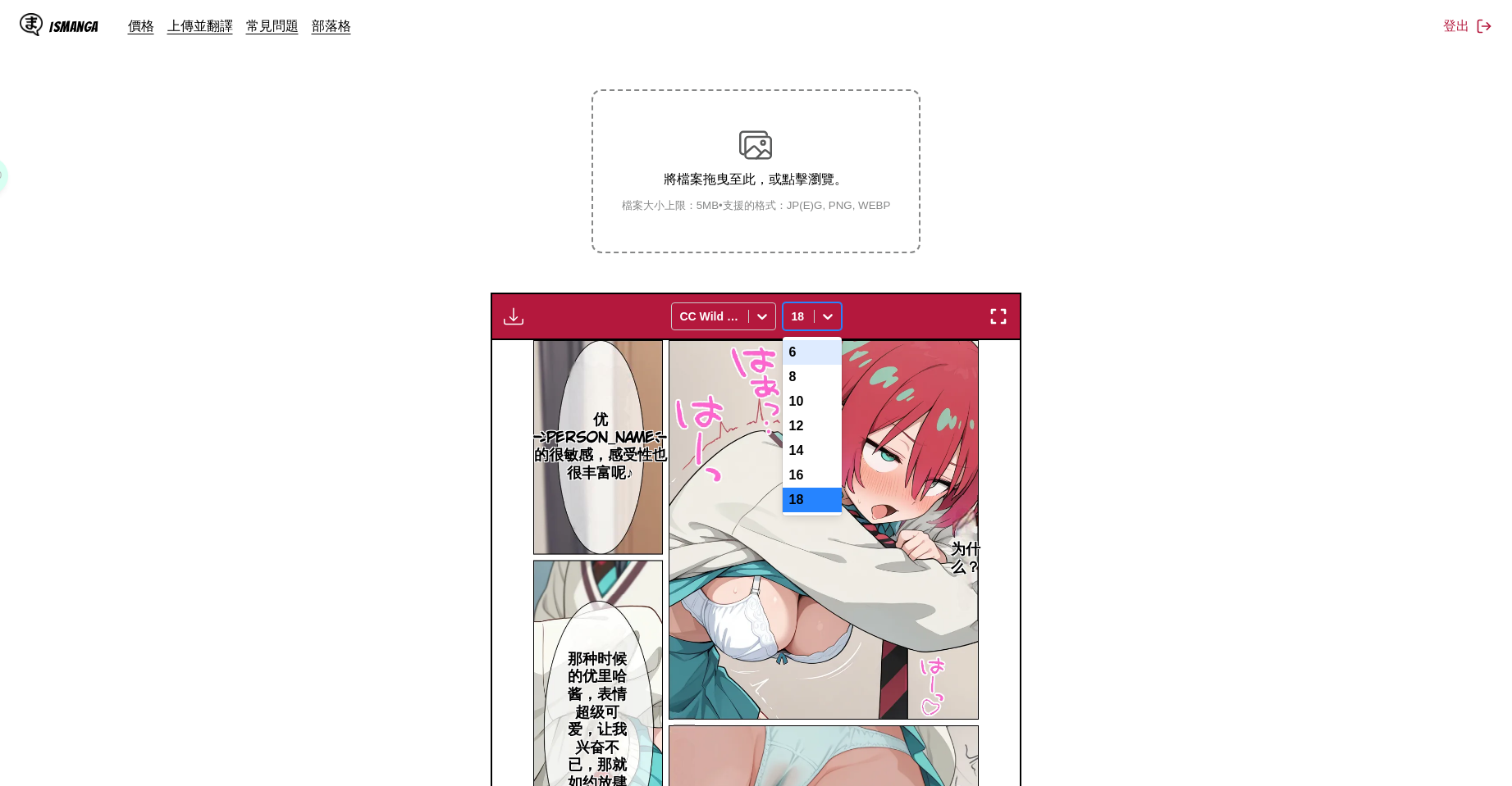
click at [813, 315] on div "18" at bounding box center [798, 316] width 30 height 23
click at [820, 311] on icon at bounding box center [828, 316] width 17 height 17
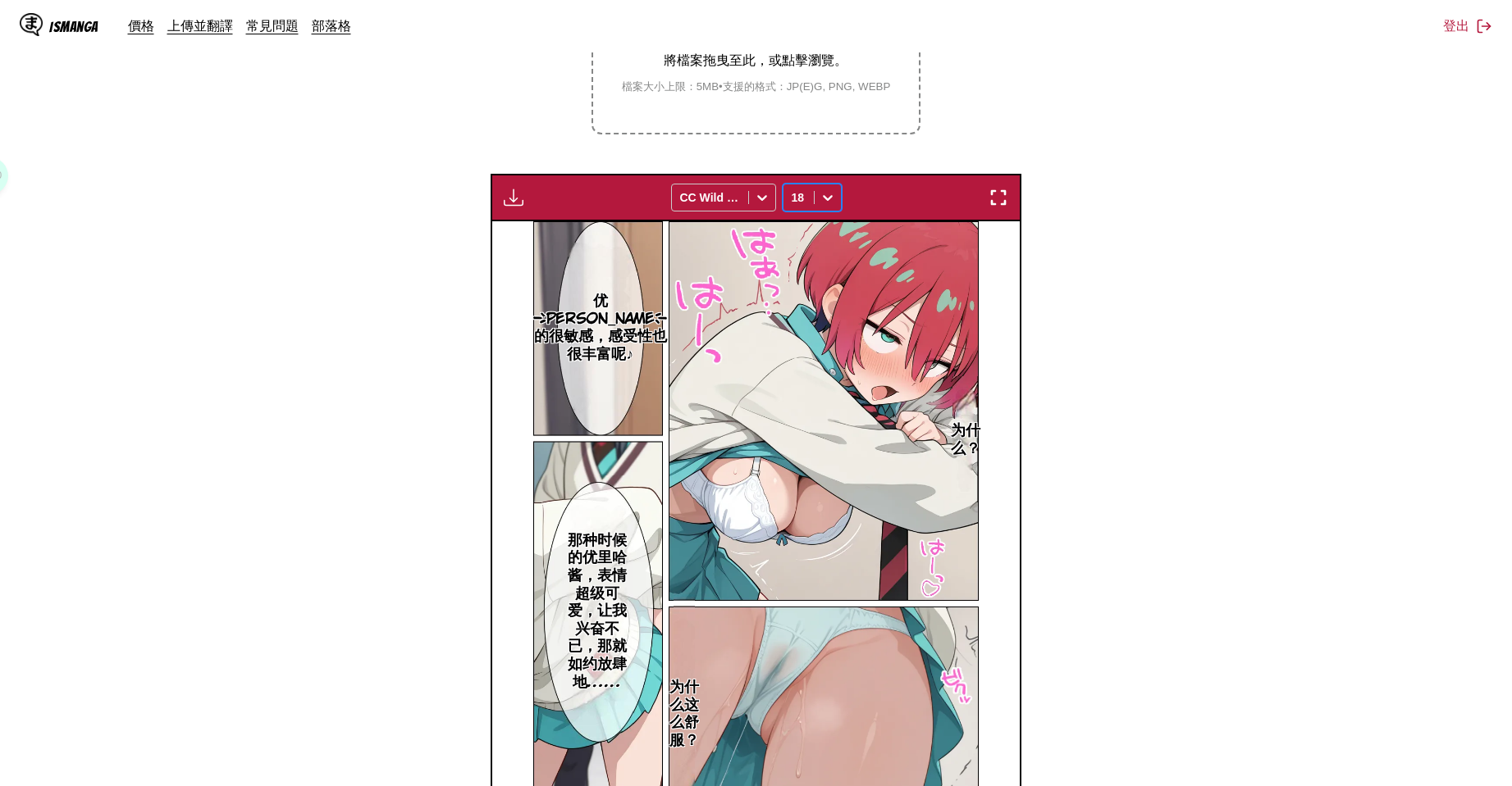
scroll to position [0, 0]
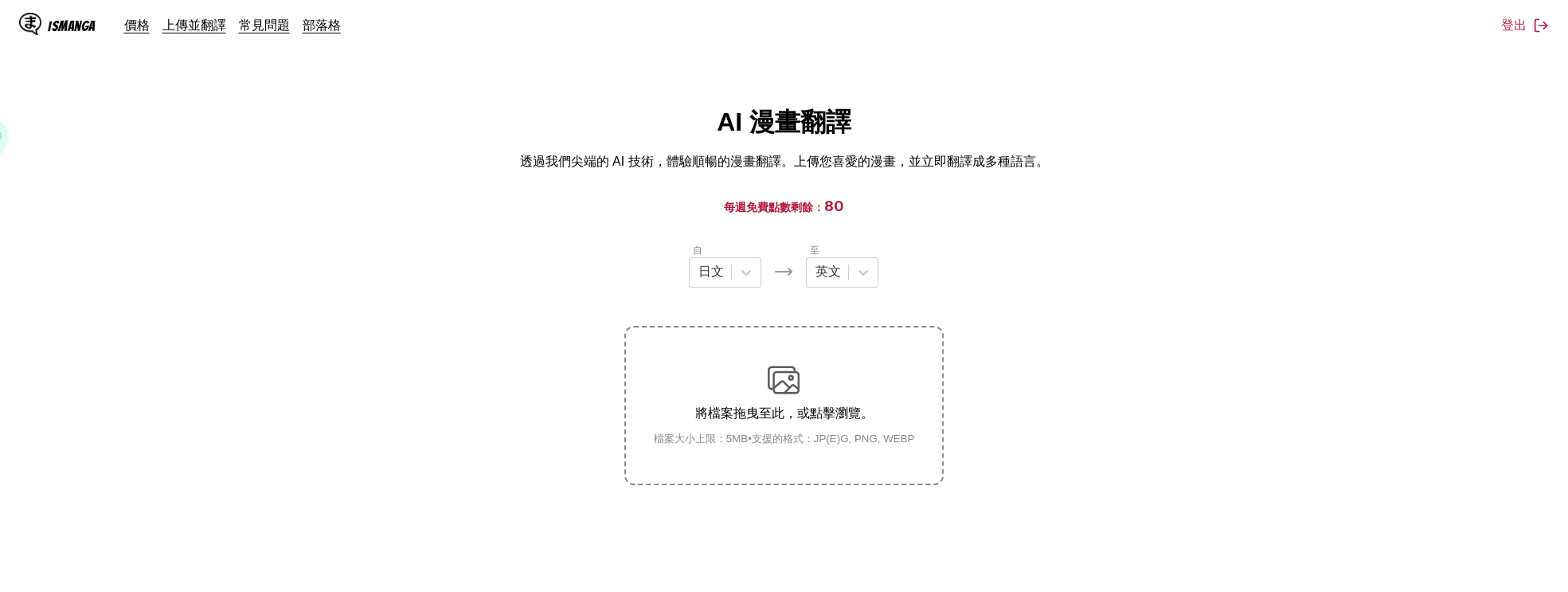
click at [1173, 220] on main "AI 漫畫翻譯 透過我們尖端的 AI 技術，體驗順暢的漫畫翻譯。上傳您喜愛的漫畫，並立即翻譯成多種語言。 每週免費點數剩餘： 80 自 日文 至 英文 將檔案…" at bounding box center [784, 371] width 1568 height 533
click at [856, 262] on div at bounding box center [863, 272] width 28 height 28
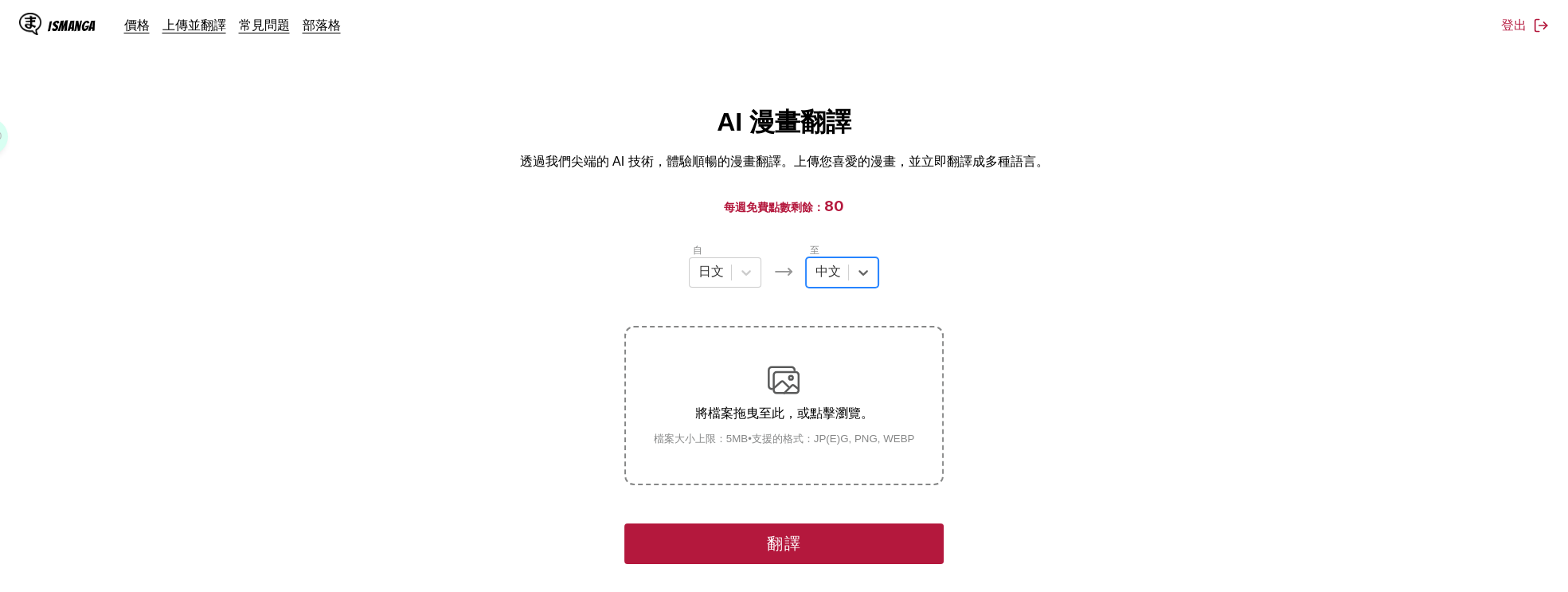
scroll to position [194, 0]
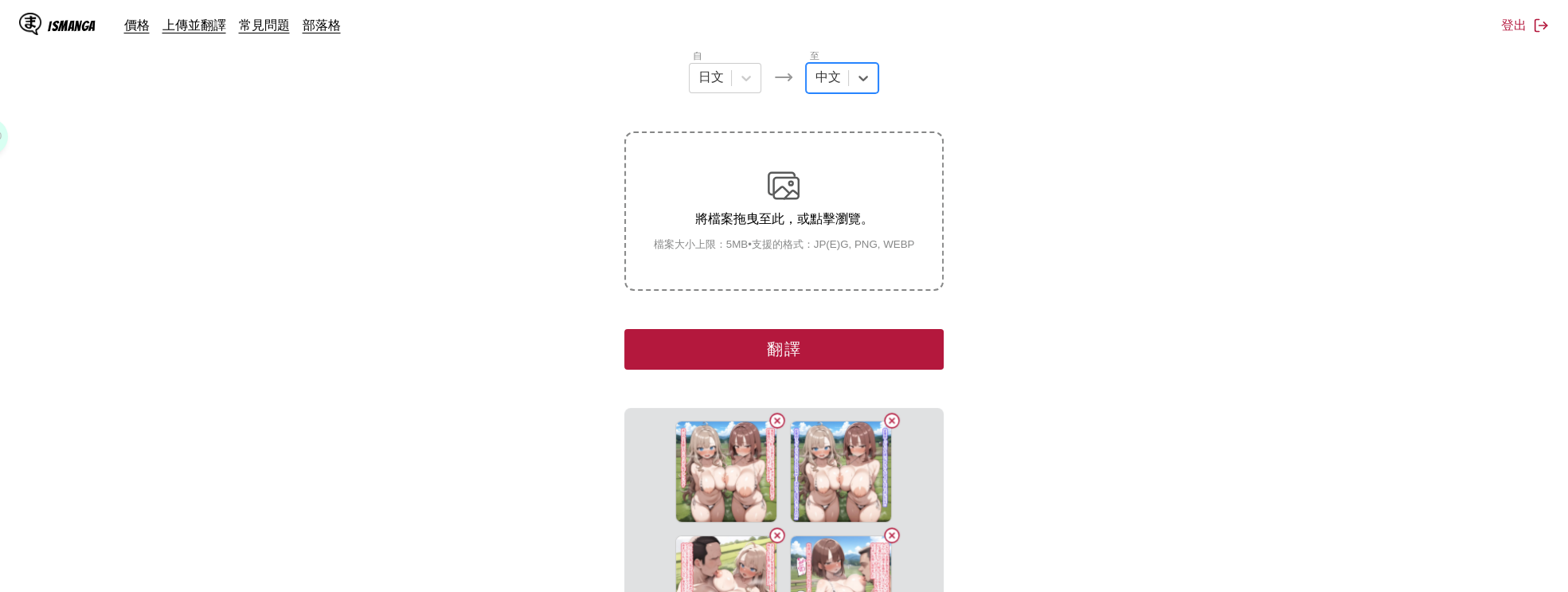
click at [883, 362] on button "翻譯" at bounding box center [784, 349] width 319 height 40
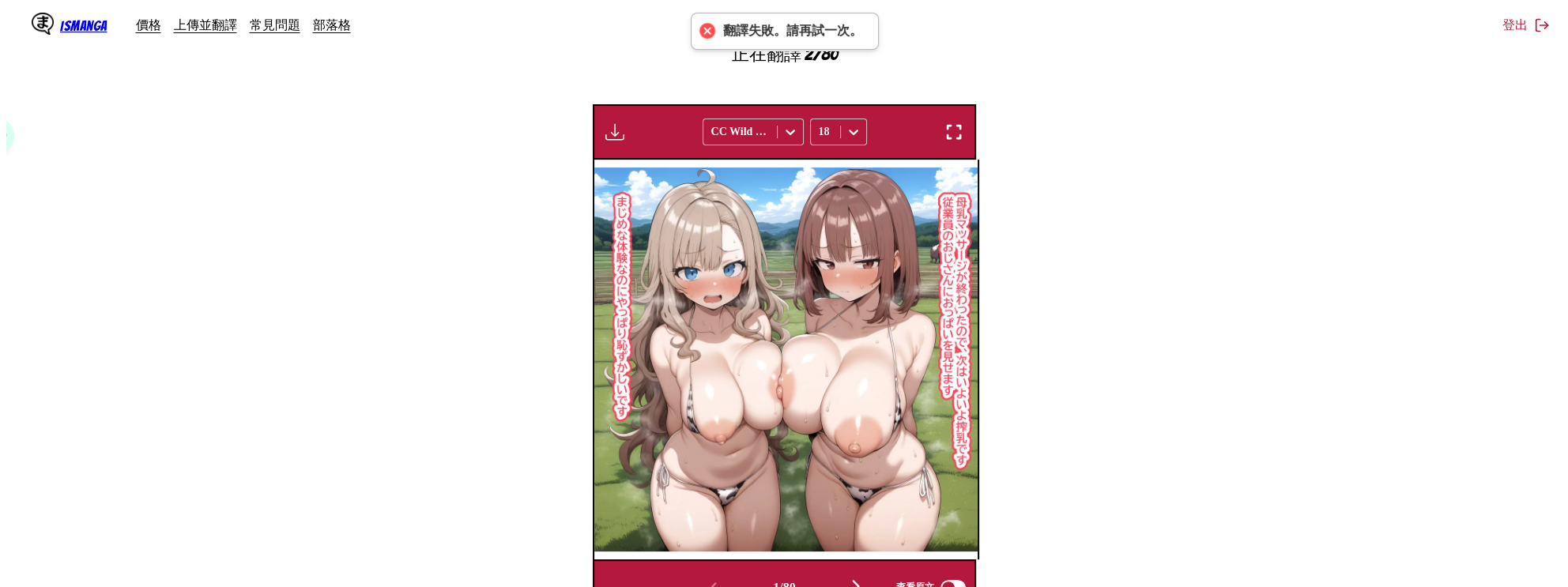
scroll to position [0, 0]
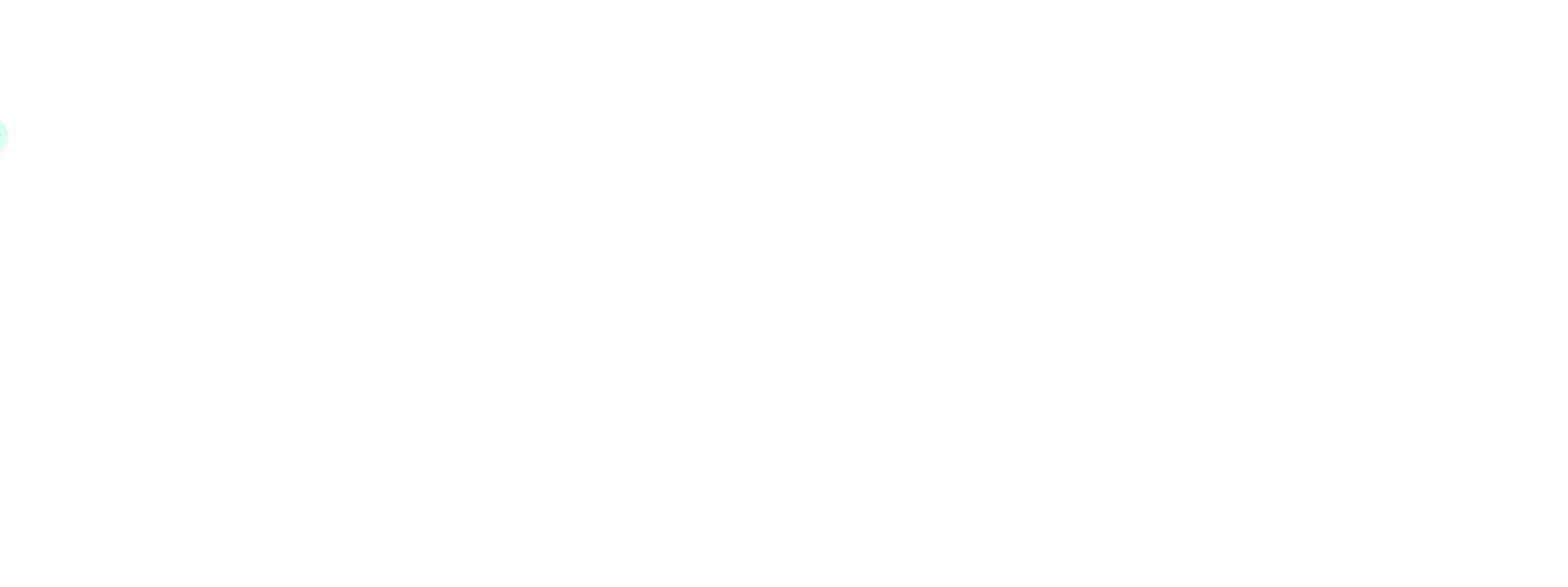
drag, startPoint x: 400, startPoint y: 189, endPoint x: 330, endPoint y: 154, distance: 78.3
click at [400, 189] on div "x1.00" at bounding box center [784, 294] width 1568 height 587
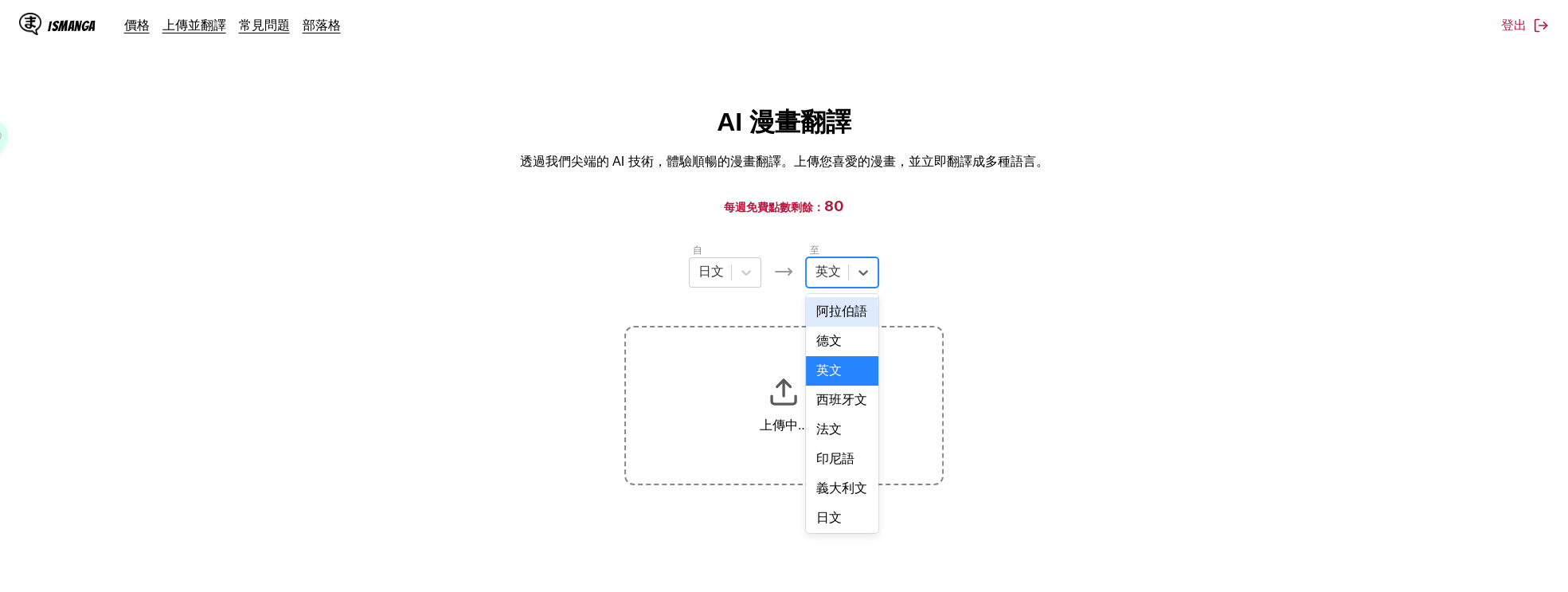
click at [847, 278] on div "英文" at bounding box center [827, 273] width 41 height 24
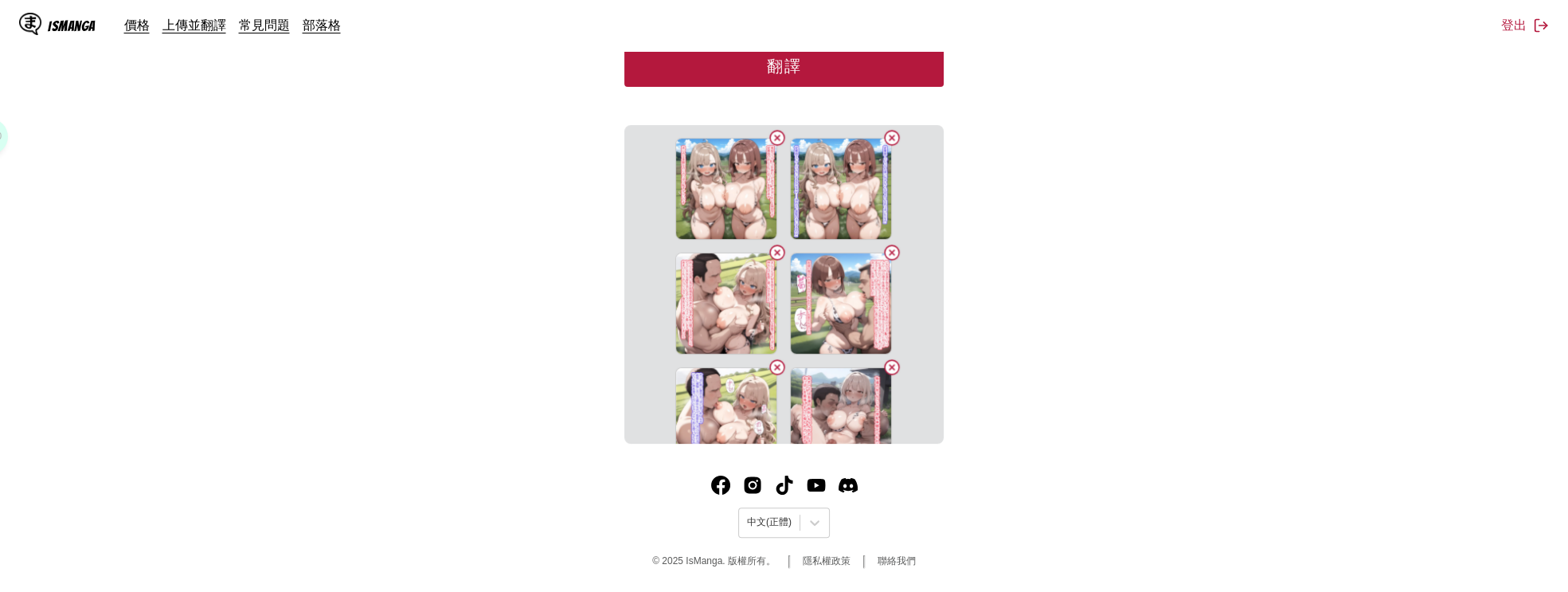
scroll to position [238, 0]
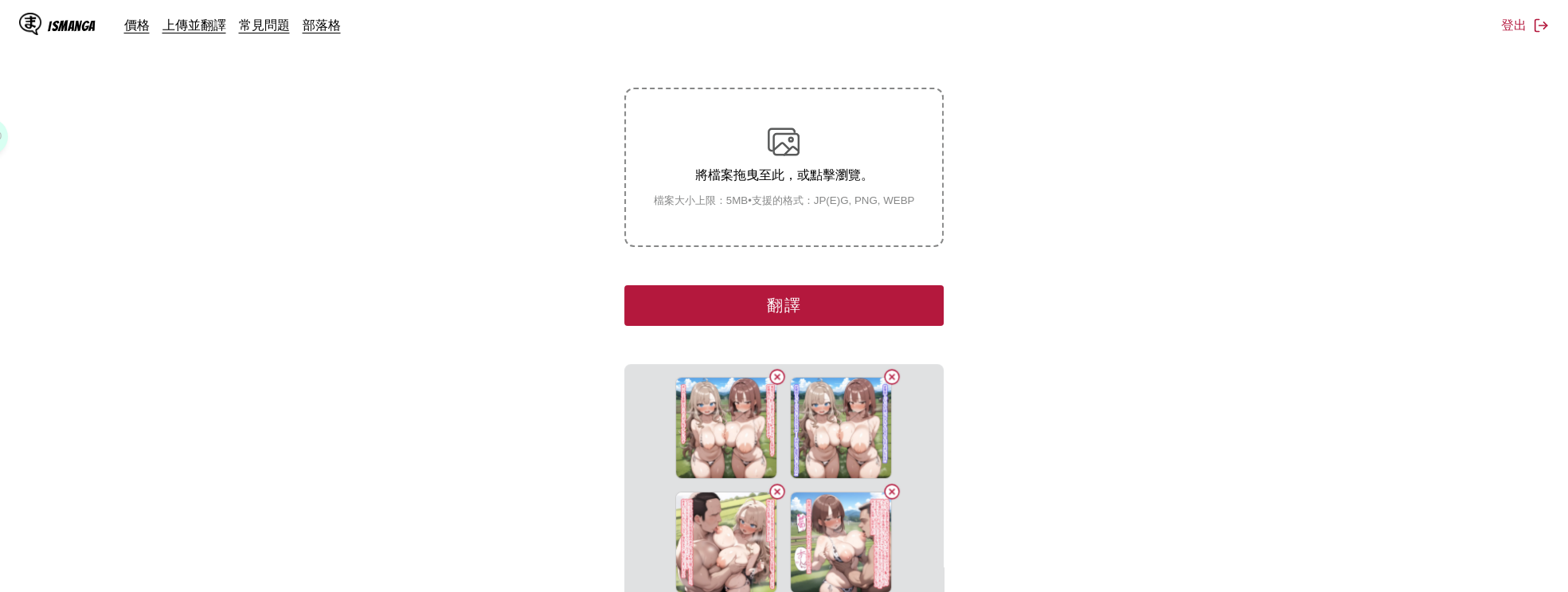
click at [869, 330] on div "自 日文 至 中文 將檔案拖曳至此，或點擊瀏覽。 檔案大小上限：5MB • 支援的格式：JP(E)G, PNG, WEBP 翻譯 120954011_p0_酪…" at bounding box center [784, 343] width 319 height 679
click at [869, 315] on button "翻譯" at bounding box center [784, 306] width 319 height 40
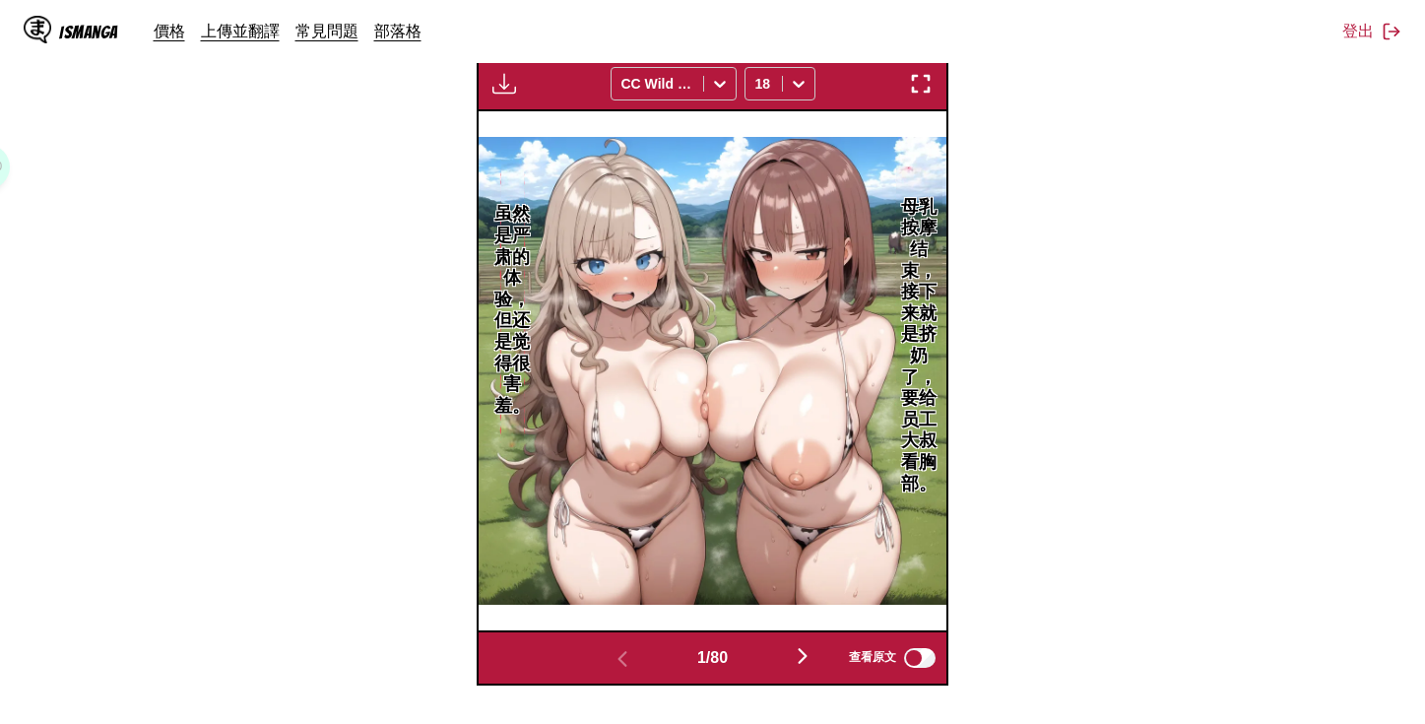
scroll to position [295, 0]
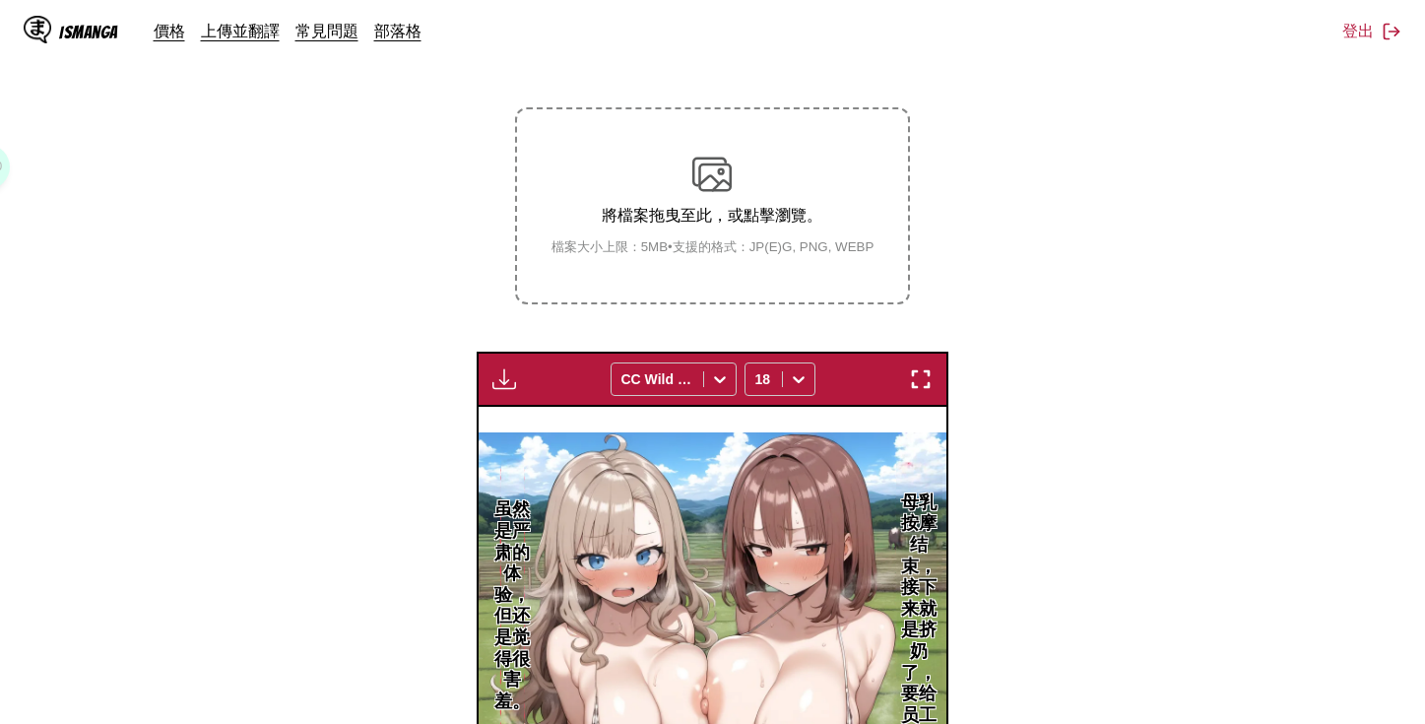
click at [504, 371] on img "button" at bounding box center [504, 379] width 24 height 24
click at [545, 430] on button "下載全部" at bounding box center [557, 444] width 126 height 47
click at [1049, 168] on section "自 日文 至 中文 將檔案拖曳至此，或點擊瀏覽。 檔案大小上限：5MB • 支援的格式：JP(E)G, PNG, WEBP 下載面板 下載全部 CC Wild…" at bounding box center [712, 492] width 1393 height 977
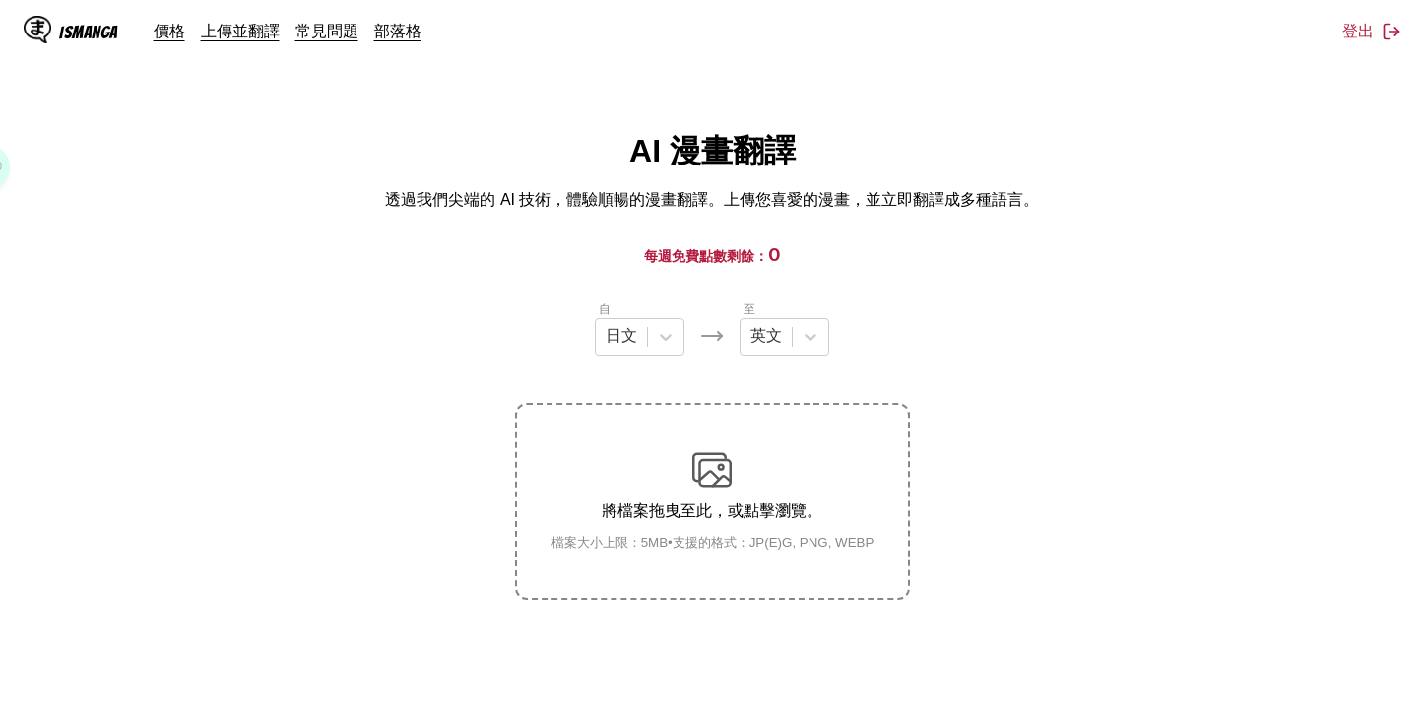
click at [234, 162] on div "AI 漫畫翻譯 透過我們尖端的 AI 技術，體驗順暢的漫畫翻譯。上傳您喜愛的漫畫，並立即翻譯成多種語言。" at bounding box center [712, 170] width 1393 height 81
click at [131, 99] on div "x1.00" at bounding box center [712, 362] width 1425 height 724
click at [801, 340] on icon at bounding box center [811, 337] width 20 height 20
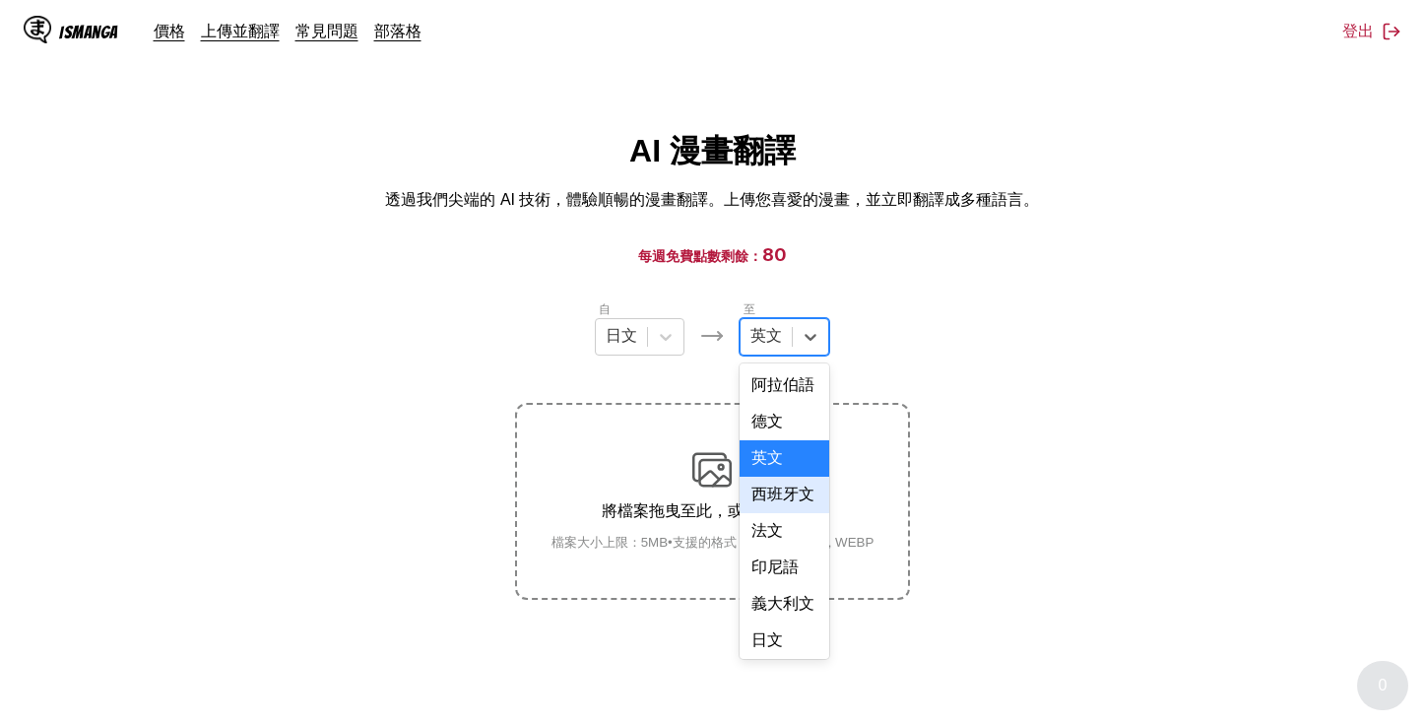
scroll to position [500, 0]
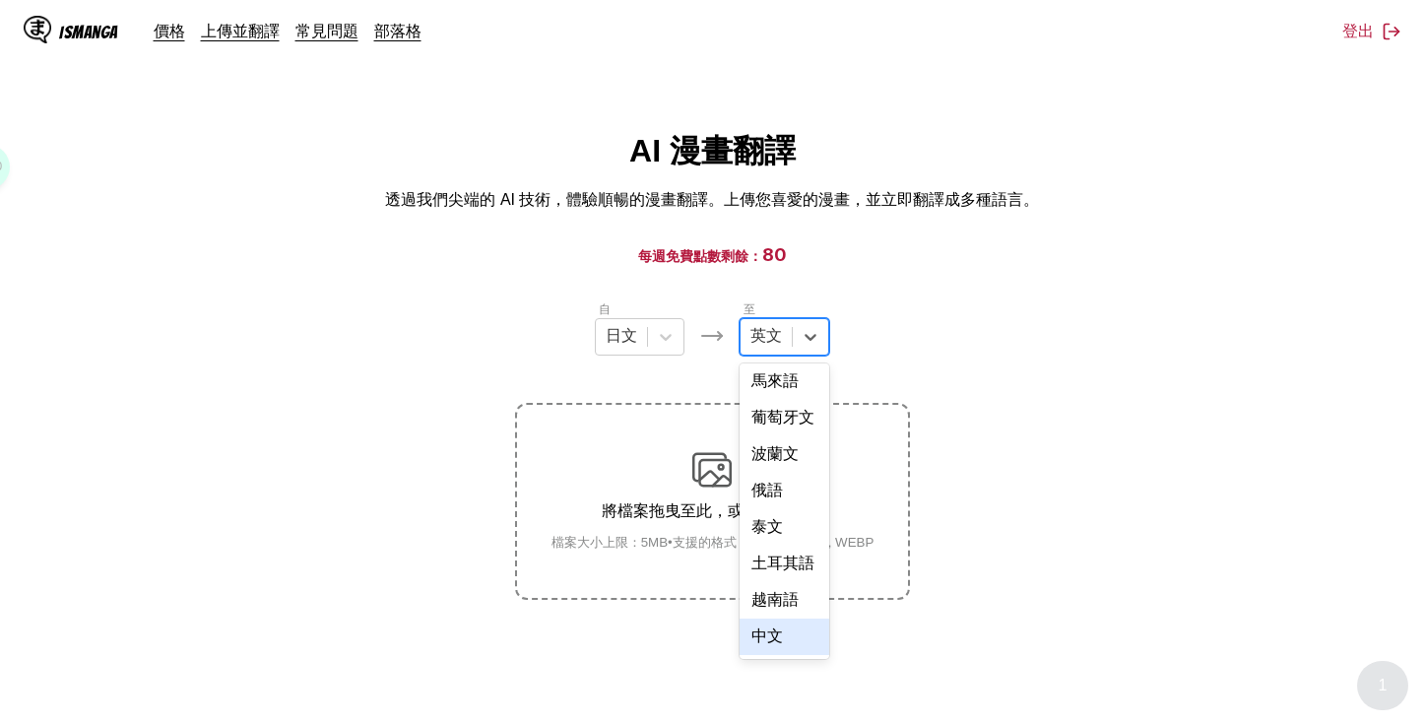
click at [780, 629] on div "中文" at bounding box center [785, 636] width 90 height 36
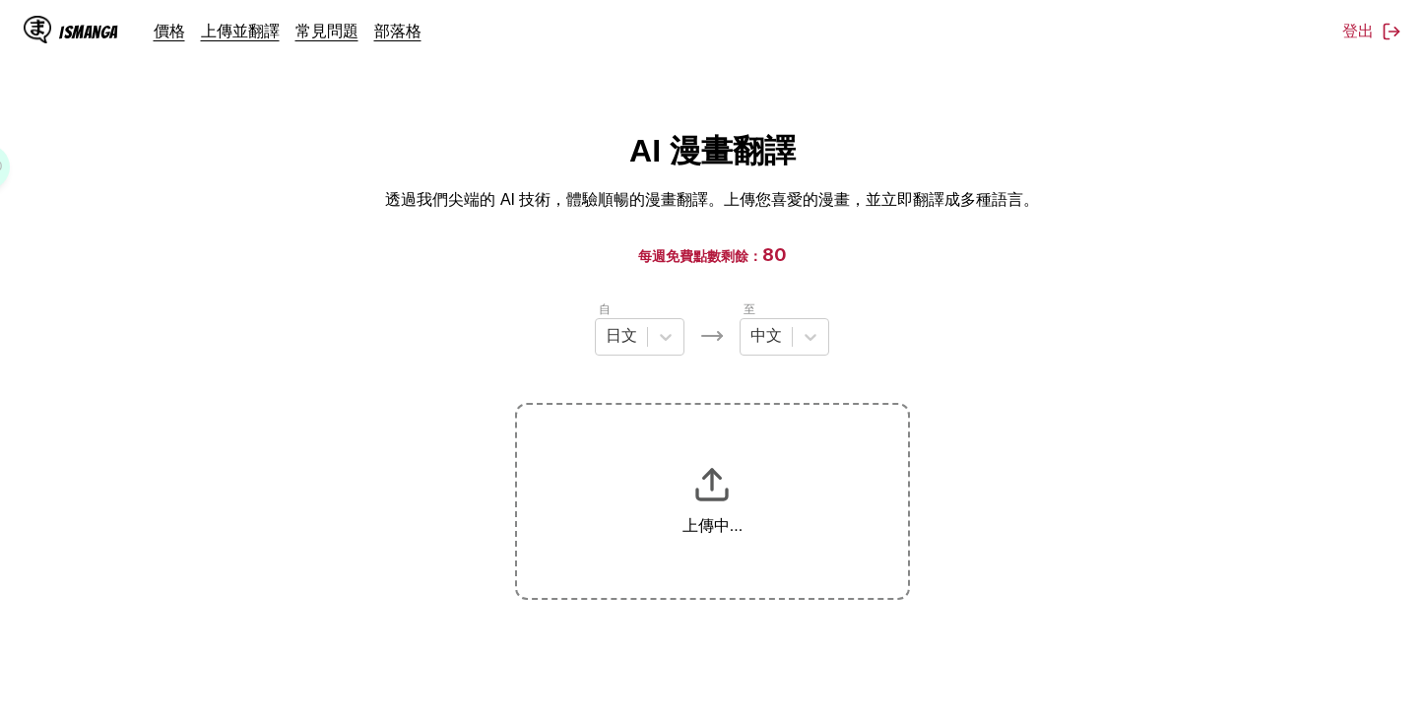
click at [993, 347] on section "自 日文 至 中文 上傳中..." at bounding box center [712, 449] width 1393 height 300
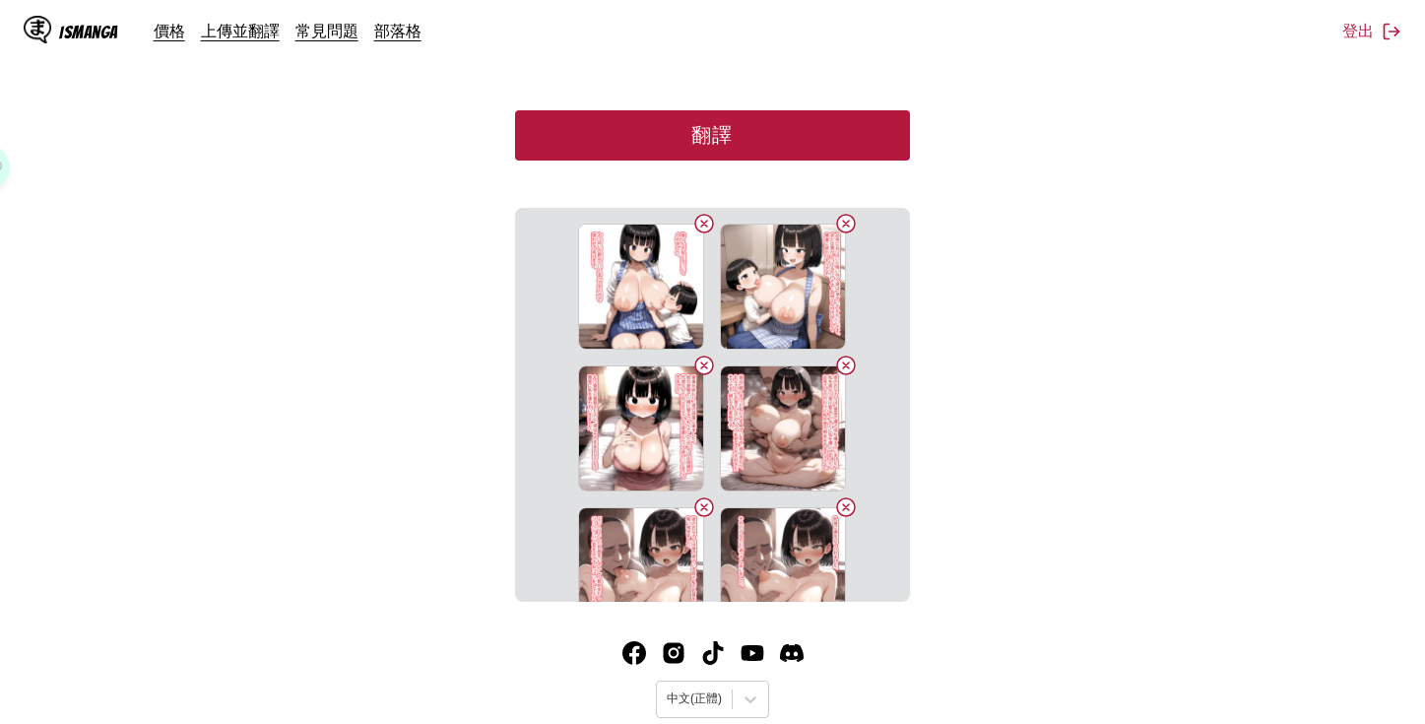
scroll to position [241, 0]
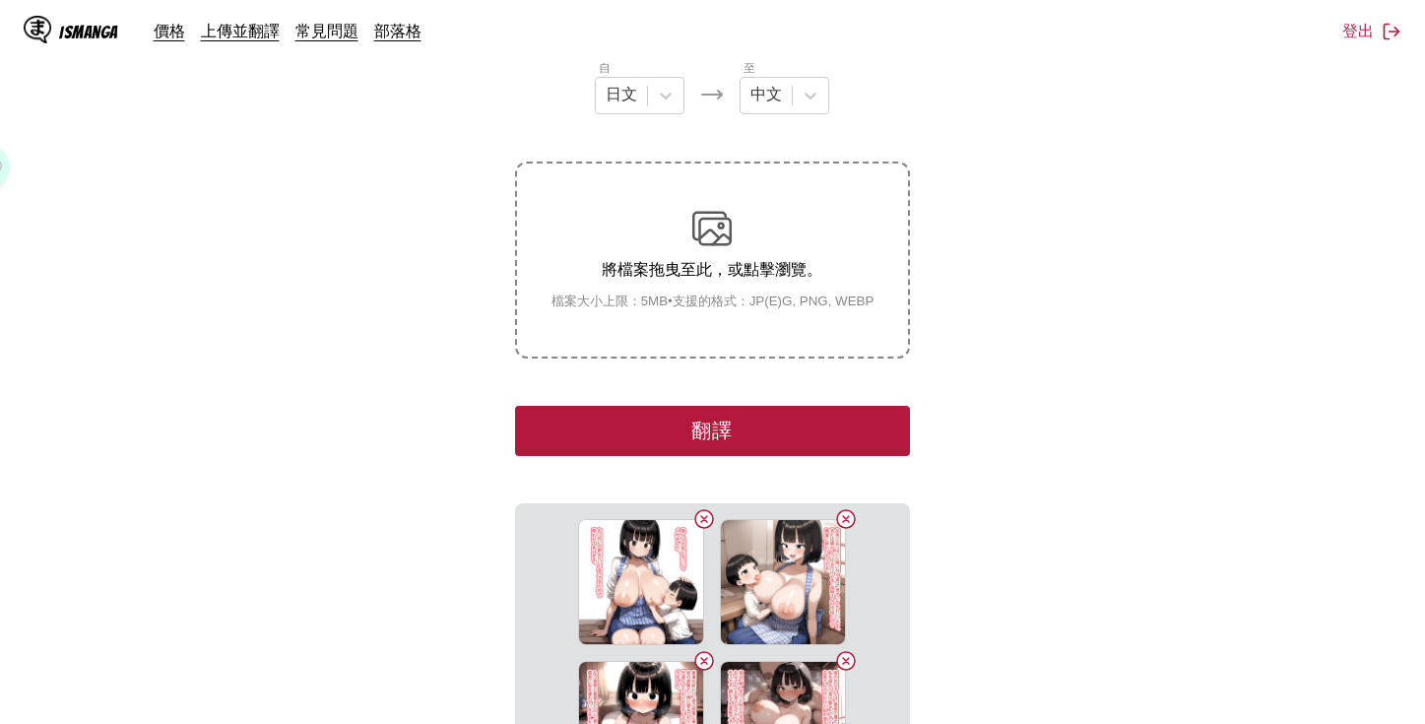
click at [837, 426] on button "翻譯" at bounding box center [712, 431] width 394 height 50
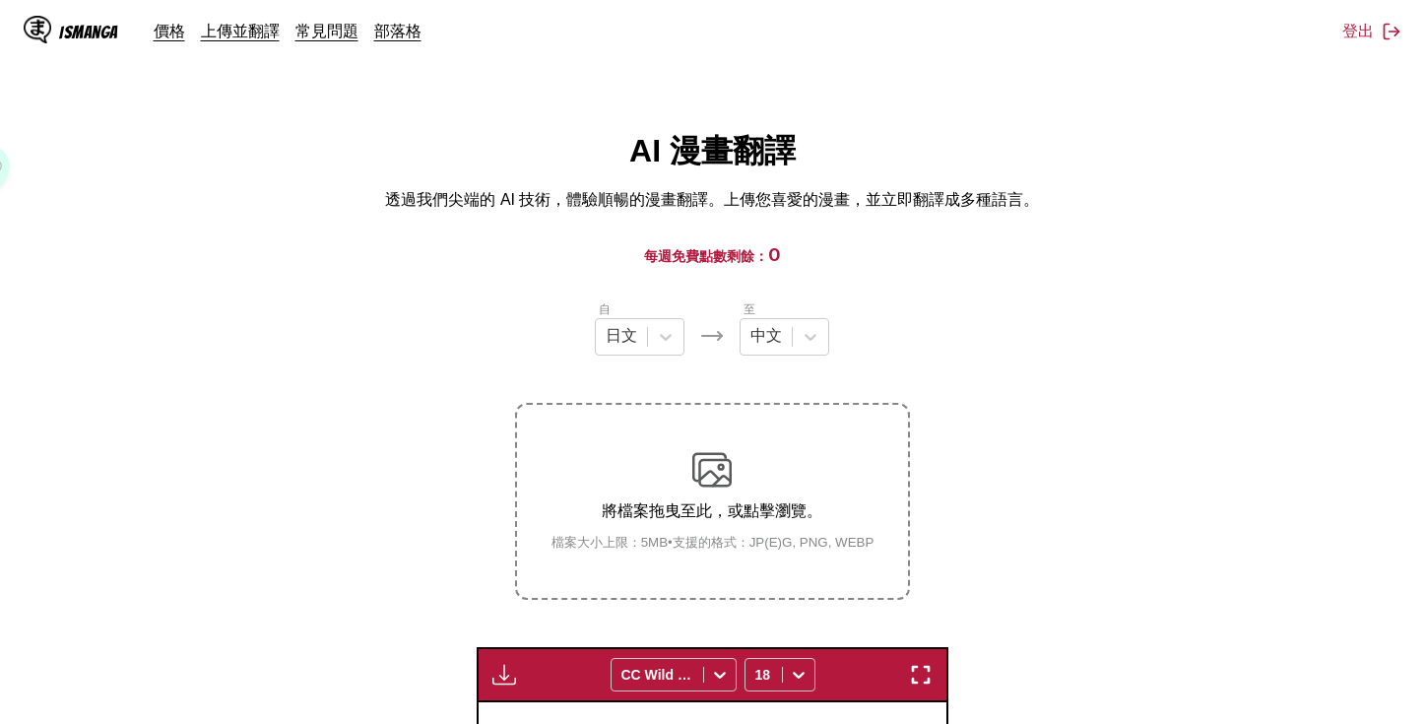
scroll to position [295, 0]
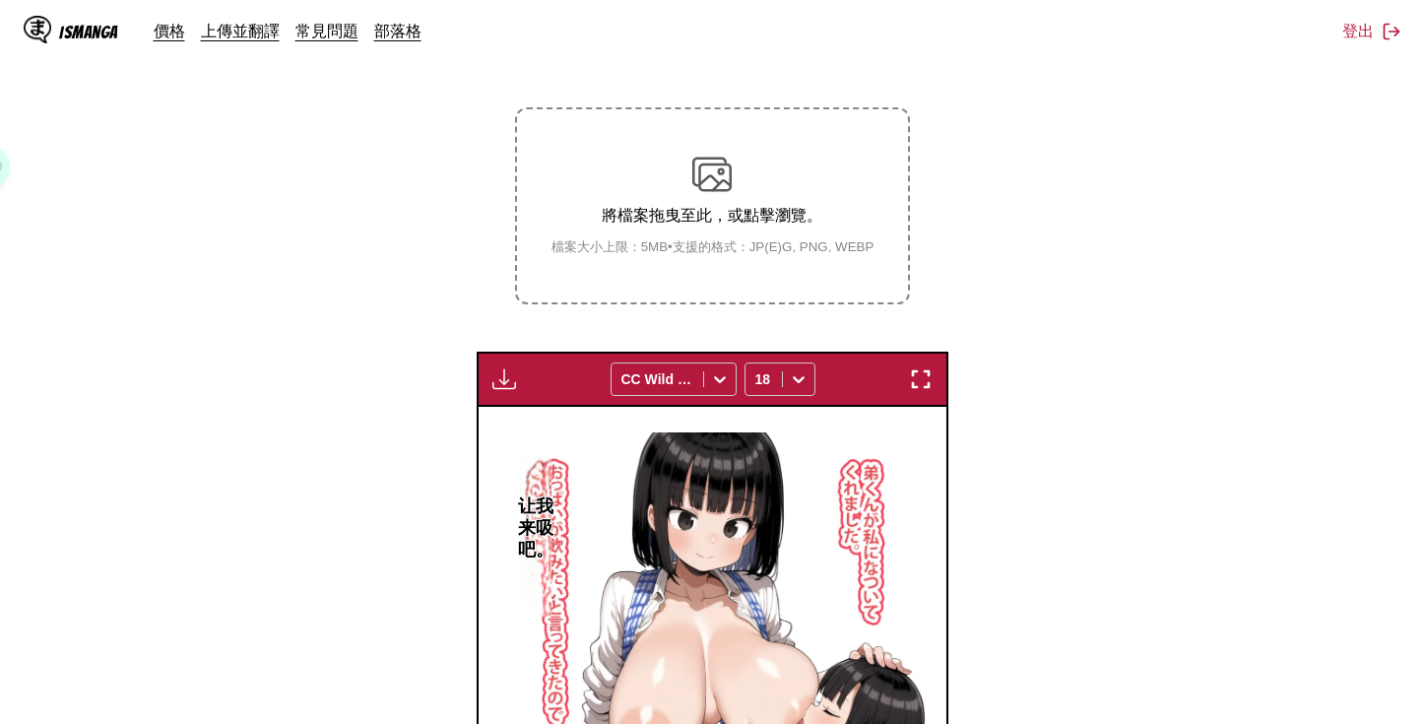
click at [507, 380] on img "button" at bounding box center [504, 379] width 24 height 24
click at [542, 437] on button "下載全部" at bounding box center [557, 444] width 126 height 47
